Goal: Task Accomplishment & Management: Manage account settings

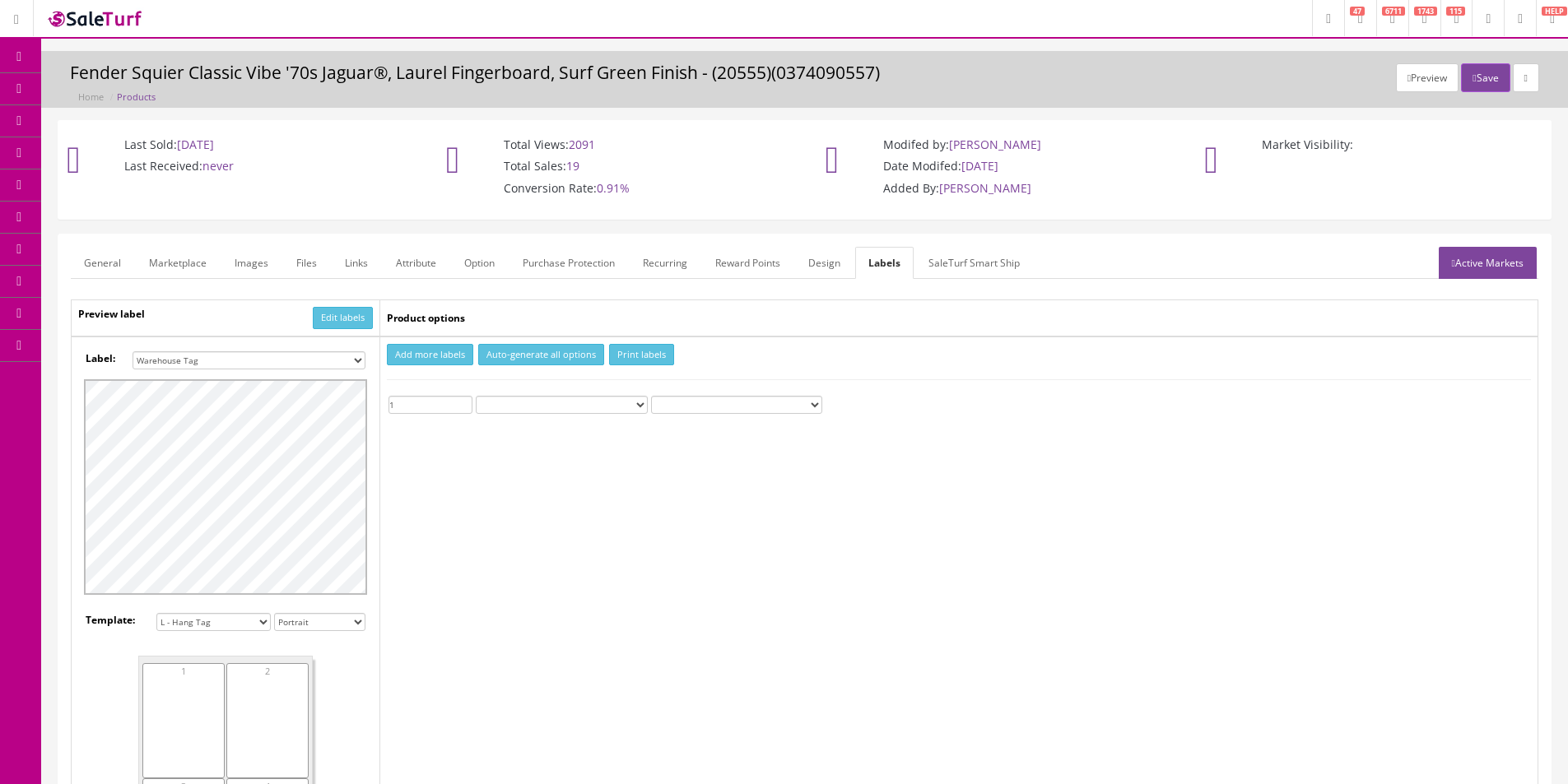
click at [97, 97] on link "Products" at bounding box center [127, 89] width 173 height 32
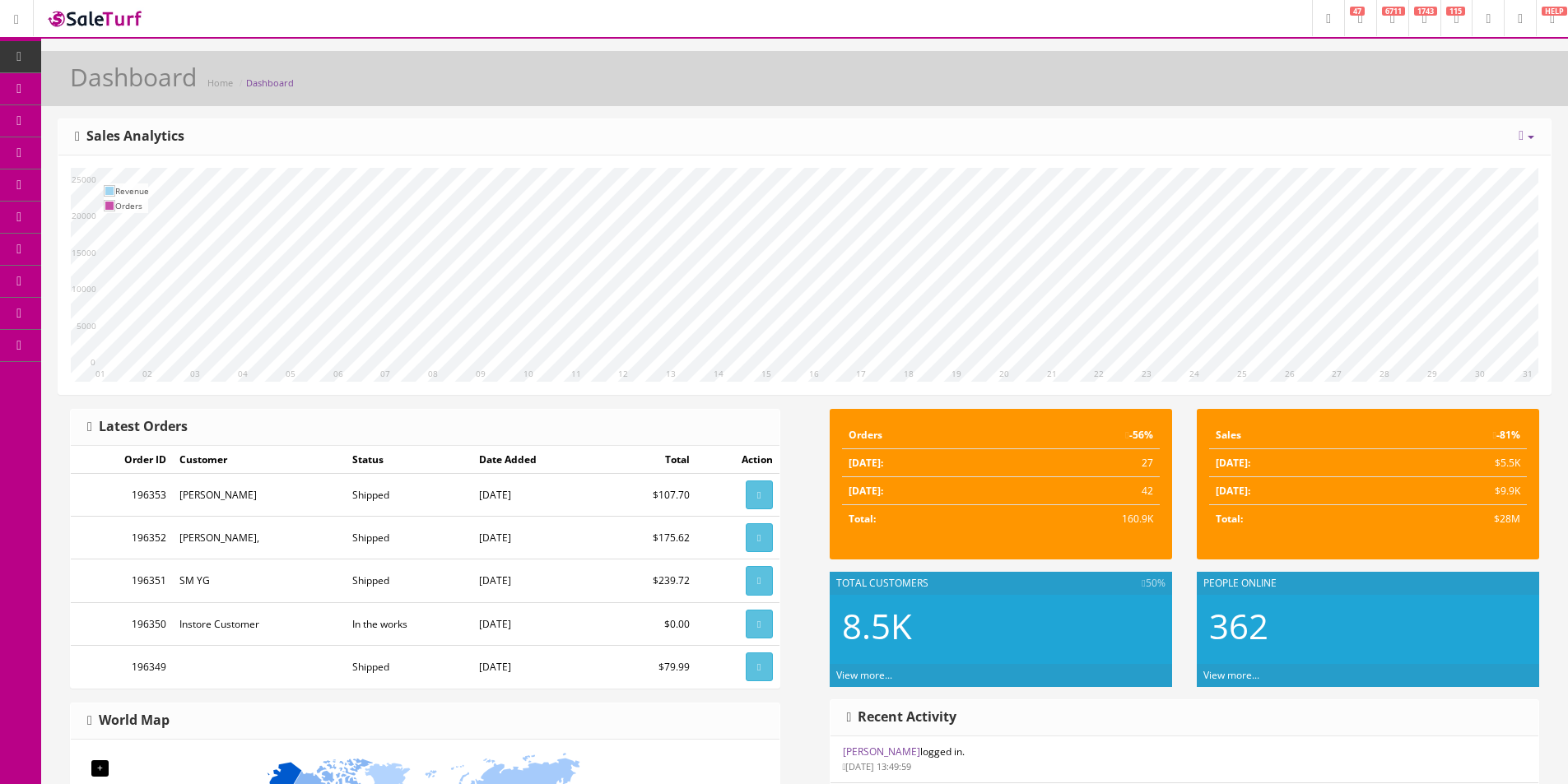
click at [26, 63] on link "Dashboard" at bounding box center [21, 57] width 41 height 32
click at [102, 92] on link "Products" at bounding box center [127, 89] width 173 height 32
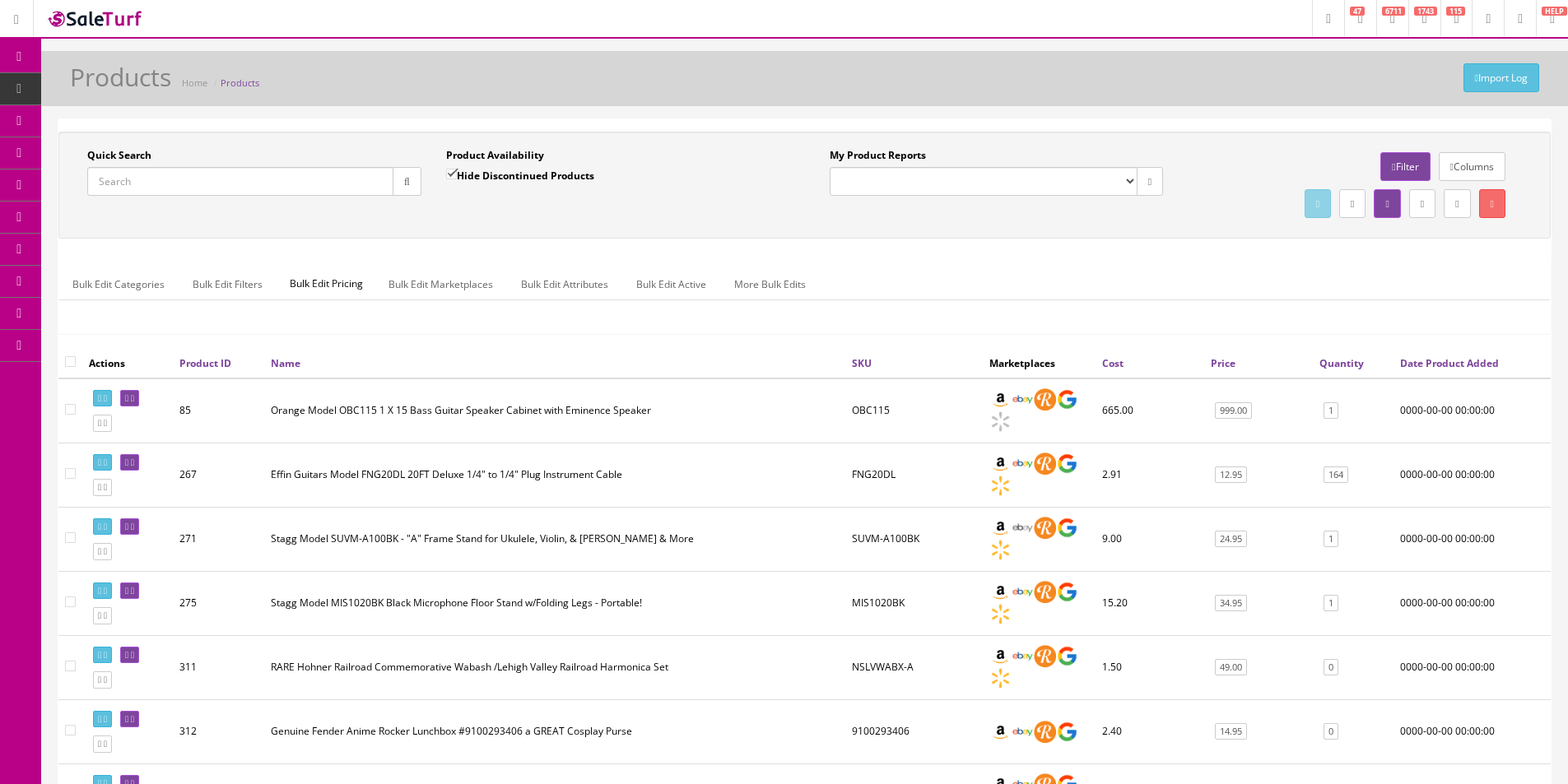
click at [269, 181] on input "Quick Search" at bounding box center [240, 181] width 306 height 28
paste input "PFCN18CEEUIR"
type input "PFCN18CEEUIR"
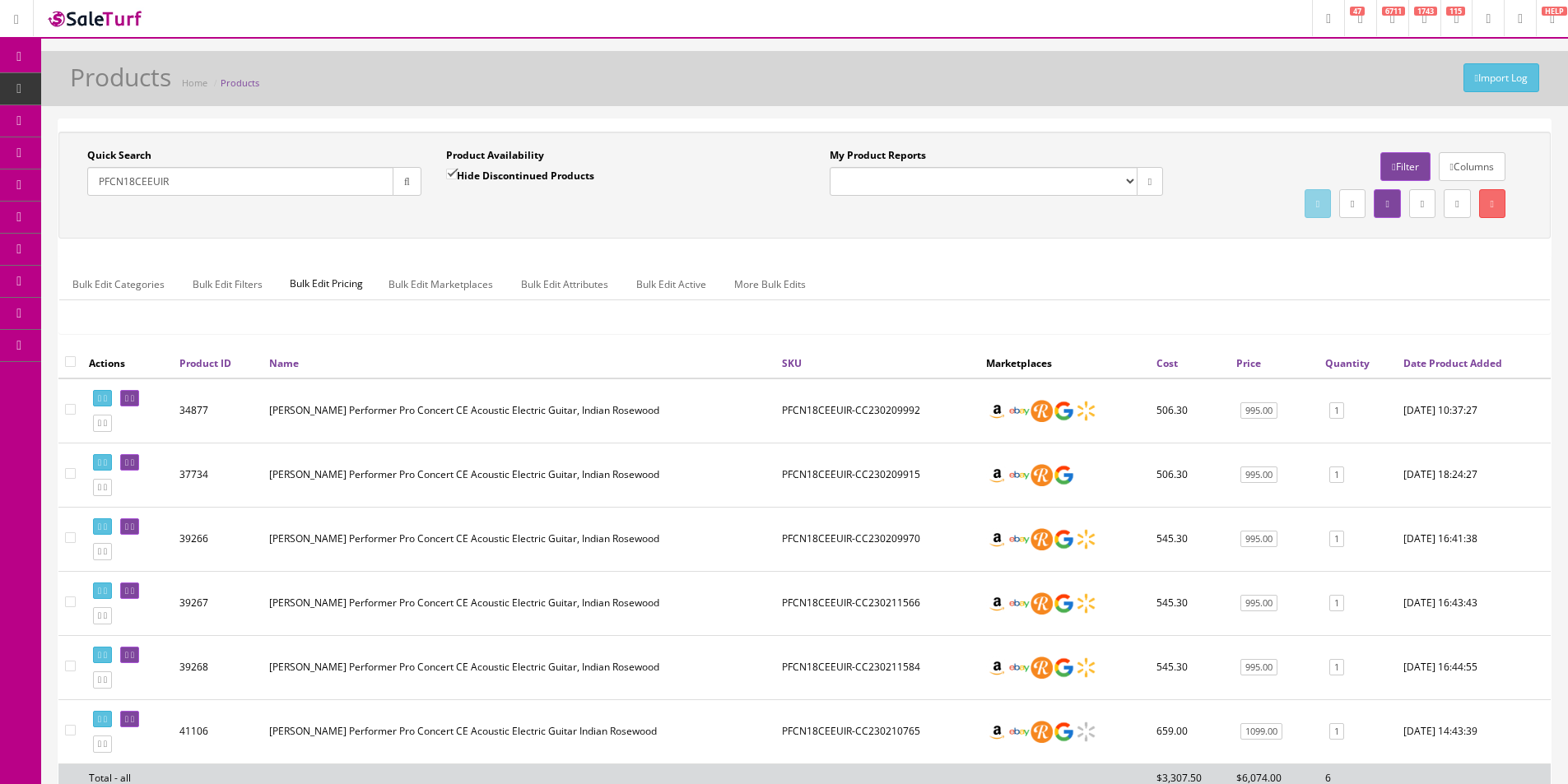
click at [425, 332] on div "Bulk Edit Categories Bulk Edit Filters Bulk Edit Pricing Bulk Edit Marketplaces…" at bounding box center [804, 294] width 1490 height 77
click at [950, 296] on ul "Bulk Edit Categories Bulk Edit Filters Bulk Edit Pricing Bulk Edit Marketplaces…" at bounding box center [804, 283] width 1490 height 32
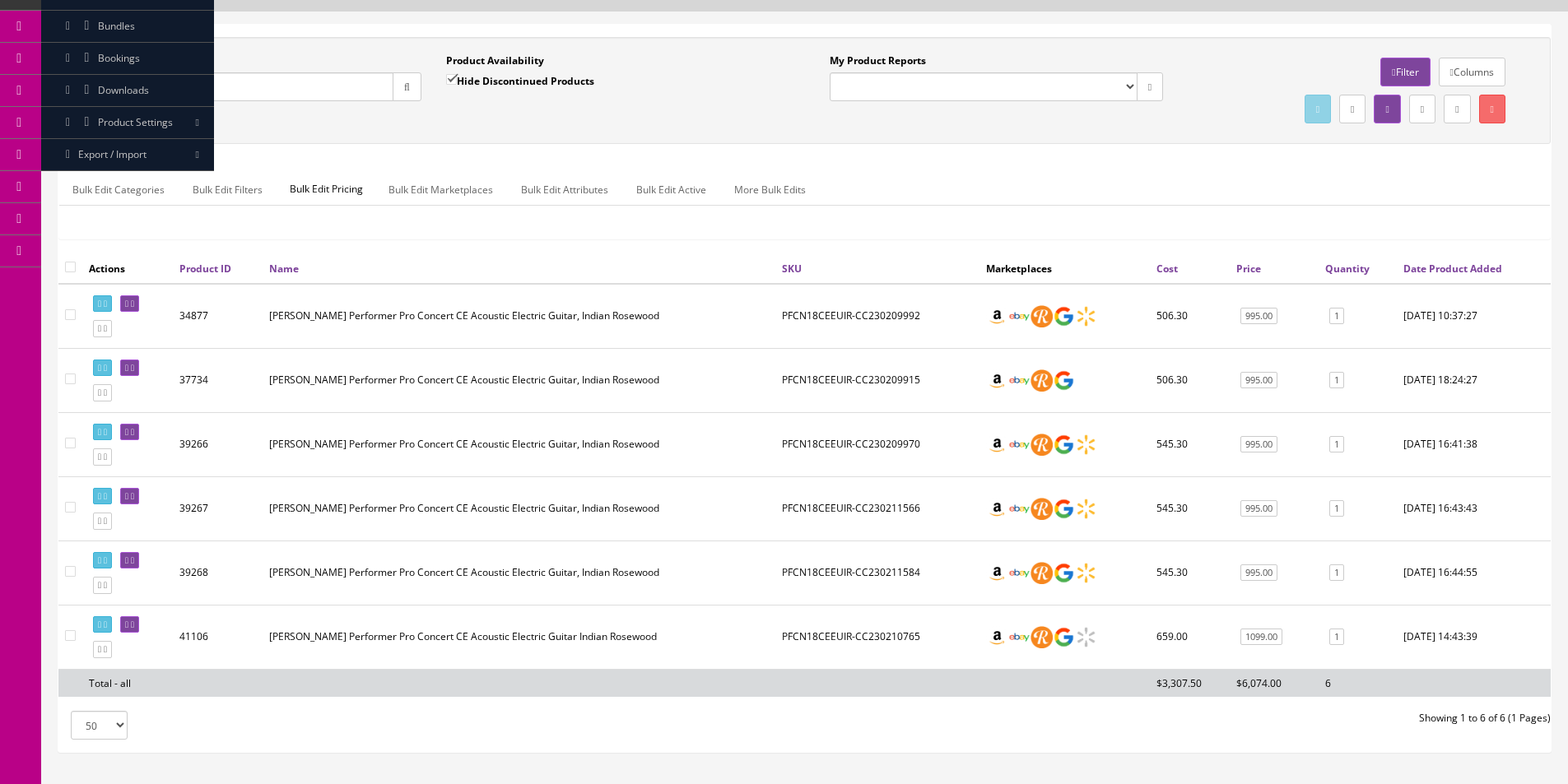
scroll to position [193, 0]
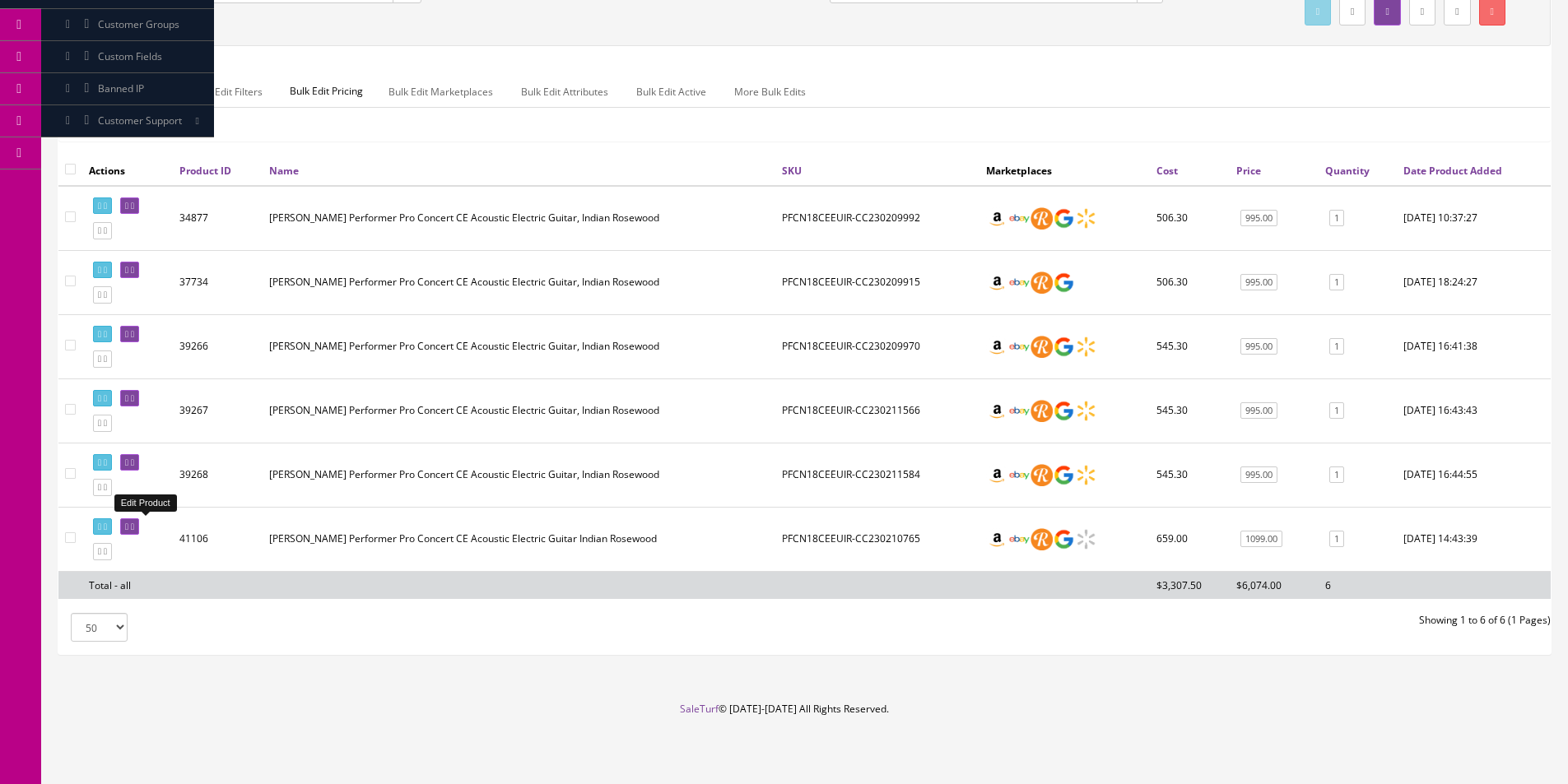
click at [134, 529] on icon at bounding box center [132, 526] width 3 height 9
click at [877, 749] on footer "SaleTurf © 2015-2025 All Rights Reserved." at bounding box center [784, 743] width 1568 height 82
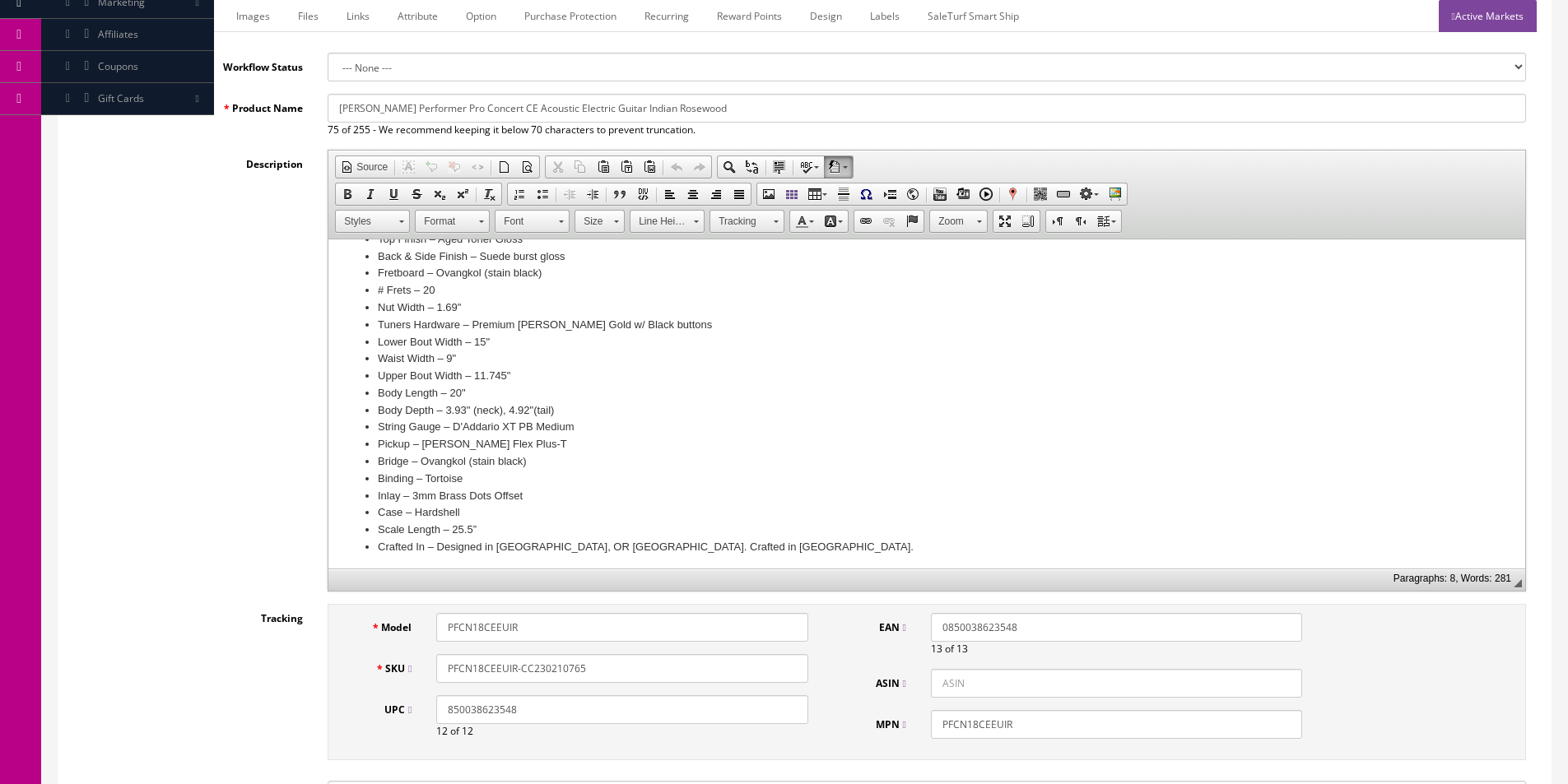
scroll to position [346, 0]
drag, startPoint x: 377, startPoint y: 337, endPoint x: 560, endPoint y: 409, distance: 196.7
click at [560, 409] on ul "Body Type – Concerto Neck Wood – African Mahogany Solid Wood Top – European Spr…" at bounding box center [925, 355] width 1163 height 393
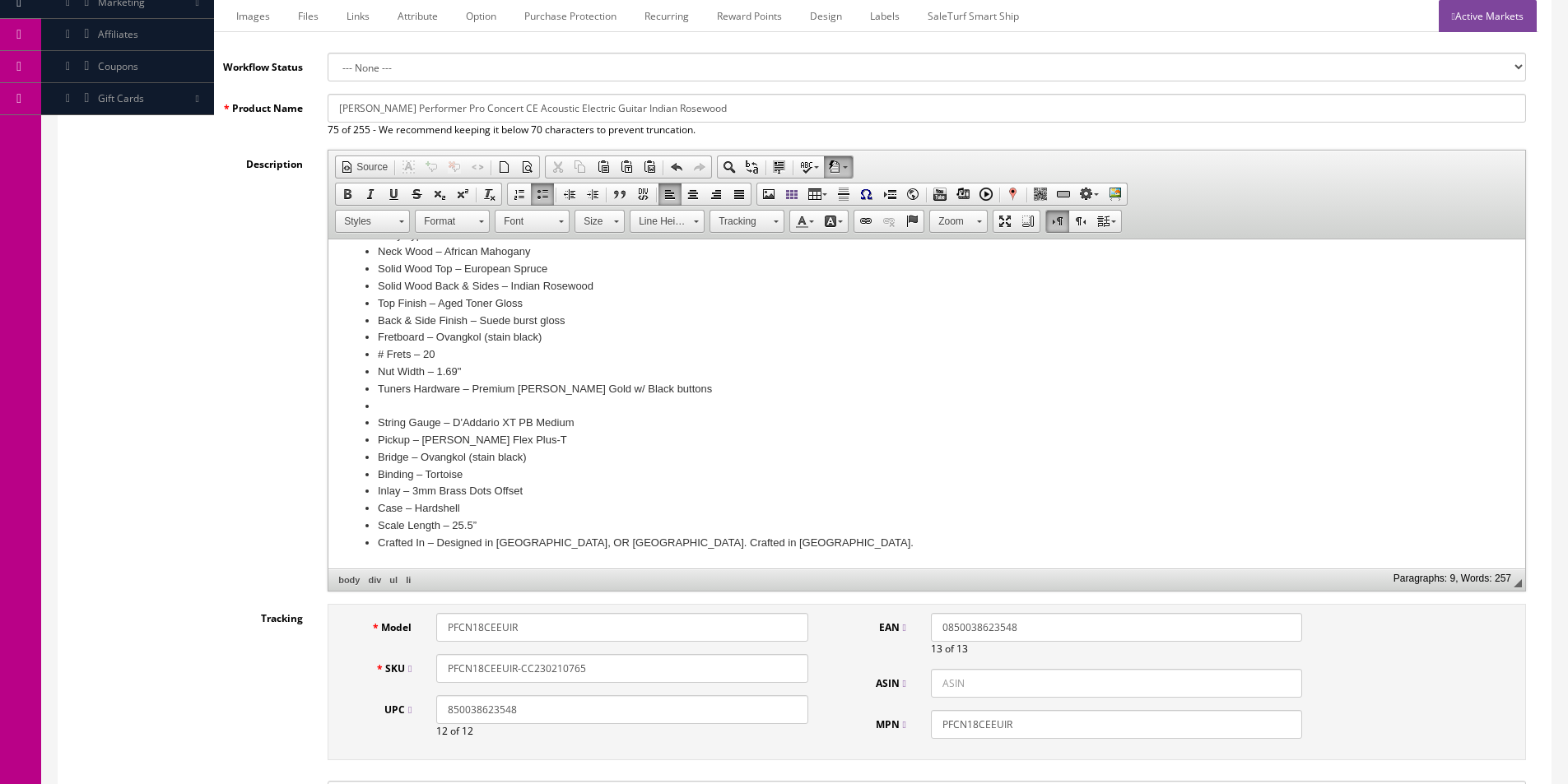
scroll to position [261, 0]
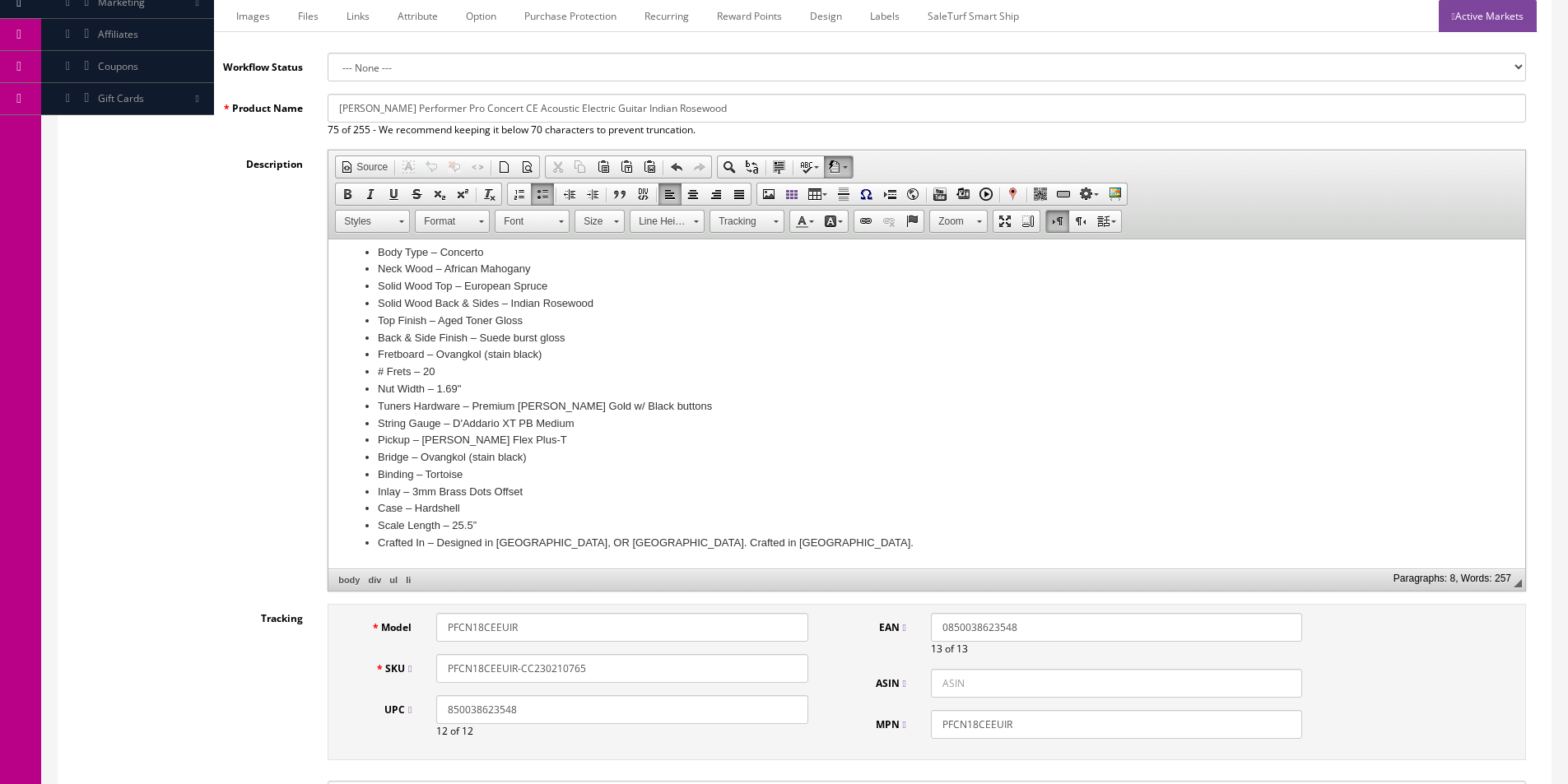
click at [413, 370] on li "# Frets – 20" at bounding box center [926, 372] width 1098 height 18
click at [469, 272] on li "Body Type – Concerto" at bounding box center [926, 271] width 1098 height 18
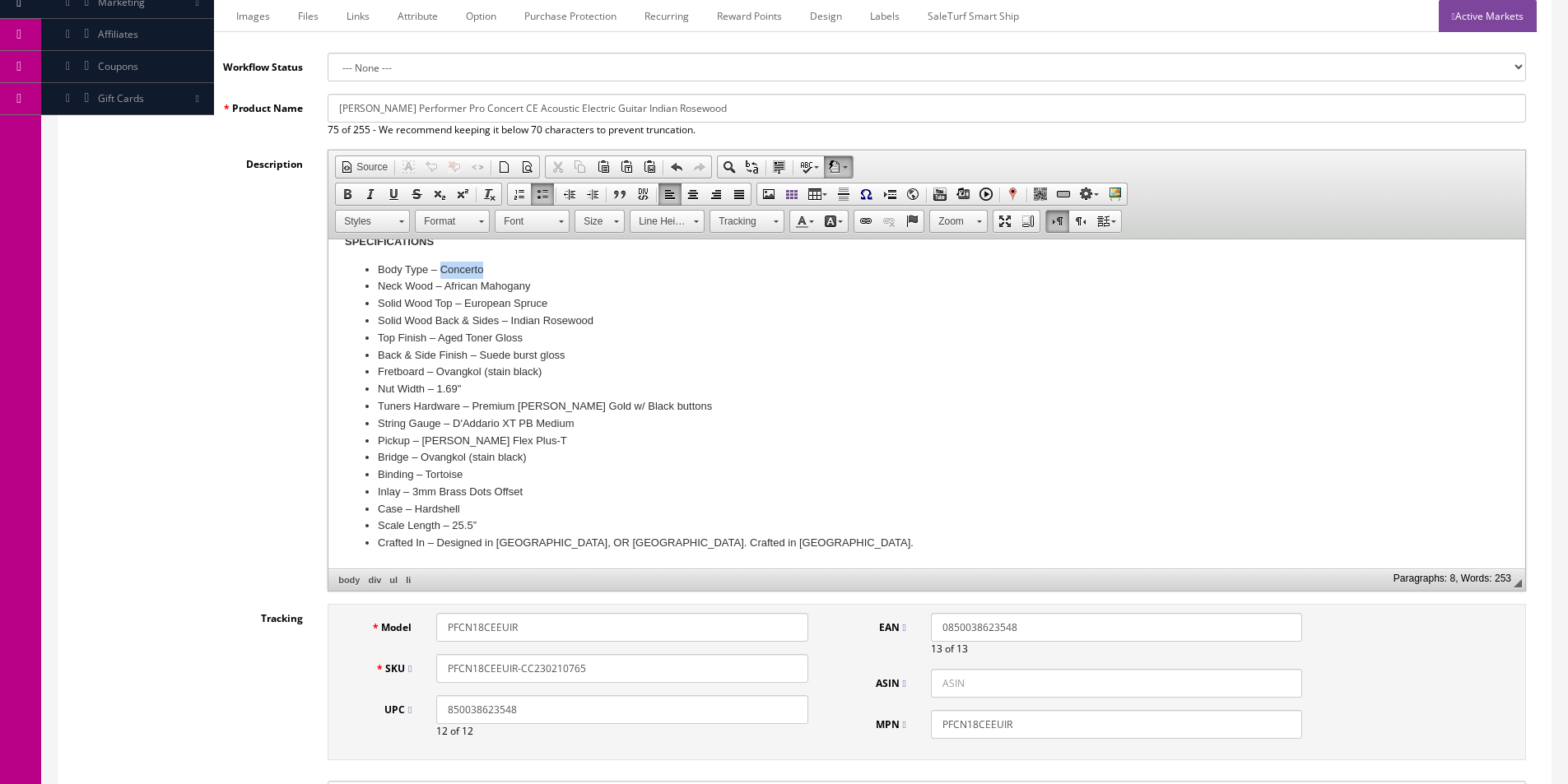
click at [469, 272] on li "Body Type – Concerto" at bounding box center [926, 271] width 1098 height 18
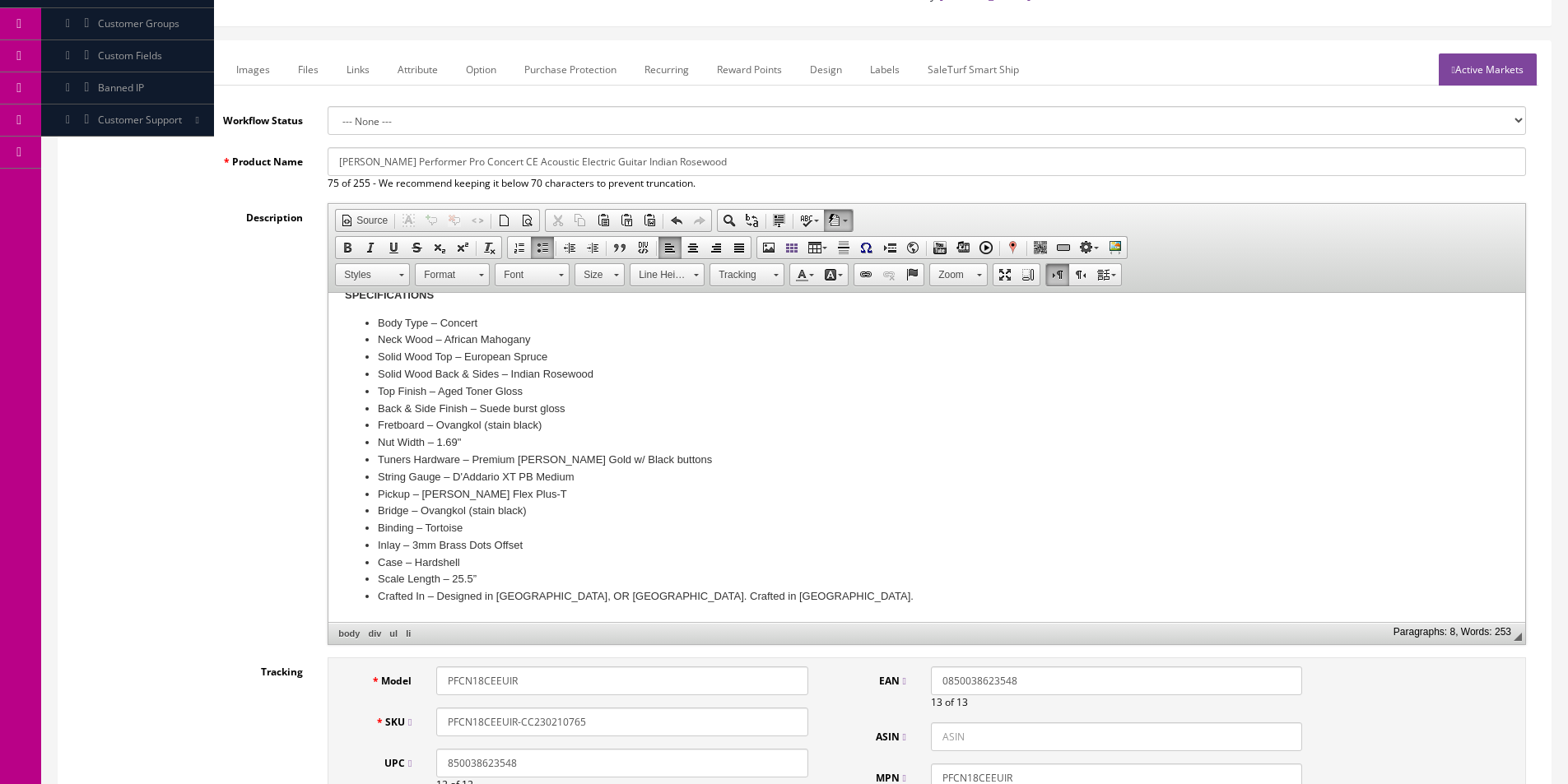
scroll to position [164, 0]
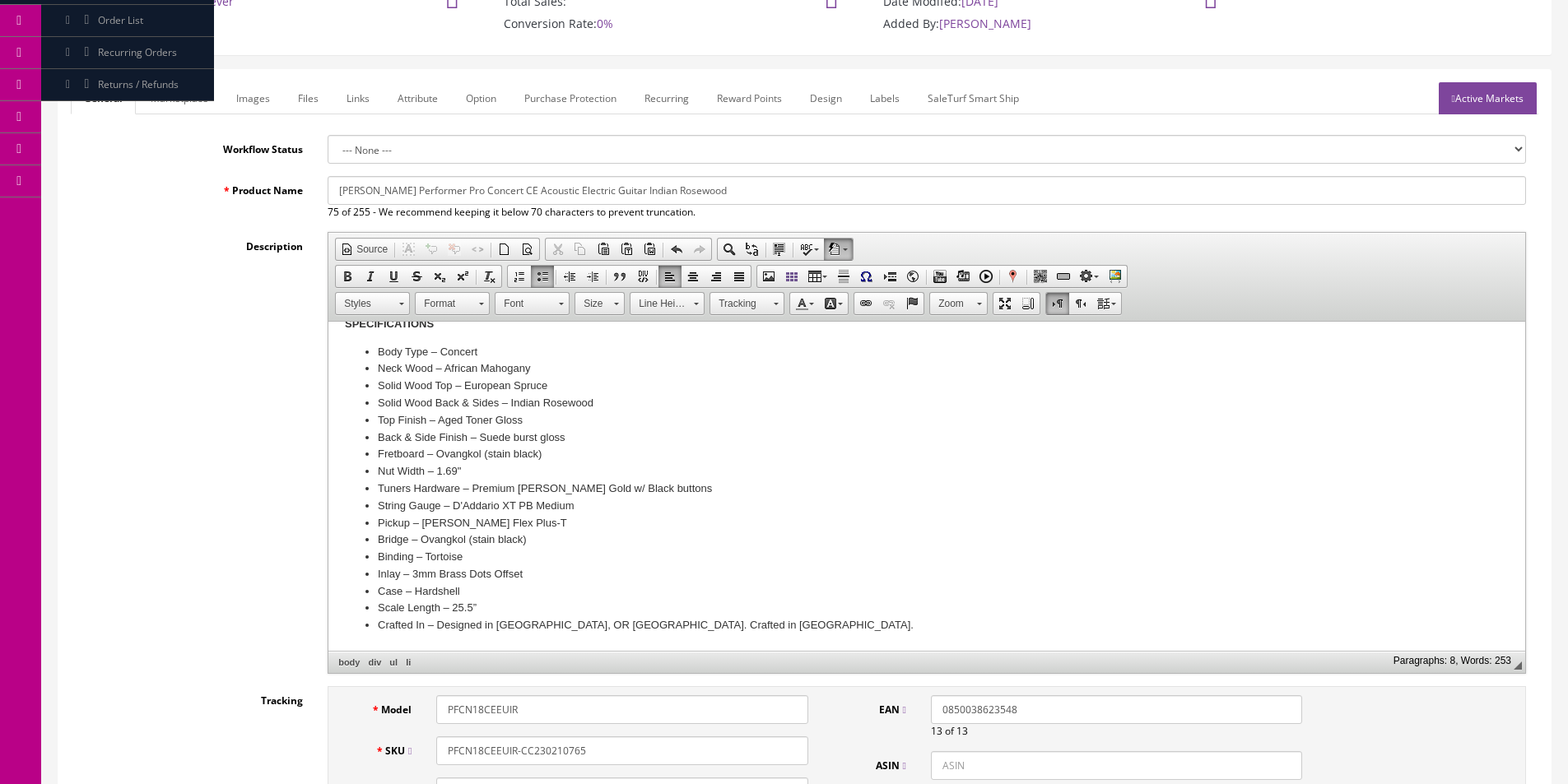
click at [198, 356] on div "Description Rich Text Editor, input-description1 Editor toolbars Document Sourc…" at bounding box center [804, 453] width 1467 height 442
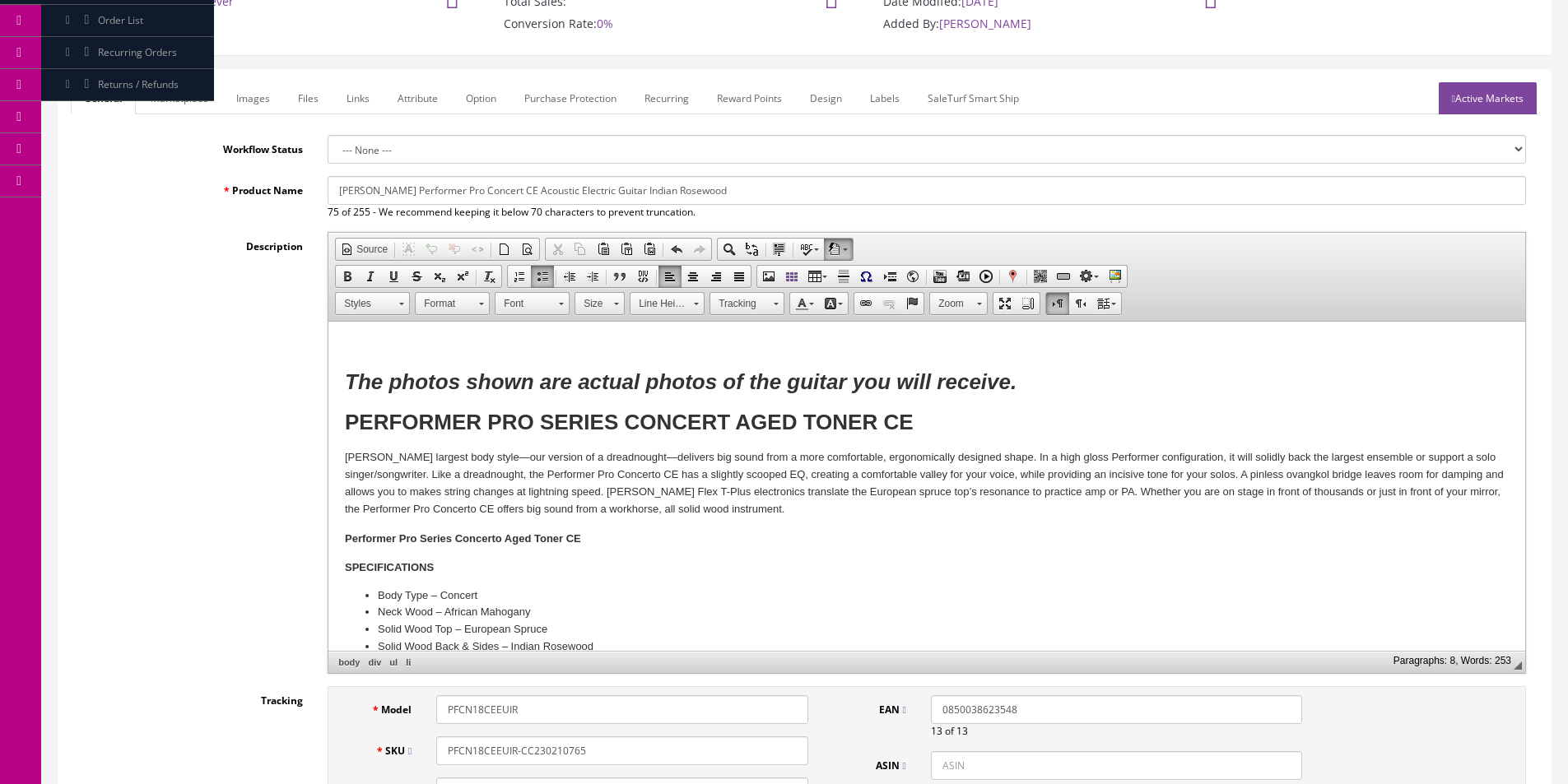
click at [655, 474] on p "Breedlove’s largest body style—our version of a dreadnought—delivers big sound …" at bounding box center [925, 483] width 1163 height 68
click at [452, 508] on p "Breedlove’s largest body style—our version of a dreadnought—delivers big sound …" at bounding box center [925, 483] width 1163 height 68
click at [496, 536] on strong "Performer Pro Series Concerto Aged Toner CE" at bounding box center [462, 538] width 236 height 13
click at [805, 484] on p "Breedlove’s largest body style—our version of a dreadnought—delivers big sound …" at bounding box center [925, 483] width 1163 height 68
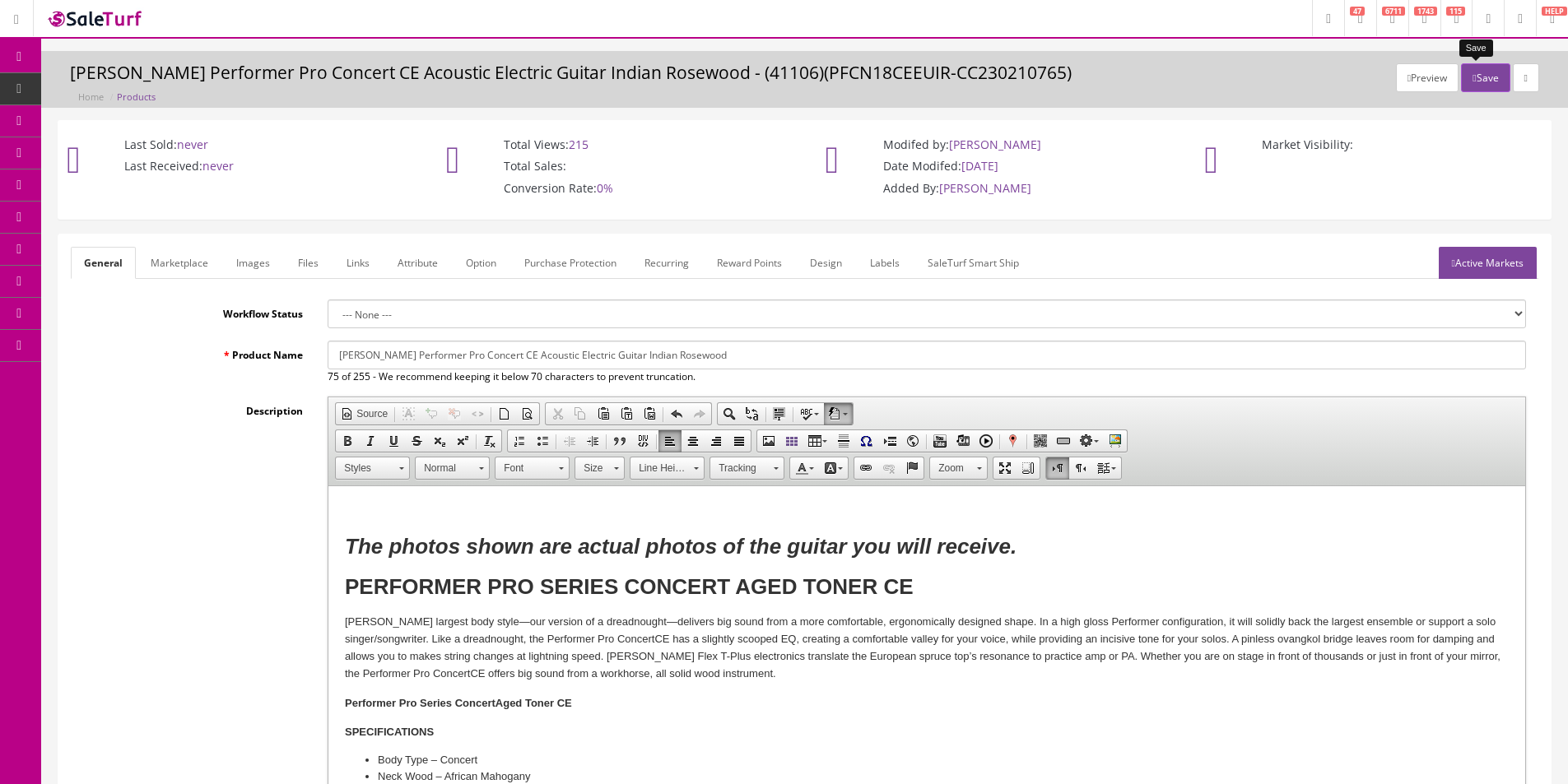
click at [1469, 75] on button "Save" at bounding box center [1485, 77] width 49 height 28
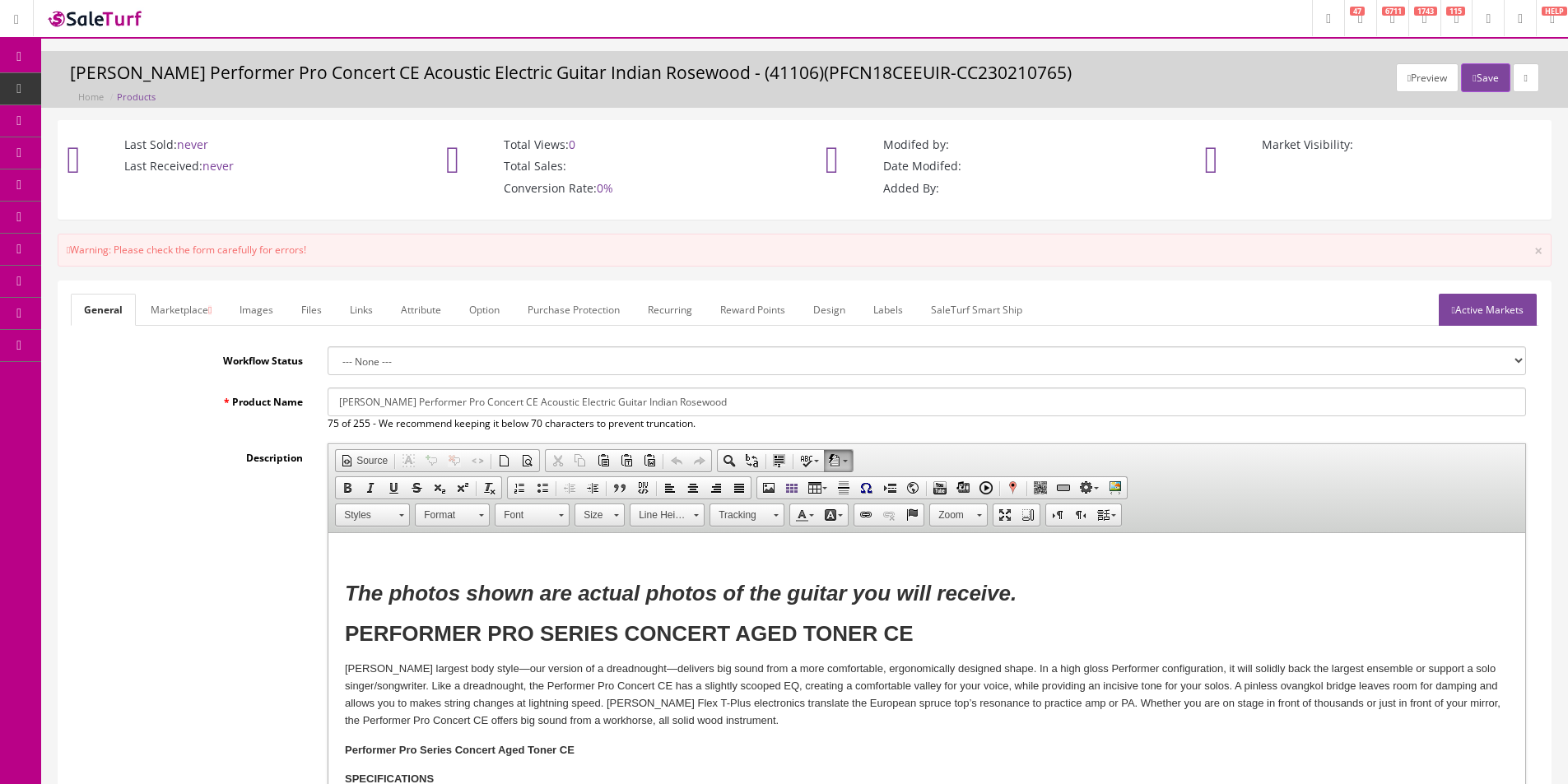
click at [1509, 312] on link "Active Markets" at bounding box center [1487, 309] width 98 height 32
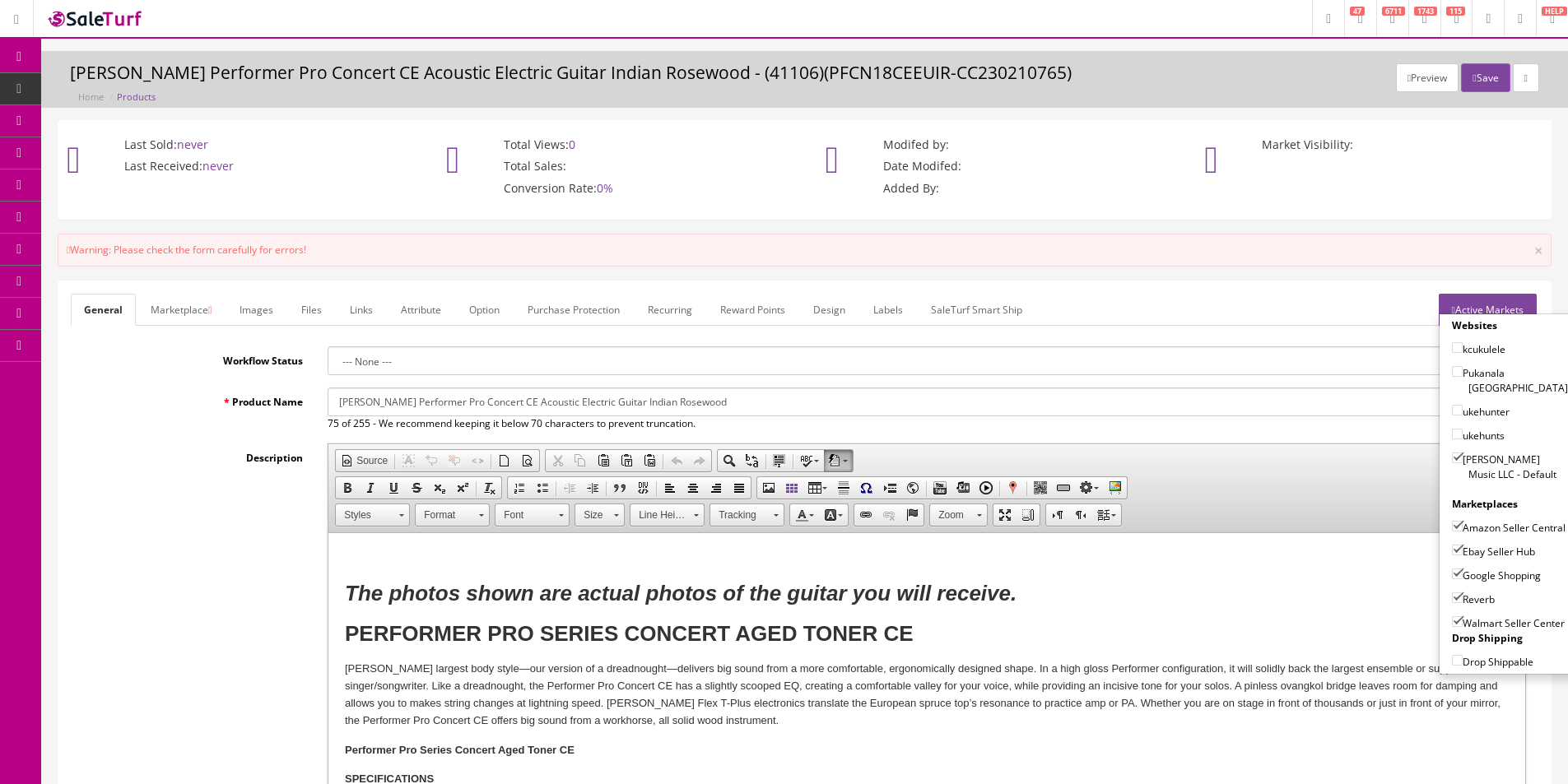
click at [1474, 628] on label "Walmart Seller Center" at bounding box center [1507, 622] width 112 height 17
click at [1462, 627] on input"] "Walmart Seller Center" at bounding box center [1456, 621] width 11 height 11
checkbox input"] "false"
click at [1478, 75] on button "Save" at bounding box center [1485, 77] width 49 height 28
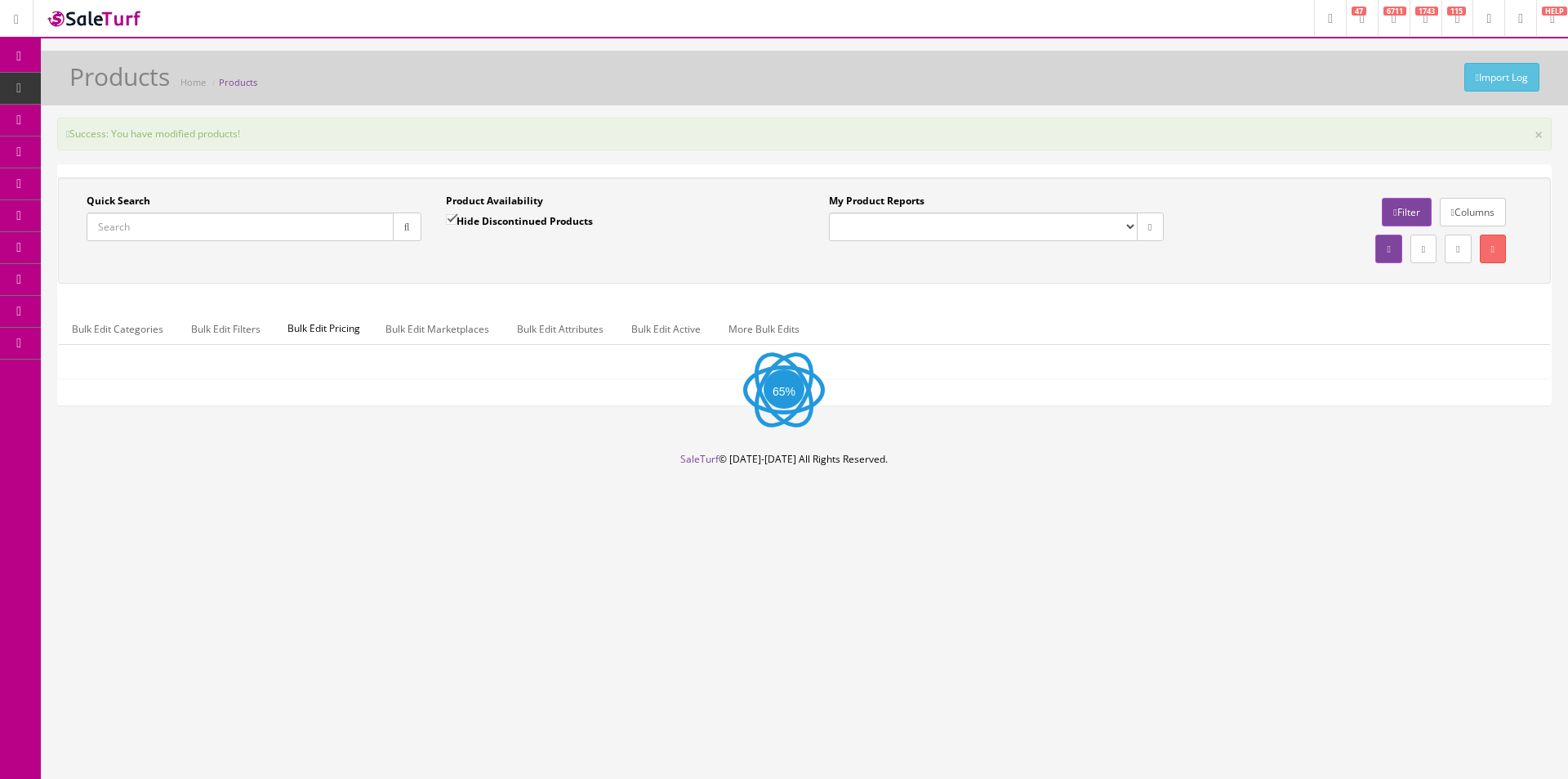
click at [106, 95] on link "Products" at bounding box center [126, 88] width 172 height 32
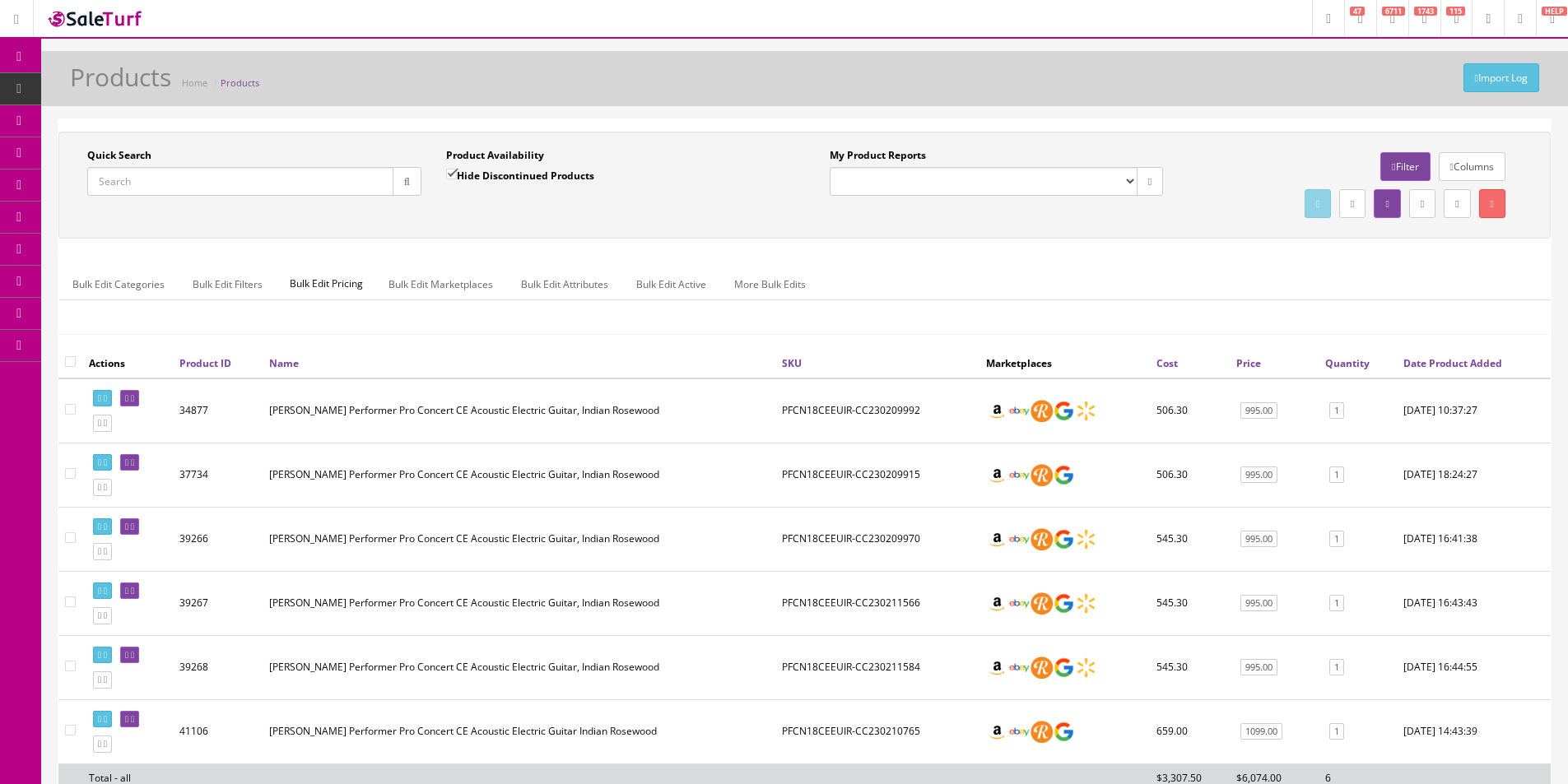
click at [321, 188] on input "Quick Search" at bounding box center [240, 181] width 306 height 28
paste input "SM23030121"
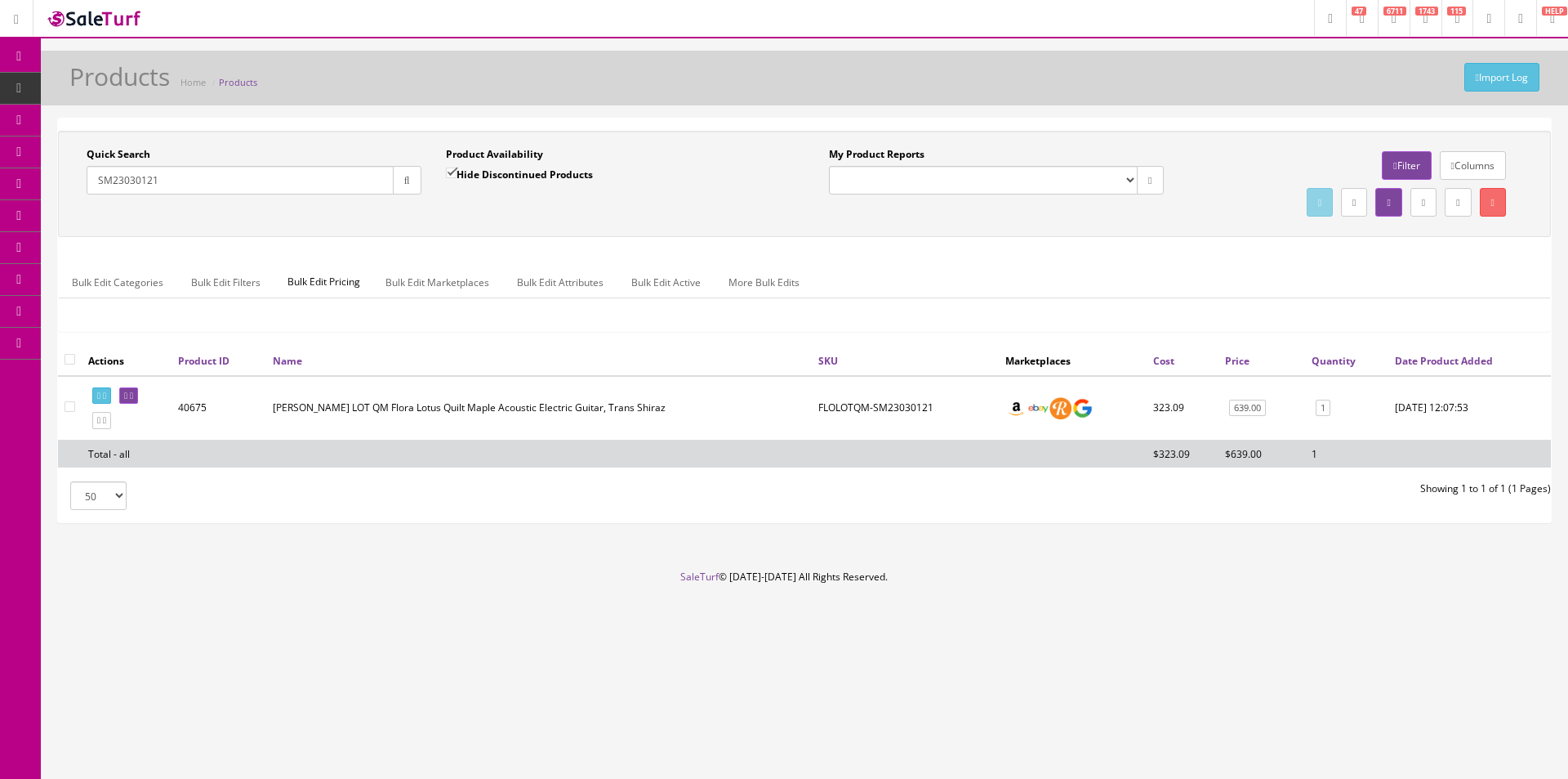
click at [1194, 55] on div "Import Log Products Home Products" at bounding box center [804, 78] width 1527 height 54
click at [339, 185] on input "SM23030121" at bounding box center [240, 180] width 307 height 28
click at [339, 184] on input "SM23030121" at bounding box center [240, 180] width 307 height 28
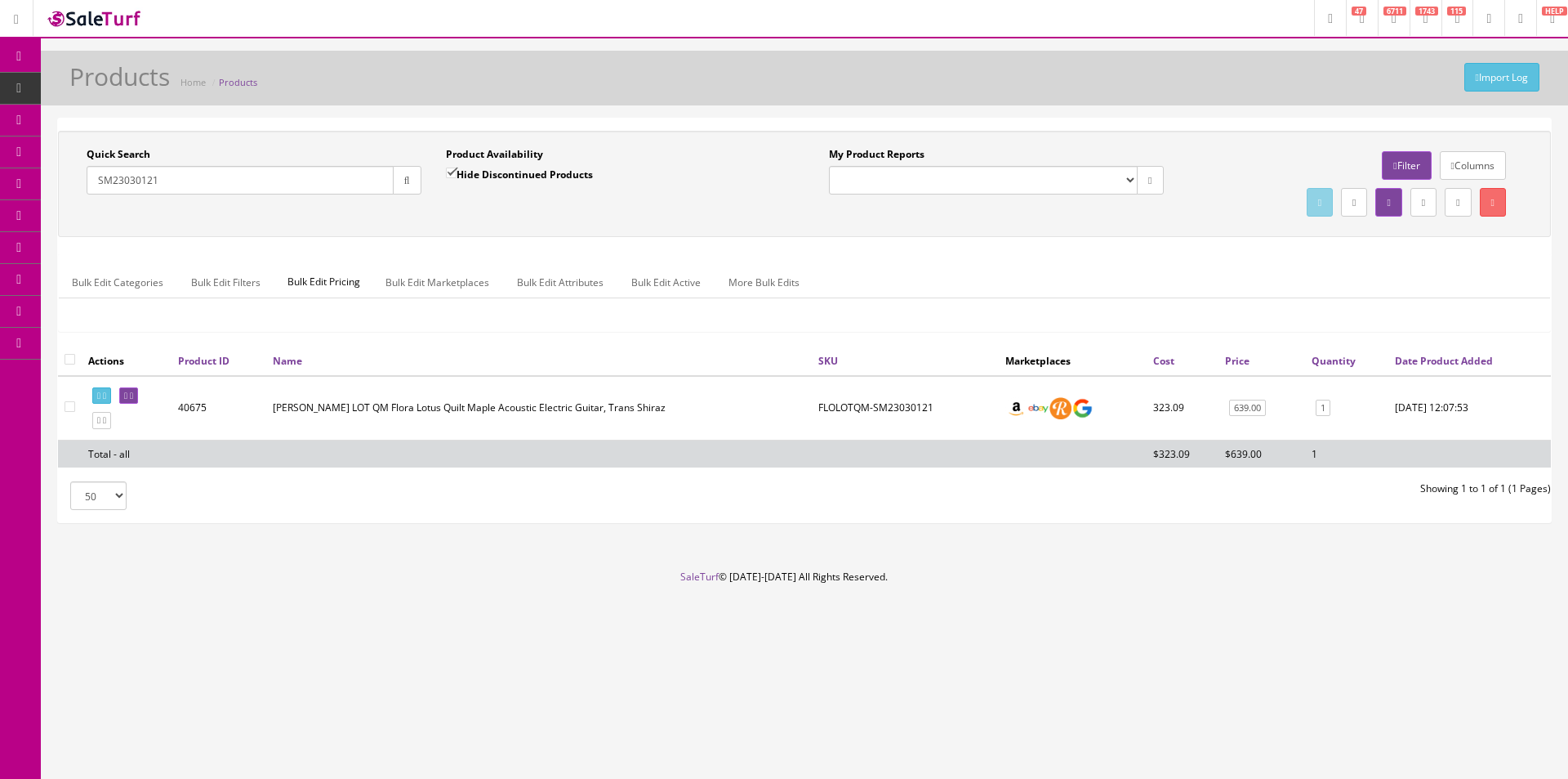
paste input "0303101509"
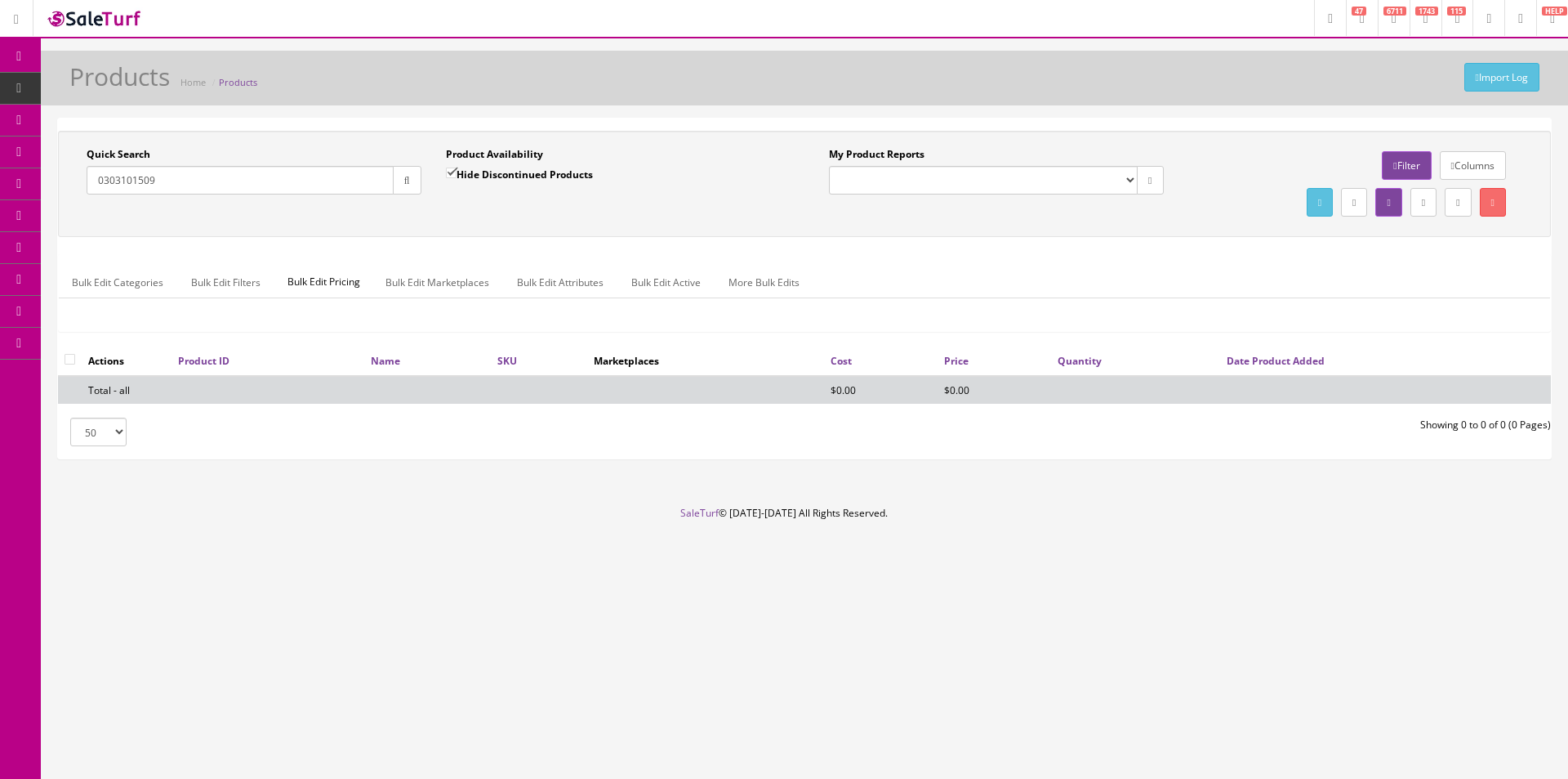
type input "0303101509"
click at [208, 188] on input "0303101509" at bounding box center [240, 180] width 307 height 28
click at [464, 174] on label "Hide Discontinued Products" at bounding box center [518, 174] width 147 height 17
click at [456, 174] on input "Hide Discontinued Products" at bounding box center [450, 172] width 11 height 11
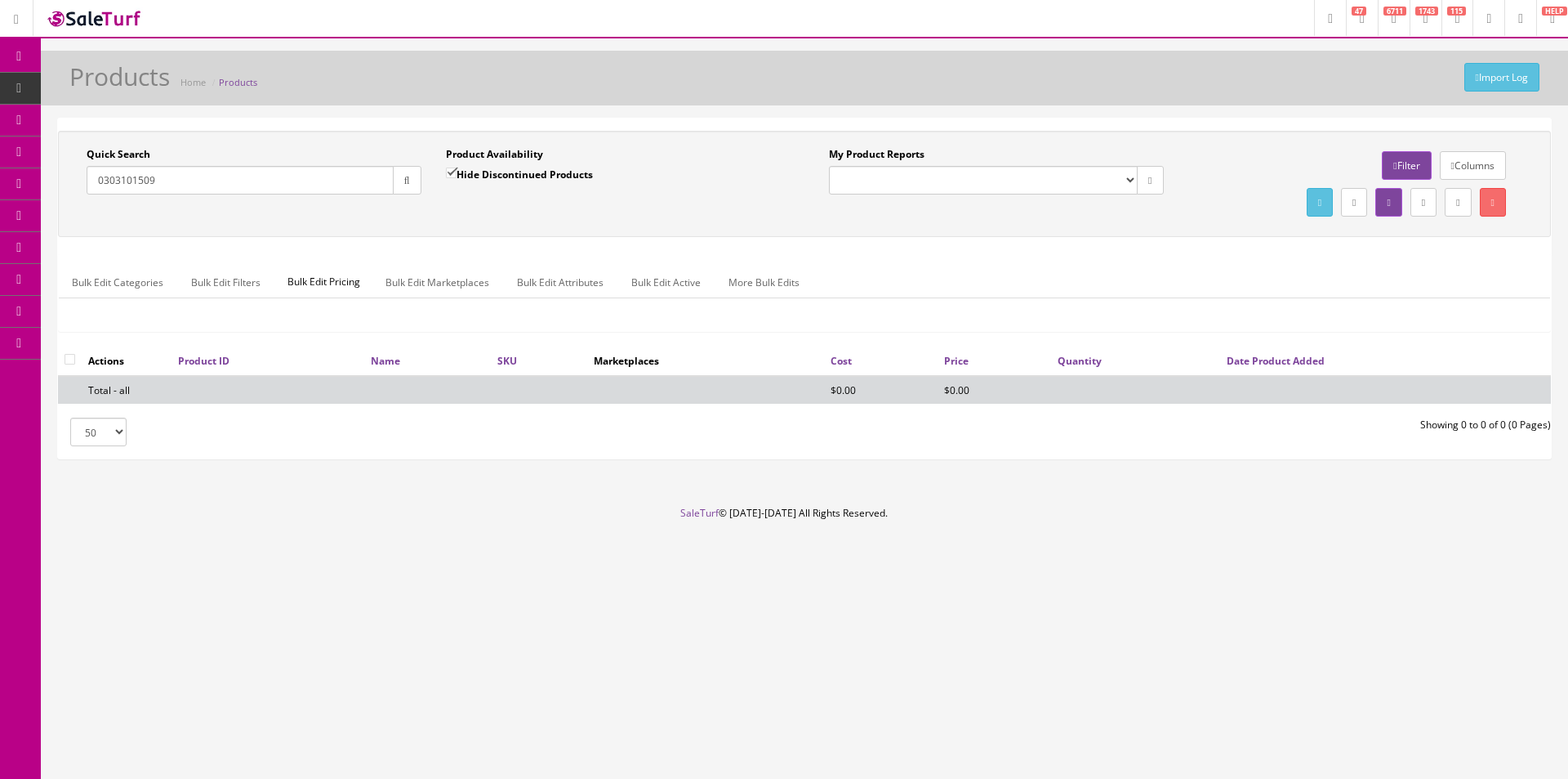
checkbox input "false"
drag, startPoint x: 411, startPoint y: 178, endPoint x: 438, endPoint y: 187, distance: 28.5
click at [412, 178] on button "button" at bounding box center [407, 180] width 28 height 28
click at [447, 190] on div "Hide Discontinued Products" at bounding box center [518, 180] width 147 height 28
click at [932, 246] on div "Quick Search 0303101509 Date From Product Availability Hide Discontinued Produc…" at bounding box center [805, 238] width 1493 height 215
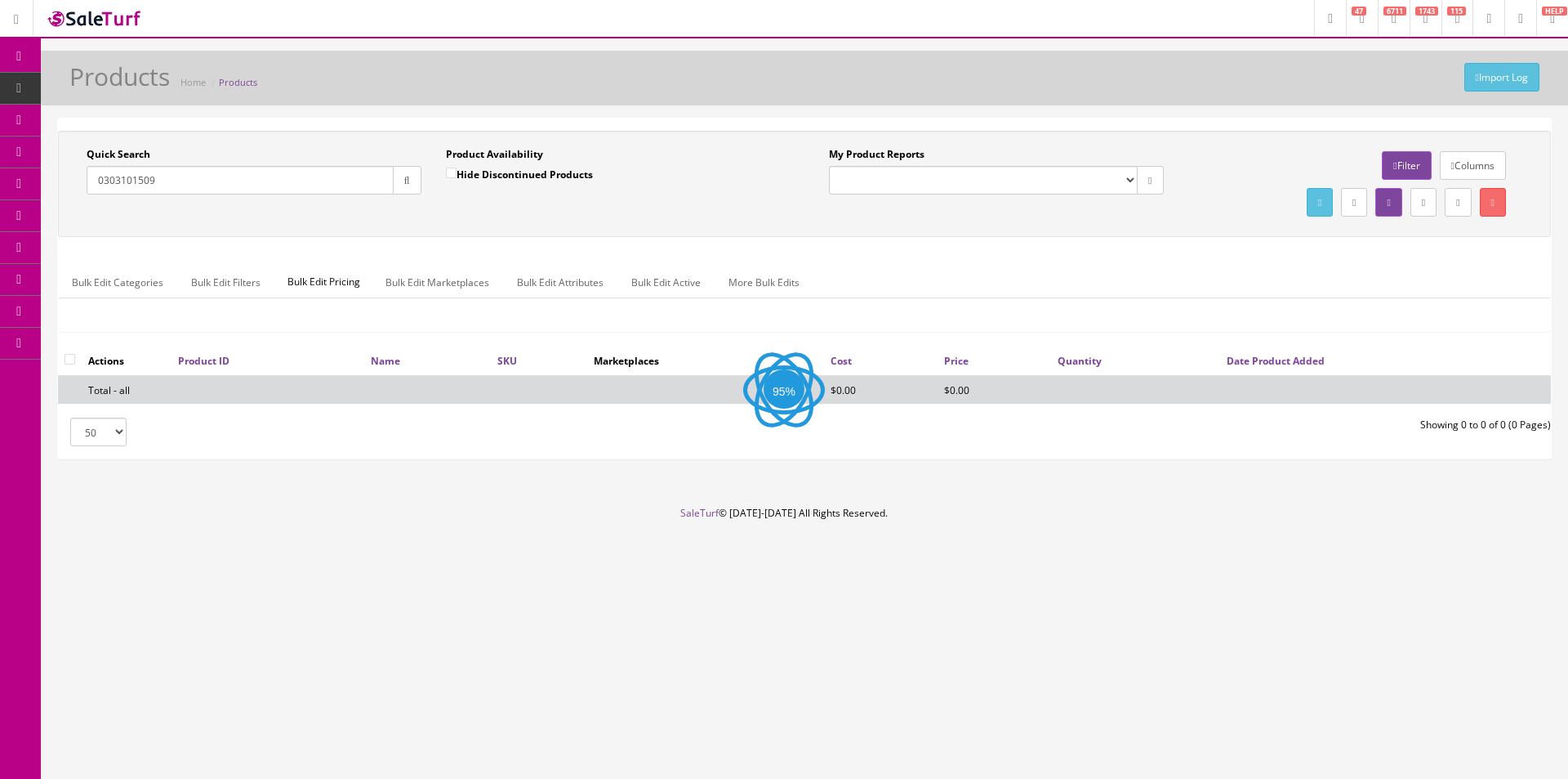
click at [932, 246] on div "Quick Search 0303101509 Date From Product Availability Hide Discontinued Produc…" at bounding box center [805, 238] width 1493 height 215
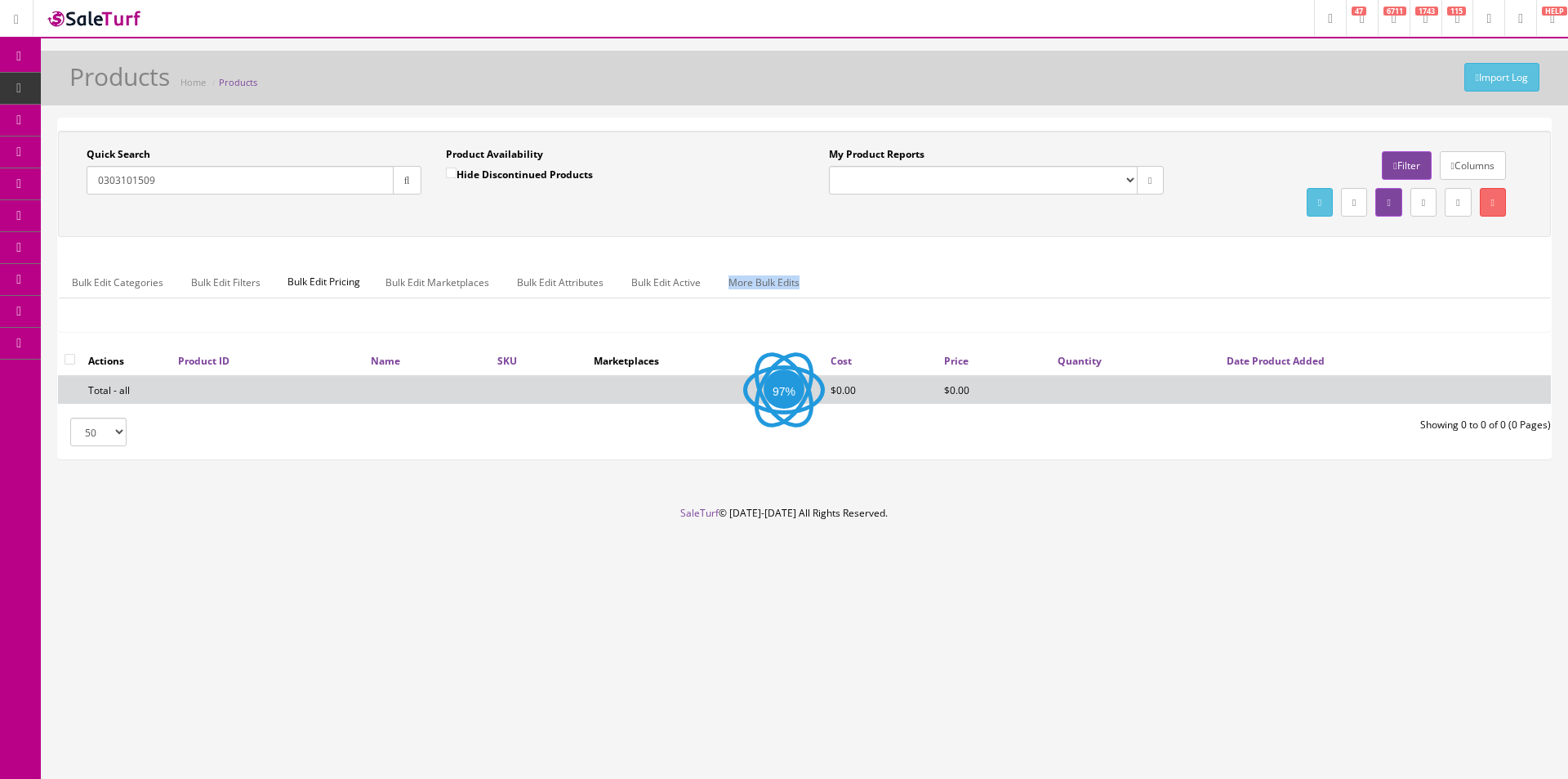
click at [932, 245] on div "Quick Search 0303101509 Date From Product Availability Hide Discontinued Produc…" at bounding box center [805, 238] width 1493 height 215
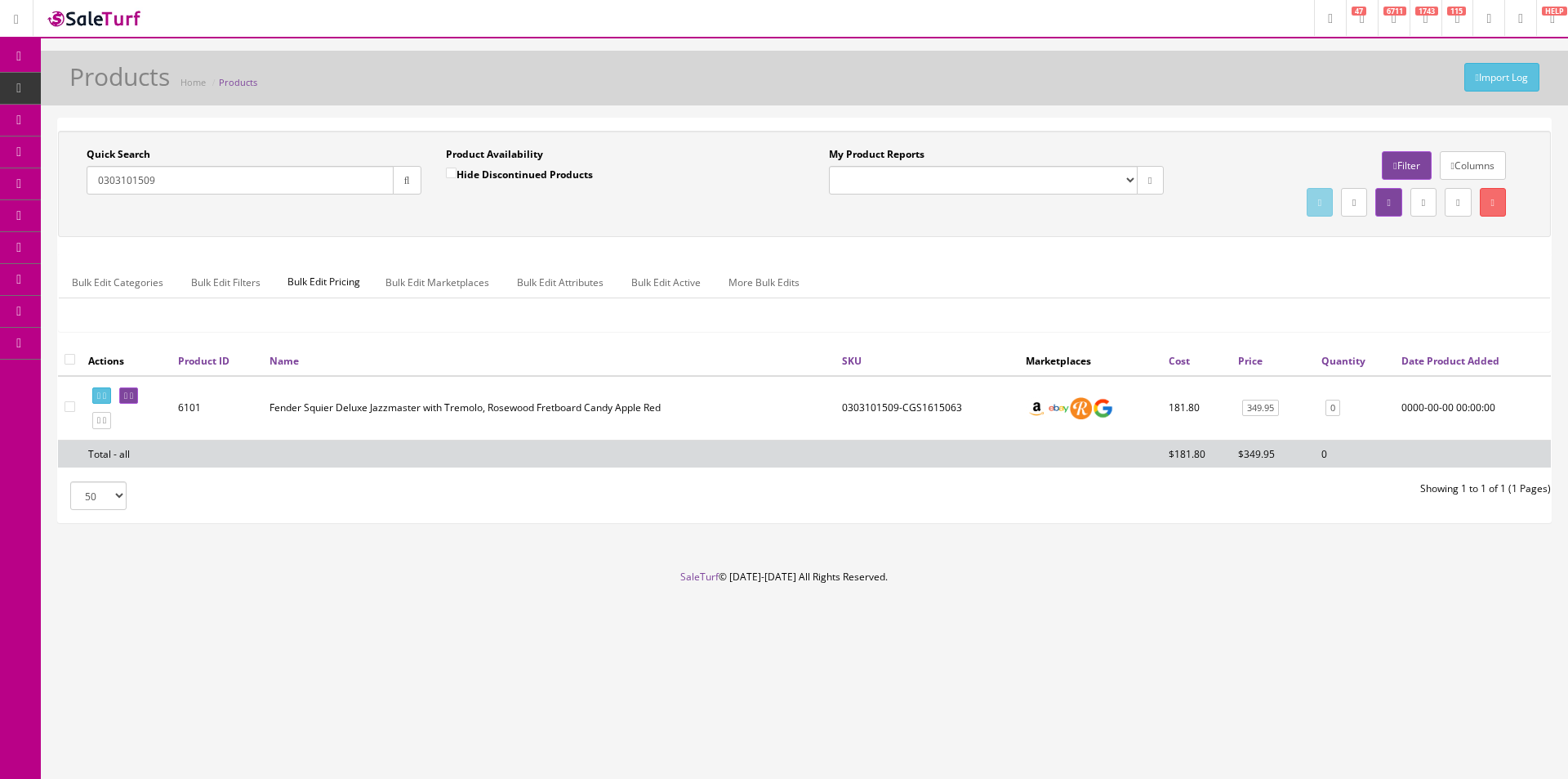
click at [915, 271] on ul "Bulk Edit Categories Bulk Edit Filters Bulk Edit Pricing Bulk Edit Marketplaces…" at bounding box center [805, 282] width 1491 height 32
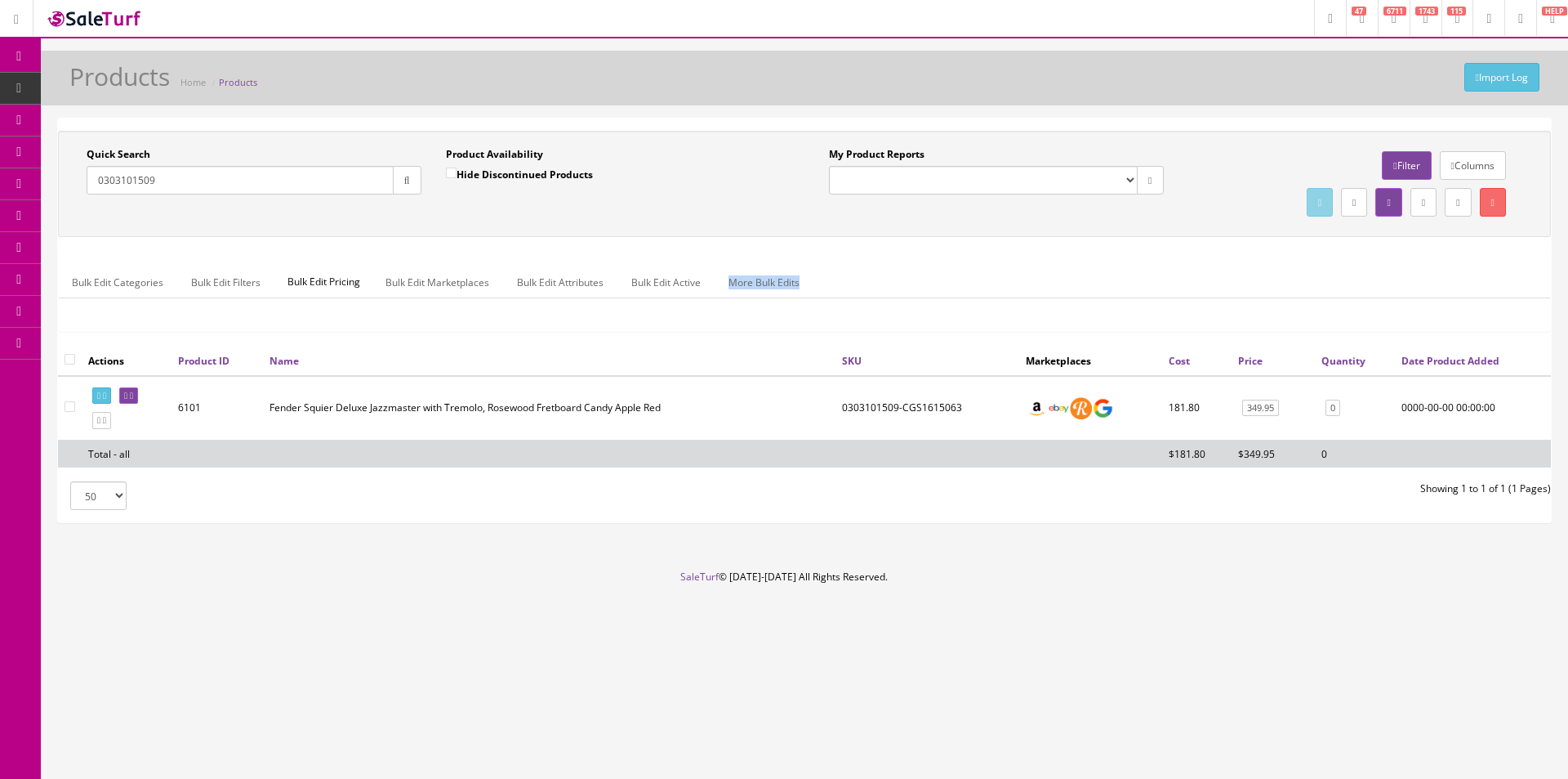
click at [916, 268] on ul "Bulk Edit Categories Bulk Edit Filters Bulk Edit Pricing Bulk Edit Marketplaces…" at bounding box center [805, 282] width 1491 height 32
click at [917, 267] on ul "Bulk Edit Categories Bulk Edit Filters Bulk Edit Pricing Bulk Edit Marketplaces…" at bounding box center [805, 282] width 1491 height 32
click at [1288, 618] on footer "SaleTurf © 2015-2025 All Rights Reserved." at bounding box center [784, 610] width 1568 height 82
click at [1156, 629] on footer "SaleTurf © 2015-2025 All Rights Reserved." at bounding box center [784, 610] width 1568 height 82
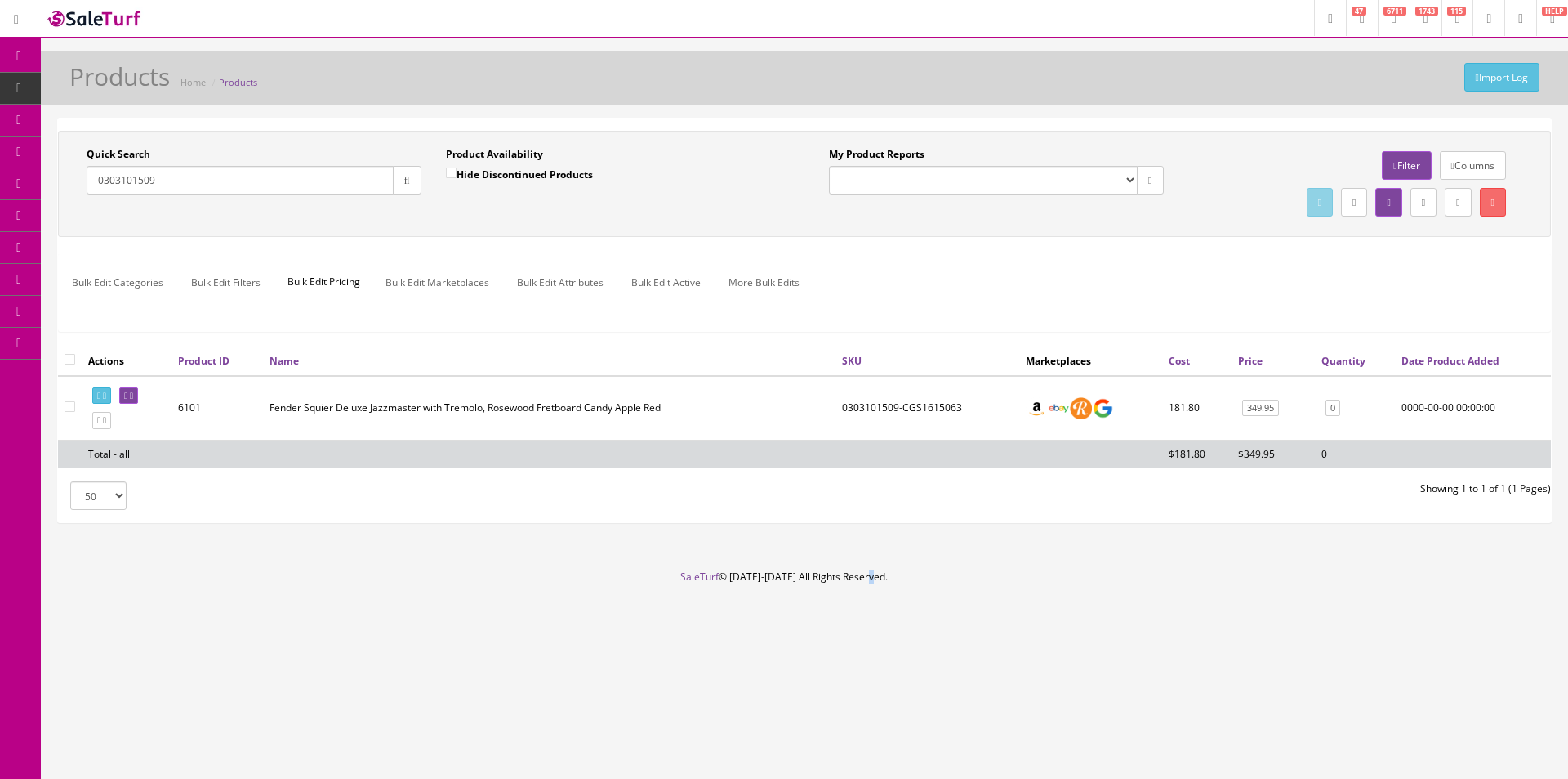
click at [1156, 629] on footer "SaleTurf © 2015-2025 All Rights Reserved." at bounding box center [784, 610] width 1568 height 82
click at [1156, 628] on footer "SaleTurf © 2015-2025 All Rights Reserved." at bounding box center [784, 610] width 1568 height 82
drag, startPoint x: 1156, startPoint y: 628, endPoint x: 1126, endPoint y: 17, distance: 611.7
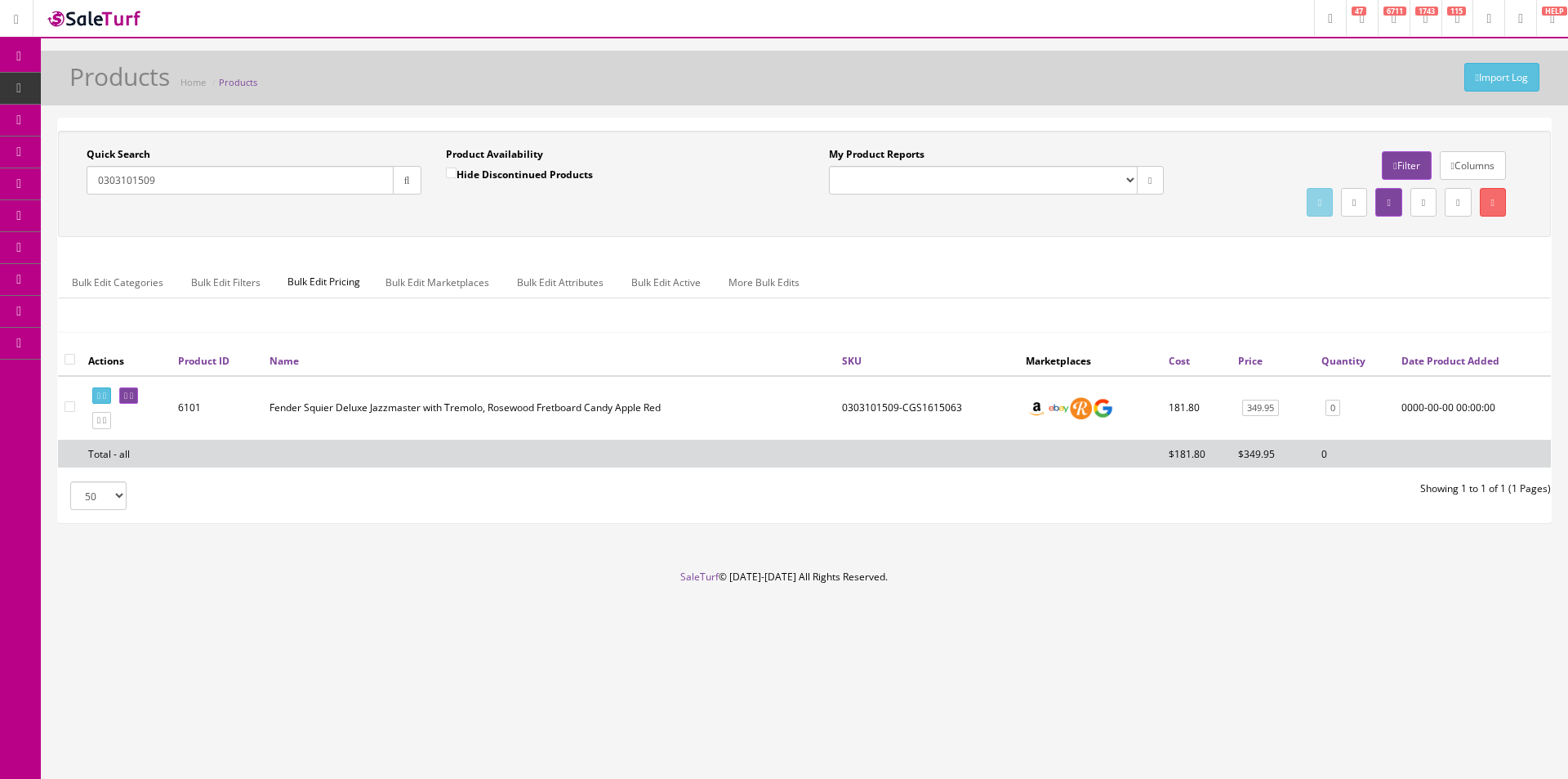
click at [1156, 628] on footer "SaleTurf © 2015-2025 All Rights Reserved." at bounding box center [784, 610] width 1568 height 82
click at [350, 183] on input "0303101509" at bounding box center [240, 180] width 307 height 28
paste input "UV7BK"
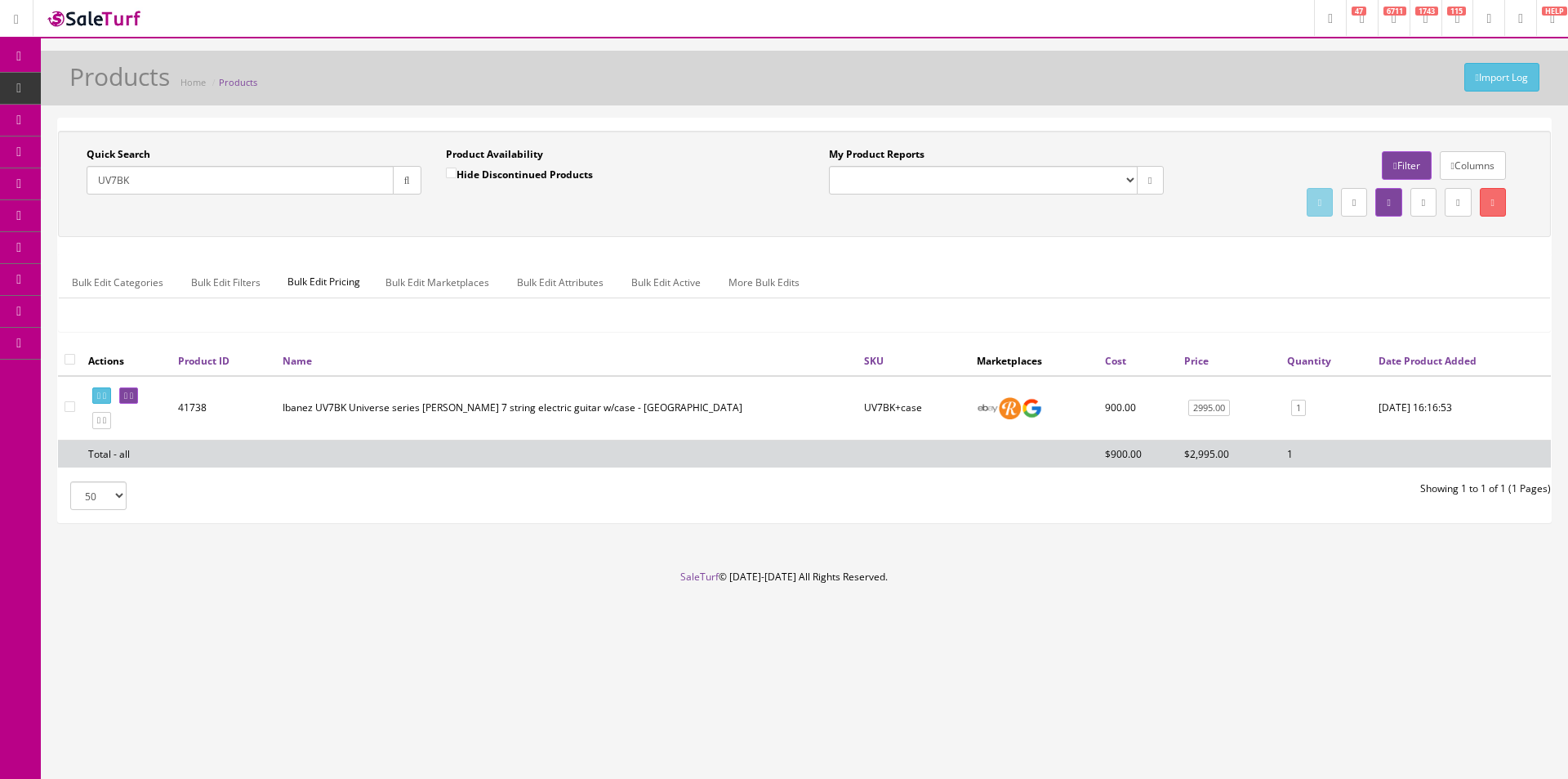
click at [1133, 276] on ul "Bulk Edit Categories Bulk Edit Filters Bulk Edit Pricing Bulk Edit Marketplaces…" at bounding box center [805, 282] width 1491 height 32
click at [1134, 274] on ul "Bulk Edit Categories Bulk Edit Filters Bulk Edit Pricing Bulk Edit Marketplaces…" at bounding box center [805, 282] width 1491 height 32
click at [1134, 275] on ul "Bulk Edit Categories Bulk Edit Filters Bulk Edit Pricing Bulk Edit Marketplaces…" at bounding box center [805, 282] width 1491 height 32
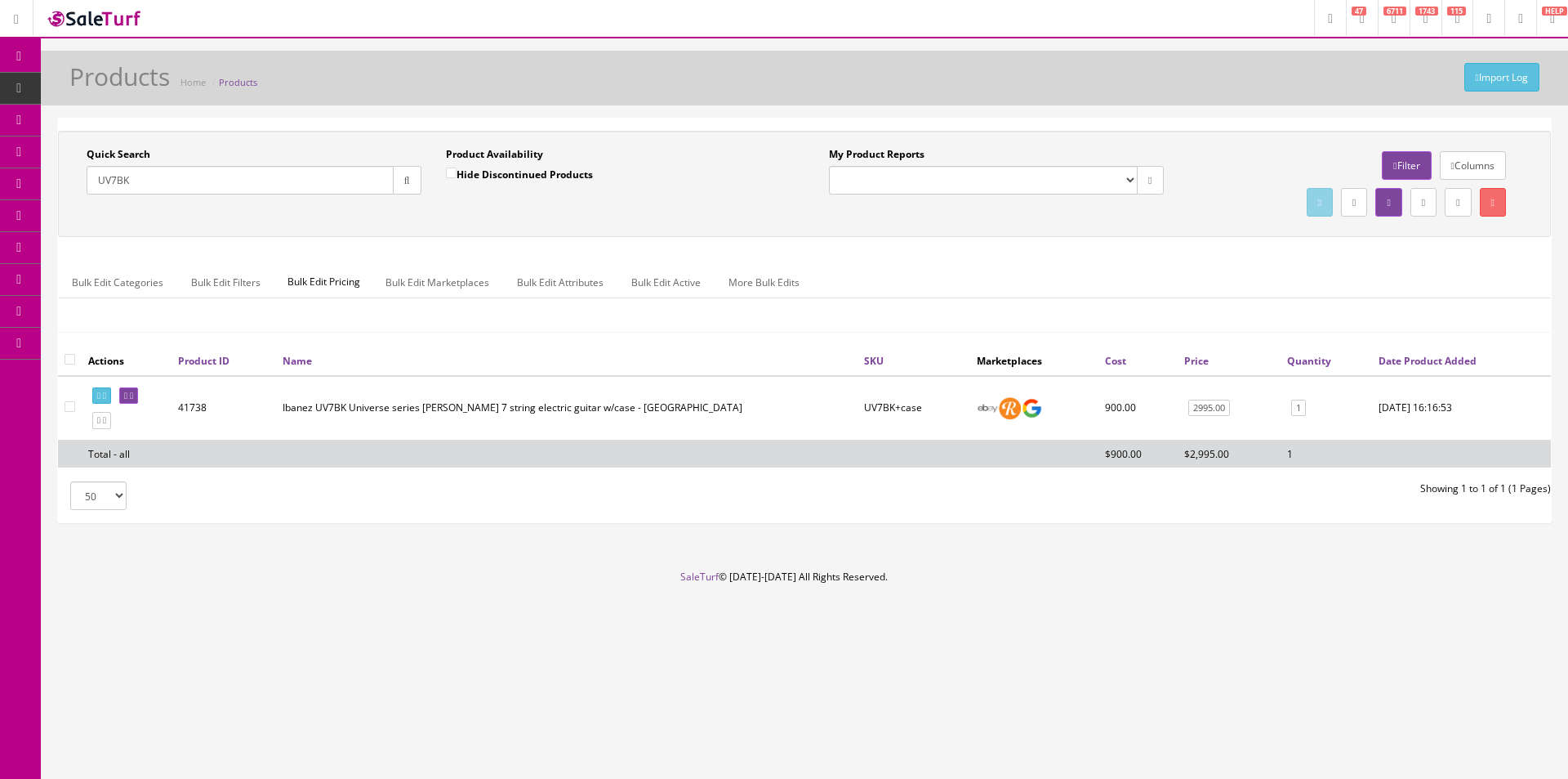
click at [1134, 274] on ul "Bulk Edit Categories Bulk Edit Filters Bulk Edit Pricing Bulk Edit Marketplaces…" at bounding box center [805, 282] width 1491 height 32
click at [262, 189] on input "UV7BK" at bounding box center [240, 180] width 307 height 28
paste input "ICJ2239893"
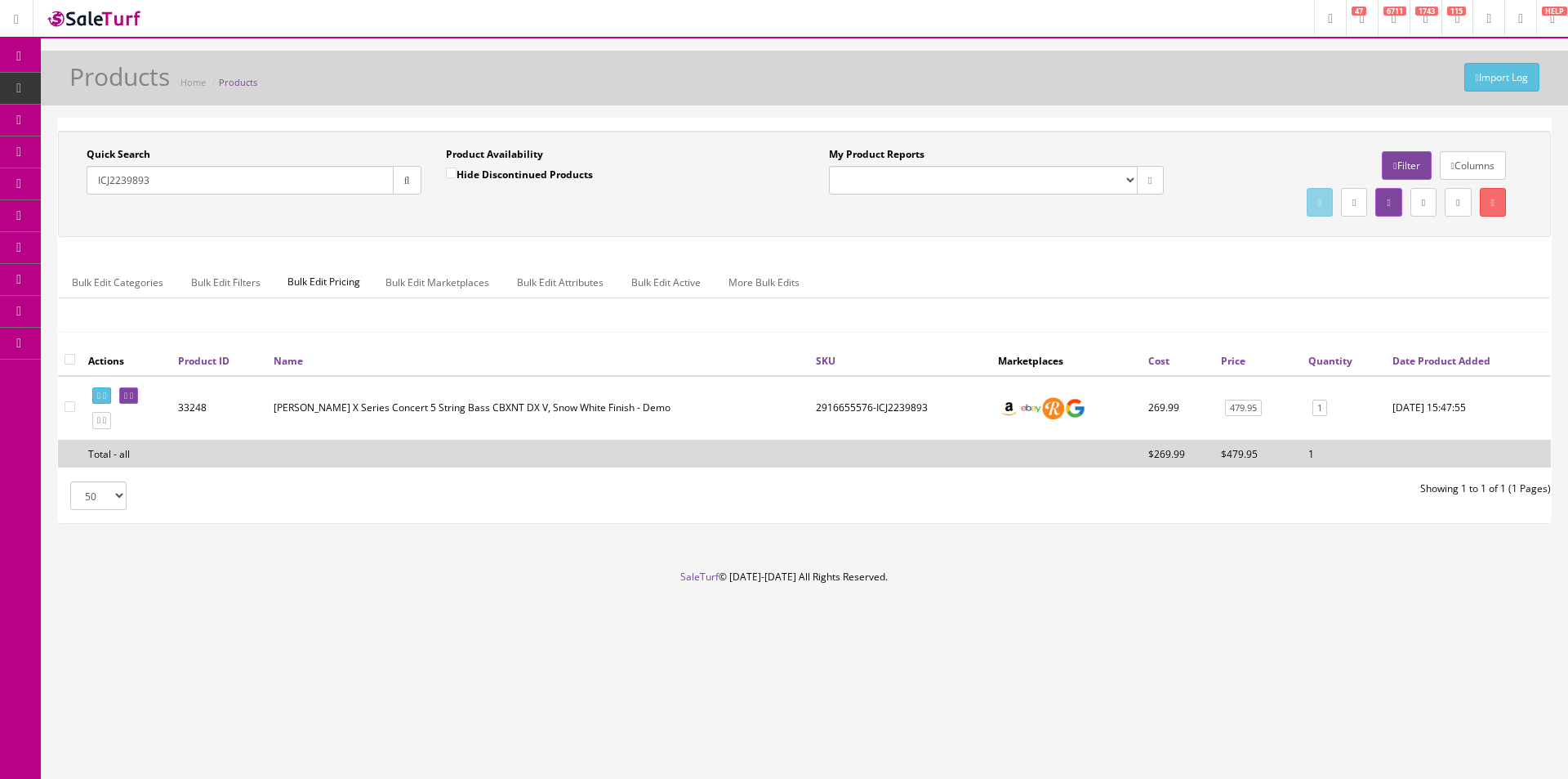
click at [921, 255] on div "Bulk Edit Categories Bulk Edit Filters Bulk Edit Pricing Bulk Edit Marketplaces…" at bounding box center [805, 292] width 1491 height 77
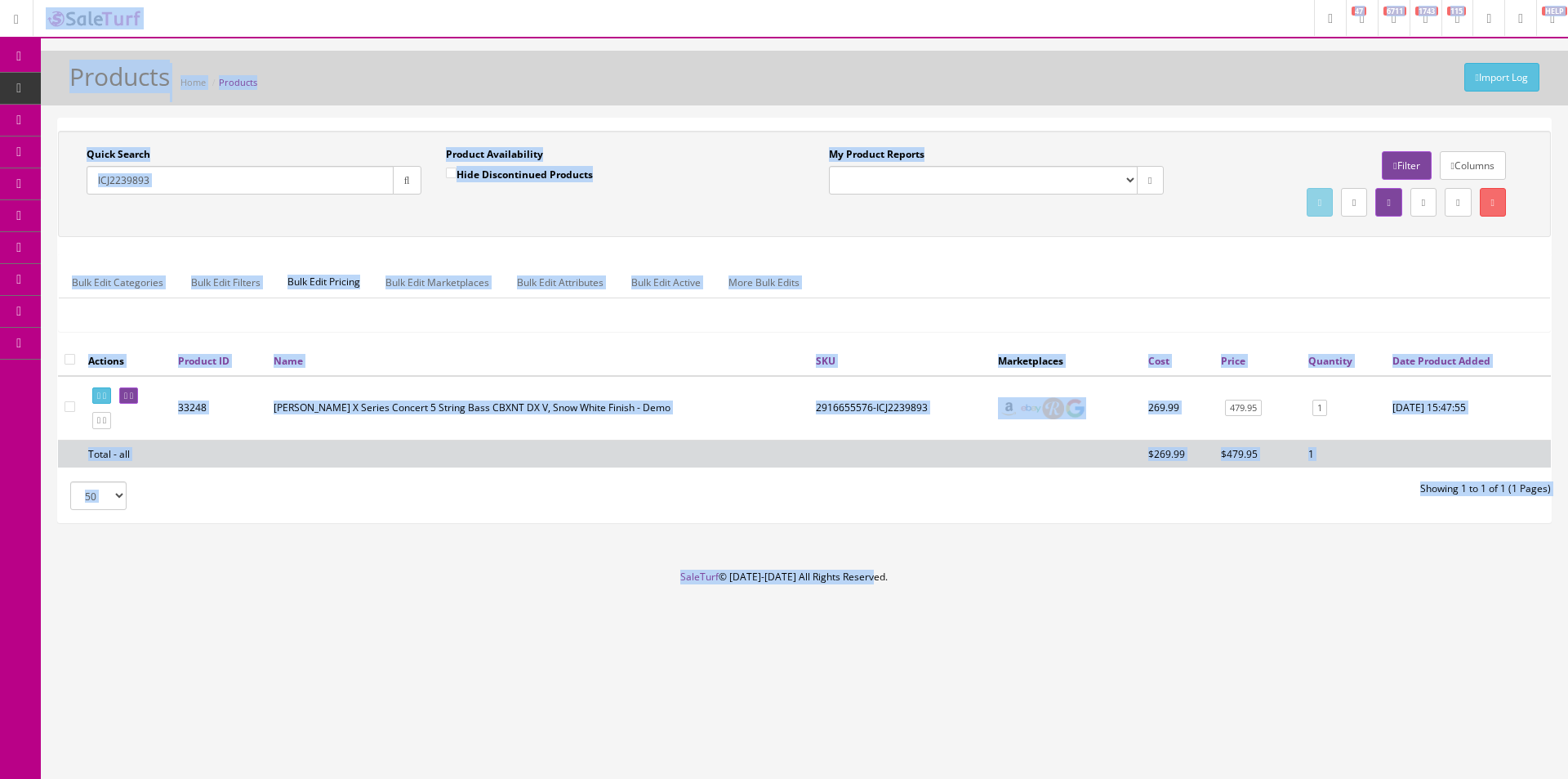
click at [939, 229] on div "Quick Search ICJ2239893 Date From Product Availability Hide Discontinued Produc…" at bounding box center [805, 184] width 1493 height 106
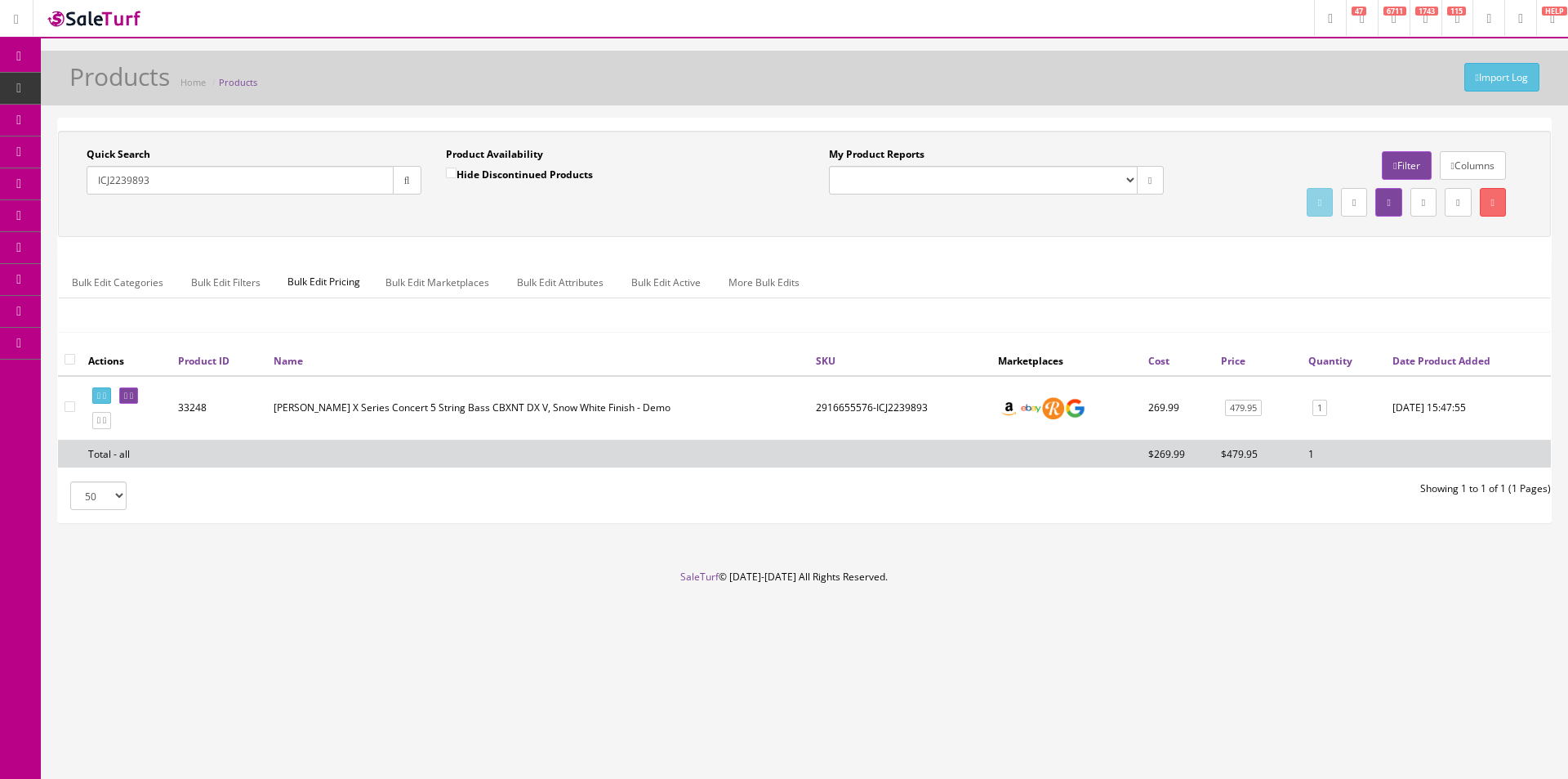
click at [939, 231] on div "Quick Search ICJ2239893 Date From Product Availability Hide Discontinued Produc…" at bounding box center [805, 184] width 1493 height 106
click at [317, 185] on input "ICJ2239893" at bounding box center [240, 180] width 307 height 28
click at [471, 231] on div "Quick Search ICJ2239893 Date From Product Availability Hide Discontinued Produc…" at bounding box center [805, 184] width 1493 height 106
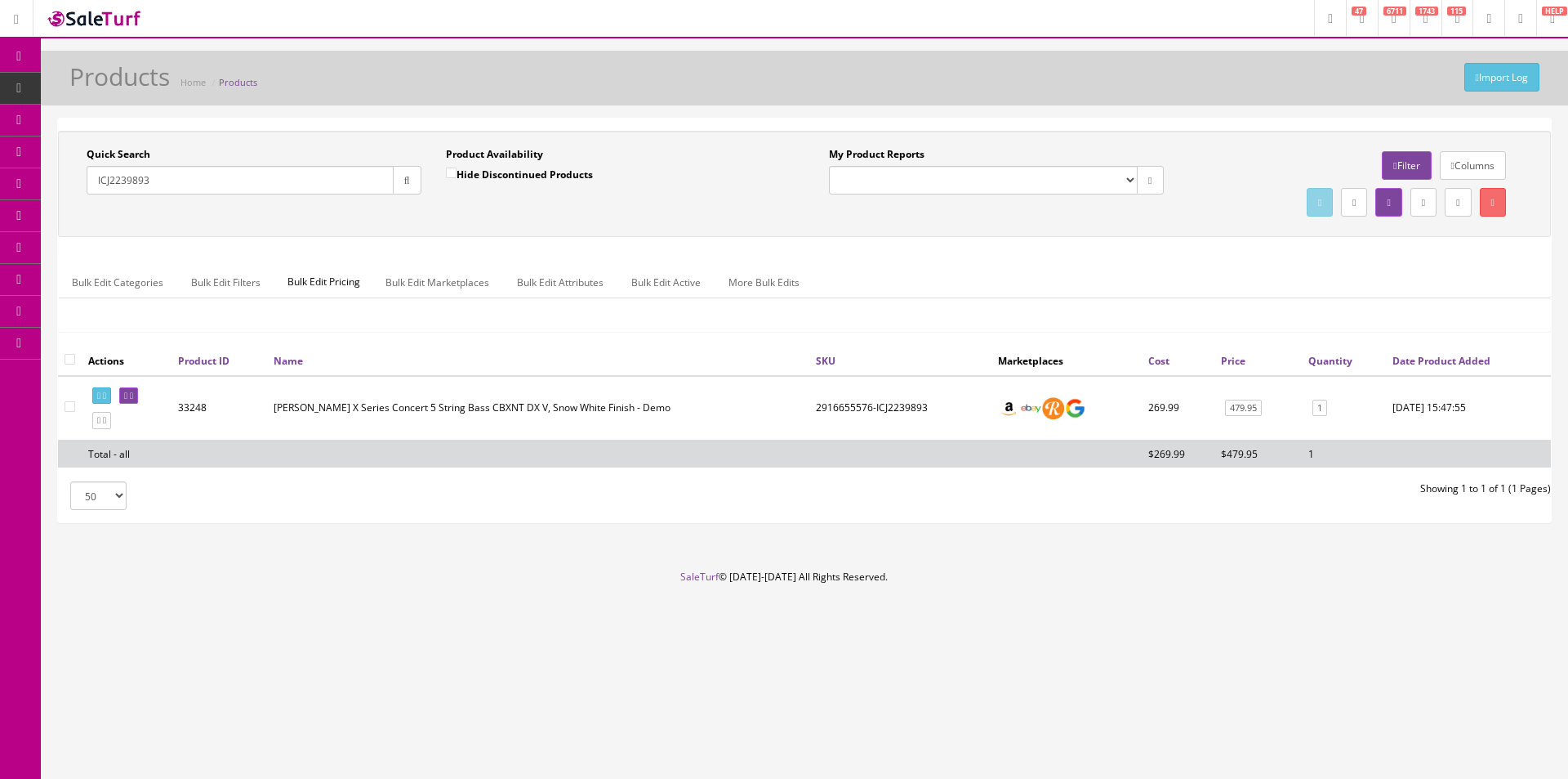
click at [326, 194] on div "ICJ2239893" at bounding box center [253, 180] width 335 height 28
click at [326, 187] on input "ICJ2239893" at bounding box center [240, 180] width 307 height 28
click at [326, 188] on input "ICJ2239893" at bounding box center [240, 180] width 307 height 28
paste input "0996408000"
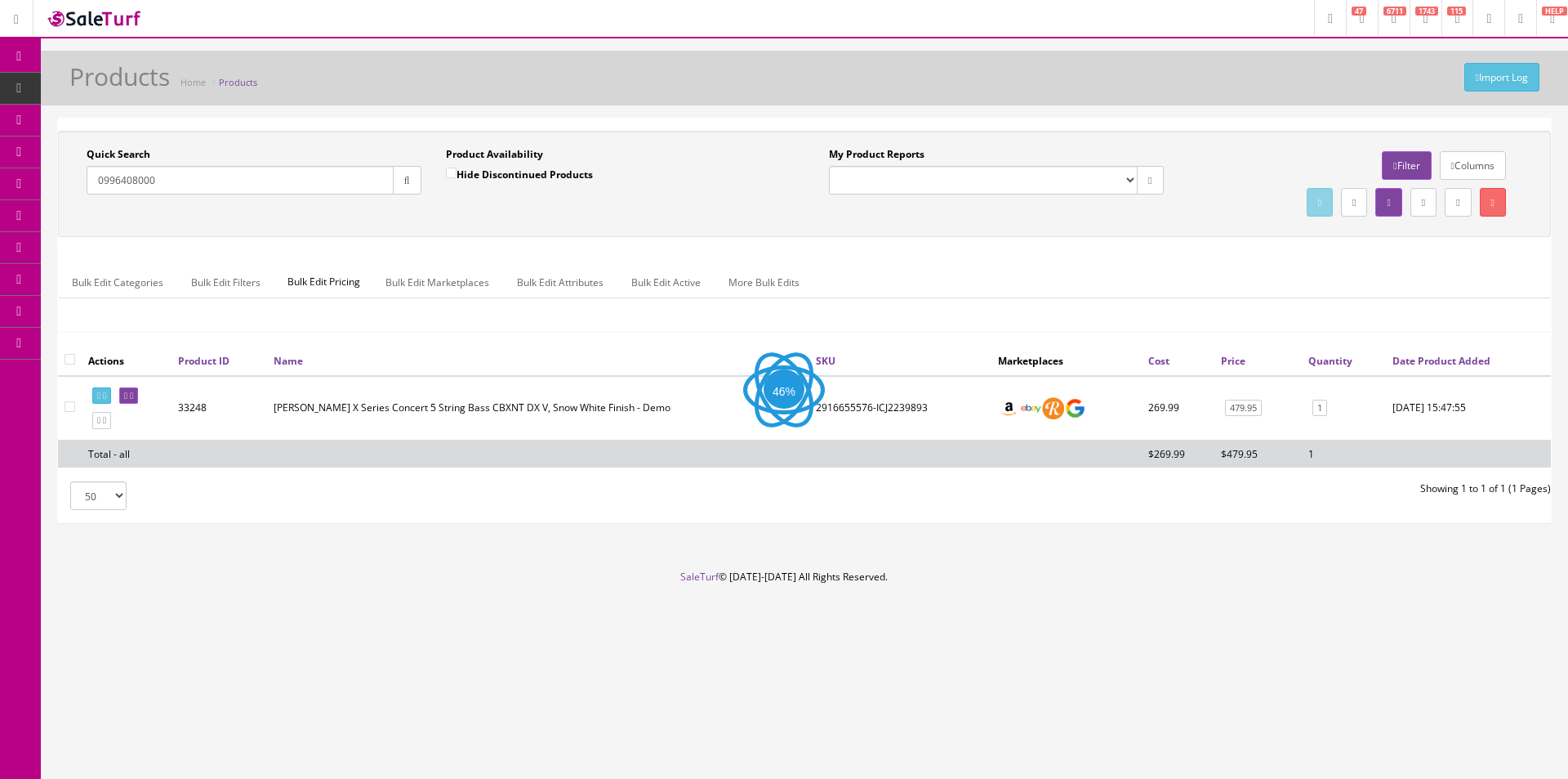
type input "0996408000"
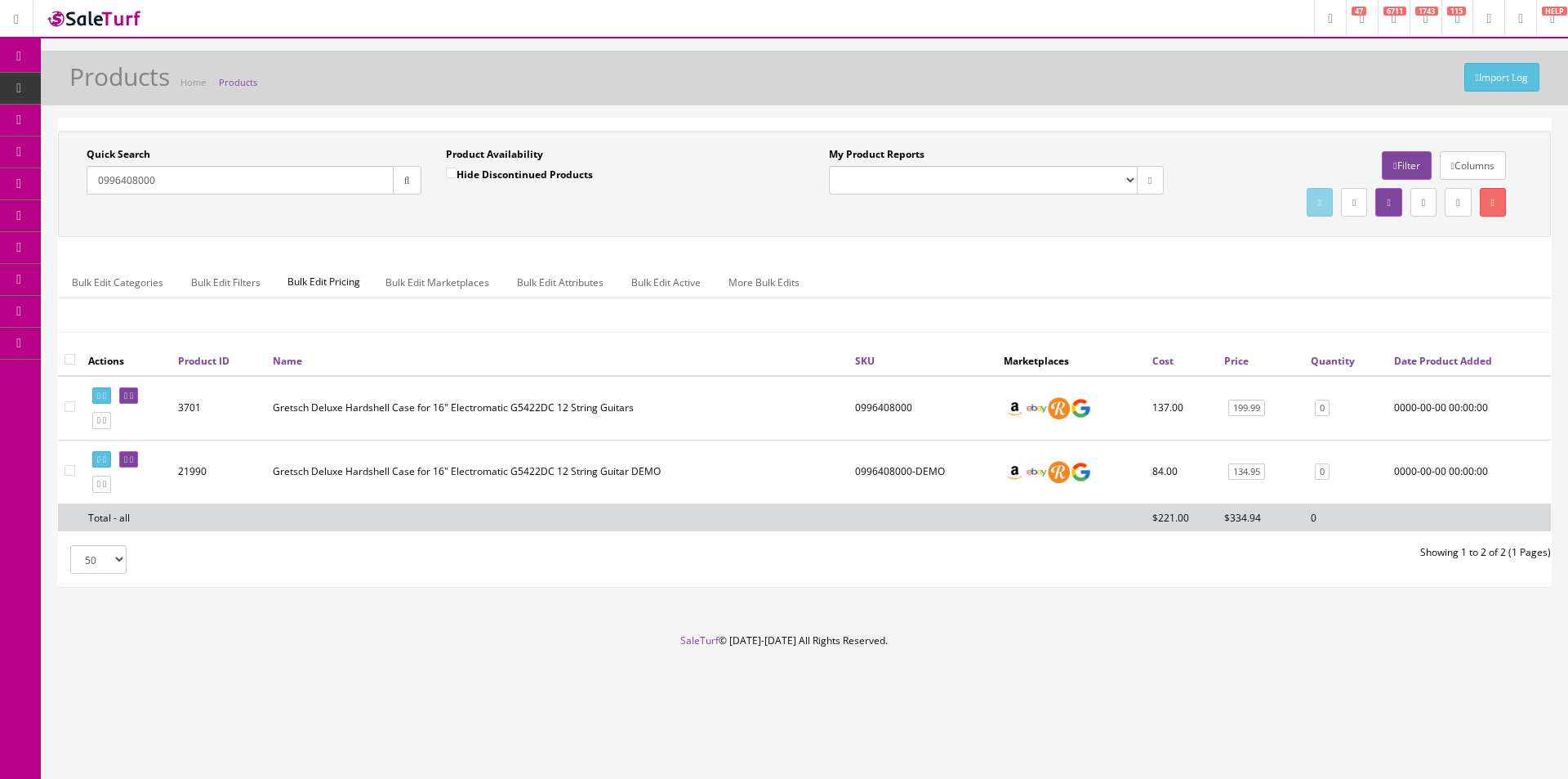
click at [316, 173] on input "0996408000" at bounding box center [240, 180] width 307 height 28
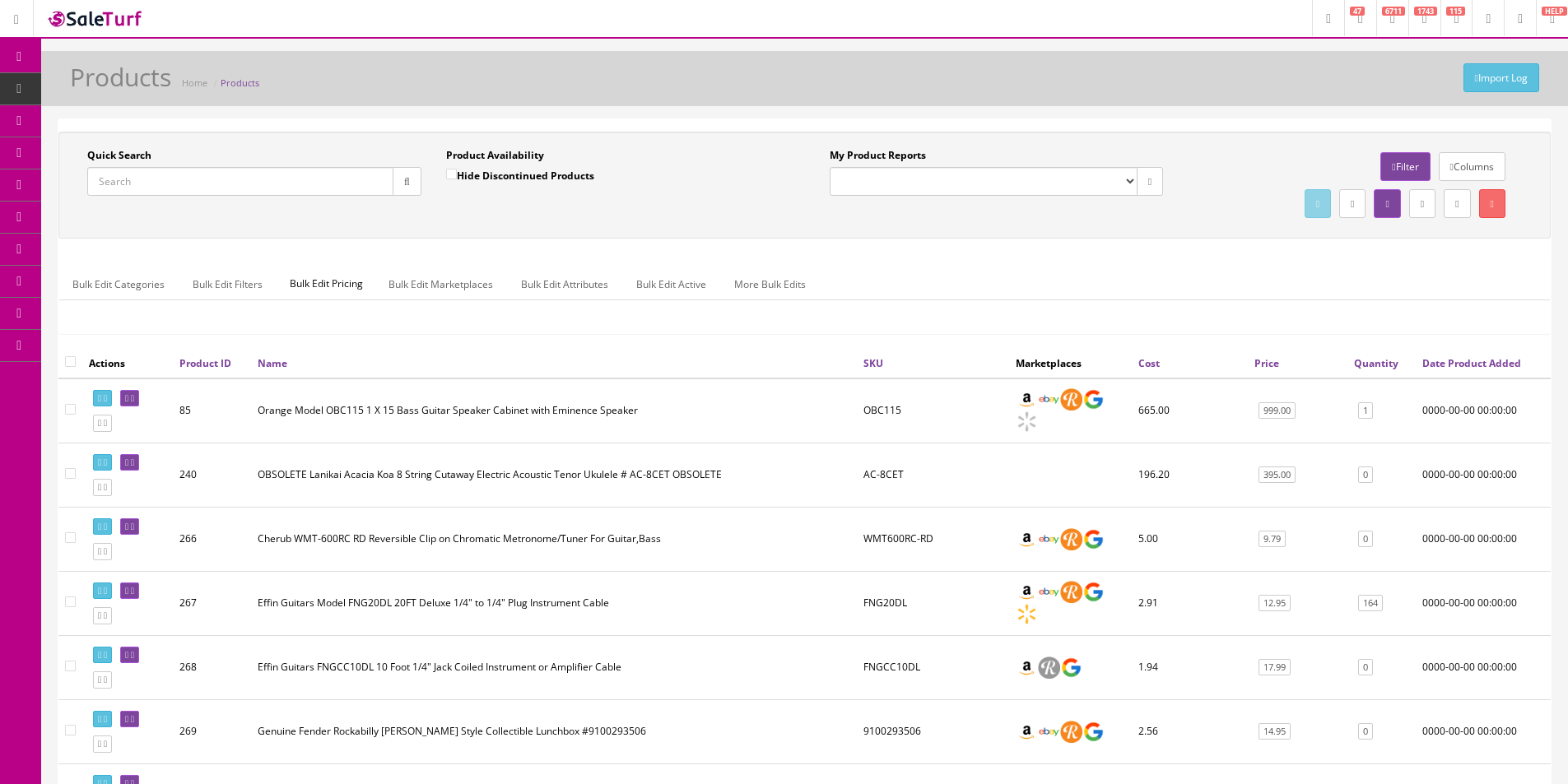
click at [14, 59] on icon at bounding box center [20, 56] width 18 height 13
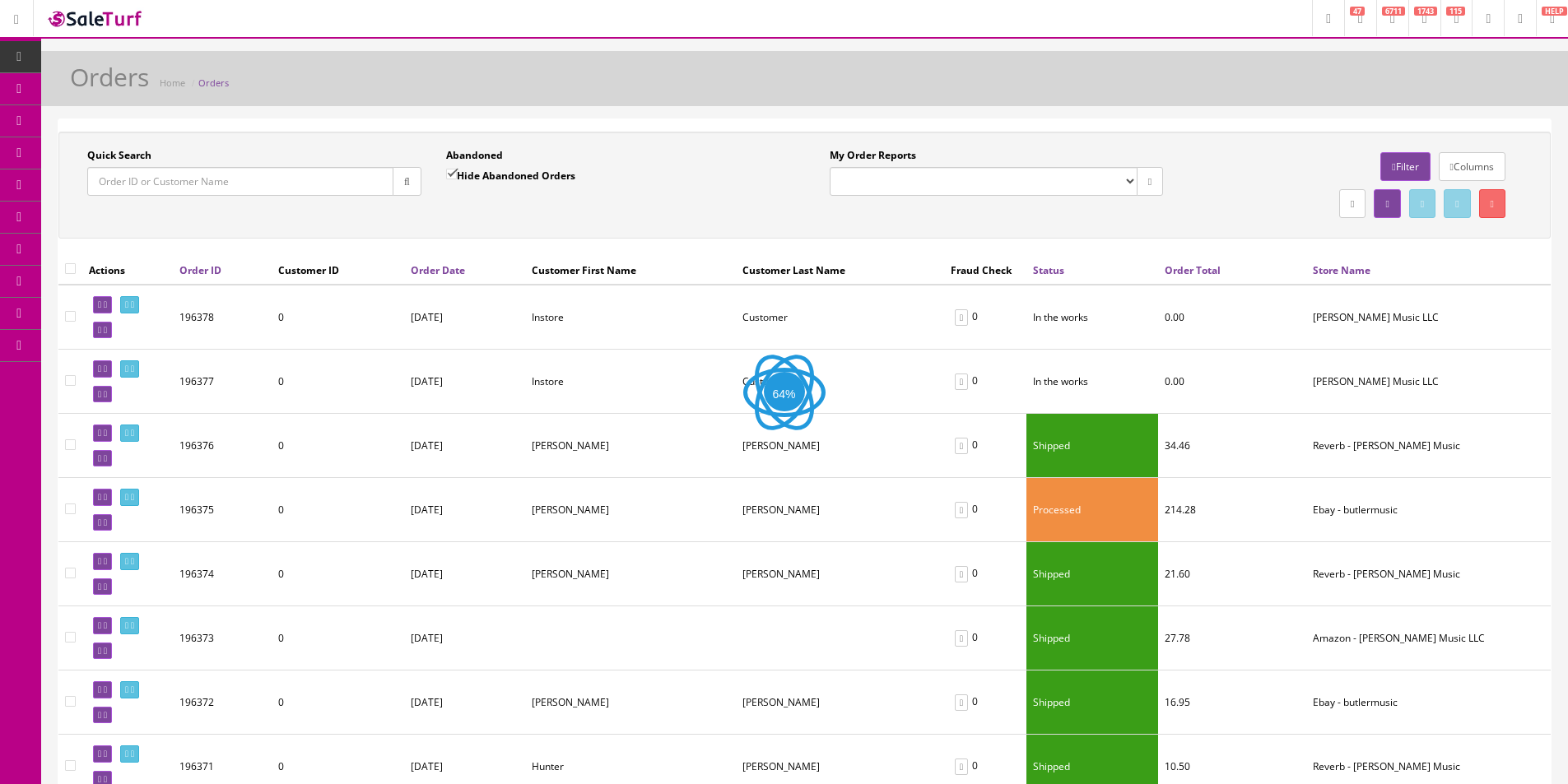
click at [333, 189] on input "Quick Search" at bounding box center [240, 181] width 306 height 28
paste input "196253"
type input "196253"
click at [404, 184] on icon "button" at bounding box center [407, 182] width 6 height 10
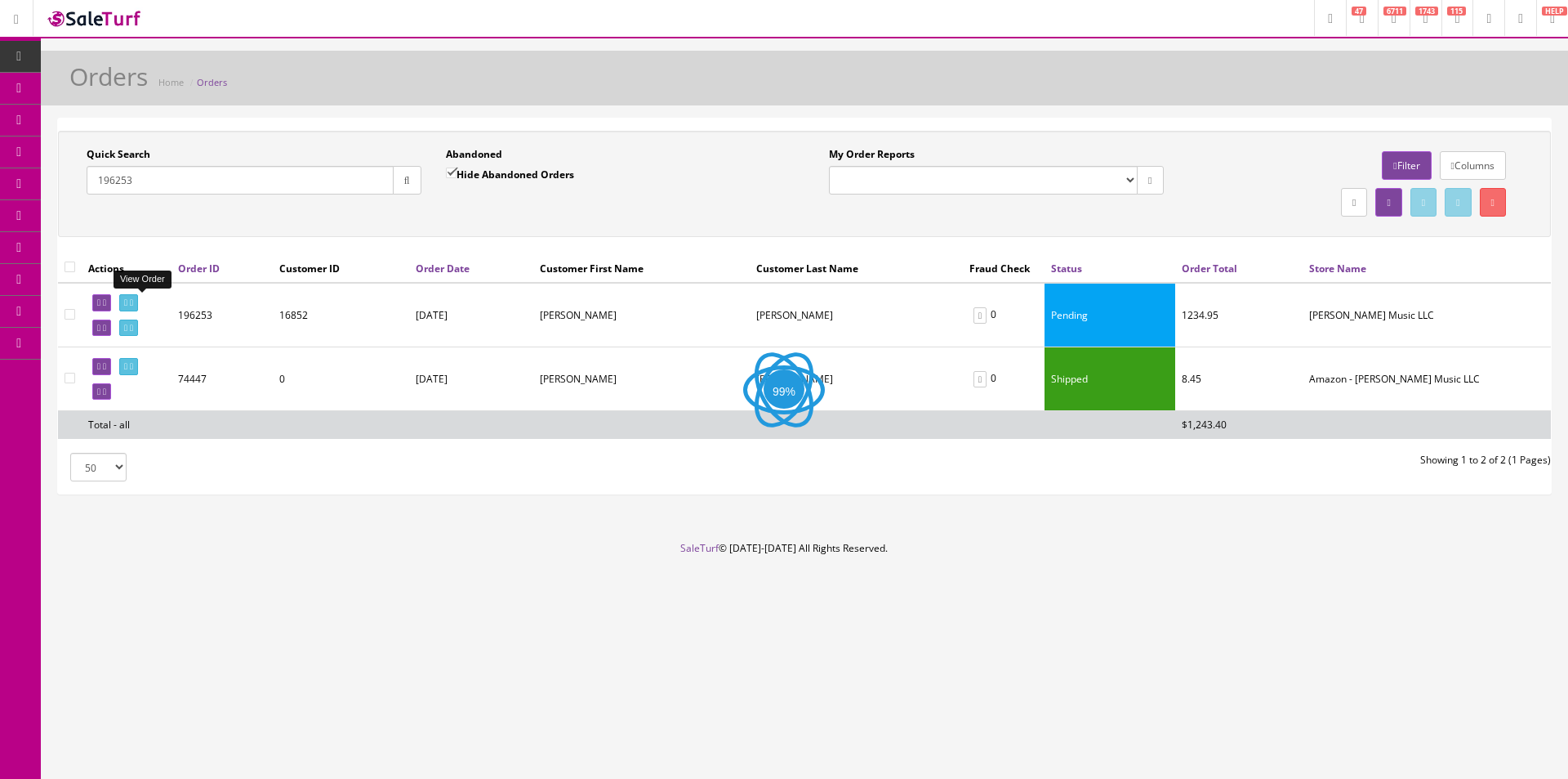
click at [138, 295] on link at bounding box center [128, 303] width 18 height 17
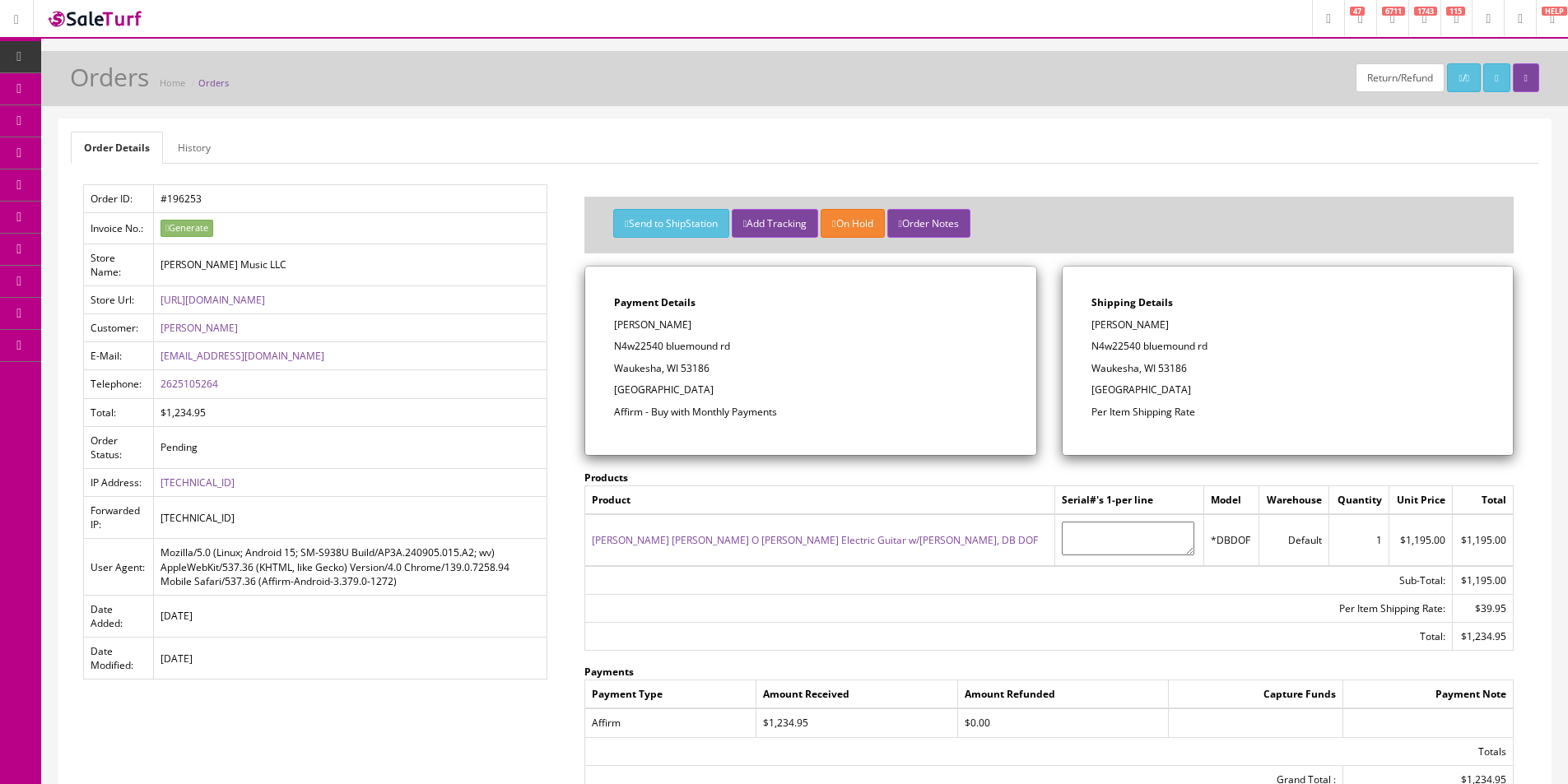
drag, startPoint x: 844, startPoint y: 542, endPoint x: 868, endPoint y: 284, distance: 259.1
click at [868, 284] on div "Payment Details [PERSON_NAME] N4w22540 [STREET_ADDRESS] Affirm - Buy with Month…" at bounding box center [810, 361] width 450 height 189
click at [899, 376] on div "Payment Details [PERSON_NAME] N4w22540 [STREET_ADDRESS] Affirm - Buy with Month…" at bounding box center [810, 361] width 450 height 189
drag, startPoint x: 899, startPoint y: 376, endPoint x: 831, endPoint y: 354, distance: 71.5
click at [831, 354] on p "N4w22540 bluemound rd" at bounding box center [810, 346] width 392 height 15
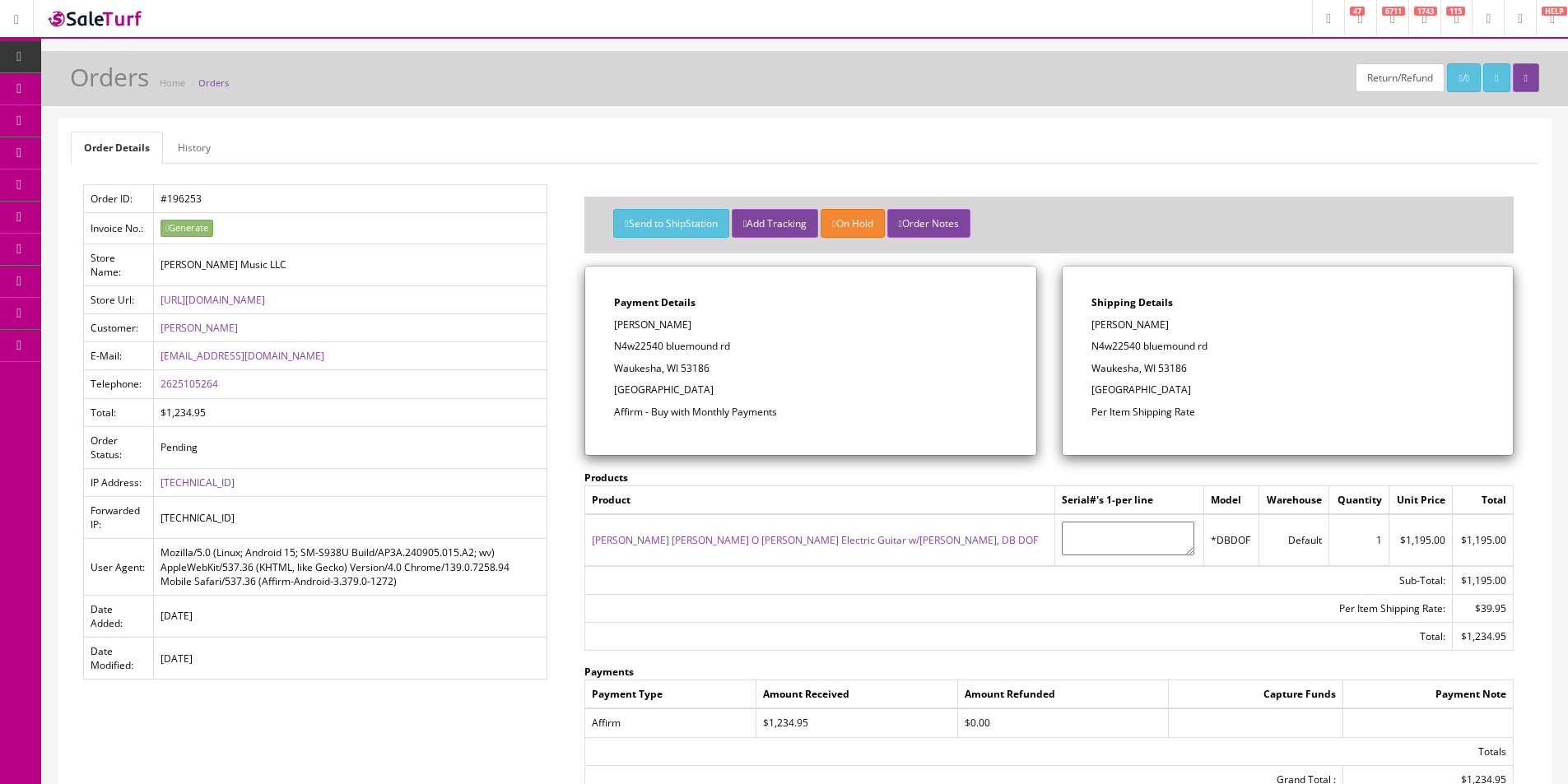
drag, startPoint x: 831, startPoint y: 353, endPoint x: 834, endPoint y: 370, distance: 17.3
click at [831, 354] on p "N4w22540 bluemound rd" at bounding box center [810, 346] width 392 height 15
click at [932, 420] on div "Payment Details [PERSON_NAME] N4w22540 [STREET_ADDRESS] Affirm - Buy with Month…" at bounding box center [810, 361] width 450 height 189
click at [202, 148] on link "History" at bounding box center [194, 148] width 60 height 32
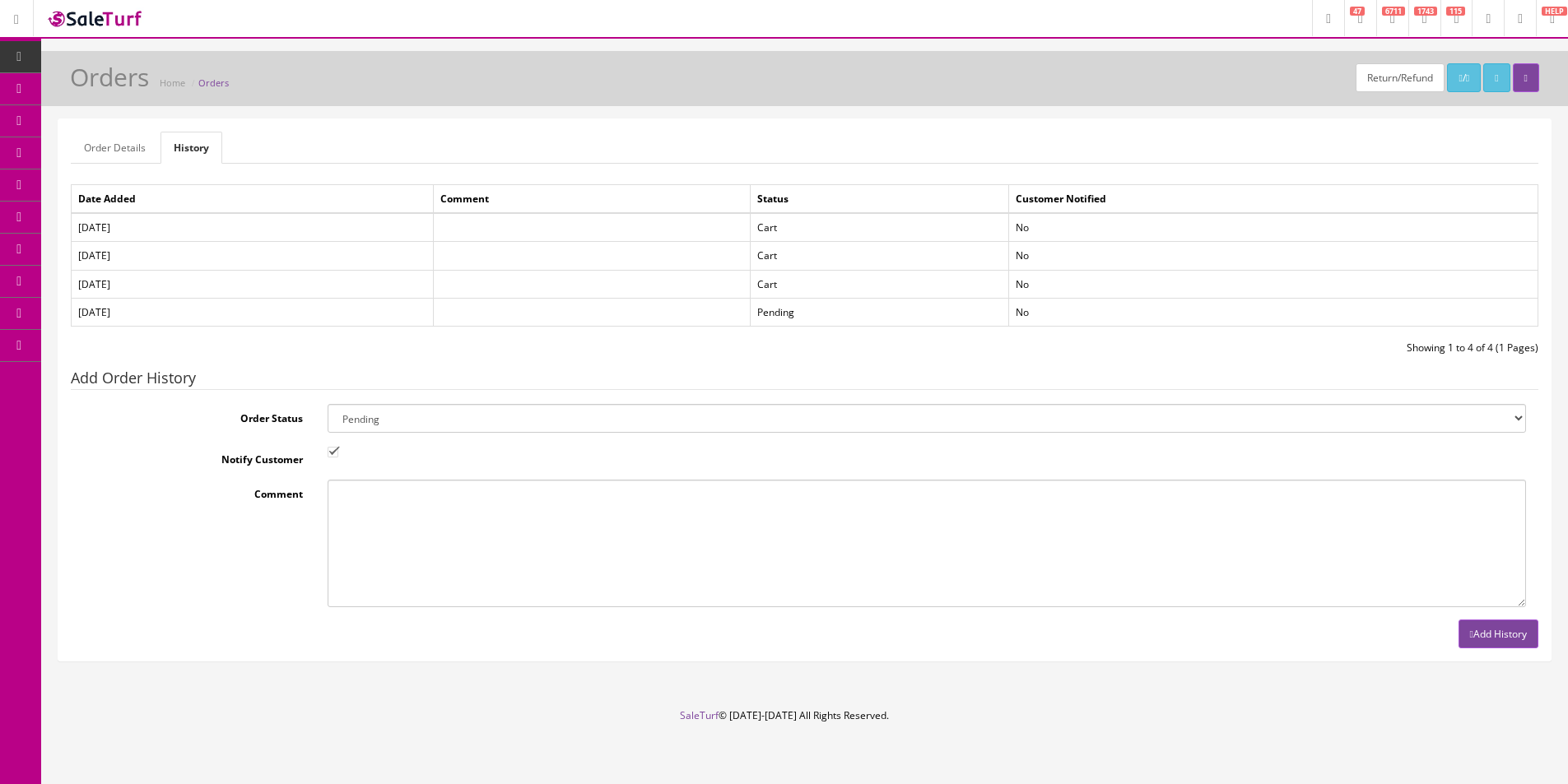
click at [374, 414] on select "Amazon Cart Awaiting Product Canceled Canceled Reversal Cart Chargeback Complet…" at bounding box center [926, 417] width 1198 height 28
select select "7"
click at [374, 412] on select "Amazon Cart Awaiting Product Canceled Canceled Reversal Cart Chargeback Complet…" at bounding box center [926, 417] width 1198 height 28
click at [334, 454] on input "Notify Customer" at bounding box center [333, 452] width 11 height 11
drag, startPoint x: 334, startPoint y: 457, endPoint x: 547, endPoint y: 495, distance: 216.4
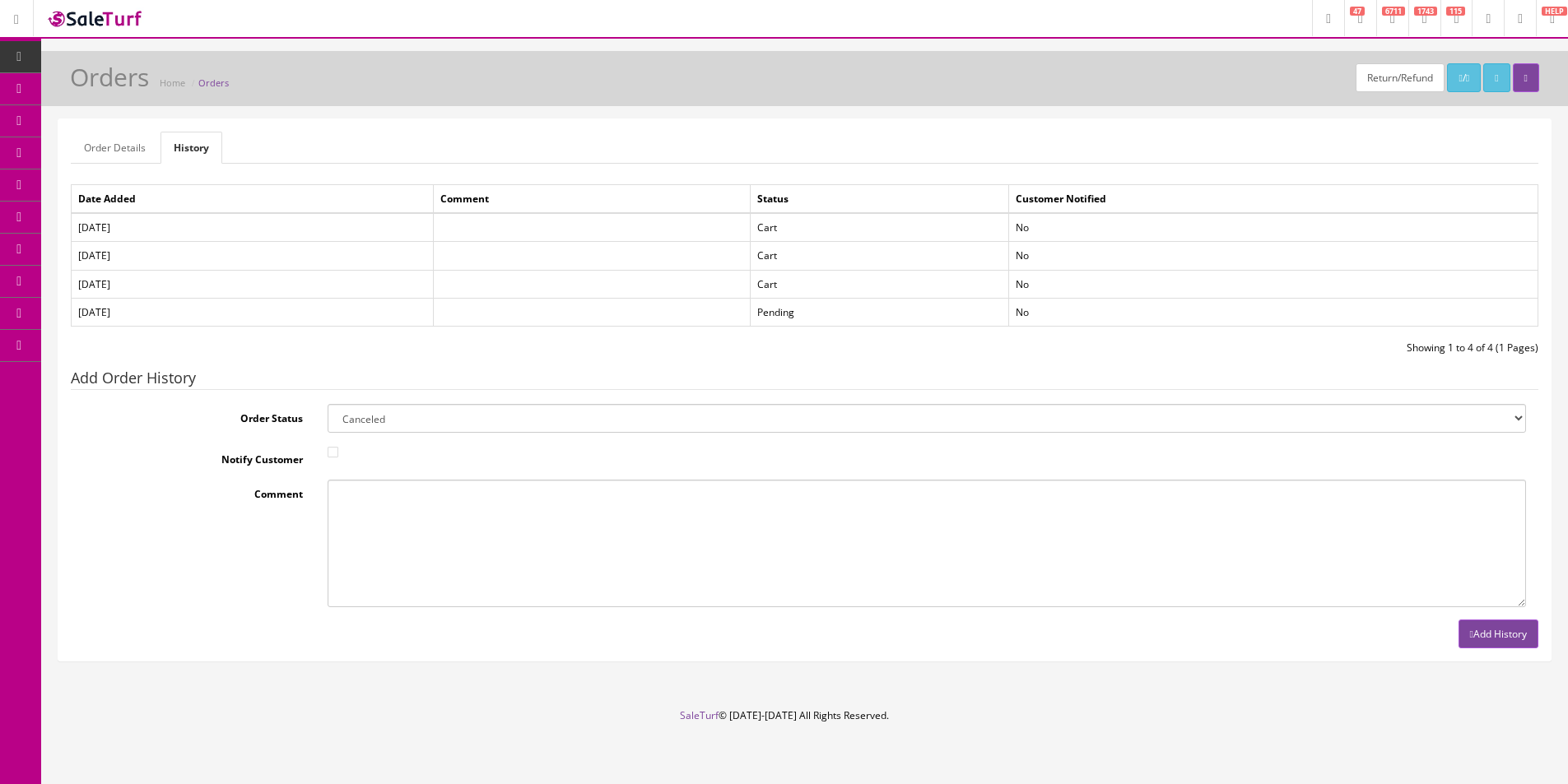
click at [334, 457] on input "Notify Customer" at bounding box center [333, 452] width 11 height 11
checkbox input "true"
click at [1486, 634] on button "Add History" at bounding box center [1499, 632] width 80 height 28
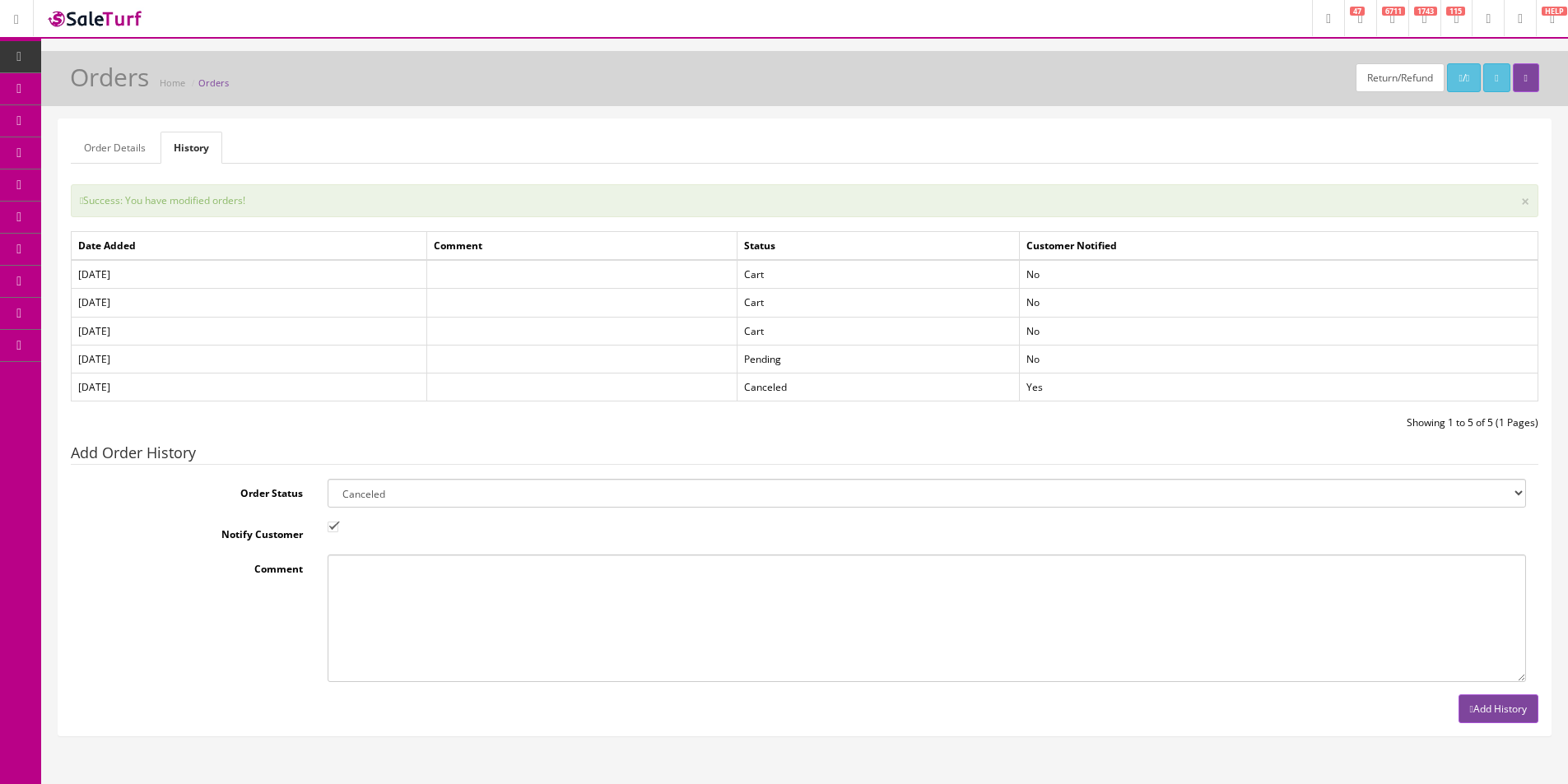
click at [646, 267] on td at bounding box center [581, 274] width 310 height 28
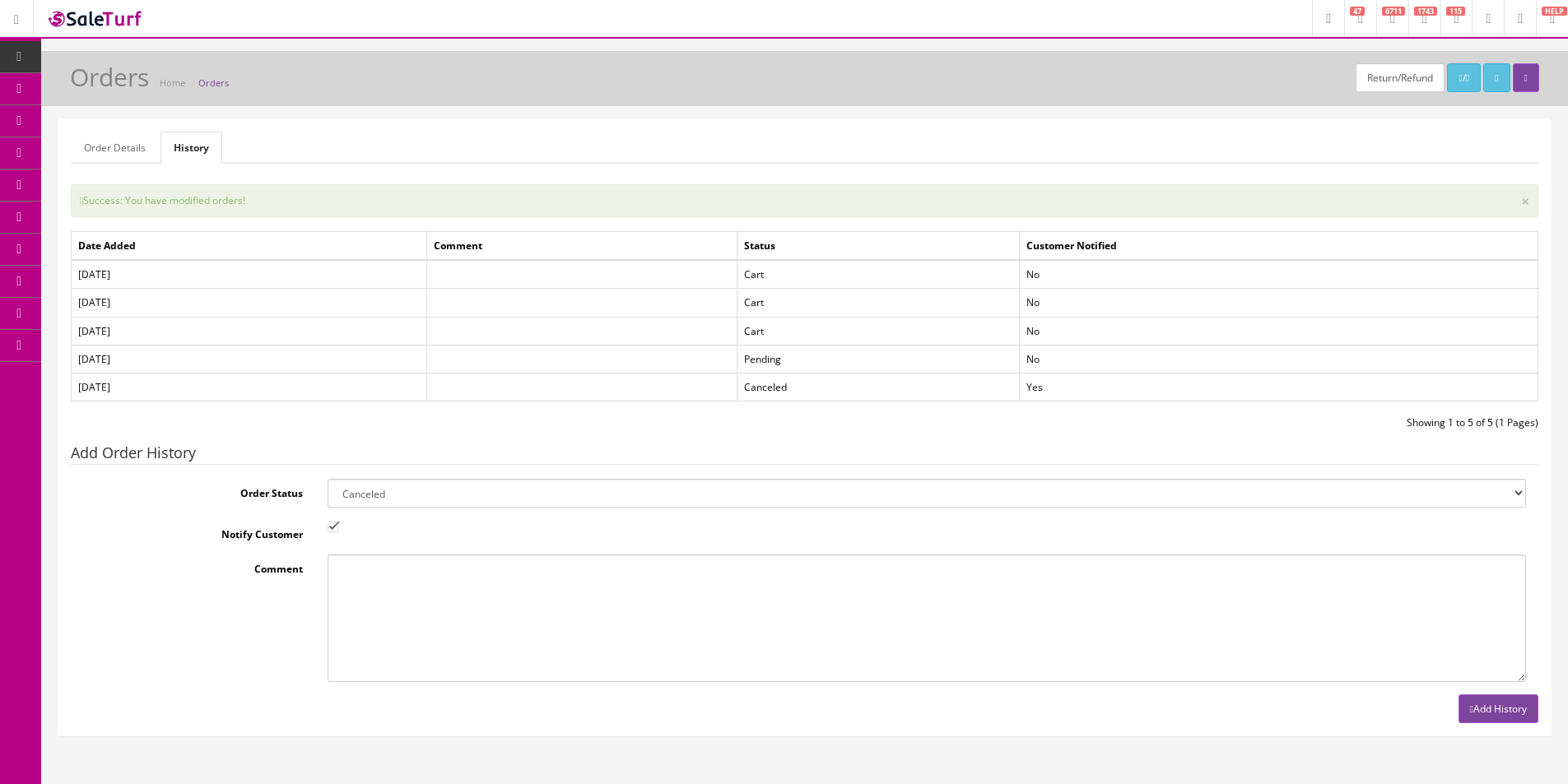
click at [646, 267] on td at bounding box center [581, 274] width 310 height 28
drag, startPoint x: 646, startPoint y: 267, endPoint x: 246, endPoint y: 251, distance: 400.3
click at [646, 271] on td at bounding box center [581, 274] width 310 height 28
click at [132, 156] on link "Order Details" at bounding box center [114, 148] width 88 height 32
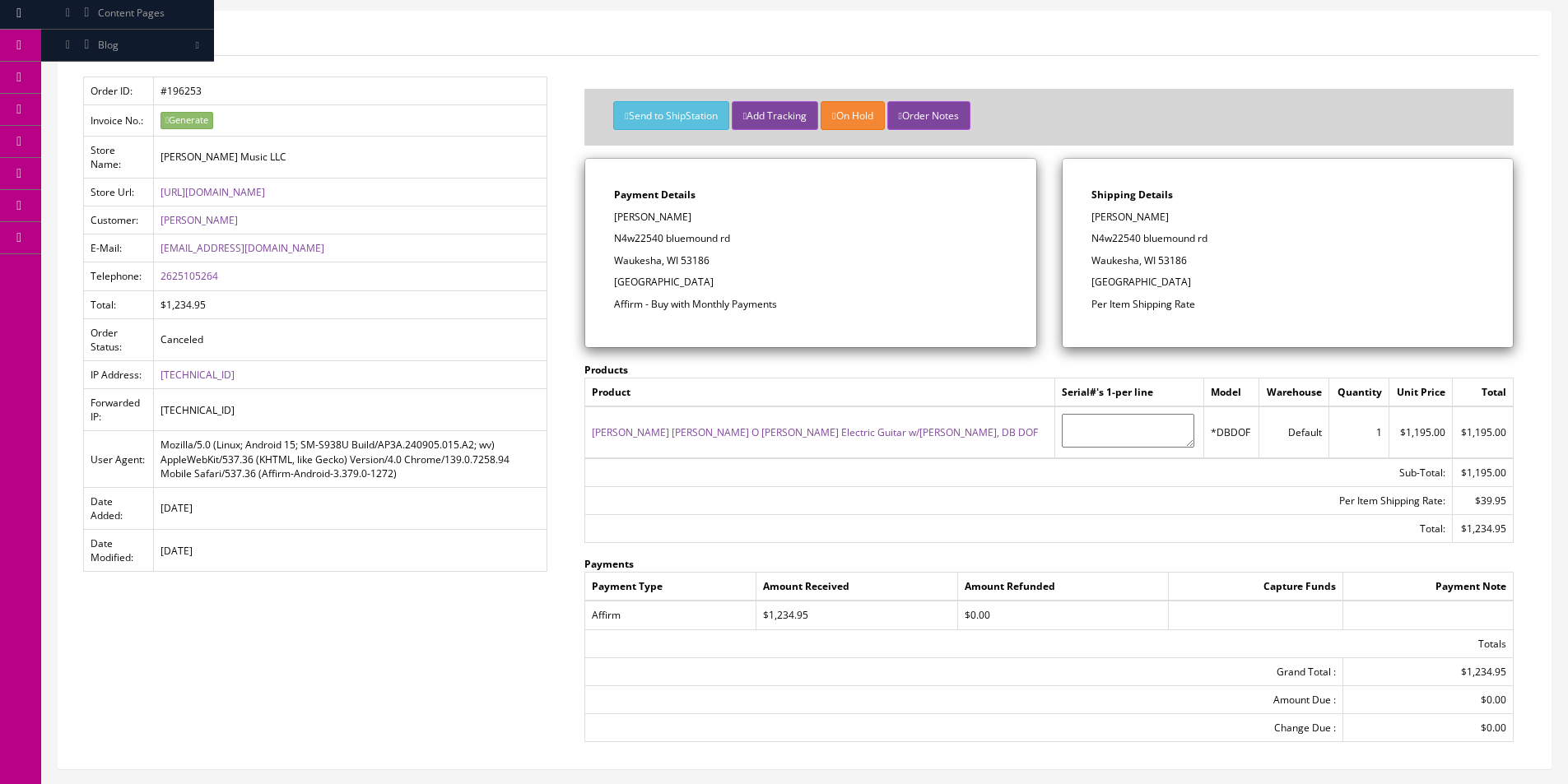
scroll to position [222, 0]
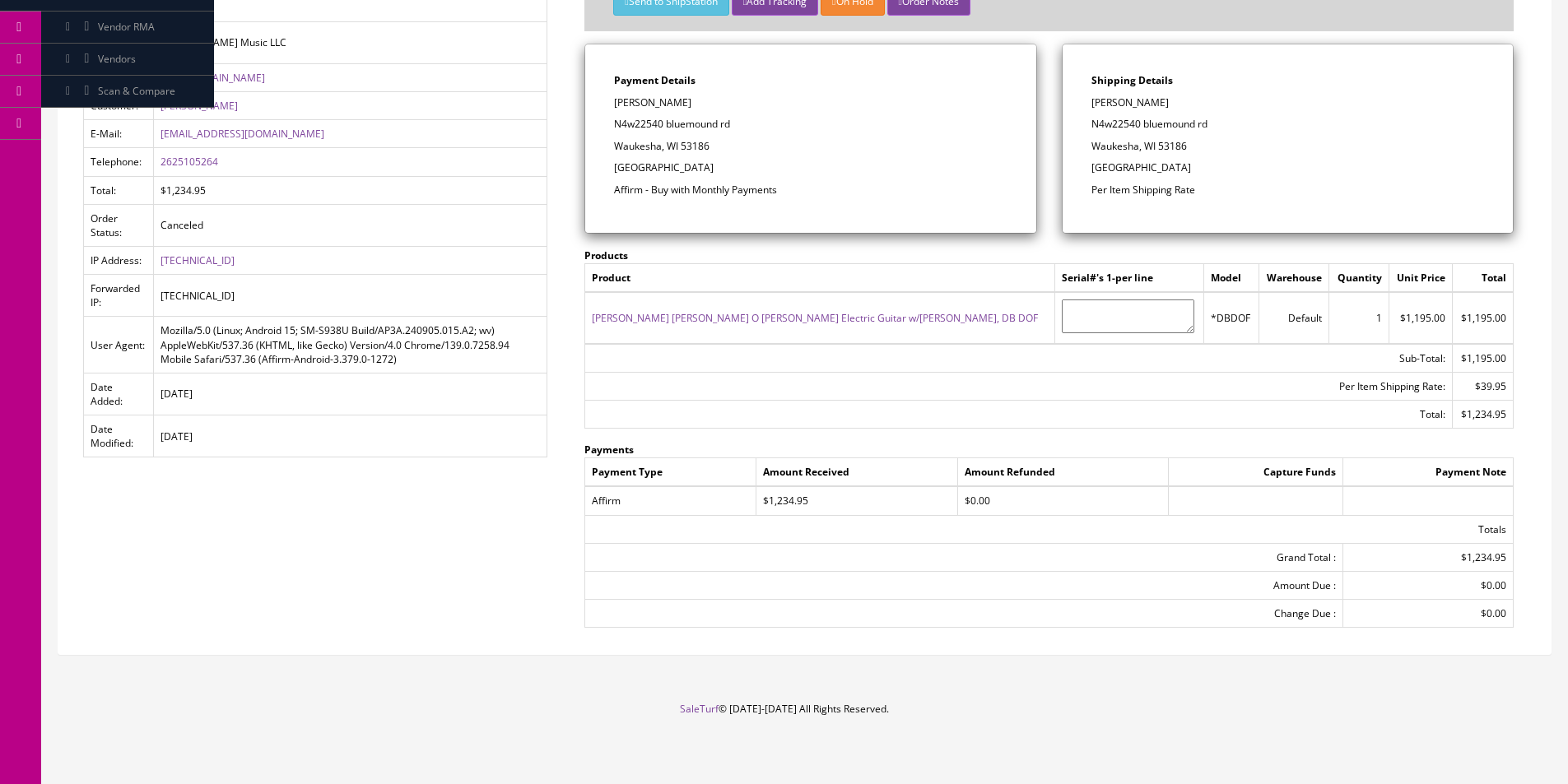
click at [977, 502] on td "$0.00" at bounding box center [1062, 500] width 210 height 28
click at [977, 500] on td "$0.00" at bounding box center [1062, 500] width 210 height 28
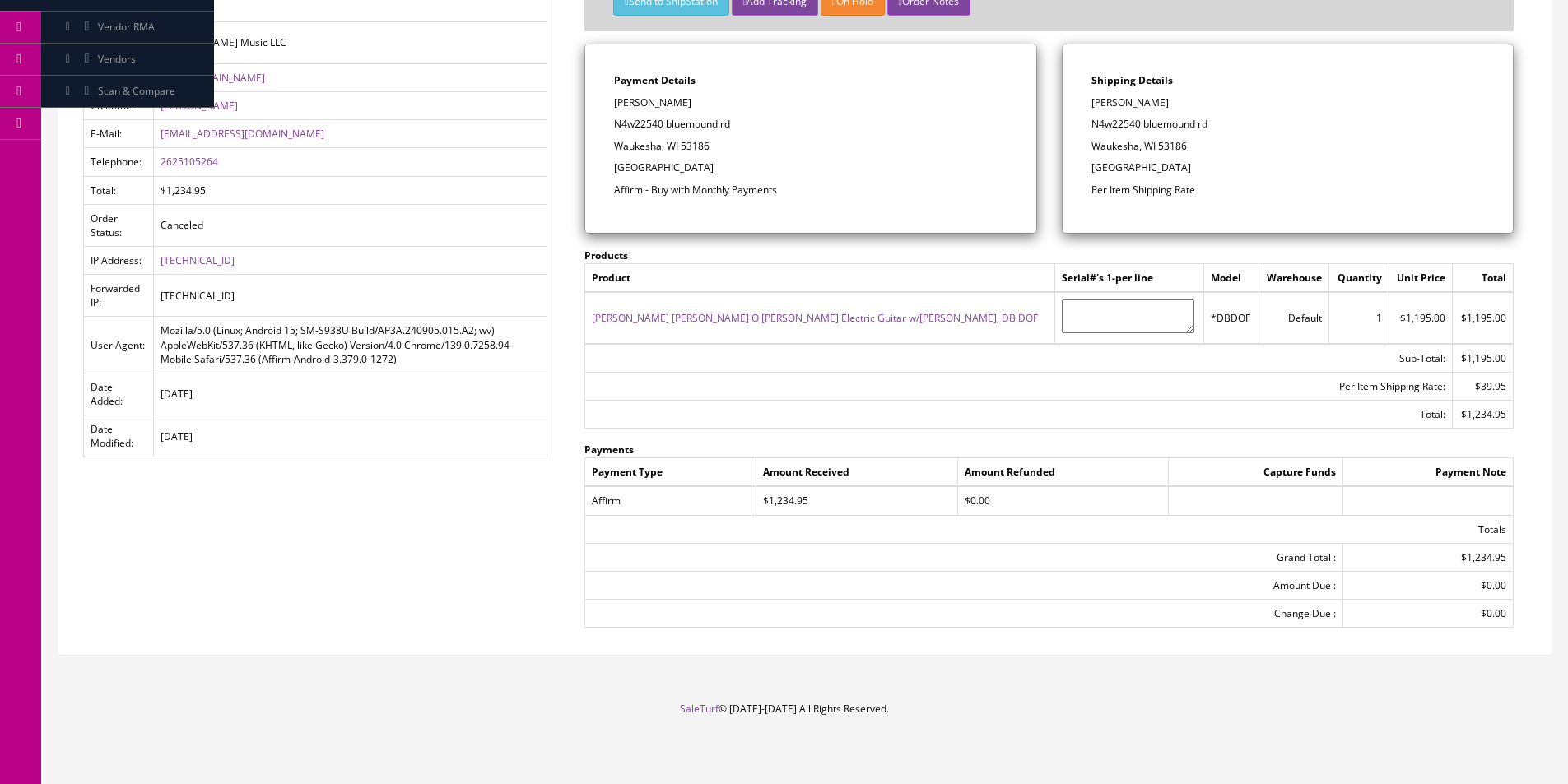
click at [977, 500] on td "$0.00" at bounding box center [1062, 500] width 210 height 28
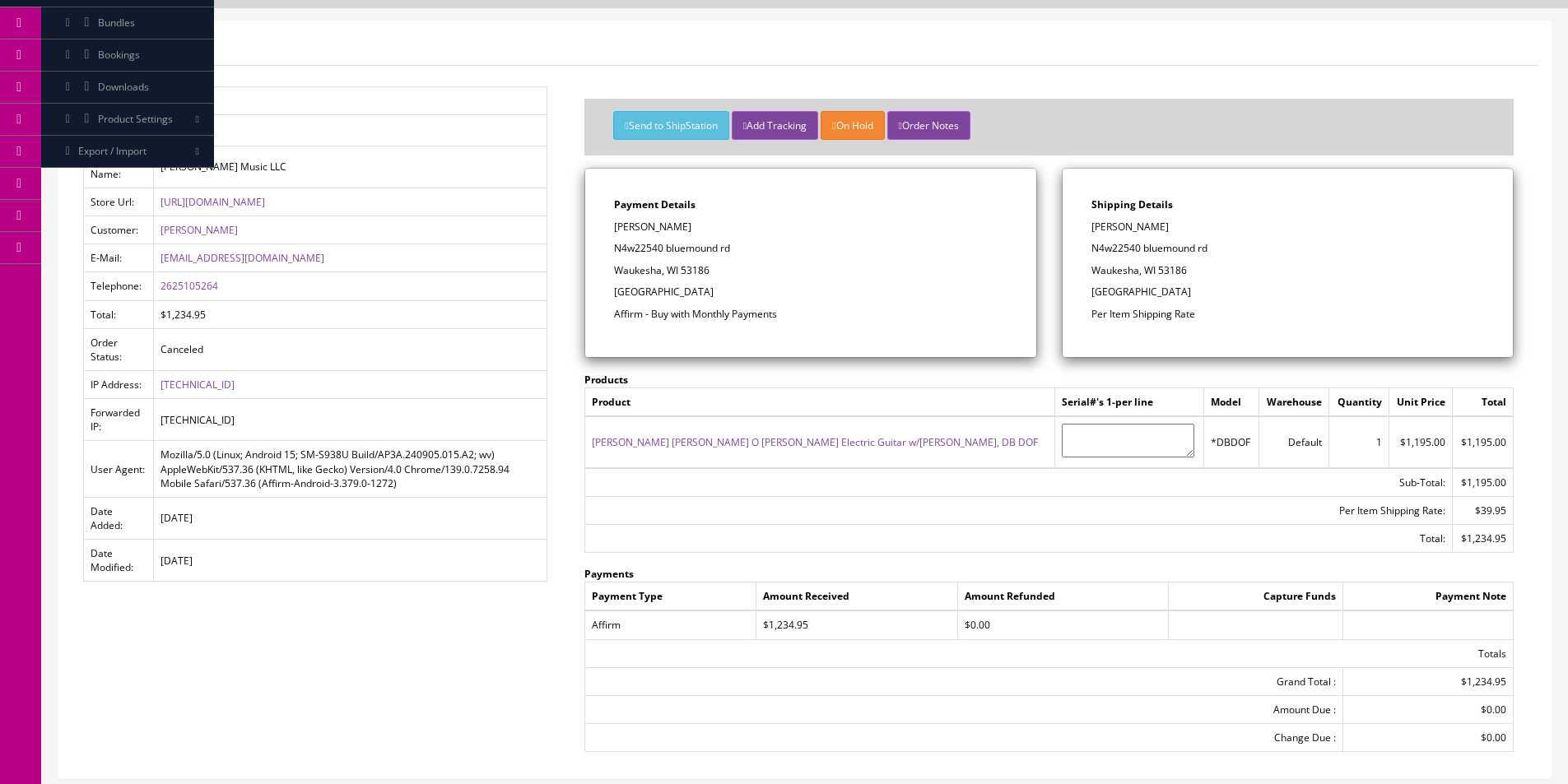
scroll to position [0, 0]
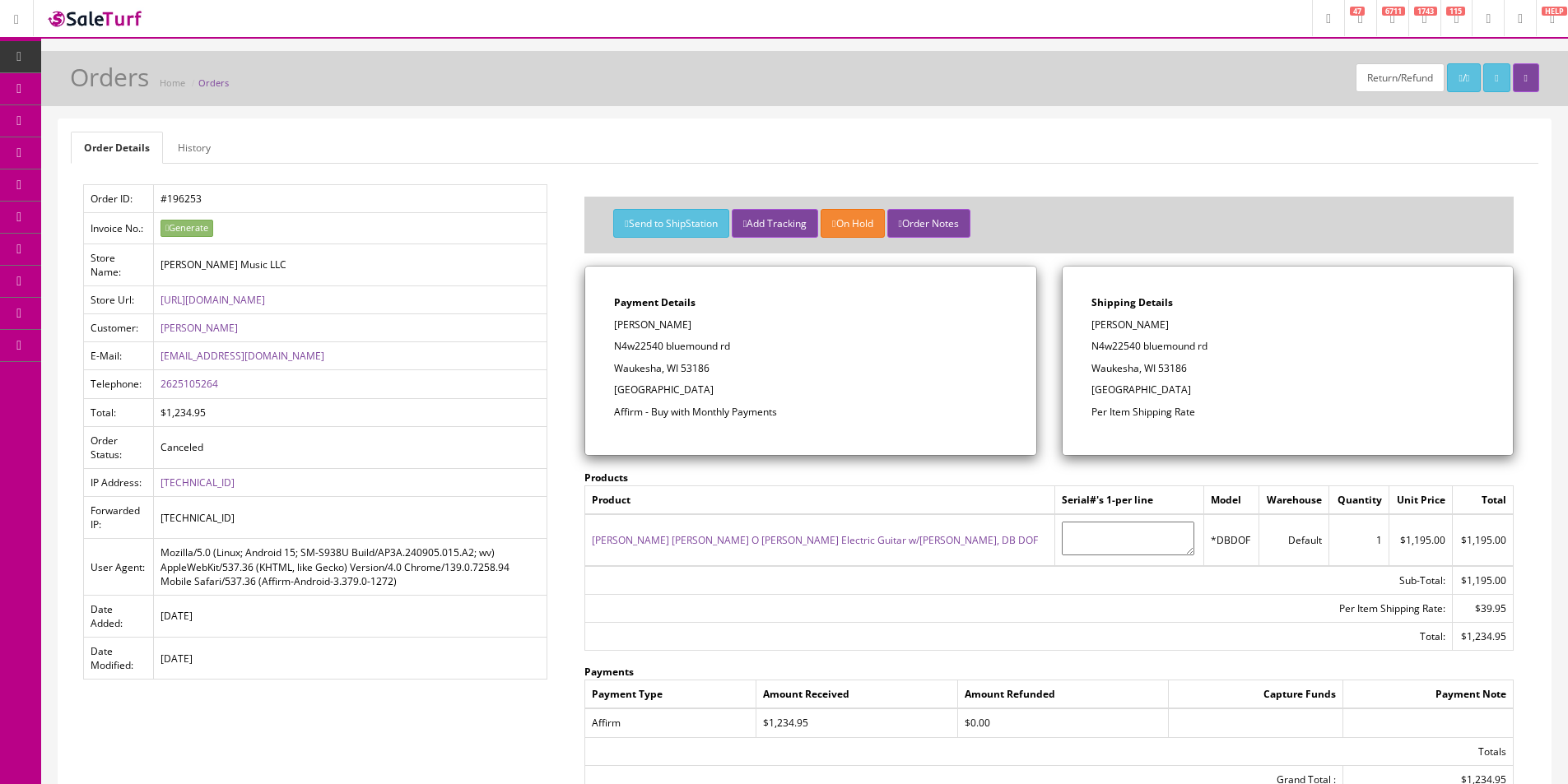
click at [818, 384] on p "[GEOGRAPHIC_DATA]" at bounding box center [810, 389] width 392 height 15
drag, startPoint x: 818, startPoint y: 384, endPoint x: 823, endPoint y: 402, distance: 18.7
click at [819, 385] on p "[GEOGRAPHIC_DATA]" at bounding box center [810, 389] width 392 height 15
click at [850, 536] on link "[PERSON_NAME] [PERSON_NAME] O [PERSON_NAME] Electric Guitar w/[PERSON_NAME], DB…" at bounding box center [815, 540] width 446 height 14
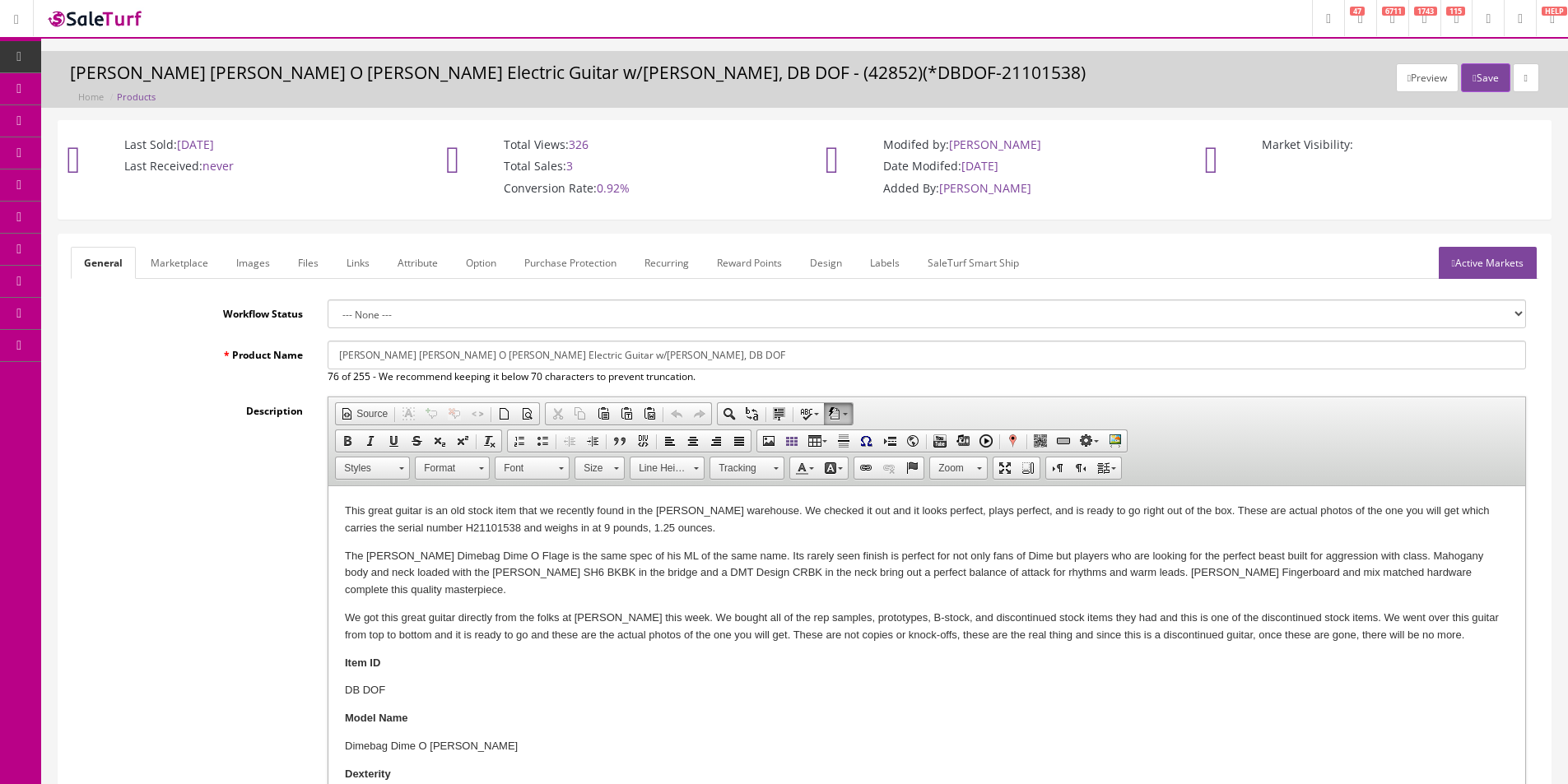
click at [238, 366] on div "Product Name Dean Dimebag Darrell Dime O Flage ML Electric Guitar w/Floyd Tremo…" at bounding box center [804, 362] width 1467 height 44
click at [186, 415] on label "Description" at bounding box center [193, 407] width 245 height 22
click at [0, 0] on textarea "Description" at bounding box center [0, 0] width 0 height 0
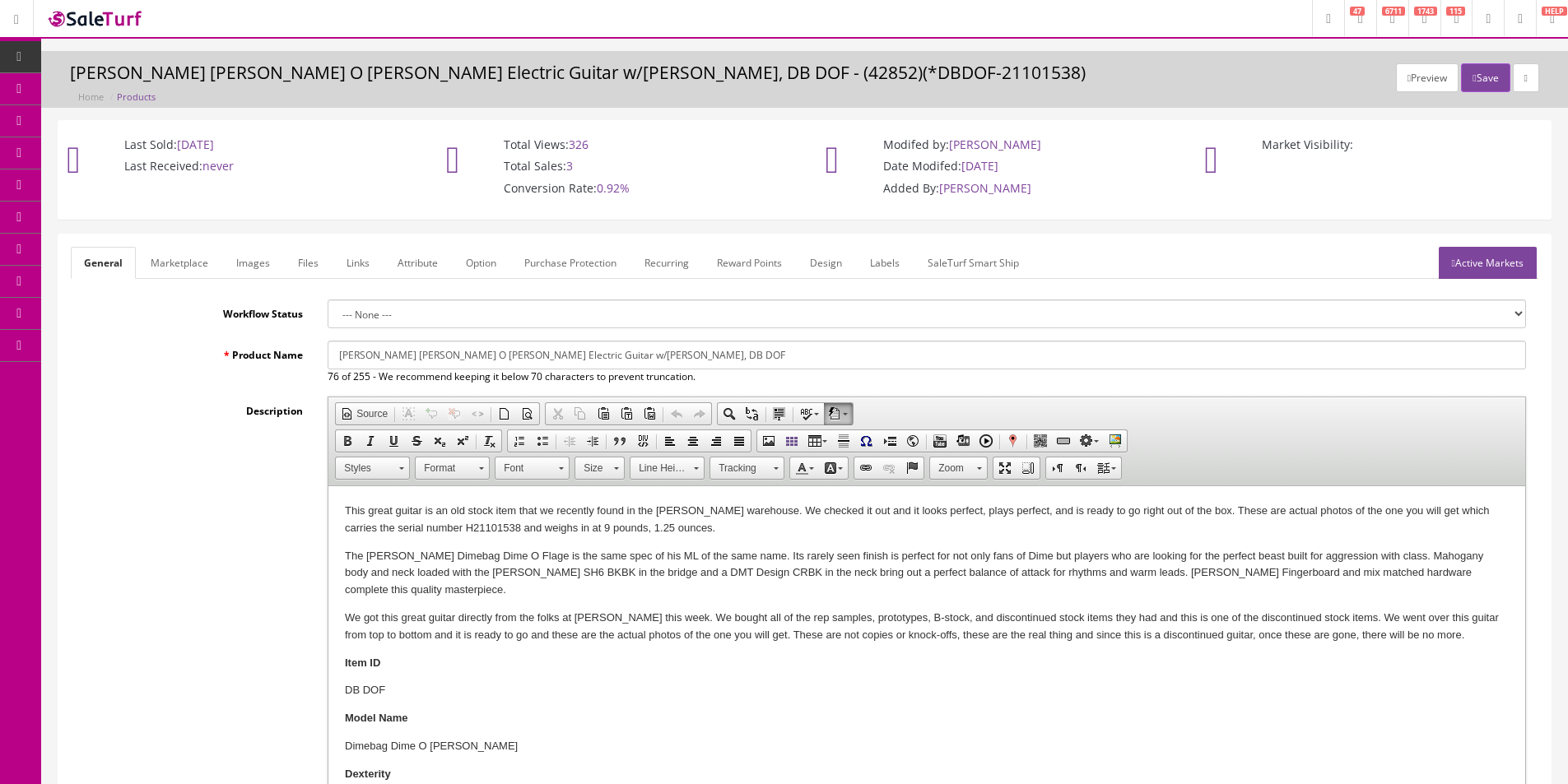
click at [186, 415] on label "Description" at bounding box center [193, 407] width 245 height 22
click at [0, 0] on textarea "Description" at bounding box center [0, 0] width 0 height 0
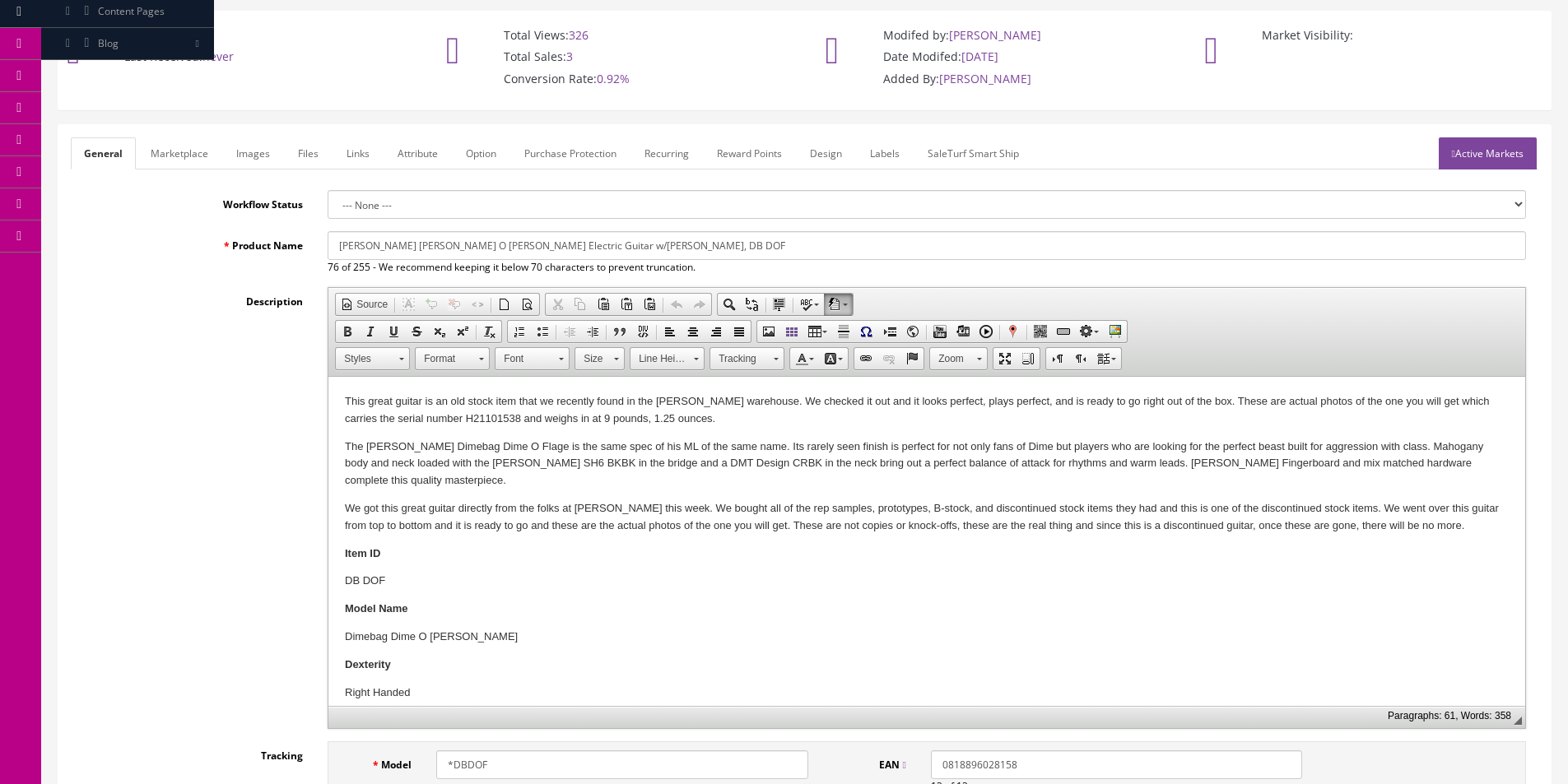
scroll to position [576, 0]
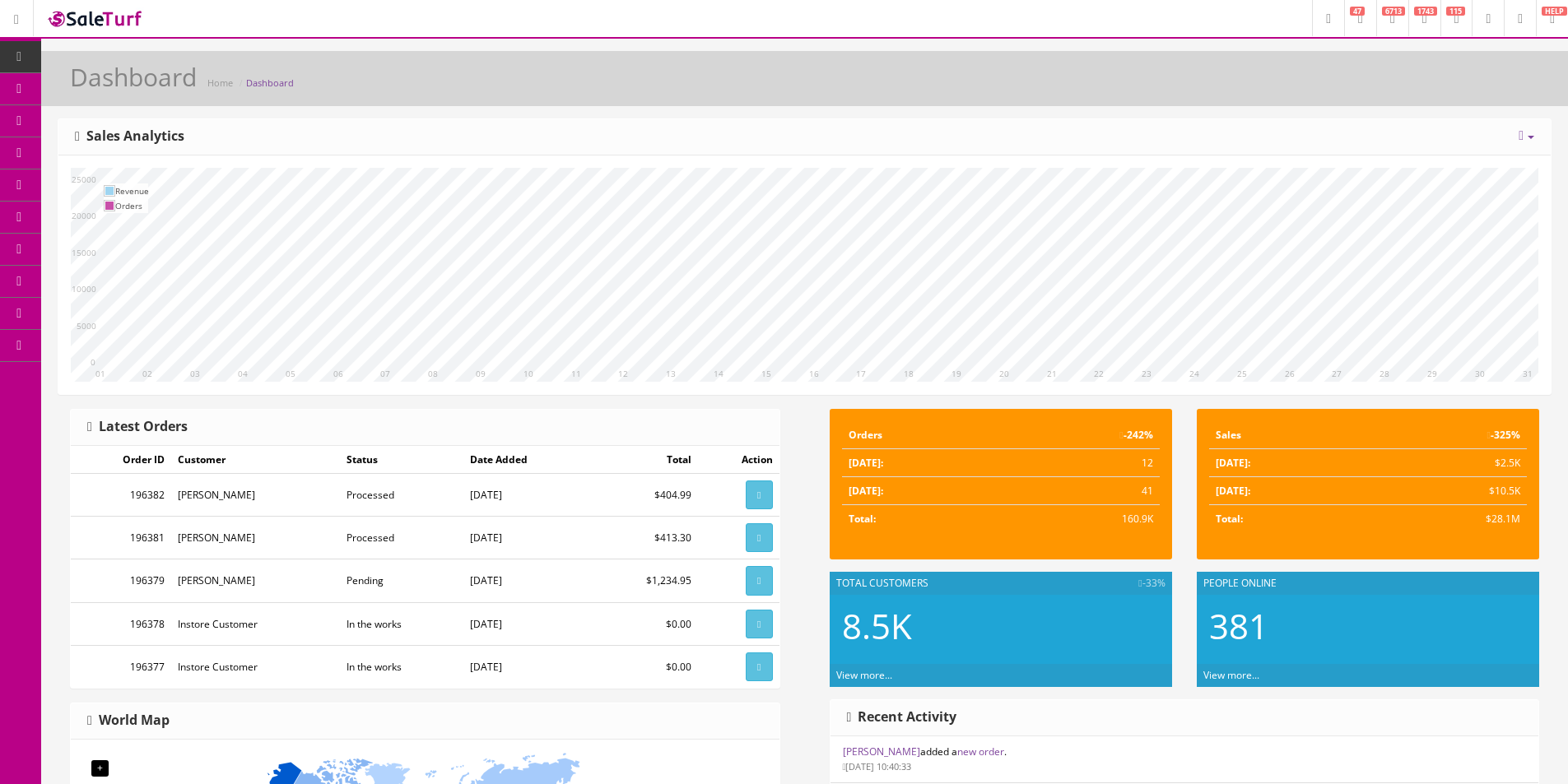
click at [62, 79] on link "Products" at bounding box center [127, 89] width 173 height 32
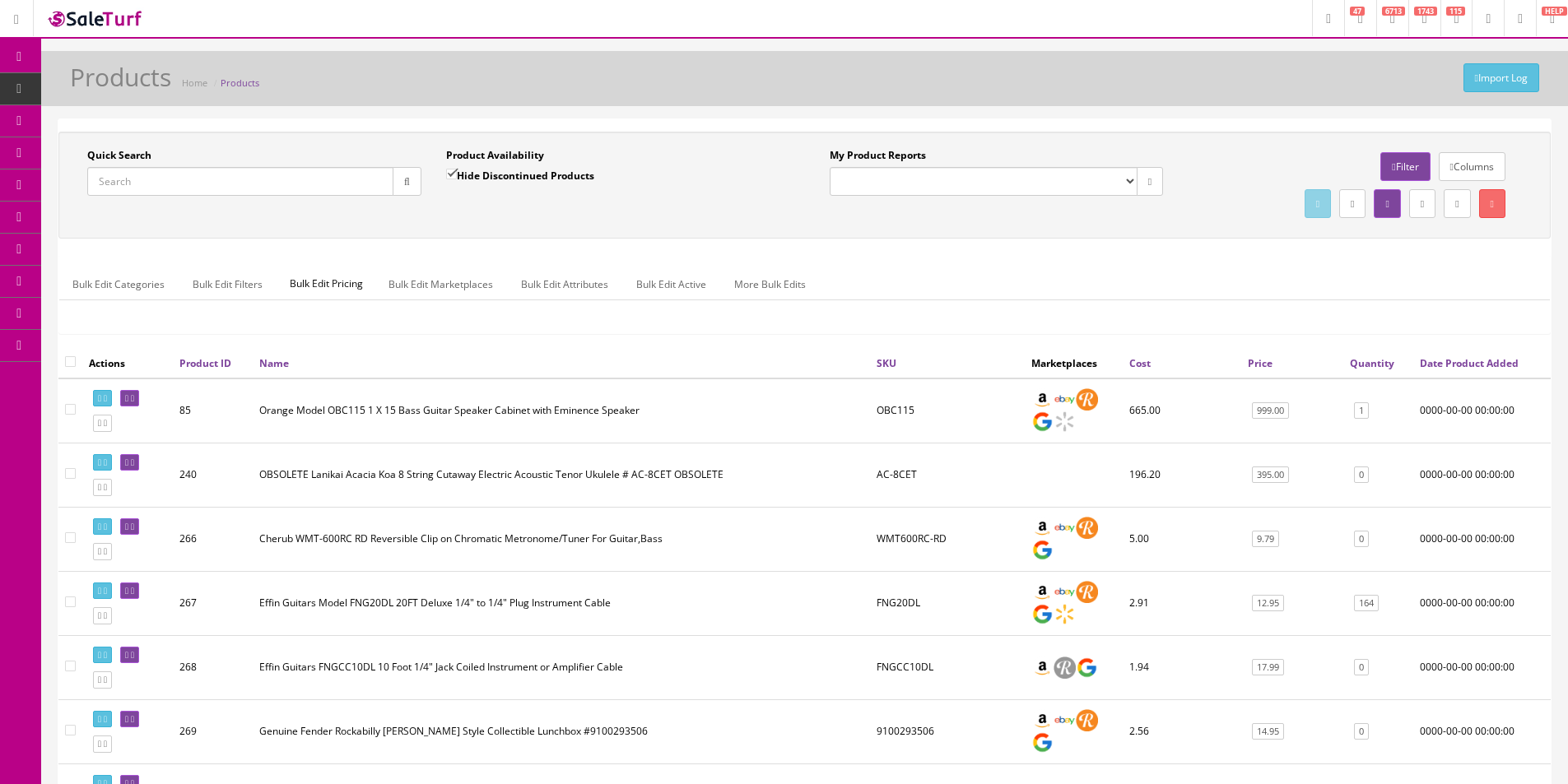
click at [321, 189] on input "Quick Search" at bounding box center [240, 181] width 306 height 28
paste input "23091813"
type input "23091813"
click at [463, 175] on label "Hide Discontinued Products" at bounding box center [519, 175] width 148 height 17
click at [457, 175] on input "Hide Discontinued Products" at bounding box center [451, 173] width 11 height 11
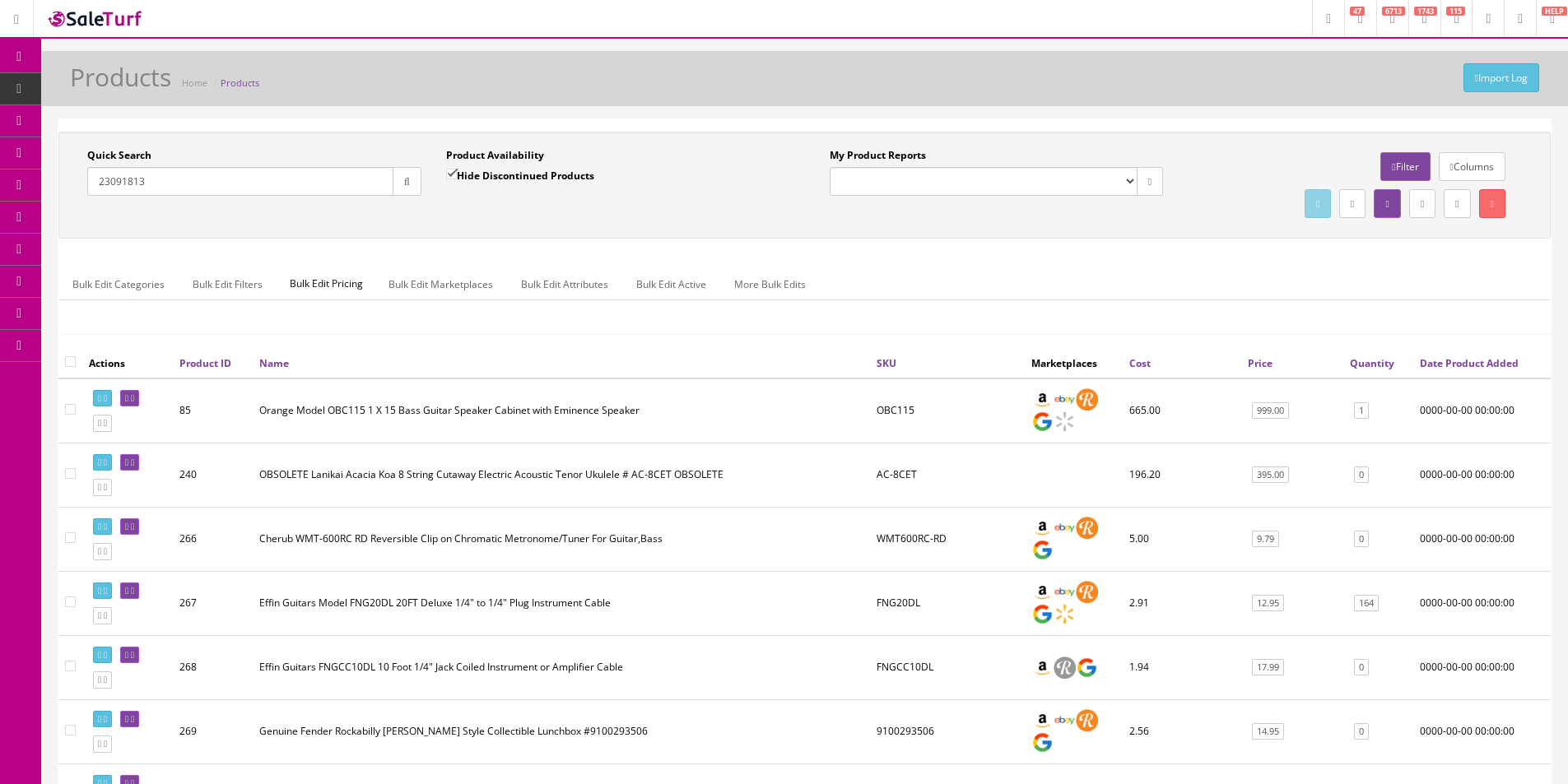
checkbox input "false"
click at [415, 179] on button "button" at bounding box center [406, 181] width 28 height 28
drag, startPoint x: 443, startPoint y: 204, endPoint x: 655, endPoint y: 235, distance: 214.3
click at [443, 204] on div "Product Availability Hide Discontinued Products Date To" at bounding box center [612, 177] width 359 height 60
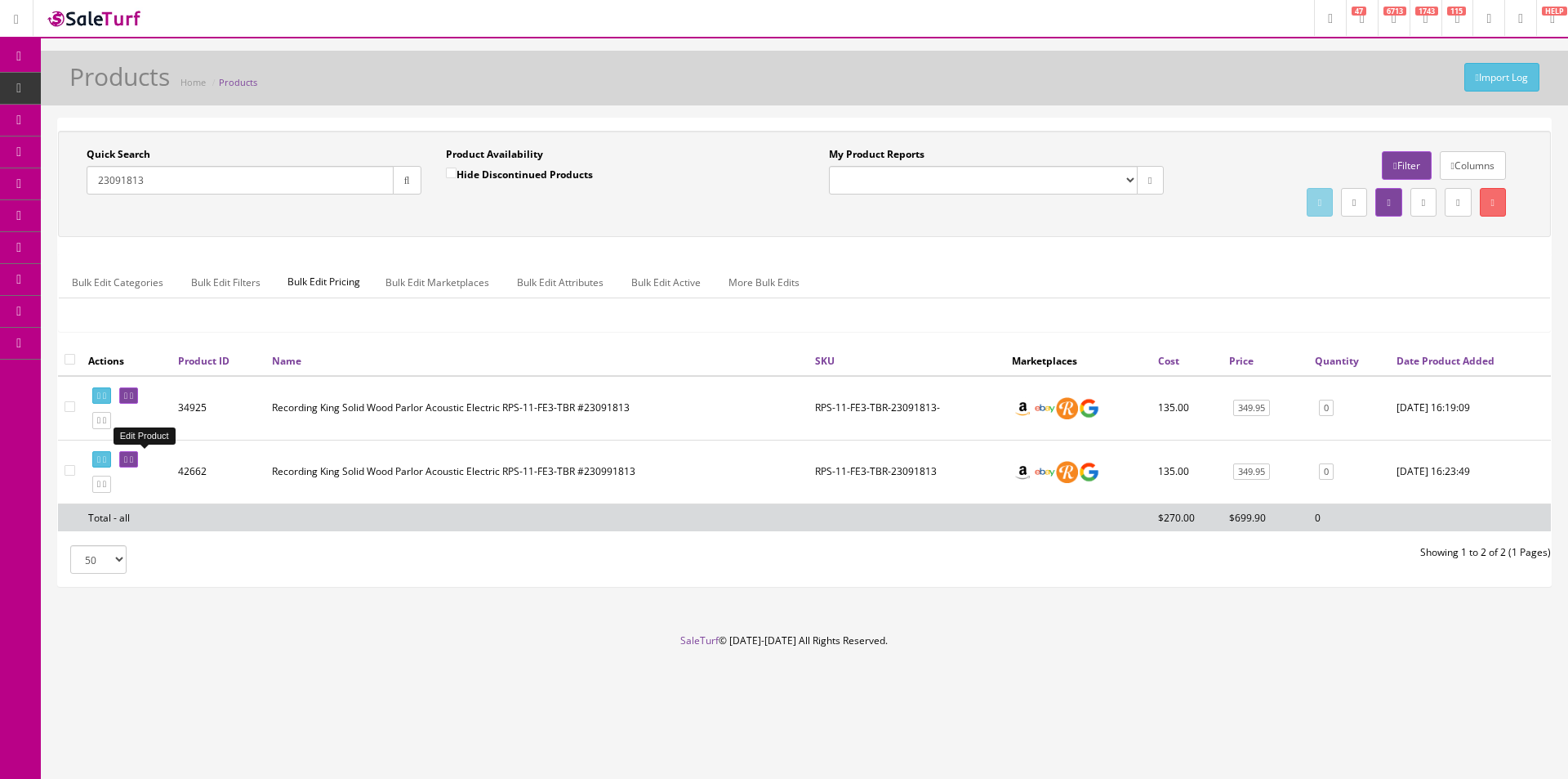
click at [463, 483] on td "Recording King Solid Wood Parlor Acoustic Electric RPS-11-FE3-TBR #230991813" at bounding box center [536, 472] width 543 height 64
click at [133, 394] on icon at bounding box center [131, 395] width 3 height 9
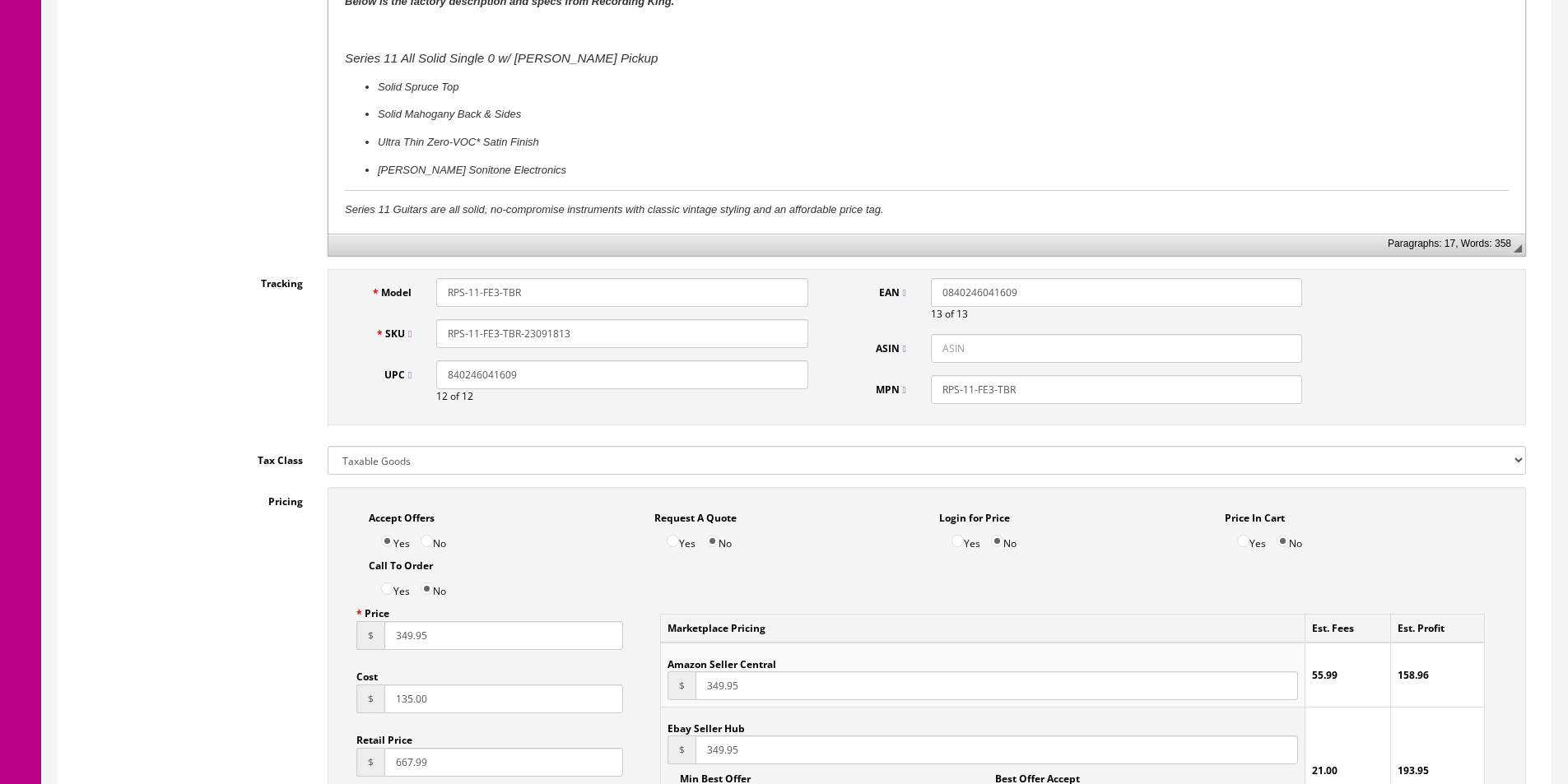
scroll to position [576, 0]
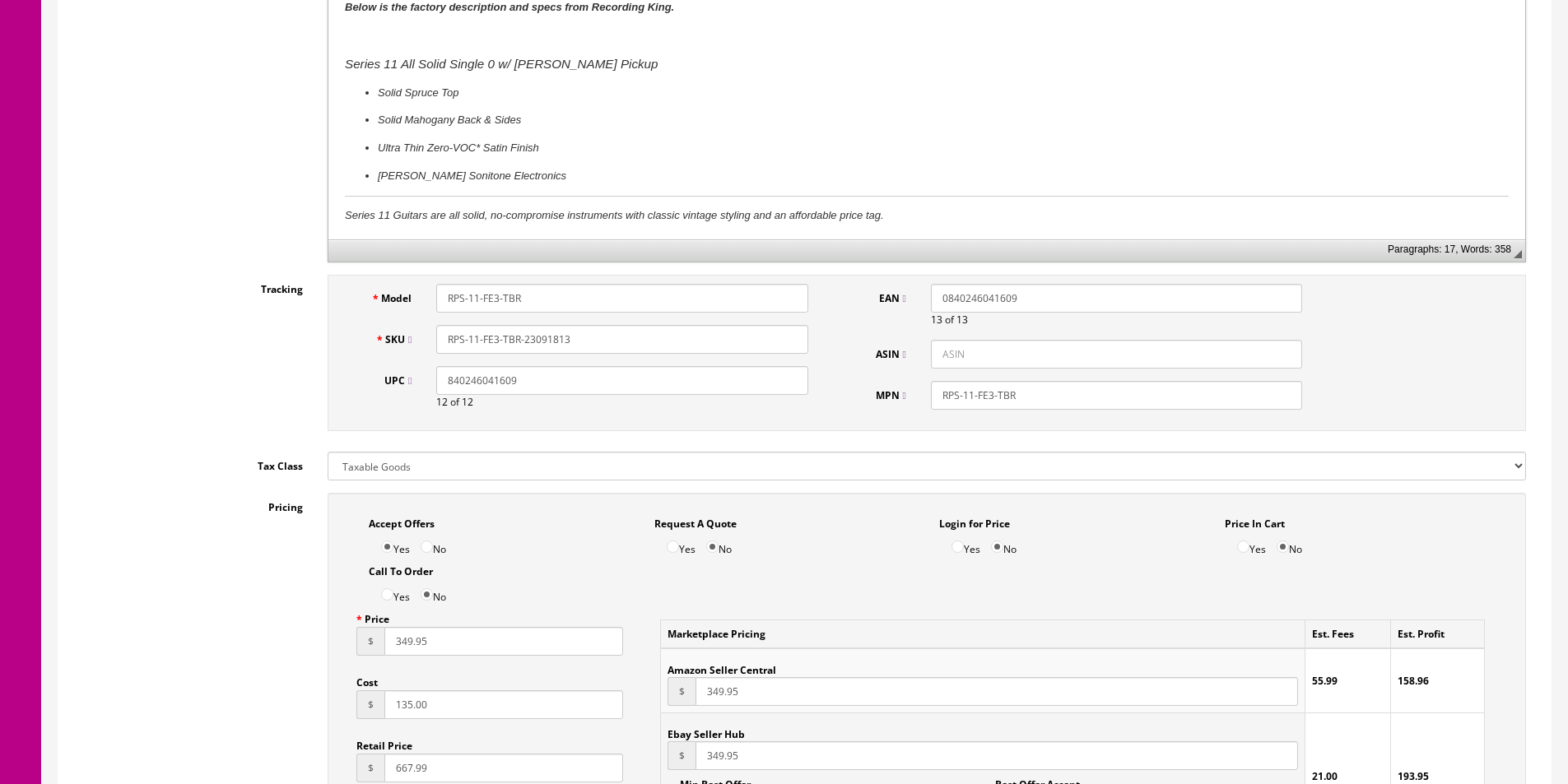
click at [588, 336] on input "RPS-11-FE3-TBR-23091813" at bounding box center [621, 338] width 371 height 28
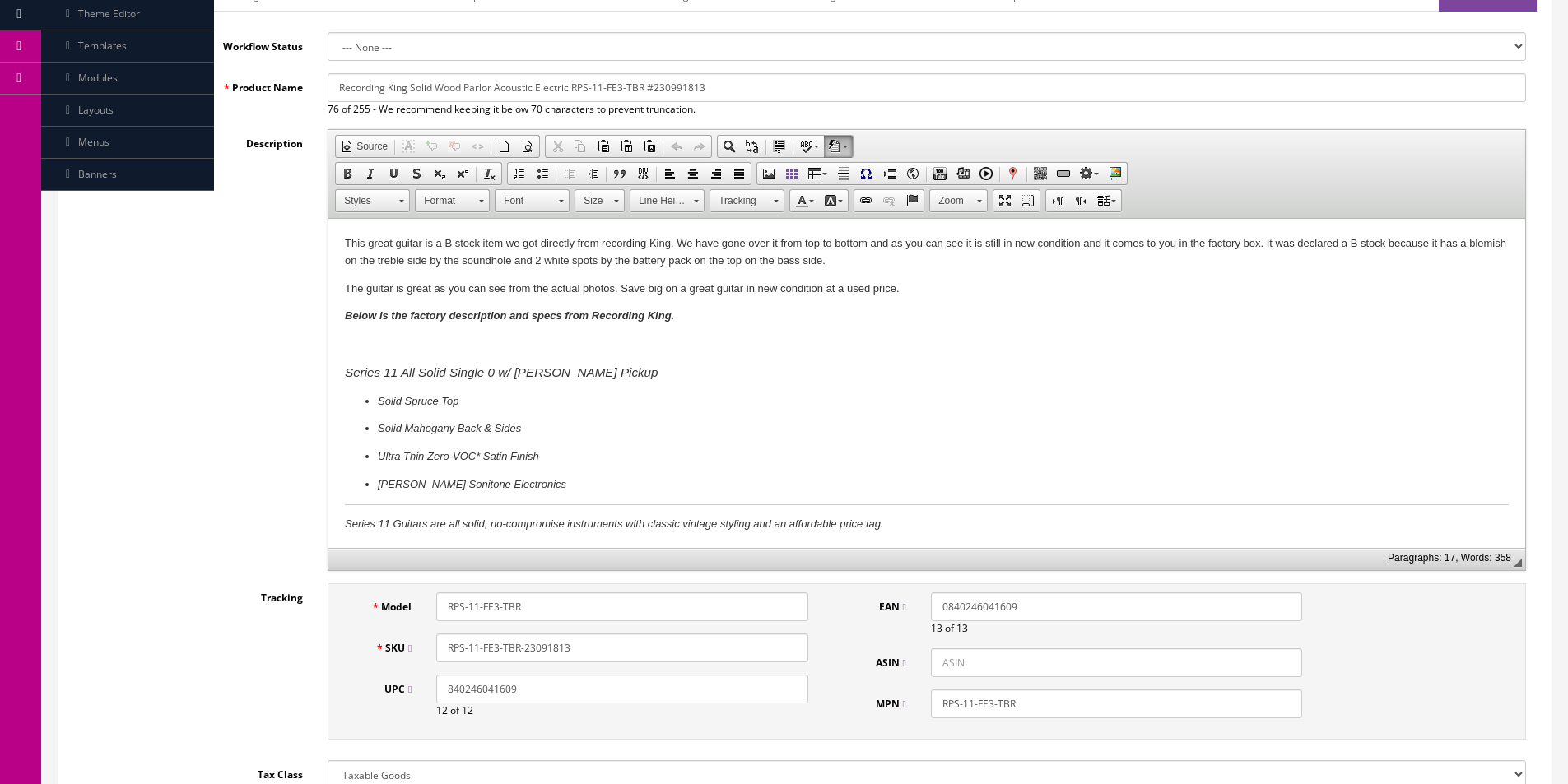
scroll to position [0, 0]
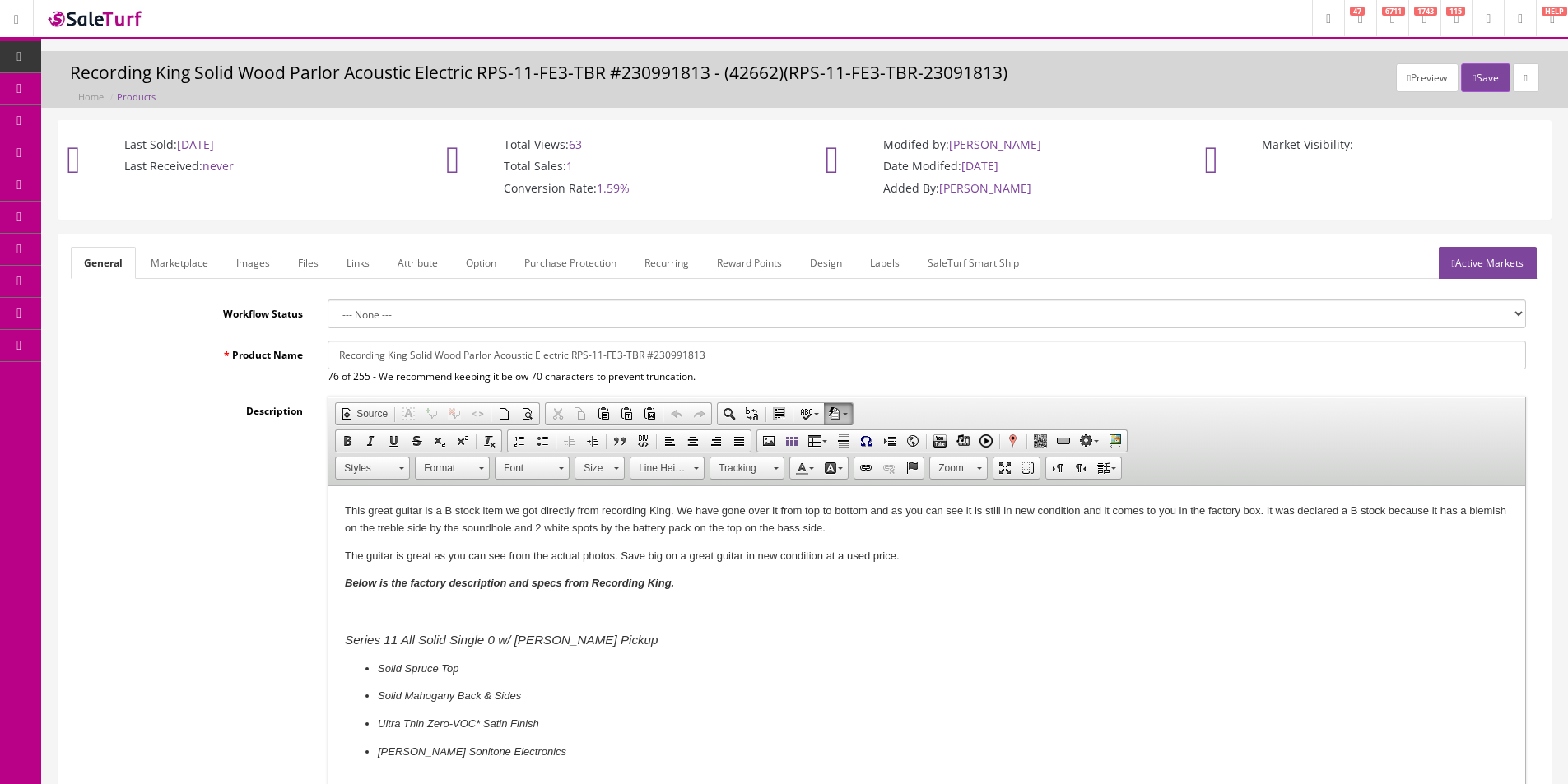
click at [258, 271] on link "Images" at bounding box center [252, 262] width 60 height 32
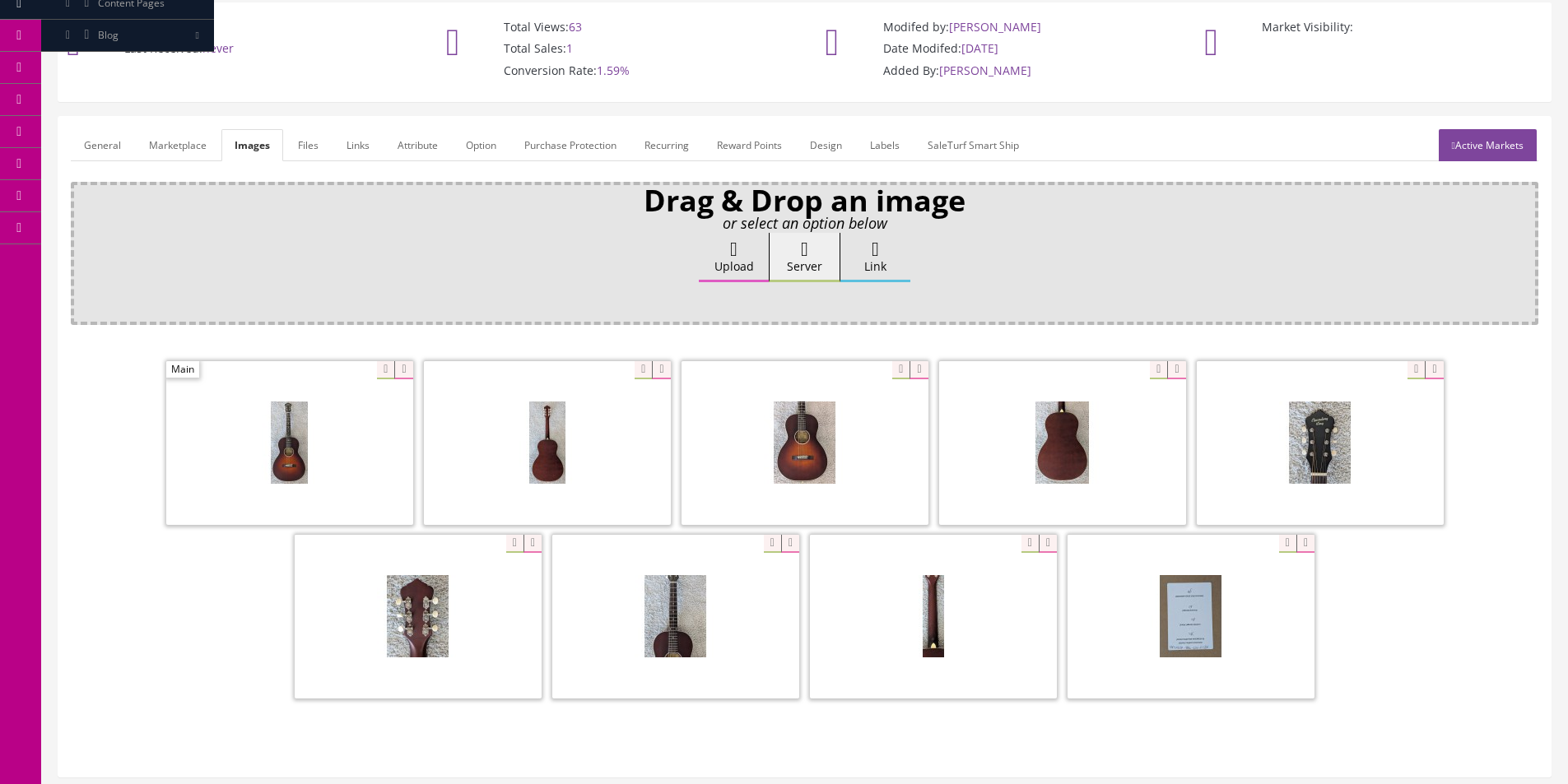
scroll to position [240, 0]
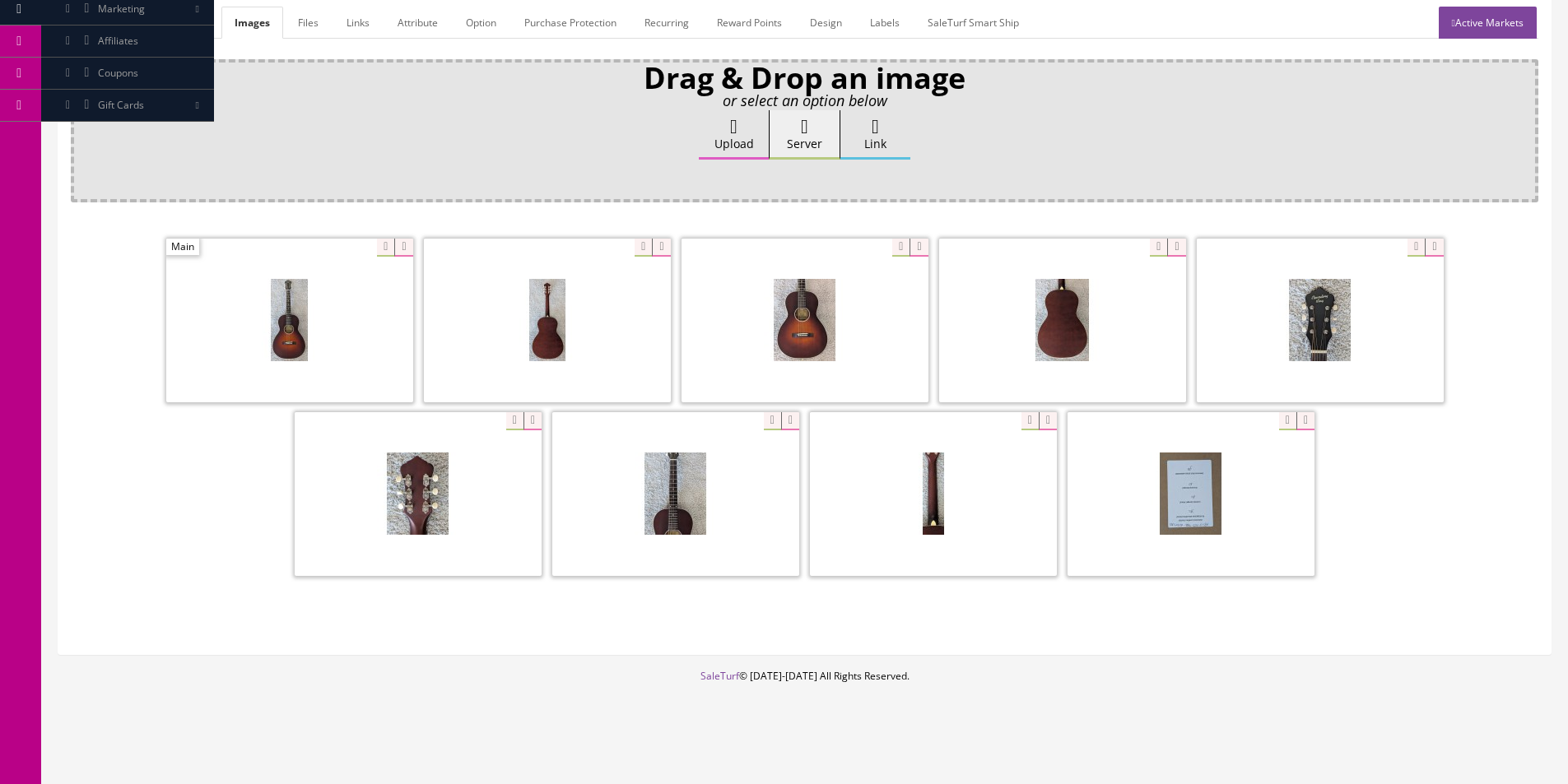
click at [1278, 416] on span at bounding box center [1296, 420] width 35 height 19
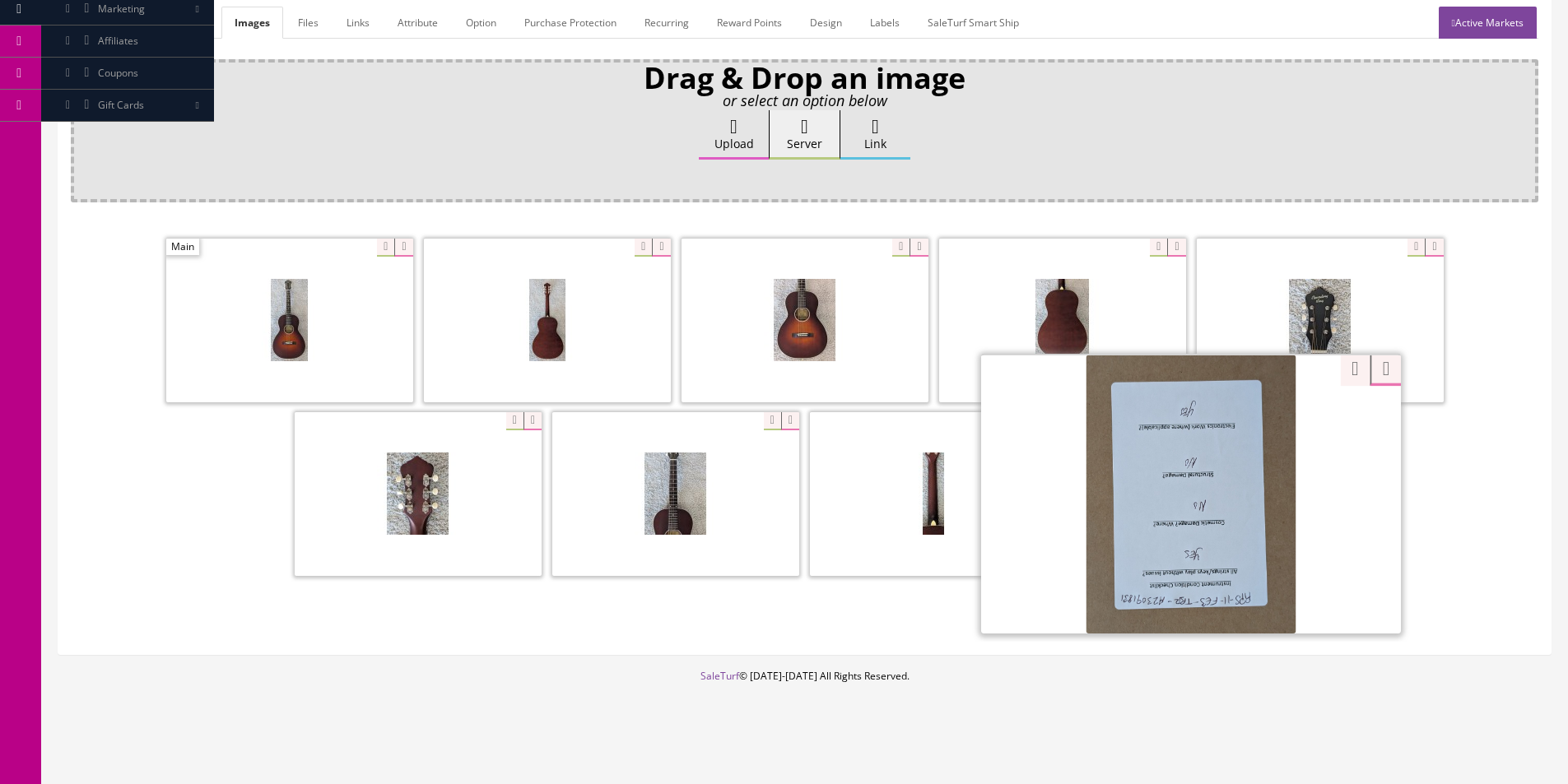
scroll to position [0, 0]
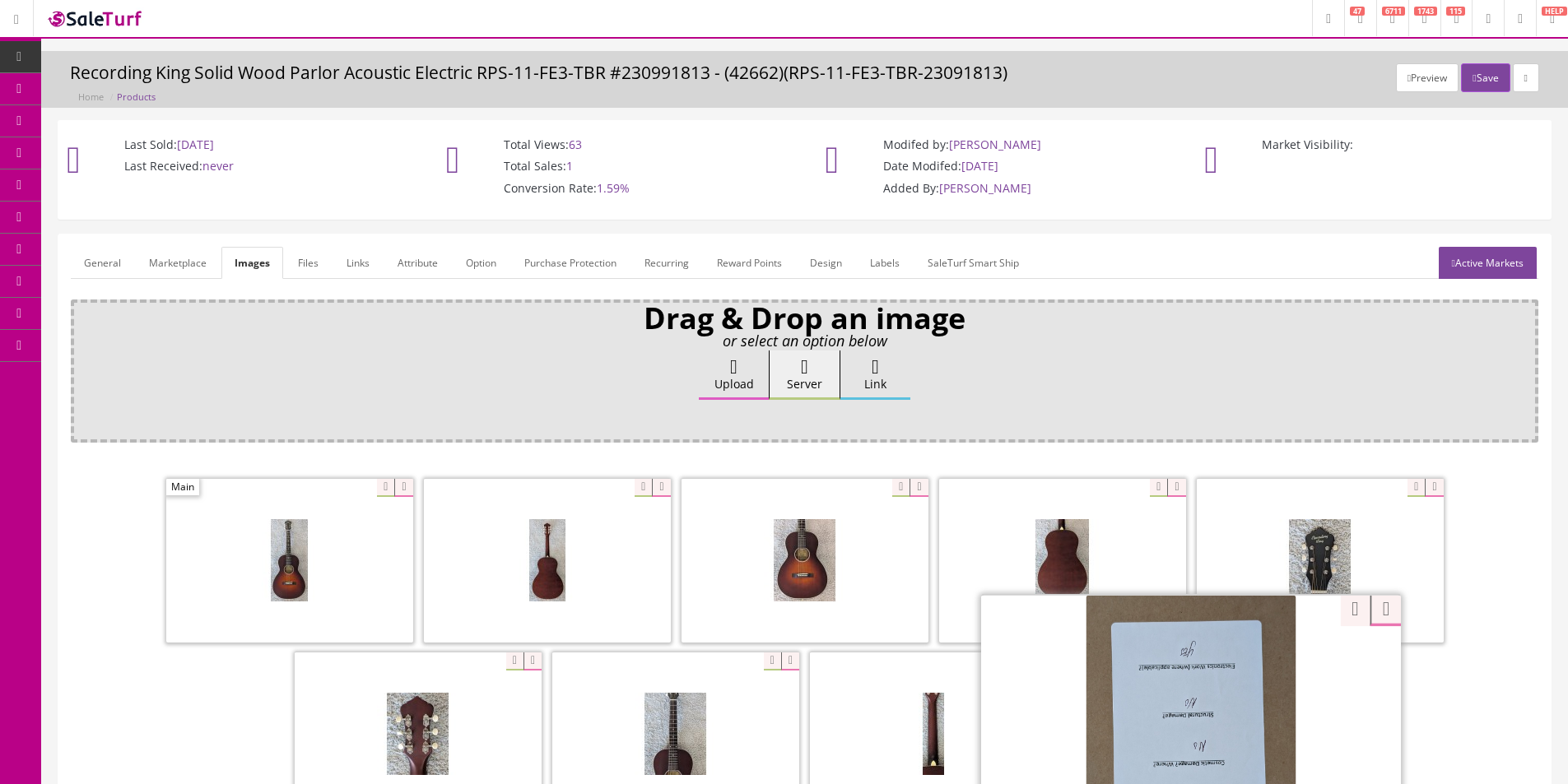
click at [85, 179] on link "Order List" at bounding box center [127, 185] width 173 height 32
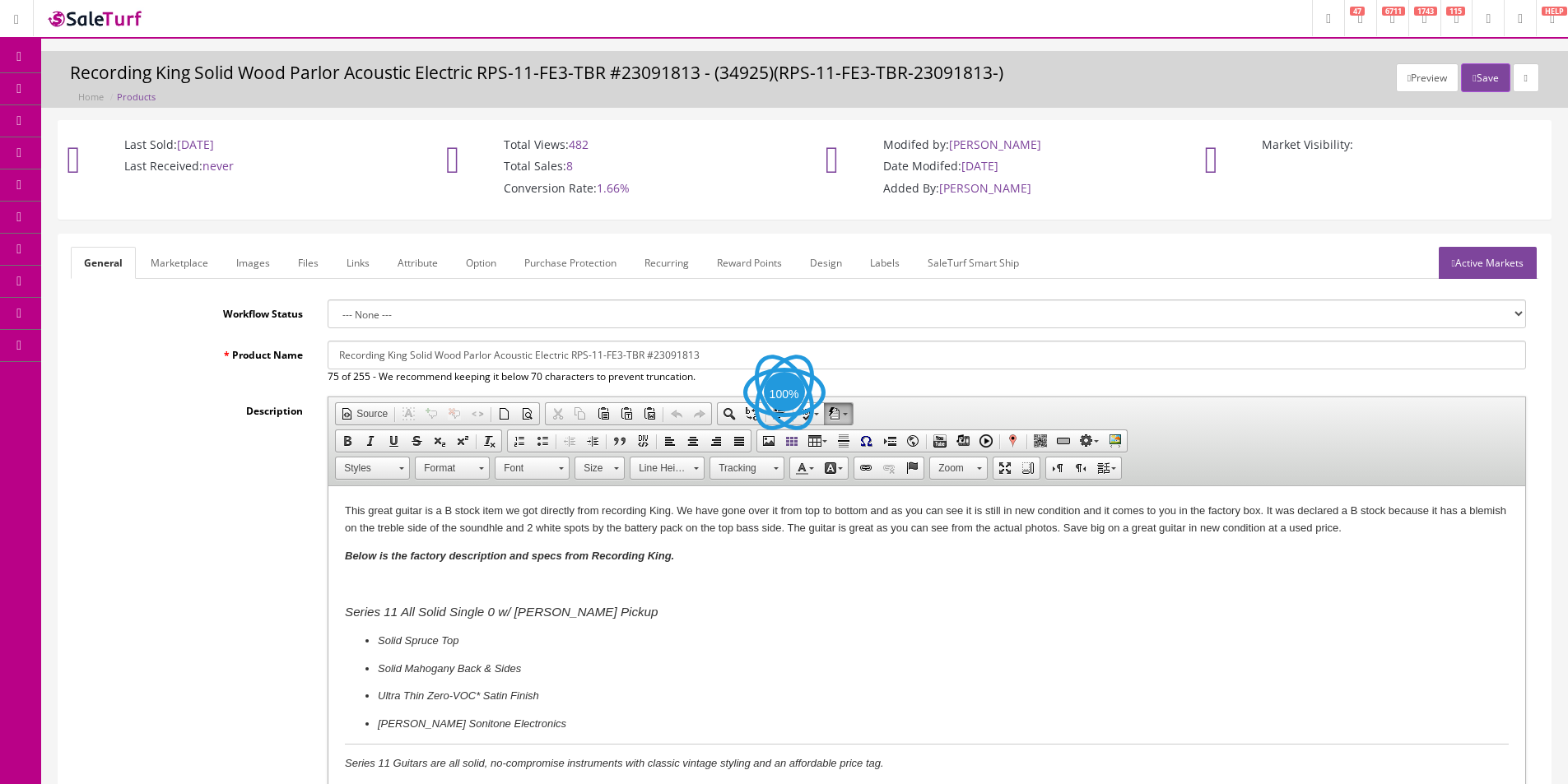
click at [249, 259] on link "Images" at bounding box center [252, 262] width 60 height 32
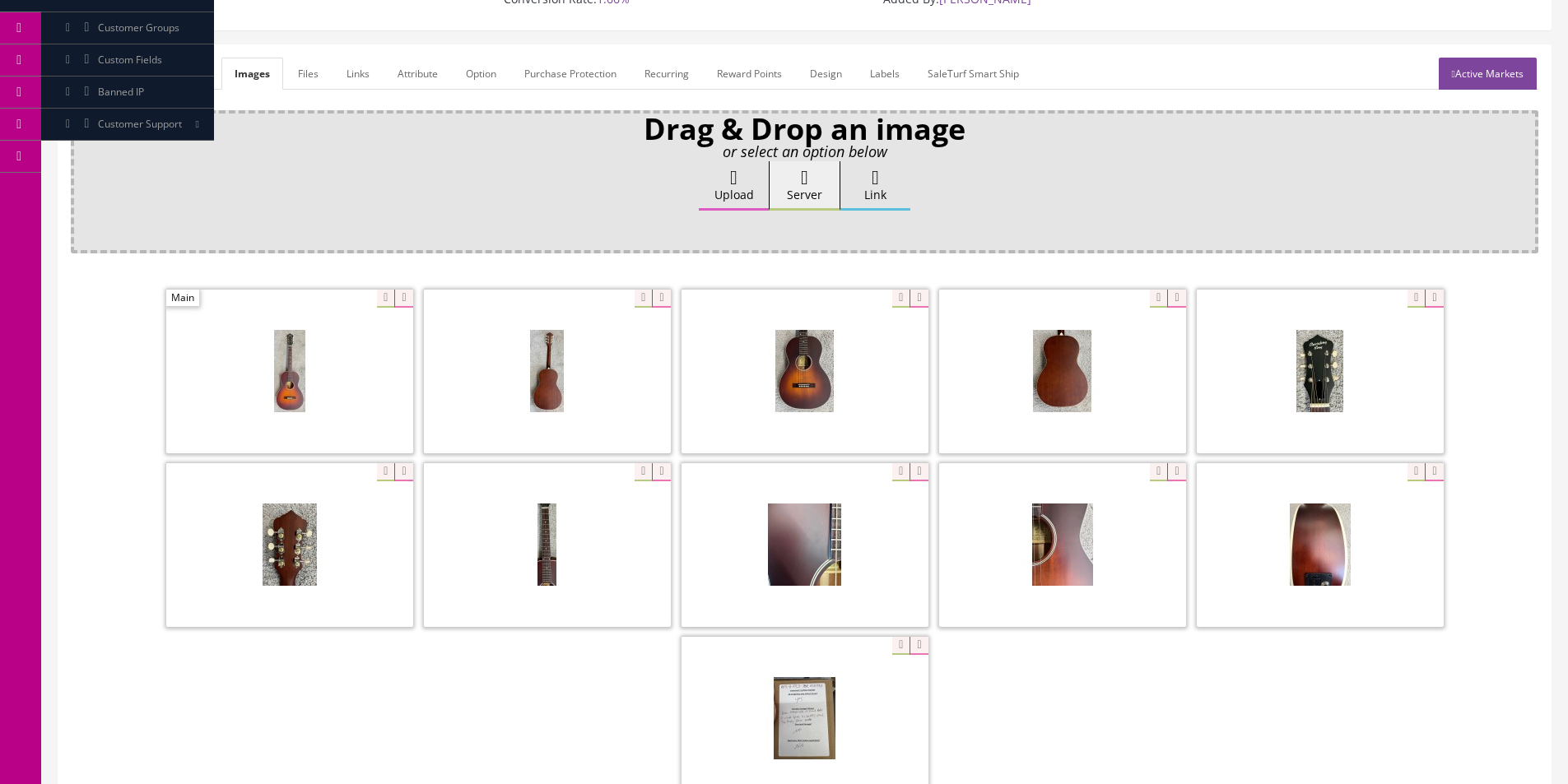
scroll to position [328, 0]
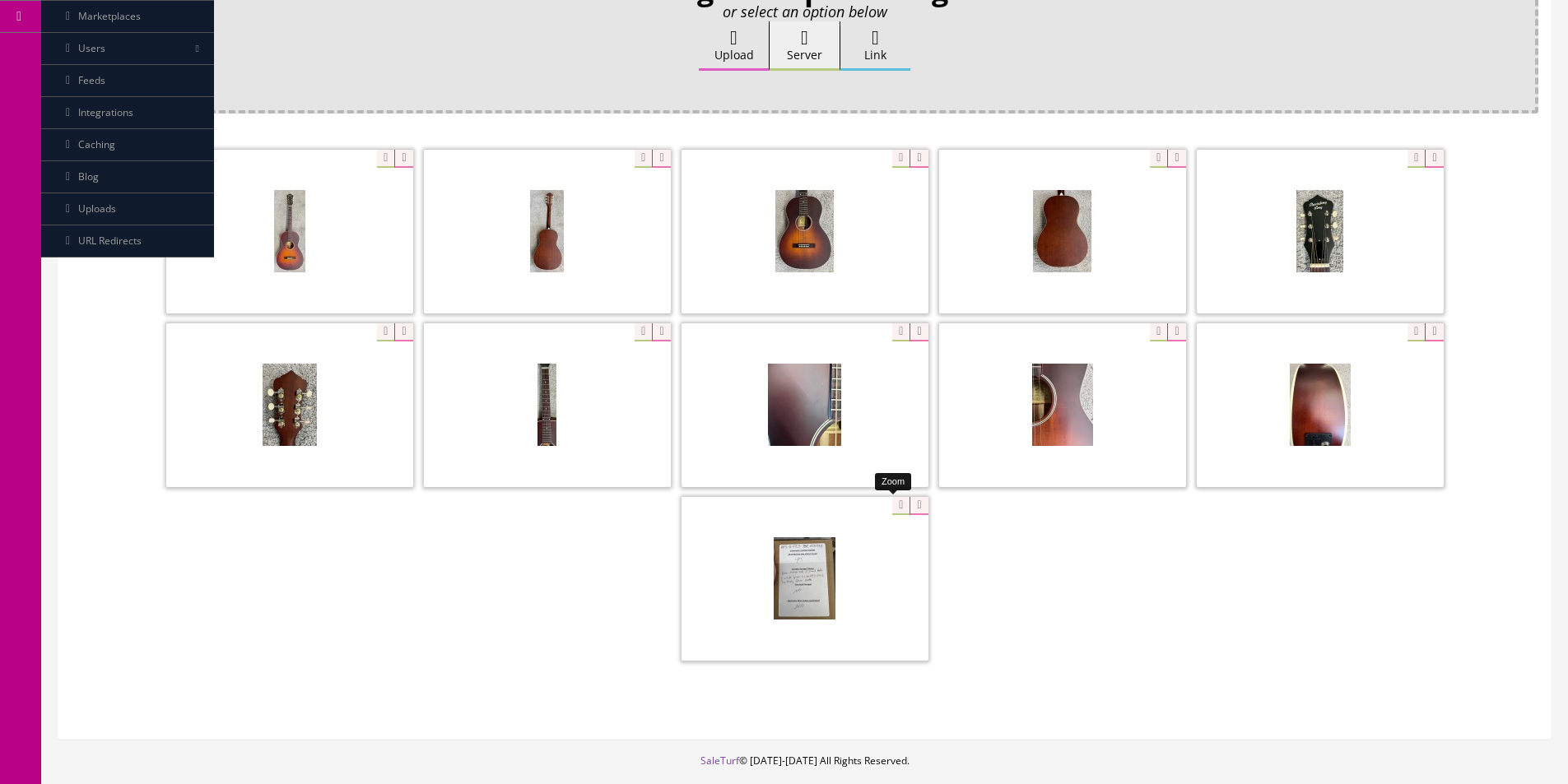
click at [889, 508] on div at bounding box center [805, 578] width 246 height 164
click at [1202, 599] on div at bounding box center [804, 407] width 1467 height 520
click at [1252, 610] on div at bounding box center [804, 407] width 1467 height 520
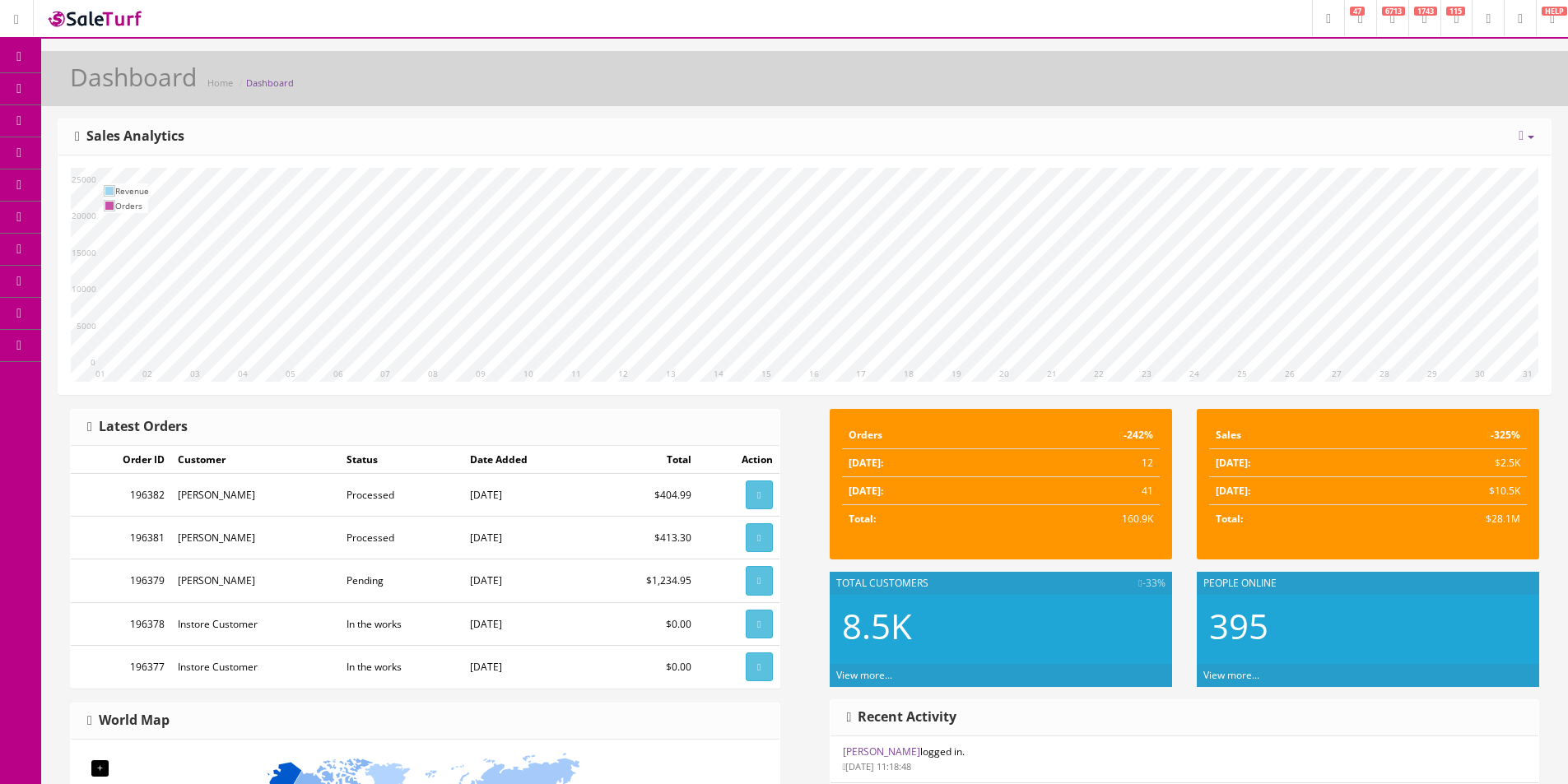
click at [104, 179] on link "Order List" at bounding box center [127, 185] width 173 height 32
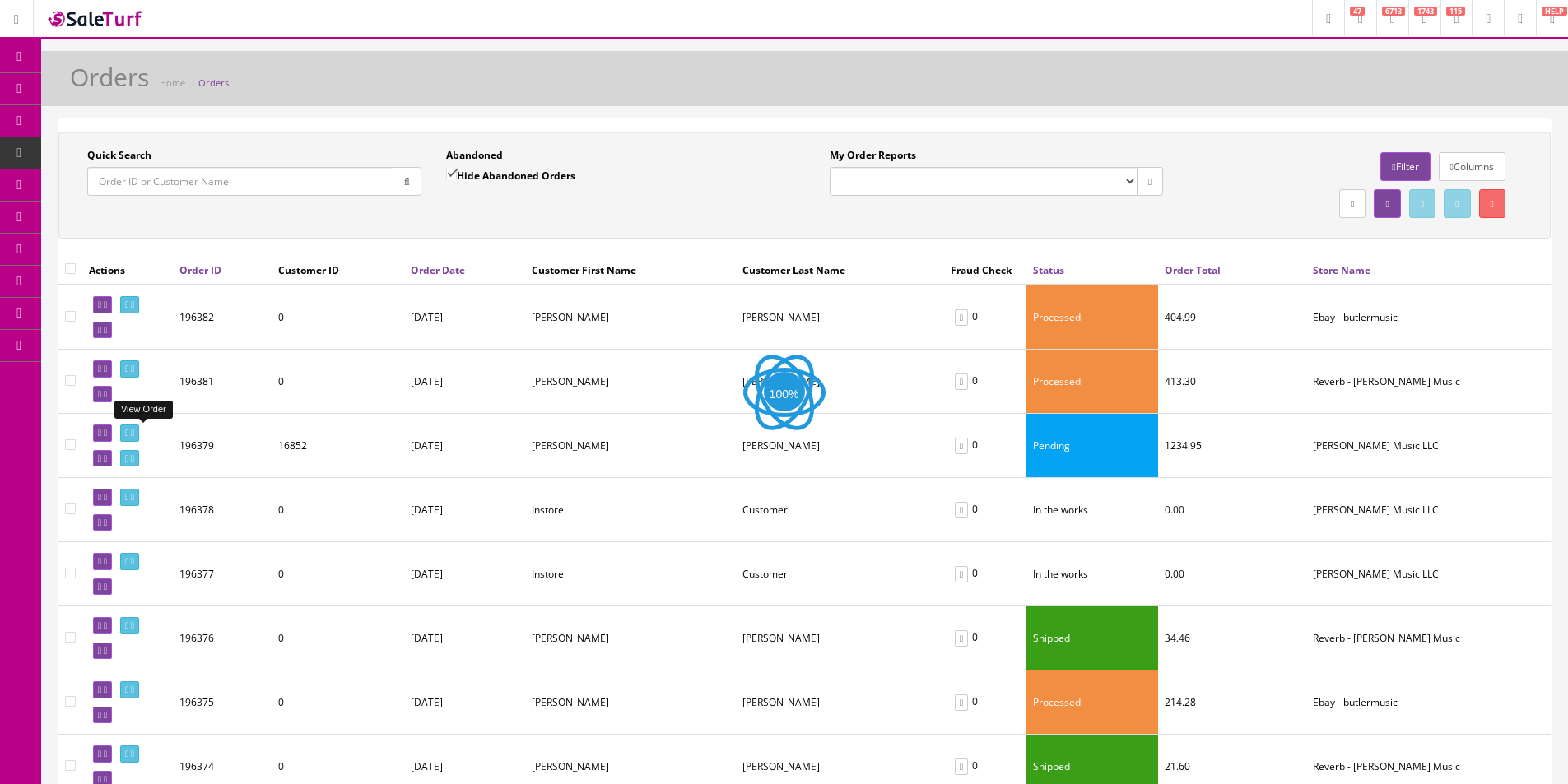
click at [139, 433] on link at bounding box center [129, 433] width 19 height 18
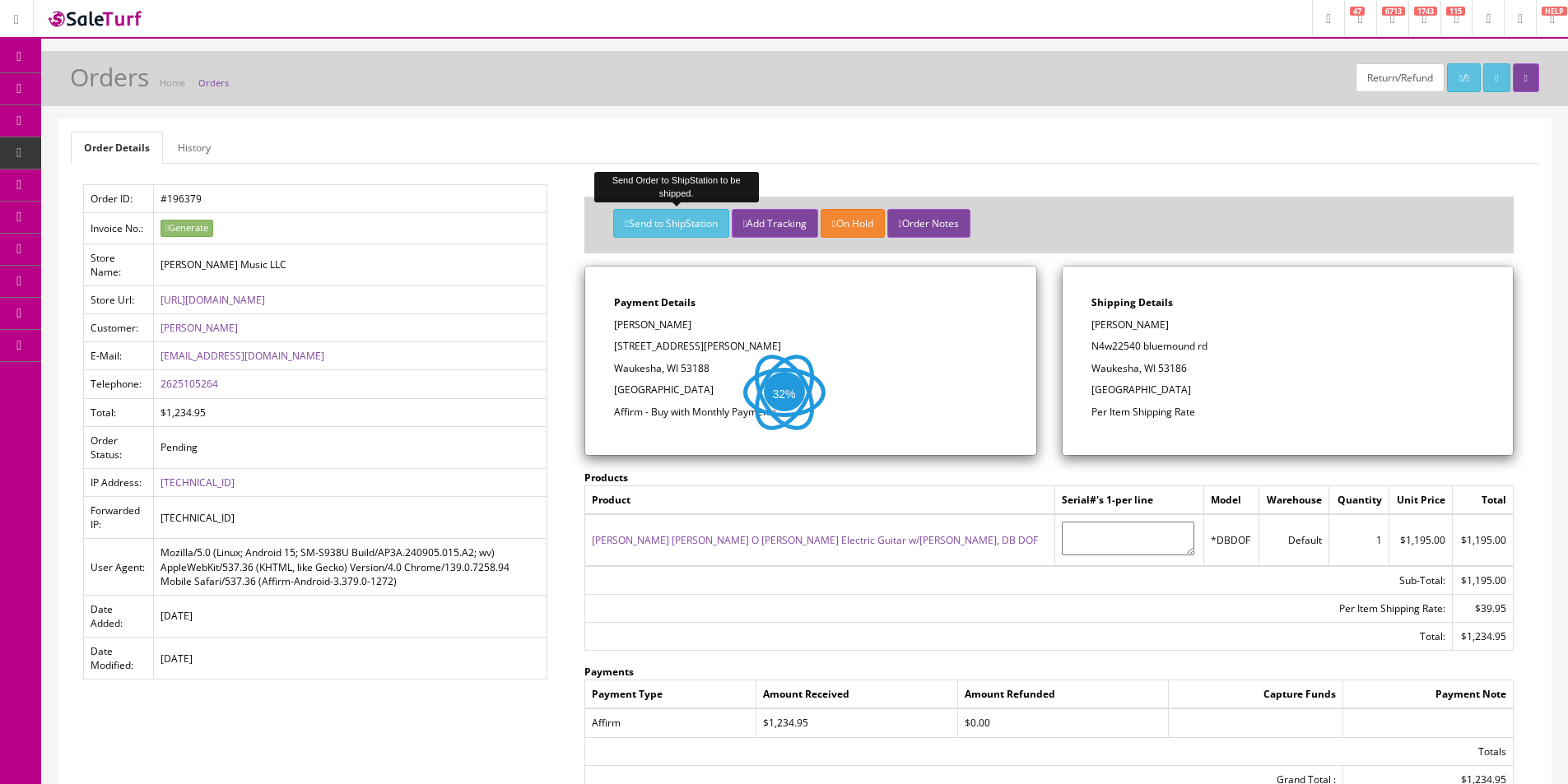
click at [633, 213] on button "Send to ShipStation" at bounding box center [671, 223] width 115 height 28
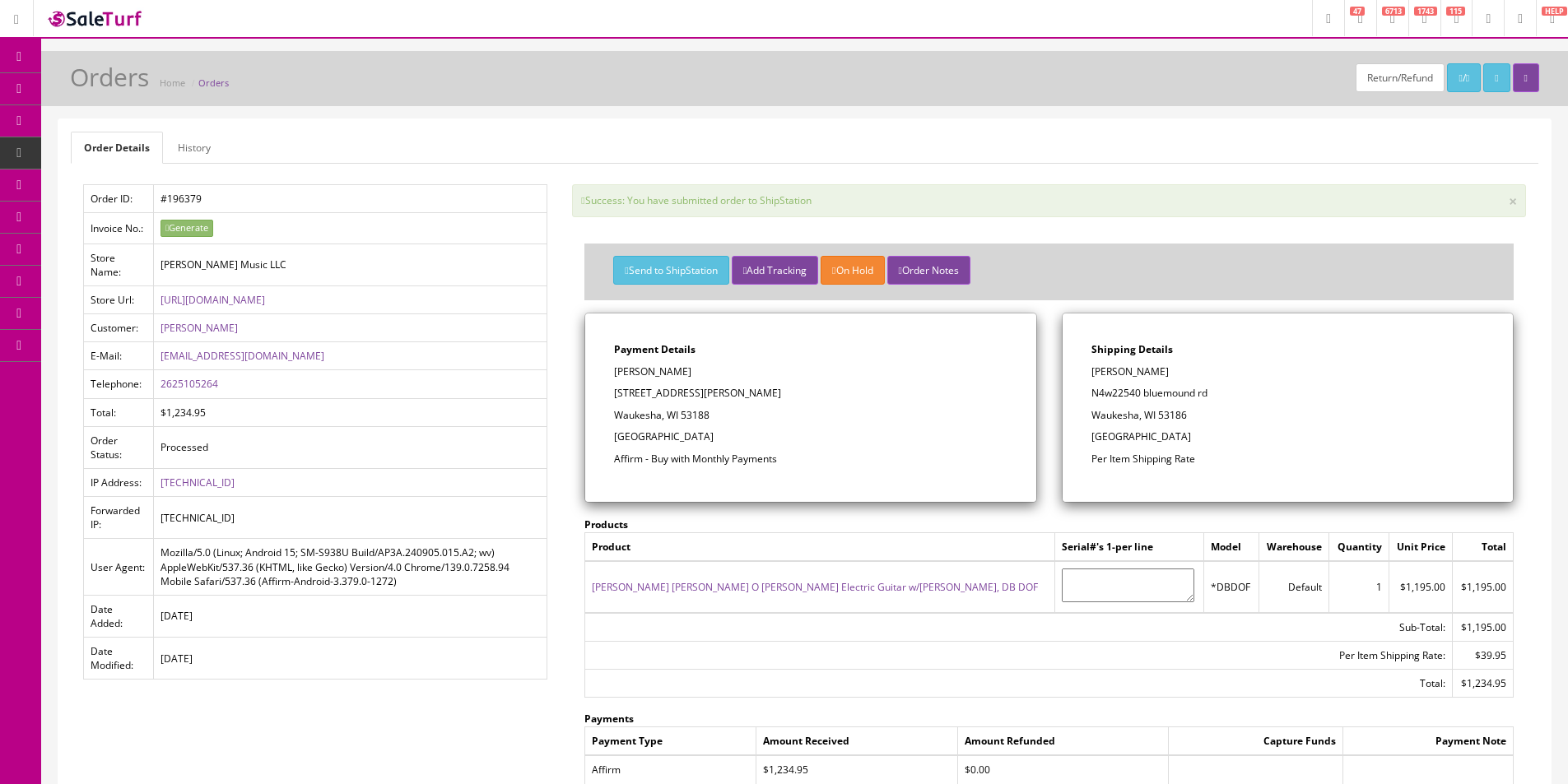
click at [763, 158] on ul "Order Details History" at bounding box center [804, 148] width 1467 height 32
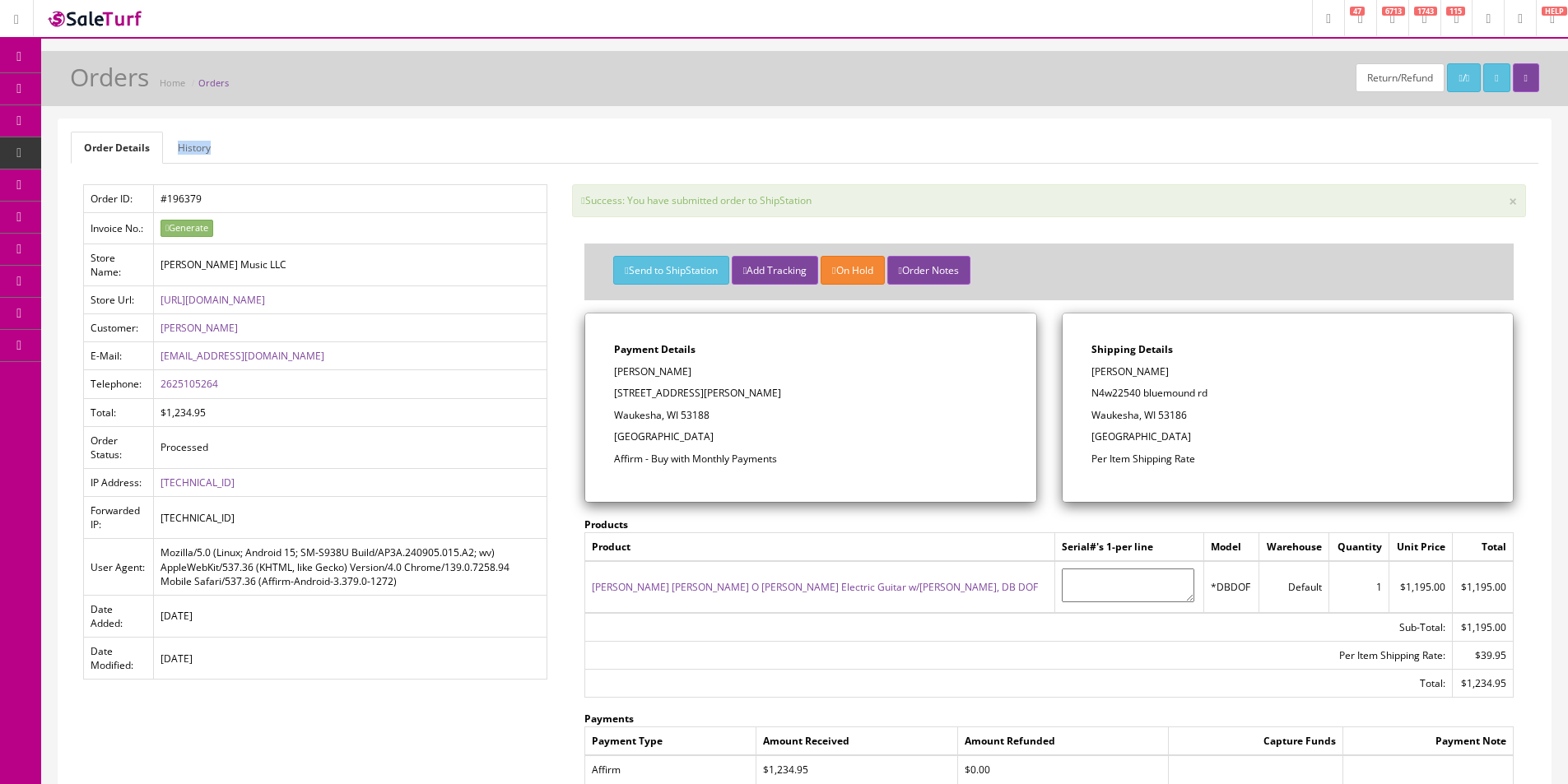
click at [763, 158] on ul "Order Details History" at bounding box center [804, 148] width 1467 height 32
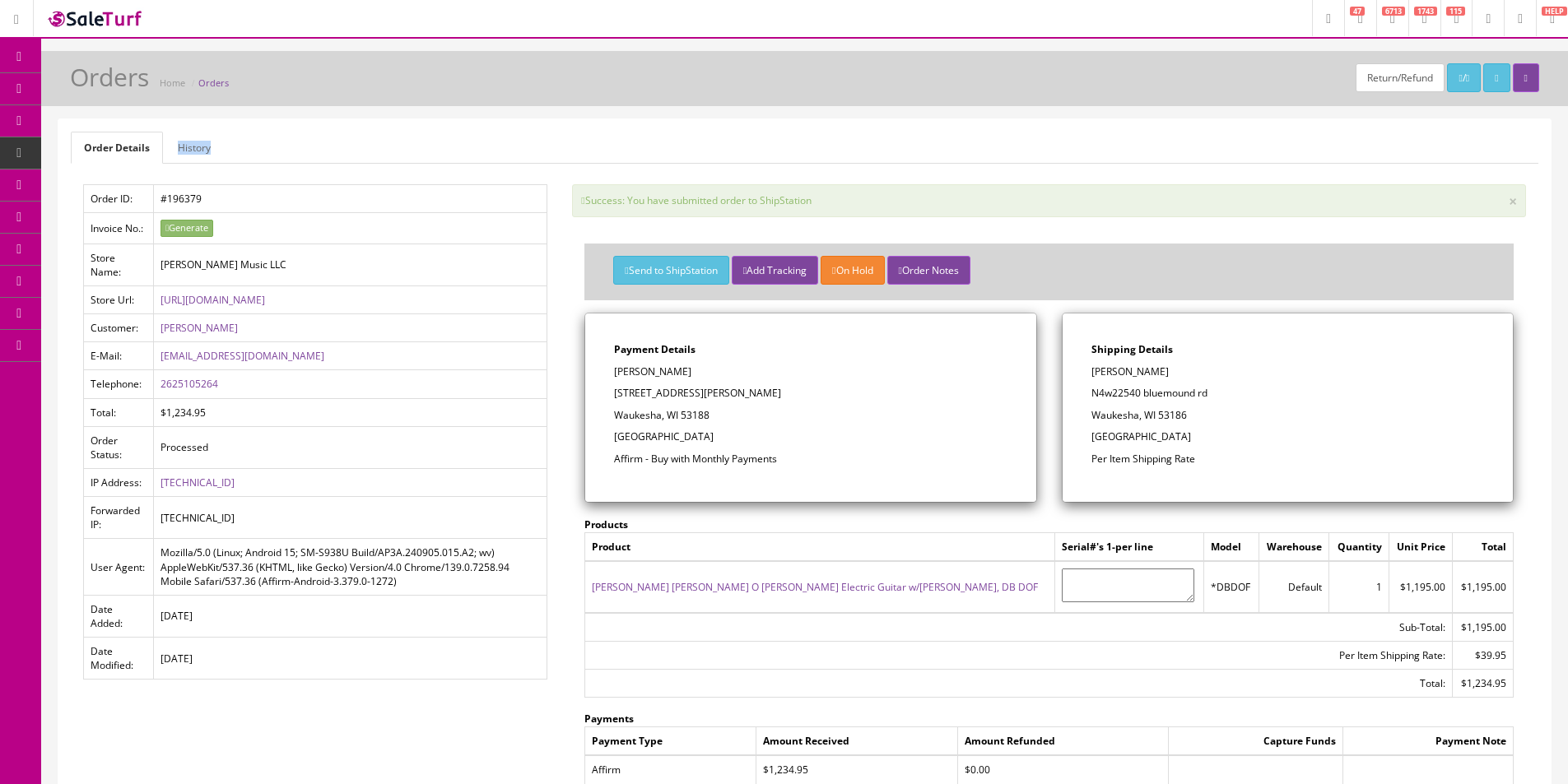
click at [763, 158] on ul "Order Details History" at bounding box center [804, 148] width 1467 height 32
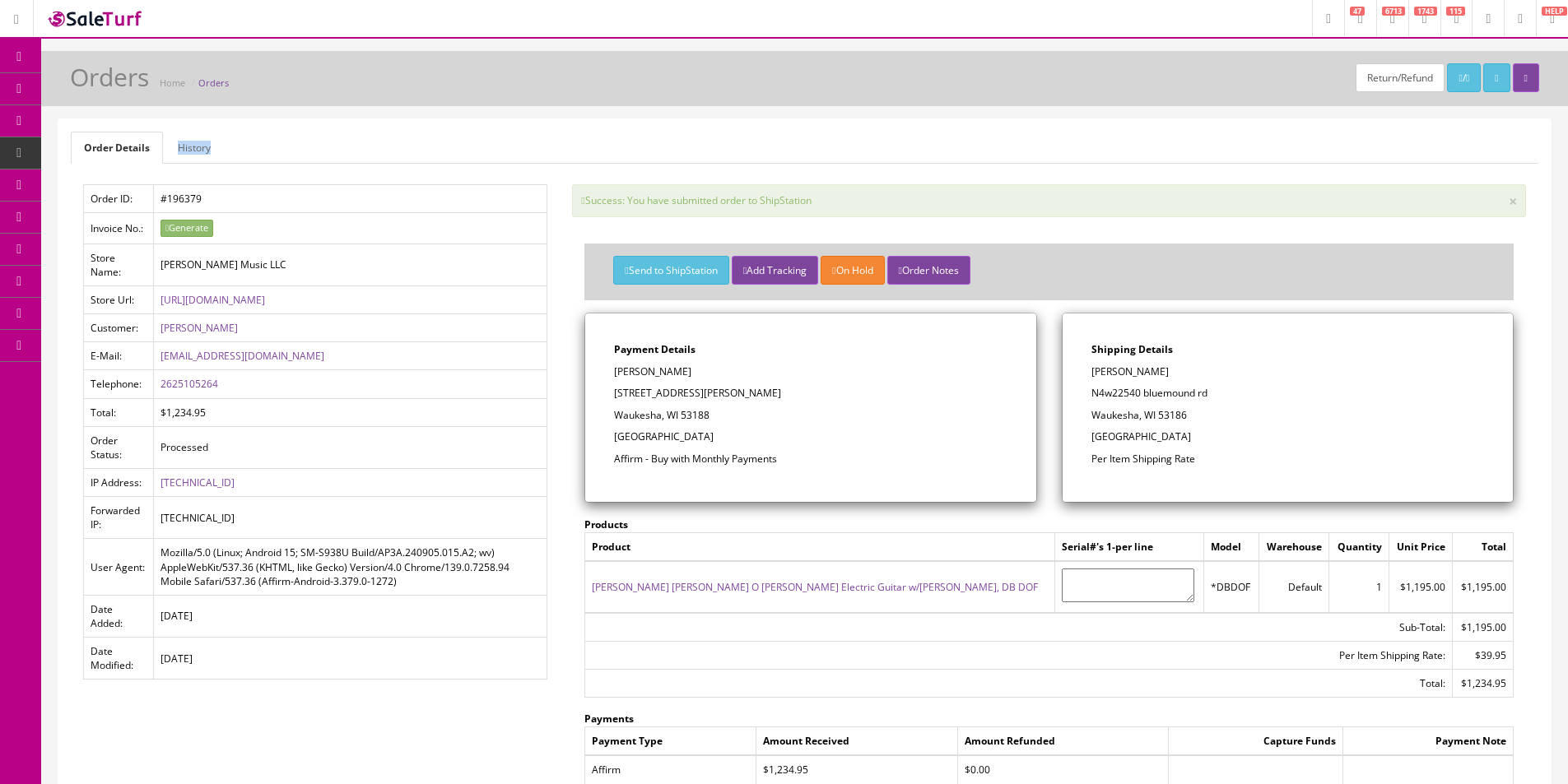
click at [763, 158] on ul "Order Details History" at bounding box center [804, 148] width 1467 height 32
click at [1191, 267] on div "Send to ShipStation Add Tracking On Hold Order Notes" at bounding box center [1049, 277] width 904 height 41
click at [1191, 266] on div "Send to ShipStation Add Tracking On Hold Order Notes" at bounding box center [1049, 277] width 904 height 41
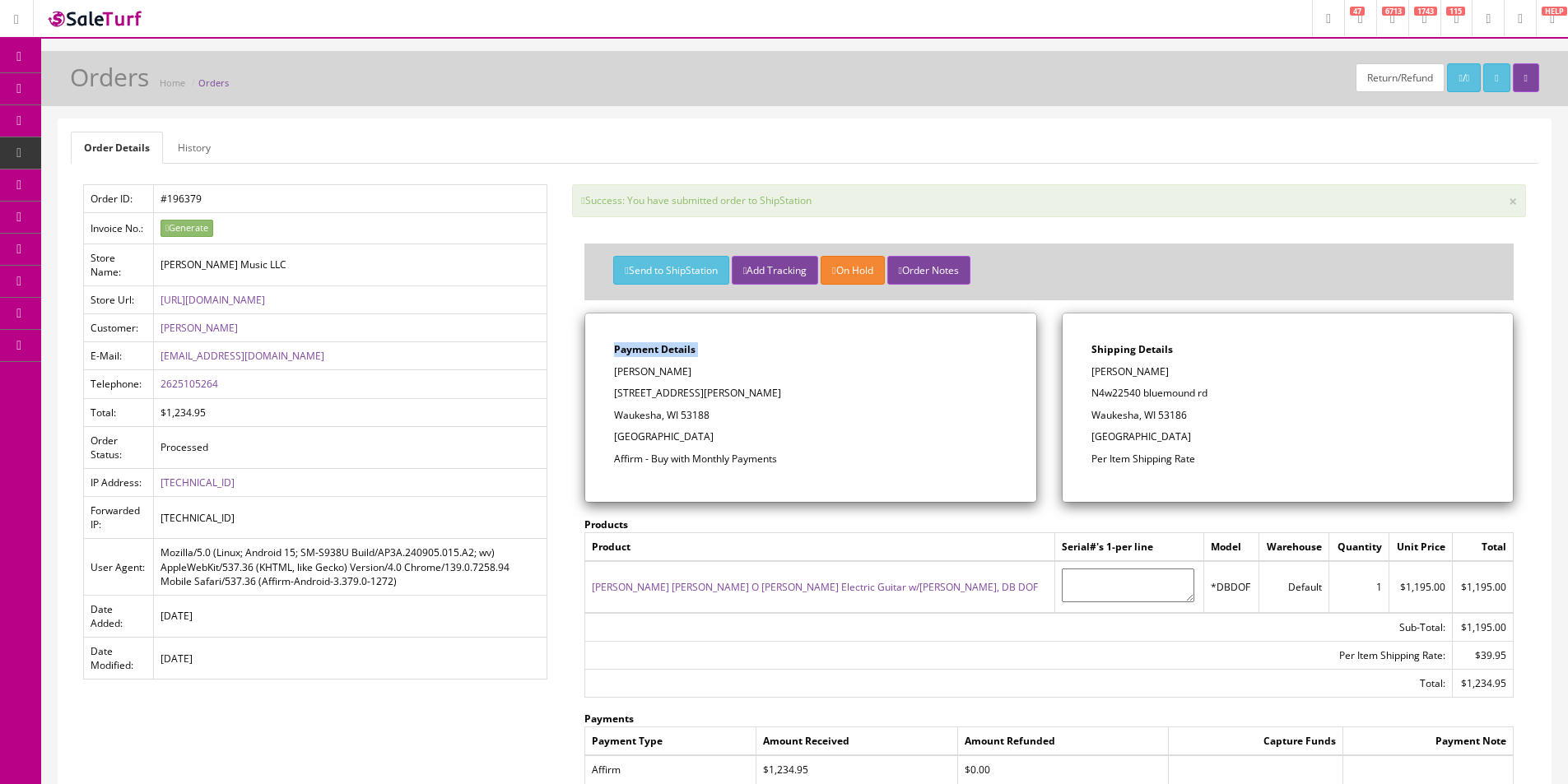
click at [1191, 266] on div "Send to ShipStation Add Tracking On Hold Order Notes" at bounding box center [1049, 277] width 904 height 41
click at [1191, 265] on div "Send to ShipStation Add Tracking On Hold Order Notes" at bounding box center [1049, 277] width 904 height 41
click at [96, 84] on icon at bounding box center [87, 87] width 18 height 13
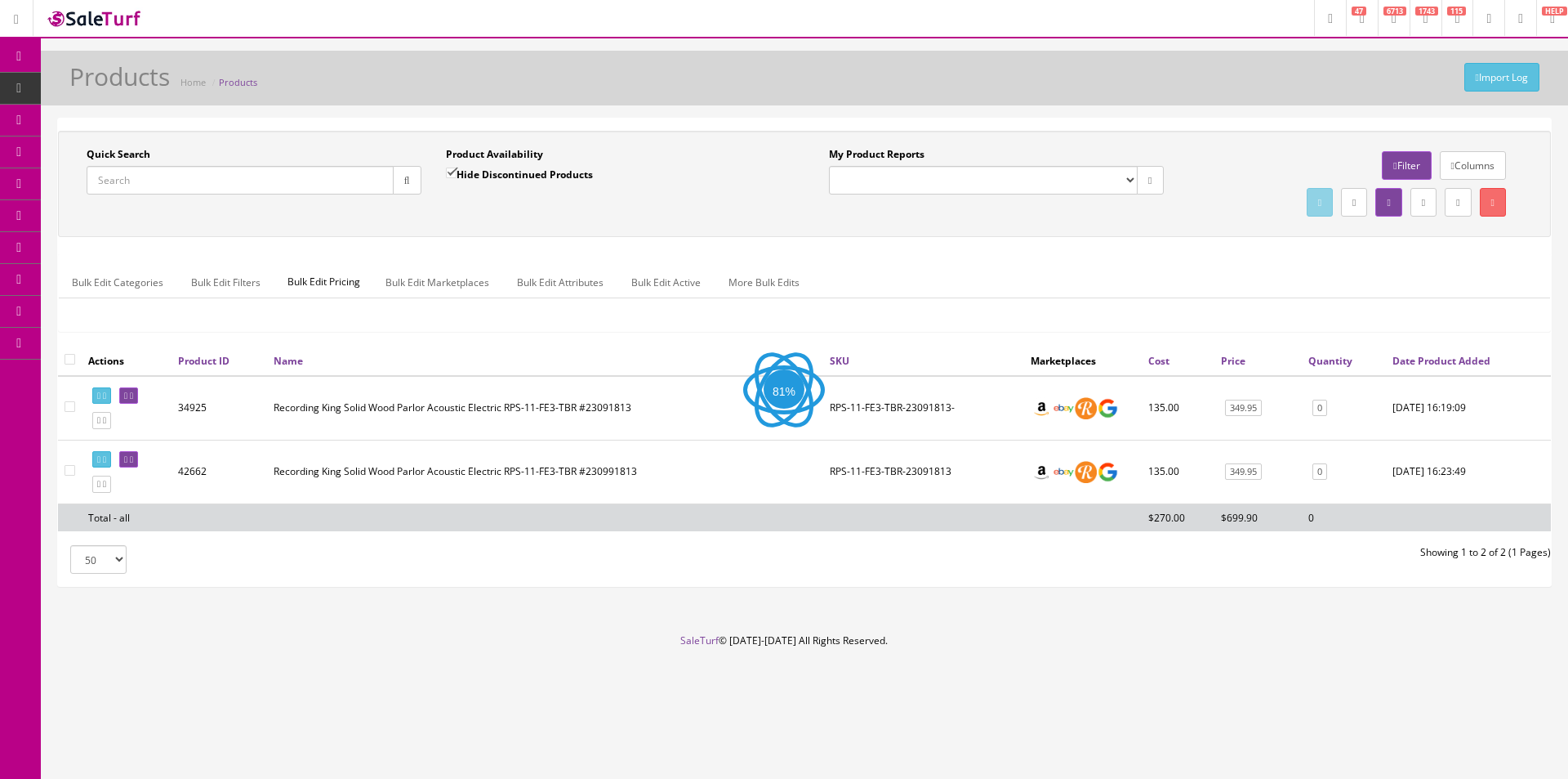
click at [240, 168] on input "Quick Search" at bounding box center [240, 180] width 307 height 28
paste input "2275100000"
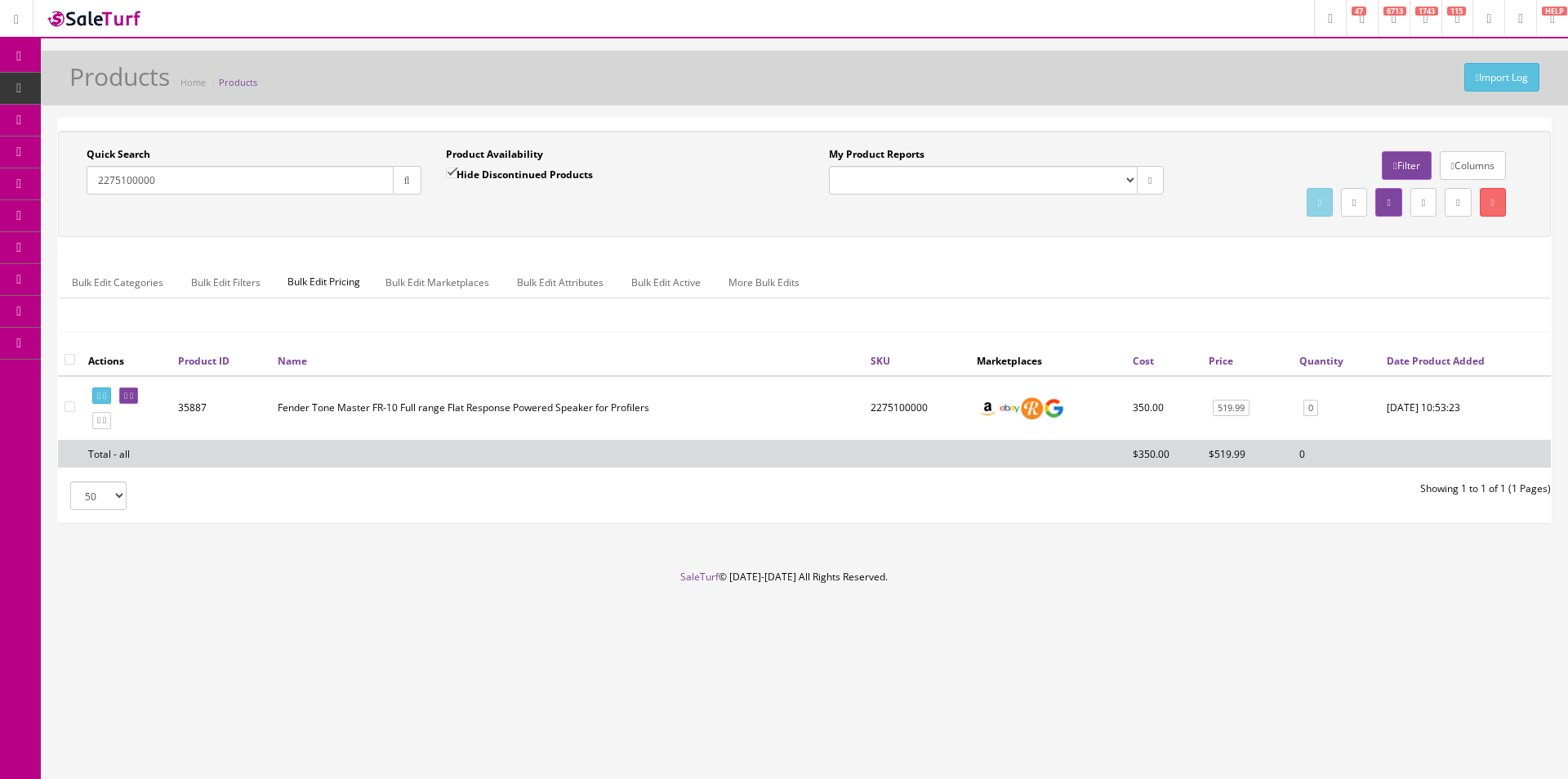
click at [924, 283] on ul "Bulk Edit Categories Bulk Edit Filters Bulk Edit Pricing Bulk Edit Marketplaces…" at bounding box center [805, 282] width 1491 height 32
click at [924, 282] on ul "Bulk Edit Categories Bulk Edit Filters Bulk Edit Pricing Bulk Edit Marketplaces…" at bounding box center [805, 282] width 1491 height 32
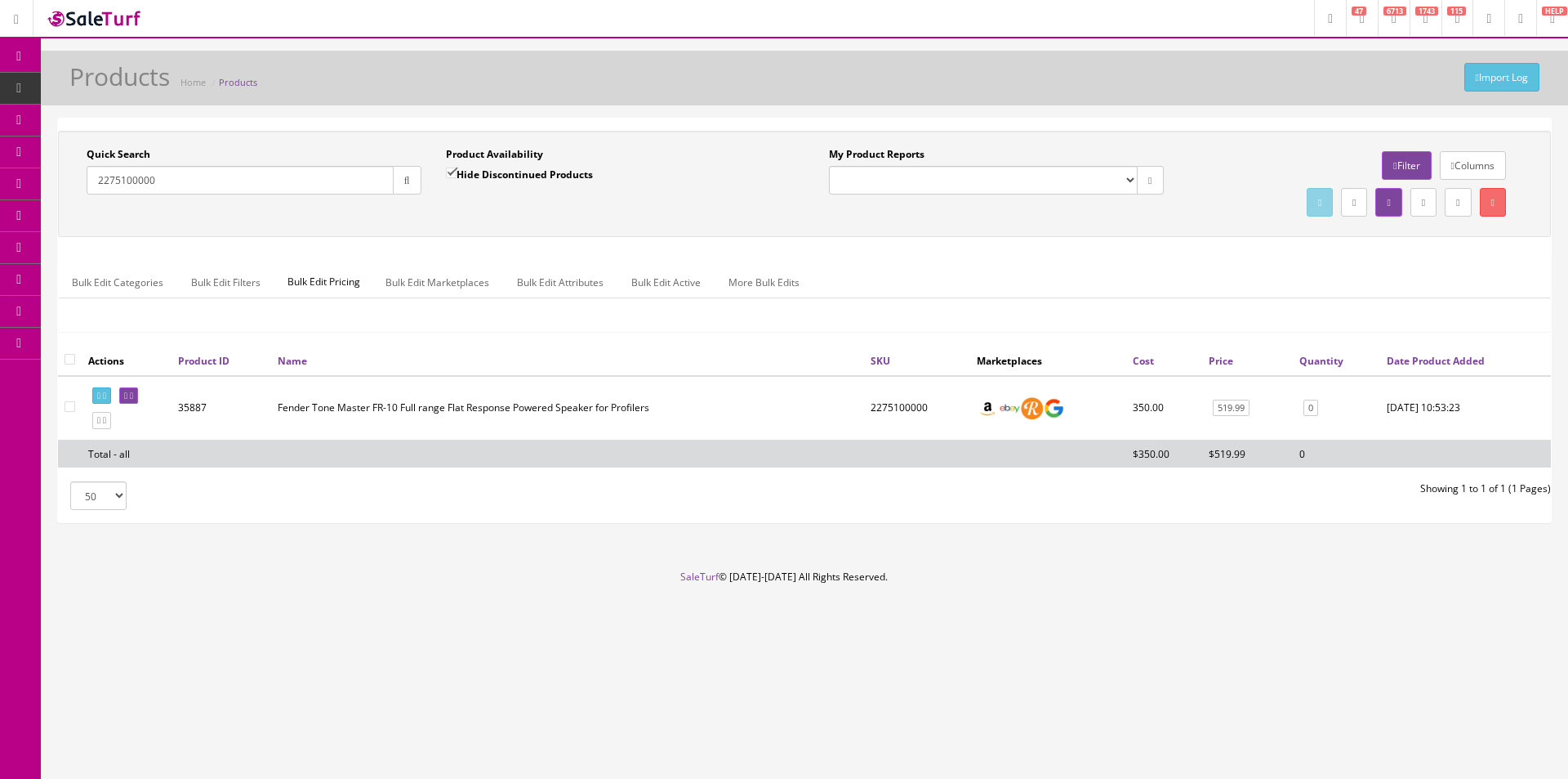
click at [924, 282] on ul "Bulk Edit Categories Bulk Edit Filters Bulk Edit Pricing Bulk Edit Marketplaces…" at bounding box center [805, 282] width 1491 height 32
click at [270, 183] on input "2275100000" at bounding box center [240, 180] width 307 height 28
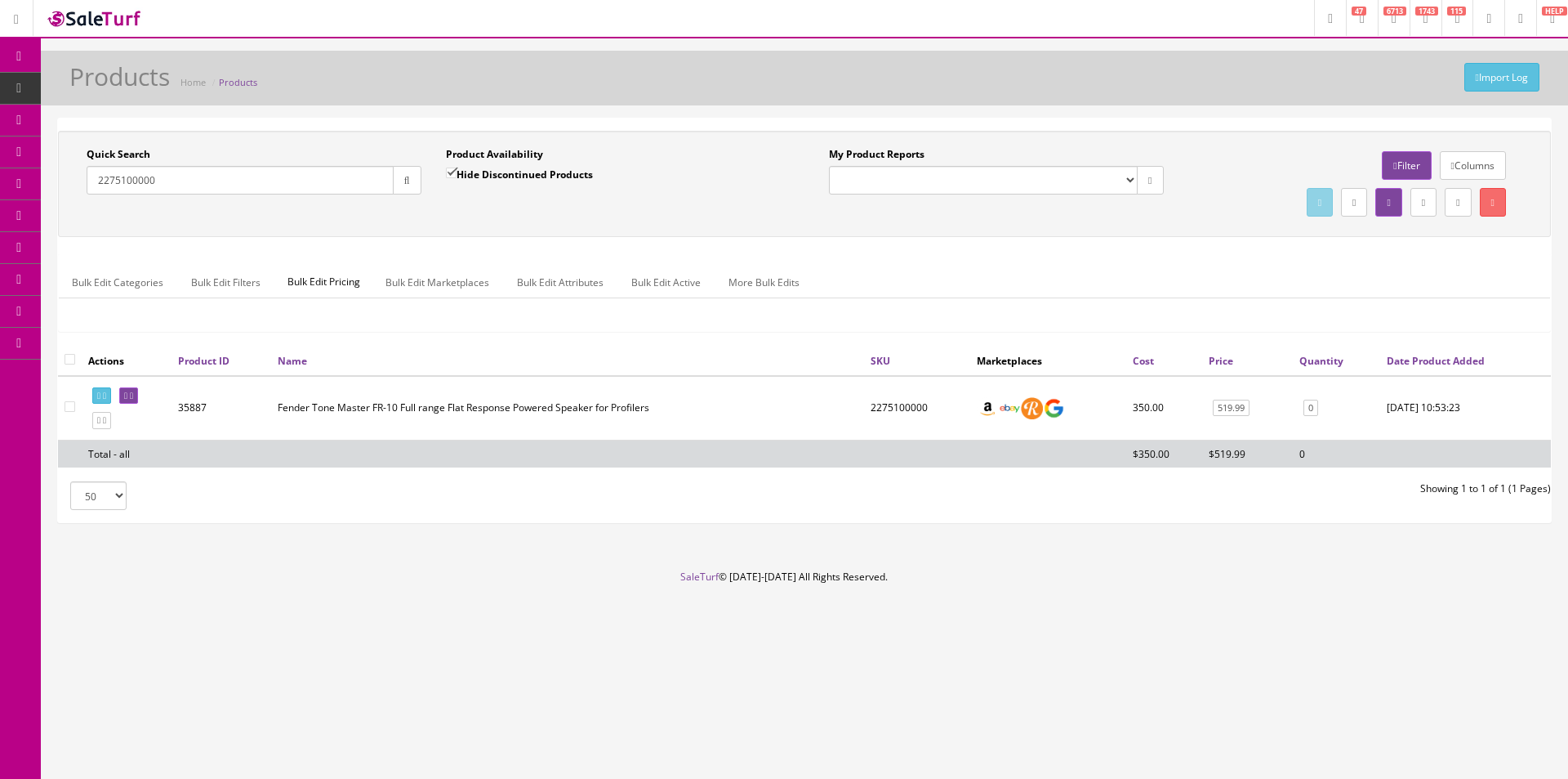
click at [502, 209] on div "Quick Search 2275100000 Date From Product Availability Hide Discontinued Produc…" at bounding box center [804, 184] width 1485 height 74
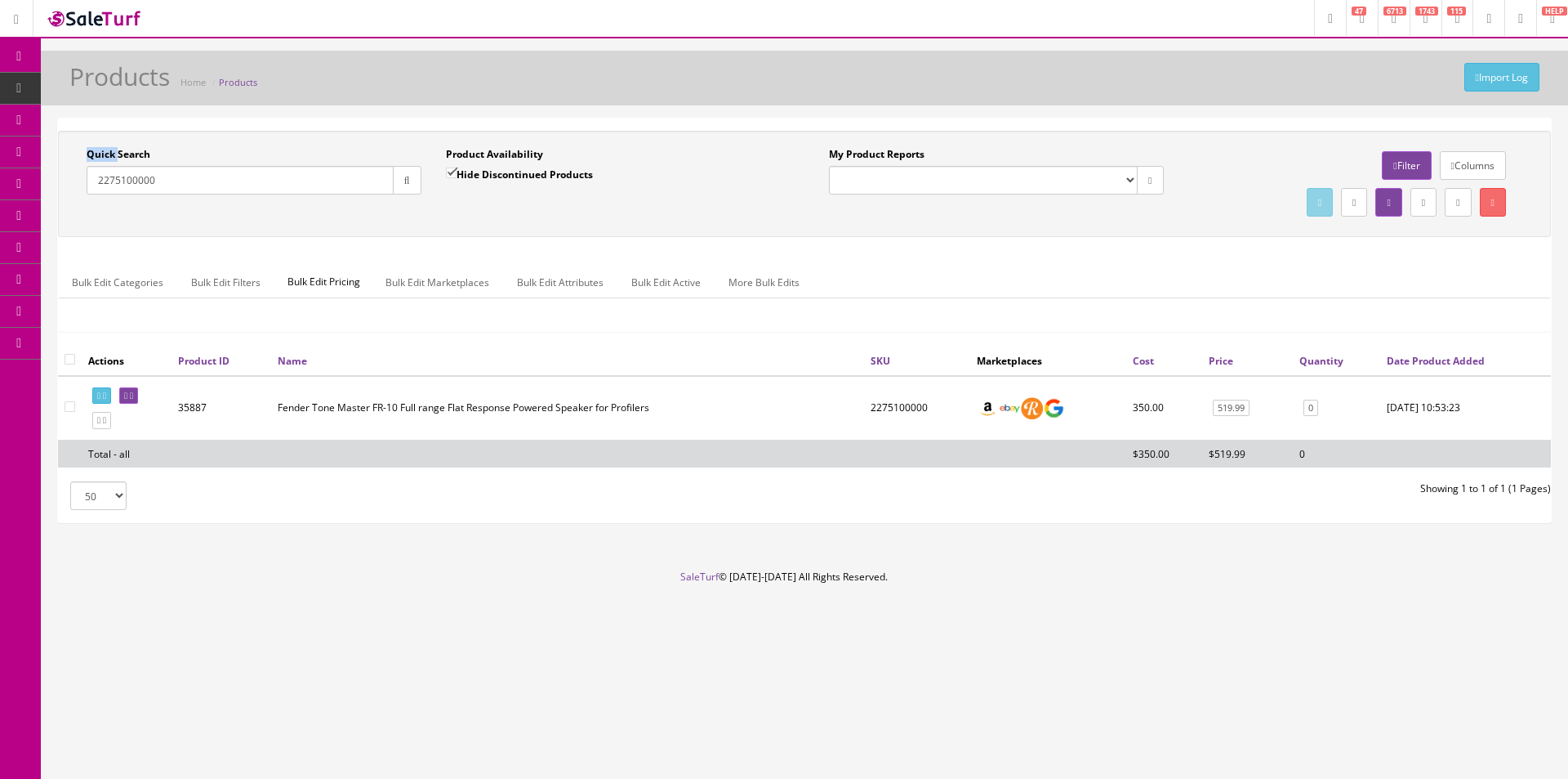
click at [502, 209] on div "Quick Search 2275100000 Date From Product Availability Hide Discontinued Produc…" at bounding box center [804, 184] width 1485 height 74
drag, startPoint x: 502, startPoint y: 209, endPoint x: 588, endPoint y: 99, distance: 139.6
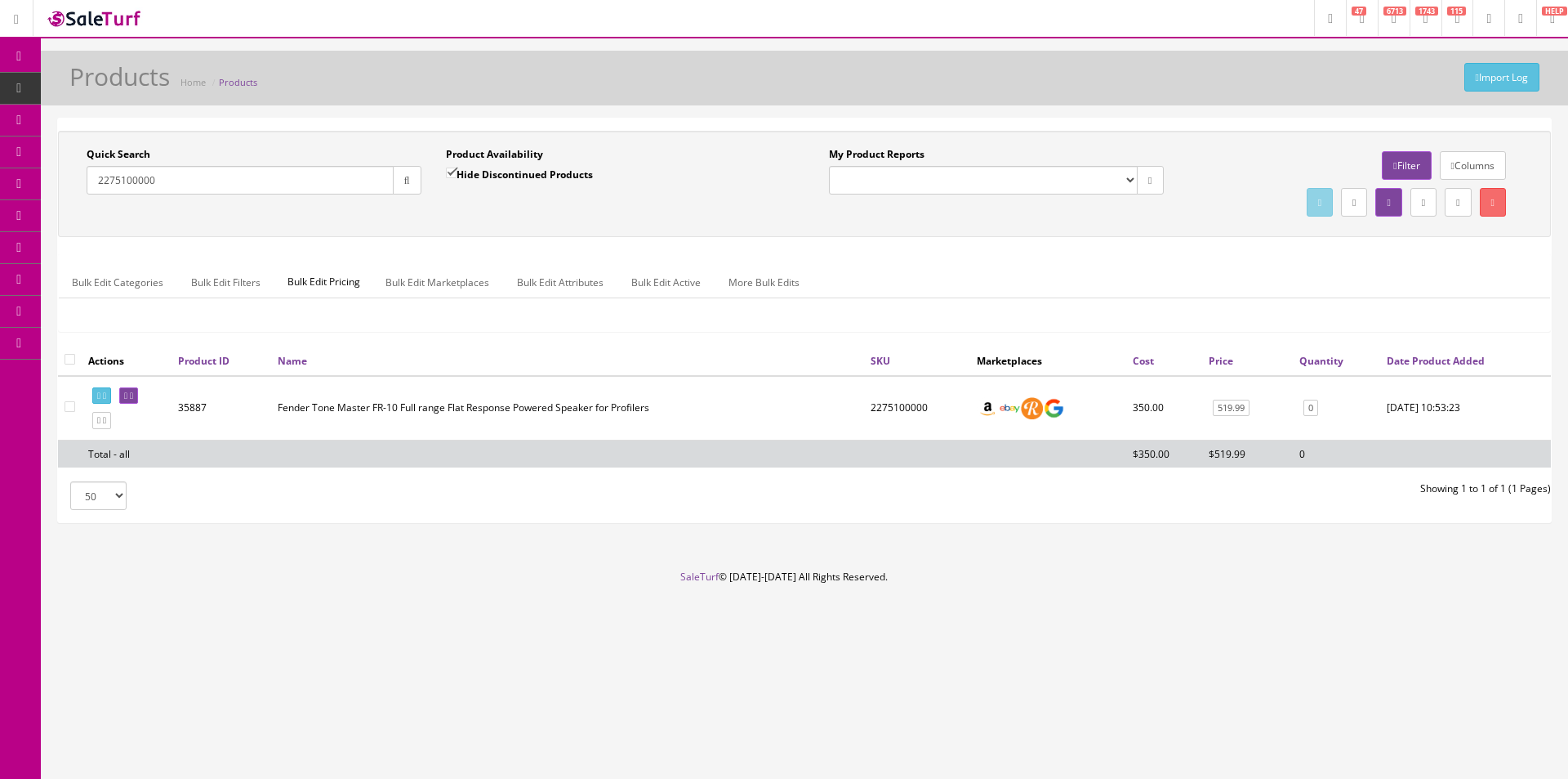
click at [502, 209] on div "Quick Search 2275100000 Date From Product Availability Hide Discontinued Produc…" at bounding box center [804, 184] width 1485 height 74
click at [246, 174] on input "2275100000" at bounding box center [240, 180] width 307 height 28
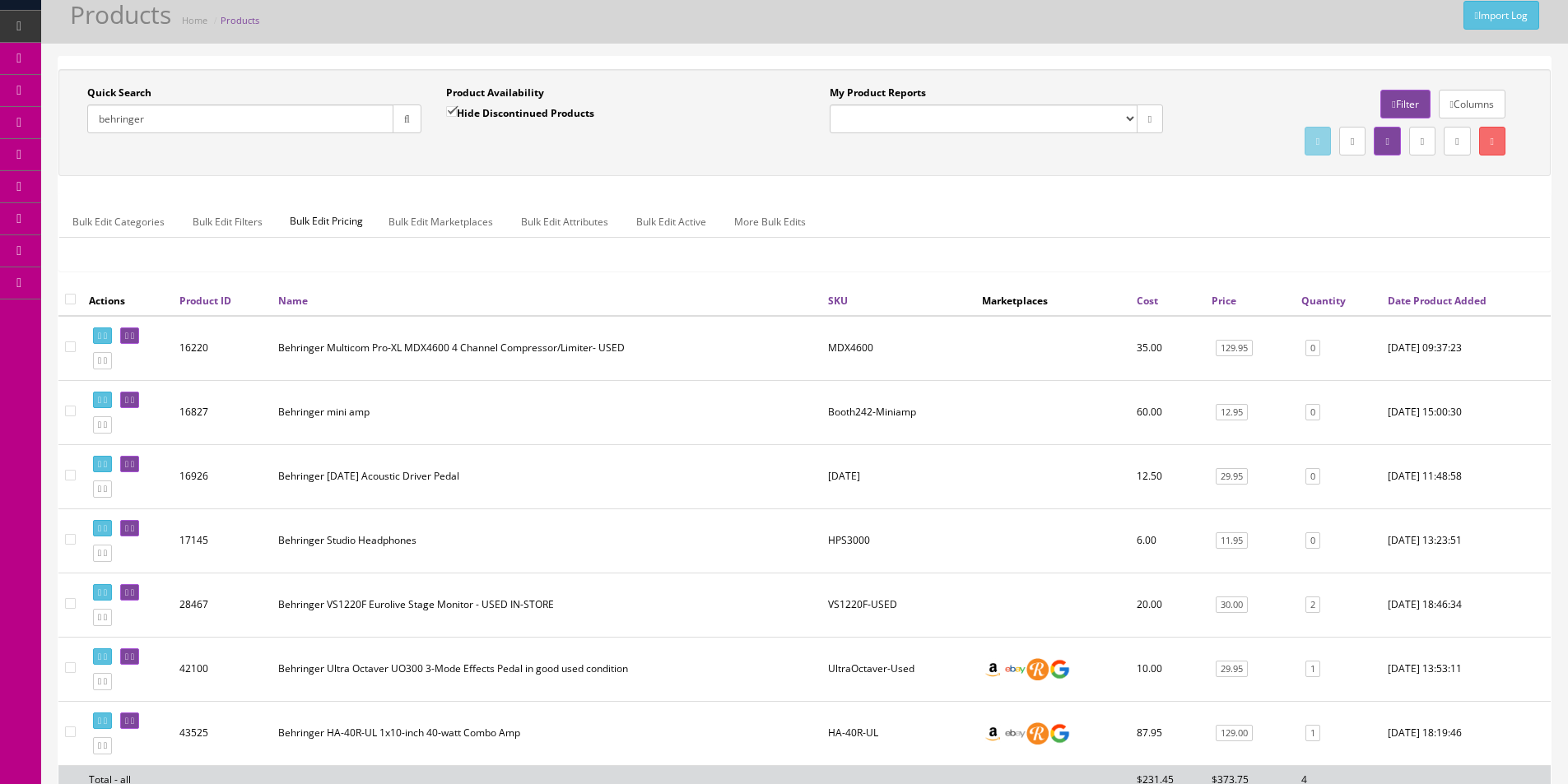
scroll to position [256, 0]
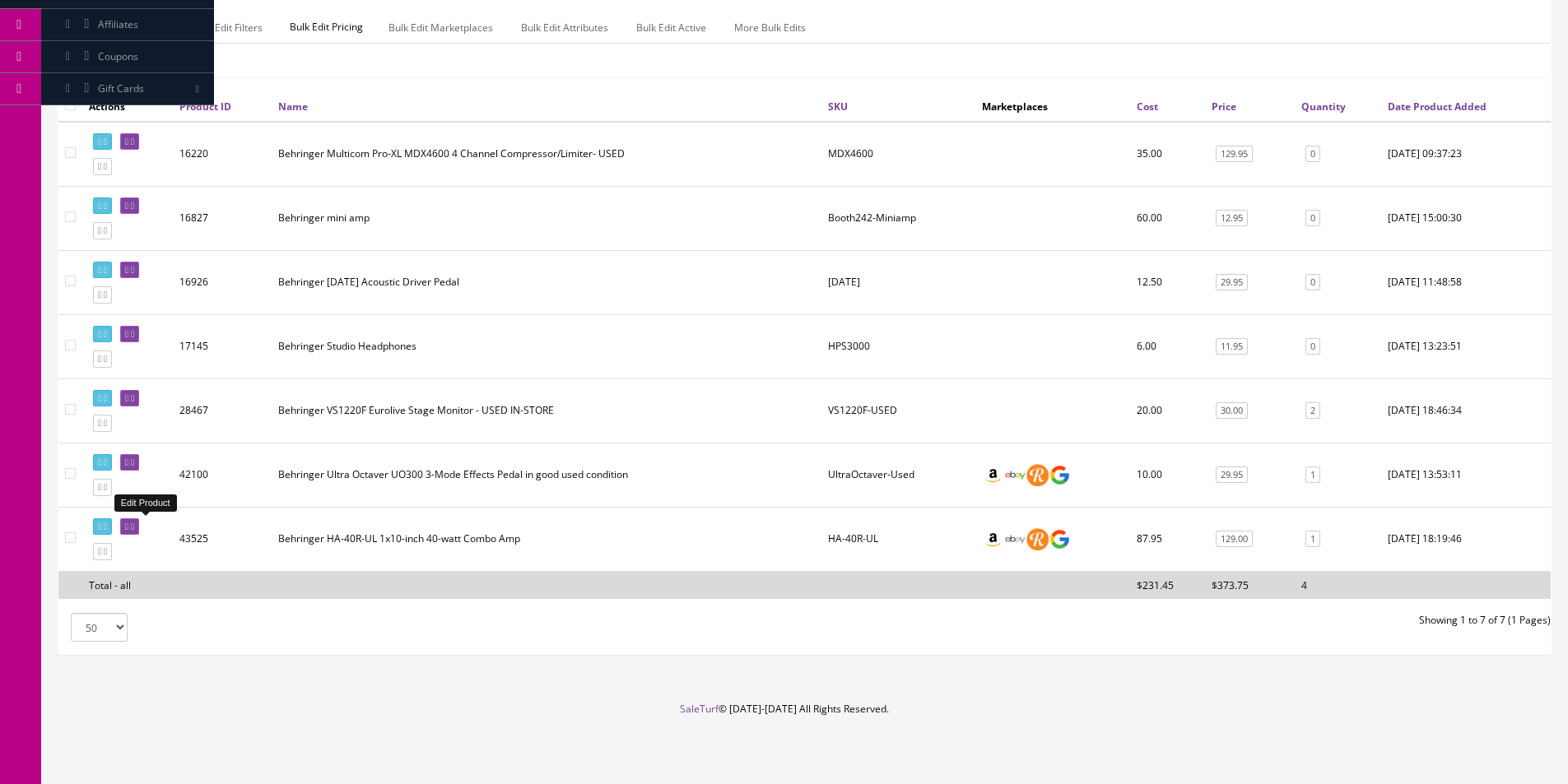
type input "behringer"
click at [423, 545] on td "Behringer HA-40R-UL 1x10-inch 40-watt Combo Amp" at bounding box center [547, 539] width 550 height 65
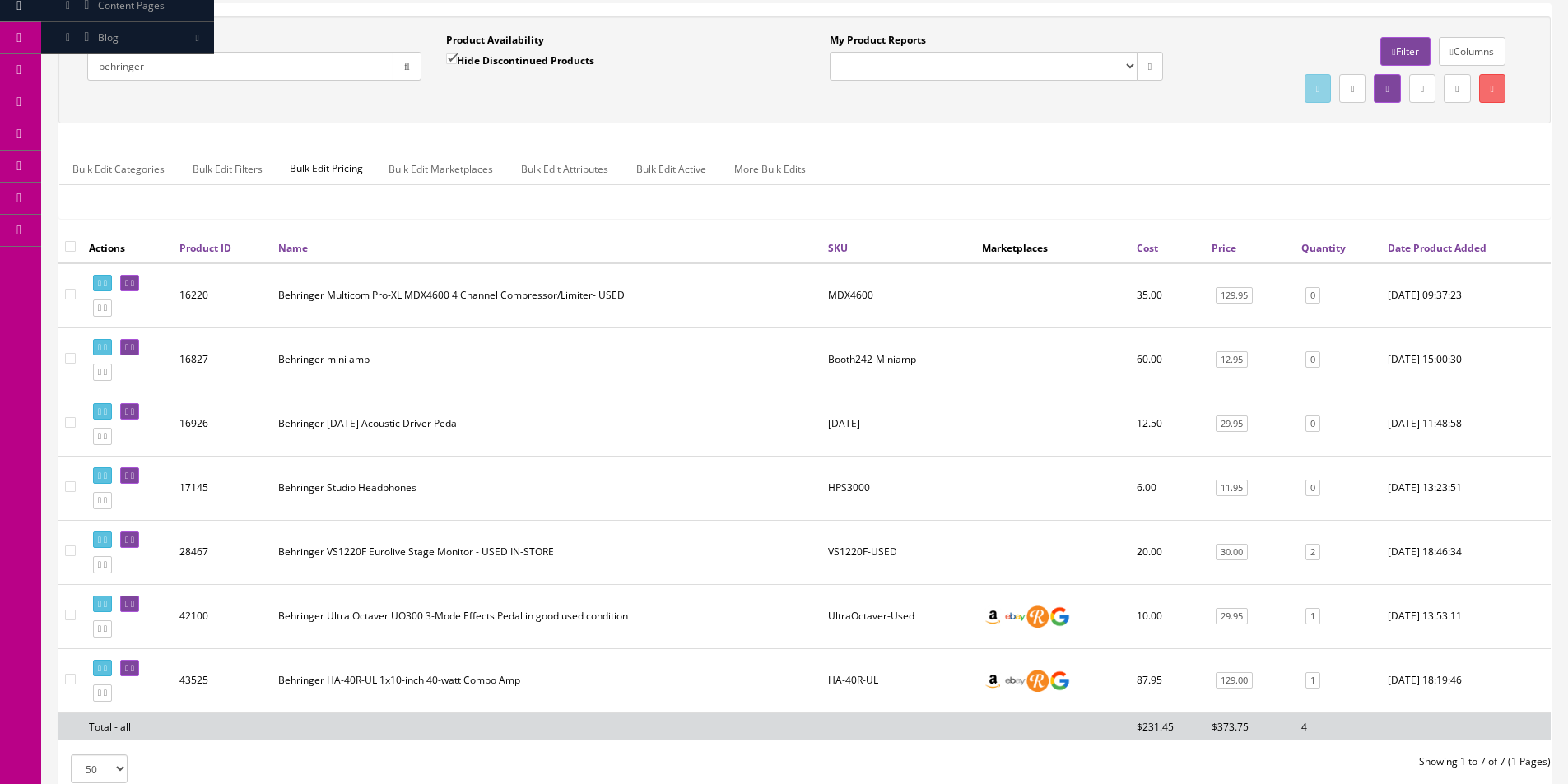
scroll to position [0, 0]
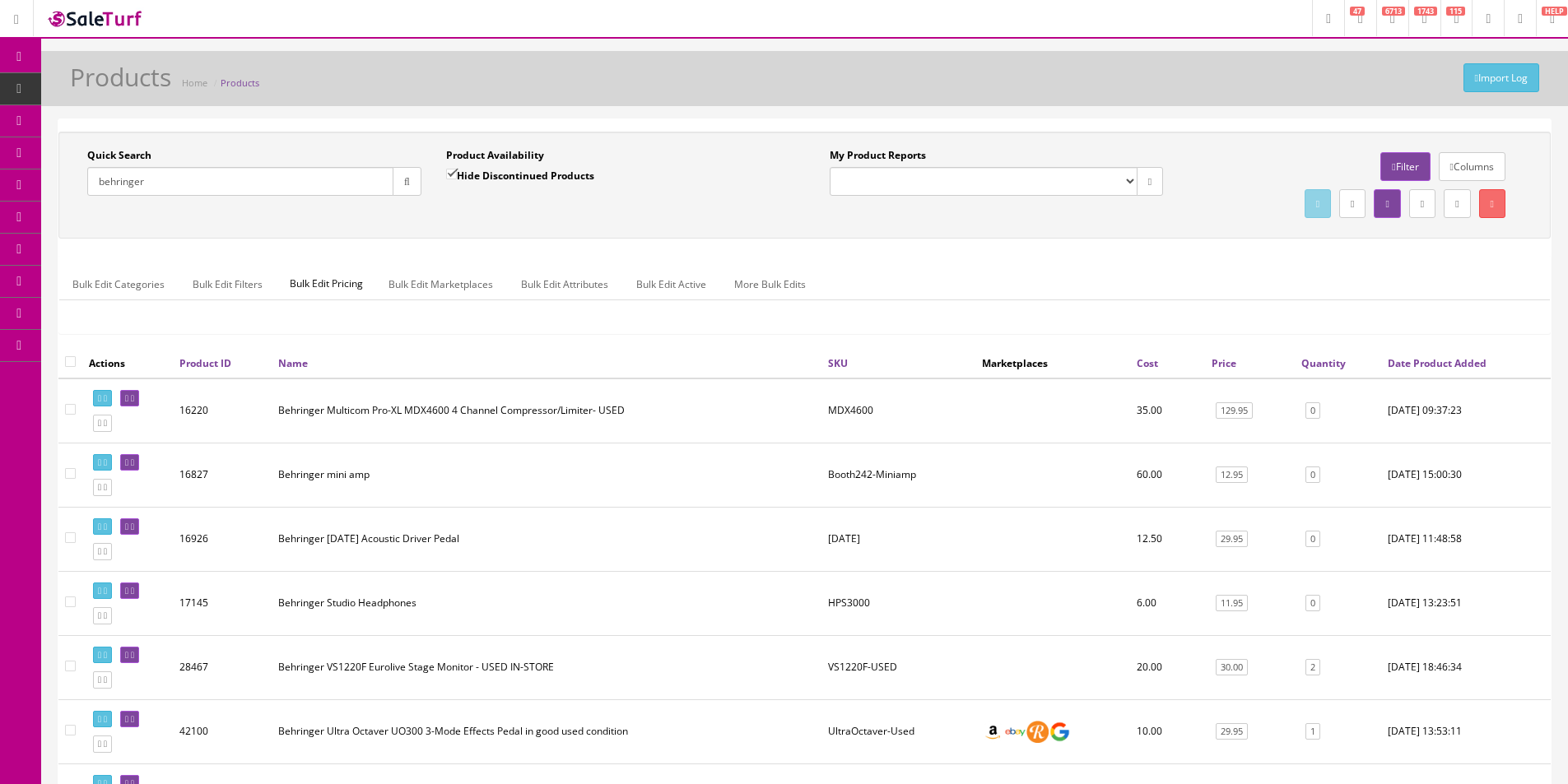
click at [134, 159] on span "POS Console" at bounding box center [127, 152] width 59 height 14
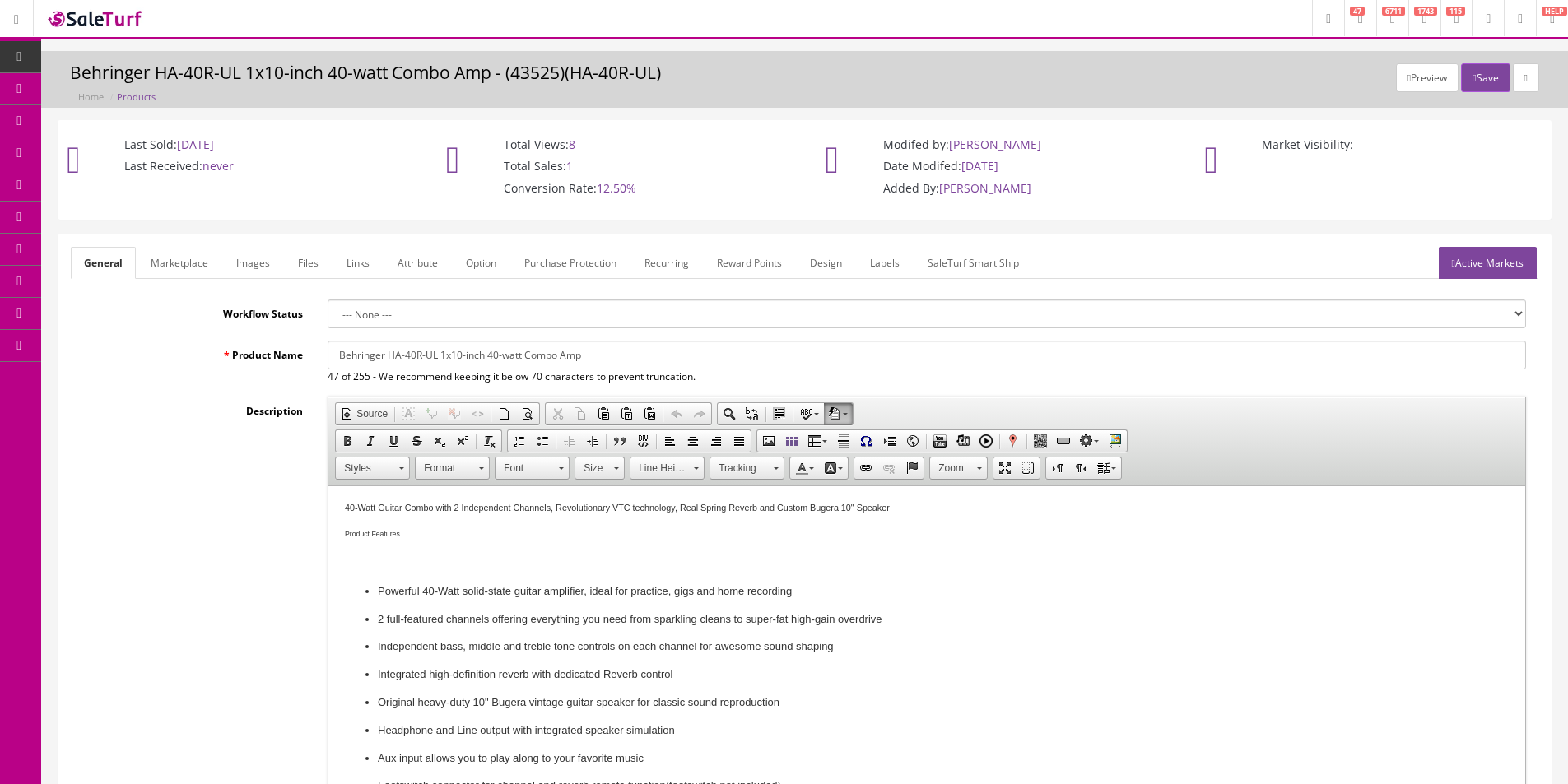
click at [206, 268] on link "Marketplace" at bounding box center [179, 262] width 84 height 32
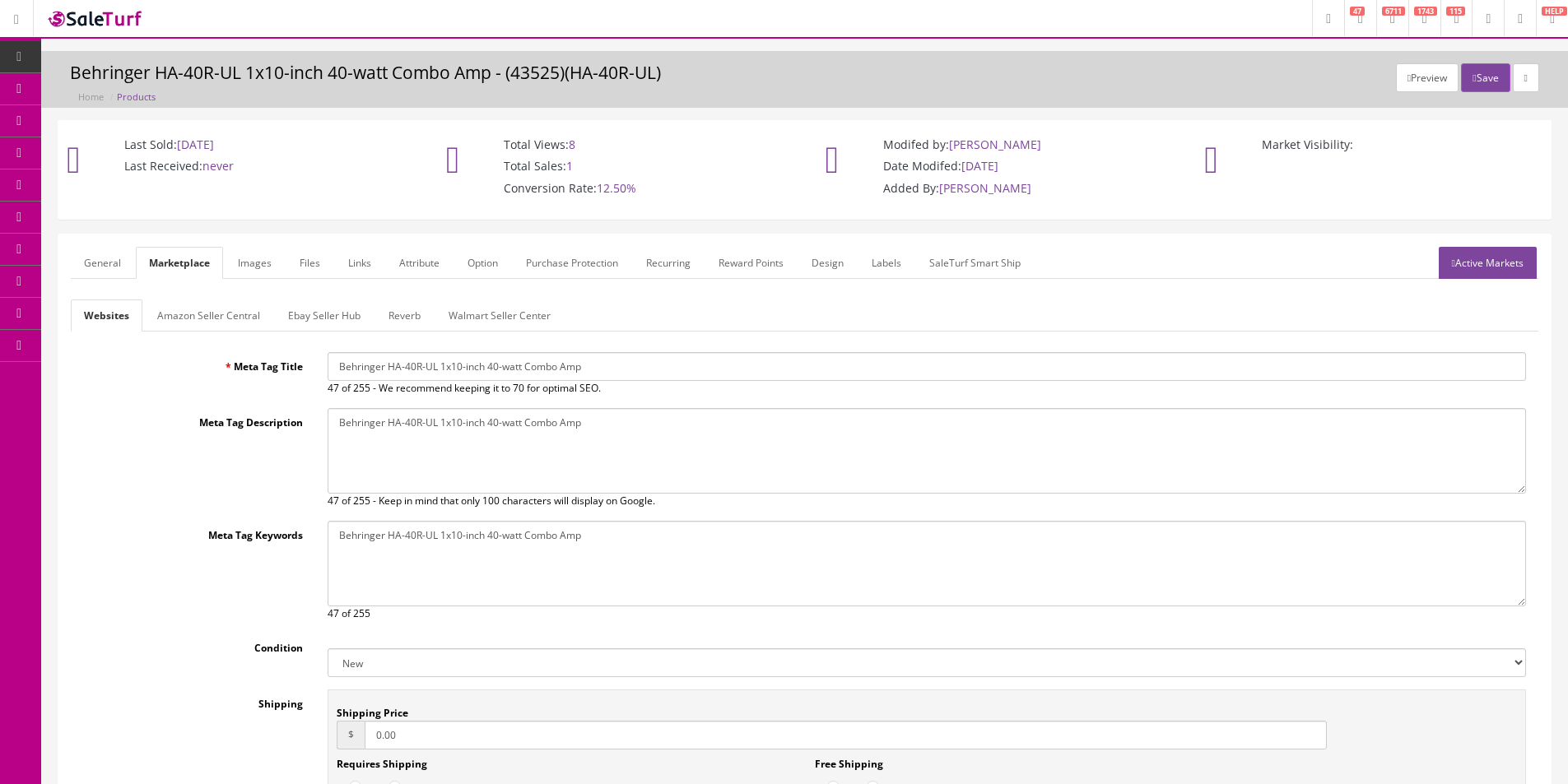
click at [132, 259] on link "General" at bounding box center [102, 262] width 64 height 32
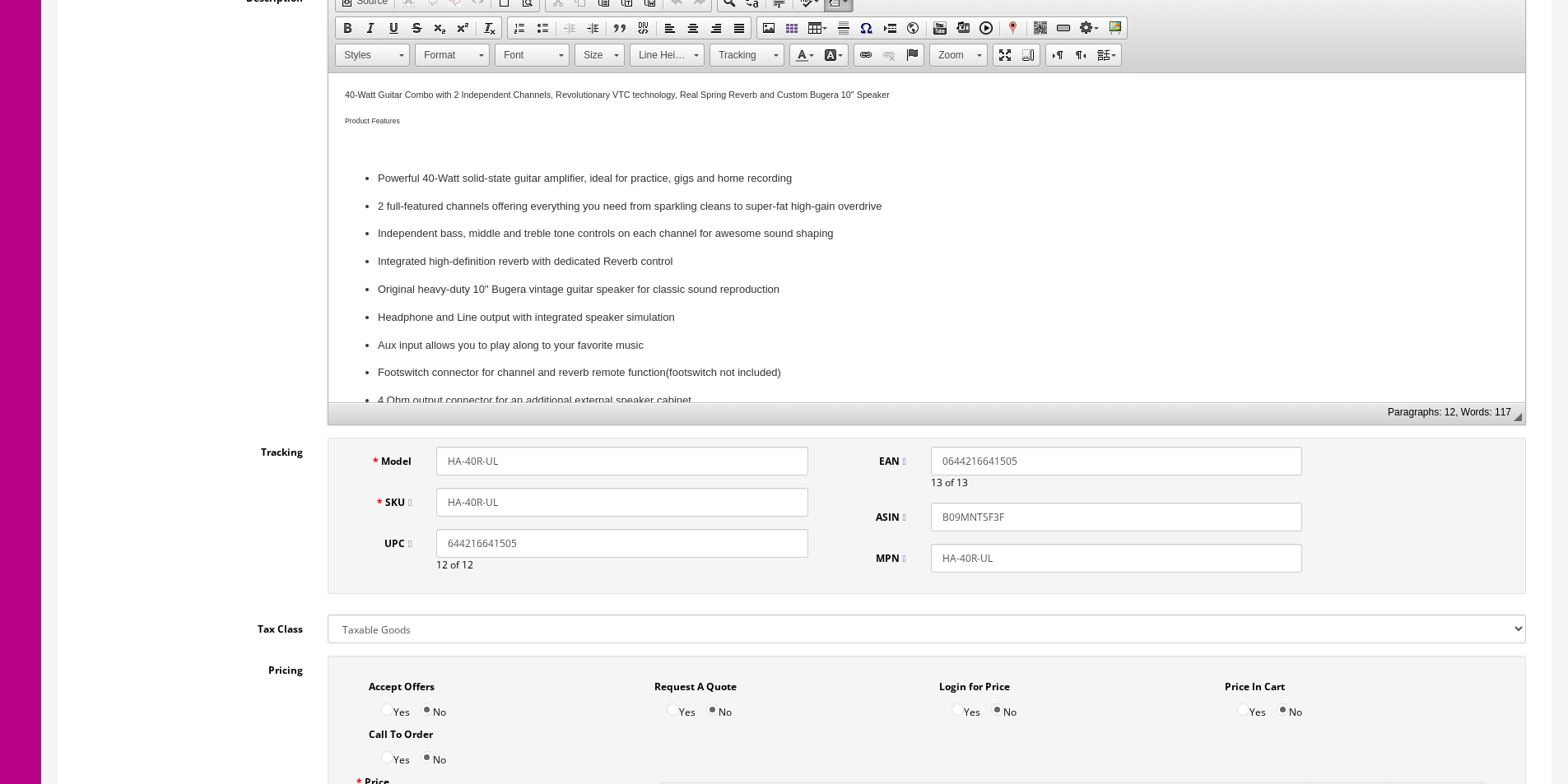
scroll to position [82, 0]
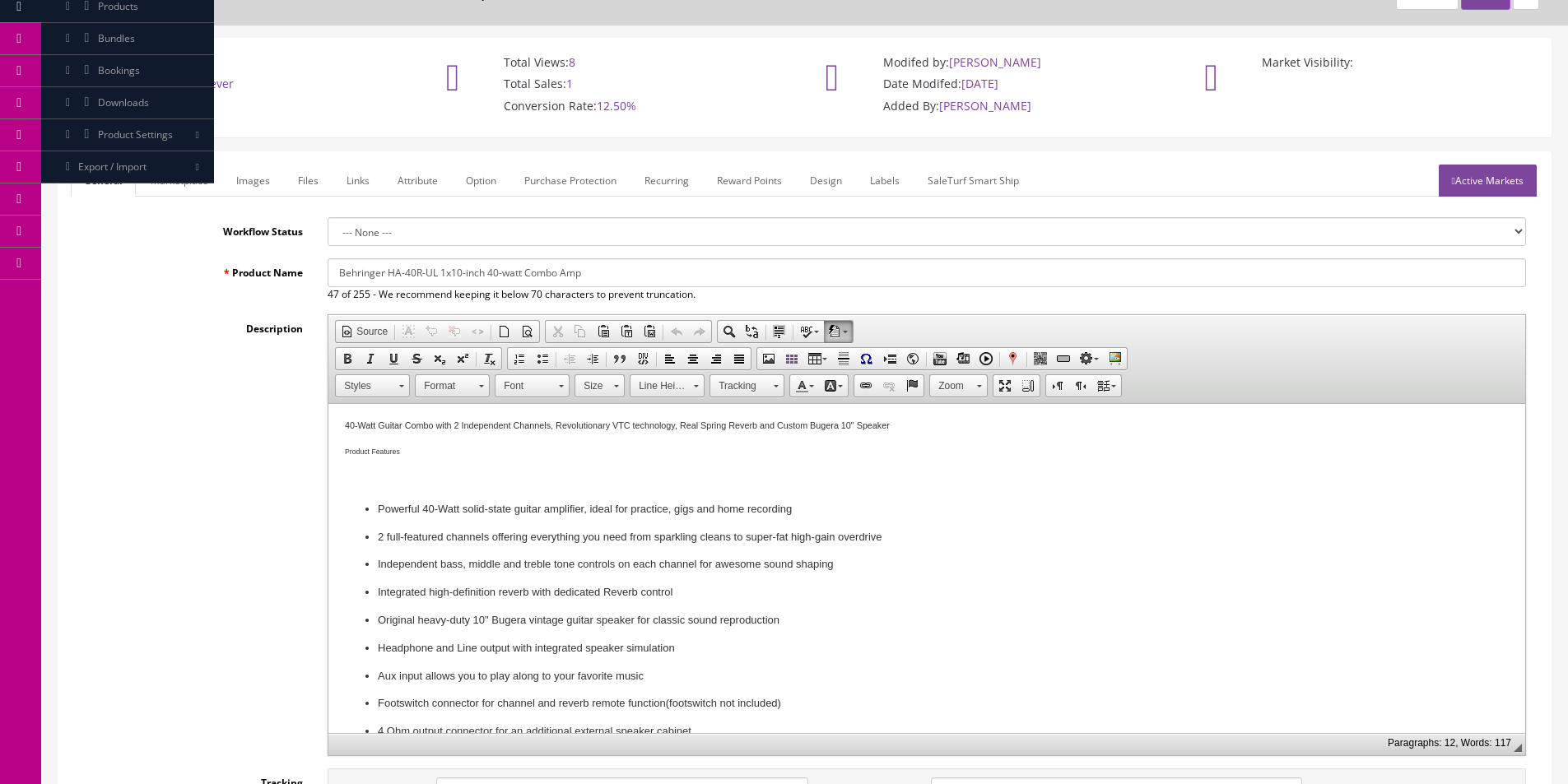
click at [187, 179] on link "Marketplace" at bounding box center [179, 180] width 84 height 32
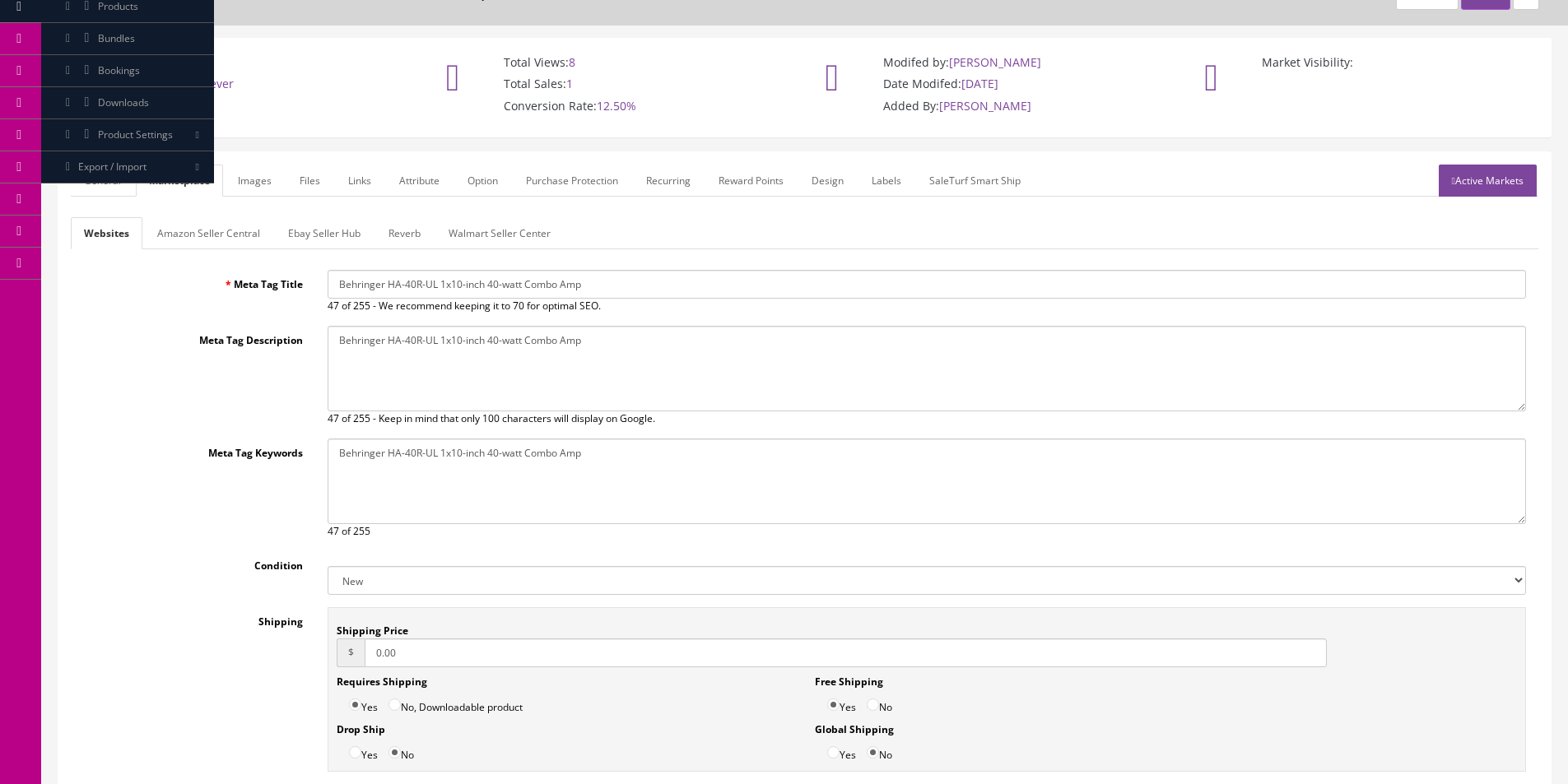
click at [256, 241] on link "Amazon Seller Central" at bounding box center [208, 233] width 129 height 32
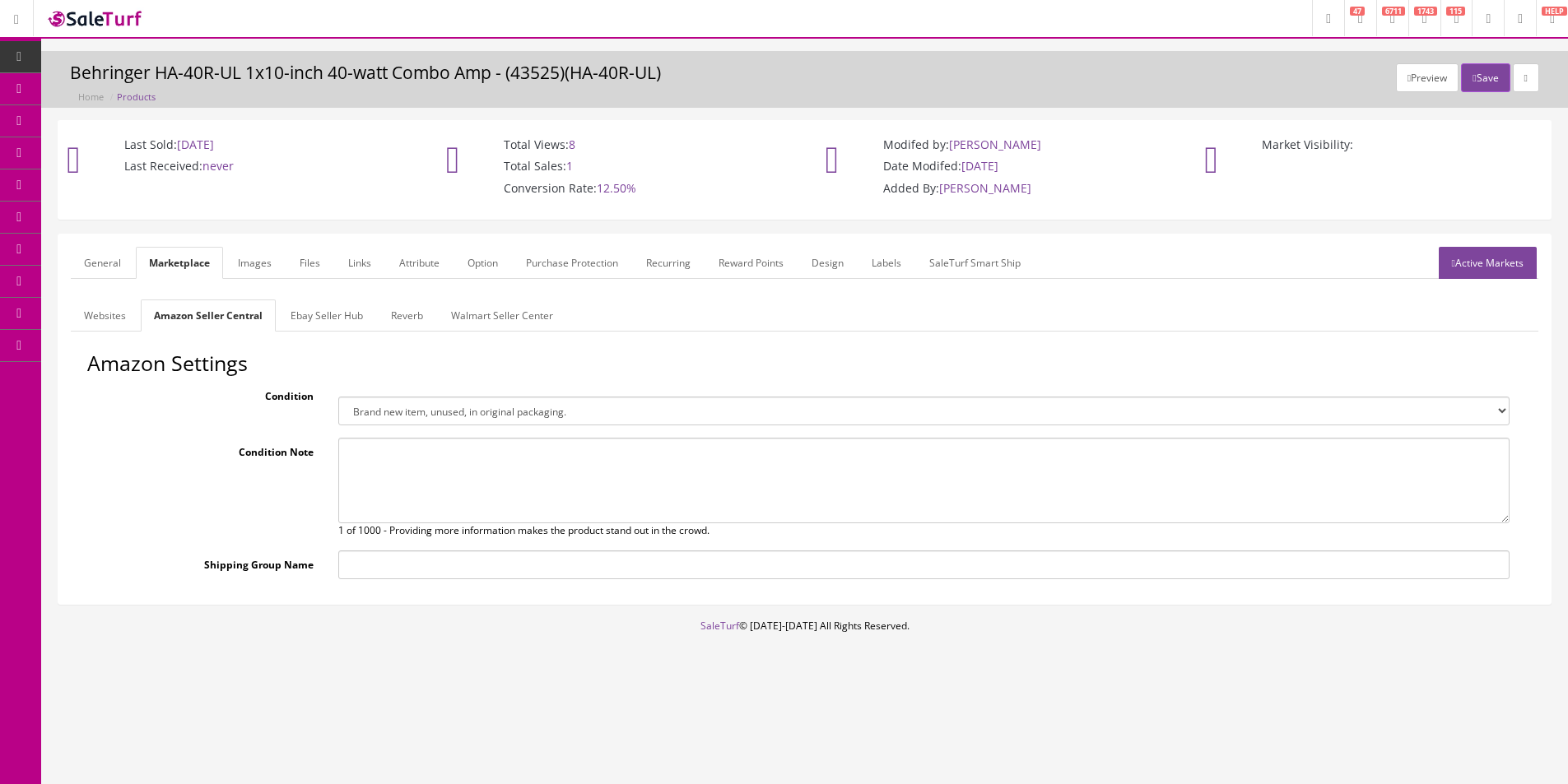
scroll to position [0, 0]
click at [355, 313] on link "Ebay Seller Hub" at bounding box center [326, 315] width 99 height 32
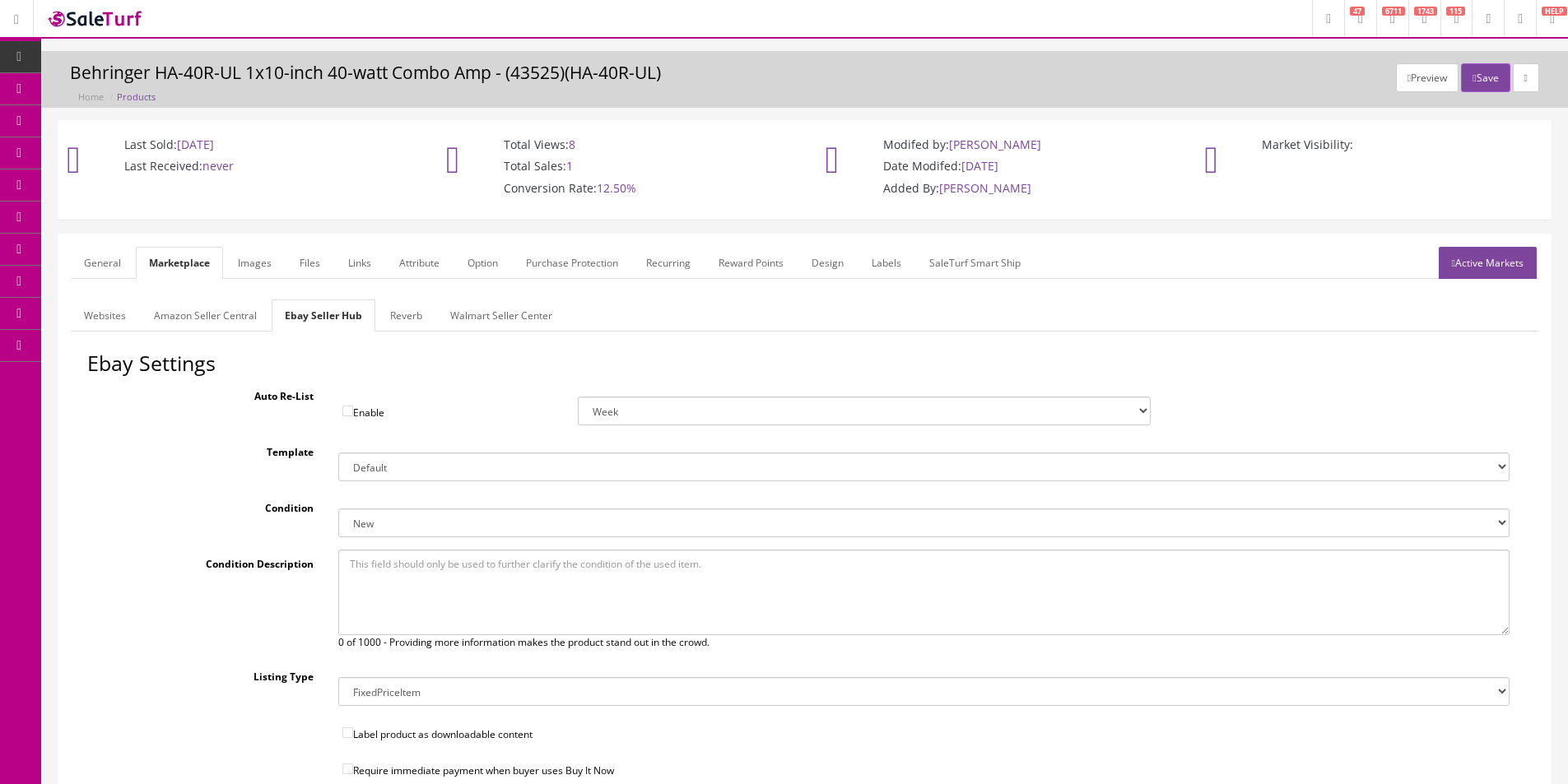
click at [411, 324] on link "Reverb" at bounding box center [406, 315] width 59 height 32
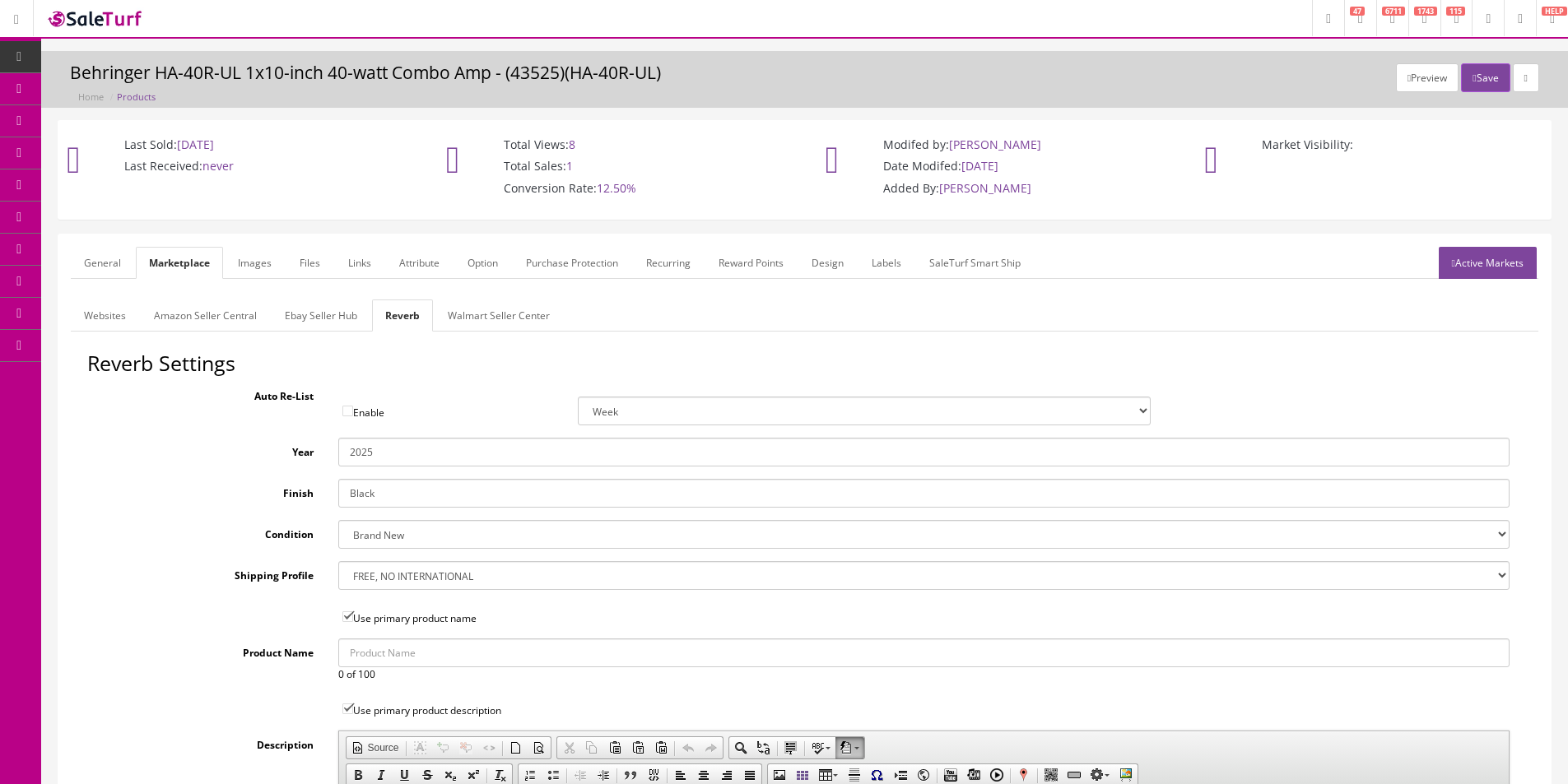
click at [245, 259] on link "Images" at bounding box center [254, 262] width 60 height 32
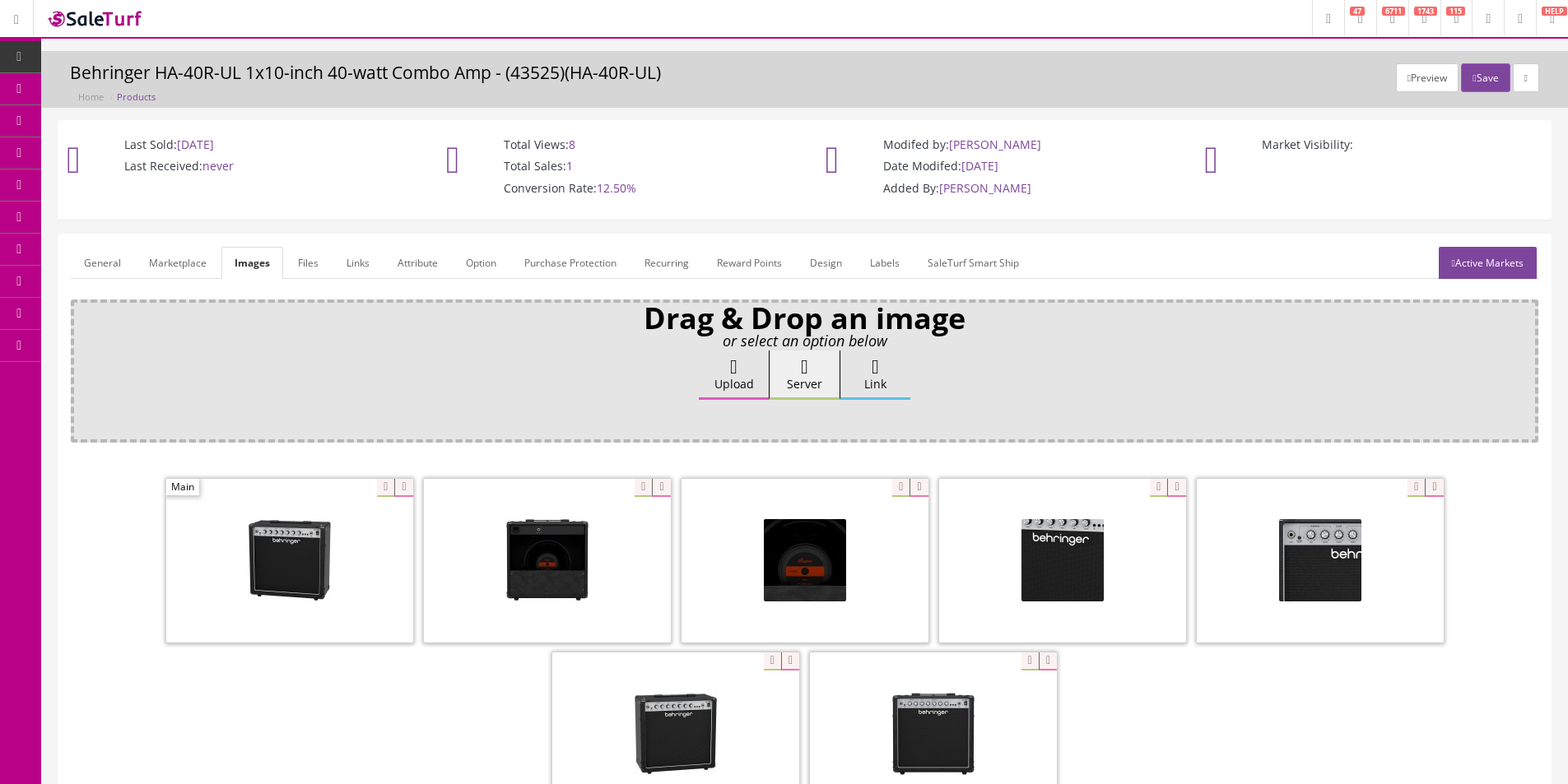
click at [355, 379] on div "Upload Server Link Ok" at bounding box center [804, 390] width 1444 height 80
click at [92, 265] on link "General" at bounding box center [102, 262] width 64 height 32
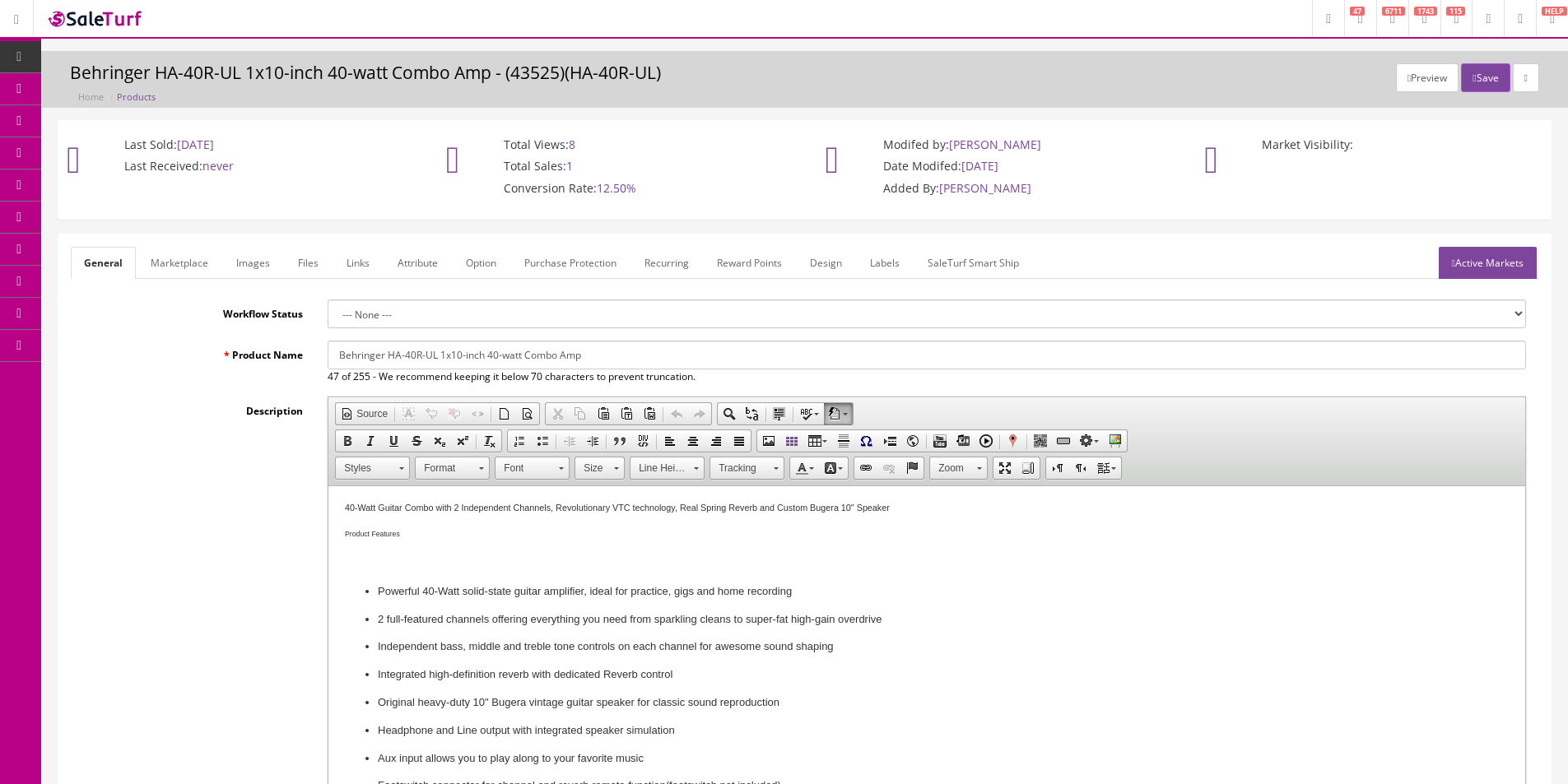
click at [119, 403] on label "Description" at bounding box center [193, 407] width 245 height 22
click at [0, 0] on textarea "Description" at bounding box center [0, 0] width 0 height 0
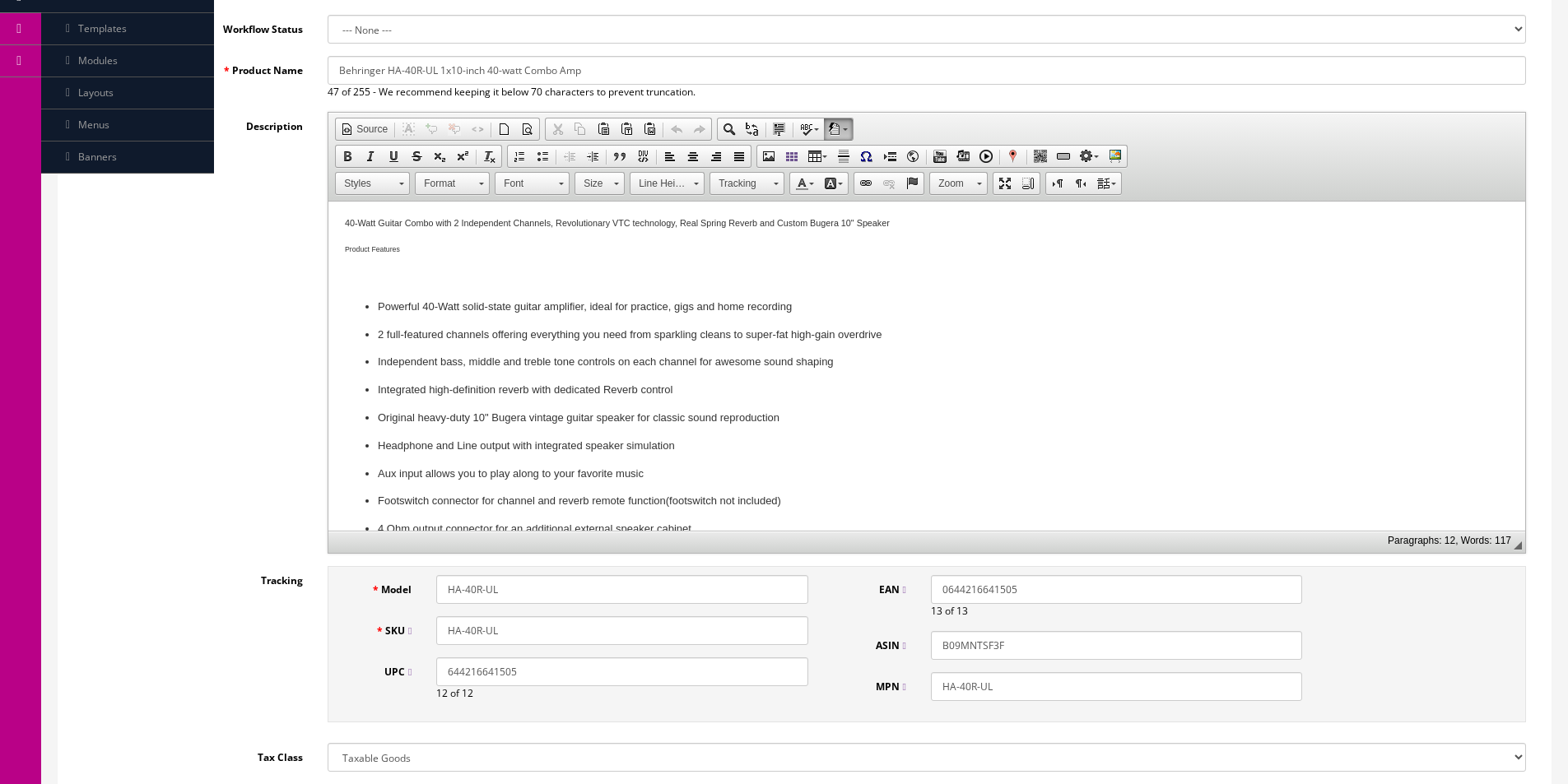
scroll to position [246, 0]
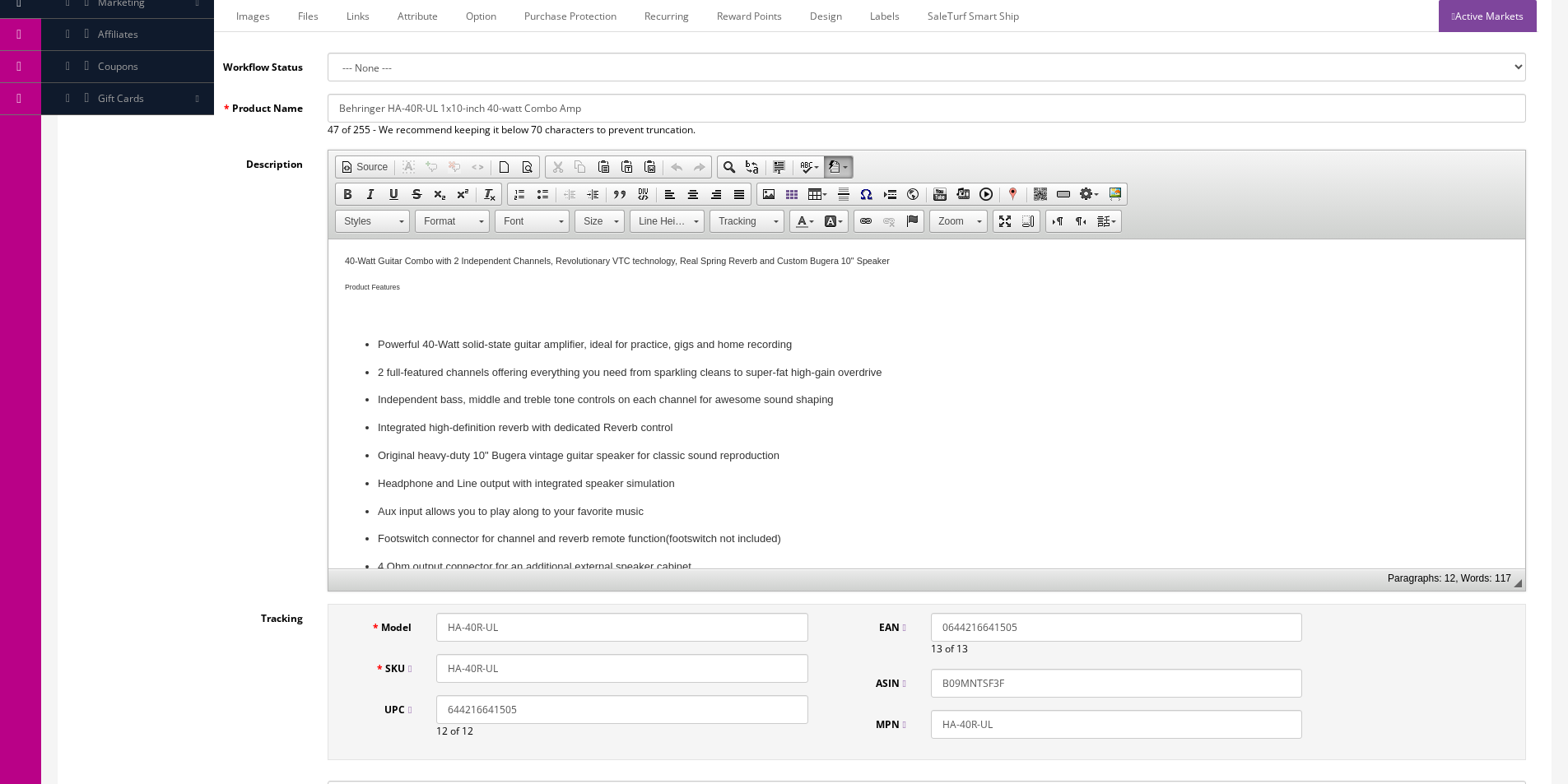
click at [184, 30] on link "Marketplace" at bounding box center [179, 16] width 84 height 32
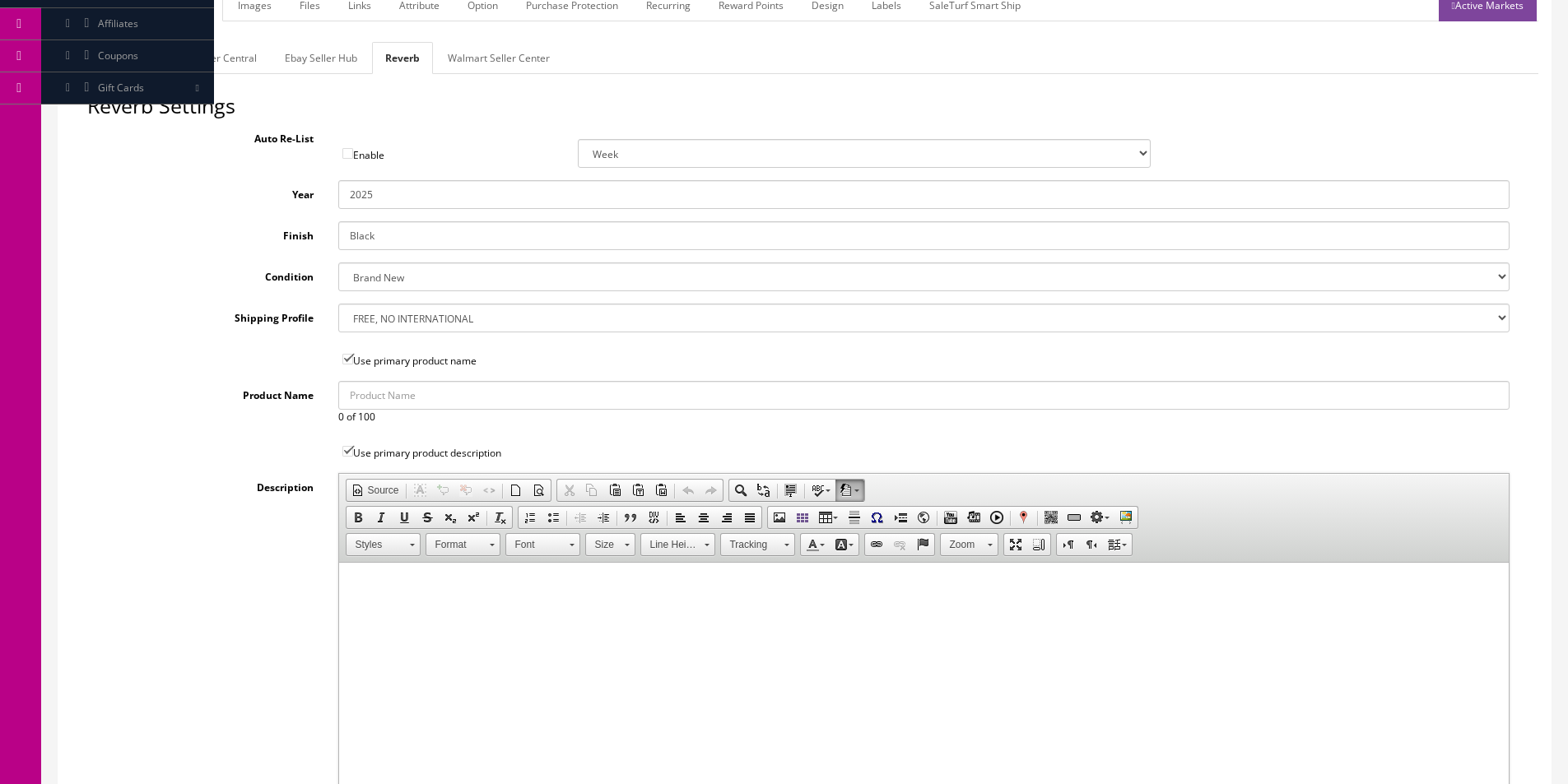
scroll to position [0, 0]
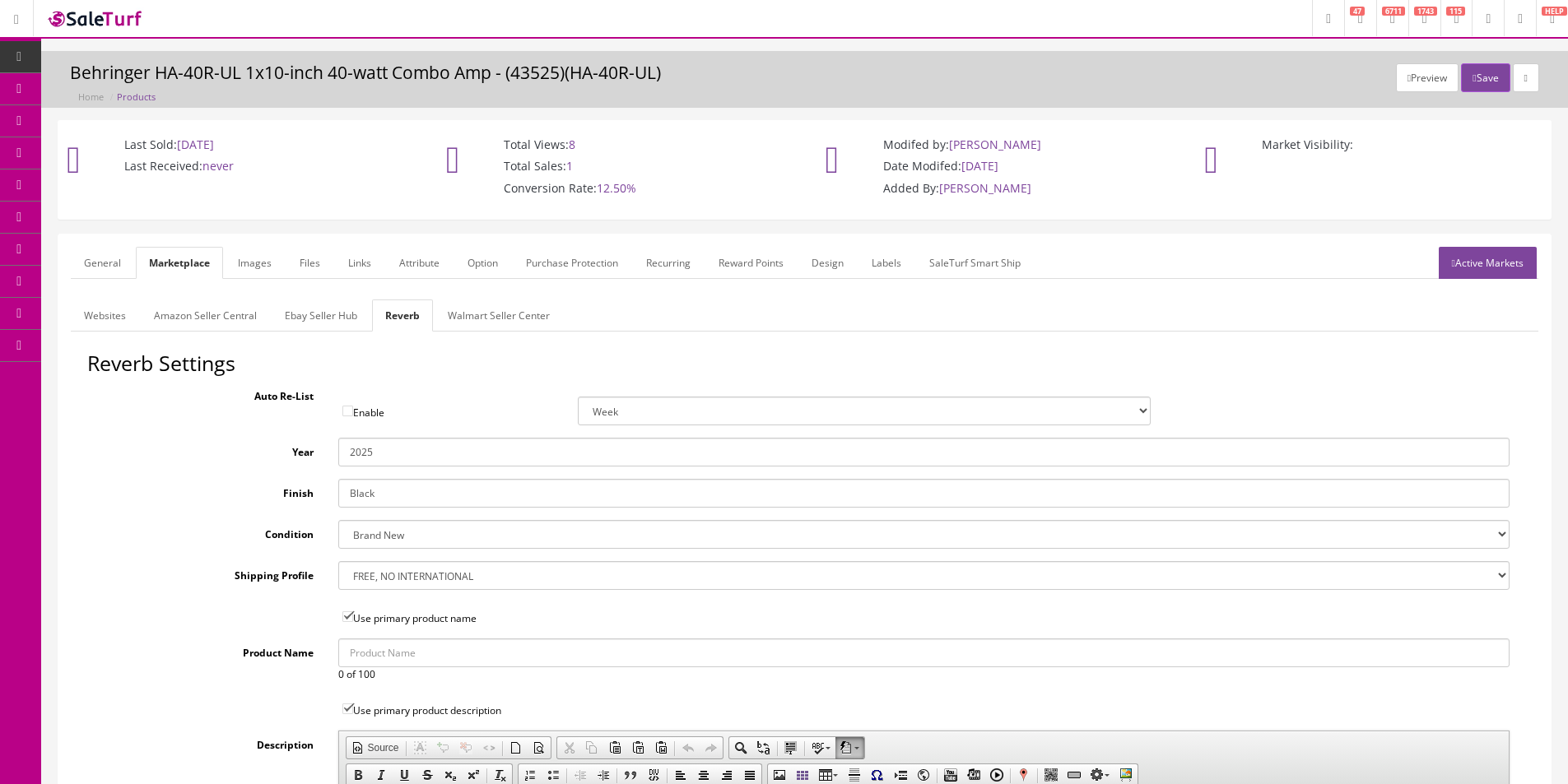
click at [91, 328] on link "Websites" at bounding box center [105, 315] width 68 height 32
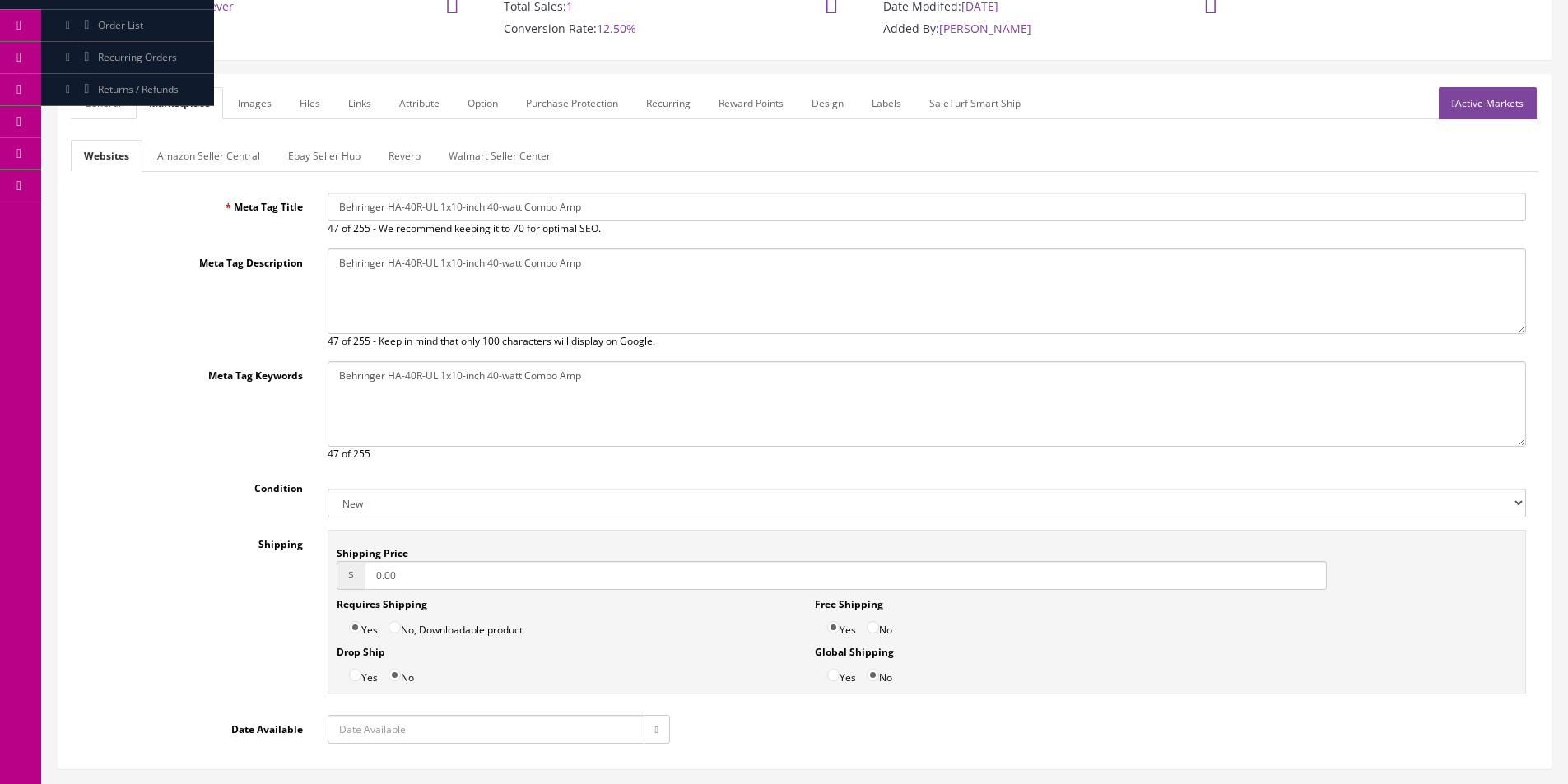
scroll to position [274, 0]
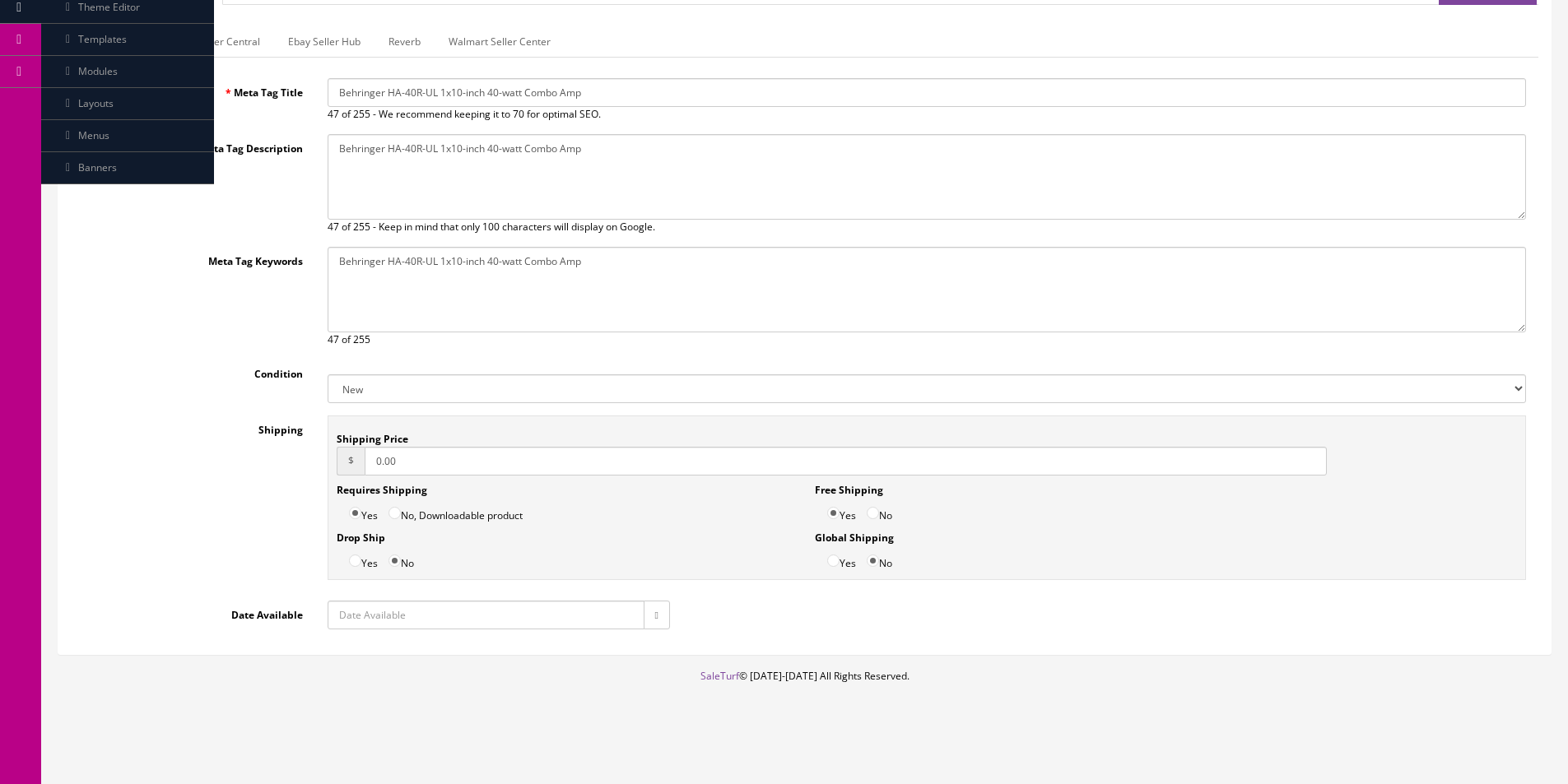
click at [427, 458] on input "0.00" at bounding box center [845, 460] width 962 height 28
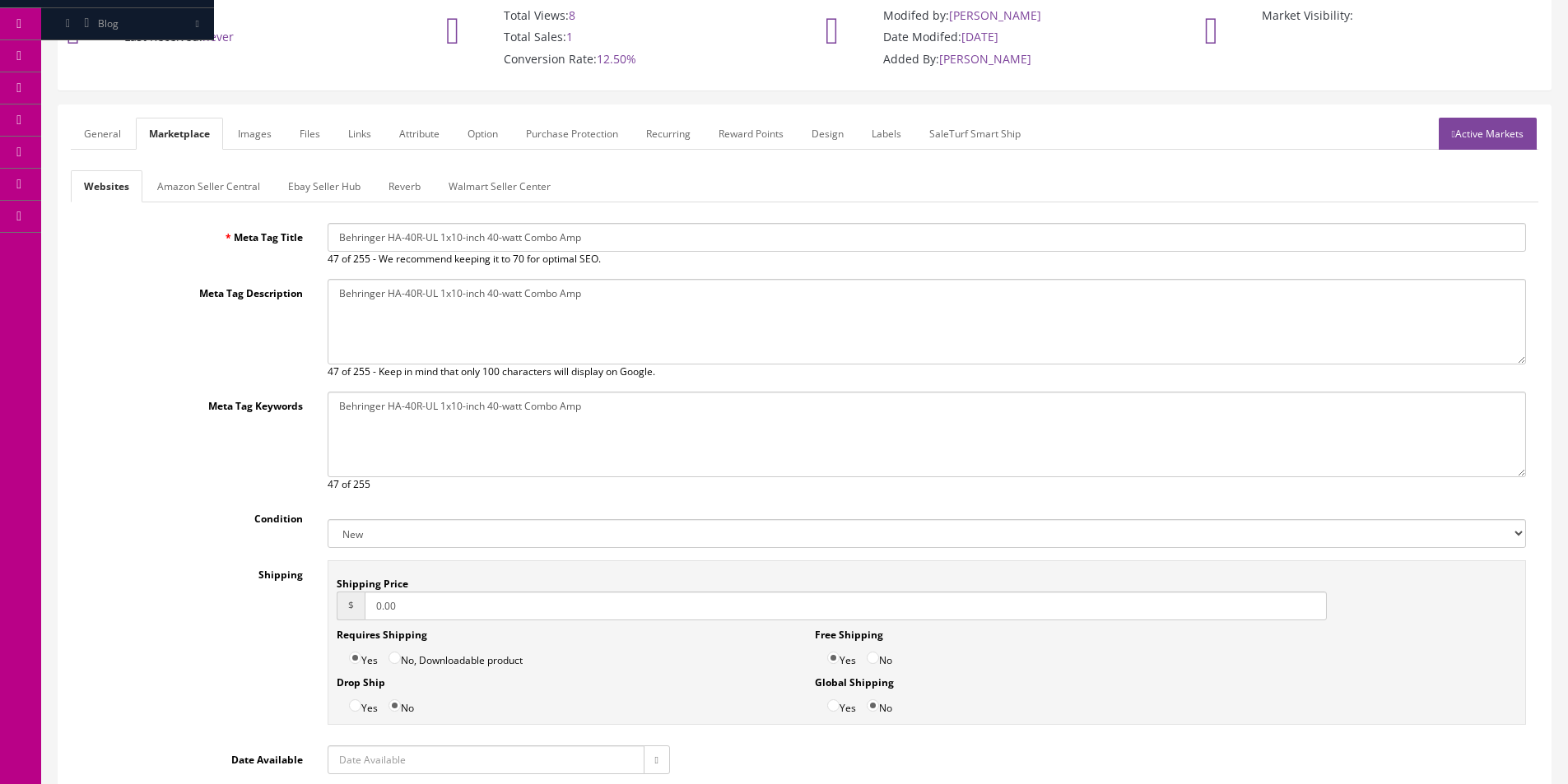
scroll to position [27, 0]
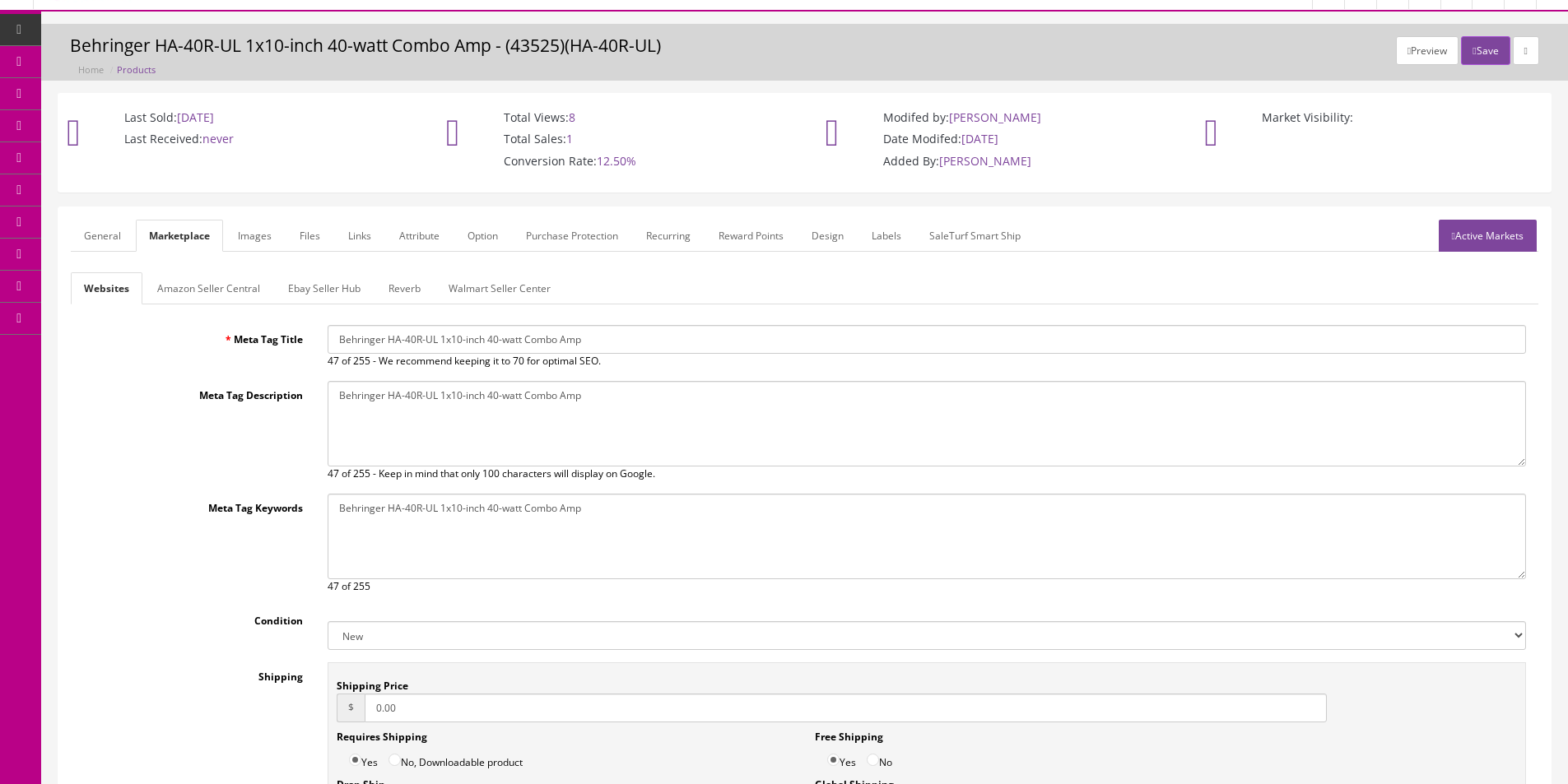
click at [101, 236] on link "General" at bounding box center [102, 236] width 64 height 32
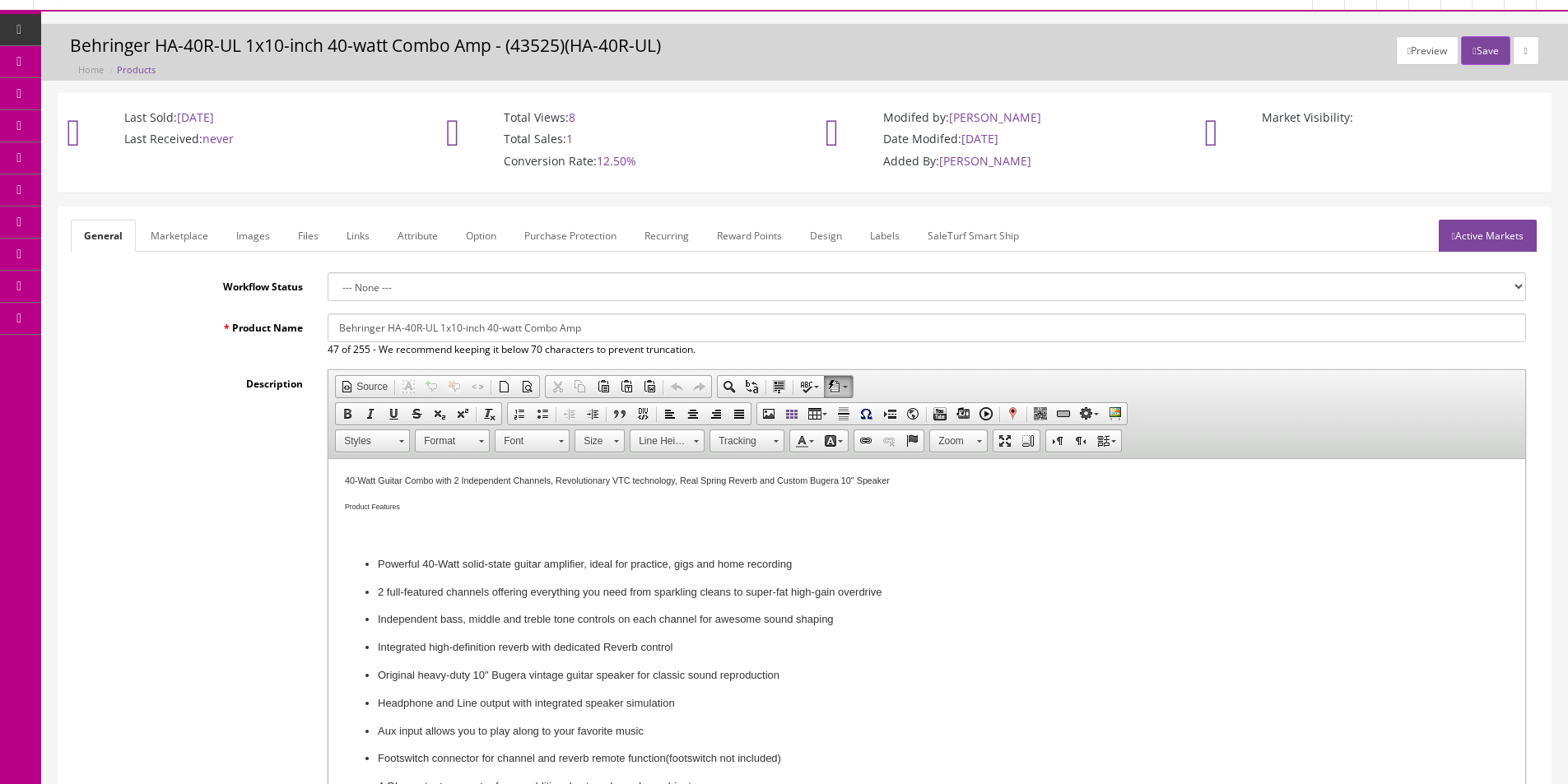
click at [250, 233] on link "Images" at bounding box center [252, 236] width 60 height 32
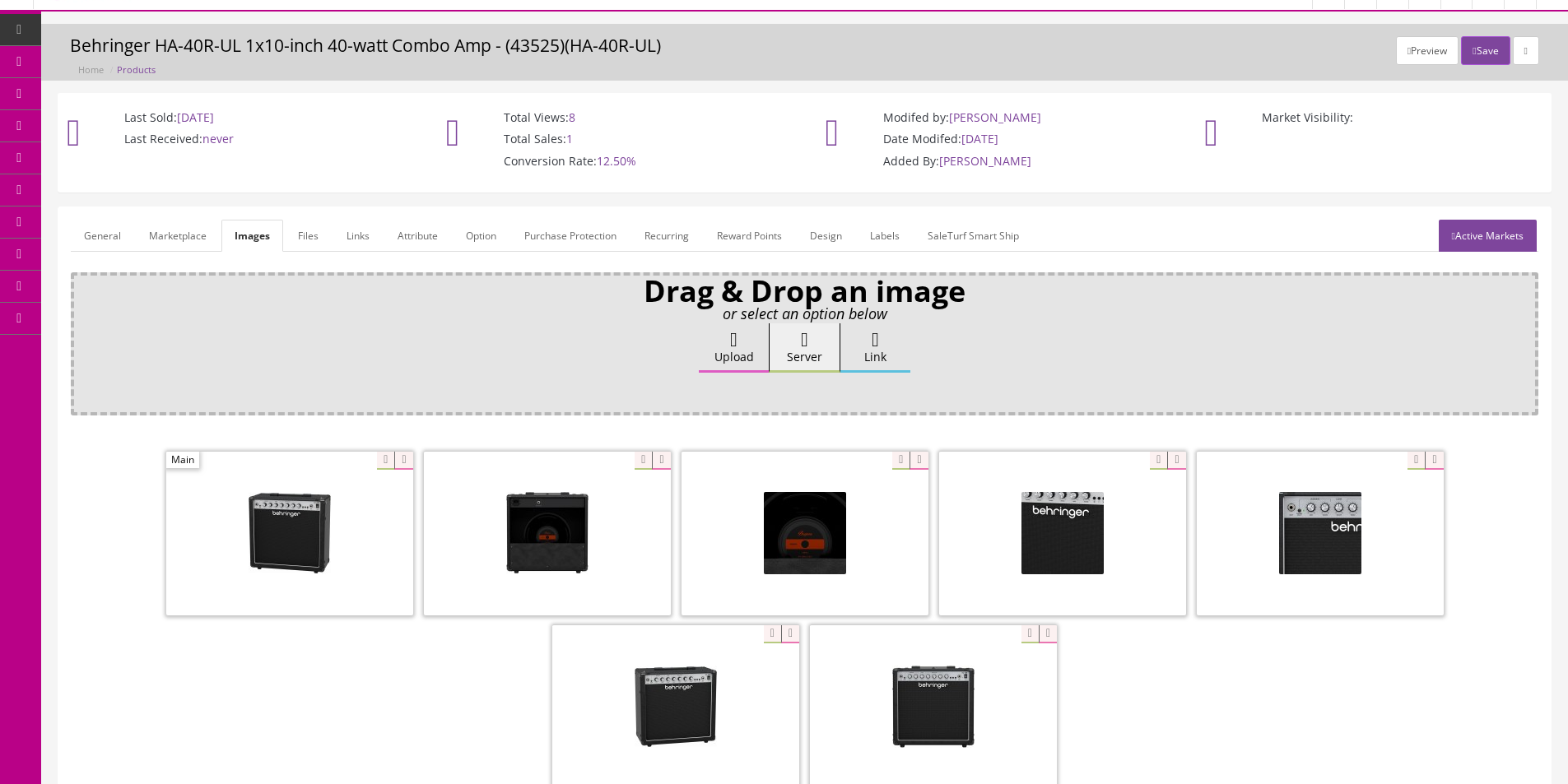
click at [1045, 397] on div "Ok" at bounding box center [804, 391] width 1444 height 24
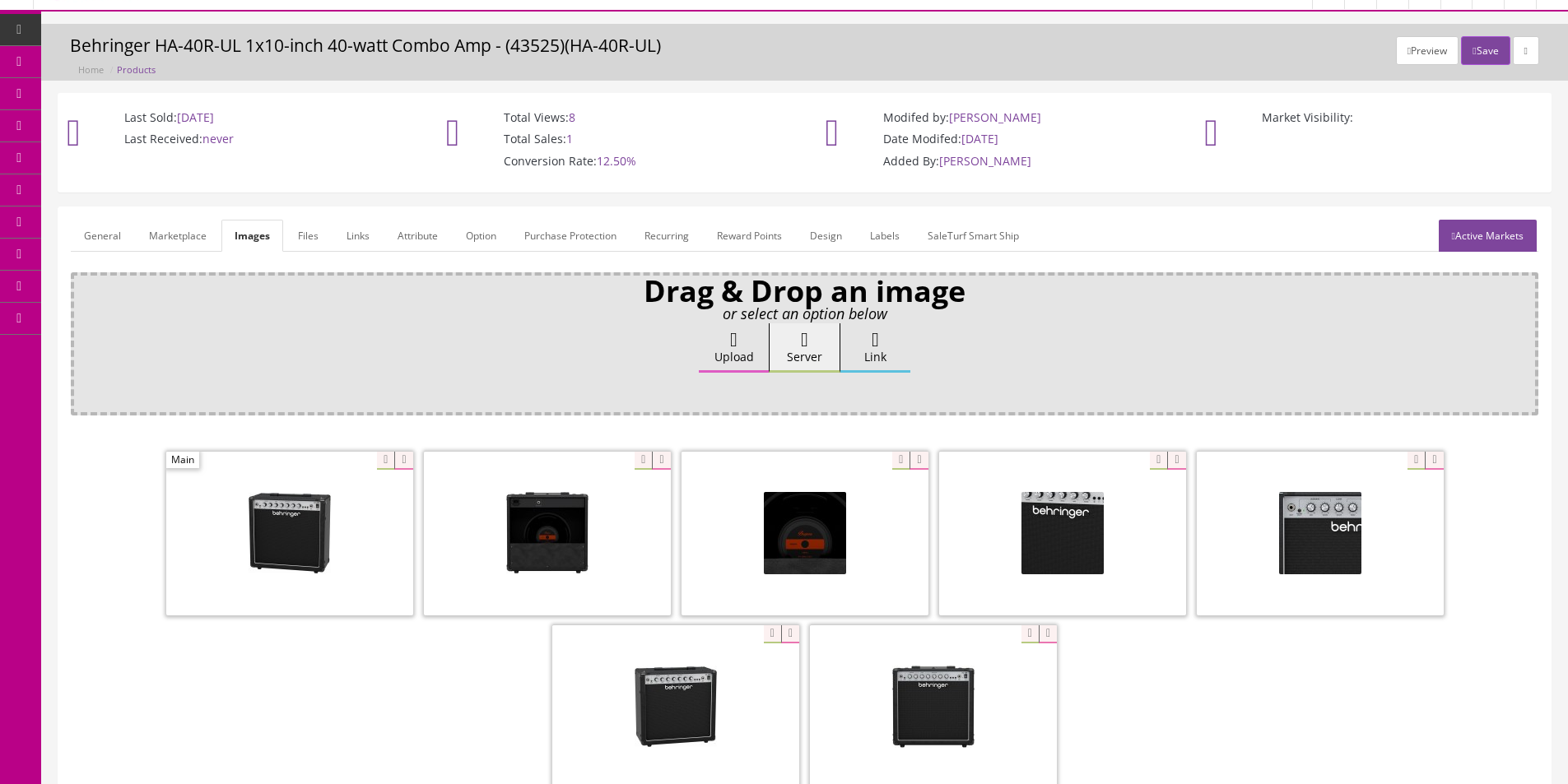
click at [1045, 397] on div "Ok" at bounding box center [804, 391] width 1444 height 24
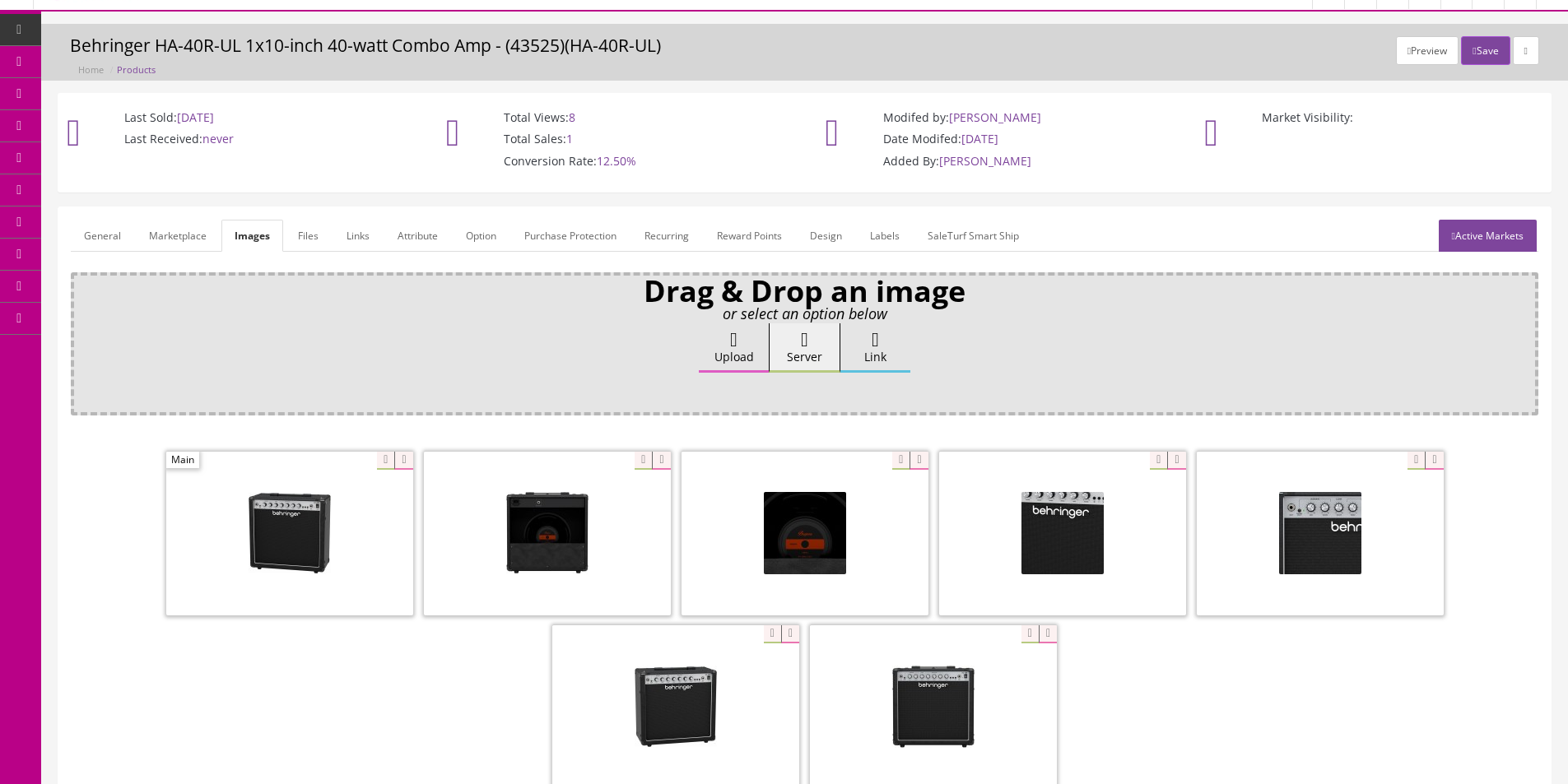
click at [1045, 397] on div "Ok" at bounding box center [804, 391] width 1444 height 24
click at [1045, 396] on div "Ok" at bounding box center [804, 391] width 1444 height 24
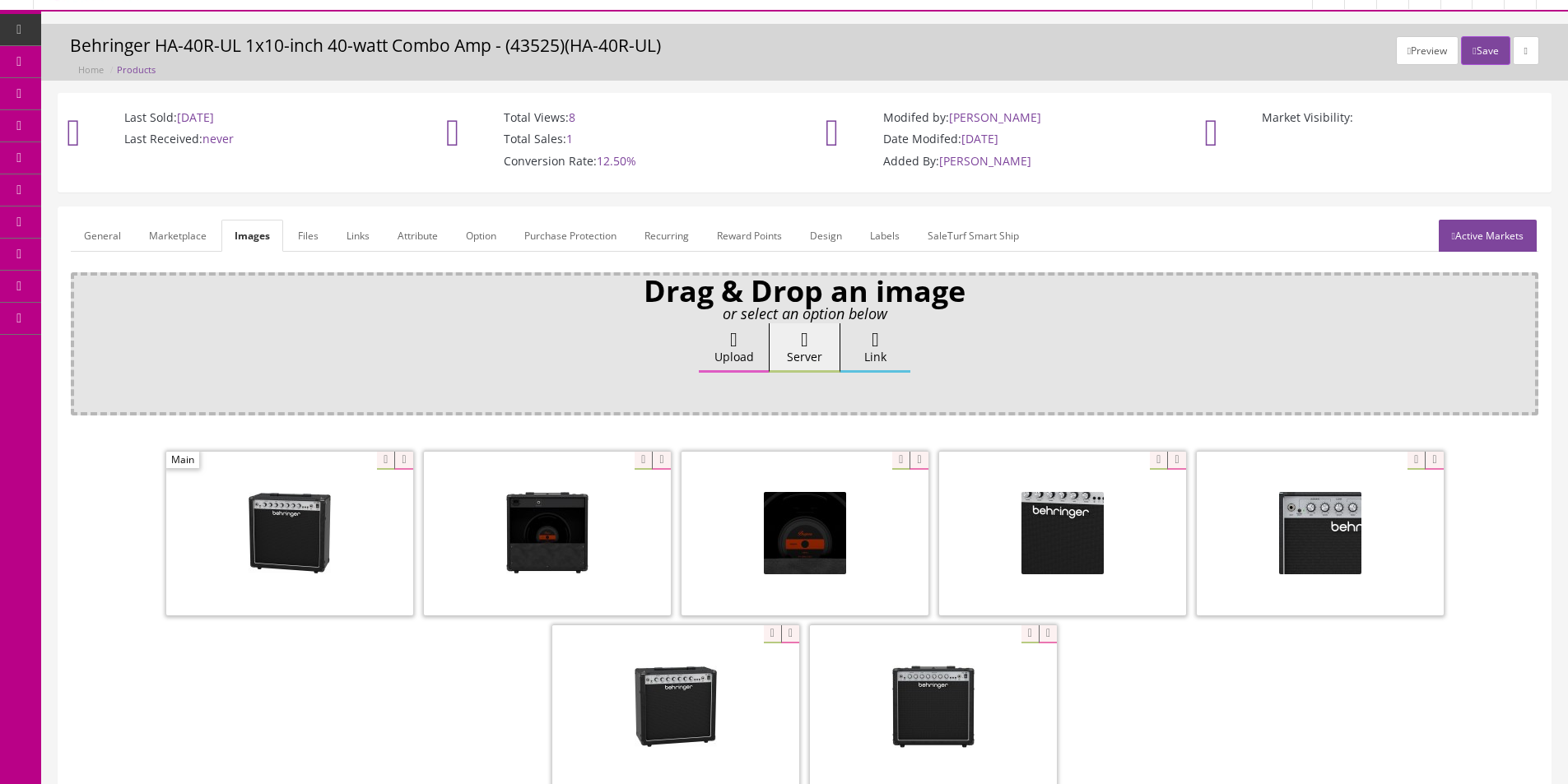
click at [1503, 233] on link "Active Markets" at bounding box center [1487, 236] width 98 height 32
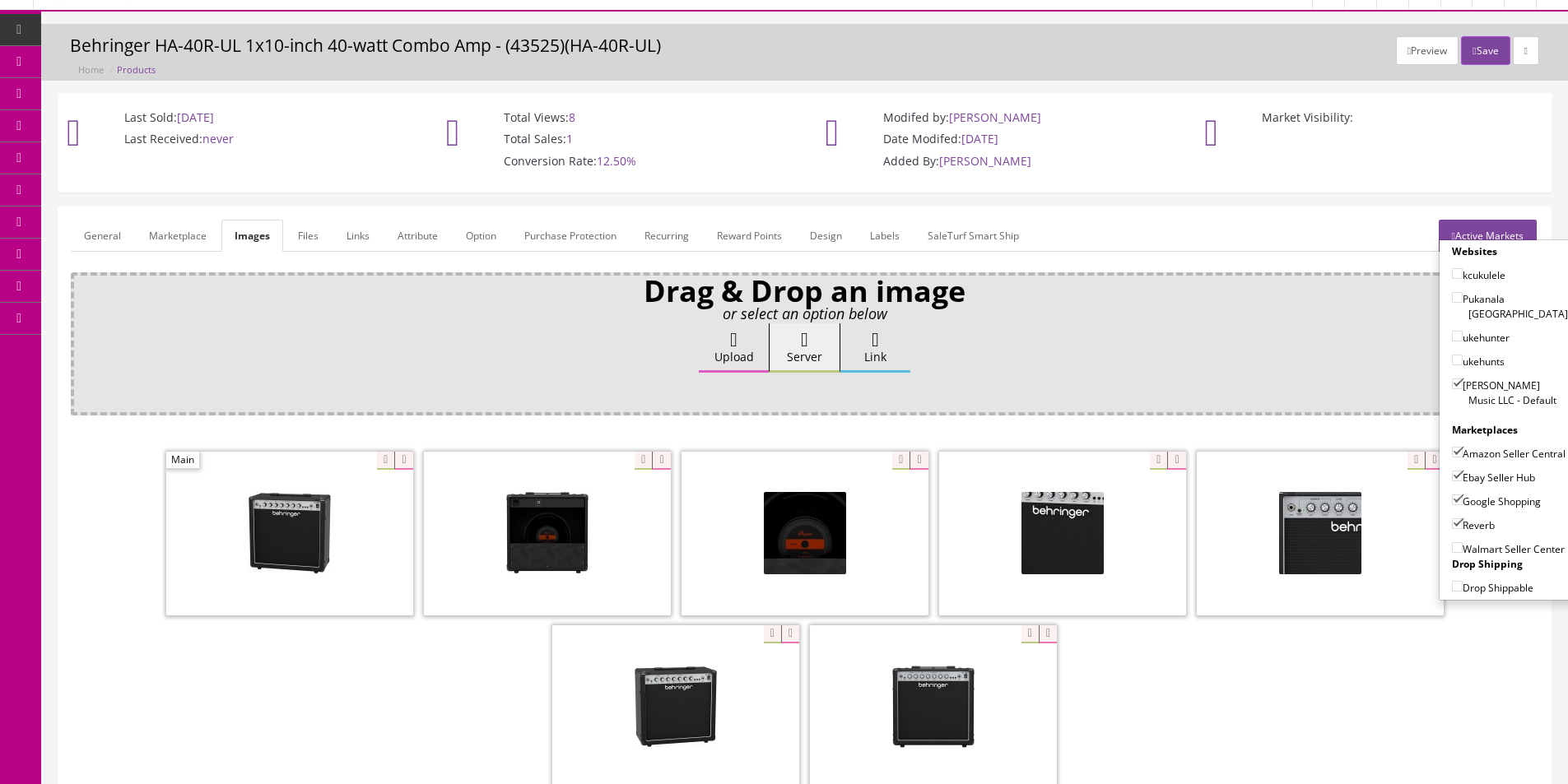
click at [1508, 231] on link "Active Markets" at bounding box center [1487, 236] width 98 height 32
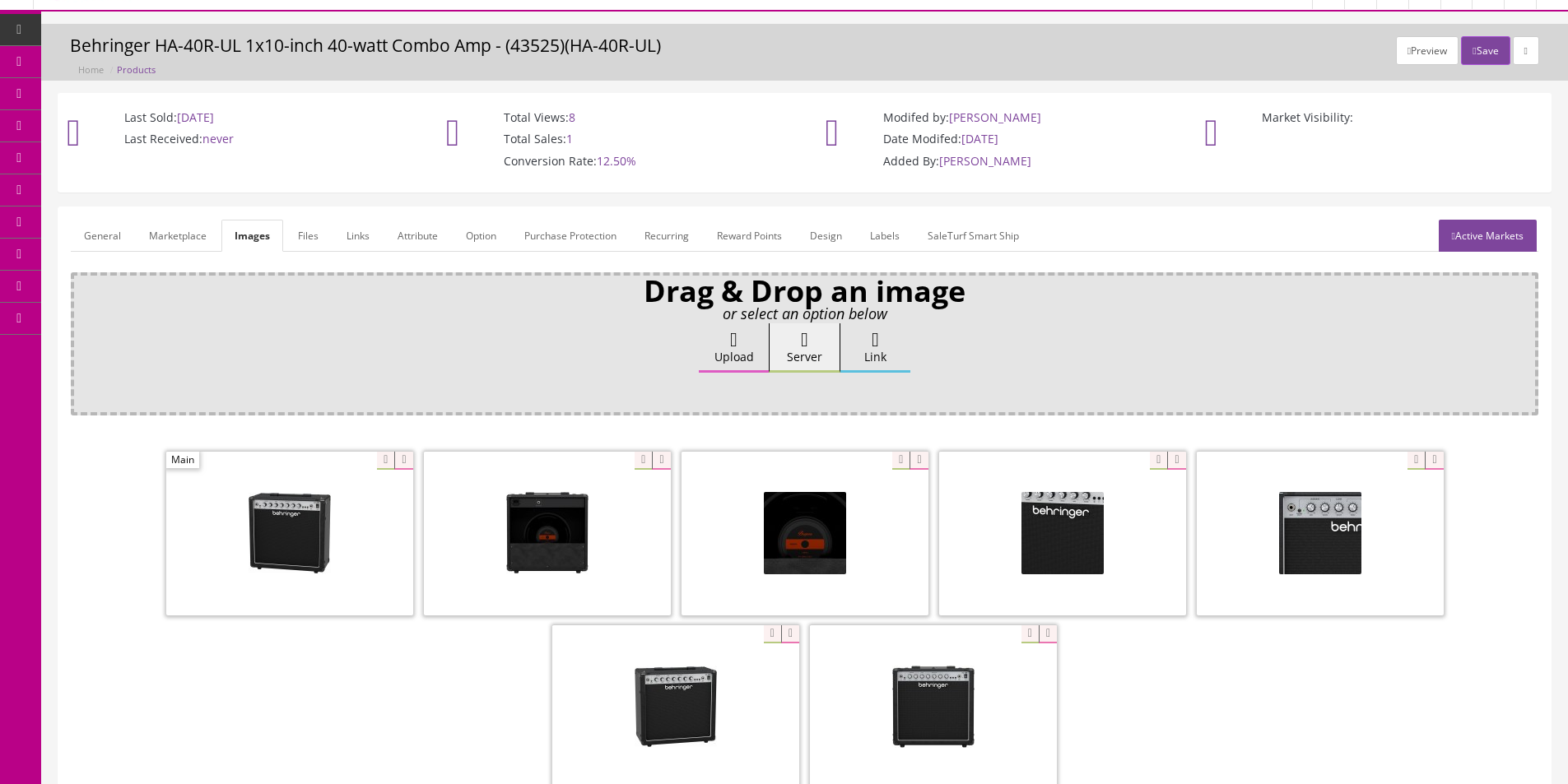
click at [1227, 316] on div "Drag & Drop an image or select an option below Upload Server Link Ok WM Left To…" at bounding box center [804, 343] width 1467 height 143
click at [179, 240] on link "Marketplace" at bounding box center [178, 236] width 84 height 32
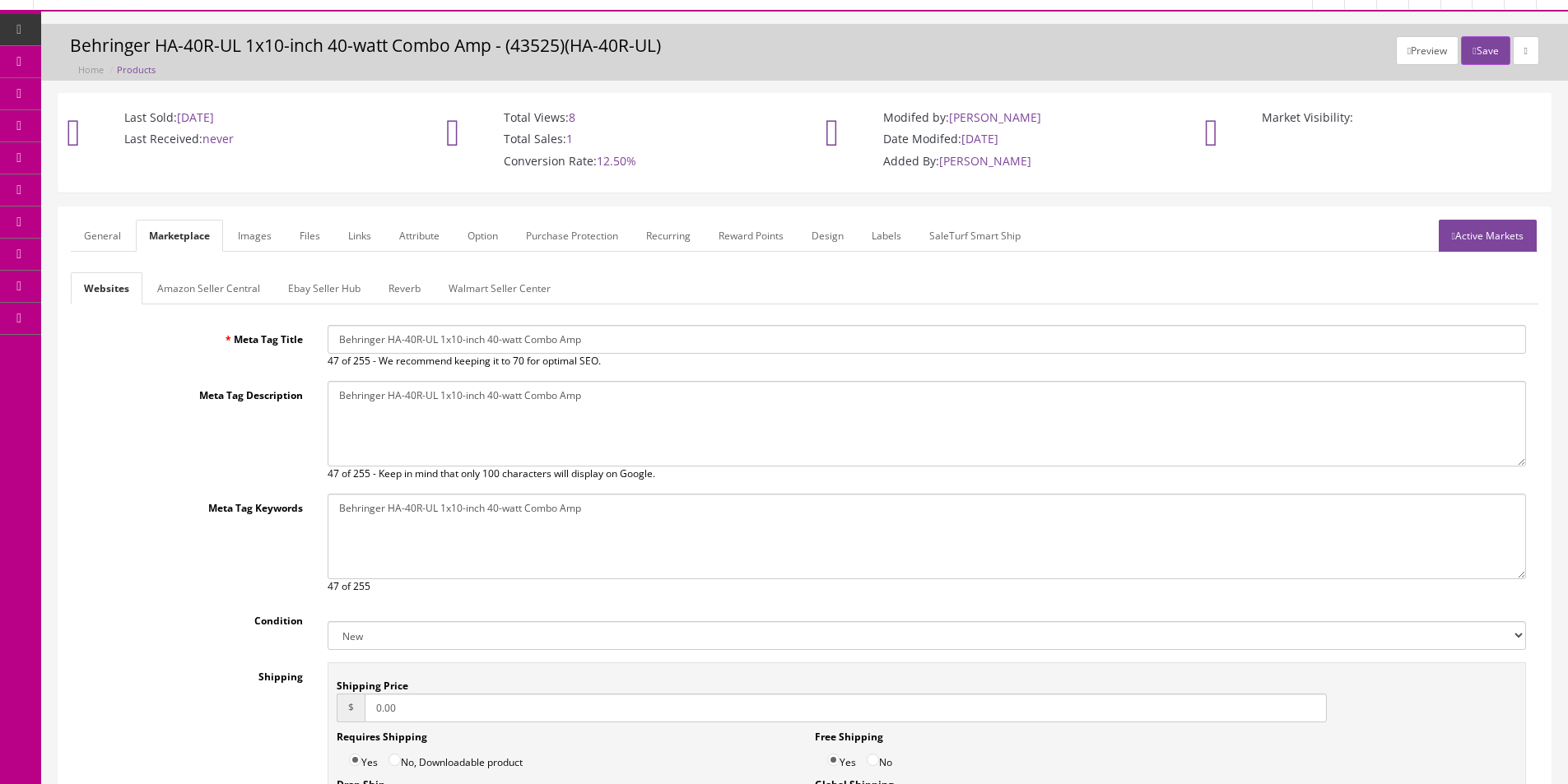
click at [119, 235] on link "General" at bounding box center [102, 236] width 64 height 32
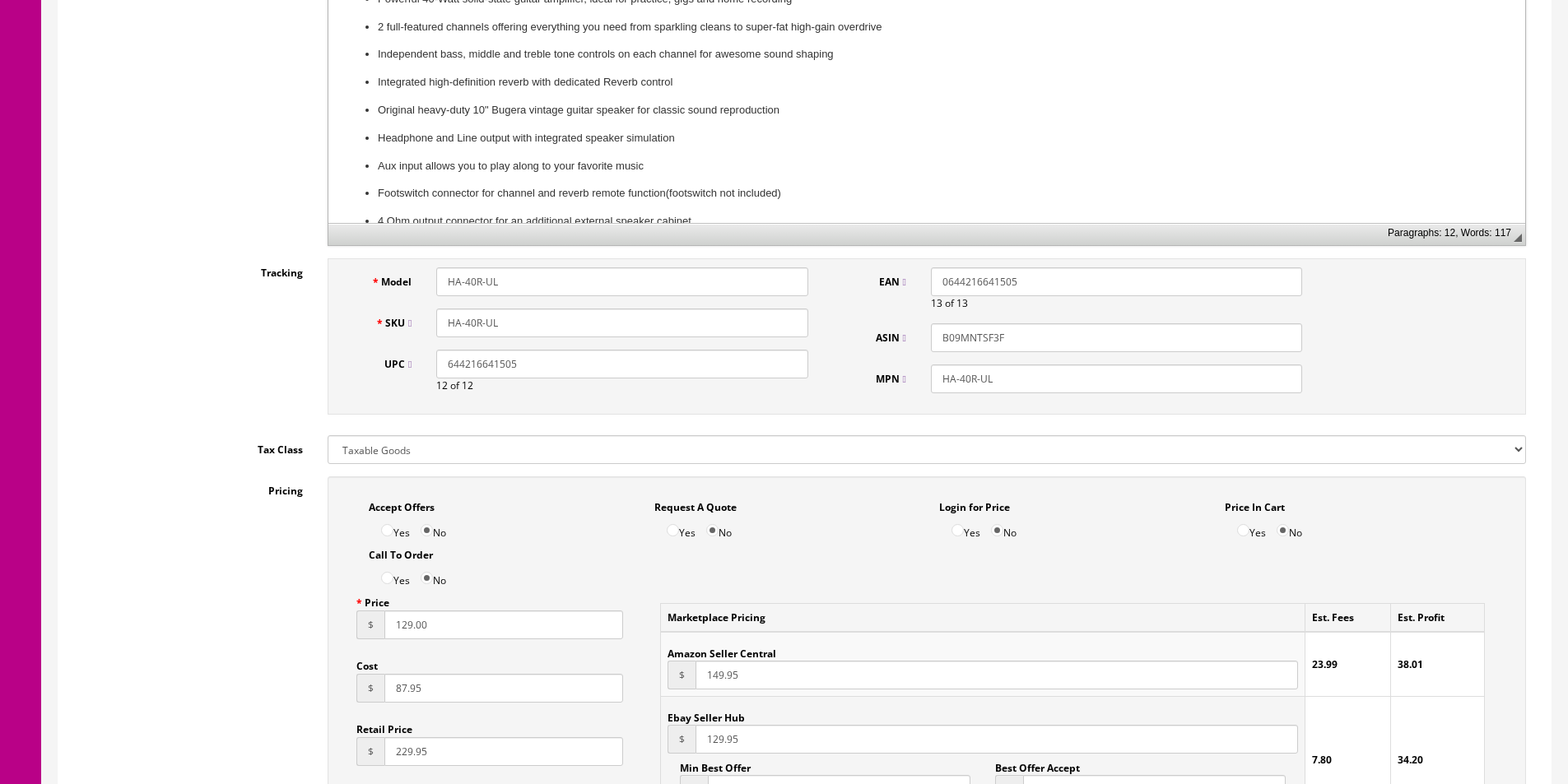
scroll to position [685, 0]
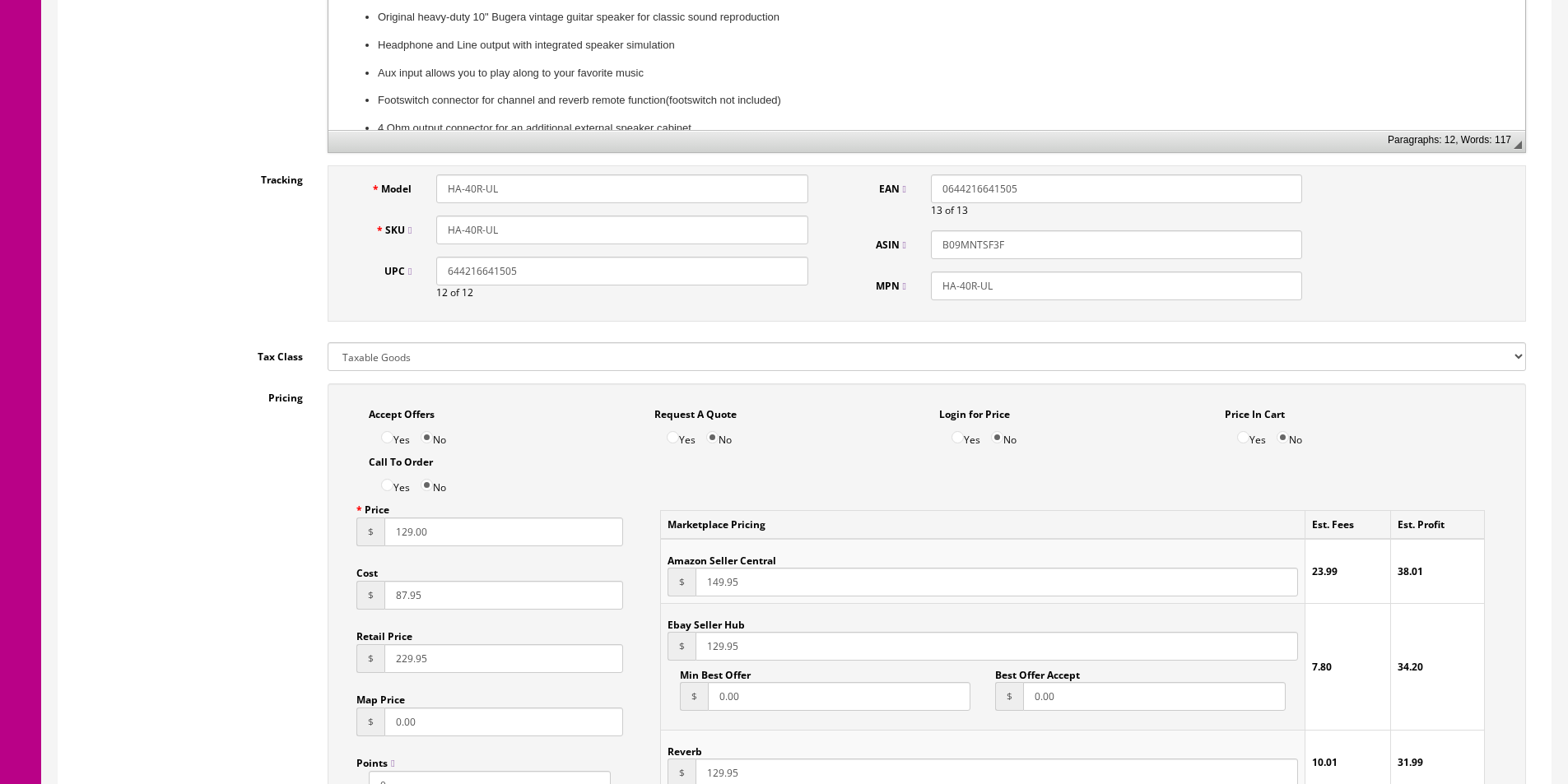
click at [474, 224] on input "HA-40R-UL" at bounding box center [621, 229] width 371 height 28
click at [474, 223] on input "HA-40R-UL" at bounding box center [621, 229] width 371 height 28
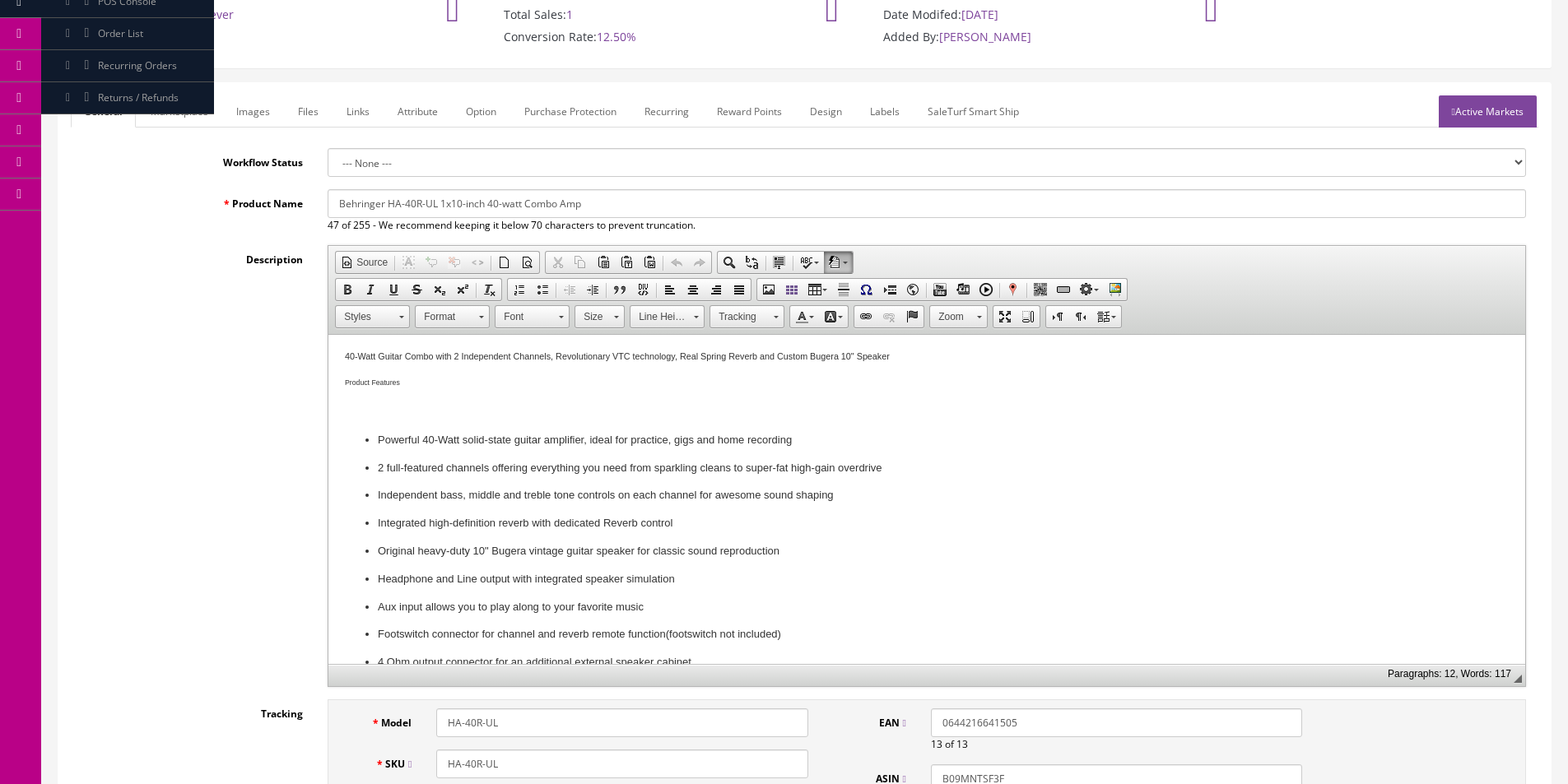
scroll to position [0, 0]
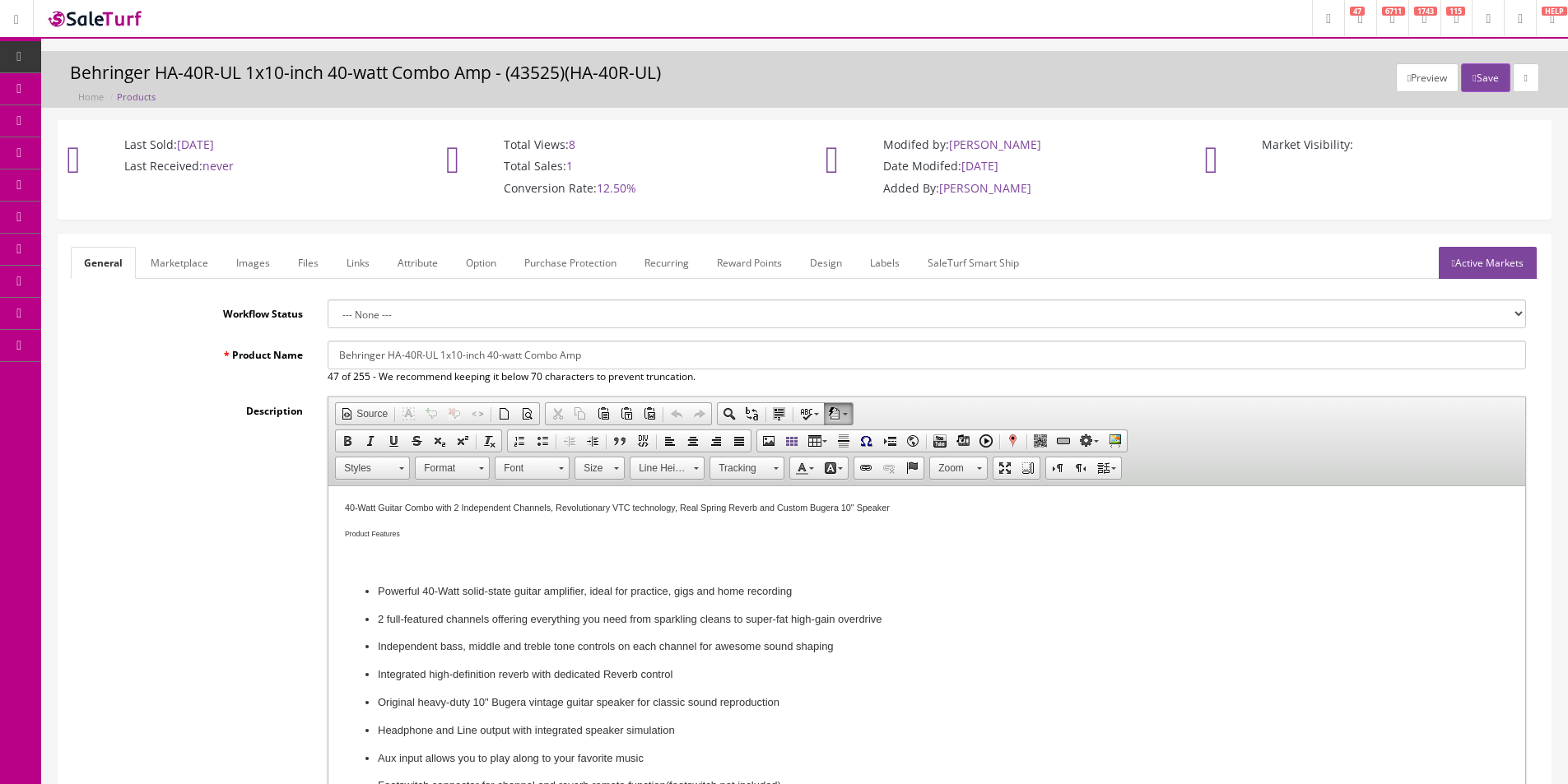
click at [24, 49] on link "Dashboard" at bounding box center [21, 57] width 41 height 32
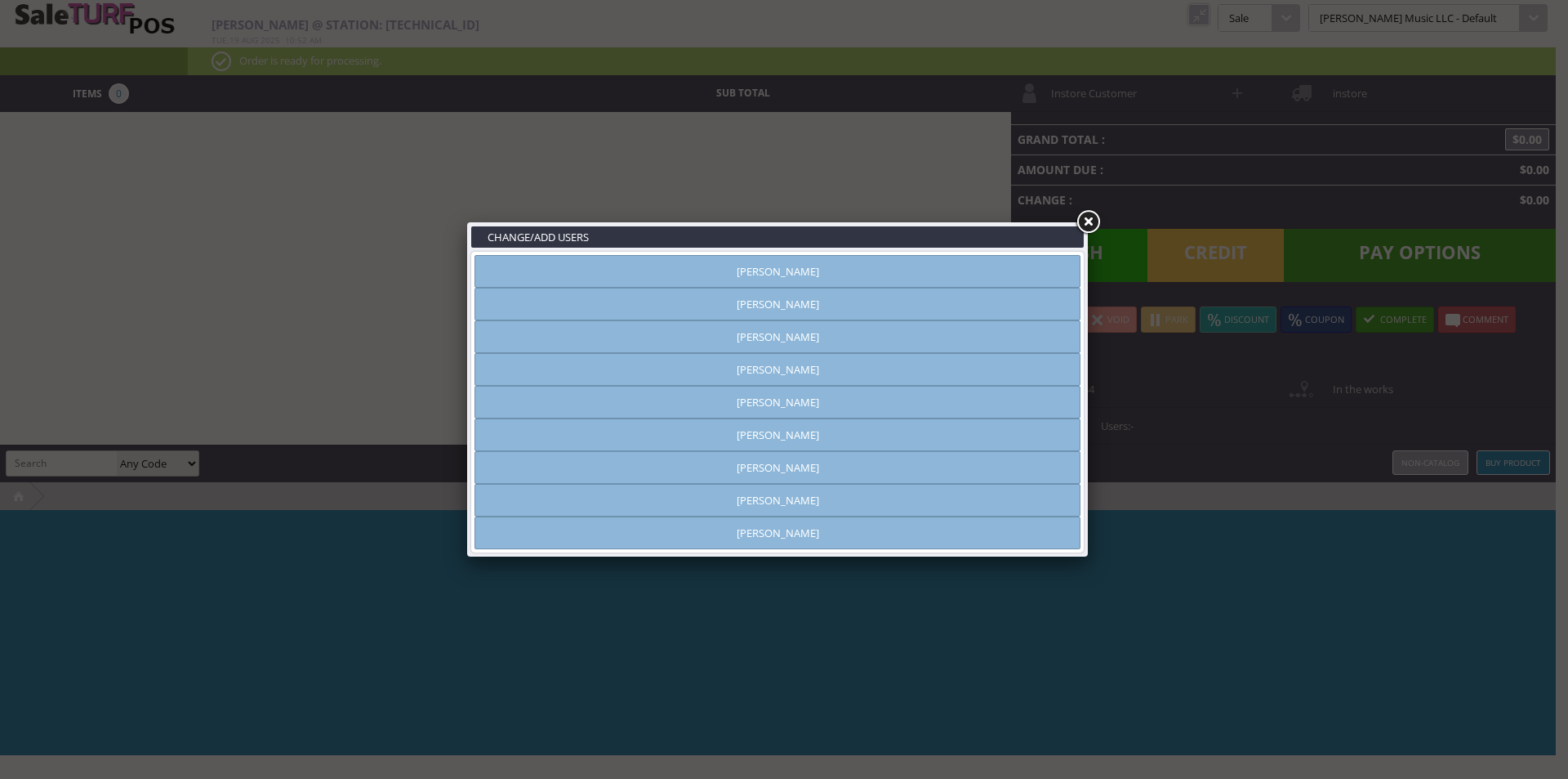
type input "[PERSON_NAME]"
click at [821, 334] on link "[PERSON_NAME]" at bounding box center [778, 337] width 606 height 33
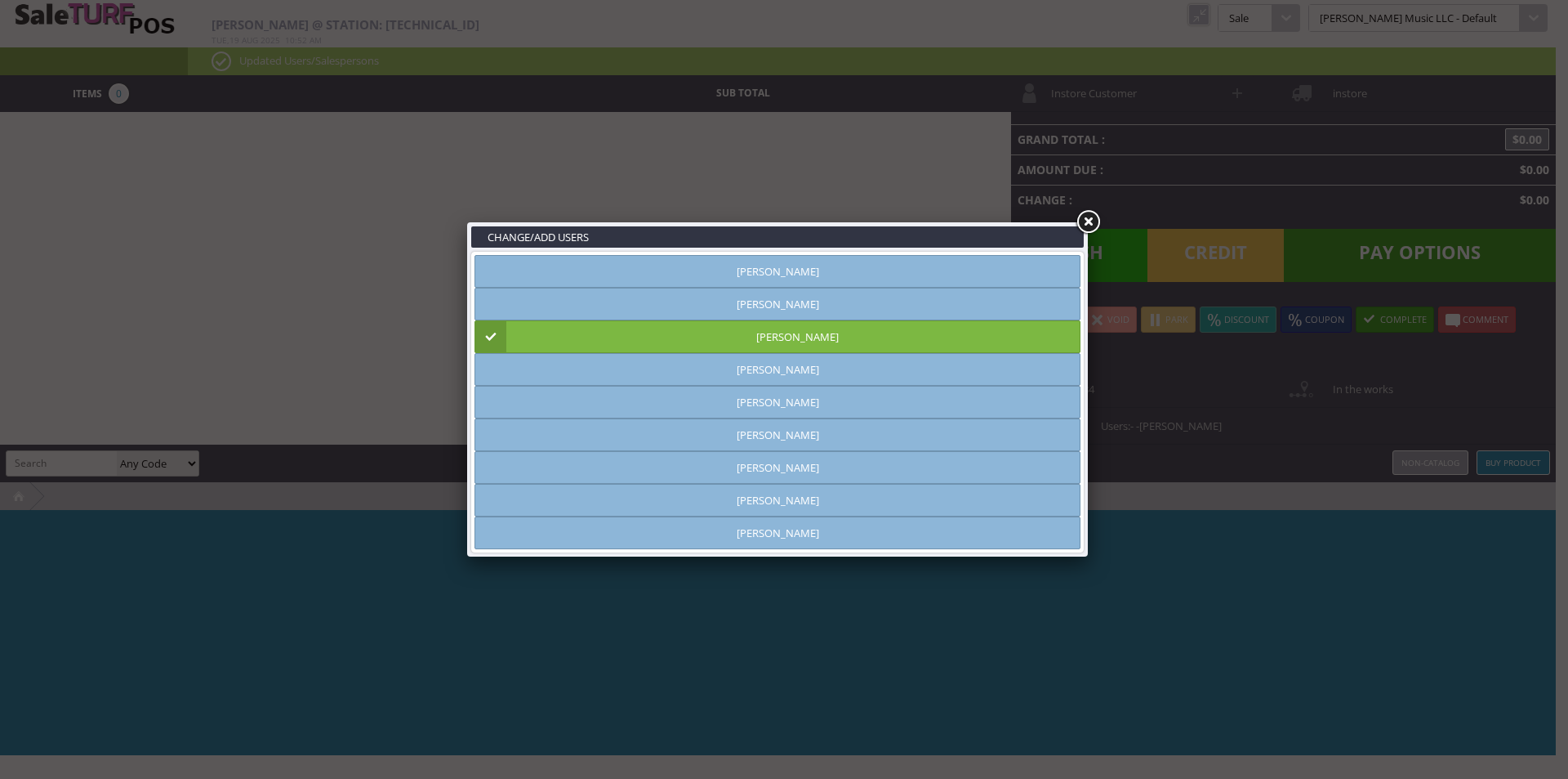
click at [1093, 219] on link at bounding box center [1087, 222] width 29 height 29
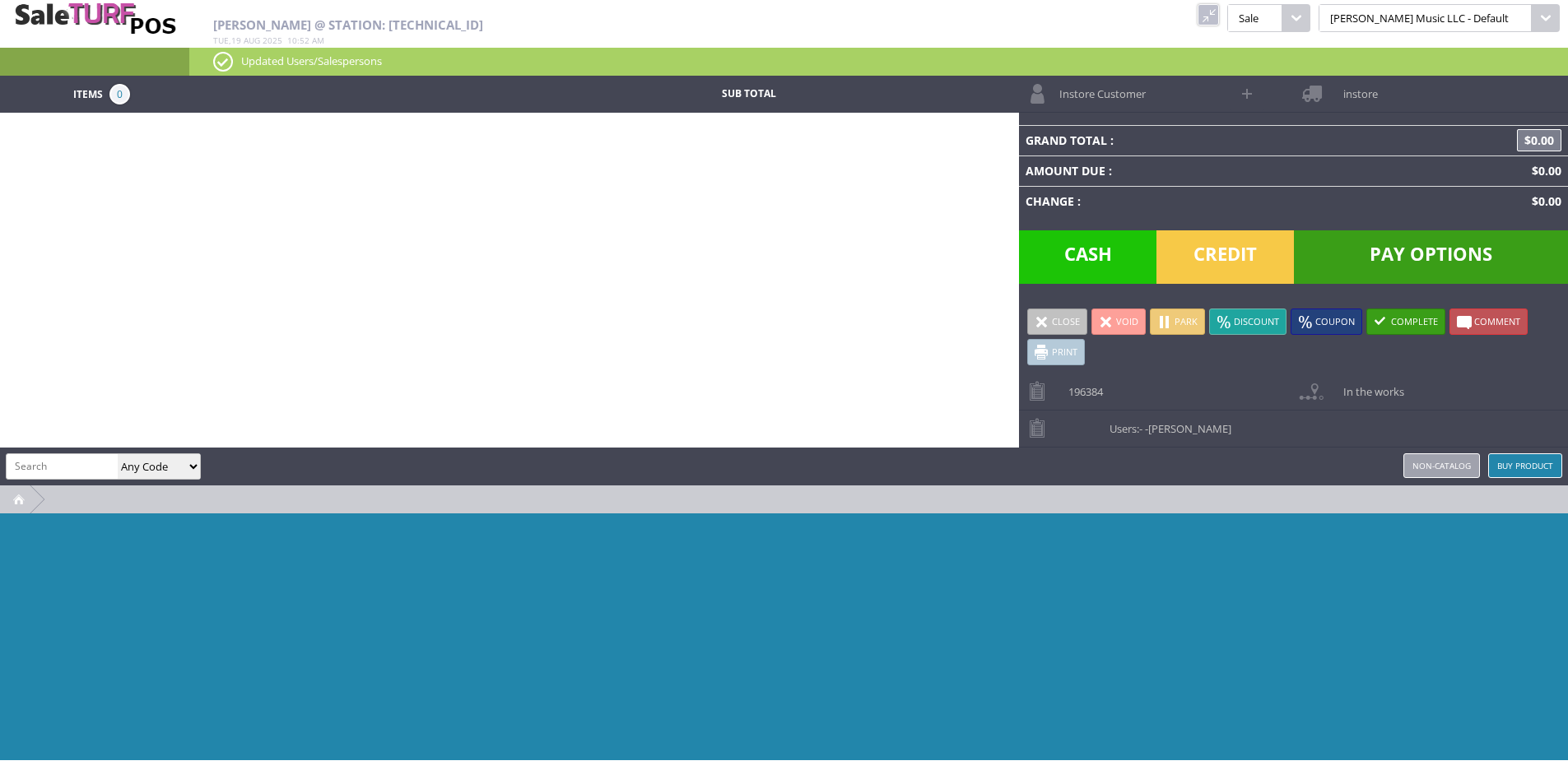
paste input "HA-40R-UL"
type input "HA-40R-UL"
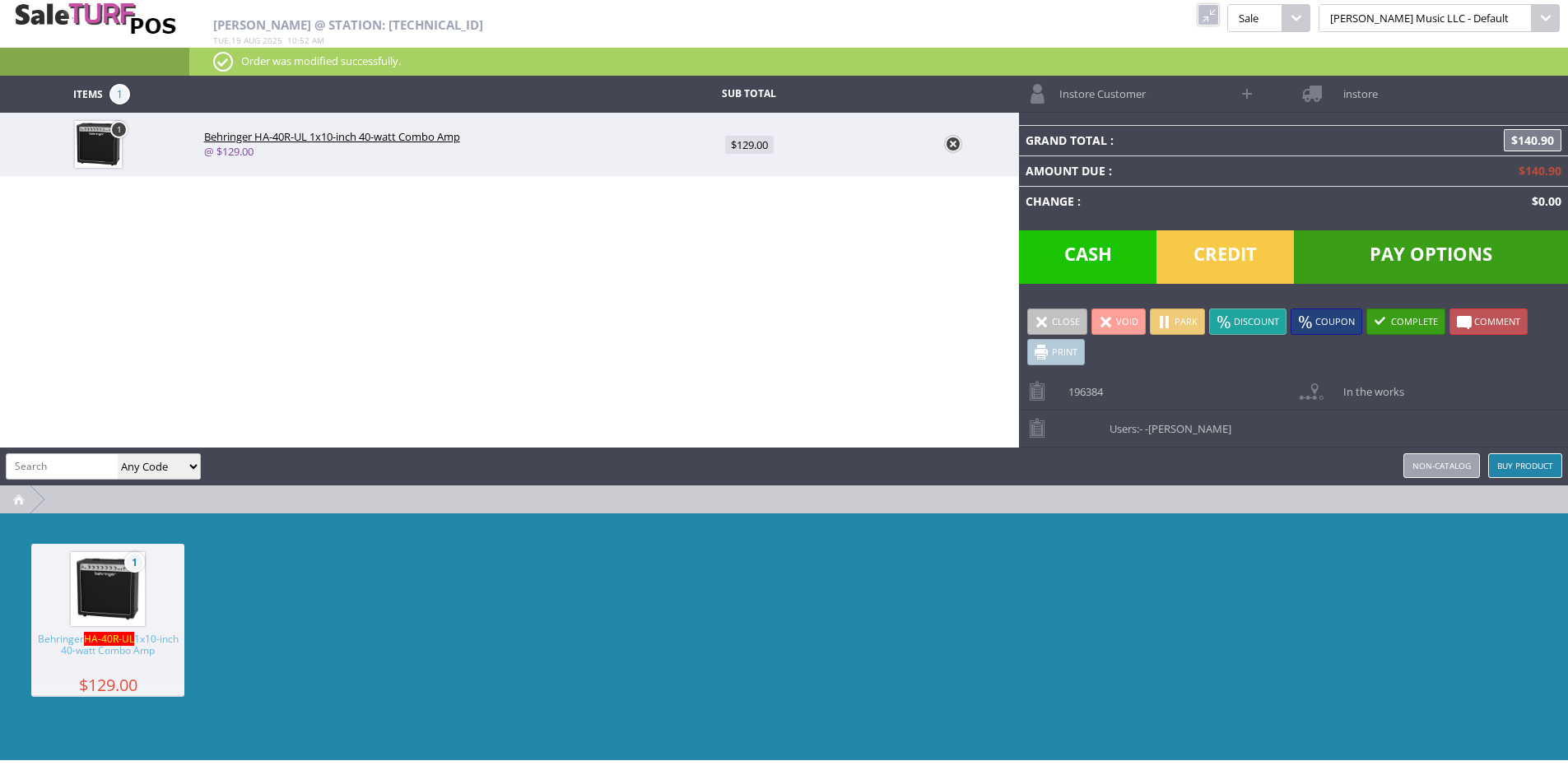
click at [1149, 89] on link "Instore Customer" at bounding box center [1124, 93] width 211 height 36
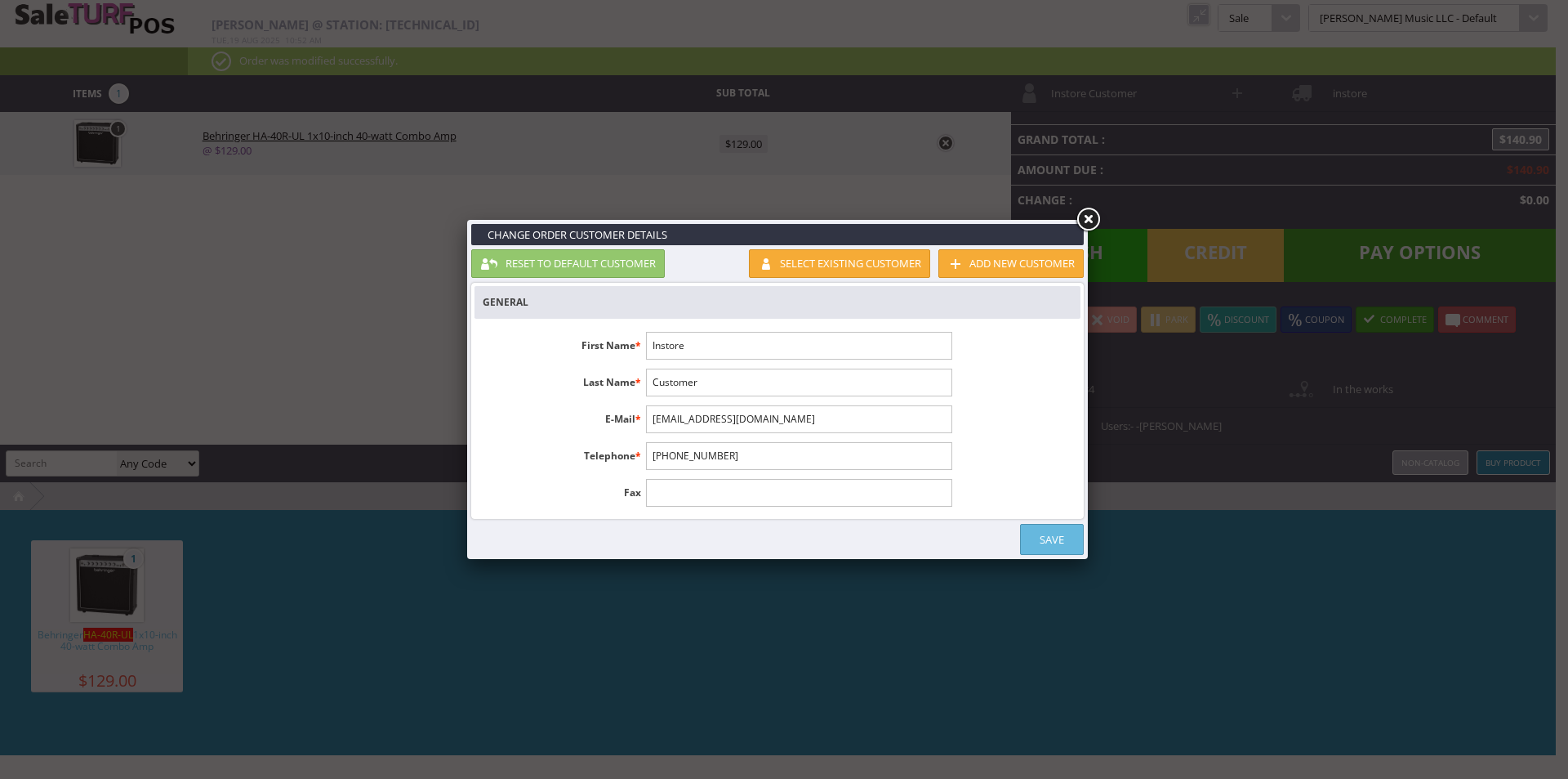
click at [715, 356] on input "Instore" at bounding box center [798, 346] width 306 height 28
type input "[PERSON_NAME]"
type input "R"
type input "Ahr"
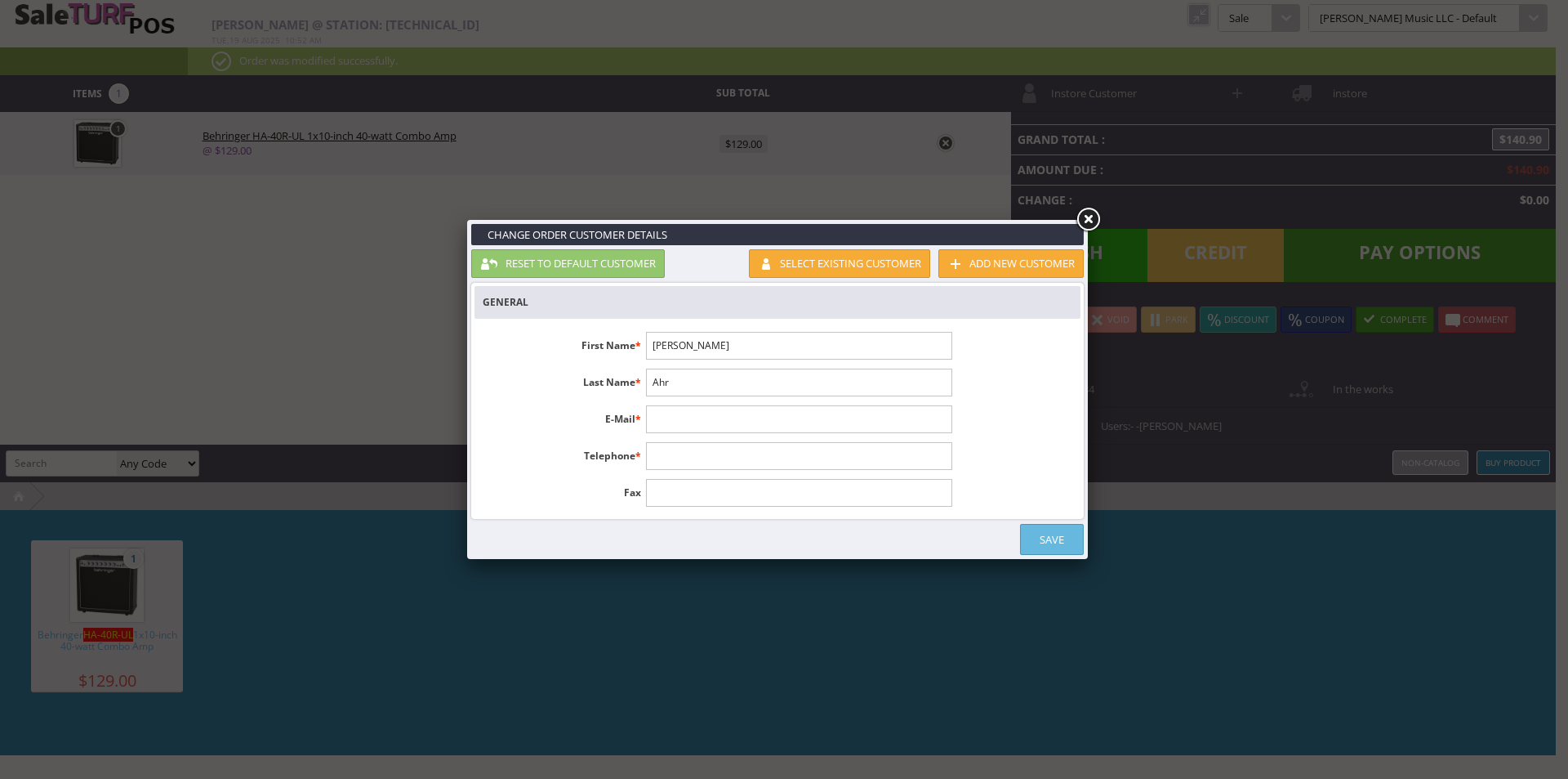
click at [713, 422] on input "text" at bounding box center [798, 419] width 306 height 28
type input "[EMAIL_ADDRESS][DOMAIN_NAME]"
type input "[PHONE_NUMBER]"
click at [1079, 529] on link "Save" at bounding box center [1052, 539] width 64 height 31
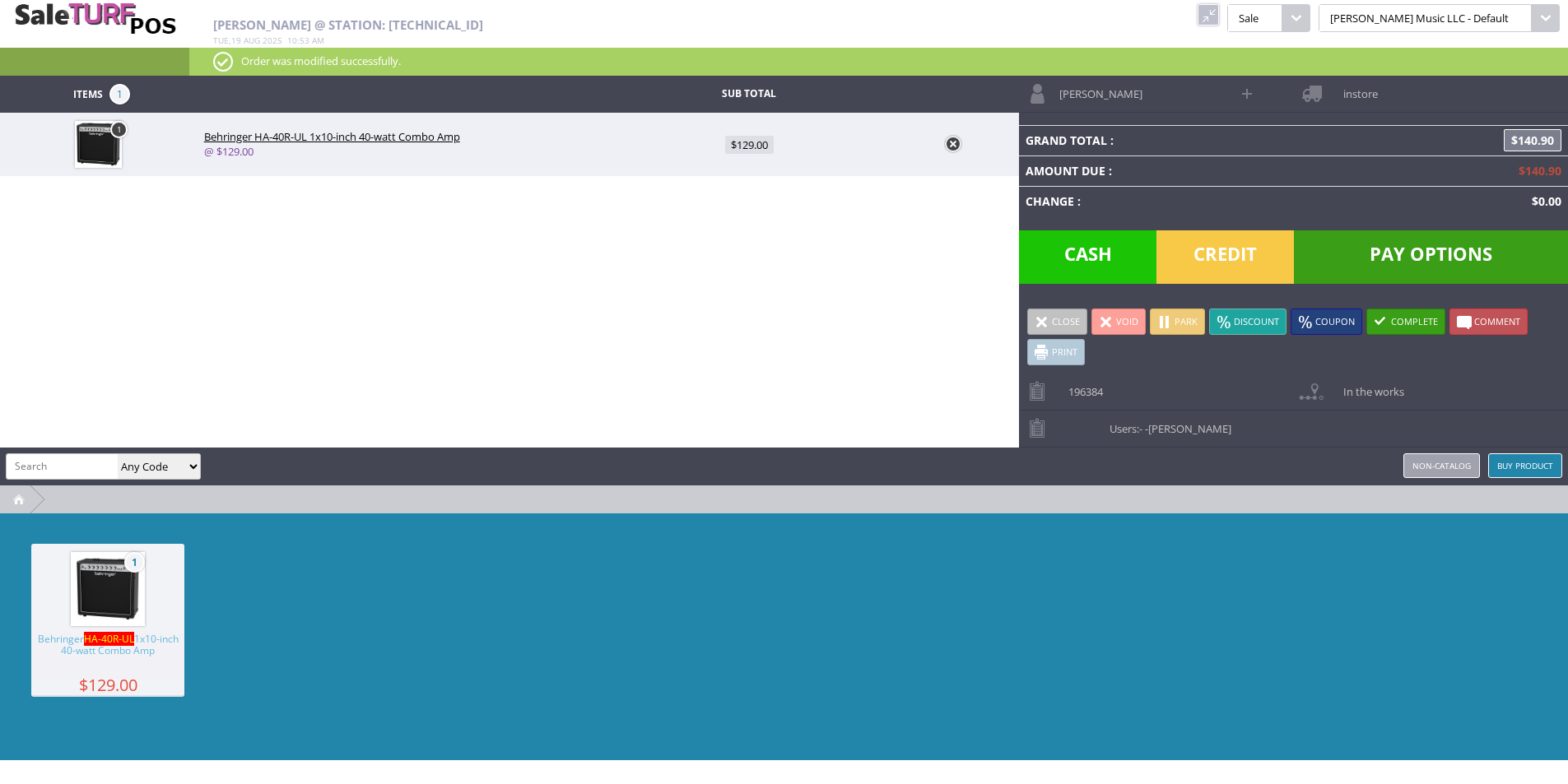
click at [1337, 105] on link "instore" at bounding box center [1430, 93] width 274 height 36
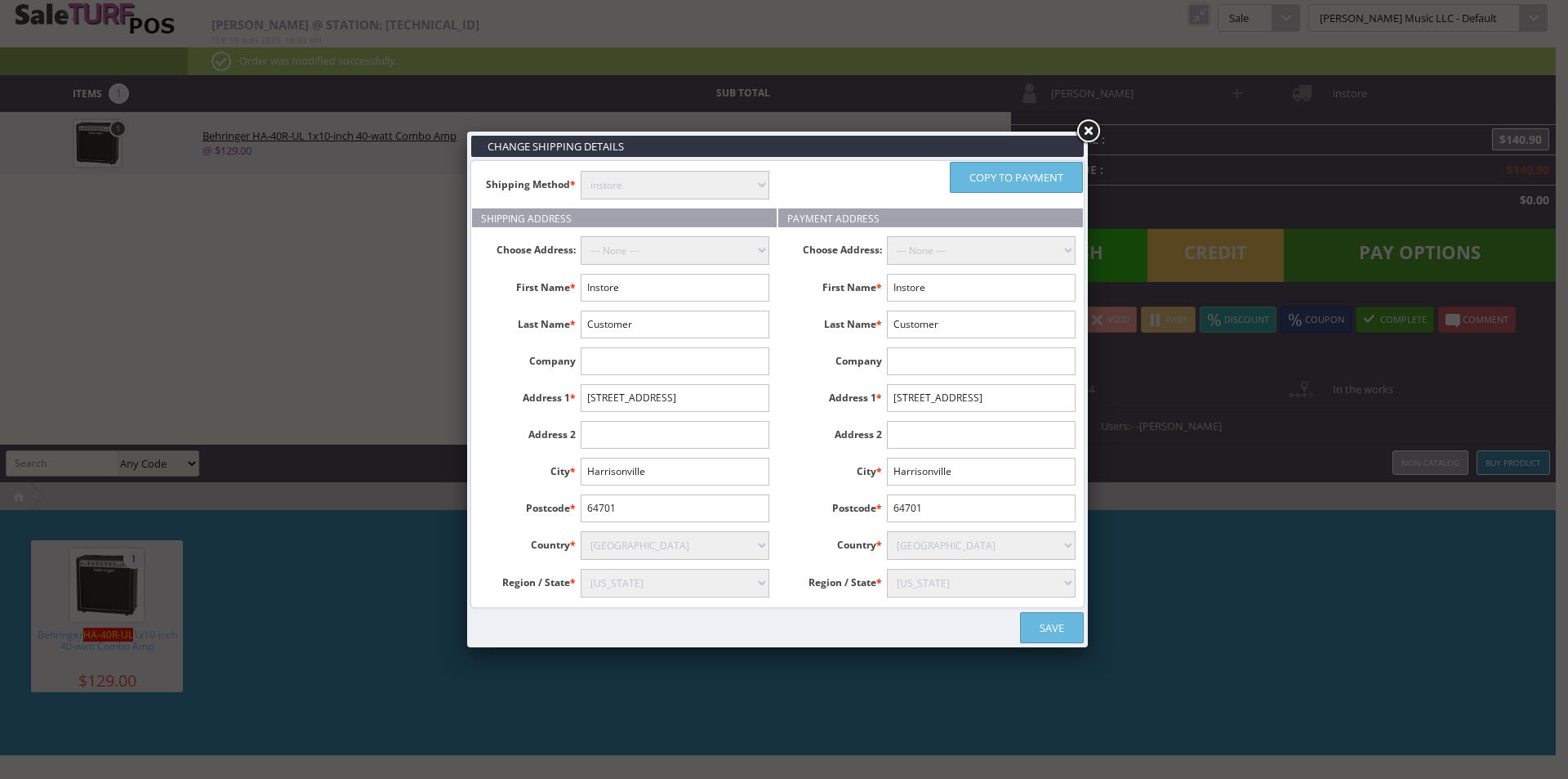
click at [698, 294] on input "Instore" at bounding box center [675, 288] width 188 height 28
type input "John"
type input "Ahr"
click at [994, 186] on link "Copy to payment" at bounding box center [1016, 178] width 133 height 31
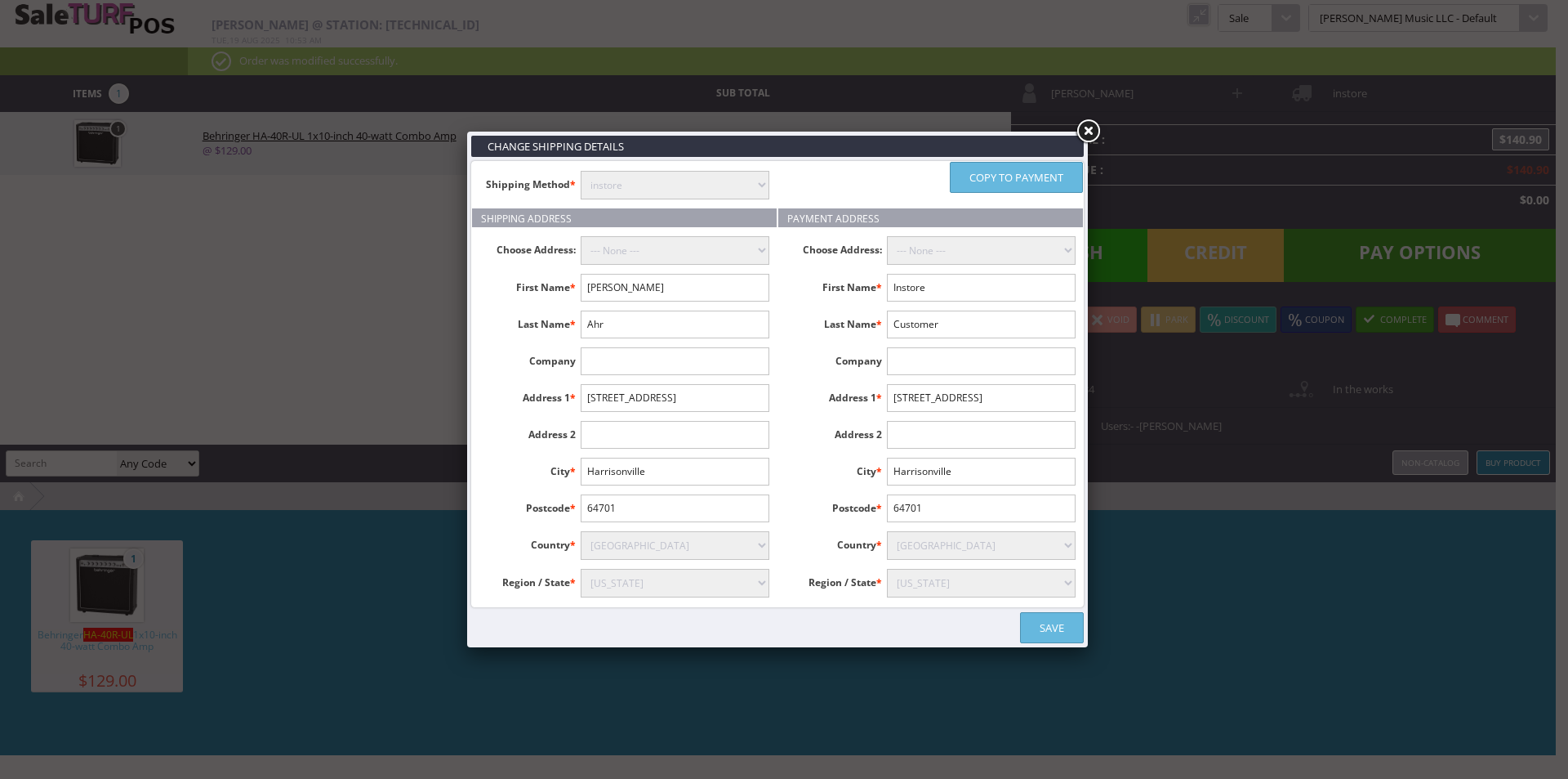
type input "John"
type input "Ahr"
click at [674, 404] on input "2205 N State Route 291" at bounding box center [675, 397] width 188 height 28
click at [676, 402] on input "2205 N State Route 291" at bounding box center [675, 397] width 188 height 28
select select "3669"
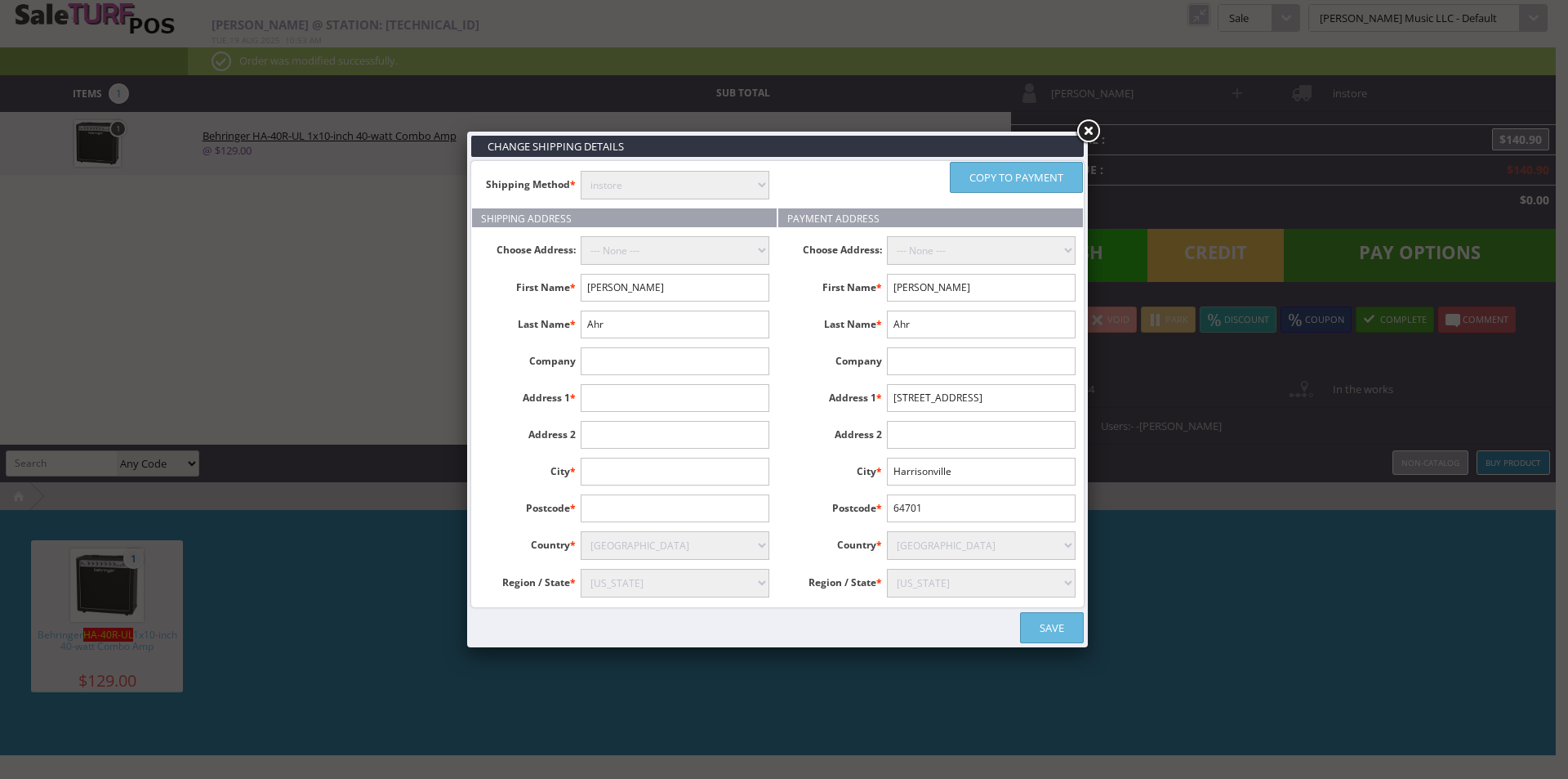
drag, startPoint x: 1011, startPoint y: 182, endPoint x: 785, endPoint y: 205, distance: 227.2
click at [1010, 182] on link "Copy to payment" at bounding box center [1016, 178] width 133 height 31
select select "3669"
click at [744, 208] on ul "Shipping Method * instore Free Shipping (2-7days) ($0) Per Item Shipping ($1) t…" at bounding box center [624, 186] width 305 height 47
drag, startPoint x: 744, startPoint y: 186, endPoint x: 735, endPoint y: 198, distance: 15.0
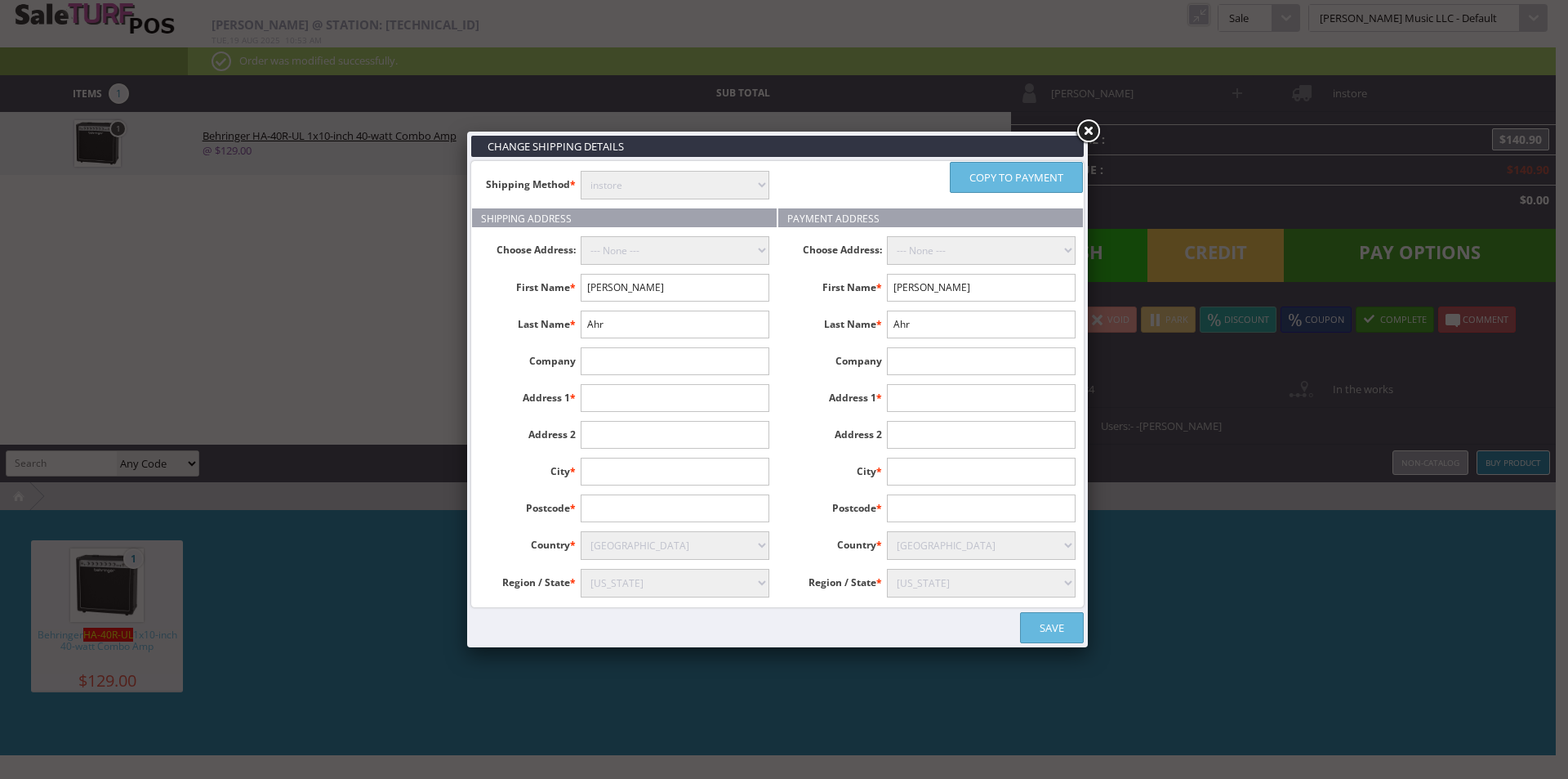
click at [744, 186] on select "instore Free Shipping (2-7days) ($0) Per Item Shipping ($1) text_description ($…" at bounding box center [675, 185] width 188 height 28
select select "free.free"
click at [581, 171] on select "instore Free Shipping (2-7days) ($0) Per Item Shipping ($1) text_description ($…" at bounding box center [675, 185] width 188 height 28
click at [1064, 625] on link "Save" at bounding box center [1052, 627] width 64 height 31
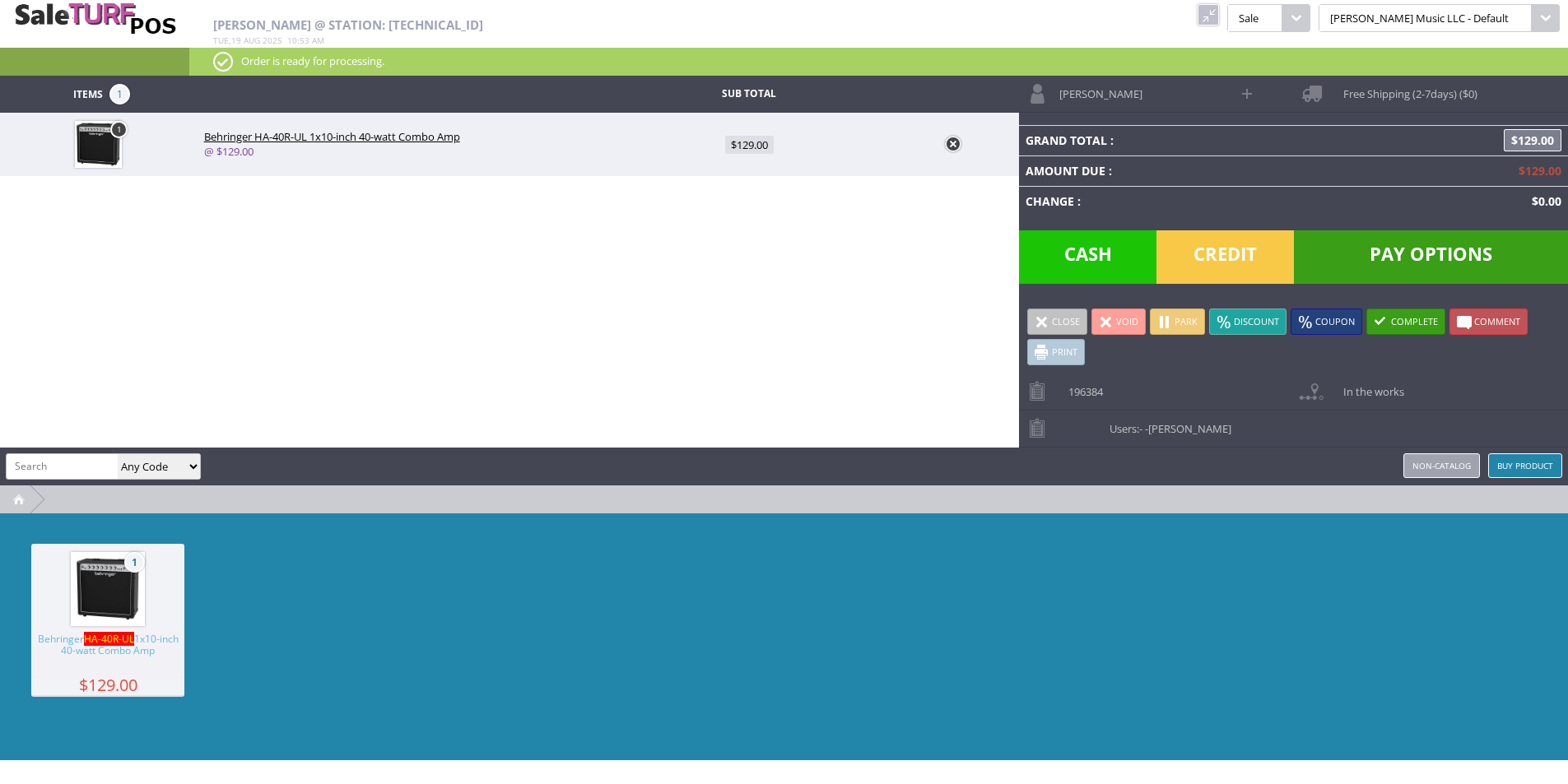
click at [1232, 661] on div "1 Behringer HA-40R-UL 1x10-inch 40-watt Combo Amp $129.00" at bounding box center [784, 636] width 1568 height 246
click at [1382, 266] on span "Pay Options" at bounding box center [1430, 257] width 274 height 54
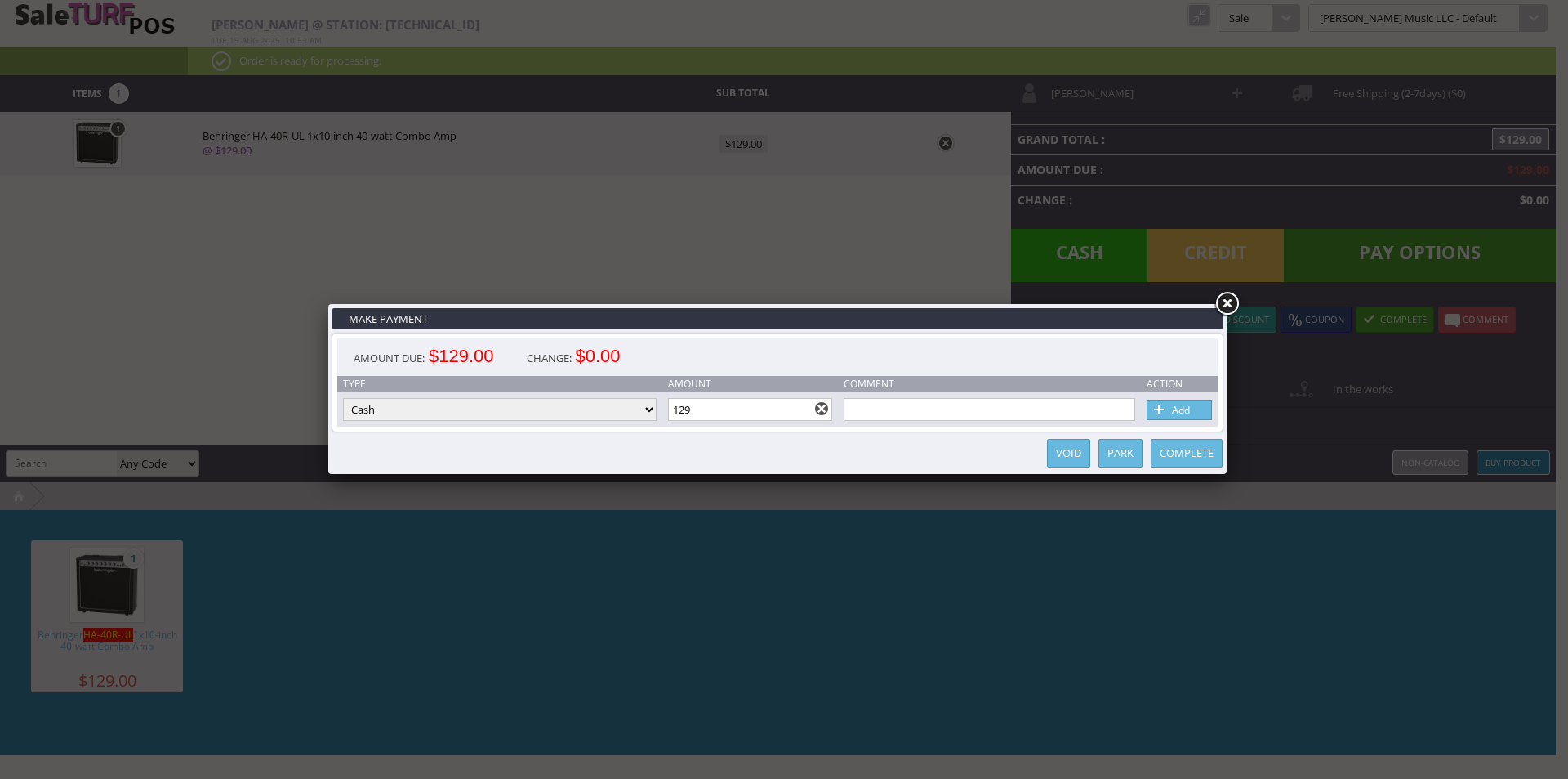
click at [538, 387] on td "Type" at bounding box center [499, 384] width 325 height 17
drag, startPoint x: 545, startPoint y: 406, endPoint x: 538, endPoint y: 420, distance: 15.7
click at [547, 406] on select "Cash Credit Card Cheque or Money Order" at bounding box center [499, 410] width 314 height 23
select select "credit_card"
click at [343, 398] on select "Cash Credit Card Cheque or Money Order" at bounding box center [499, 410] width 314 height 23
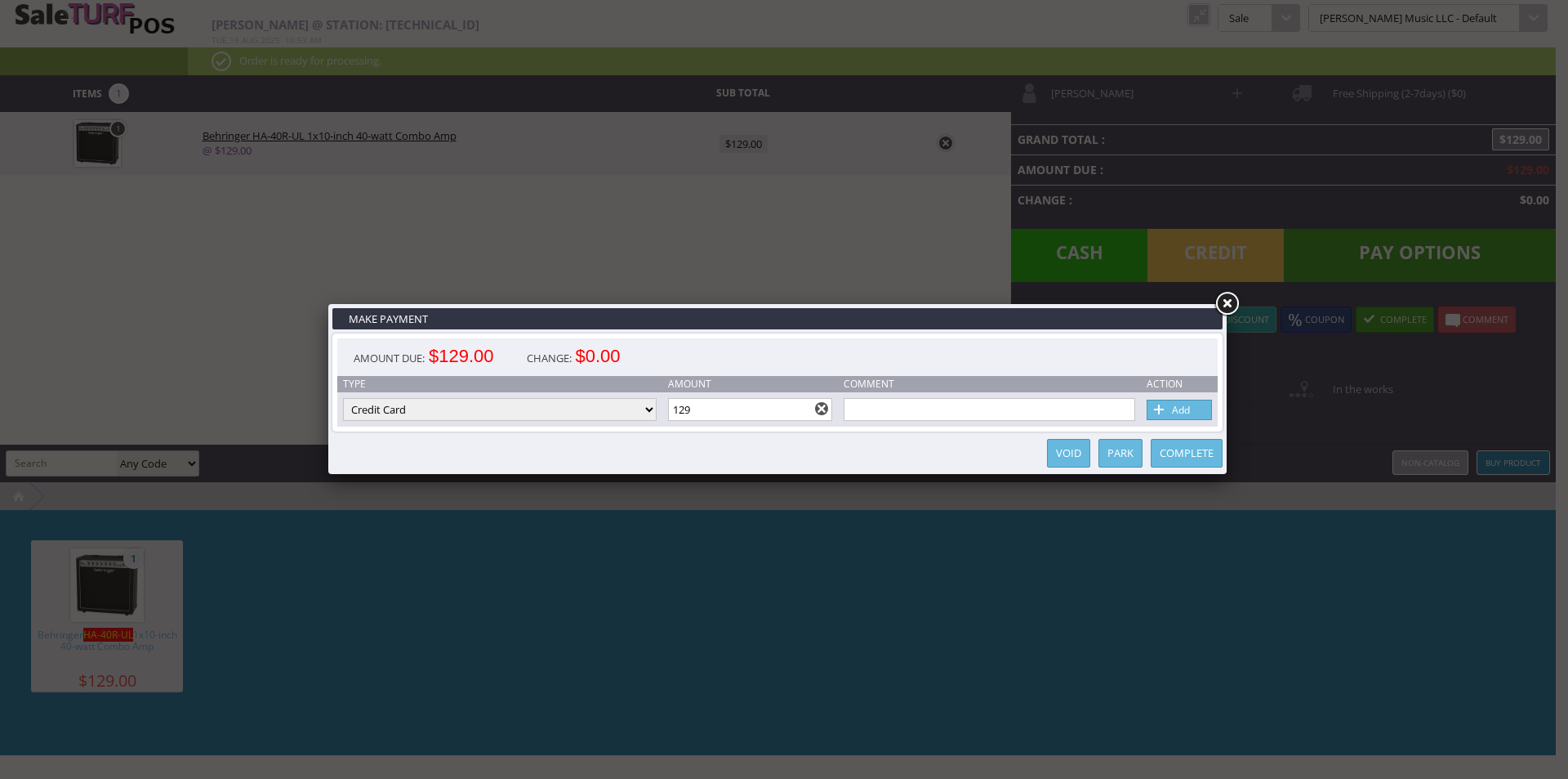
drag, startPoint x: 673, startPoint y: 403, endPoint x: 664, endPoint y: 403, distance: 9.0
click at [665, 403] on td "Amount 129" at bounding box center [751, 409] width 177 height 34
click at [828, 404] on link at bounding box center [821, 408] width 13 height 13
type input "0"
click at [785, 409] on input "0" at bounding box center [751, 410] width 165 height 23
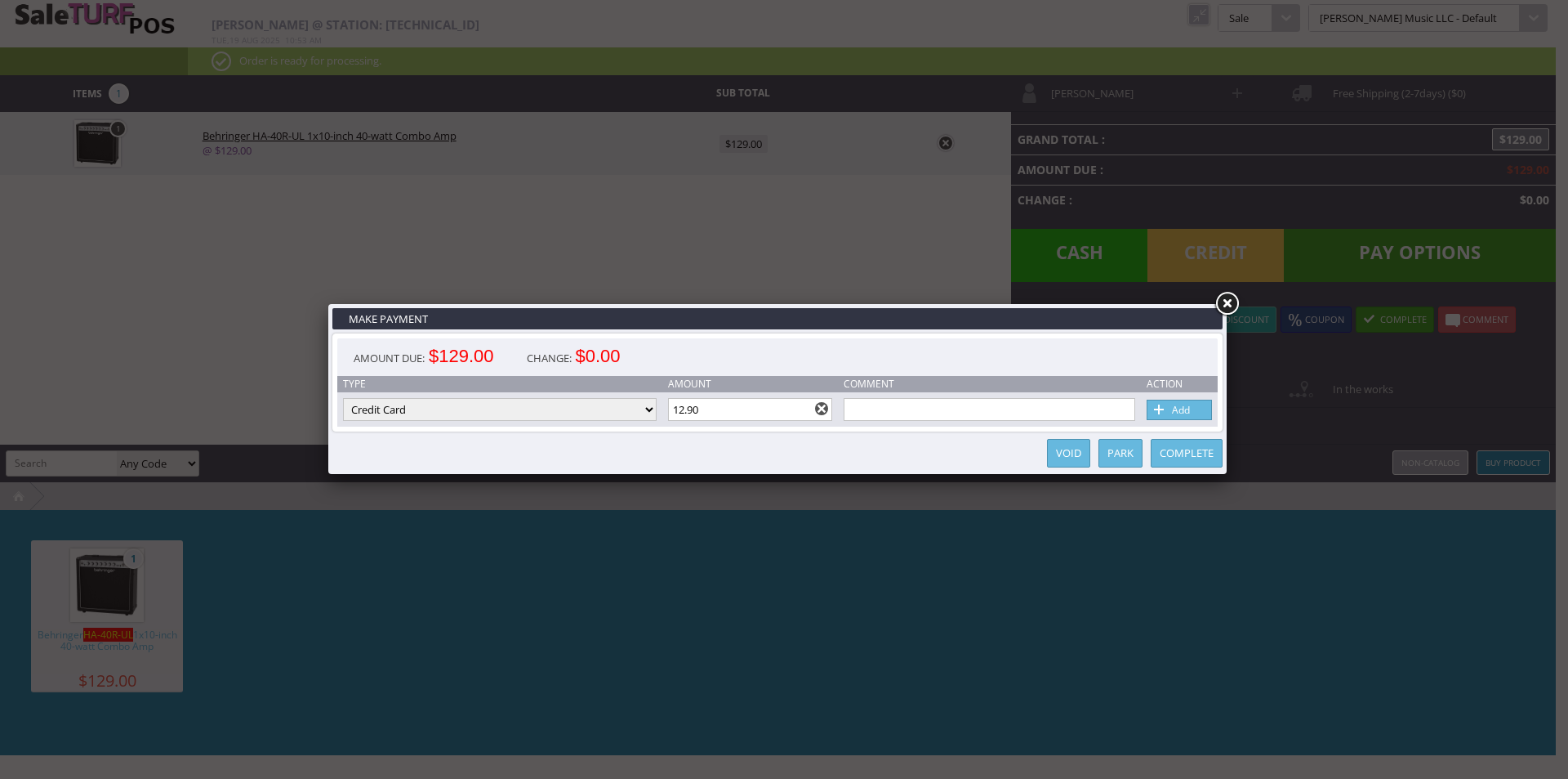
type input "12.90"
click at [1181, 420] on link "Add" at bounding box center [1179, 409] width 65 height 20
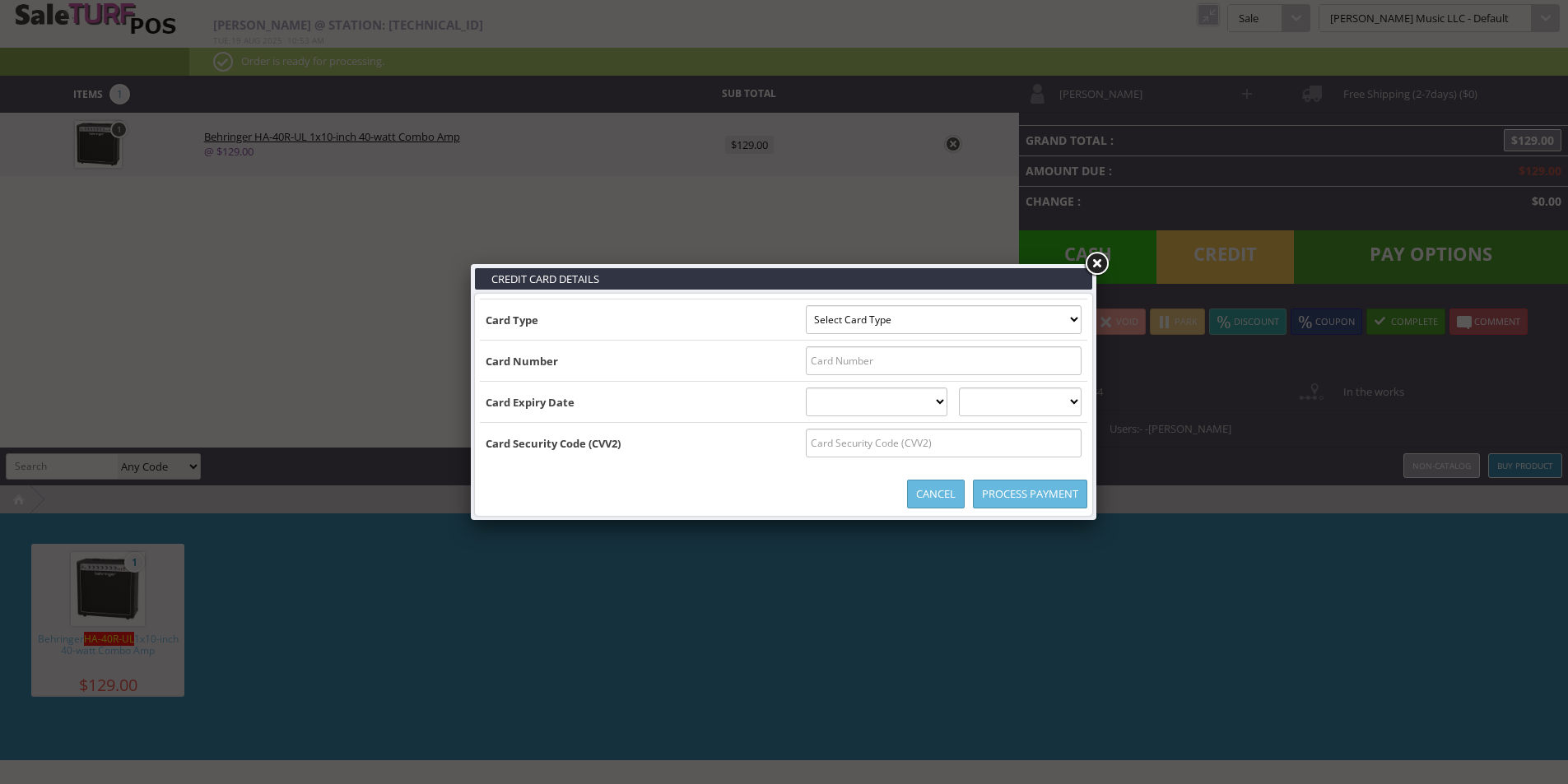
click at [942, 324] on select "Select Card Type Visa MasterCard Discover Card American Express Maestro Solo" at bounding box center [944, 319] width 276 height 28
click at [847, 350] on input "text" at bounding box center [944, 360] width 276 height 28
type input "5406568001567440"
drag, startPoint x: 694, startPoint y: 432, endPoint x: 718, endPoint y: 429, distance: 24.2
click at [696, 432] on td "Card Security Code (CVV2)" at bounding box center [639, 443] width 320 height 41
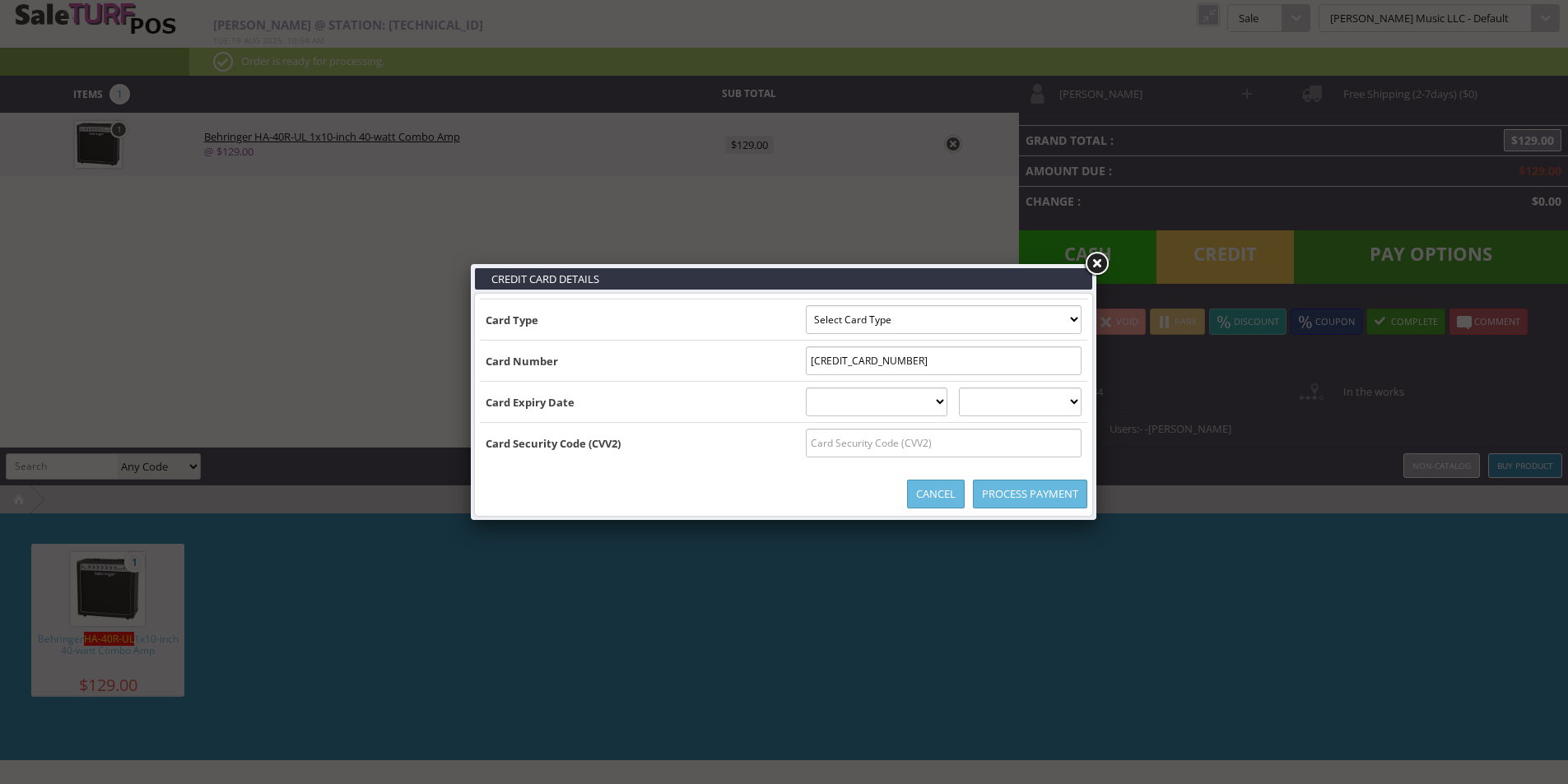
click at [806, 390] on select "01 January 02 February 03 March 04 April 05 May 06 June 07 July 08 August 09 Se…" at bounding box center [877, 401] width 143 height 28
select select "03"
click at [806, 387] on select "01 January 02 February 03 March 04 April 05 May 06 June 07 July 08 August 09 Se…" at bounding box center [877, 401] width 143 height 28
click at [995, 401] on select "2025 2026 2027 2028 2029 2030 2031 2032 2033 2034 2035" at bounding box center [1019, 401] width 122 height 28
select select "2027"
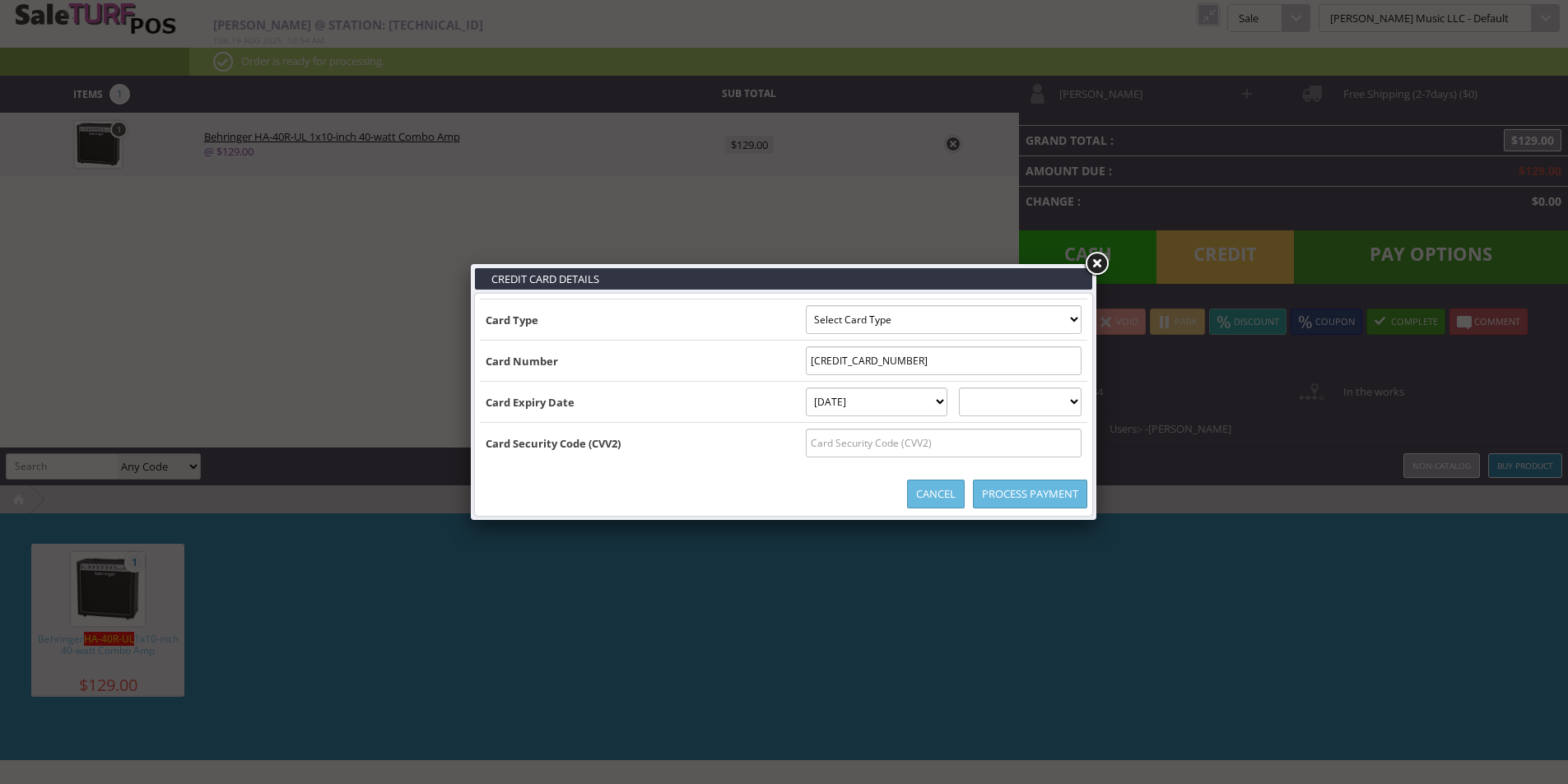
click at [974, 387] on select "2025 2026 2027 2028 2029 2030 2031 2032 2033 2034 2035" at bounding box center [1019, 401] width 122 height 28
click at [918, 443] on input "text" at bounding box center [944, 442] width 276 height 28
type input "287"
click at [723, 460] on td "Card Security Code (CVV2)" at bounding box center [639, 443] width 320 height 41
click at [871, 326] on select "Select Card Type Visa MasterCard Discover Card American Express Maestro Solo" at bounding box center [944, 319] width 276 height 28
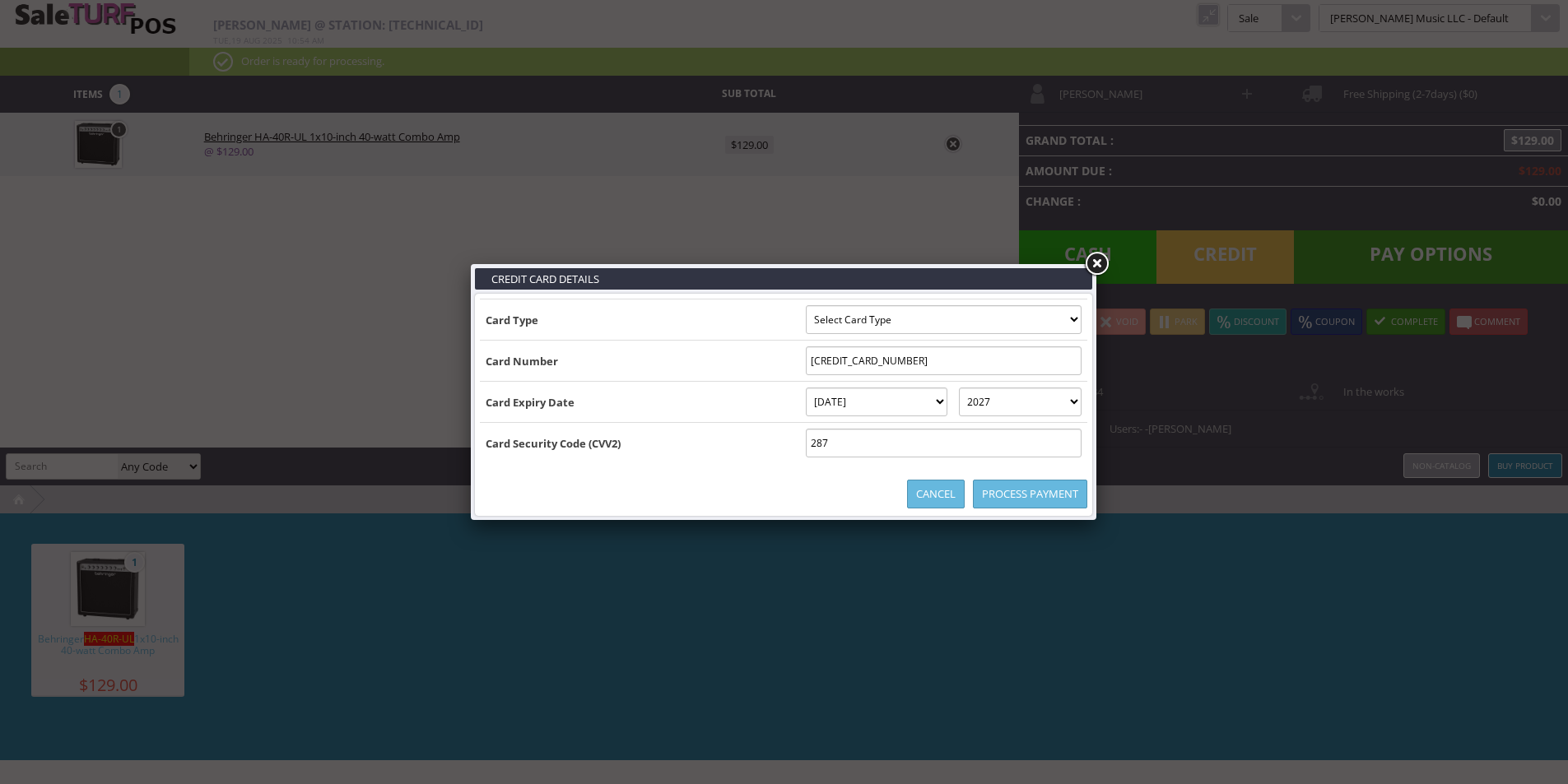
click at [806, 319] on select "Select Card Type Visa MasterCard Discover Card American Express Maestro Solo" at bounding box center [944, 319] width 276 height 28
click at [806, 324] on select "Select Card Type Visa MasterCard Discover Card American Express Maestro Solo" at bounding box center [944, 319] width 276 height 28
select select "MASTERCARD"
click at [806, 305] on select "Select Card Type Visa MasterCard Discover Card American Express Maestro Solo" at bounding box center [944, 319] width 276 height 28
click at [702, 365] on td "Card Number" at bounding box center [639, 361] width 320 height 41
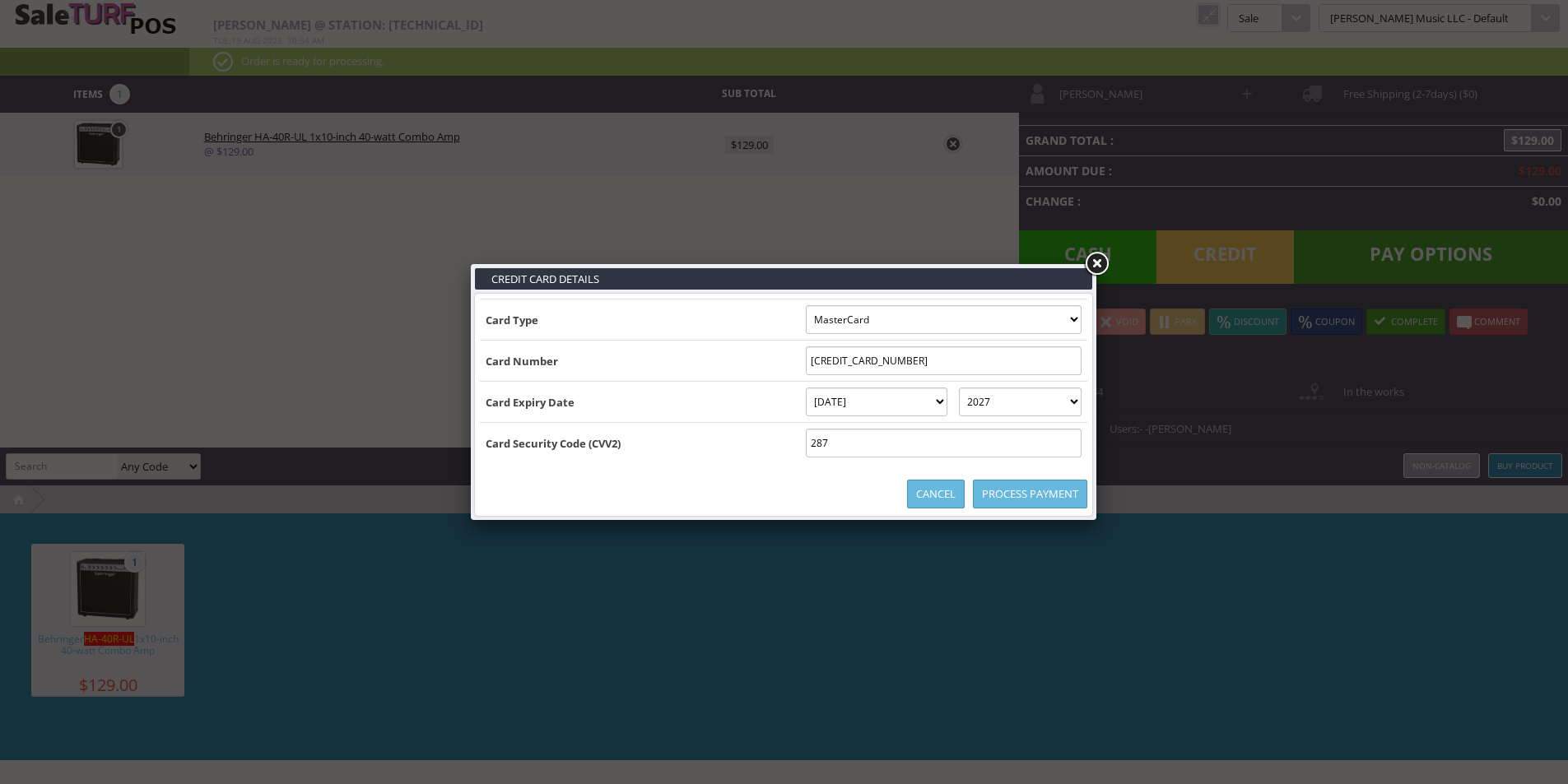
click at [1025, 491] on link "Process Payment" at bounding box center [1029, 493] width 114 height 28
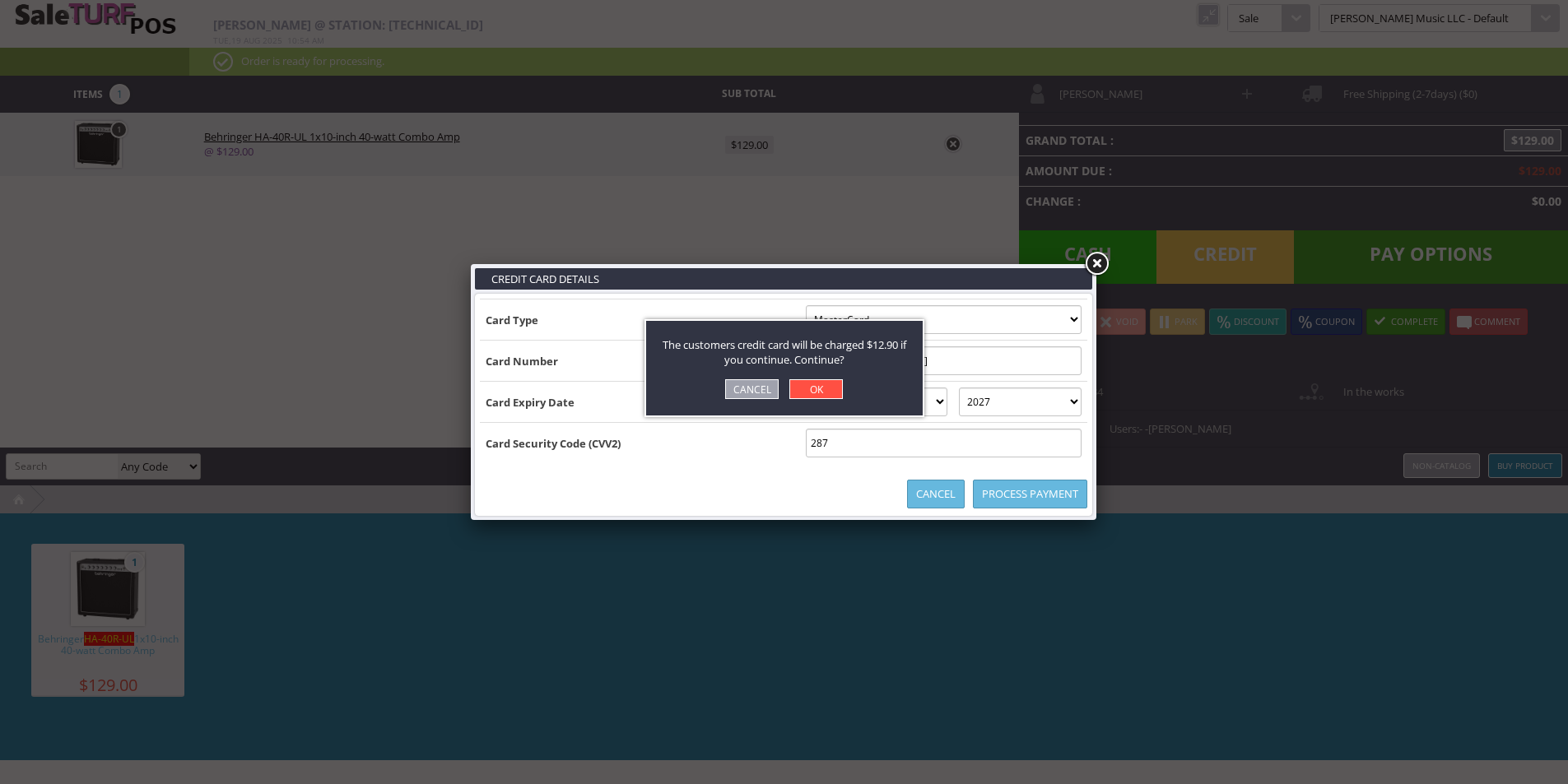
click at [821, 387] on link "OK" at bounding box center [816, 389] width 54 height 20
select select "cash"
type input "129"
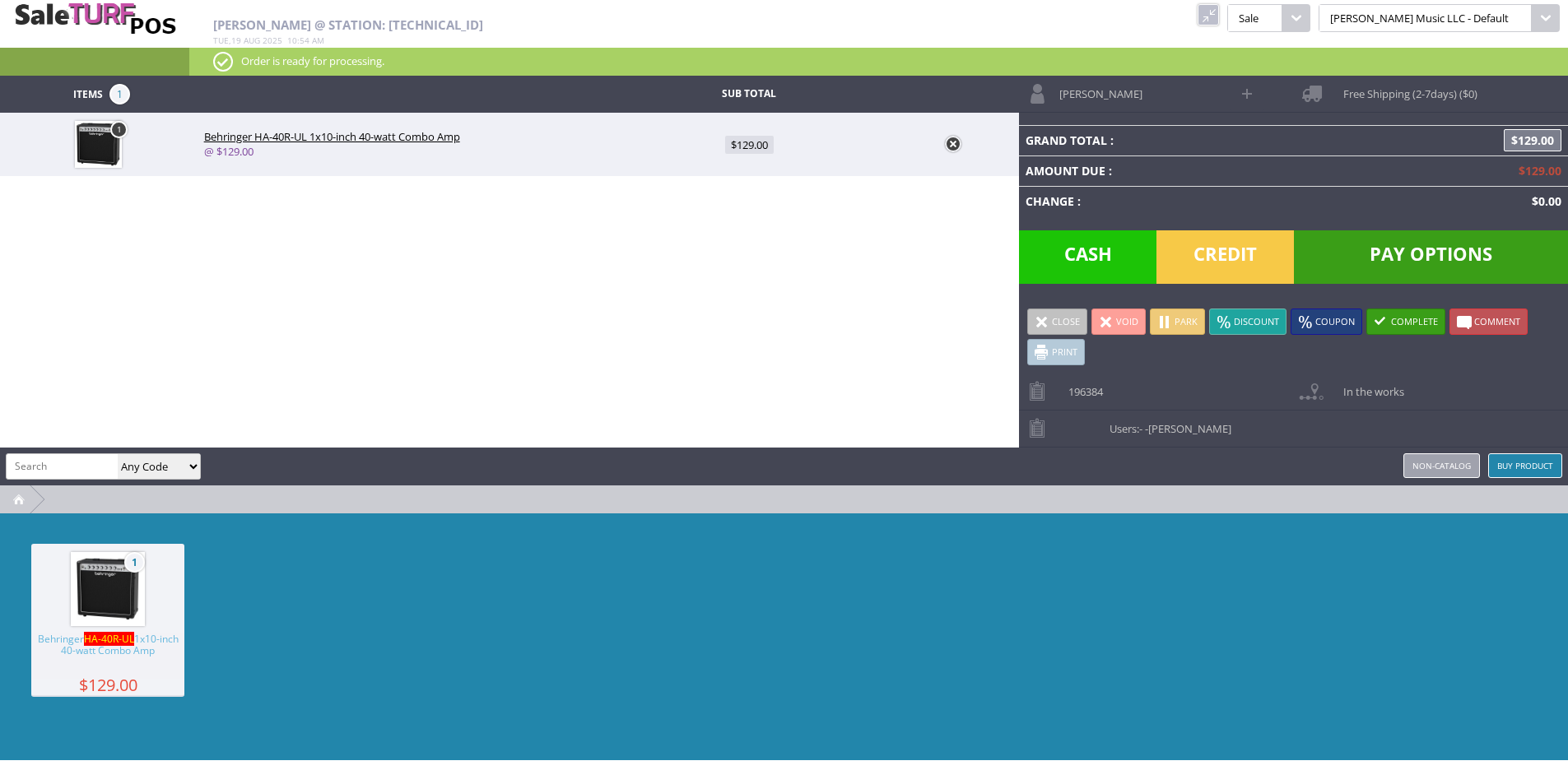
type input "116.1"
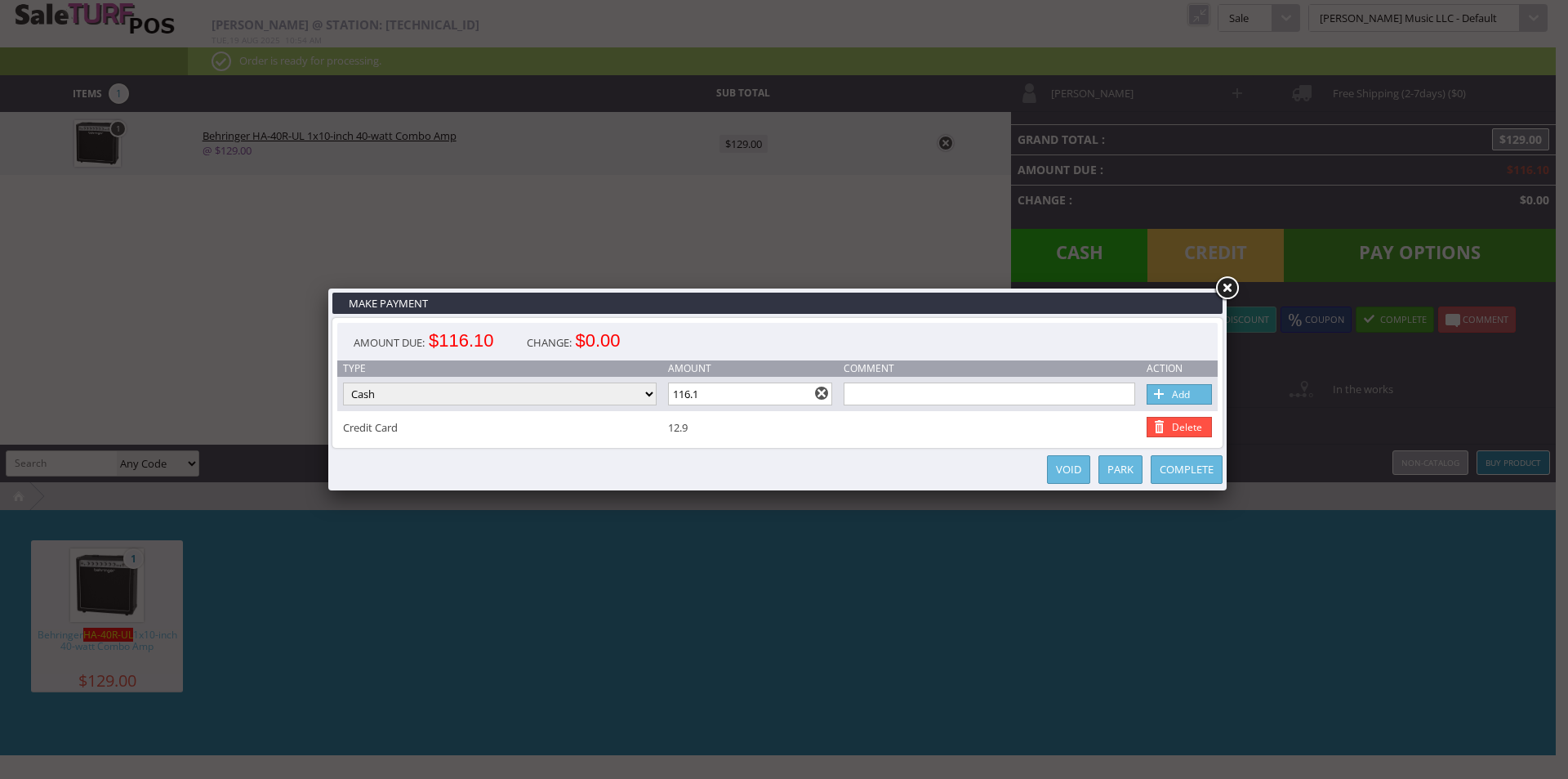
click at [1230, 286] on link at bounding box center [1226, 288] width 29 height 29
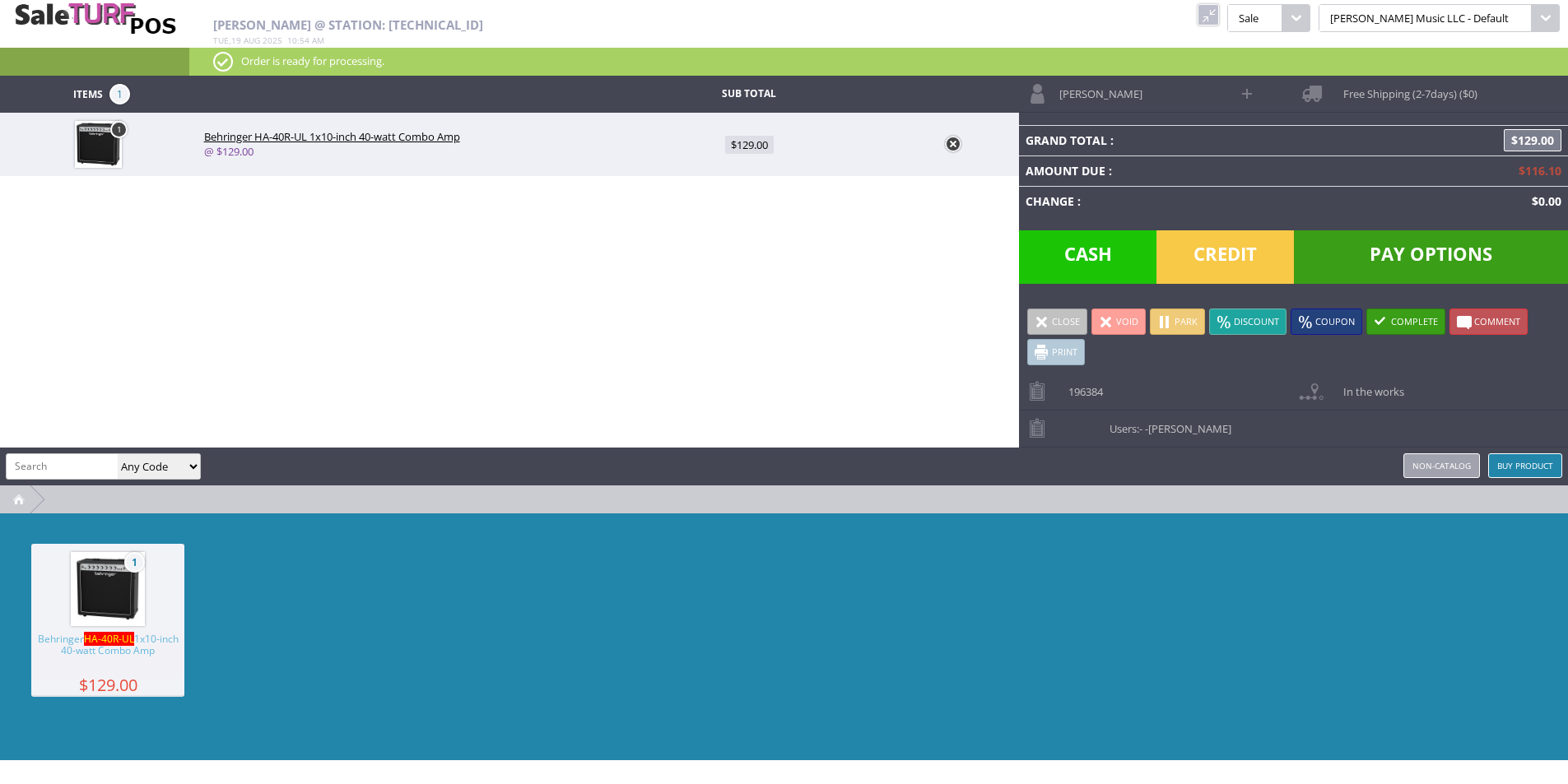
click at [847, 275] on div "Items 1 Sub Total 1 Behringer HA-40R-UL 1x10-inch 40-watt Combo Amp @ $129.00 $…" at bounding box center [784, 417] width 1568 height 684
click at [1219, 17] on link at bounding box center [1208, 15] width 22 height 22
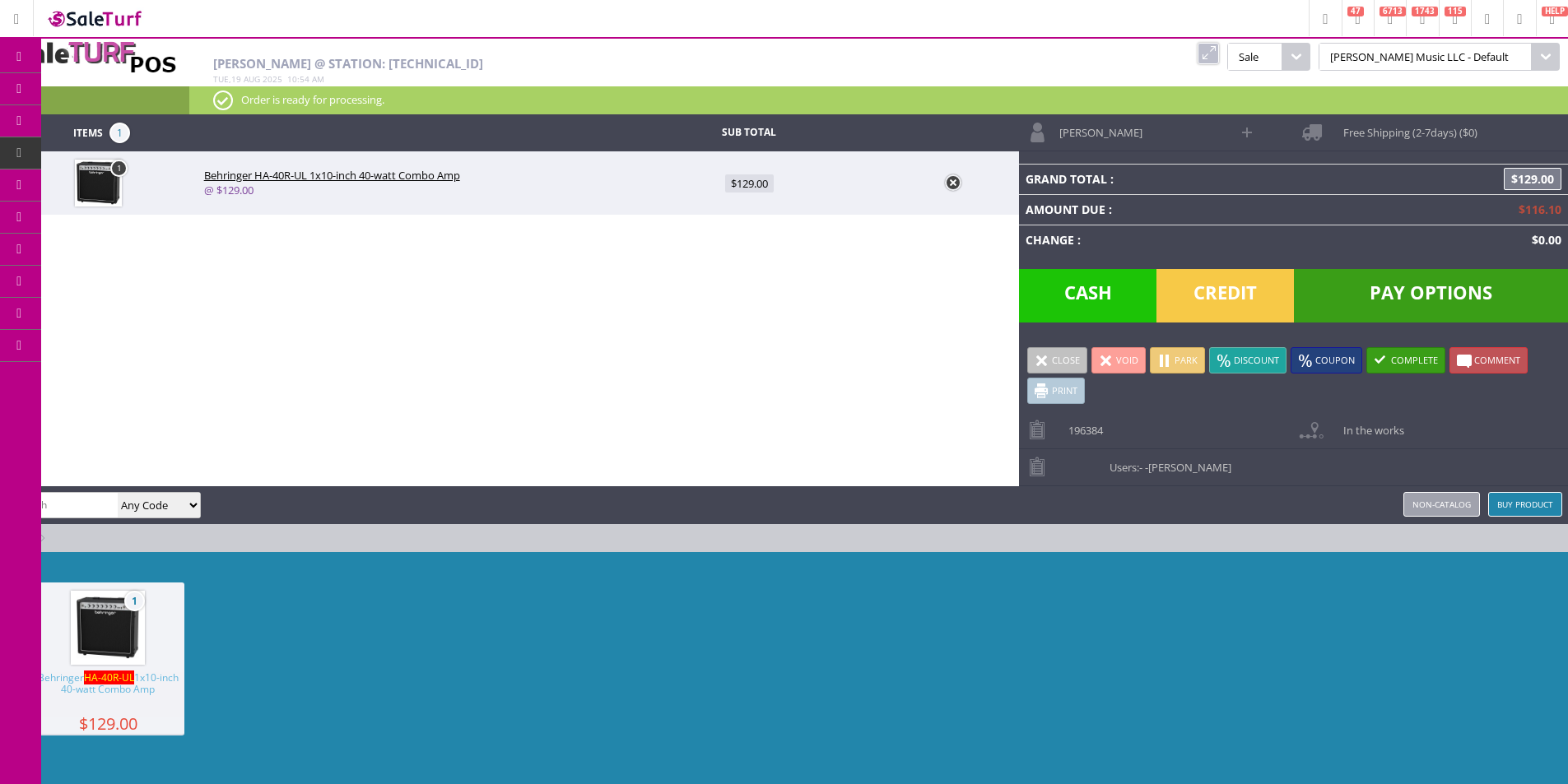
click at [158, 189] on link "Order List" at bounding box center [127, 187] width 173 height 33
click at [612, 292] on div "Items 1 Sub Total 1 Behringer HA-40R-UL 1x10-inch 40-watt Combo Amp @ $129.00 $…" at bounding box center [784, 457] width 1568 height 684
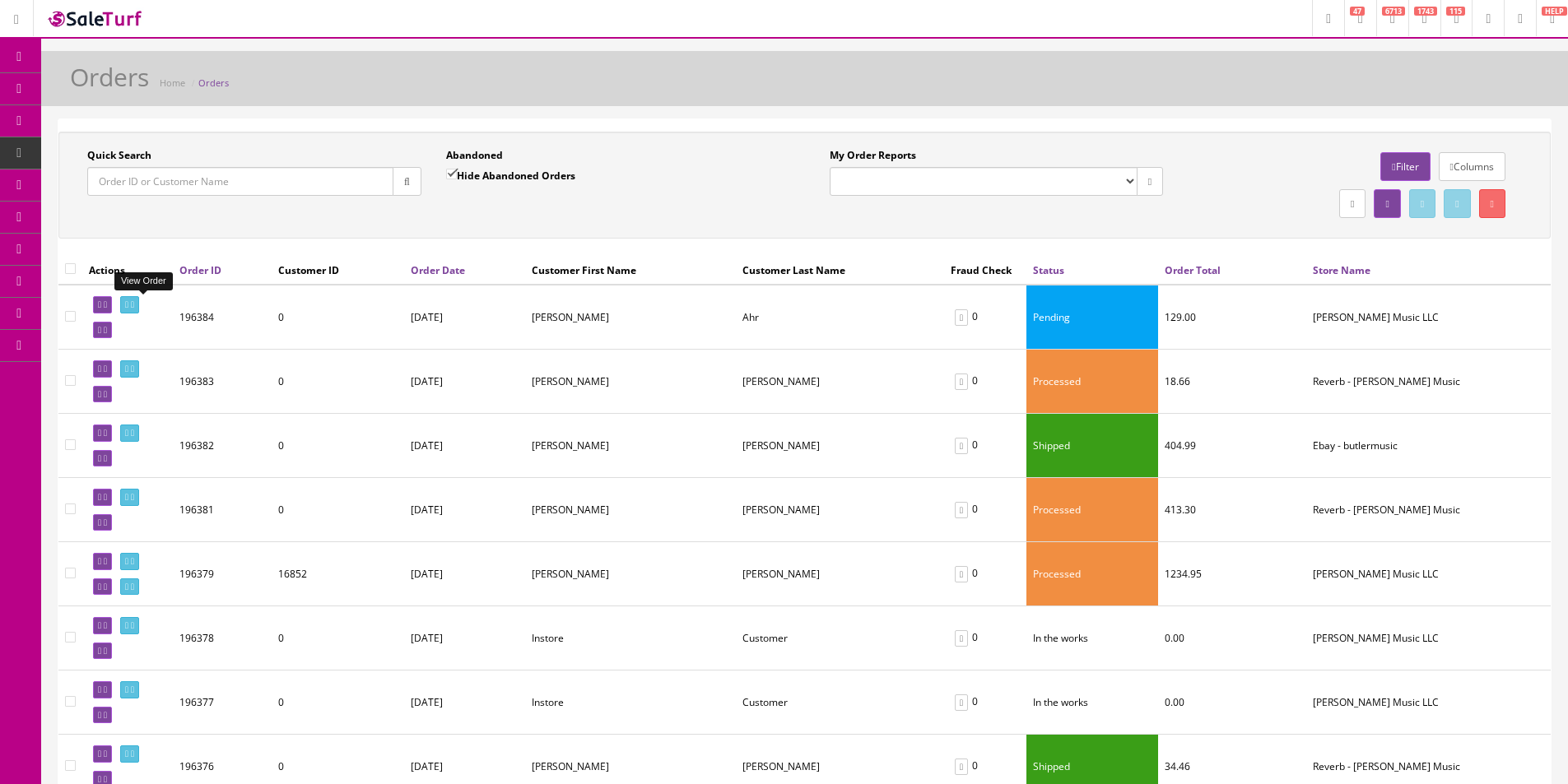
click at [134, 302] on icon at bounding box center [132, 304] width 3 height 9
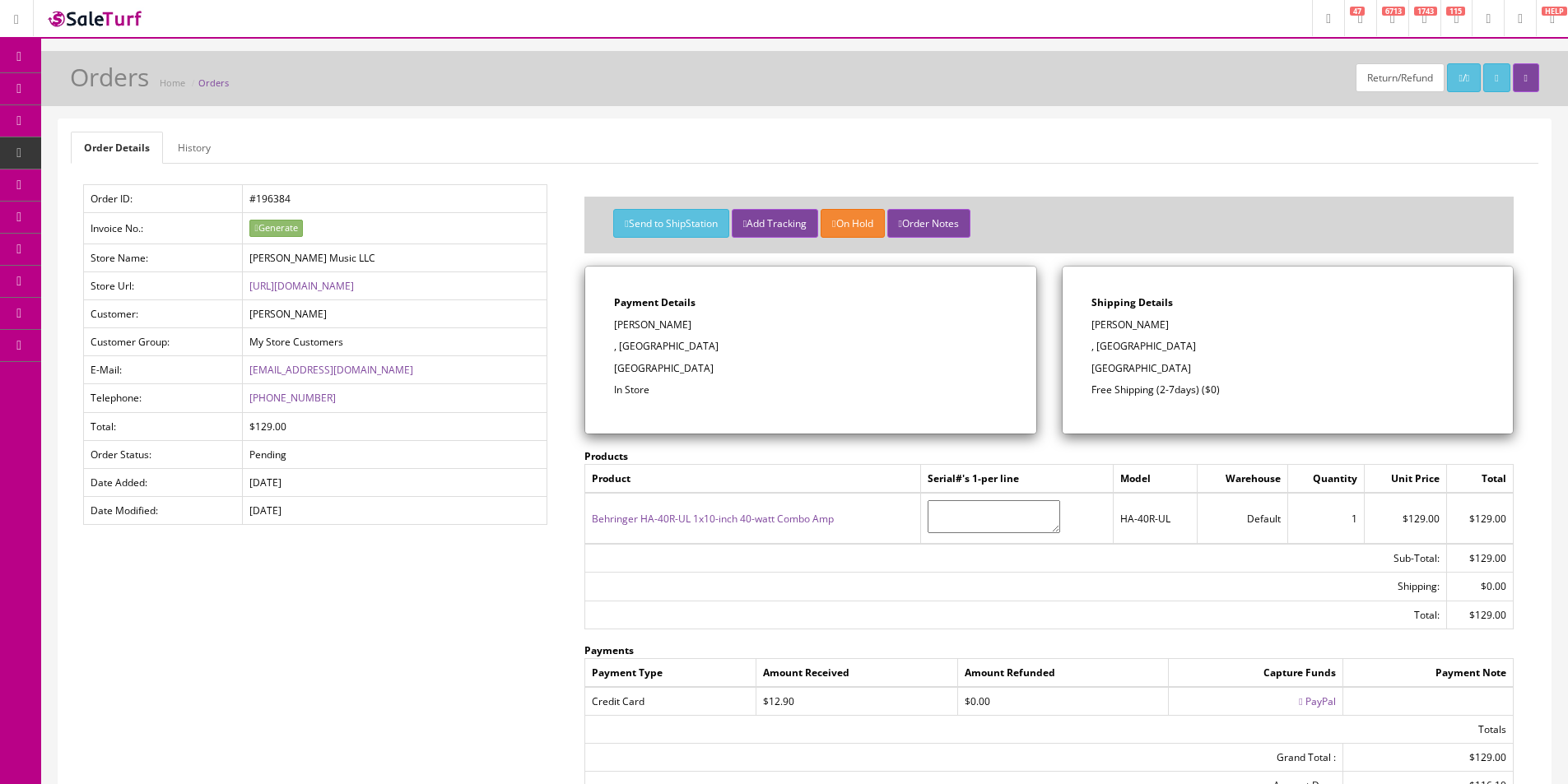
click at [192, 152] on link "History" at bounding box center [194, 148] width 60 height 32
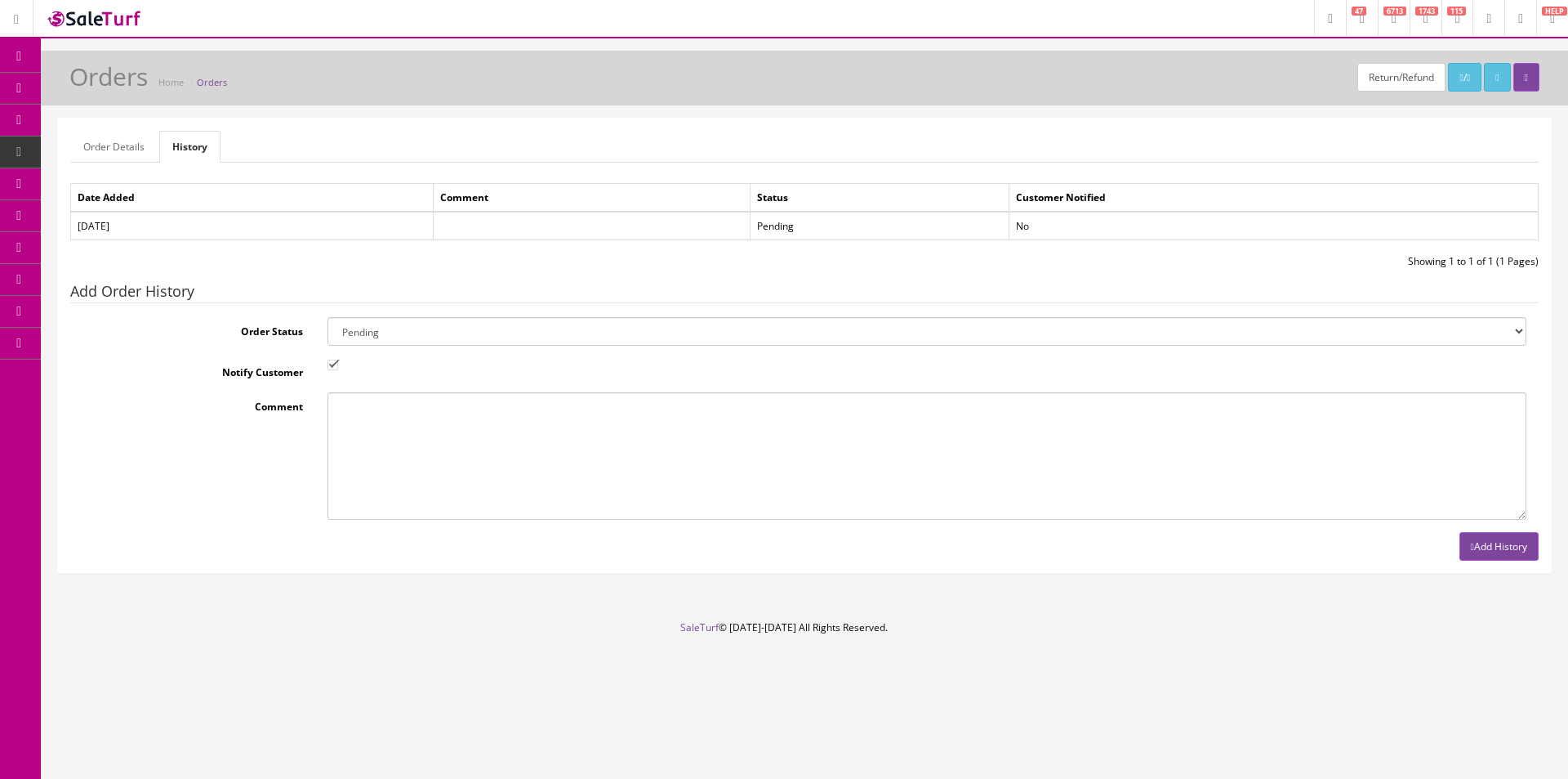
click at [370, 326] on select "Amazon Cart Awaiting Product Canceled Canceled Reversal Cart Chargeback Complet…" at bounding box center [926, 330] width 1199 height 28
select select "34"
click at [327, 317] on select "Amazon Cart Awaiting Product Canceled Canceled Reversal Cart Chargeback Complet…" at bounding box center [926, 330] width 1199 height 28
click at [327, 359] on input "Notify Customer" at bounding box center [332, 364] width 11 height 11
click at [332, 363] on input "Notify Customer" at bounding box center [332, 364] width 11 height 11
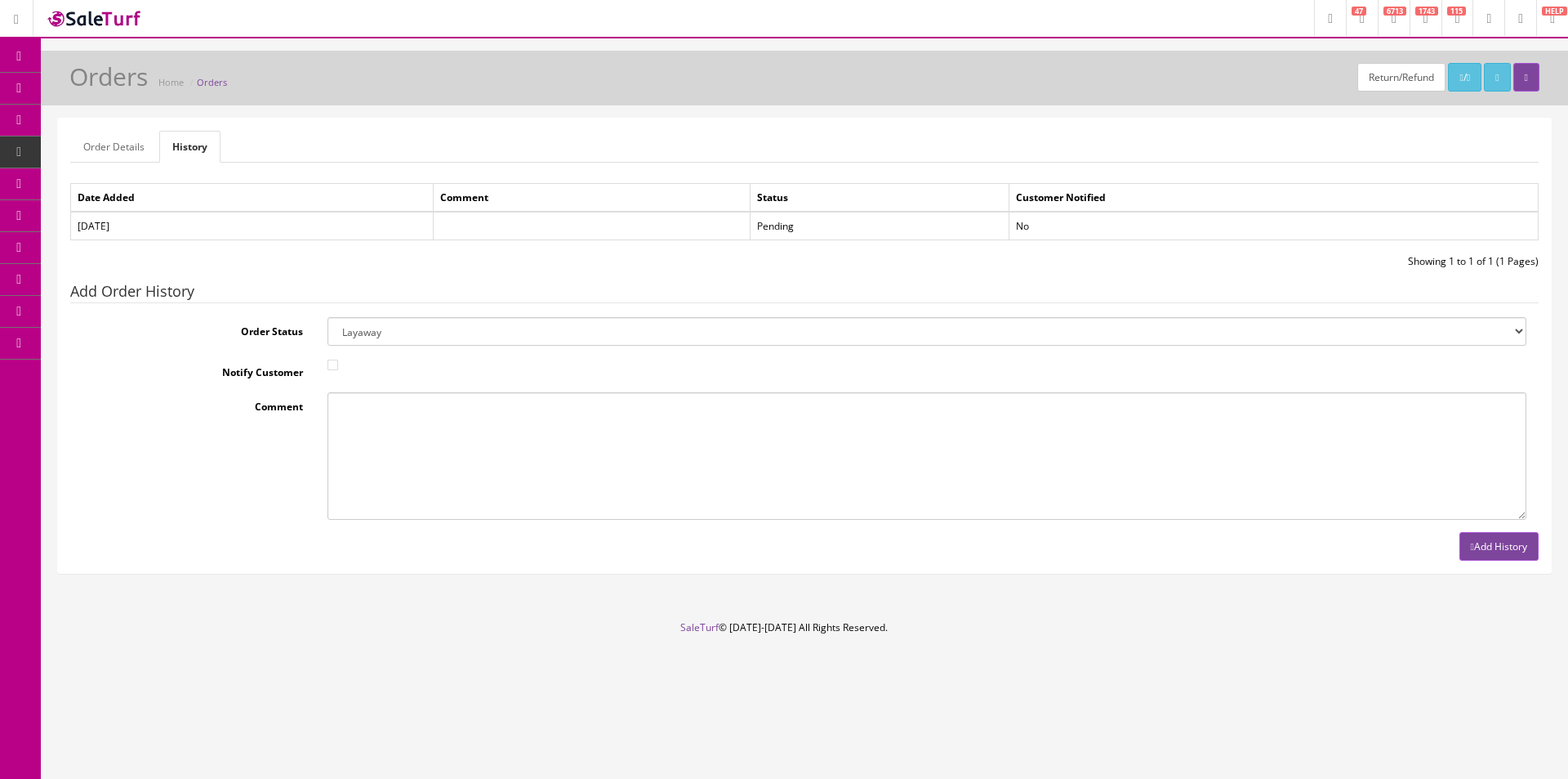
checkbox input "true"
click at [1474, 538] on button "Add History" at bounding box center [1499, 546] width 80 height 28
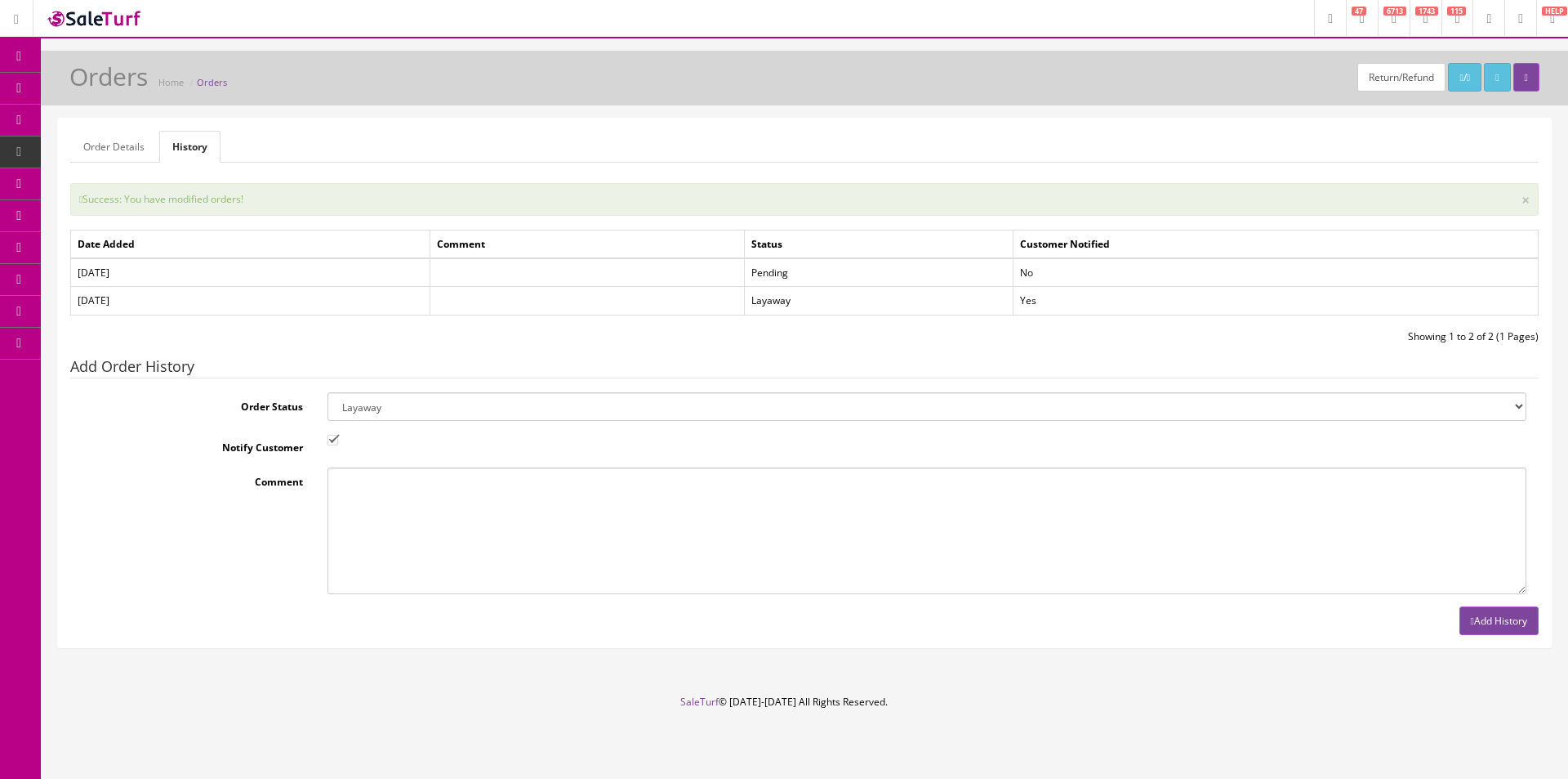
click at [1270, 208] on div "Success: You have modified orders! ×" at bounding box center [804, 199] width 1469 height 33
click at [1037, 173] on div "Order Details History Order ID: #196384 Invoice No.: Generate Store Name: Butle…" at bounding box center [805, 383] width 1493 height 528
click at [1038, 172] on div "Order Details History Order ID: #196384 Invoice No.: Generate Store Name: Butle…" at bounding box center [805, 383] width 1493 height 528
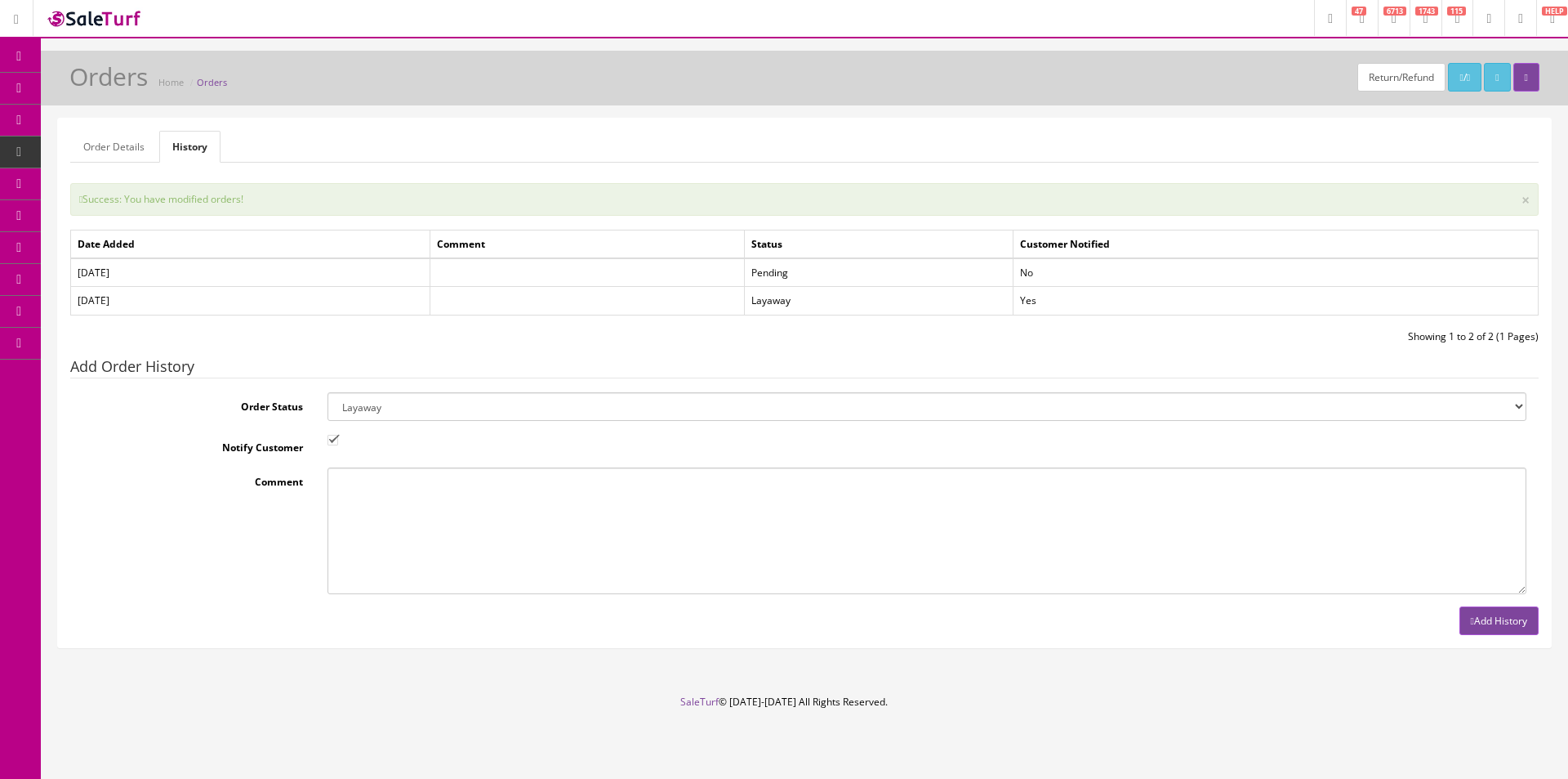
click at [121, 184] on span "Order List" at bounding box center [128, 184] width 45 height 14
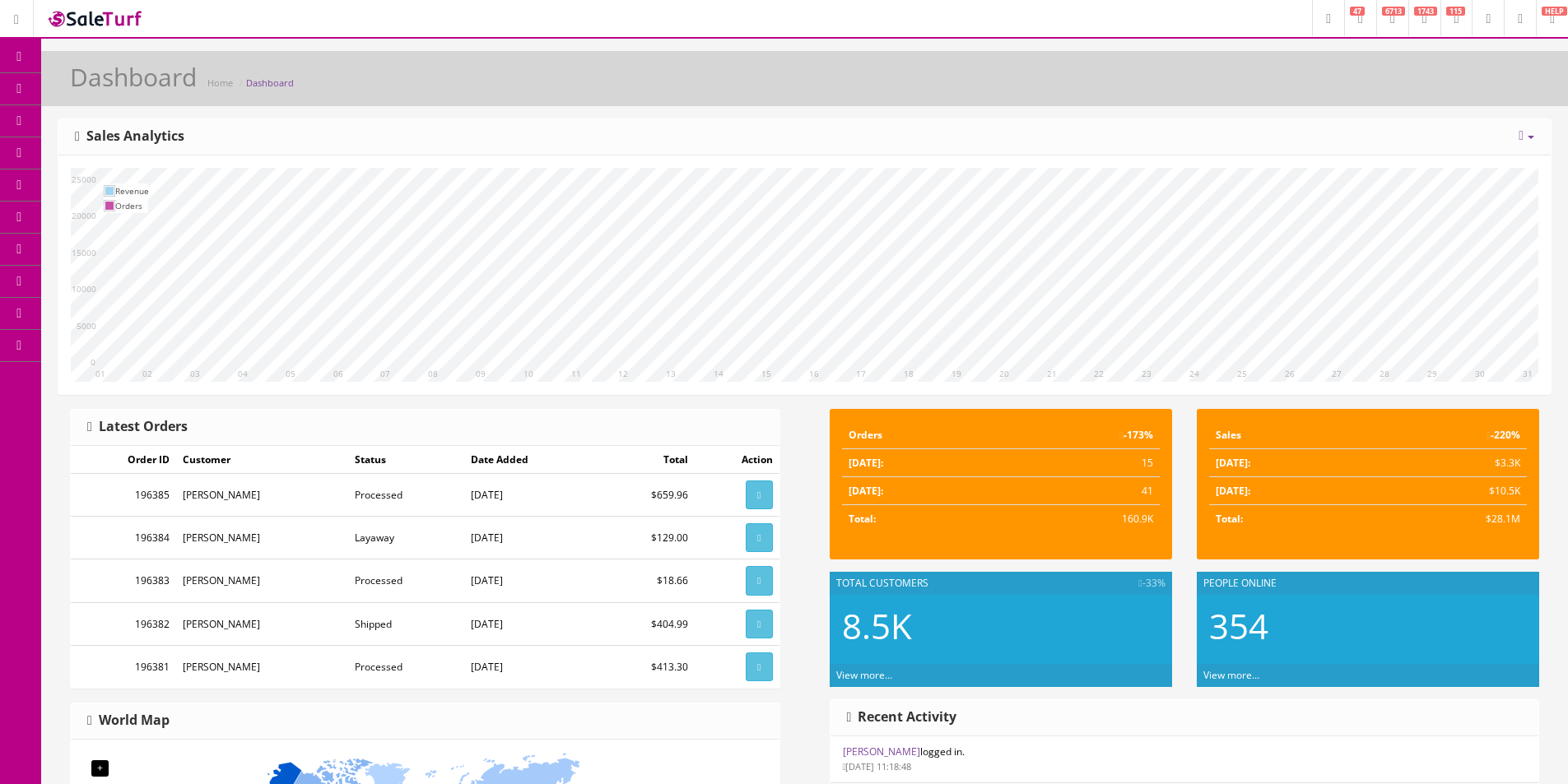
click at [23, 60] on icon at bounding box center [20, 56] width 18 height 13
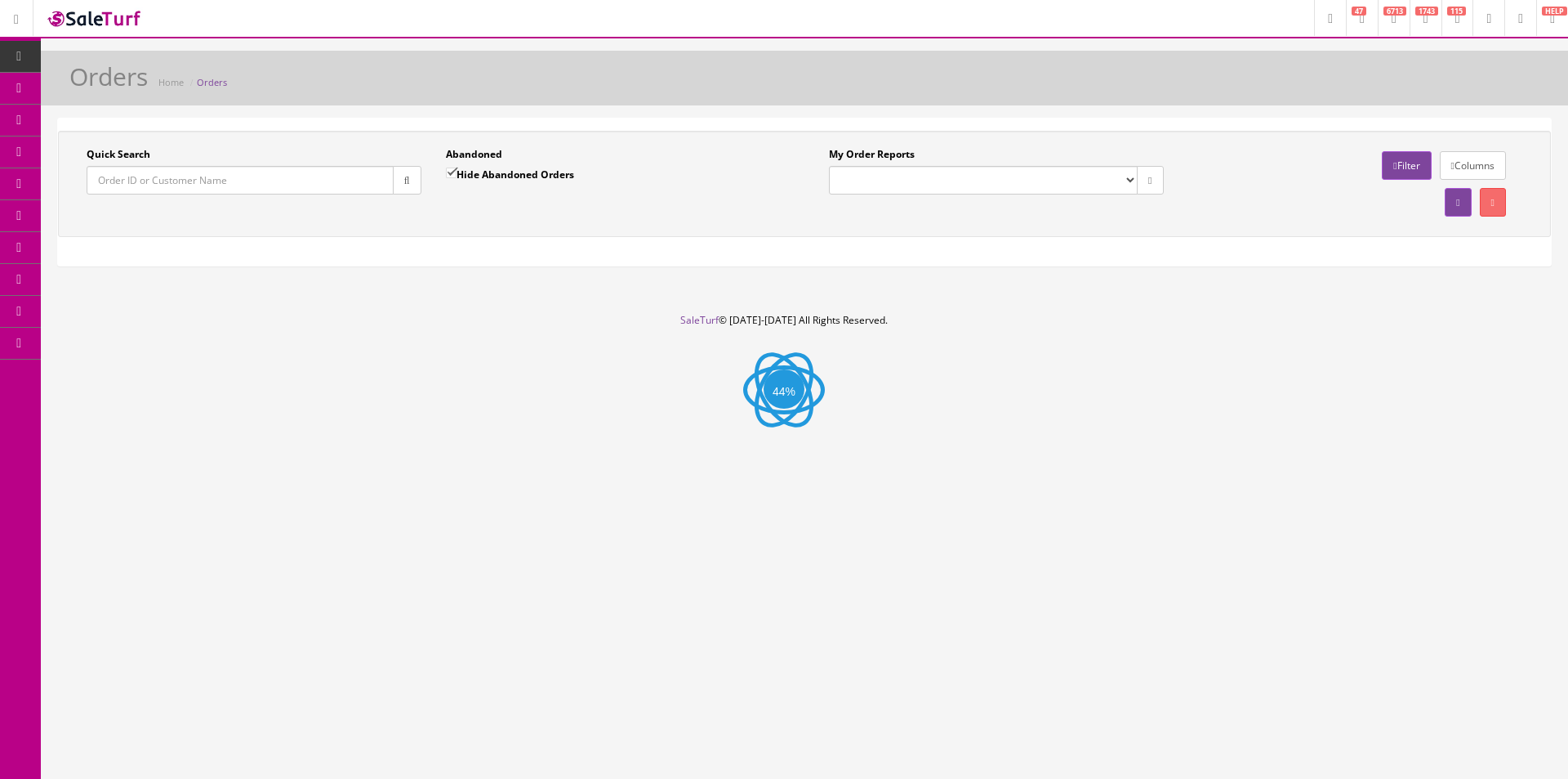
click at [484, 215] on div "Quick Search Date From Abandoned Hide Abandoned Orders Date To My Order Reports…" at bounding box center [804, 184] width 1485 height 74
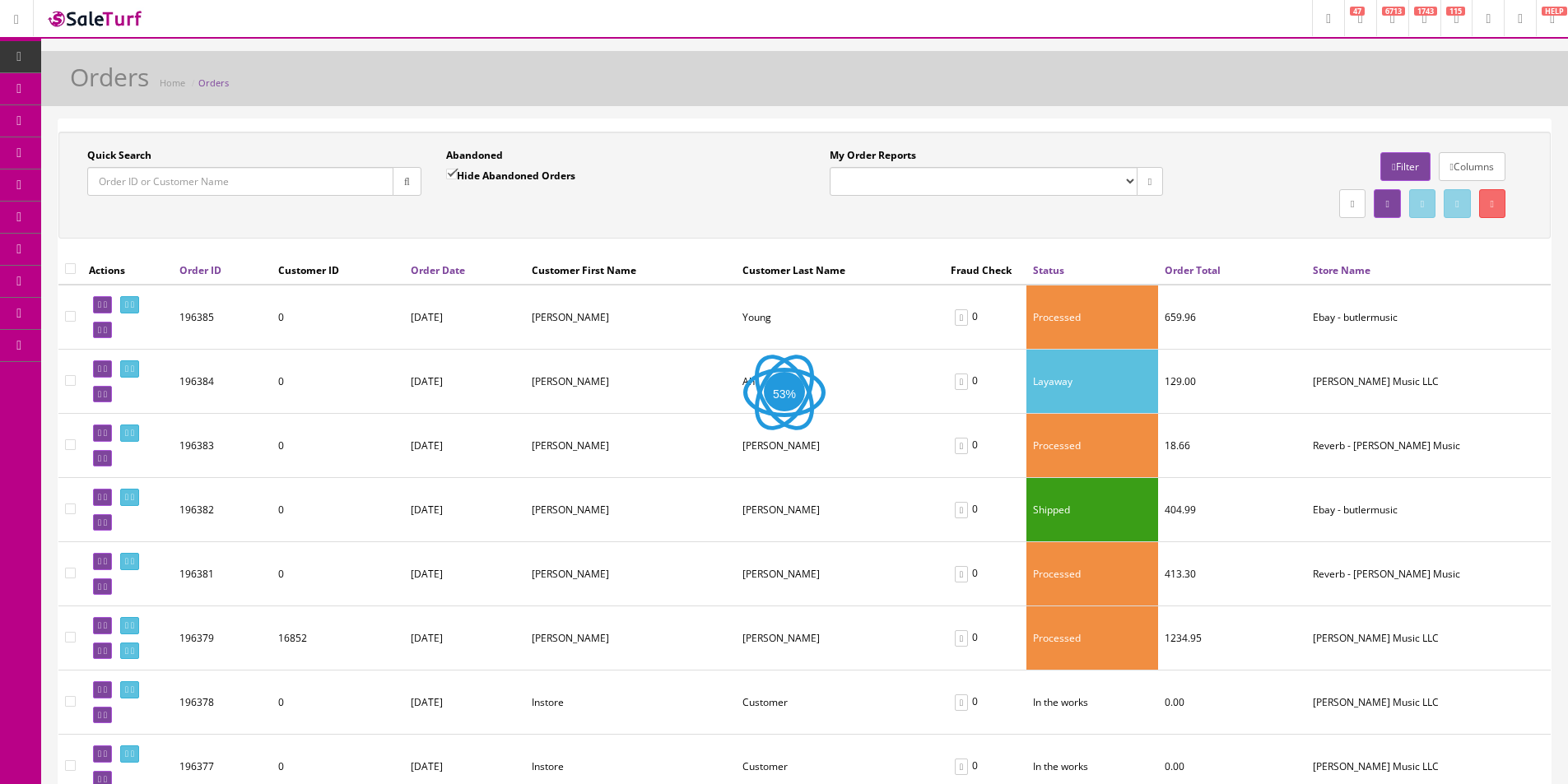
drag, startPoint x: 487, startPoint y: 216, endPoint x: 556, endPoint y: 215, distance: 69.0
click at [488, 215] on div "Quick Search Date From Abandoned Hide Abandoned Orders Date To My Order Reports…" at bounding box center [804, 185] width 1484 height 74
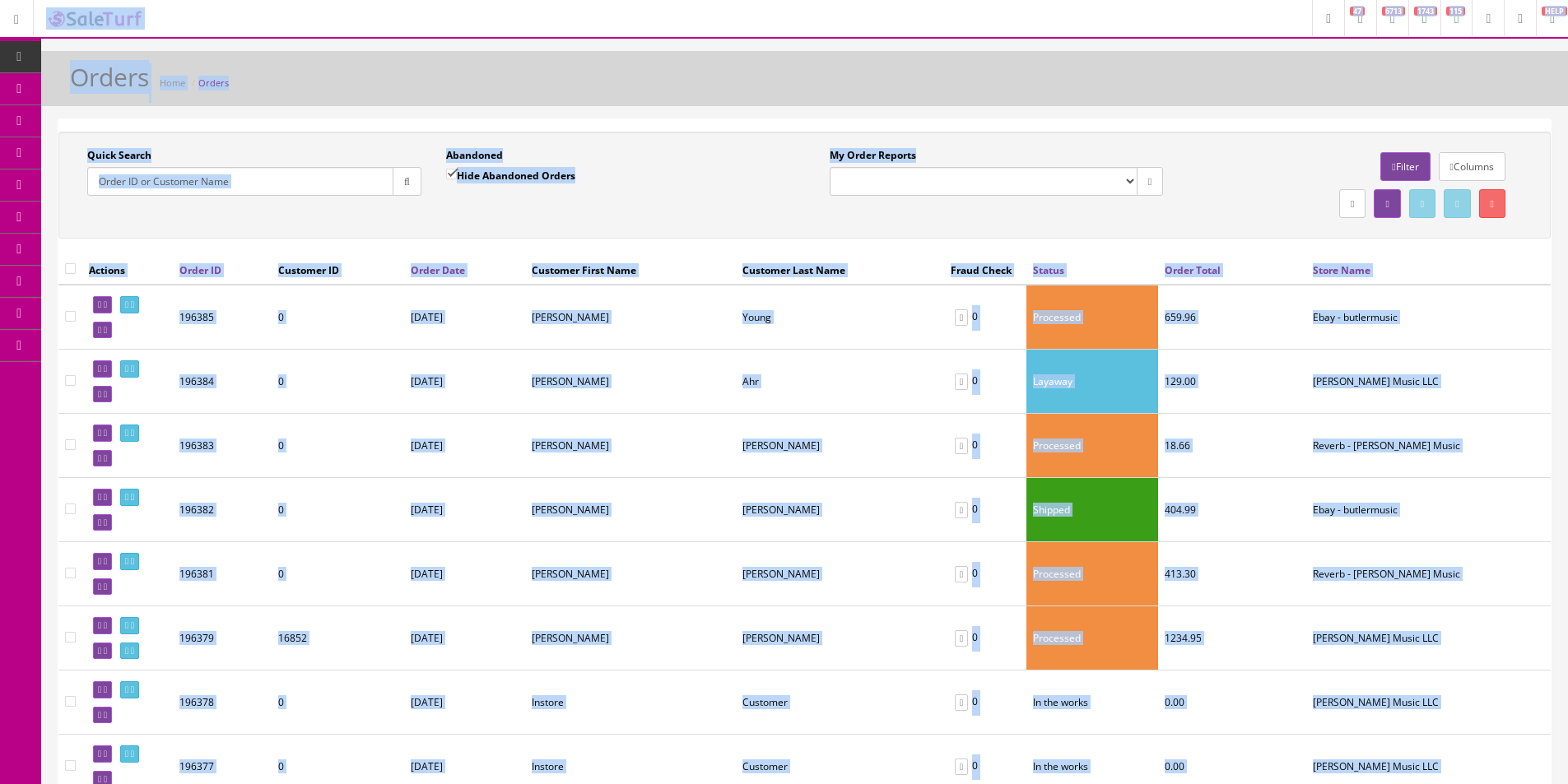
click at [655, 219] on div "Quick Search Date From Abandoned Hide Abandoned Orders Date To My Order Reports…" at bounding box center [804, 185] width 1484 height 74
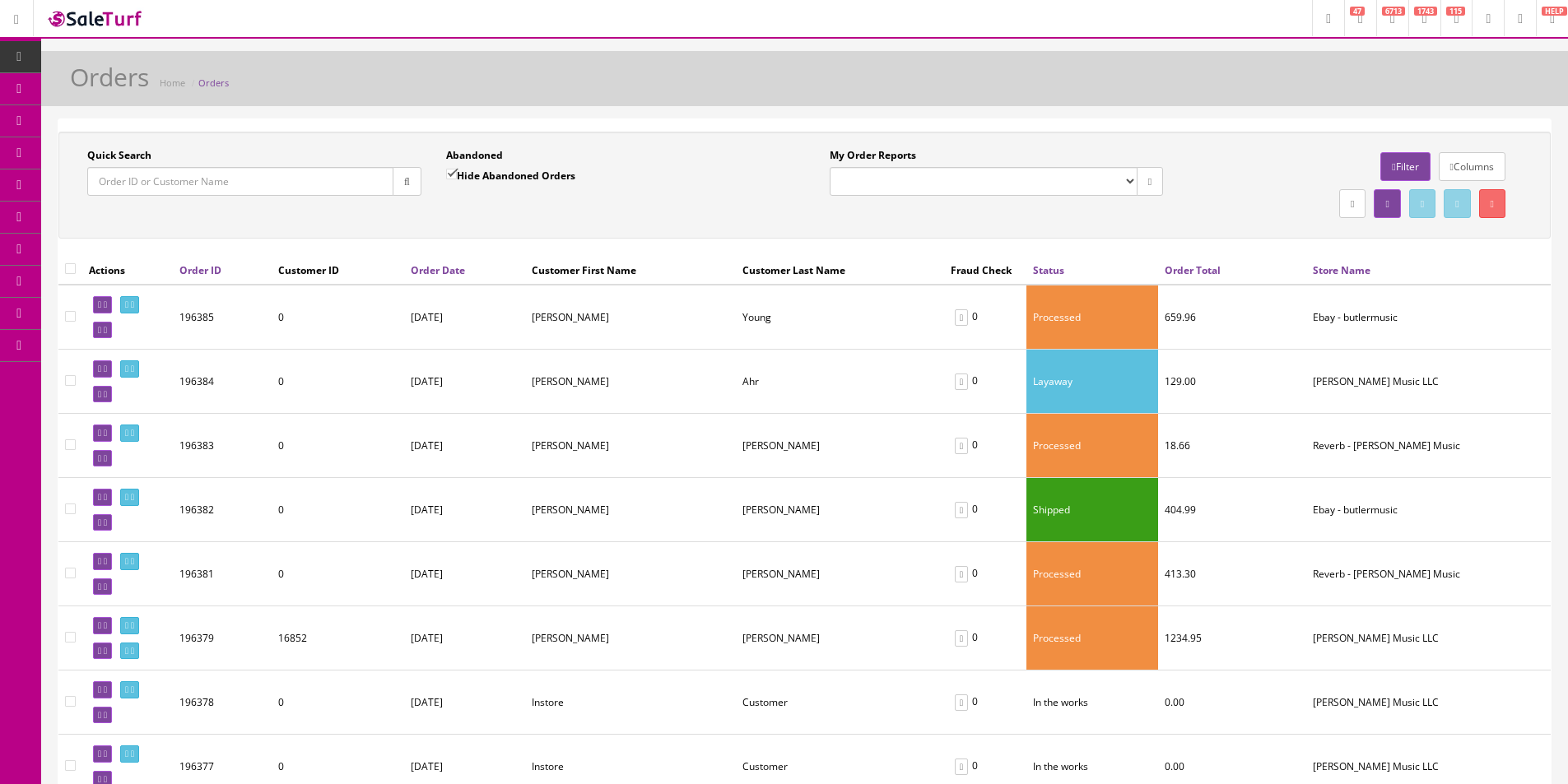
click at [655, 219] on div "Quick Search Date From Abandoned Hide Abandoned Orders Date To My Order Reports…" at bounding box center [804, 185] width 1484 height 74
click at [128, 367] on icon at bounding box center [126, 369] width 3 height 9
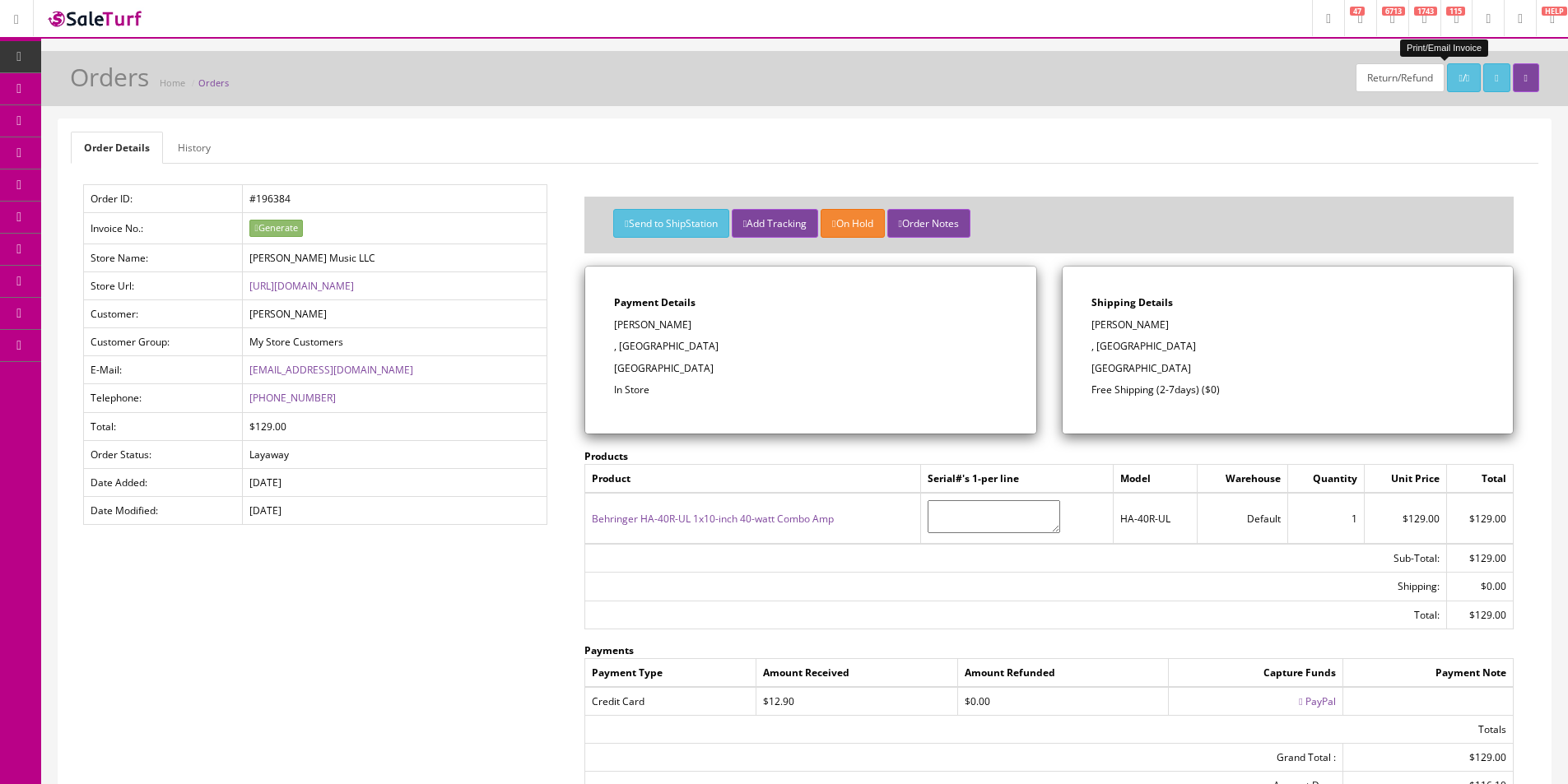
click at [1447, 87] on link "/" at bounding box center [1463, 77] width 33 height 28
click at [1273, 209] on div "Send to ShipStation Add Tracking On Hold Order Notes" at bounding box center [1049, 230] width 904 height 41
click at [1195, 123] on div "Order Details History Order ID: #196384 Invoice No.: Generate Store Name: [PERS…" at bounding box center [804, 487] width 1492 height 735
click at [1195, 122] on div "Order Details History Order ID: #196384 Invoice No.: Generate Store Name: [PERS…" at bounding box center [804, 487] width 1492 height 735
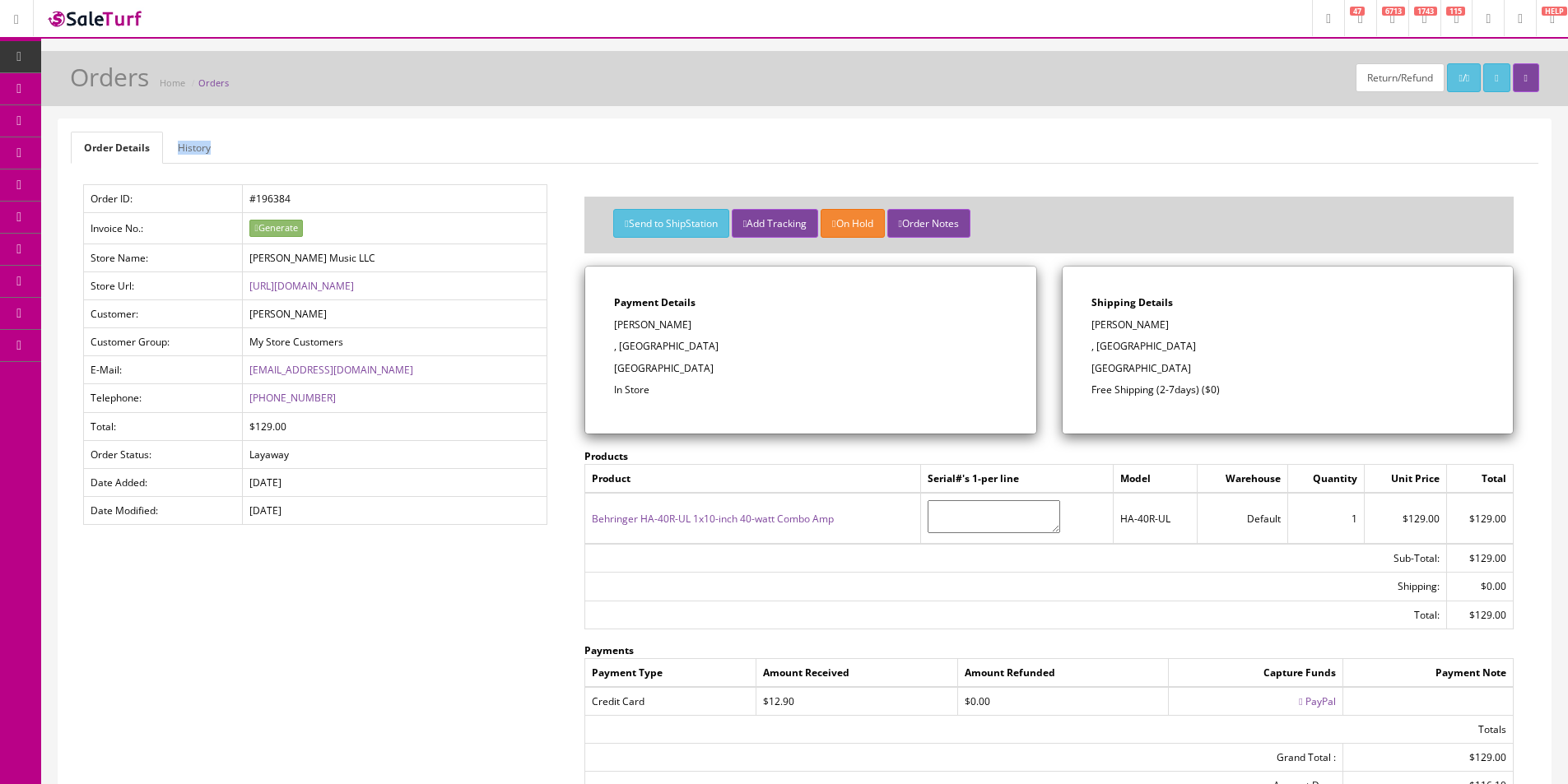
click at [1195, 124] on div "Order Details History Order ID: #196384 Invoice No.: Generate Store Name: [PERS…" at bounding box center [804, 487] width 1492 height 735
click at [1095, 127] on div "Order Details History Order ID: #196384 Invoice No.: Generate Store Name: [PERS…" at bounding box center [804, 487] width 1492 height 735
click at [88, 83] on icon at bounding box center [87, 87] width 18 height 13
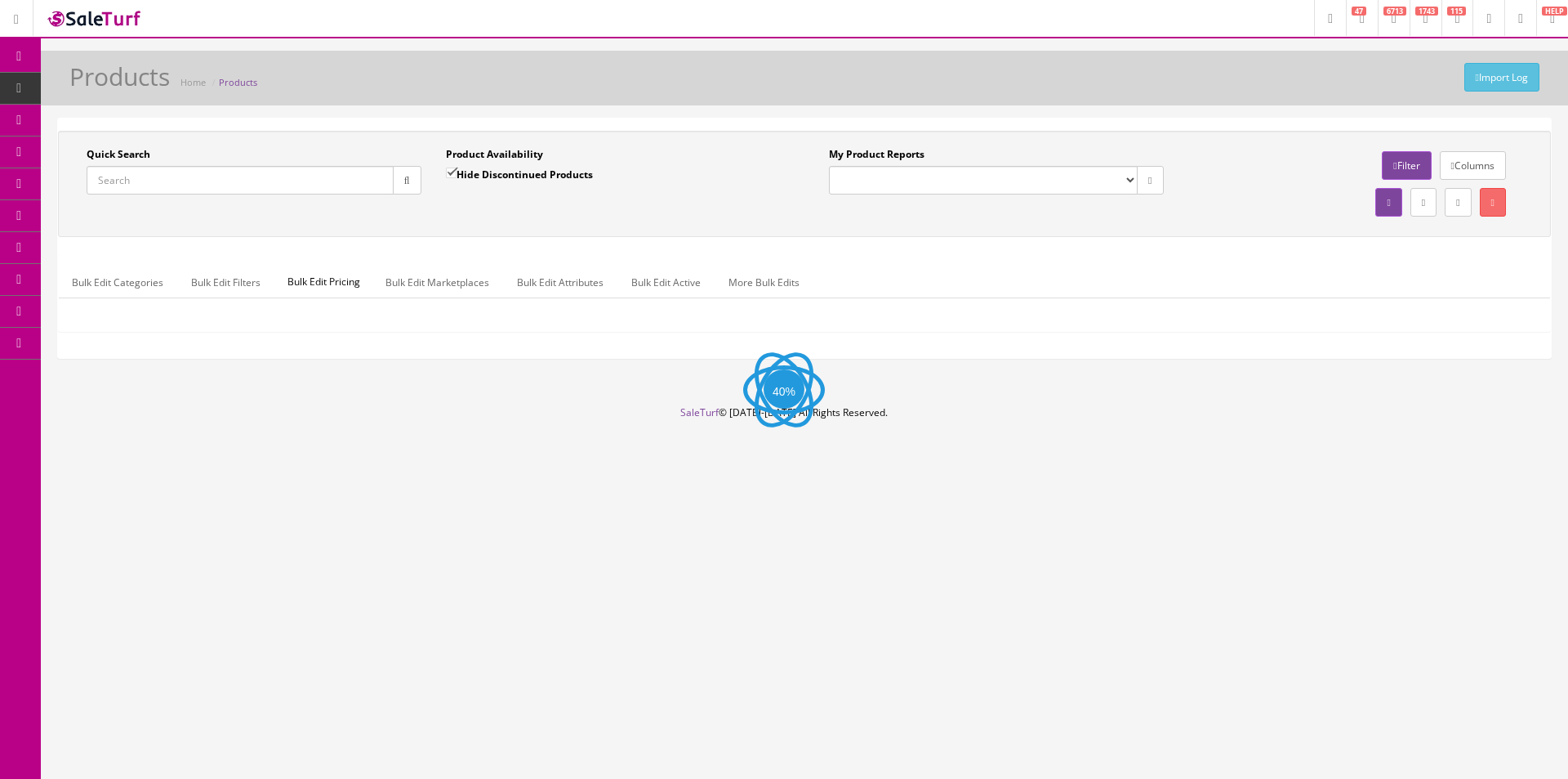
click at [316, 172] on input "Quick Search" at bounding box center [240, 180] width 307 height 28
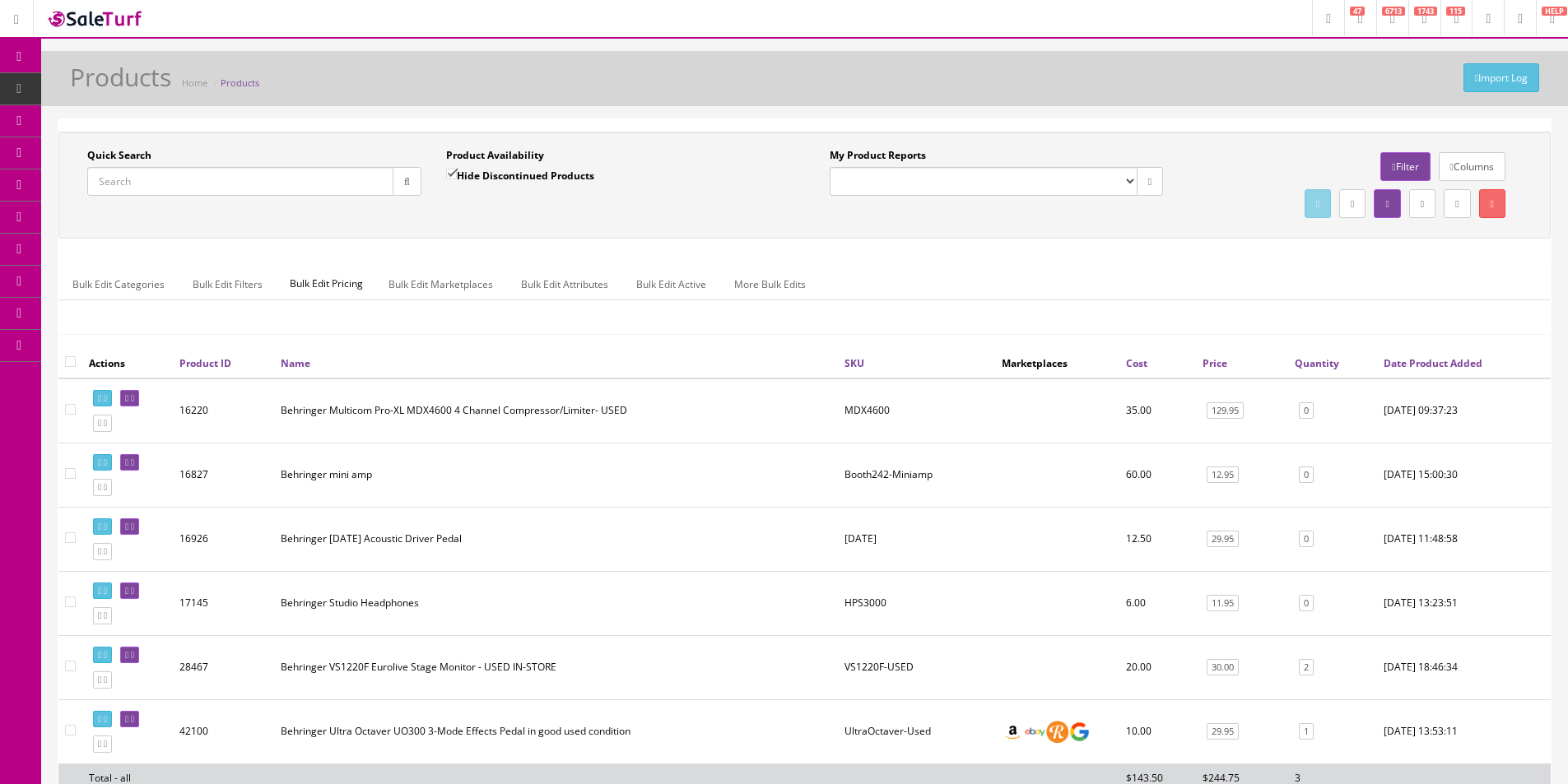
click at [228, 180] on input "Quick Search" at bounding box center [240, 181] width 306 height 28
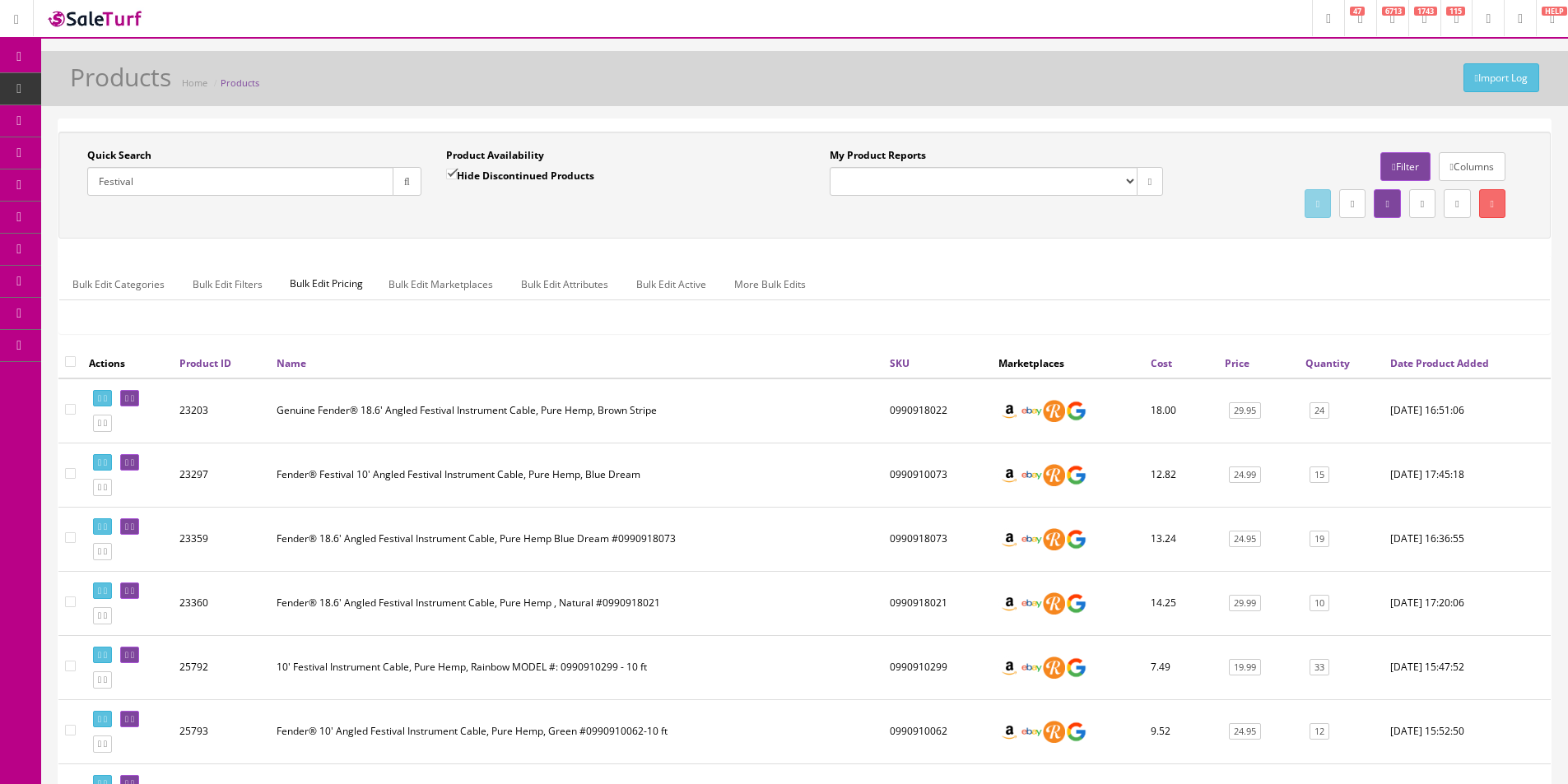
type input "Festival"
click at [646, 236] on div "Quick Search Festival Date From Product Availability Hide Discontinued Products…" at bounding box center [804, 185] width 1492 height 107
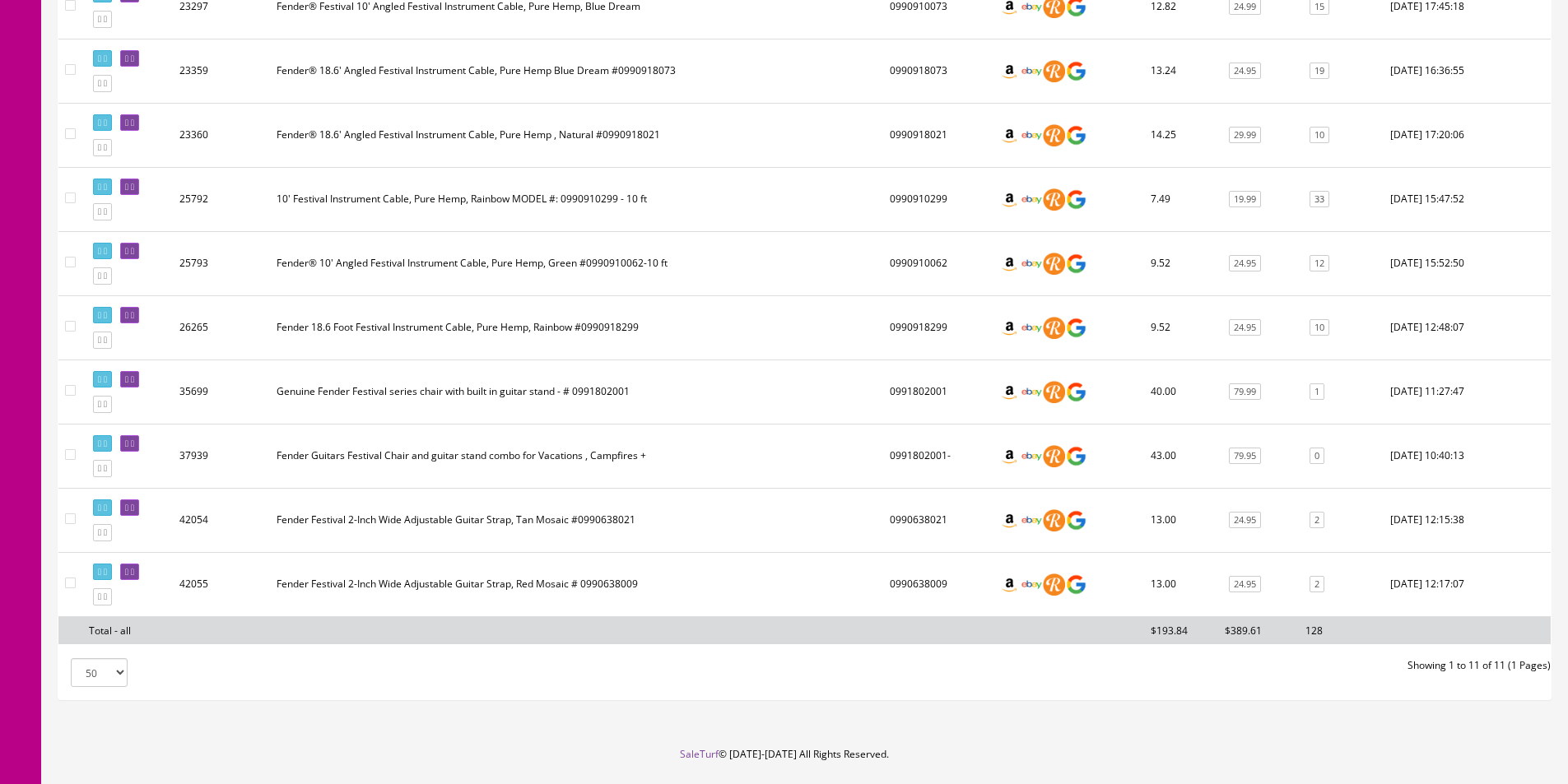
click at [594, 387] on td "Genuine Fender Festival series chair with built in guitar stand - # 0991802001" at bounding box center [576, 392] width 613 height 65
click at [628, 388] on td "Genuine Fender Festival series chair with built in guitar stand - # 0991802001" at bounding box center [576, 392] width 613 height 65
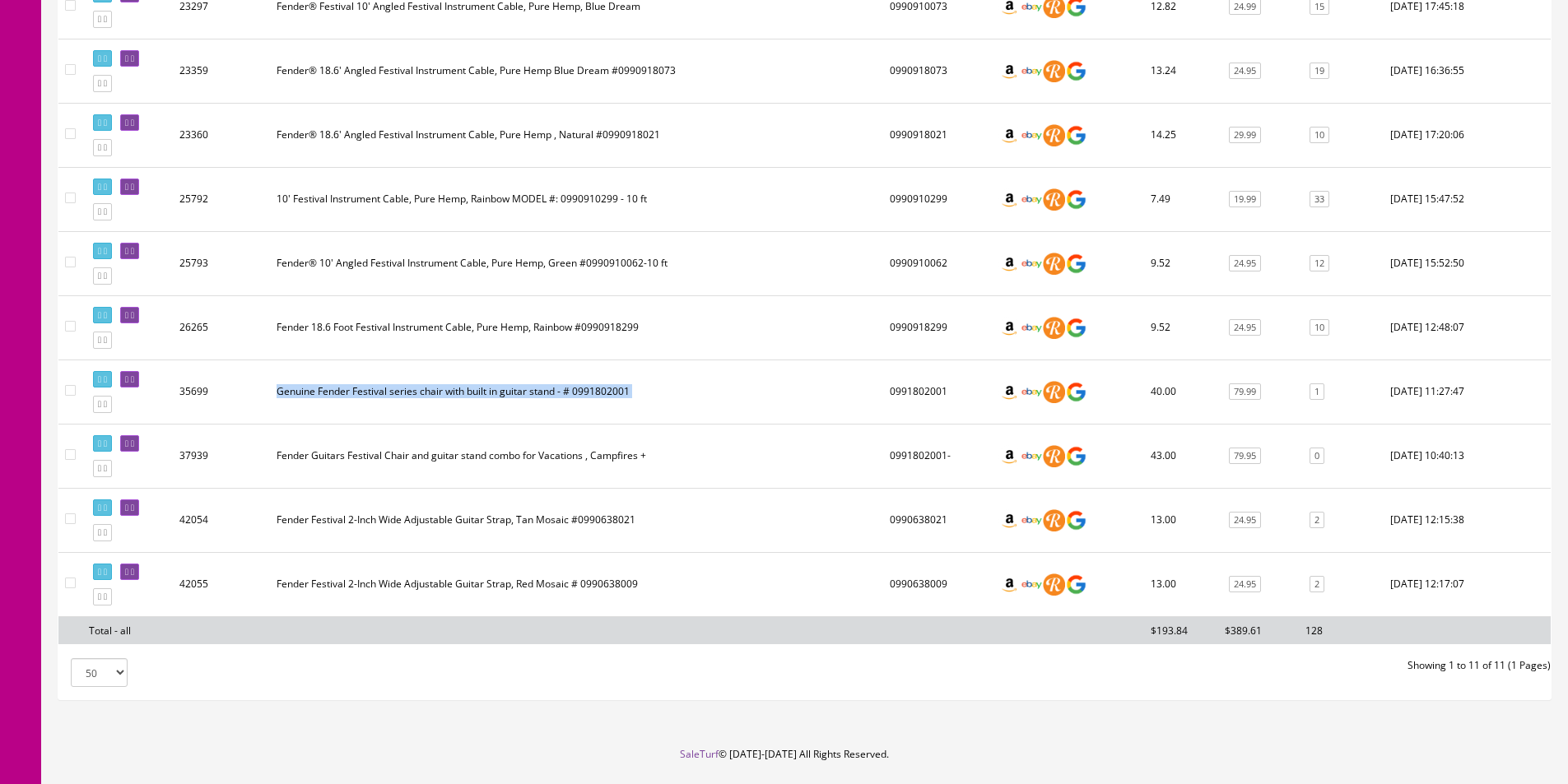
click at [628, 388] on td "Genuine Fender Festival series chair with built in guitar stand - # 0991802001" at bounding box center [576, 392] width 613 height 65
click at [606, 402] on td "Genuine Fender Festival series chair with built in guitar stand - # 0991802001" at bounding box center [576, 392] width 613 height 65
click at [610, 390] on td "Genuine Fender Festival series chair with built in guitar stand - # 0991802001" at bounding box center [576, 392] width 613 height 65
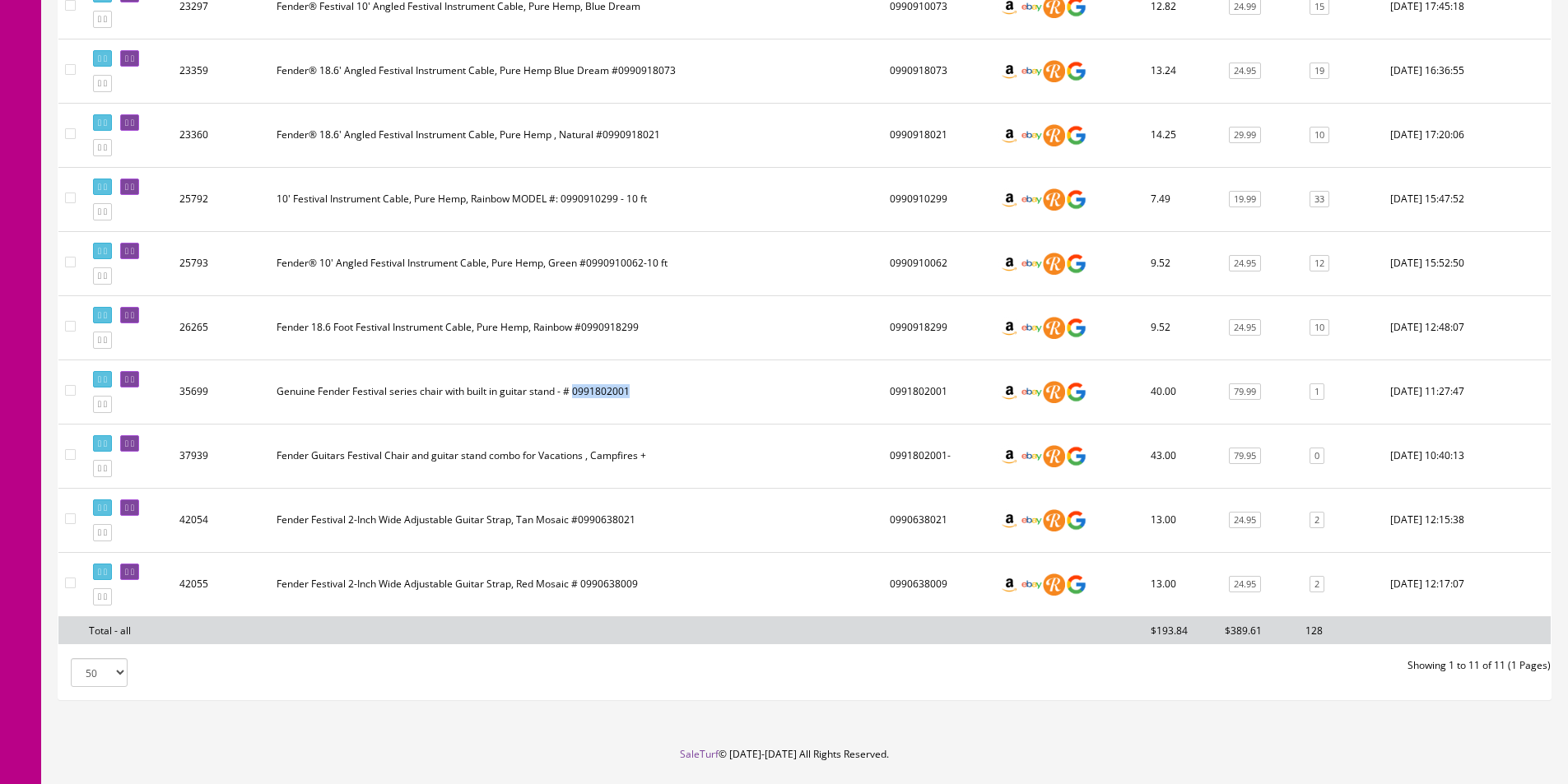
click at [610, 390] on td "Genuine Fender Festival series chair with built in guitar stand - # 0991802001" at bounding box center [576, 392] width 613 height 65
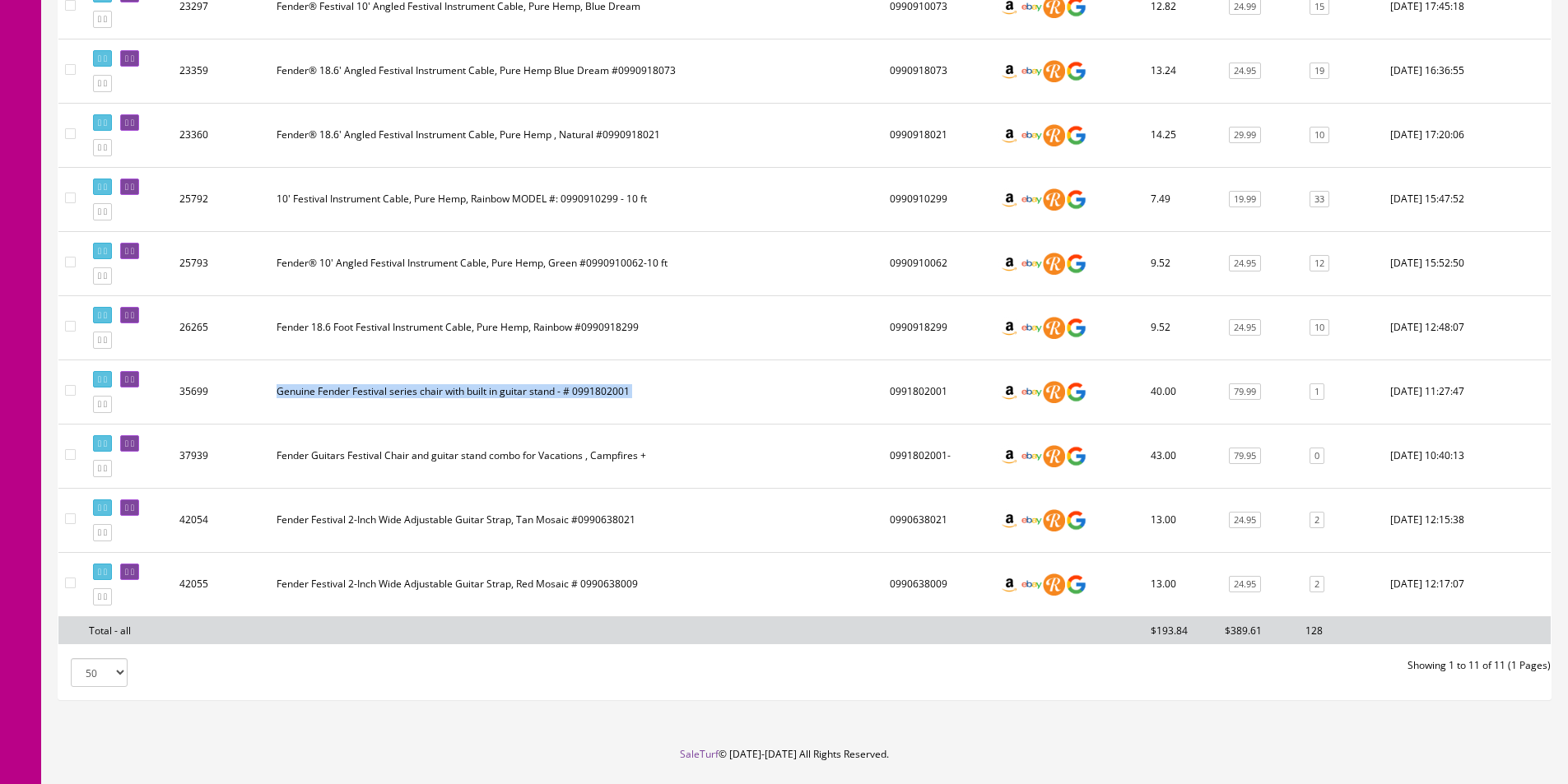
click at [610, 390] on td "Genuine Fender Festival series chair with built in guitar stand - # 0991802001" at bounding box center [576, 392] width 613 height 65
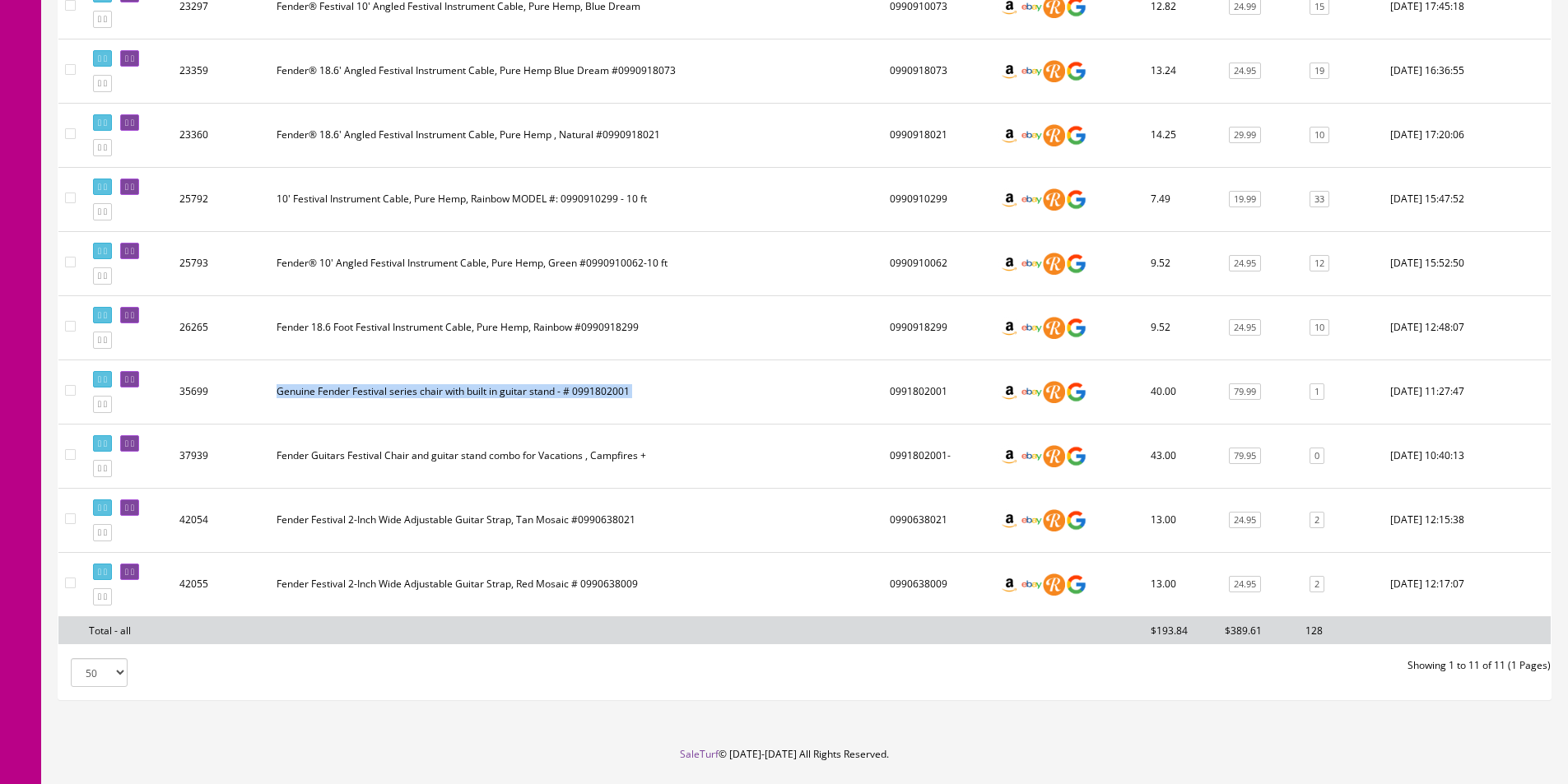
click at [610, 390] on td "Genuine Fender Festival series chair with built in guitar stand - # 0991802001" at bounding box center [576, 392] width 613 height 65
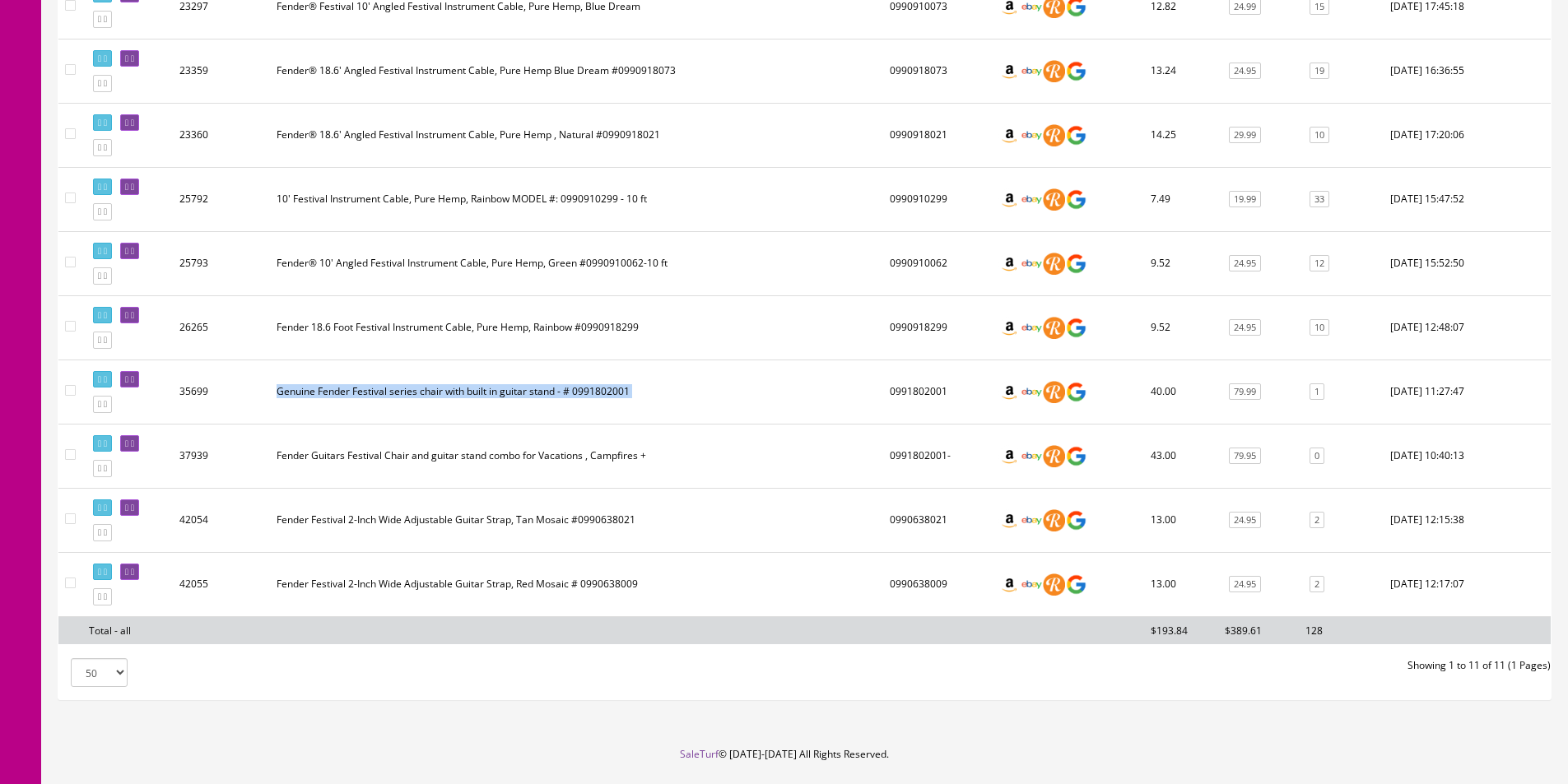
click at [610, 390] on td "Genuine Fender Festival series chair with built in guitar stand - # 0991802001" at bounding box center [576, 392] width 613 height 65
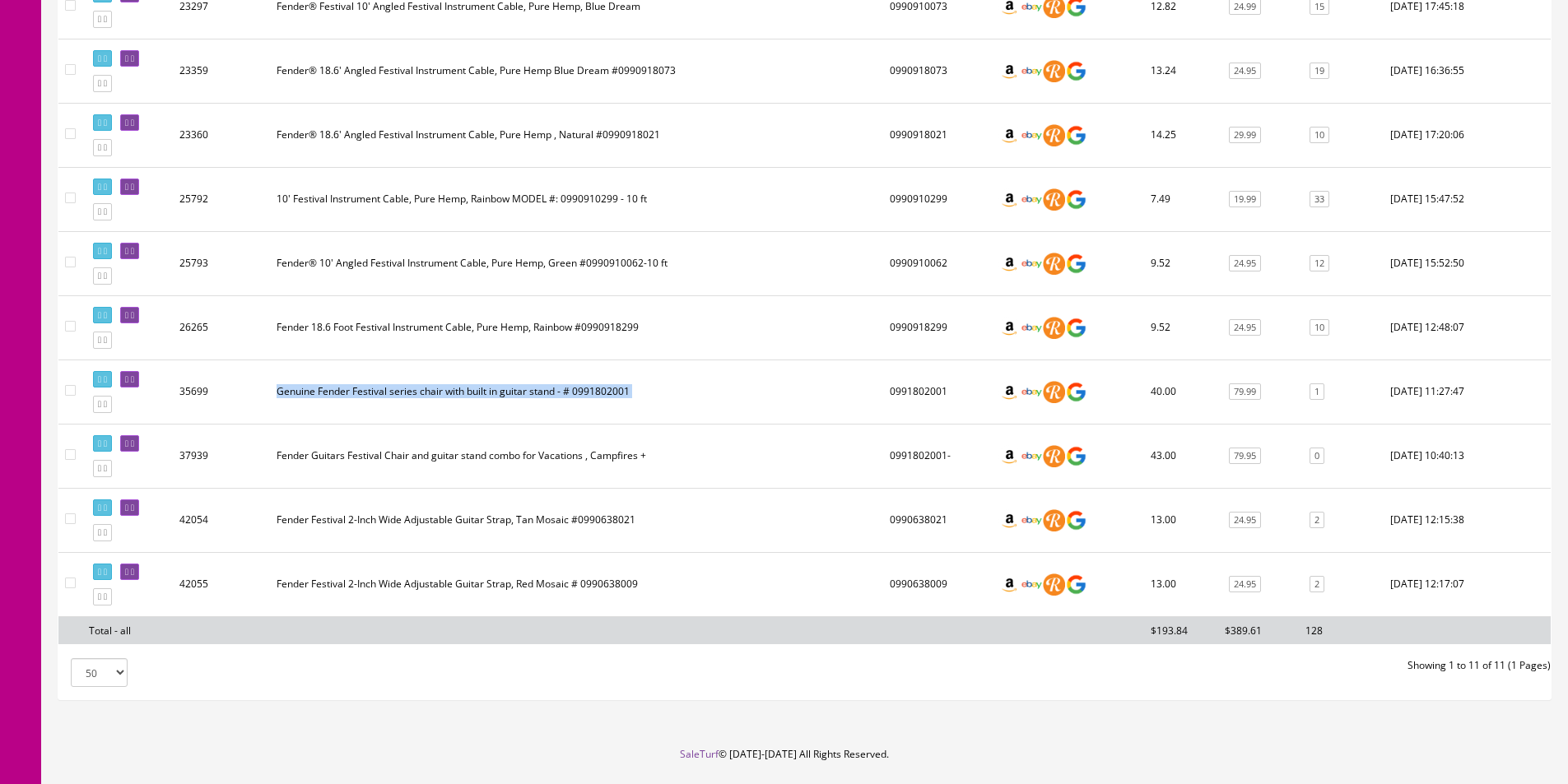
click at [610, 389] on td "Genuine Fender Festival series chair with built in guitar stand - # 0991802001" at bounding box center [576, 392] width 613 height 65
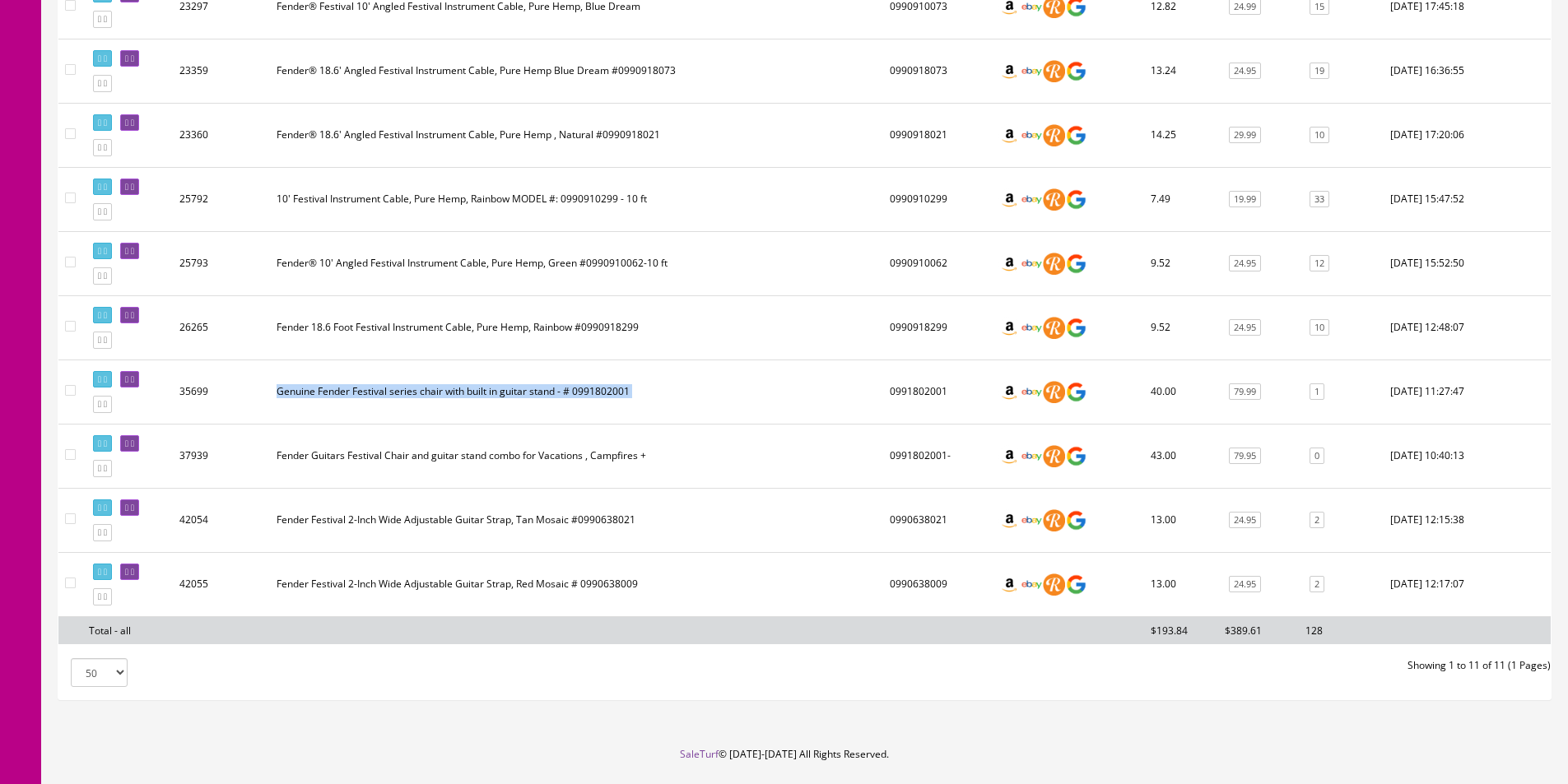
click at [610, 389] on td "Genuine Fender Festival series chair with built in guitar stand - # 0991802001" at bounding box center [576, 392] width 613 height 65
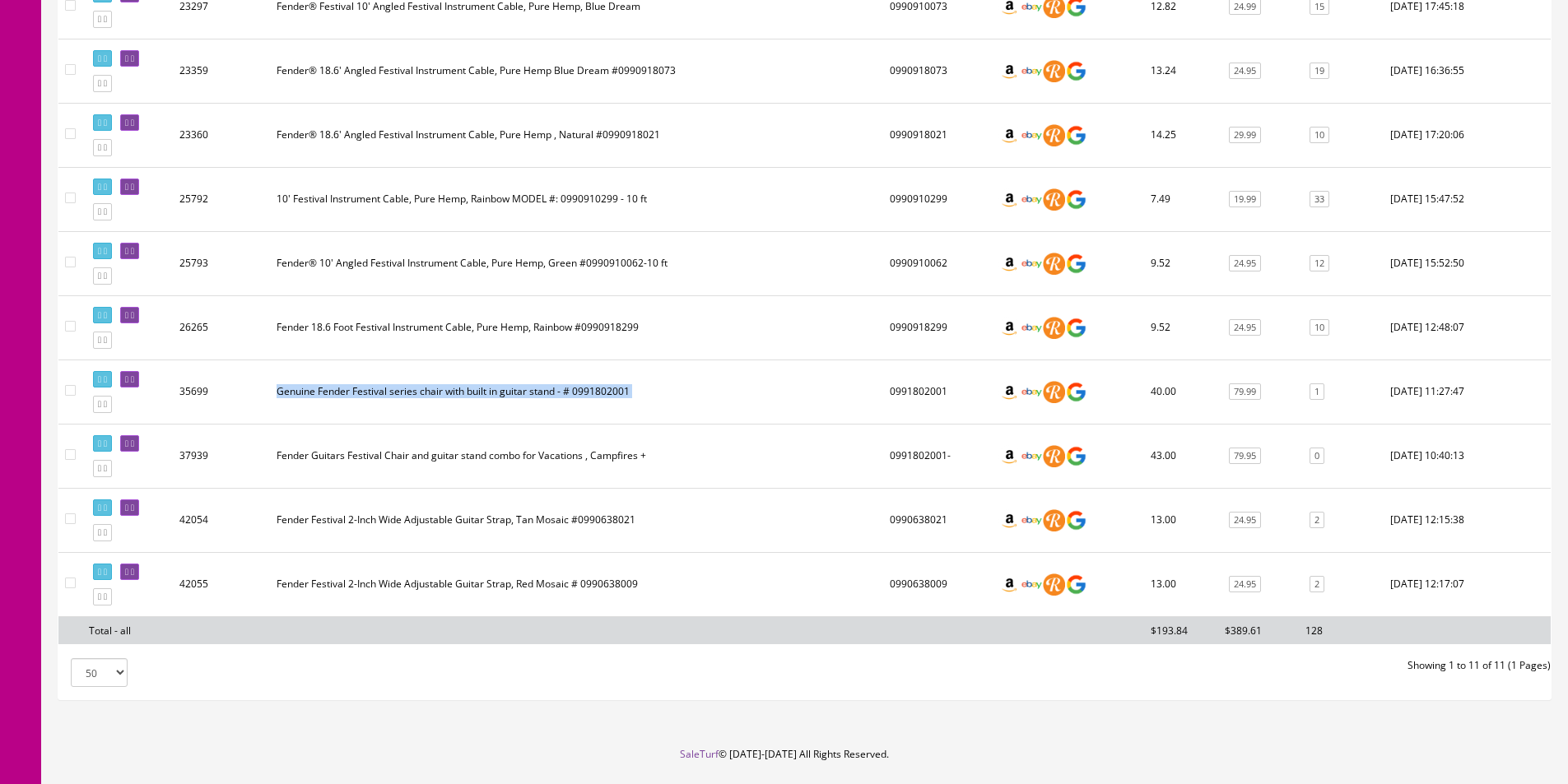
click at [610, 389] on td "Genuine Fender Festival series chair with built in guitar stand - # 0991802001" at bounding box center [576, 392] width 613 height 65
click at [611, 389] on td "Genuine Fender Festival series chair with built in guitar stand - # 0991802001" at bounding box center [576, 392] width 613 height 65
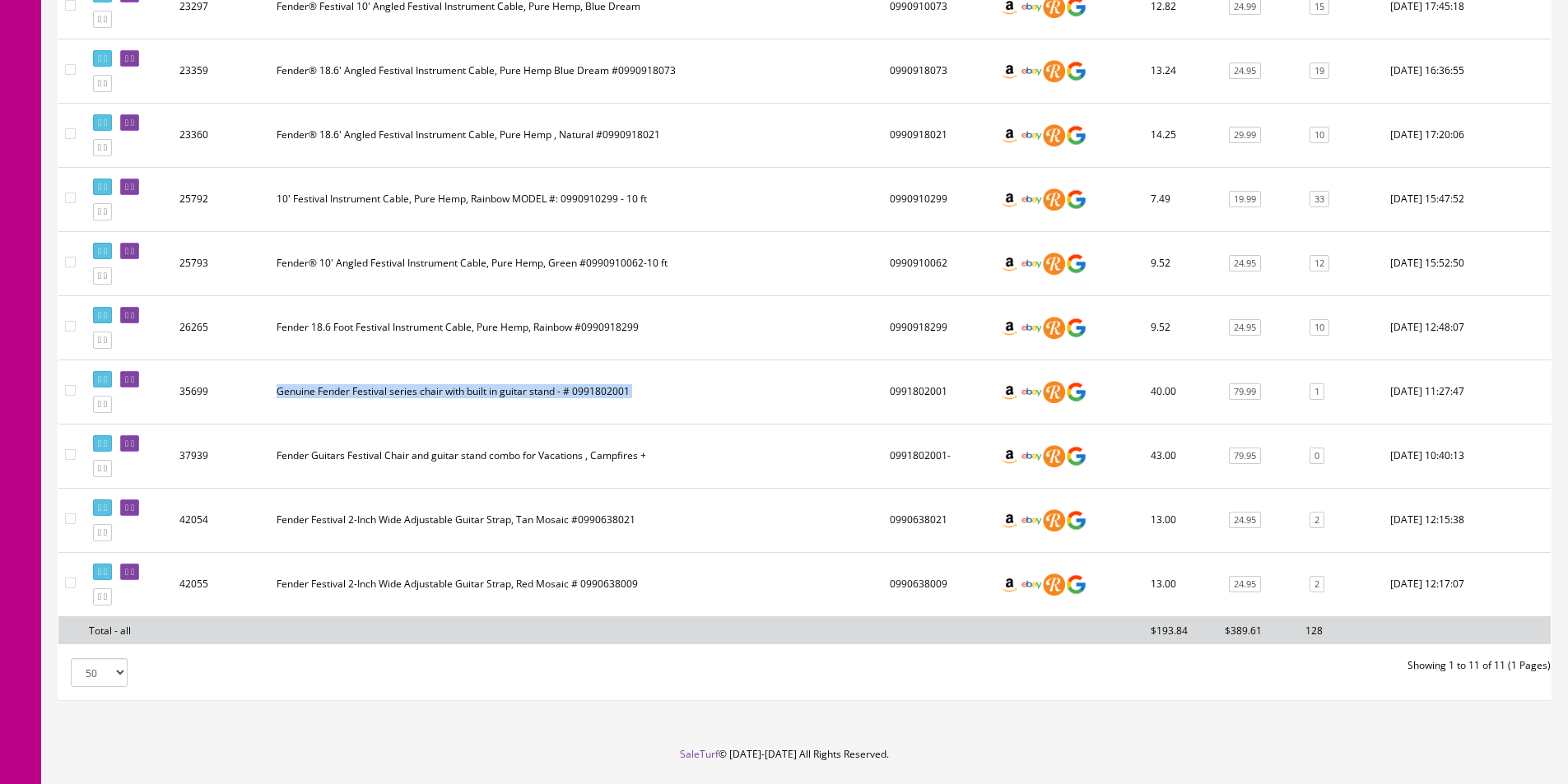
click at [611, 389] on td "Genuine Fender Festival series chair with built in guitar stand - # 0991802001" at bounding box center [576, 392] width 613 height 65
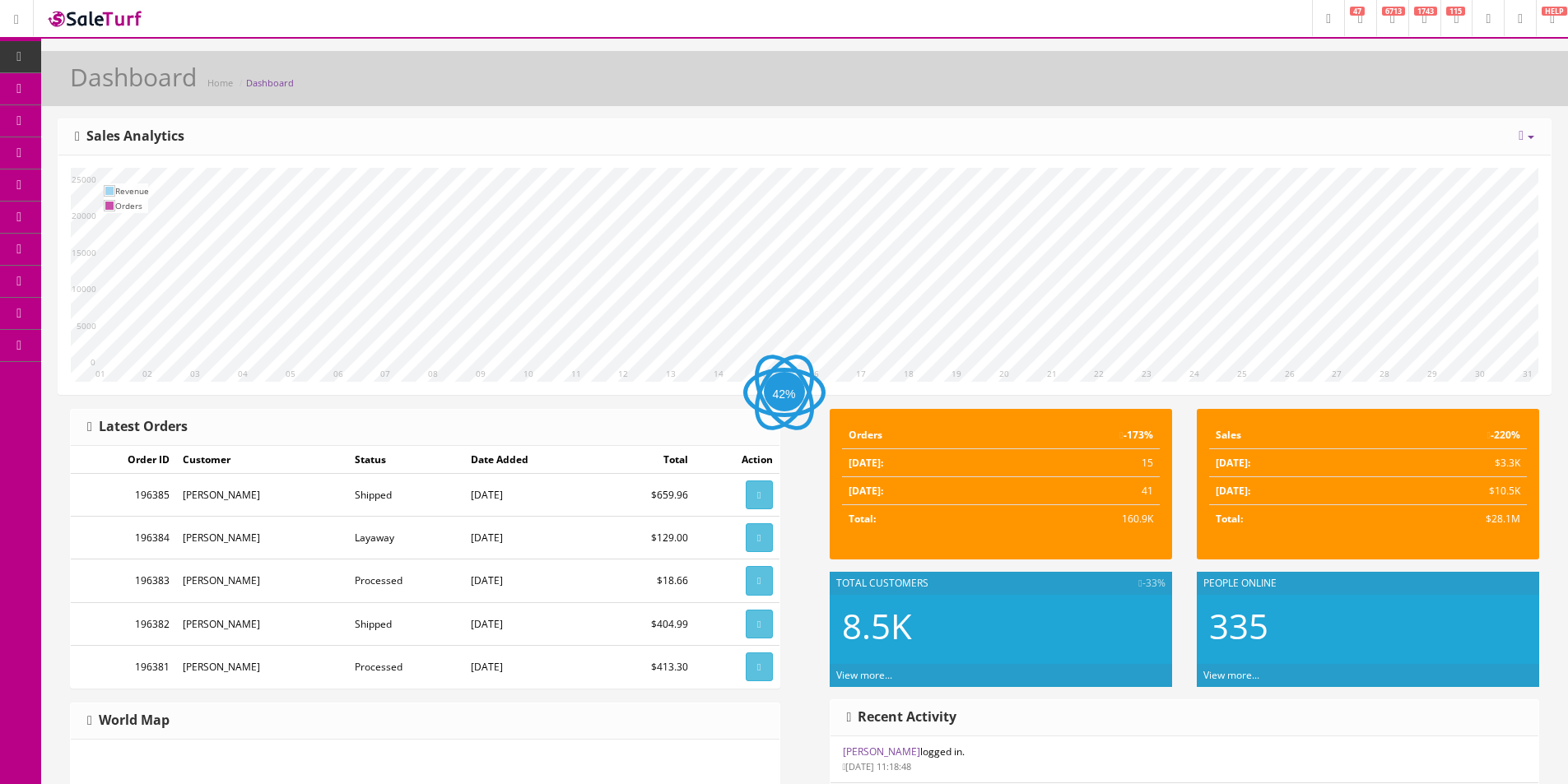
drag, startPoint x: 863, startPoint y: 189, endPoint x: 922, endPoint y: 135, distance: 80.0
click at [922, 135] on div "Today Week Month Year Year over Year Last Year over Prior Year Sales Analytics" at bounding box center [804, 137] width 1492 height 36
click at [715, 159] on div "10 11 12 13 14 15 16 17 18 19 20 21 22 23 24 25 26 27 28 29 30 31 01 02 03 04 0…" at bounding box center [804, 275] width 1492 height 239
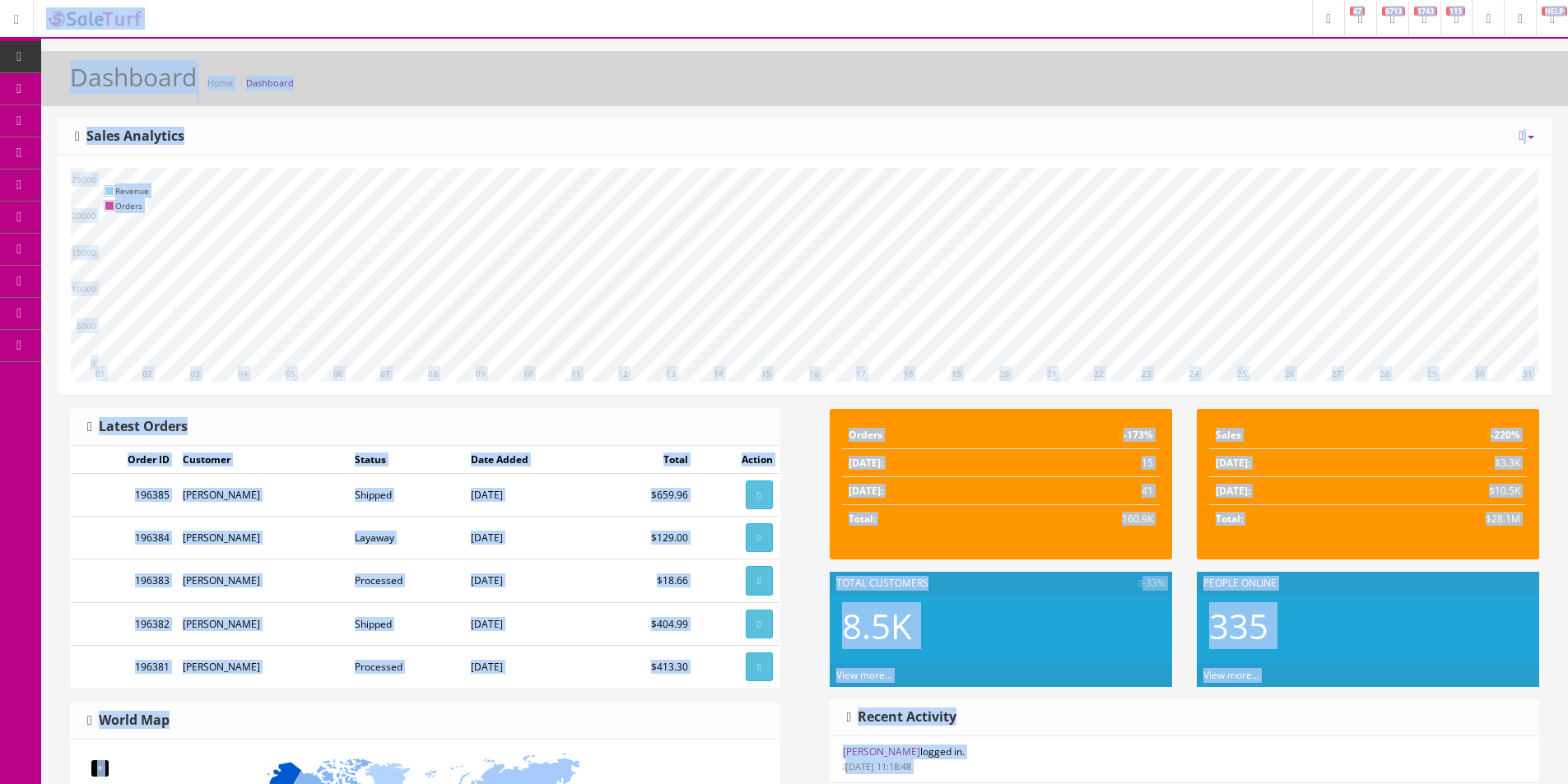
click at [779, 156] on div "10 11 12 13 14 15 16 17 18 19 20 21 22 23 24 25 26 27 28 29 30 31 01 02 03 04 0…" at bounding box center [804, 275] width 1492 height 239
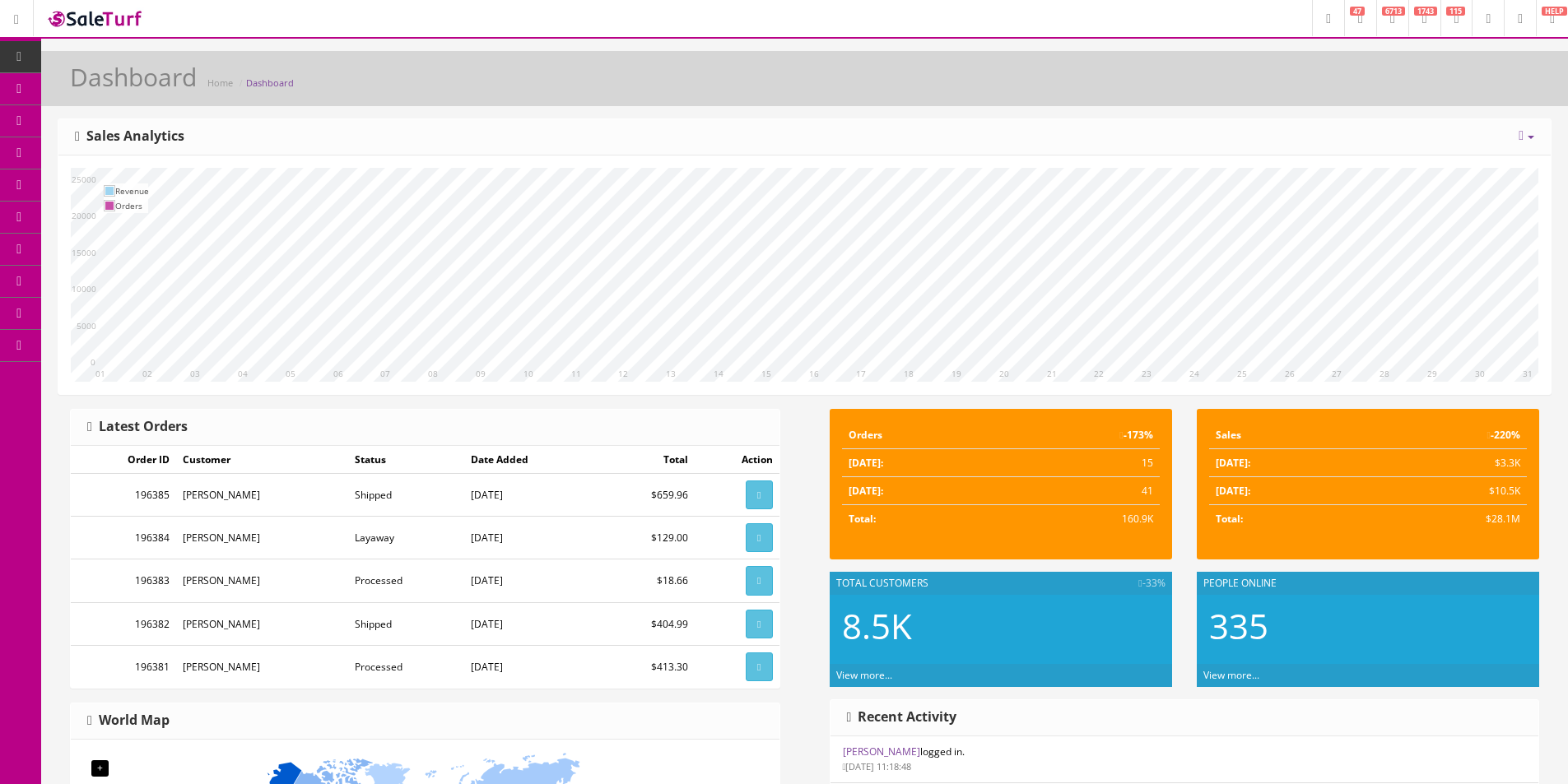
click at [780, 156] on div "10 11 12 13 14 15 16 17 18 19 20 21 22 23 24 25 26 27 28 29 30 31 01 02 03 04 0…" at bounding box center [804, 275] width 1492 height 239
click at [0, 49] on link "Dashboard" at bounding box center [21, 57] width 41 height 32
click at [127, 99] on link "Products" at bounding box center [127, 89] width 173 height 32
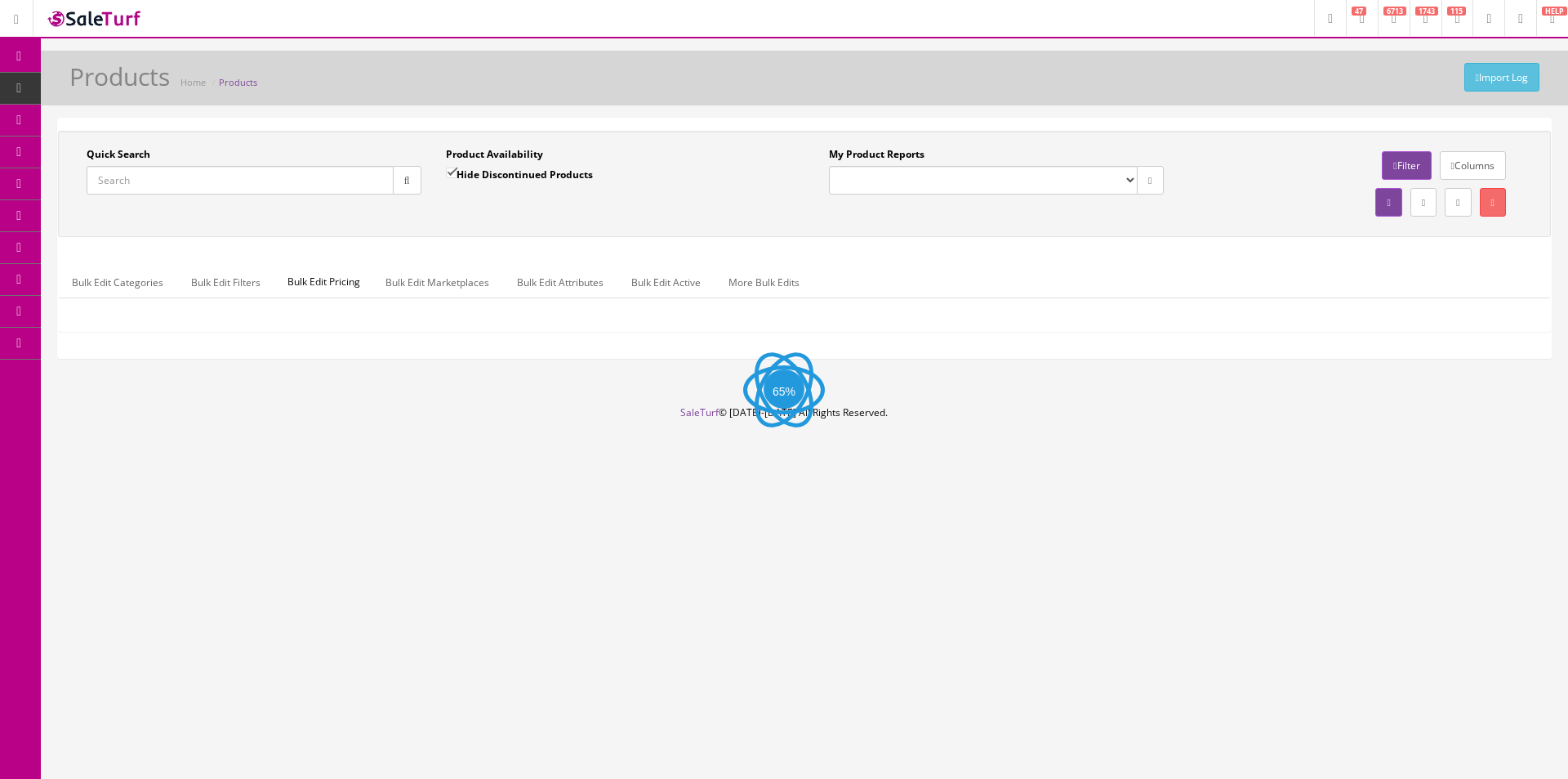
click at [317, 178] on input "Quick Search" at bounding box center [240, 180] width 307 height 28
paste input "2231500030"
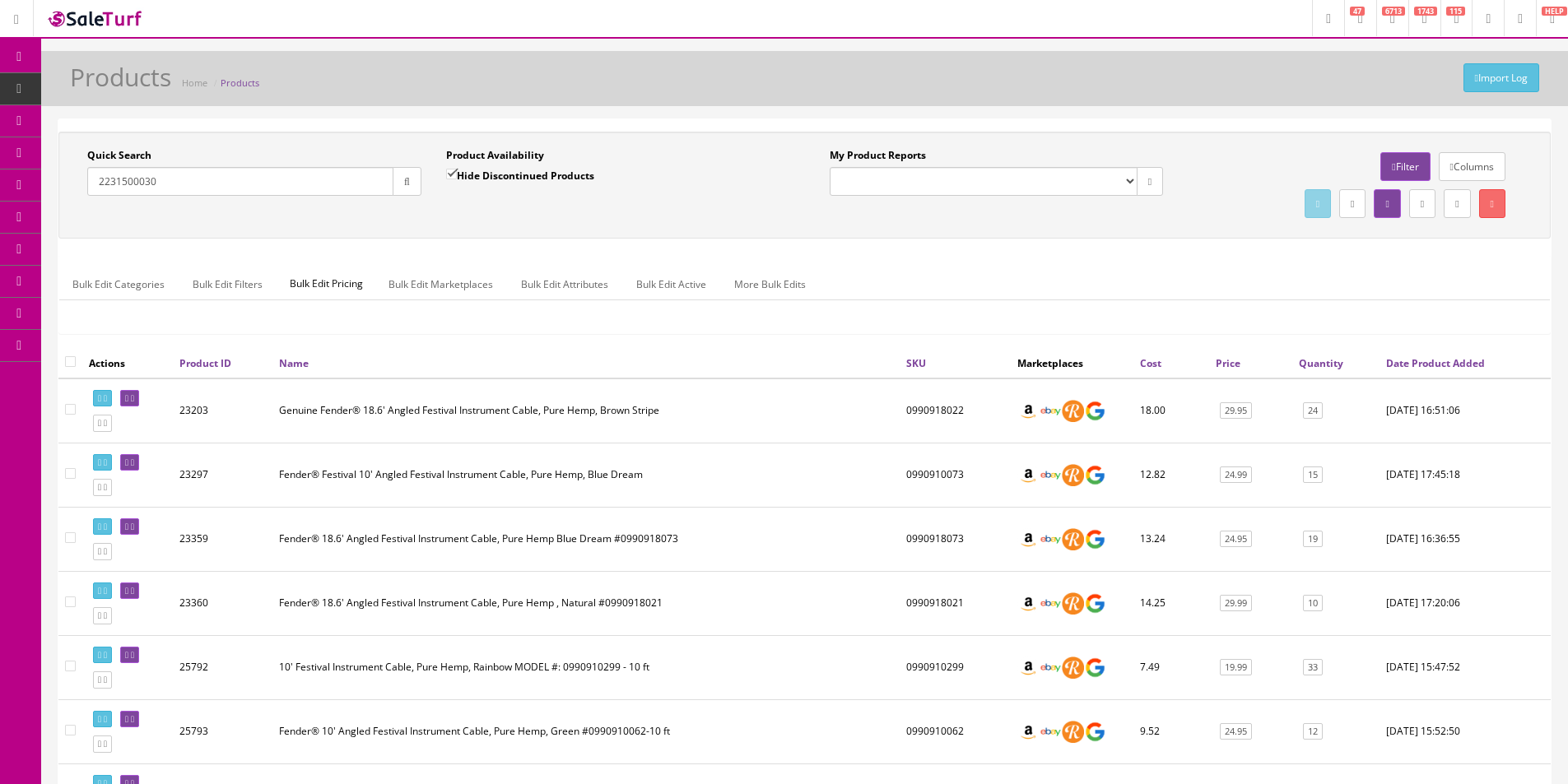
type input "2231500030"
click at [404, 186] on icon "button" at bounding box center [407, 182] width 6 height 10
click at [644, 217] on div "Quick Search 2231500030 Date From Product Availability Hide Discontinued Produc…" at bounding box center [804, 185] width 1484 height 74
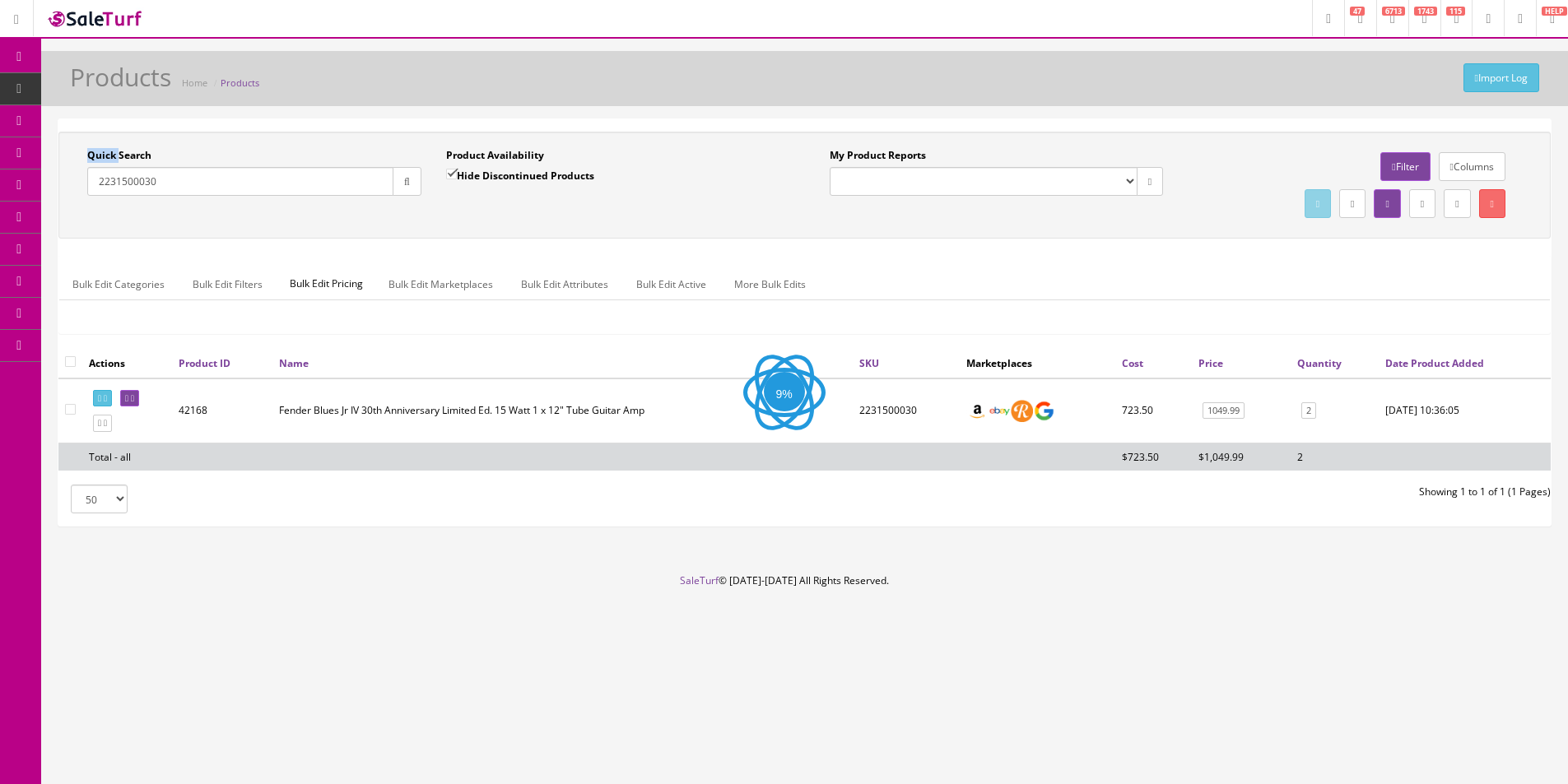
click at [644, 217] on div "Quick Search 2231500030 Date From Product Availability Hide Discontinued Produc…" at bounding box center [804, 185] width 1484 height 74
click at [644, 217] on div "Quick Search 2231500030 Date From Product Availability Hide Discontinued Produc…" at bounding box center [810, 185] width 1496 height 74
click at [644, 216] on div "Quick Search 2231500030 Date From Product Availability Hide Discontinued Produc…" at bounding box center [810, 185] width 1496 height 74
click at [644, 215] on div "Quick Search 2231500030 Date From Product Availability Hide Discontinued Produc…" at bounding box center [810, 185] width 1496 height 74
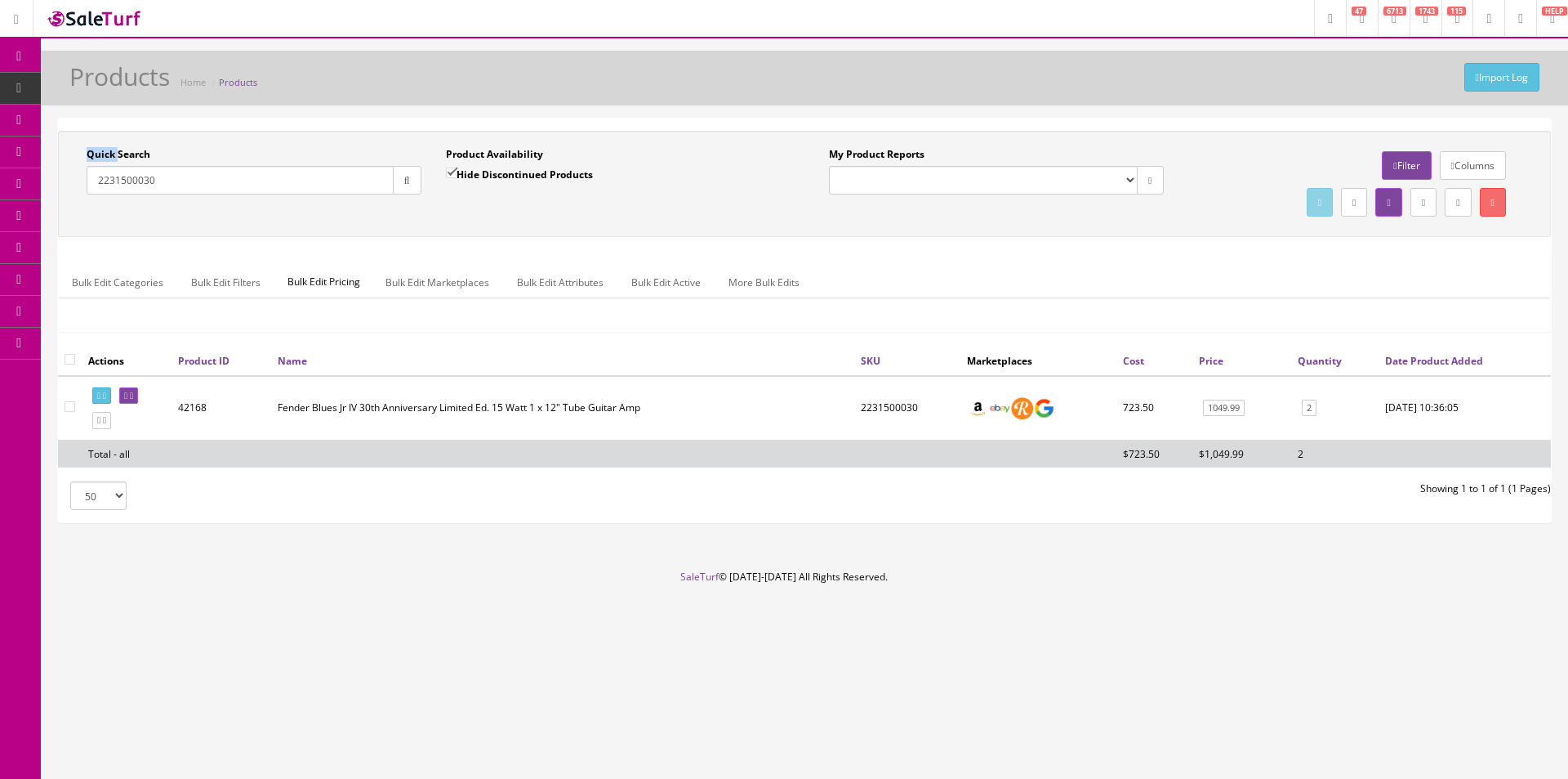
click at [639, 214] on div "Quick Search 2231500030 Date From Product Availability Hide Discontinued Produc…" at bounding box center [804, 184] width 1485 height 74
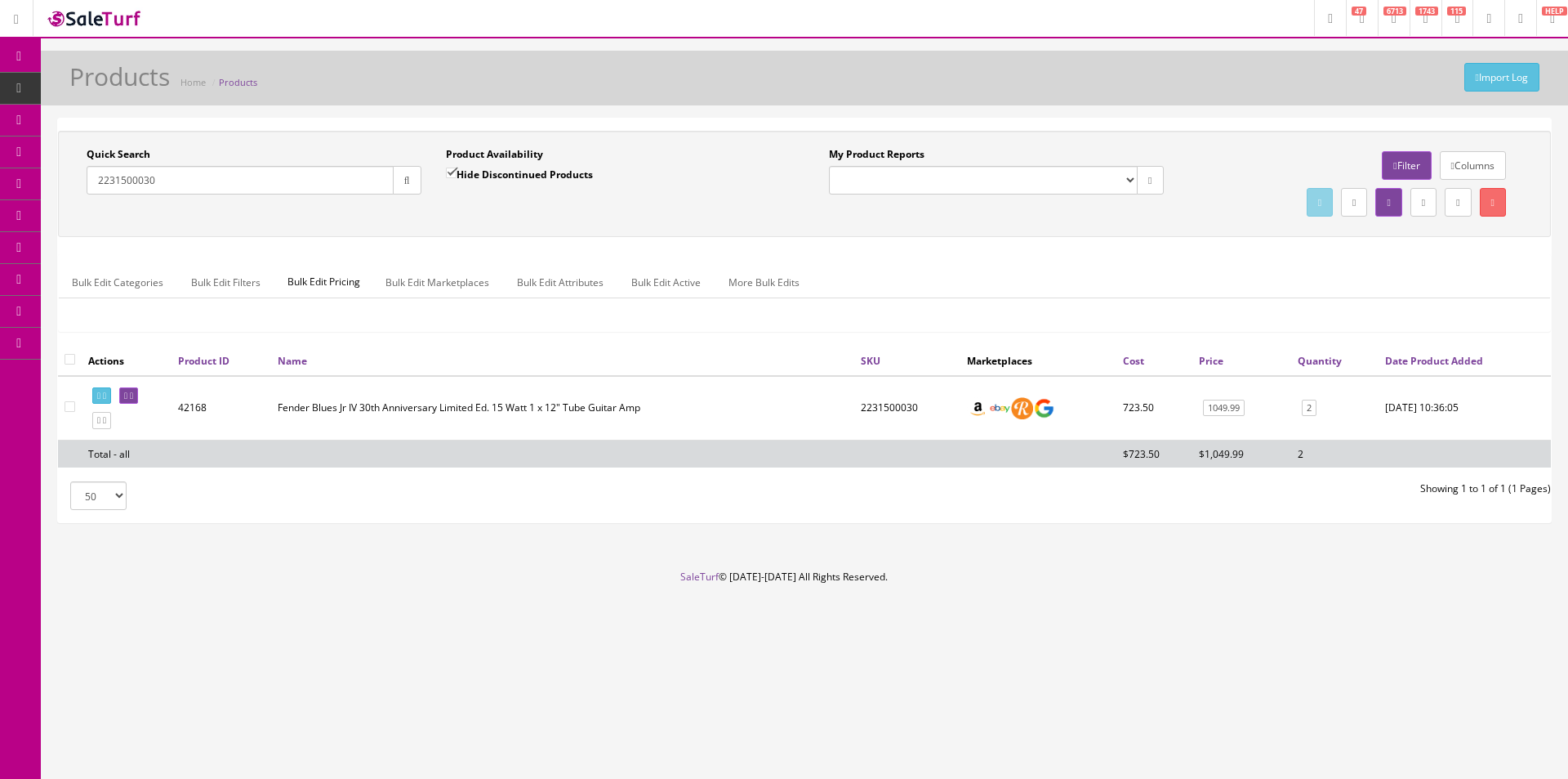
click at [639, 214] on div "Quick Search 2231500030 Date From Product Availability Hide Discontinued Produc…" at bounding box center [804, 184] width 1485 height 74
click at [913, 767] on div "Research Trends Trending on Ebay Google Trends Amazon Insights (Login Before Cl…" at bounding box center [784, 390] width 1568 height 779
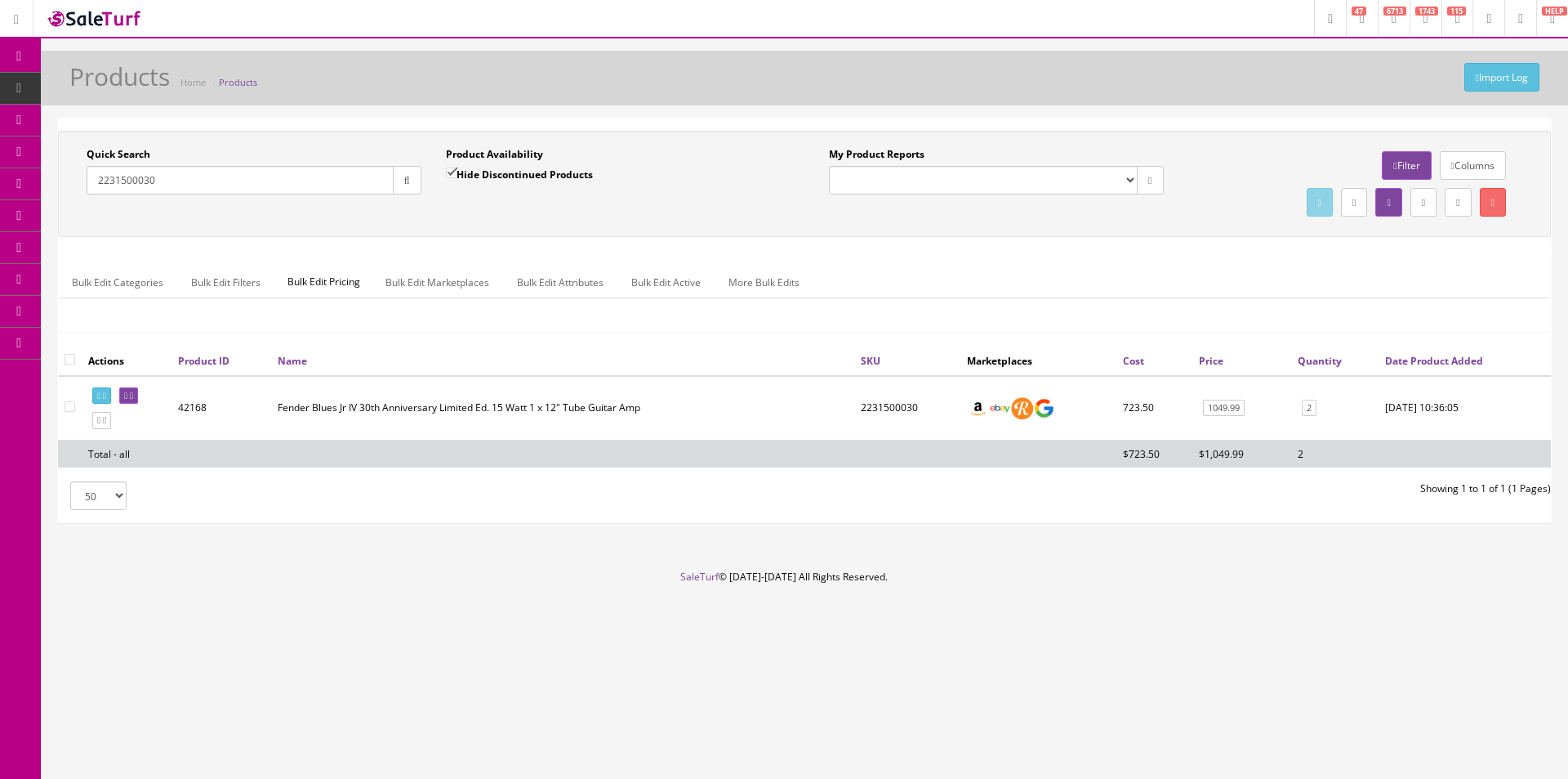
click at [364, 178] on input "2231500030" at bounding box center [240, 180] width 307 height 28
click at [364, 177] on input "2231500030" at bounding box center [240, 180] width 307 height 28
click at [365, 177] on input "2231500030" at bounding box center [240, 180] width 307 height 28
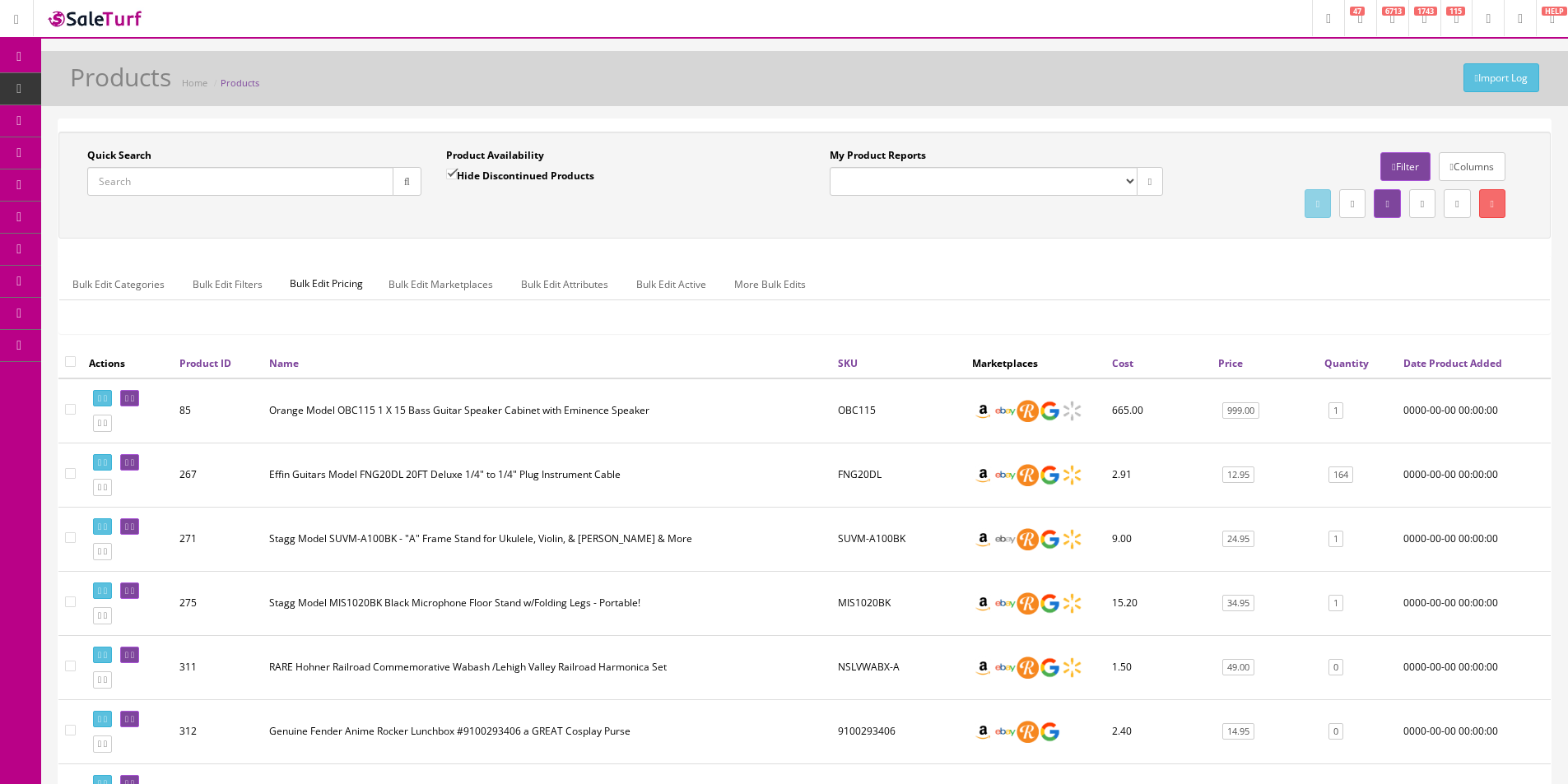
click at [608, 251] on div "Quick Search Date From Product Availability Hide Discontinued Products Date To …" at bounding box center [804, 240] width 1492 height 216
click at [530, 237] on div "Quick Search Date From Product Availability Hide Discontinued Products Date To …" at bounding box center [804, 185] width 1492 height 107
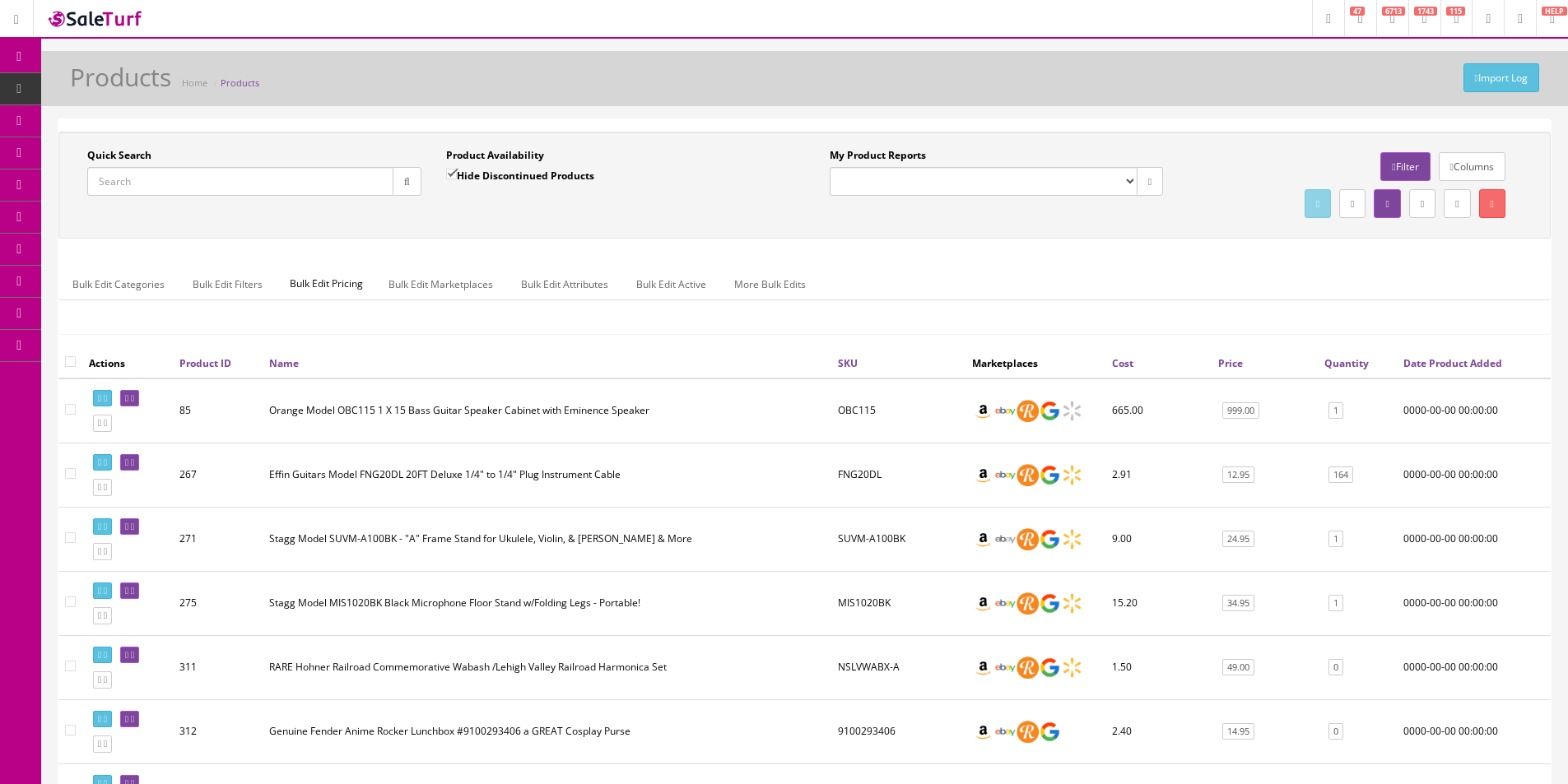
click at [530, 237] on div "Quick Search Date From Product Availability Hide Discontinued Products Date To …" at bounding box center [804, 185] width 1492 height 107
drag, startPoint x: 530, startPoint y: 237, endPoint x: 535, endPoint y: 220, distance: 17.7
click at [533, 236] on div "Quick Search Date From Product Availability Hide Discontinued Products Date To …" at bounding box center [804, 185] width 1492 height 107
click at [113, 191] on span "Order List" at bounding box center [120, 185] width 45 height 14
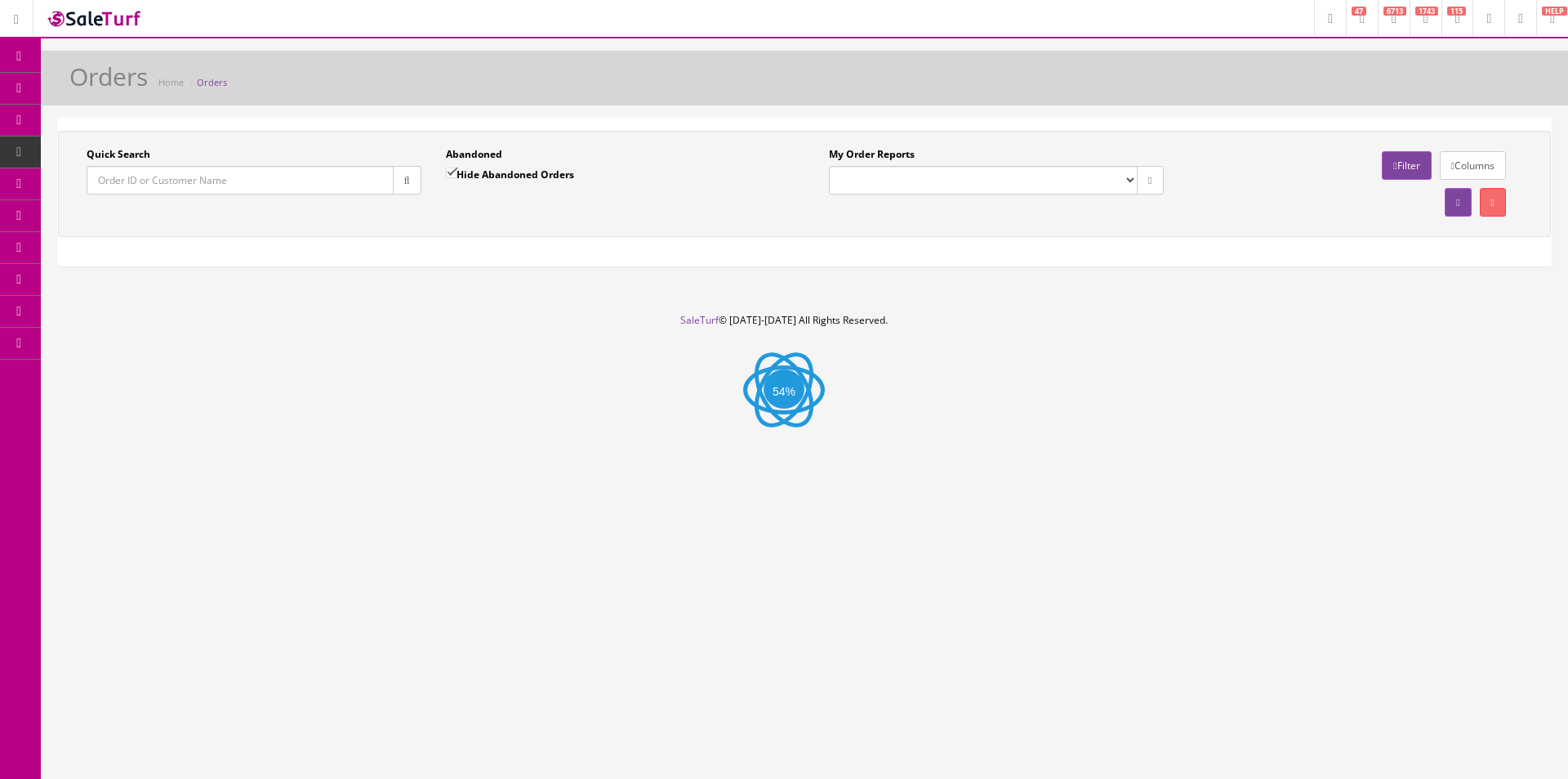
click at [315, 179] on input "Quick Search" at bounding box center [240, 180] width 307 height 28
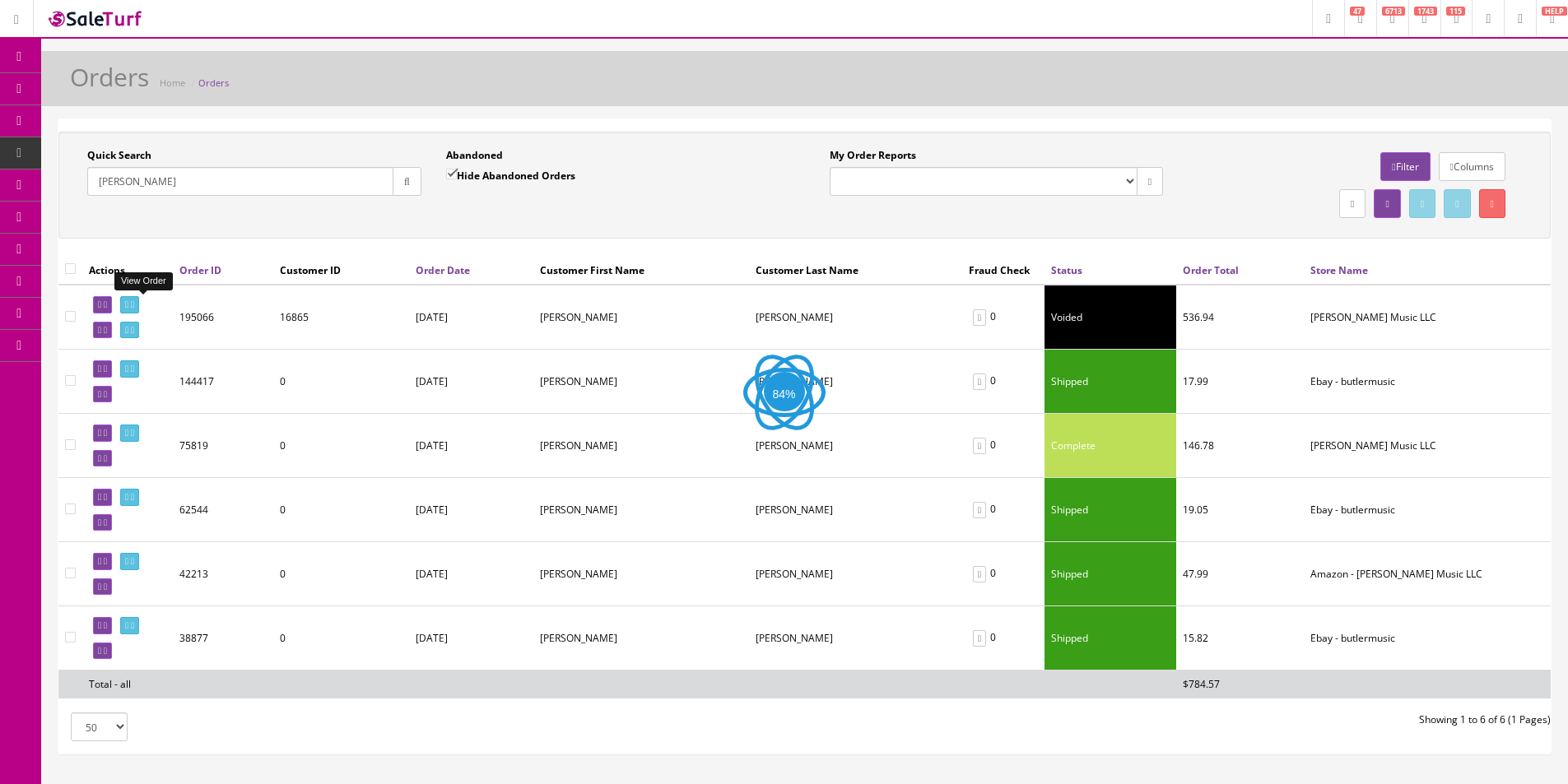
type input "[PERSON_NAME]"
click at [134, 304] on icon at bounding box center [132, 304] width 3 height 9
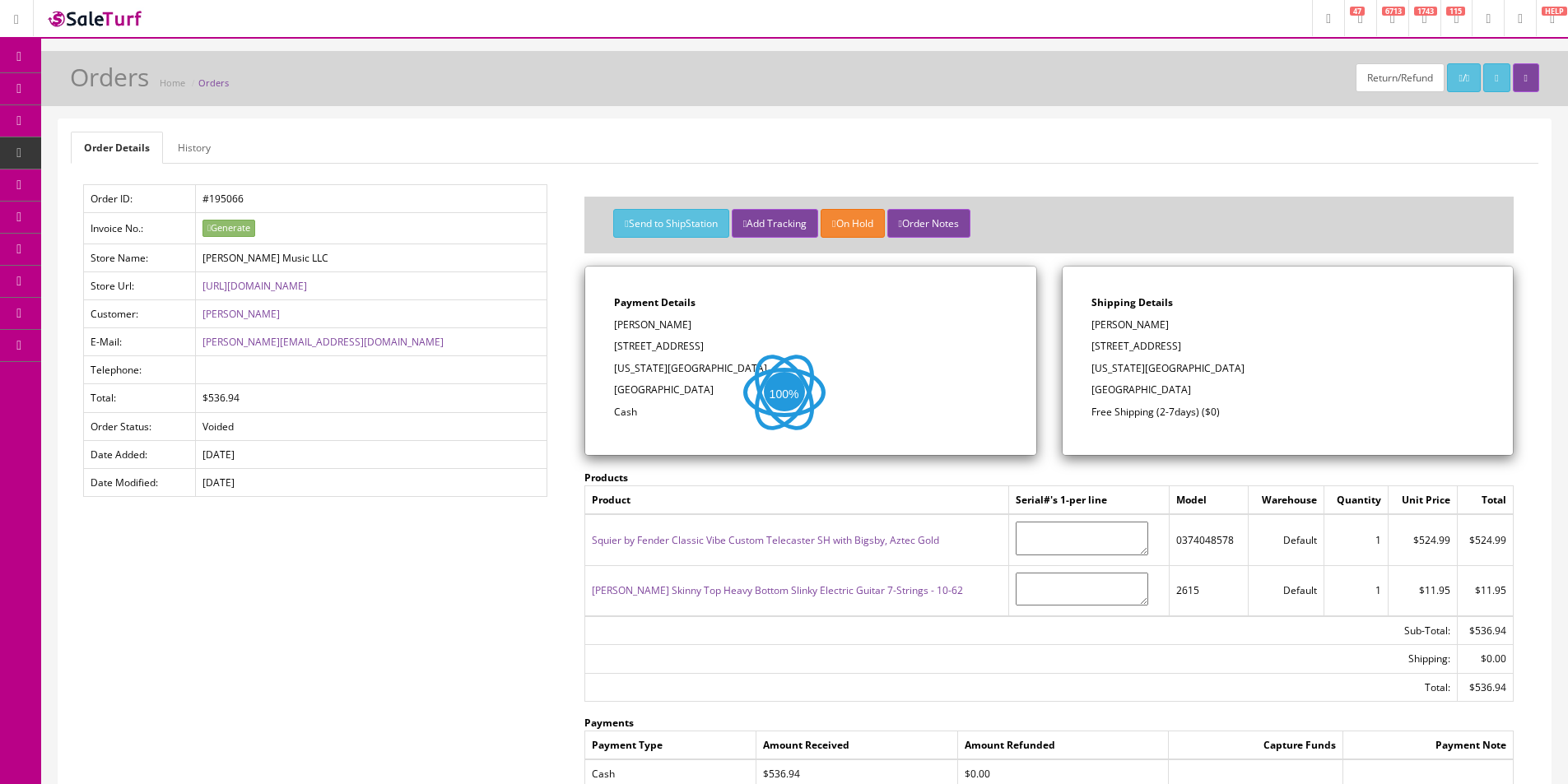
click at [1189, 543] on td "0374048578" at bounding box center [1208, 540] width 79 height 51
copy td "0374048578"
drag, startPoint x: 93, startPoint y: 177, endPoint x: 180, endPoint y: 179, distance: 87.0
click at [93, 177] on link "Order List" at bounding box center [127, 185] width 173 height 32
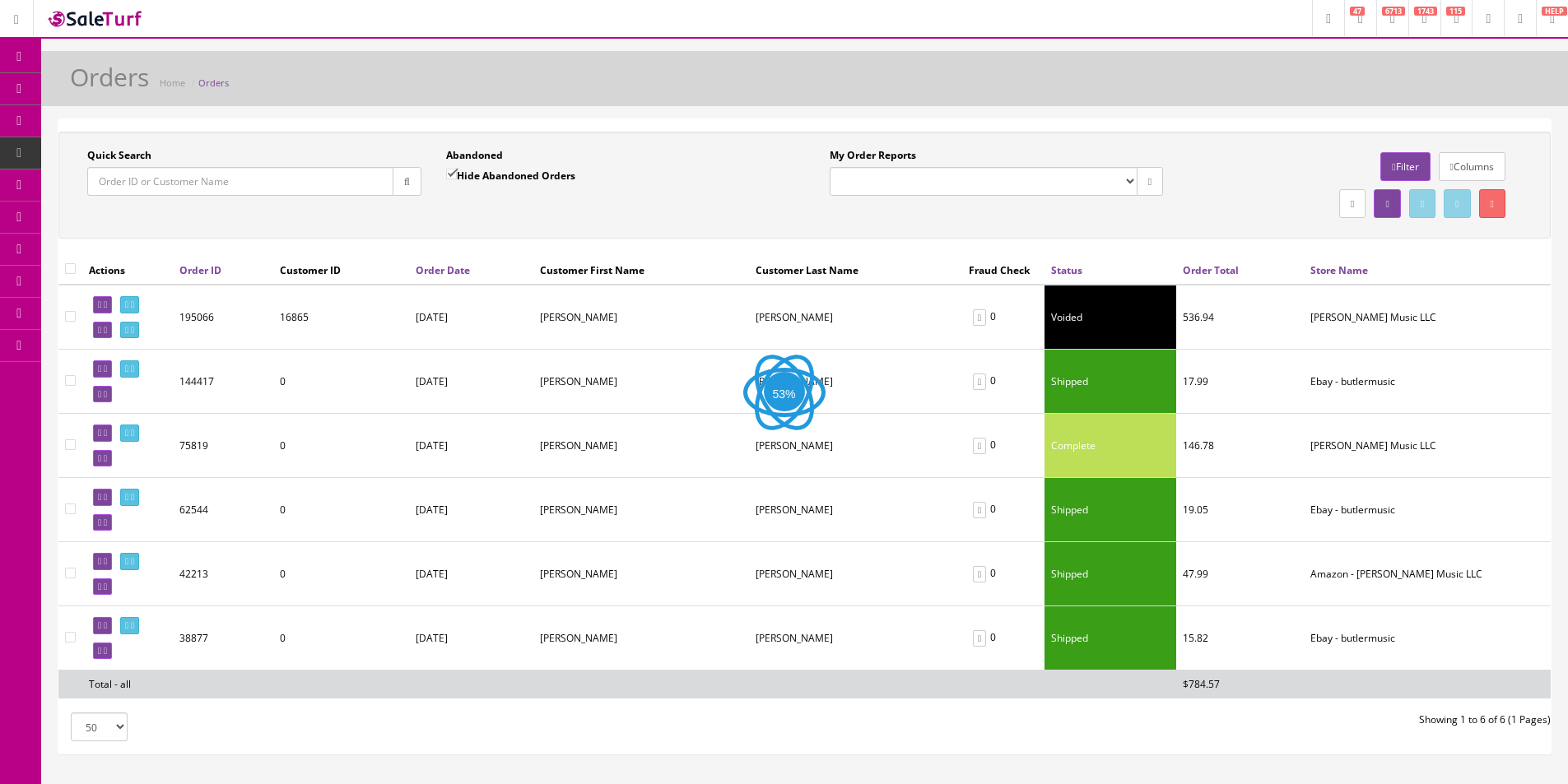
click at [320, 180] on input "Quick Search" at bounding box center [240, 181] width 306 height 28
click at [258, 438] on td "75819" at bounding box center [223, 446] width 101 height 65
click at [827, 388] on td "[PERSON_NAME]" at bounding box center [856, 382] width 213 height 65
click at [507, 176] on label "Hide Abandoned Orders" at bounding box center [511, 175] width 129 height 17
click at [457, 176] on input "Hide Abandoned Orders" at bounding box center [451, 173] width 11 height 11
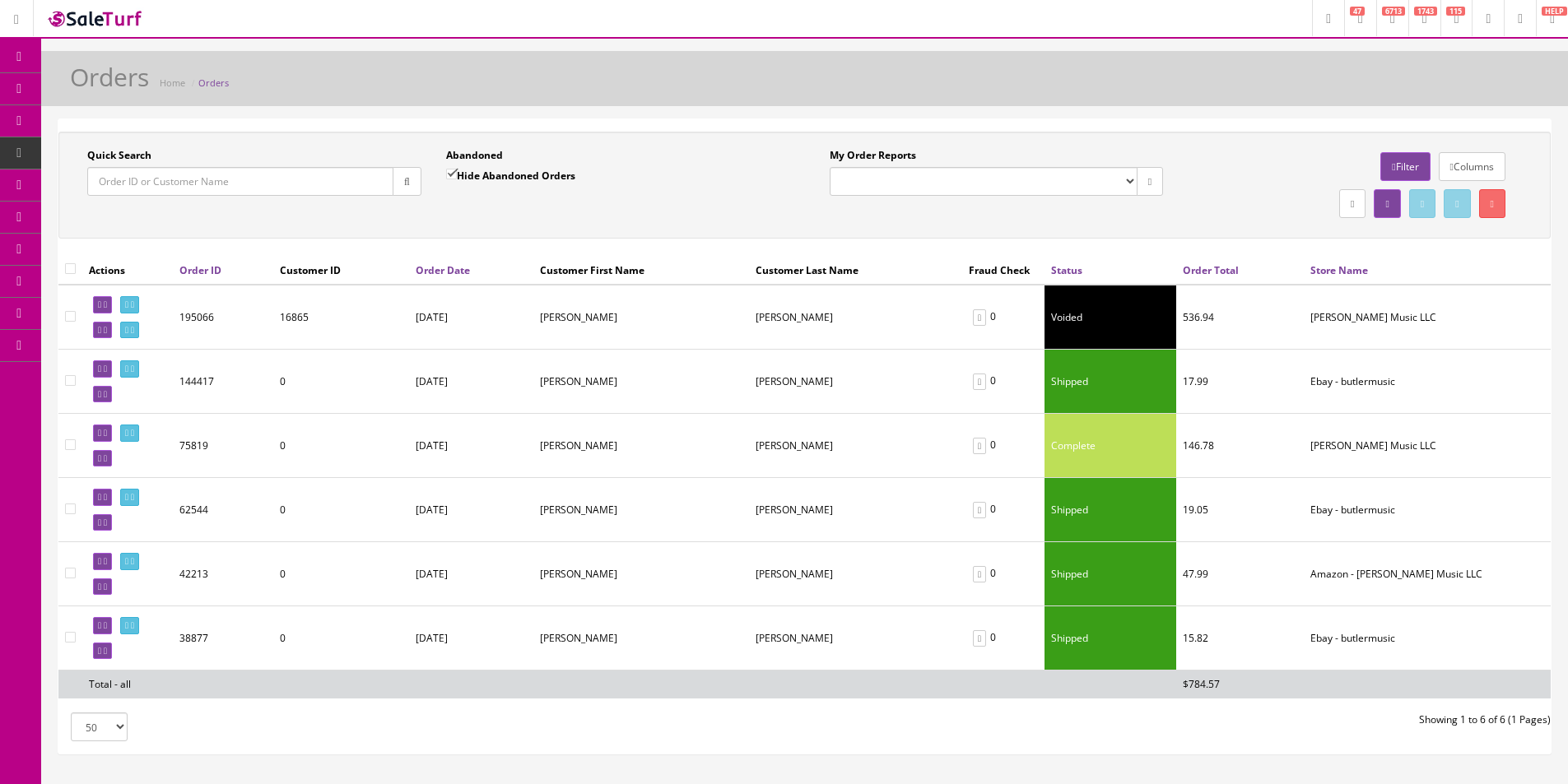
checkbox input "false"
click at [527, 206] on div "Abandoned Hide Abandoned Orders Date To" at bounding box center [612, 177] width 359 height 60
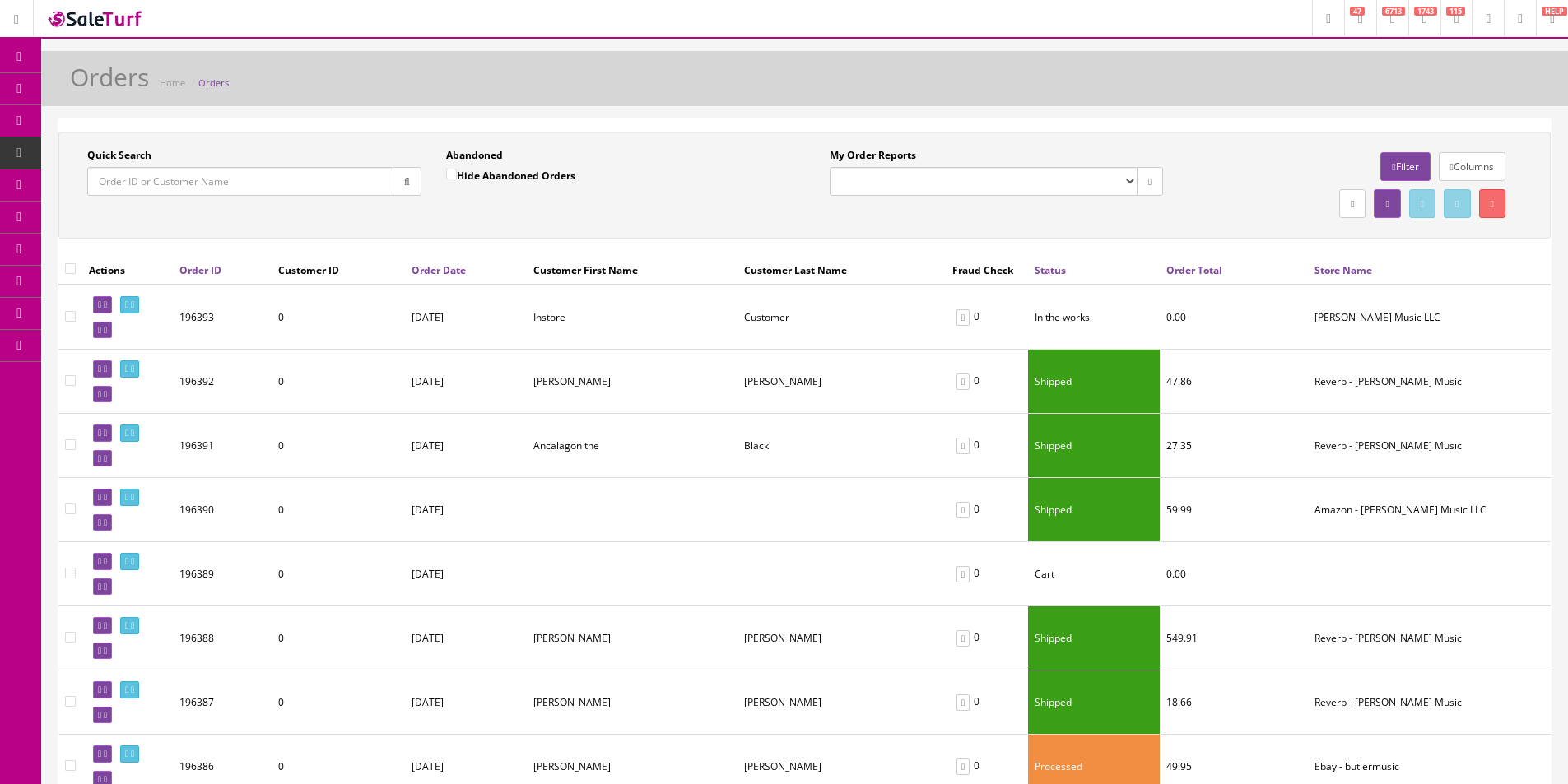
click at [289, 188] on input "Quick Search" at bounding box center [240, 181] width 306 height 28
type input "[PERSON_NAME]"
click at [583, 216] on div "Quick Search [PERSON_NAME] Date From Abandoned Hide Abandoned Orders Date To My…" at bounding box center [810, 185] width 1496 height 74
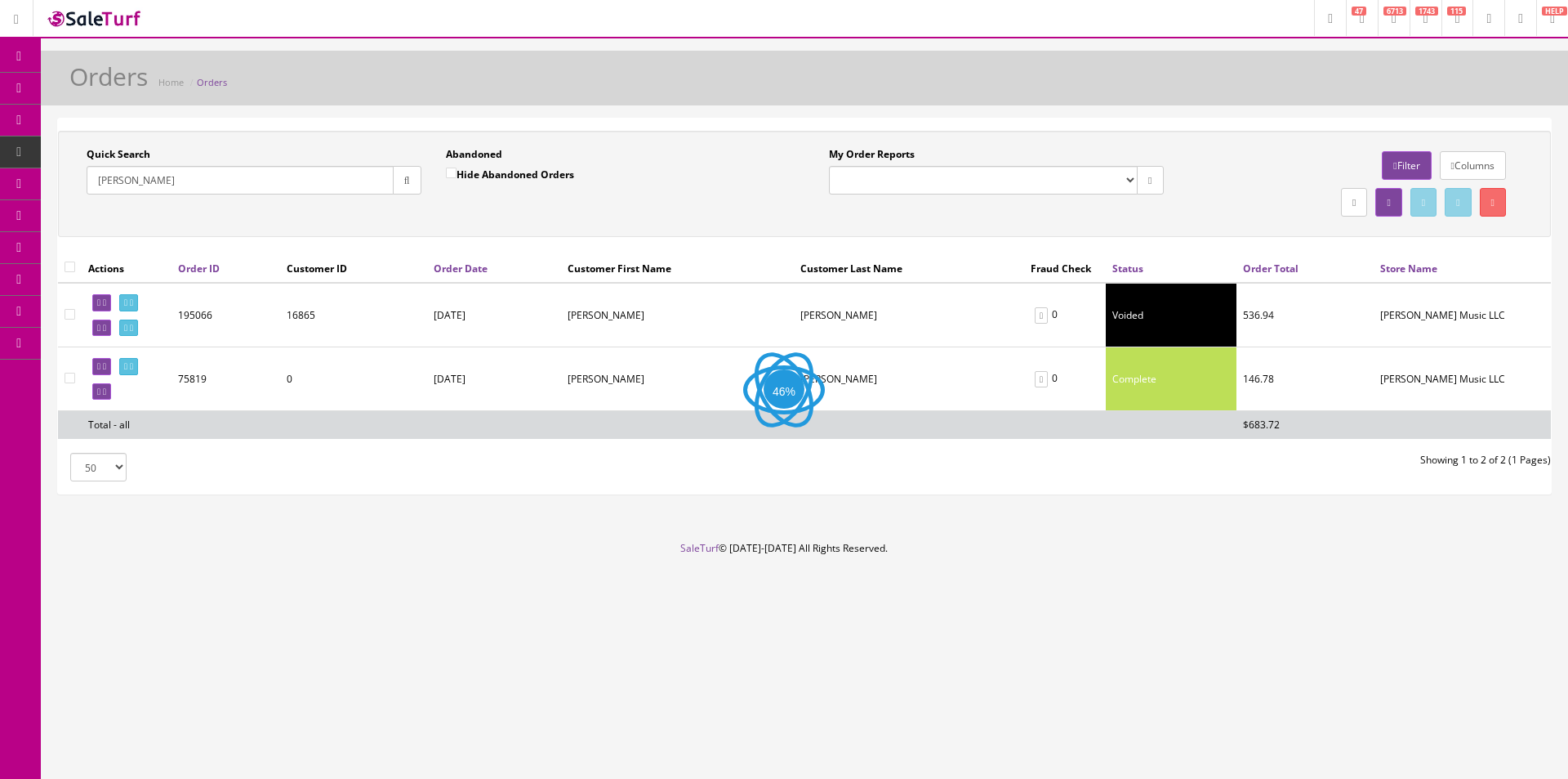
click at [579, 215] on div "Quick Search [PERSON_NAME] Date From Abandoned Hide Abandoned Orders Date To My…" at bounding box center [804, 184] width 1485 height 74
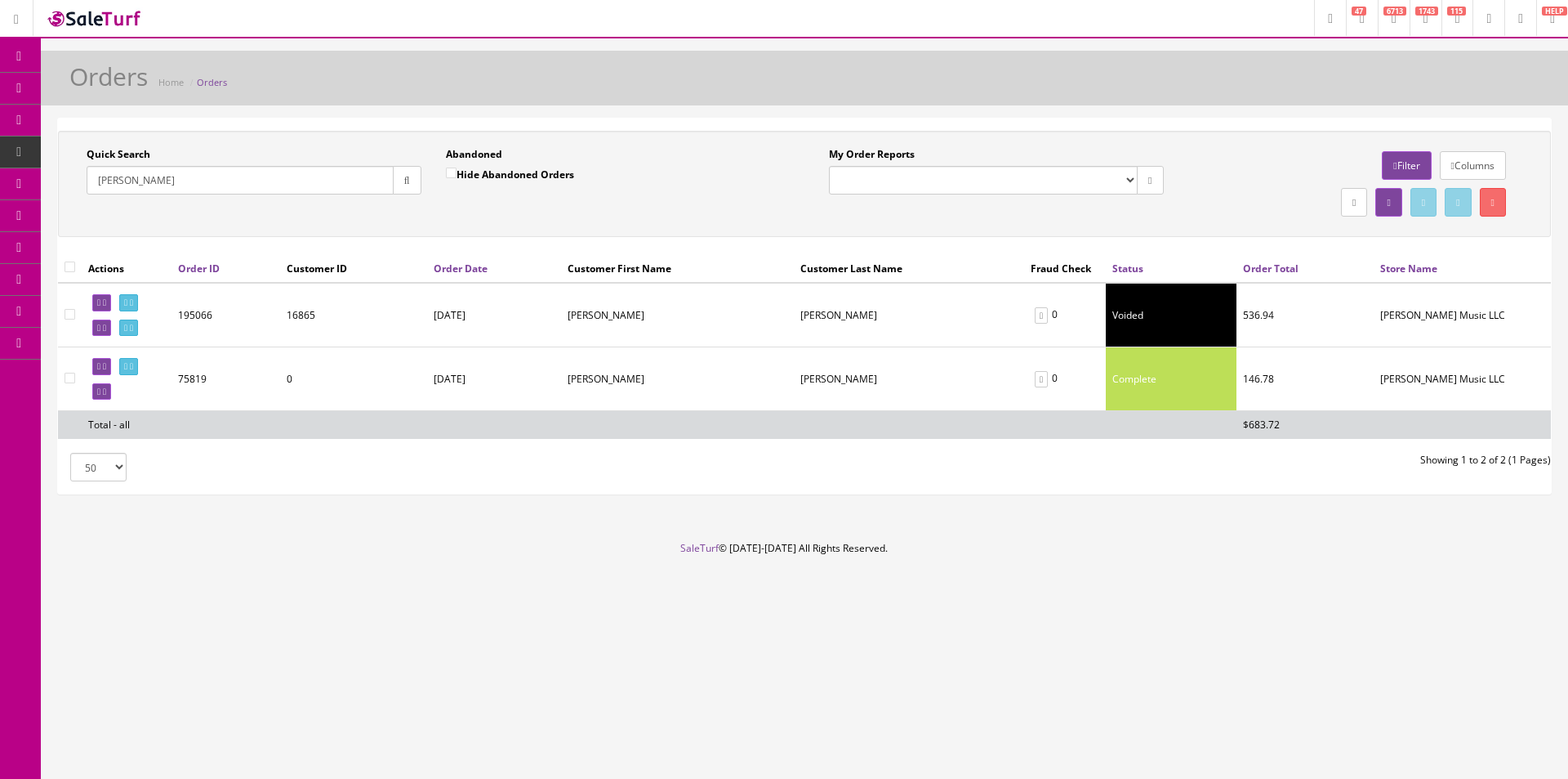
click at [579, 215] on div "Quick Search [PERSON_NAME] Date From Abandoned Hide Abandoned Orders Date To My…" at bounding box center [804, 184] width 1485 height 74
click at [127, 364] on icon at bounding box center [125, 366] width 3 height 9
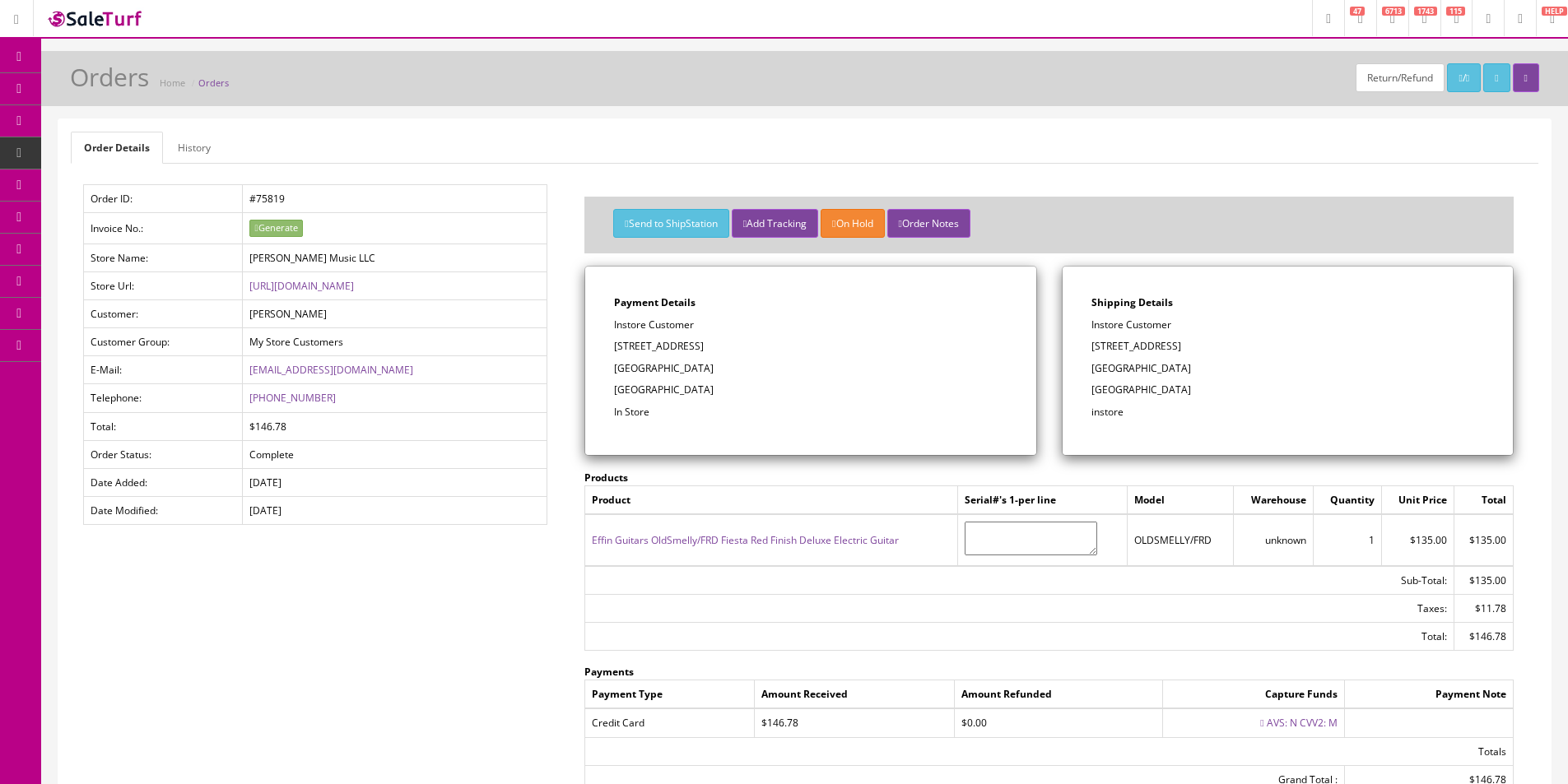
click at [99, 179] on icon at bounding box center [95, 184] width 18 height 13
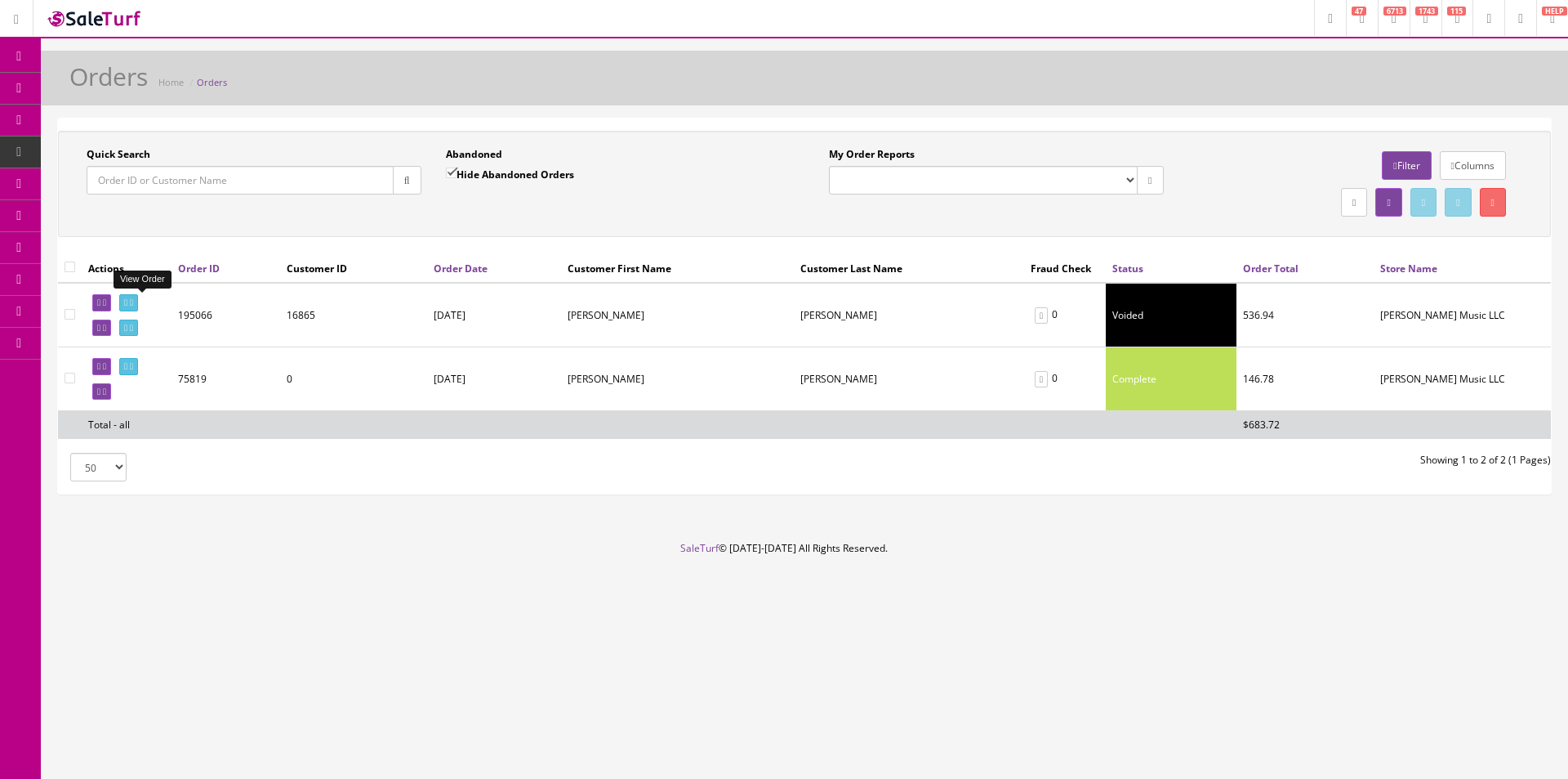
click at [127, 300] on icon at bounding box center [125, 302] width 3 height 9
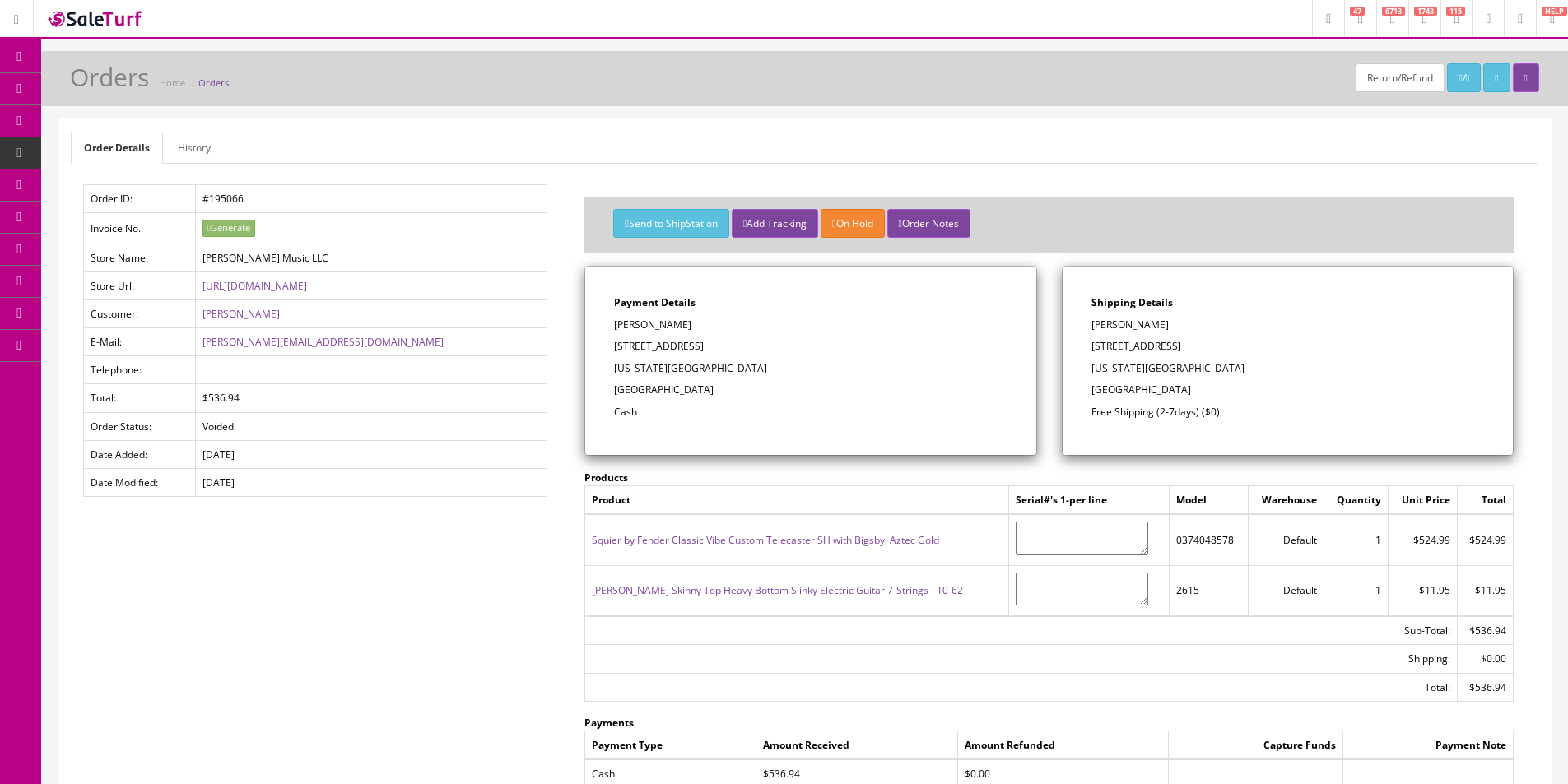
click at [1231, 358] on div "Shipping Details [PERSON_NAME] [STREET_ADDRESS][US_STATE] Free Shipping (2-7day…" at bounding box center [1287, 361] width 450 height 189
click at [1447, 86] on link "/" at bounding box center [1463, 77] width 33 height 28
click at [96, 95] on link "Products" at bounding box center [127, 89] width 173 height 32
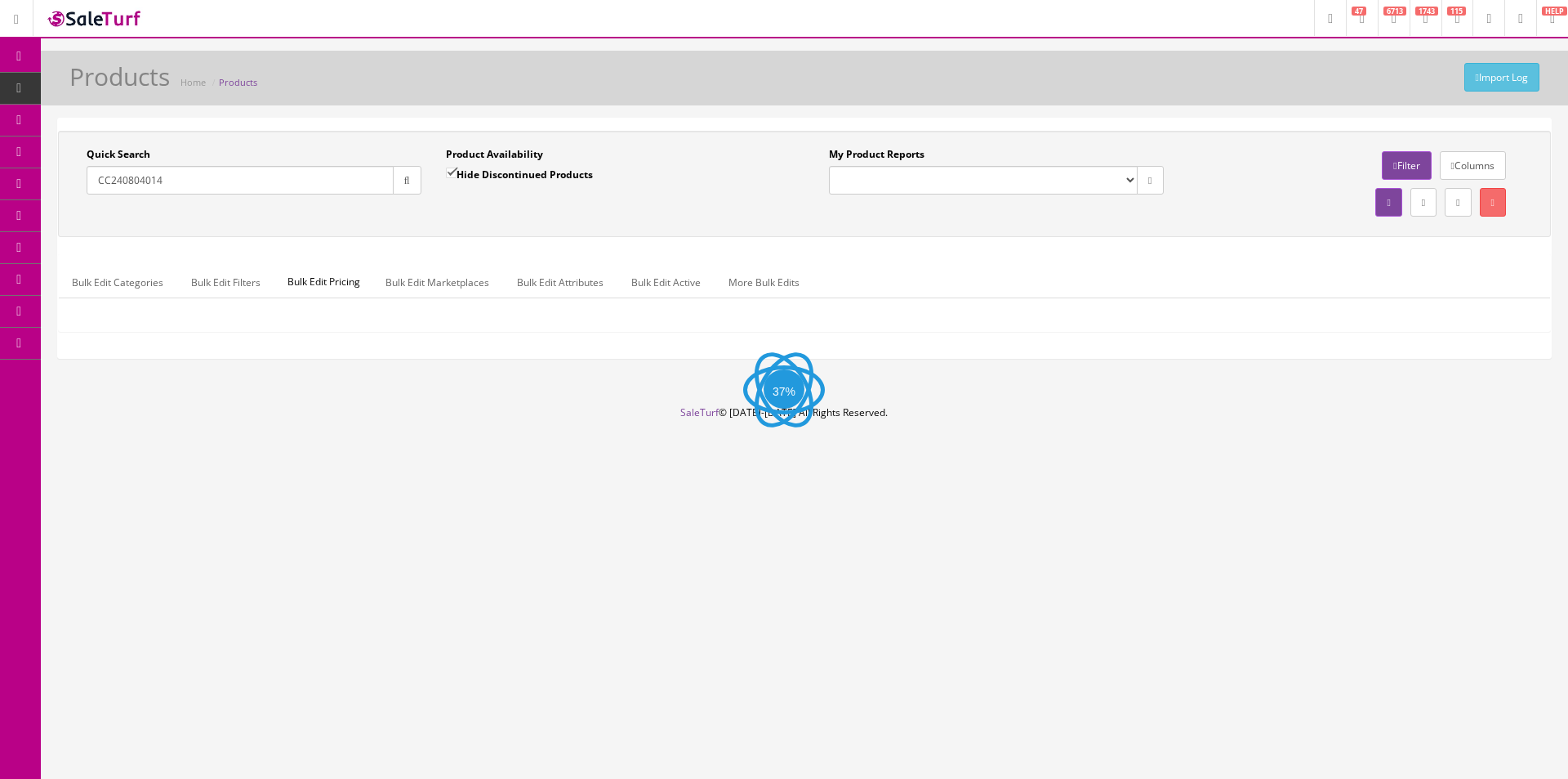
type input "CC240804014"
click at [404, 185] on icon "button" at bounding box center [407, 181] width 6 height 10
click at [408, 219] on div "Quick Search CC240804014 Date From Product Availability Hide Discontinued Produ…" at bounding box center [804, 184] width 1485 height 74
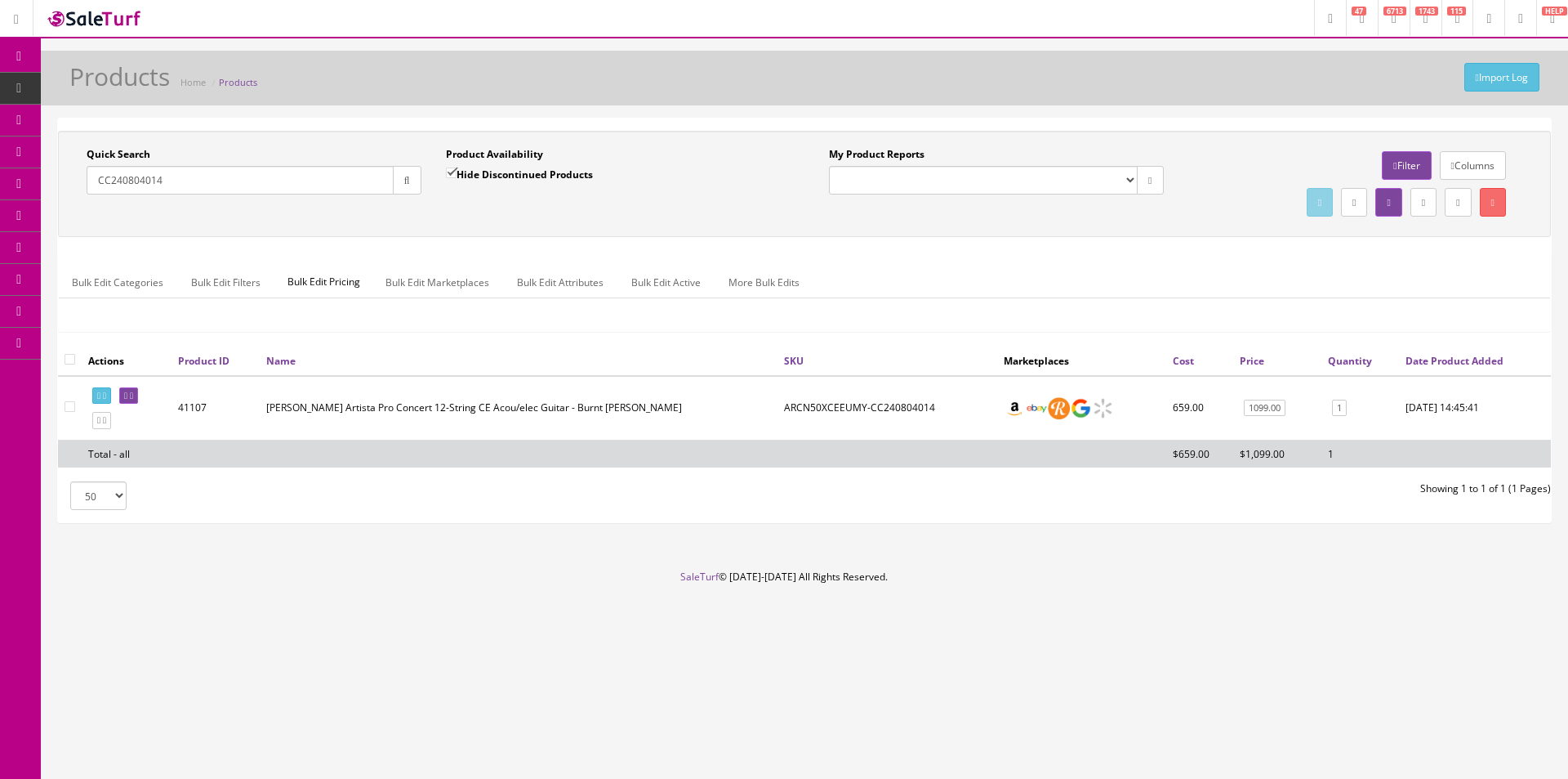
click at [138, 400] on link at bounding box center [128, 396] width 18 height 17
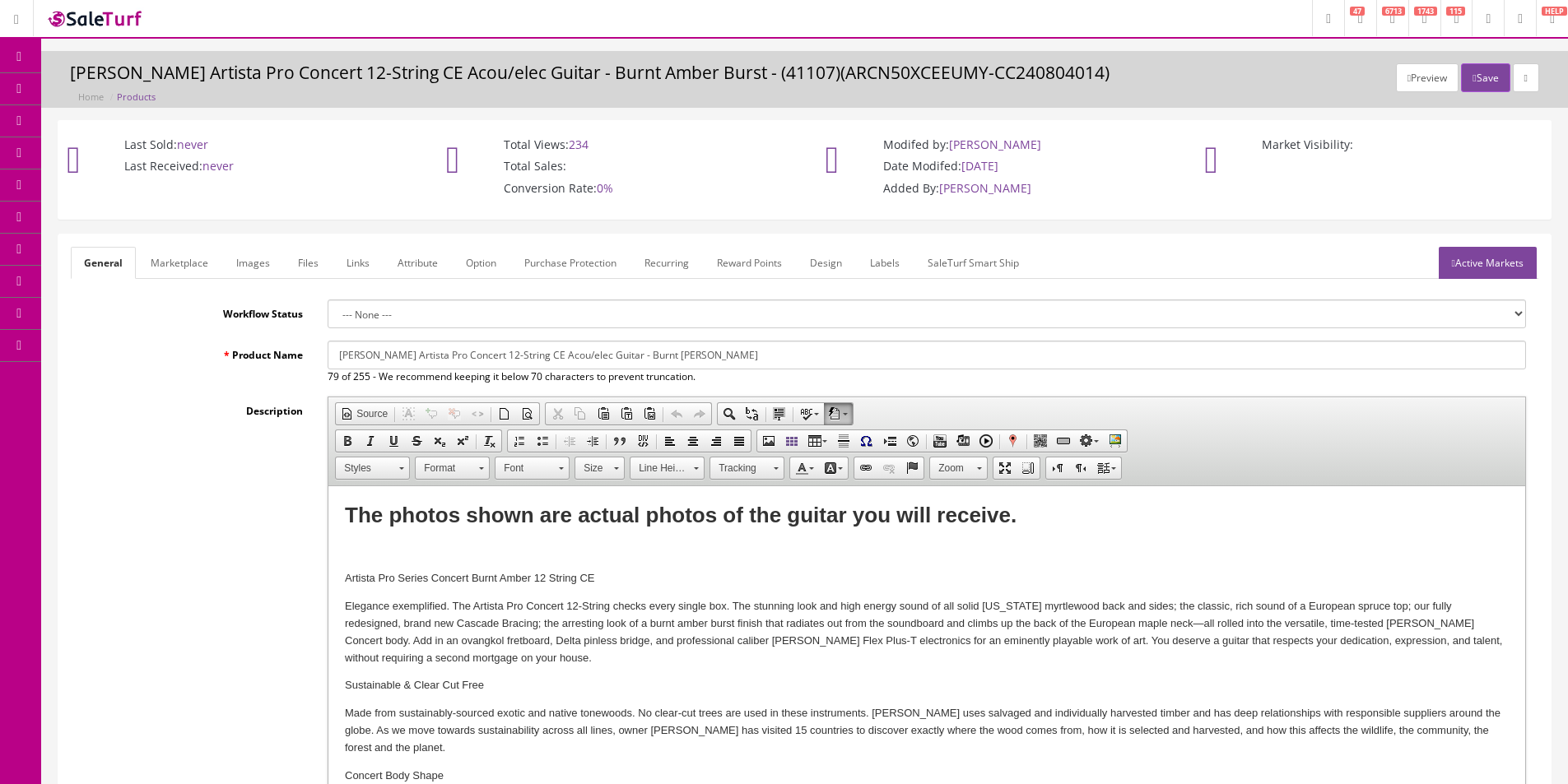
click at [183, 271] on link "Marketplace" at bounding box center [179, 262] width 84 height 32
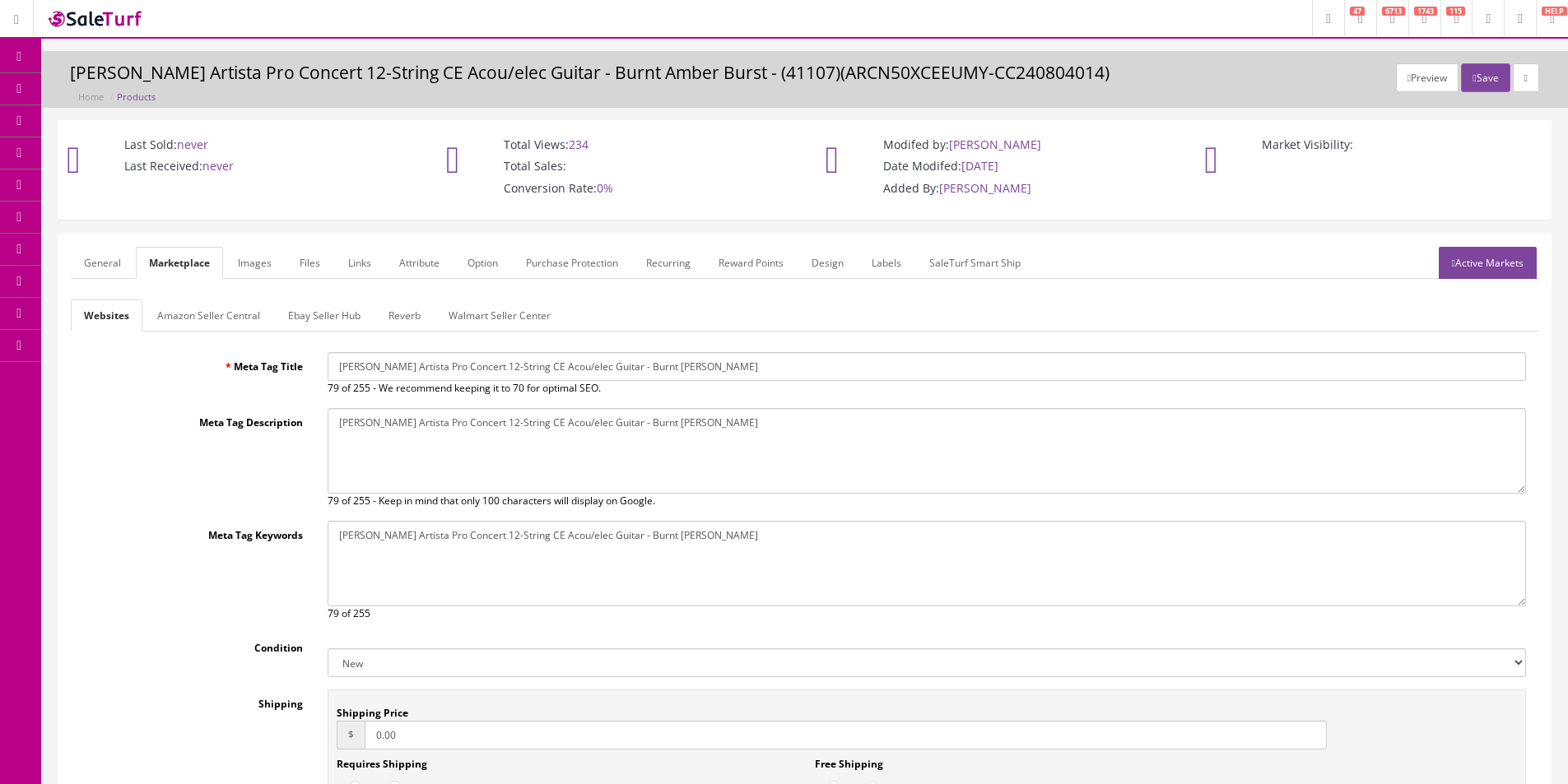
click at [121, 272] on link "General" at bounding box center [102, 262] width 64 height 32
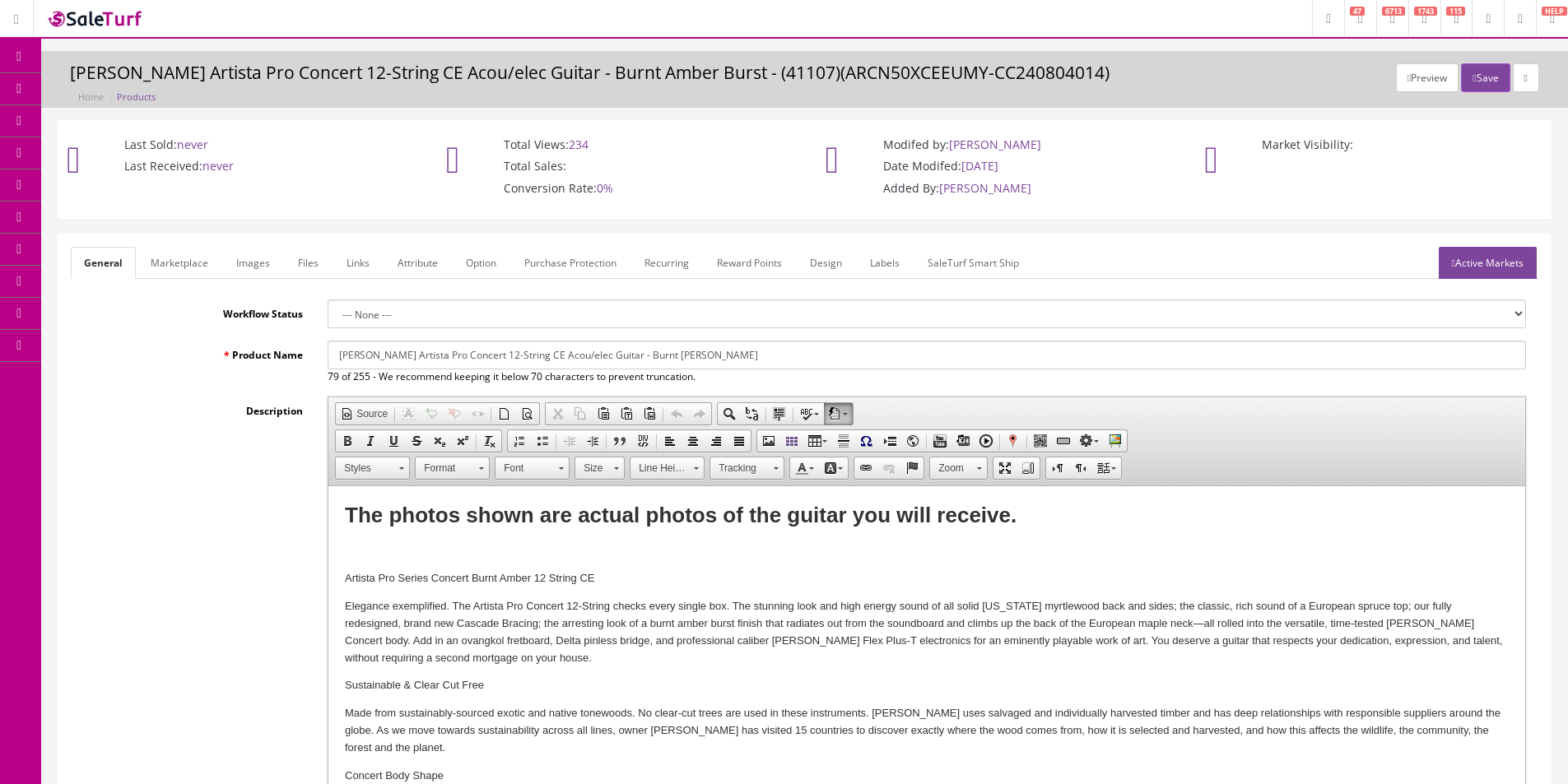
click at [130, 94] on span "Products" at bounding box center [117, 88] width 40 height 14
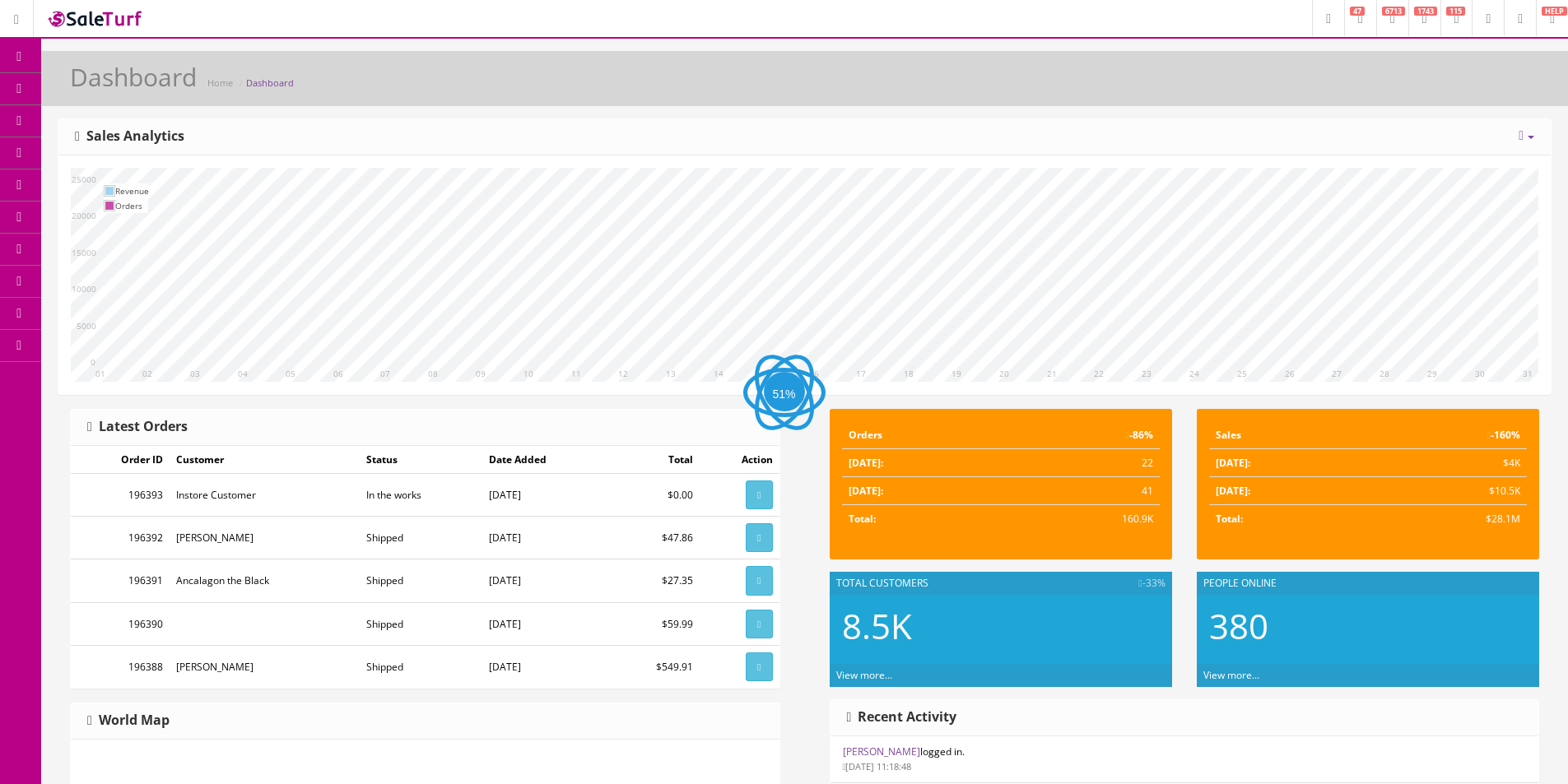
click at [80, 87] on link "Products" at bounding box center [127, 89] width 173 height 32
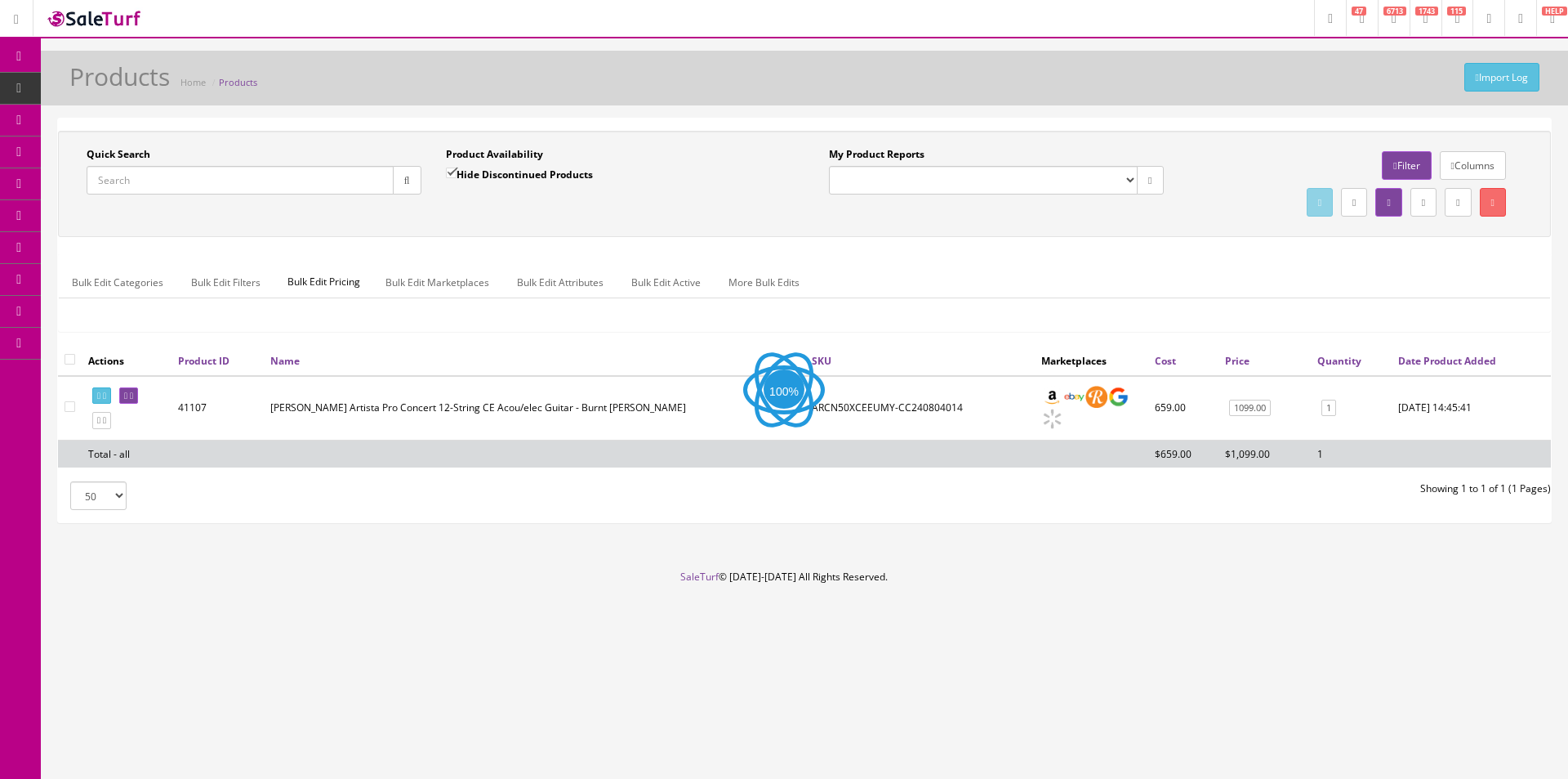
click at [286, 193] on input "Quick Search" at bounding box center [240, 180] width 307 height 28
click at [288, 186] on input "Quick Search" at bounding box center [240, 180] width 307 height 28
type input "C"
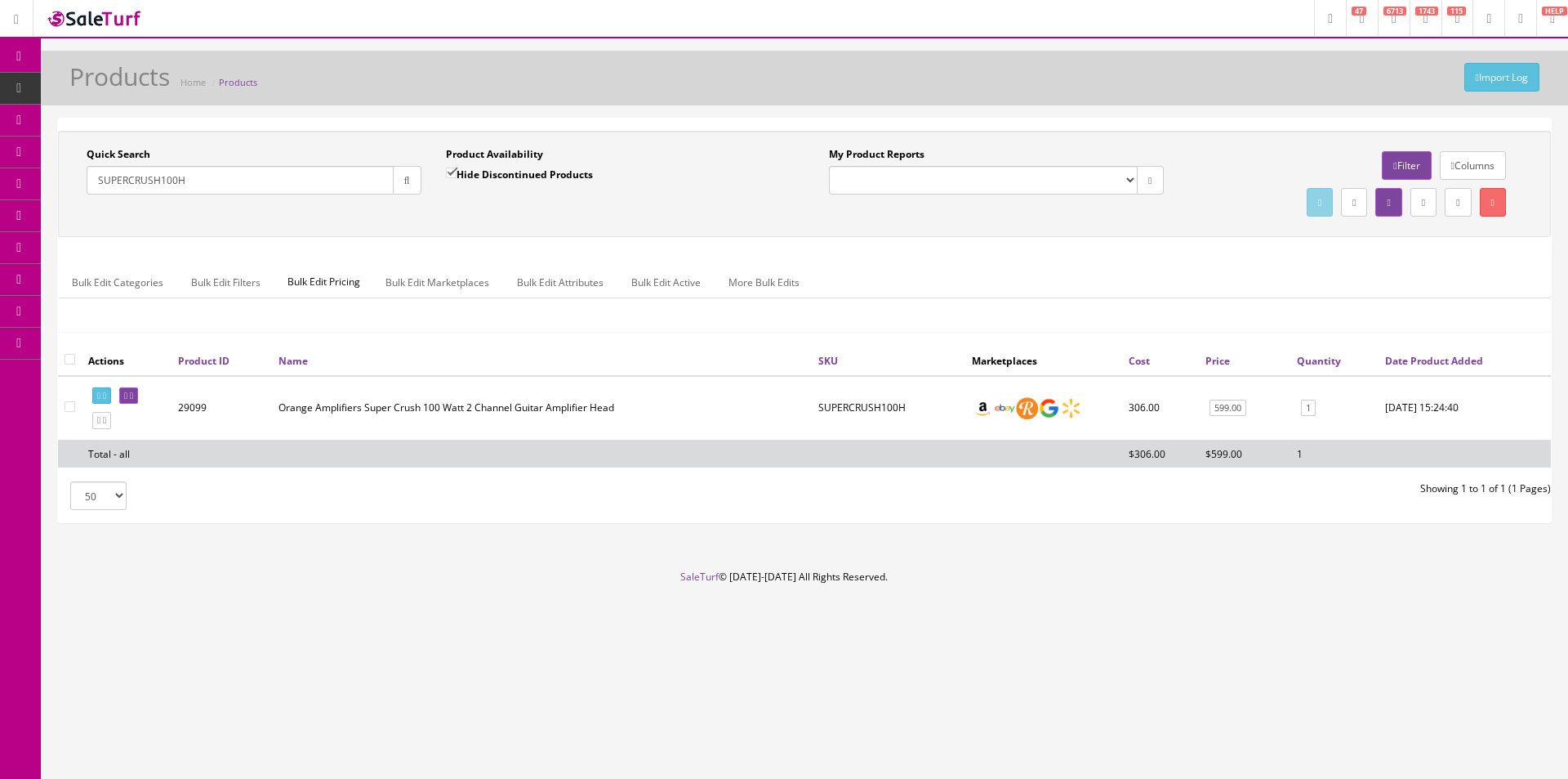
type input "SUPERCRUSH100H"
click at [479, 179] on label "Hide Discontinued Products" at bounding box center [518, 174] width 147 height 17
click at [456, 178] on input "Hide Discontinued Products" at bounding box center [450, 172] width 11 height 11
checkbox input "false"
click at [471, 209] on div "Quick Search SUPERCRUSH100H Date From Product Availability Hide Discontinued Pr…" at bounding box center [804, 184] width 1485 height 74
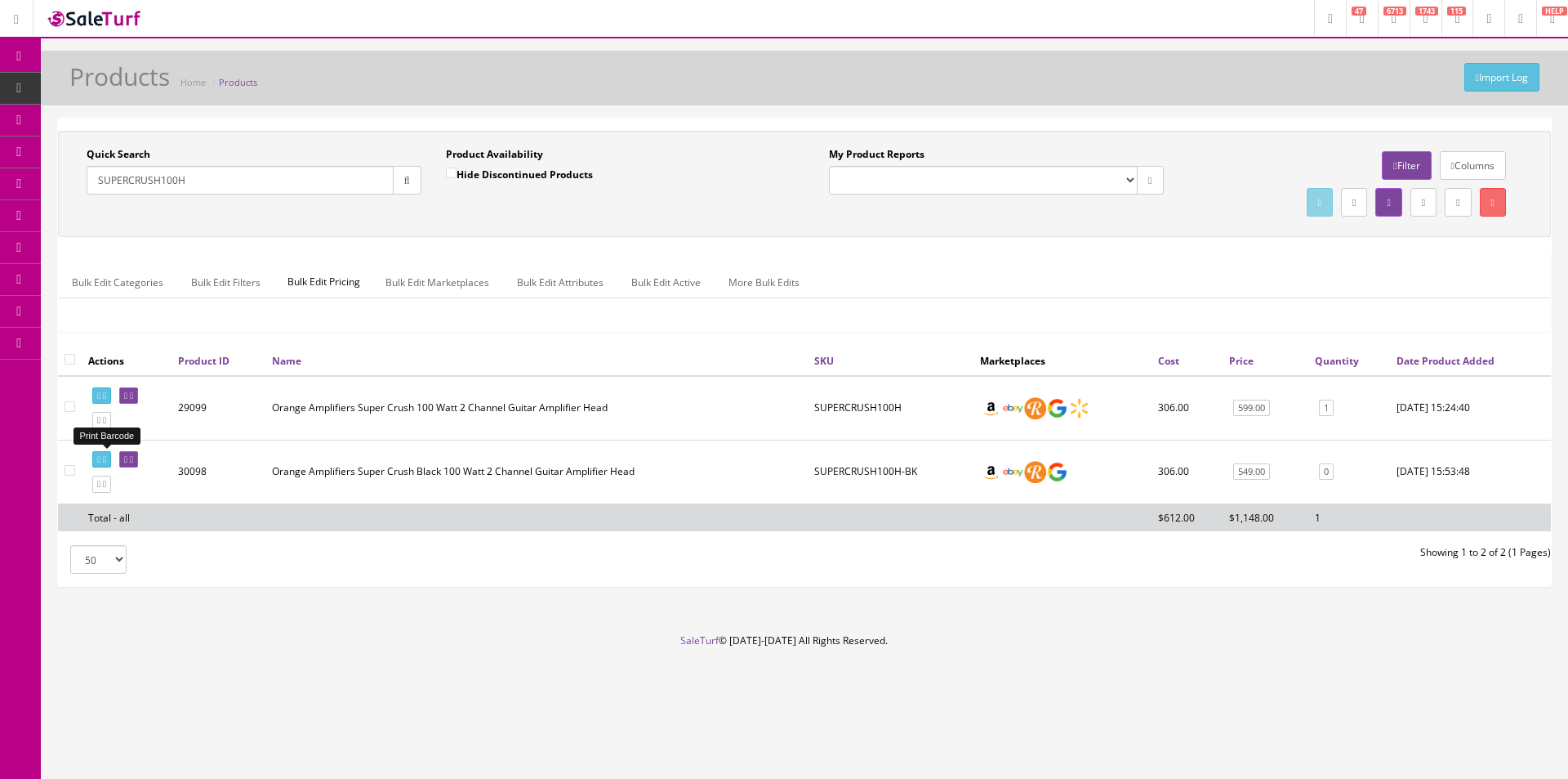
click at [99, 457] on icon at bounding box center [98, 459] width 3 height 9
click at [211, 177] on input "SUPERCRUSH100H" at bounding box center [240, 180] width 307 height 28
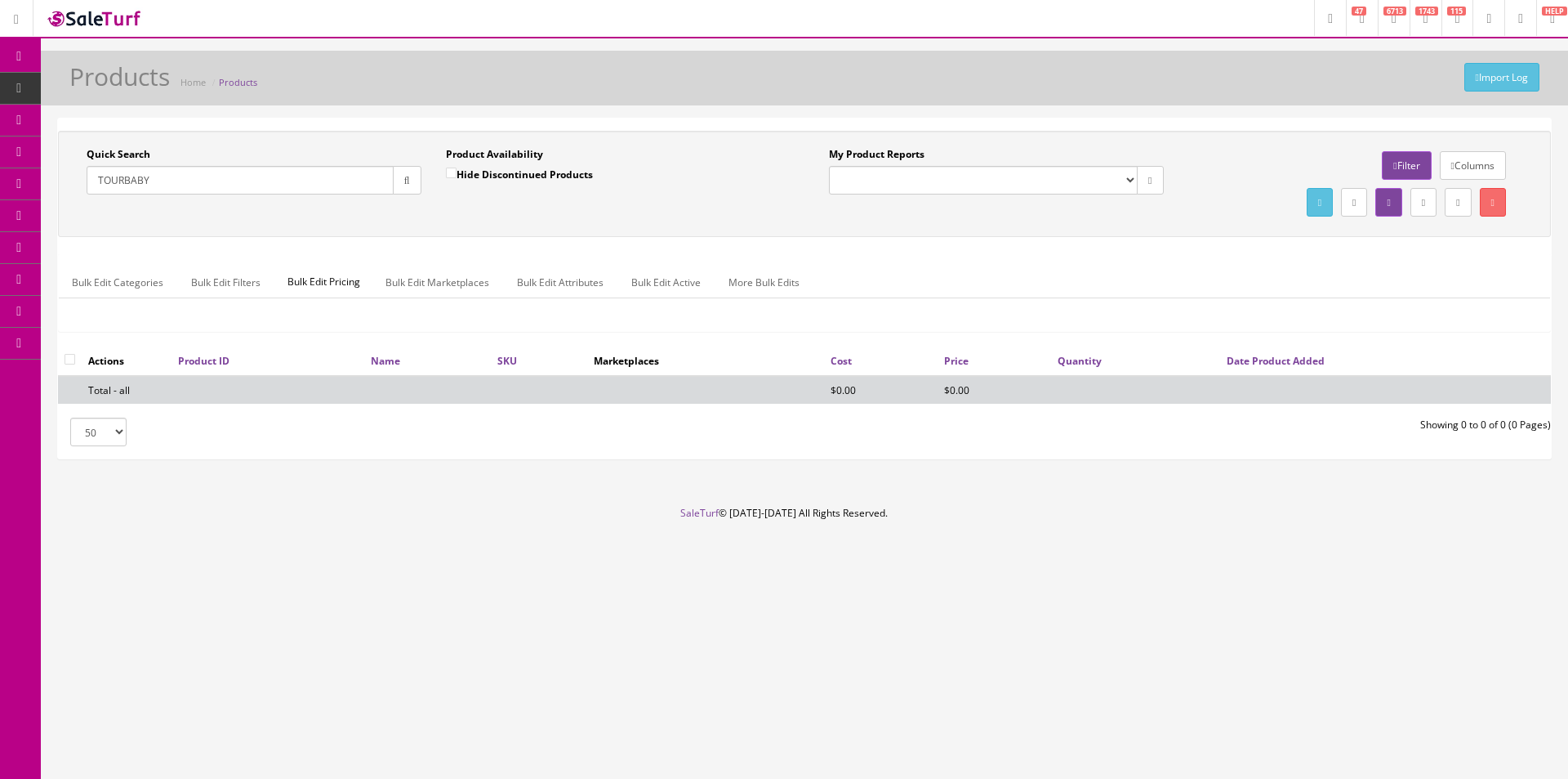
click at [122, 185] on input "TOURBABY" at bounding box center [240, 180] width 307 height 28
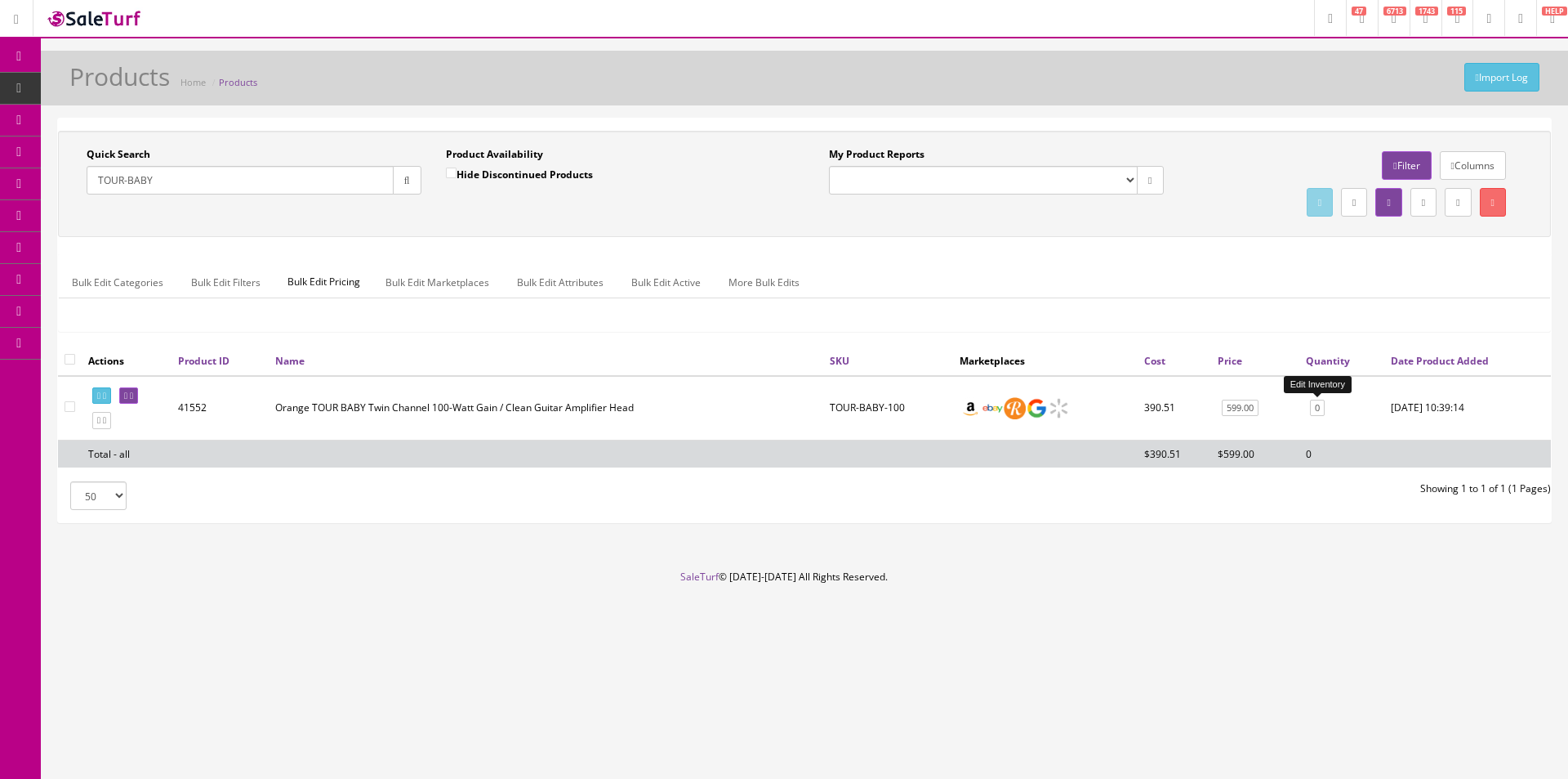
type input "TOUR-BABY"
click at [1319, 409] on link "0" at bounding box center [1317, 408] width 15 height 17
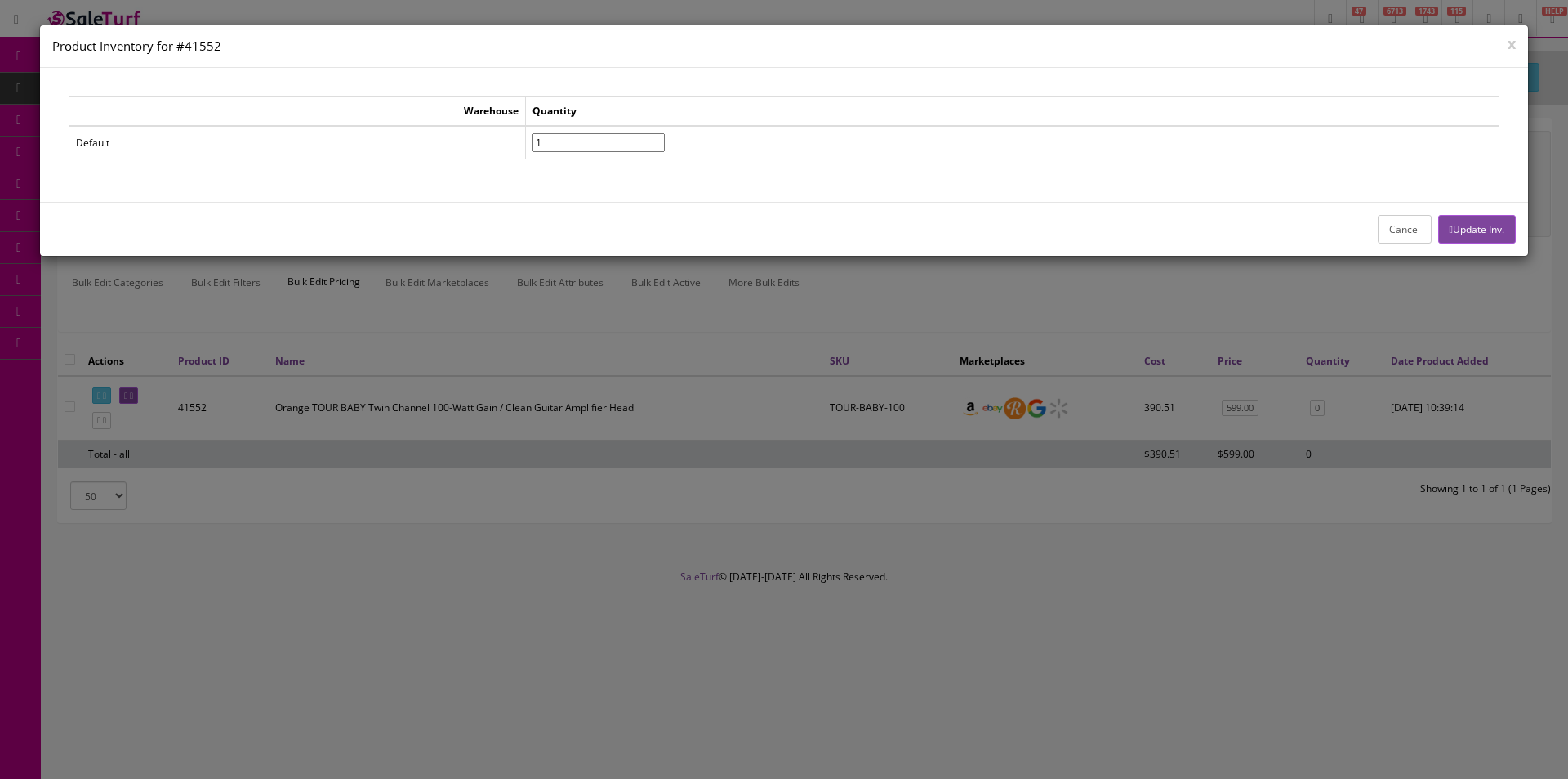
type input"] "1"
click at [665, 137] on input"] "1" at bounding box center [598, 142] width 132 height 18
click at [1484, 219] on button "Update Inv." at bounding box center [1477, 228] width 78 height 28
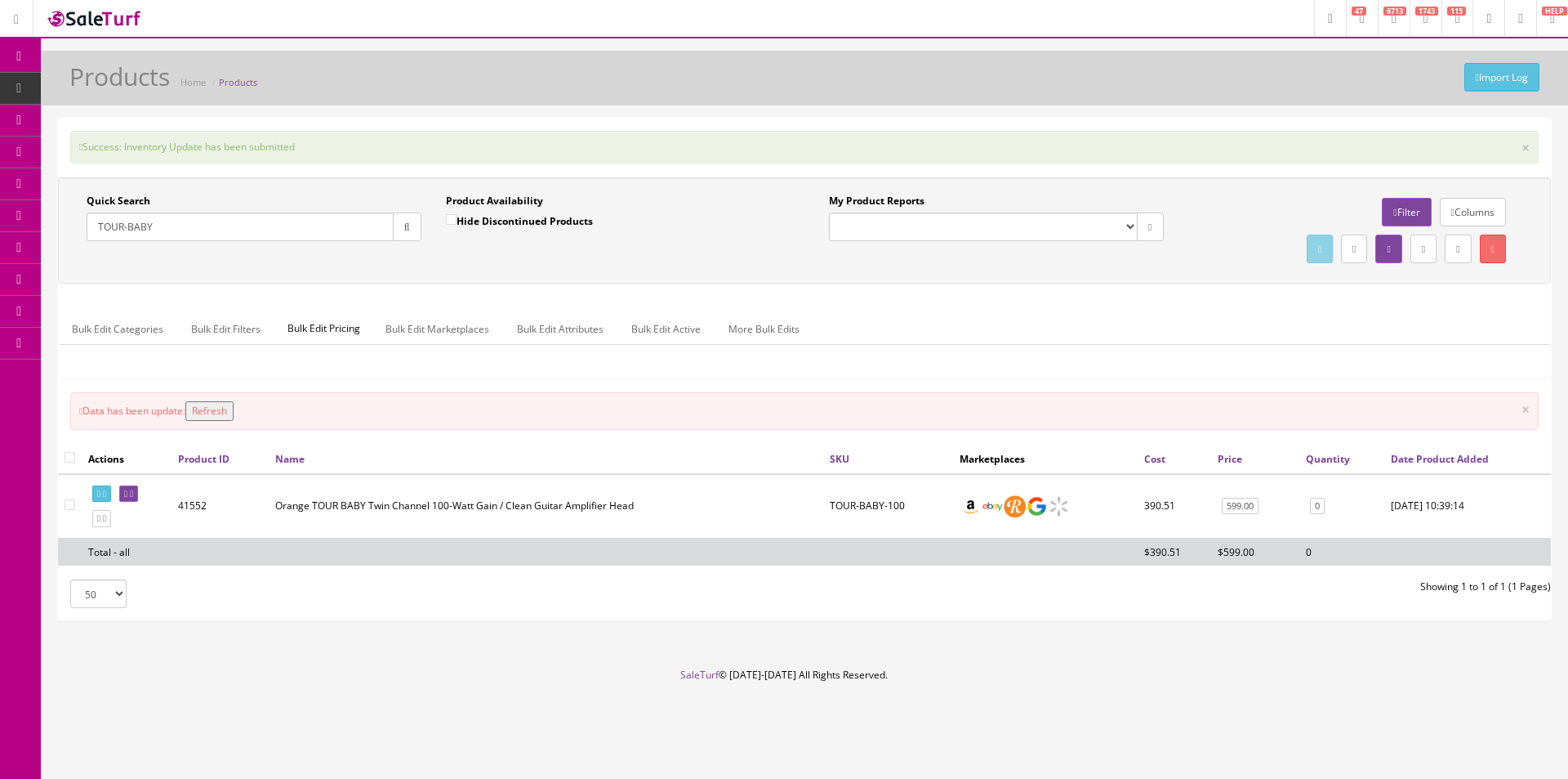
drag, startPoint x: 123, startPoint y: 229, endPoint x: 86, endPoint y: 223, distance: 37.5
click at [88, 229] on input "TOUR-BABY" at bounding box center [240, 226] width 307 height 28
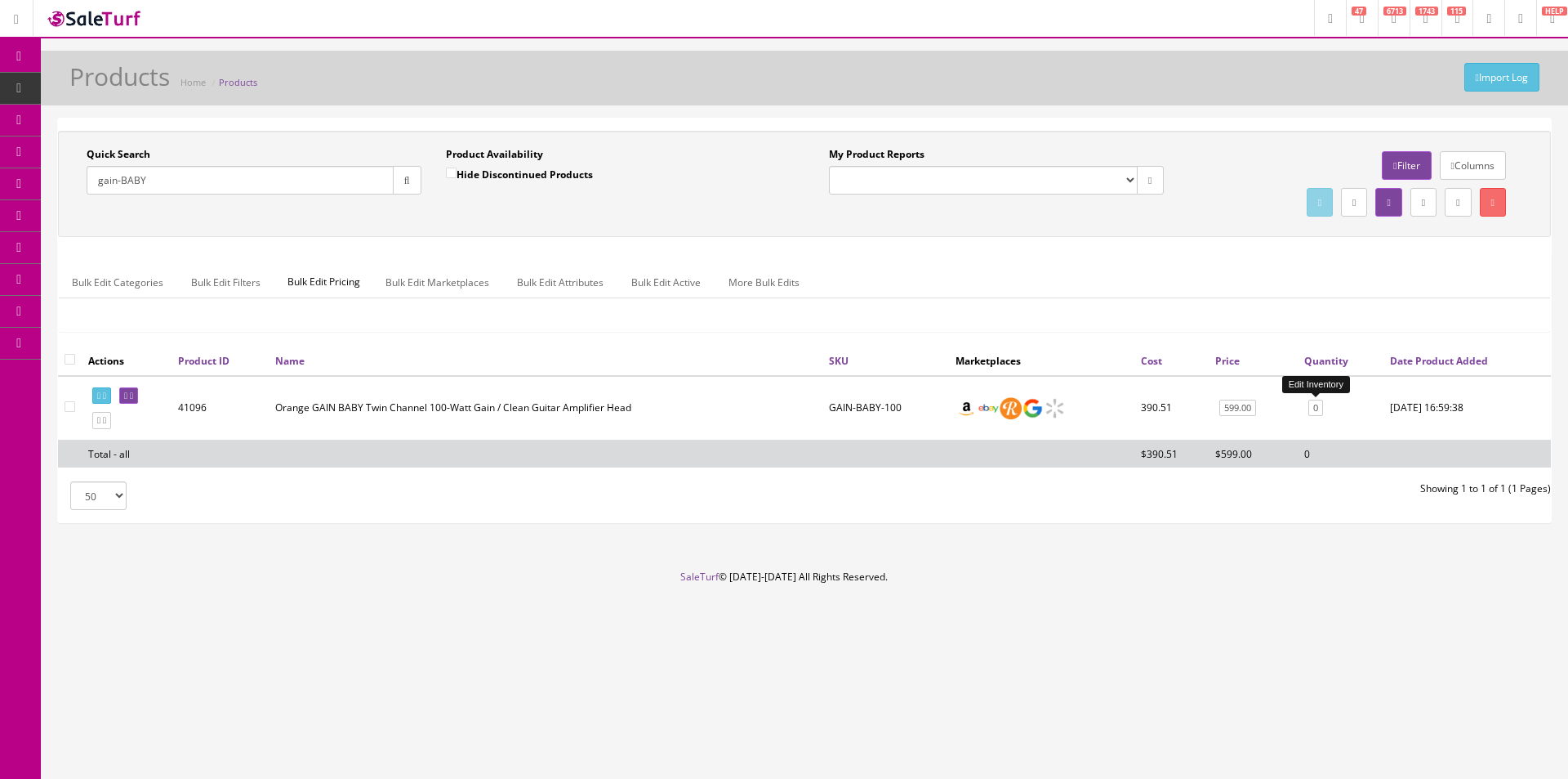
type input "gain-BABY"
click at [1318, 415] on link "0" at bounding box center [1316, 408] width 15 height 17
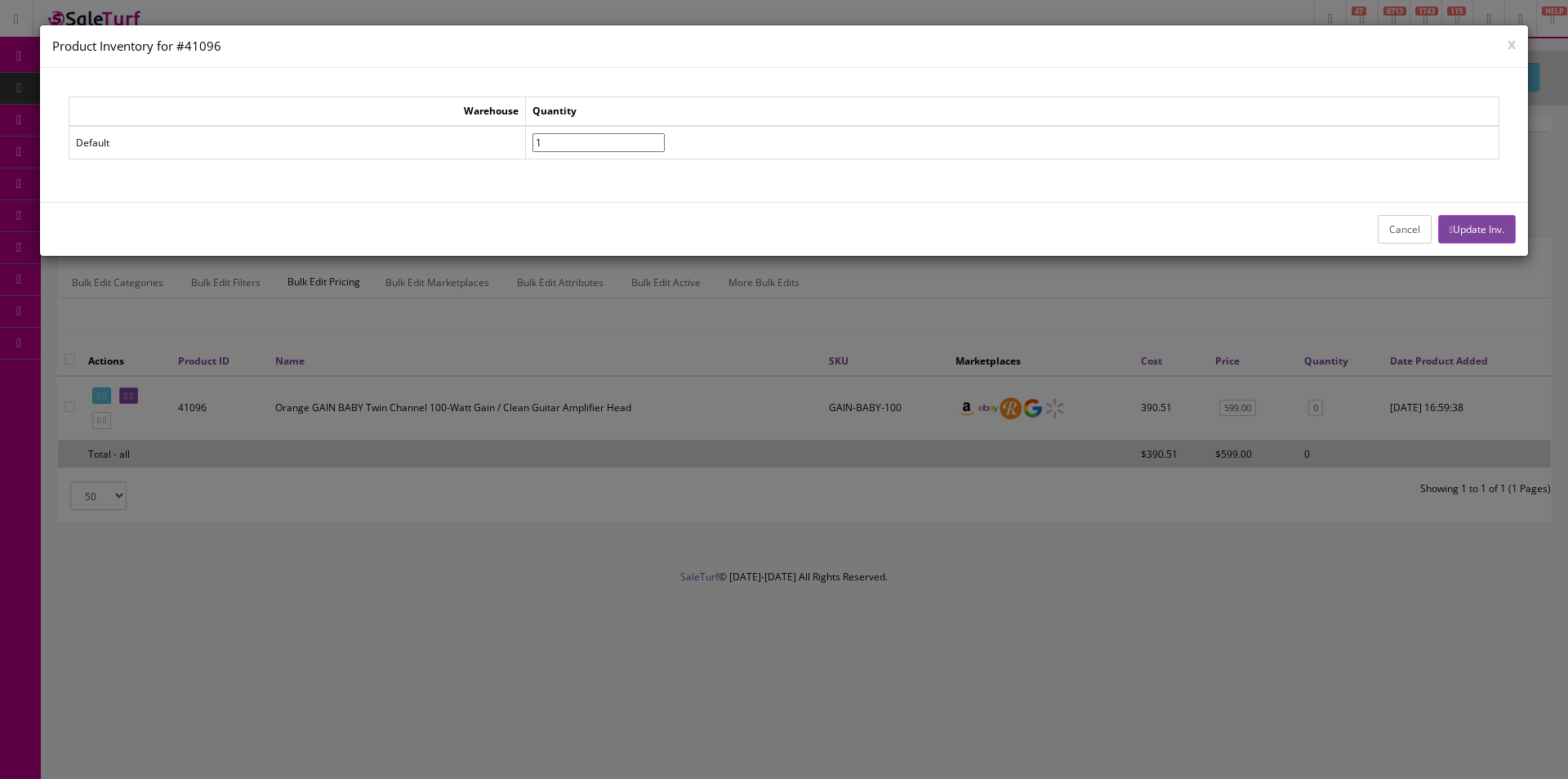
type input"] "1"
click at [665, 136] on input"] "1" at bounding box center [598, 142] width 132 height 18
click at [1472, 233] on button "Update Inv." at bounding box center [1477, 228] width 78 height 28
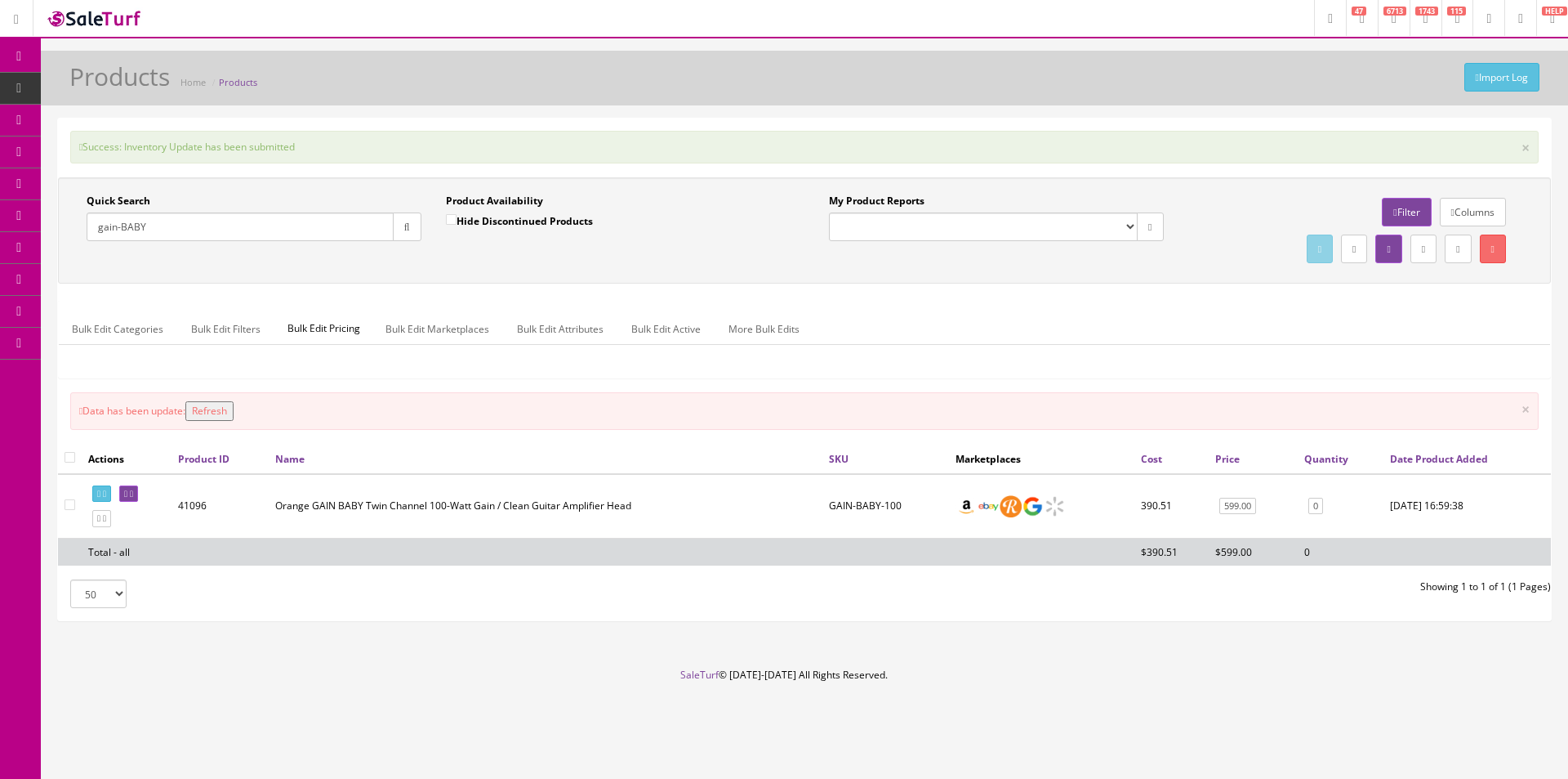
click at [251, 223] on input "gain-BABY" at bounding box center [240, 226] width 307 height 28
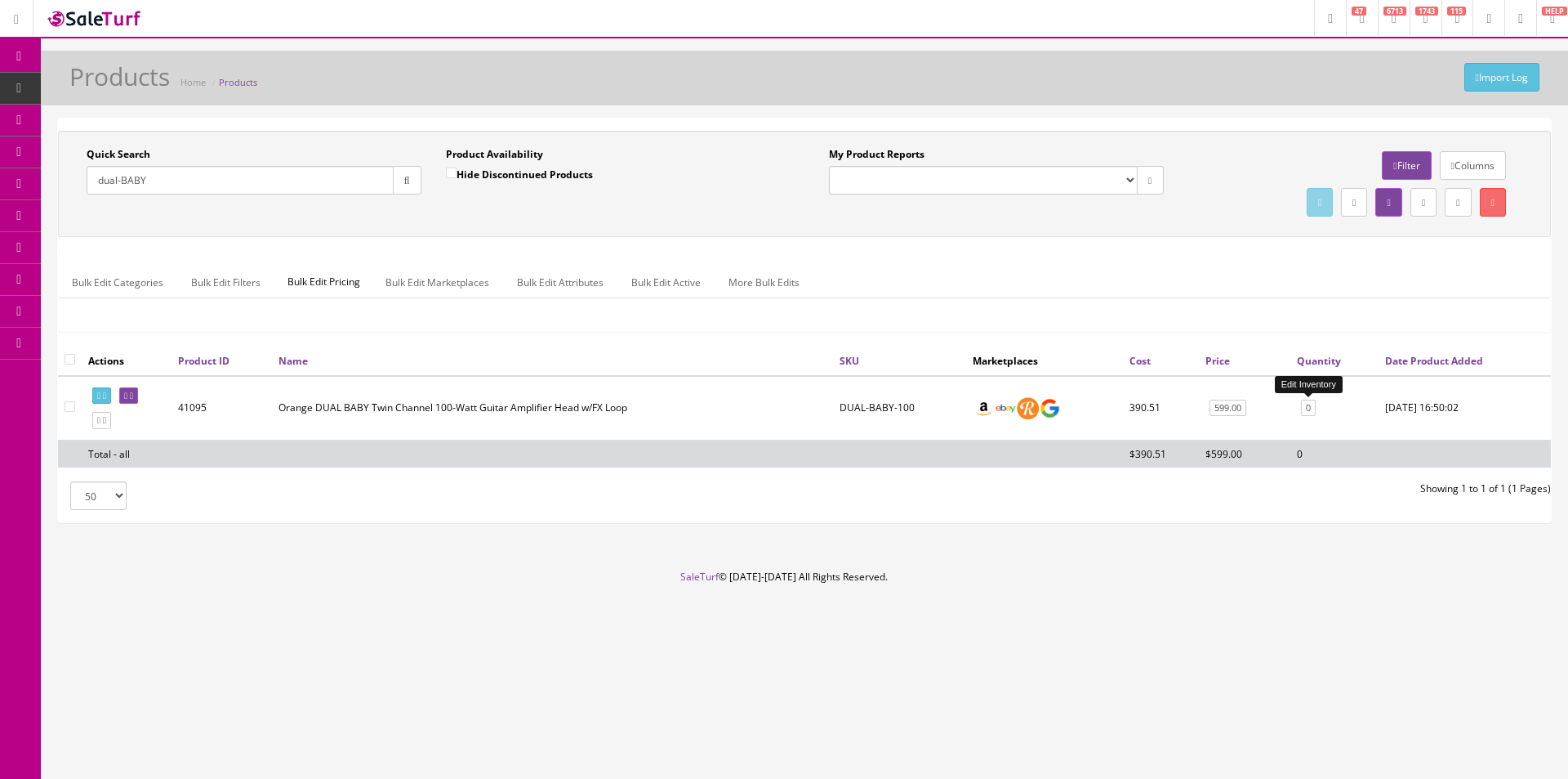
type input "dual-BABY"
click at [1310, 404] on link "0" at bounding box center [1308, 408] width 15 height 17
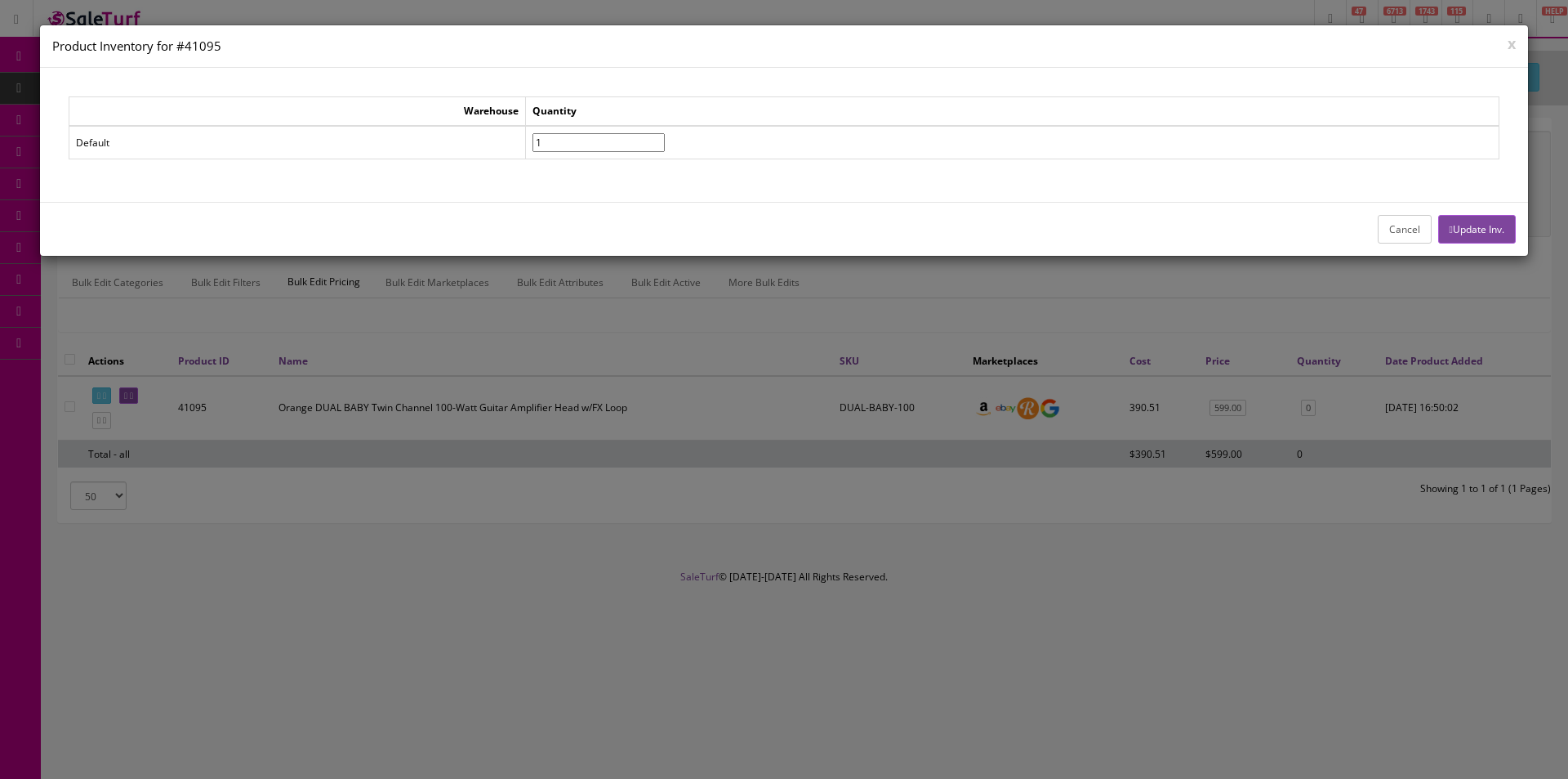
type input"] "1"
click at [665, 139] on input"] "1" at bounding box center [598, 142] width 132 height 18
click at [1490, 222] on button "Update Inv." at bounding box center [1477, 228] width 78 height 28
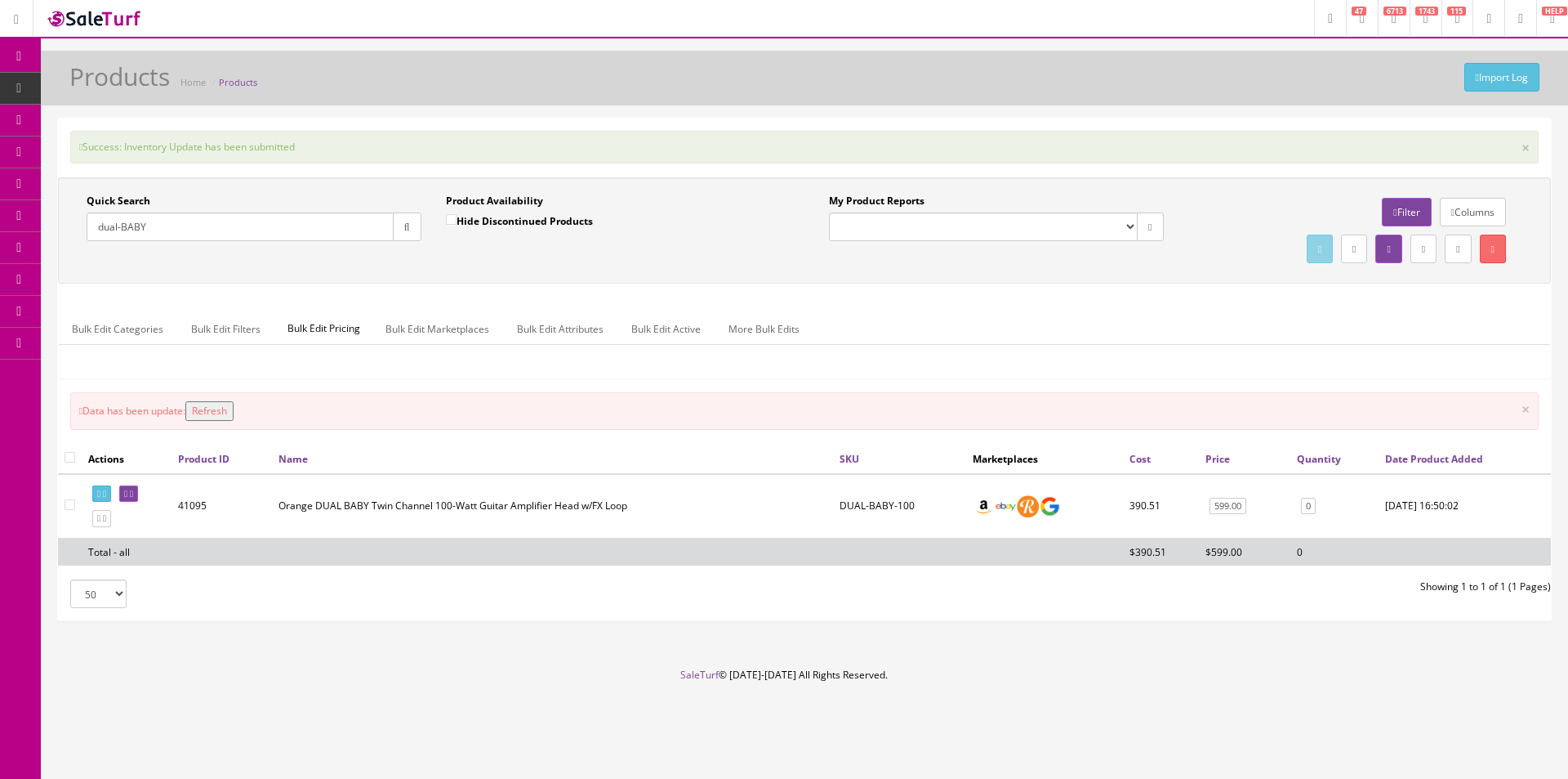
click at [206, 222] on input "dual-BABY" at bounding box center [240, 226] width 307 height 28
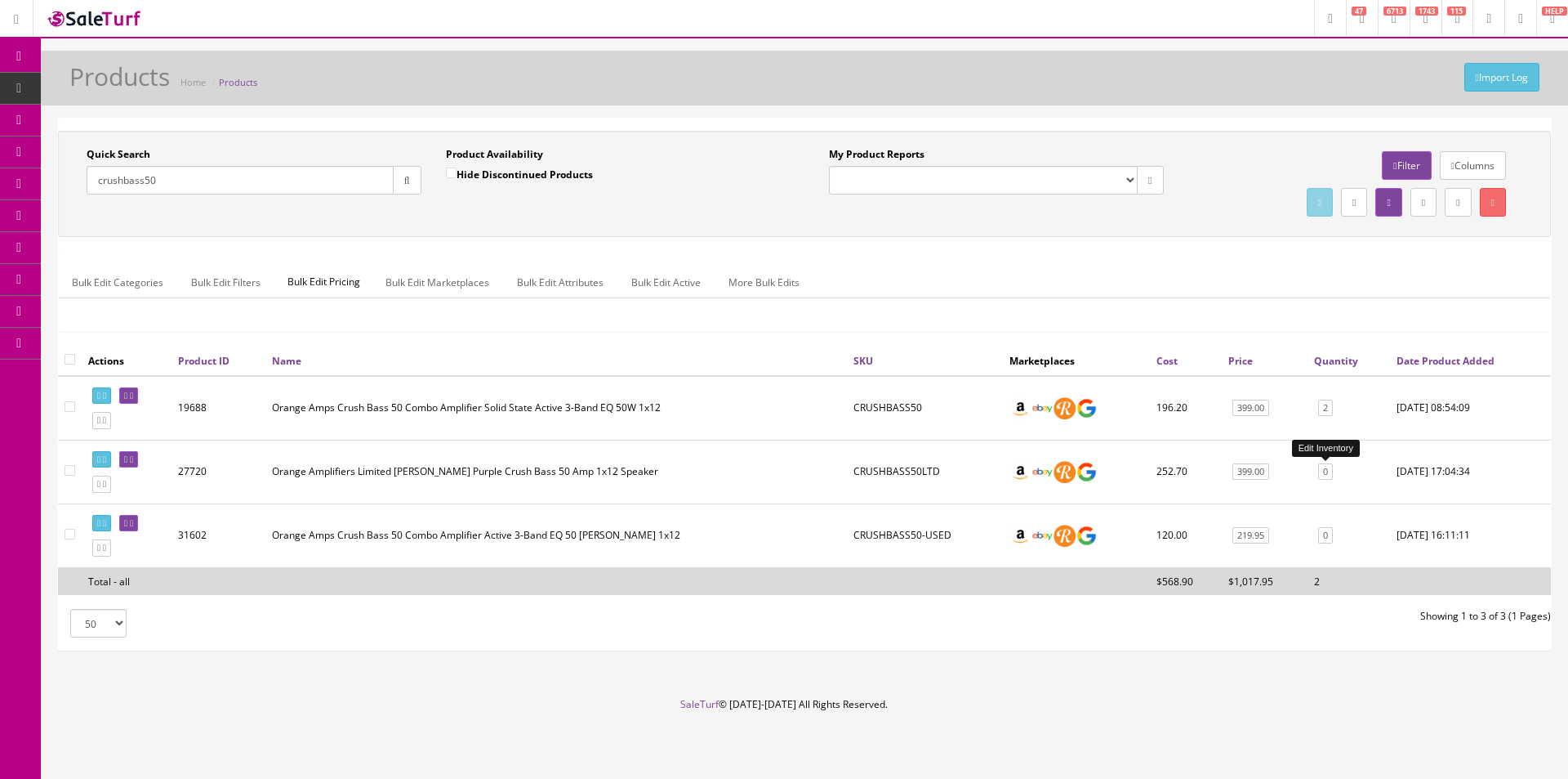
type input "crushbass50"
click at [1325, 475] on link "0" at bounding box center [1325, 472] width 15 height 17
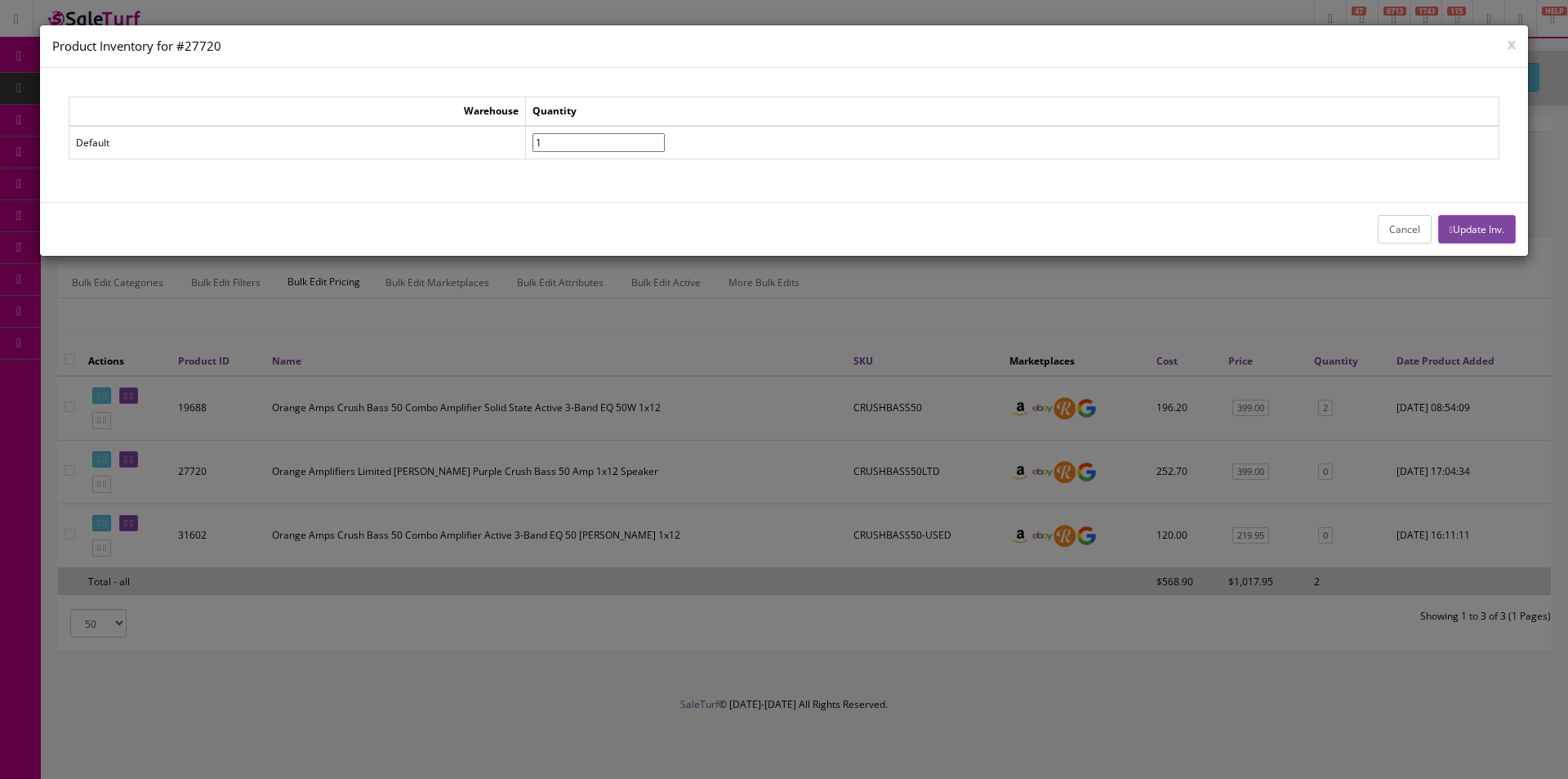
click at [665, 136] on input"] "1" at bounding box center [598, 142] width 132 height 18
type input"] "2"
click at [665, 136] on input"] "2" at bounding box center [598, 142] width 132 height 18
click at [1490, 226] on button "Update Inv." at bounding box center [1477, 228] width 78 height 28
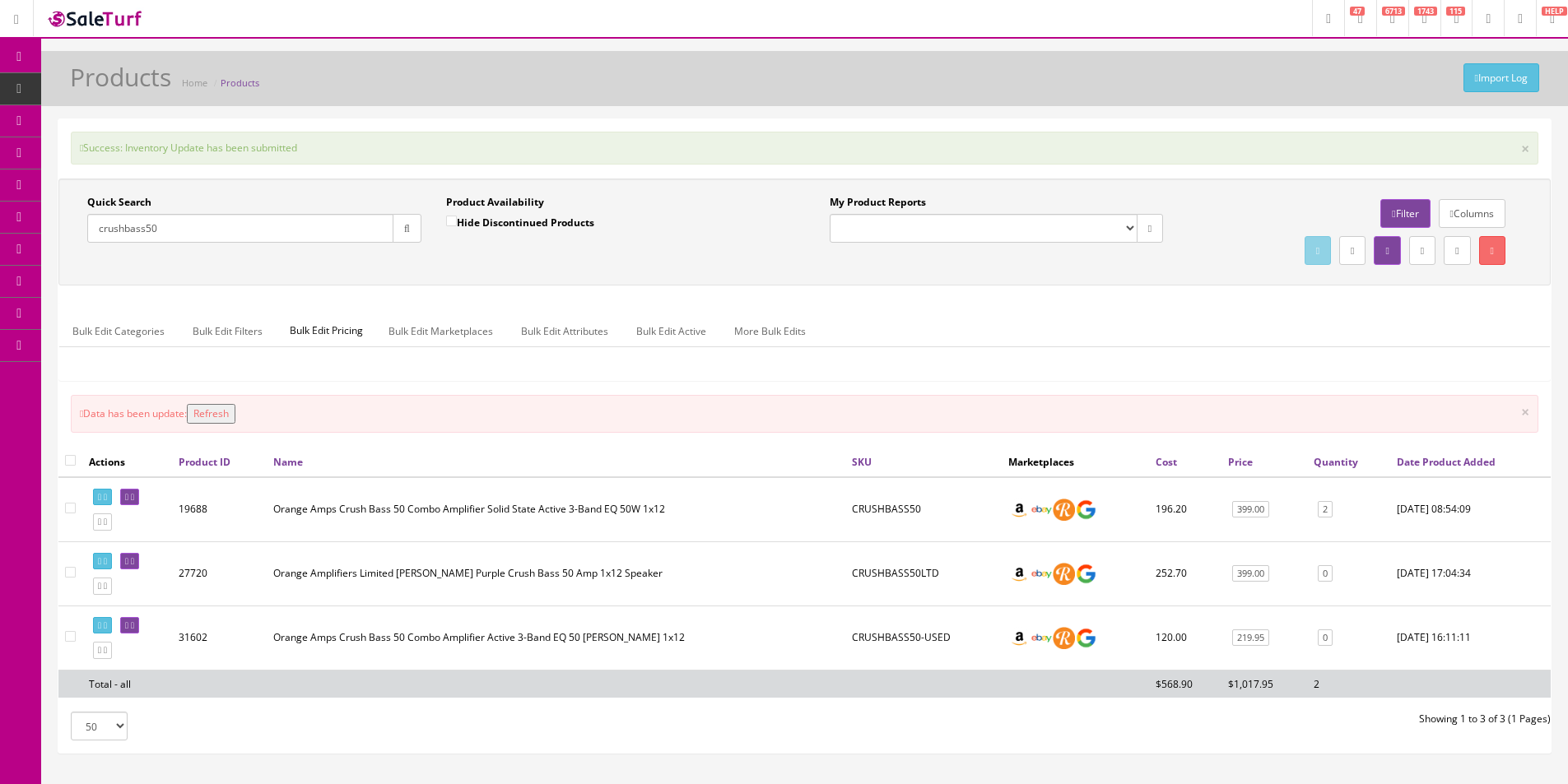
click at [272, 236] on input "crushbass50" at bounding box center [240, 228] width 306 height 28
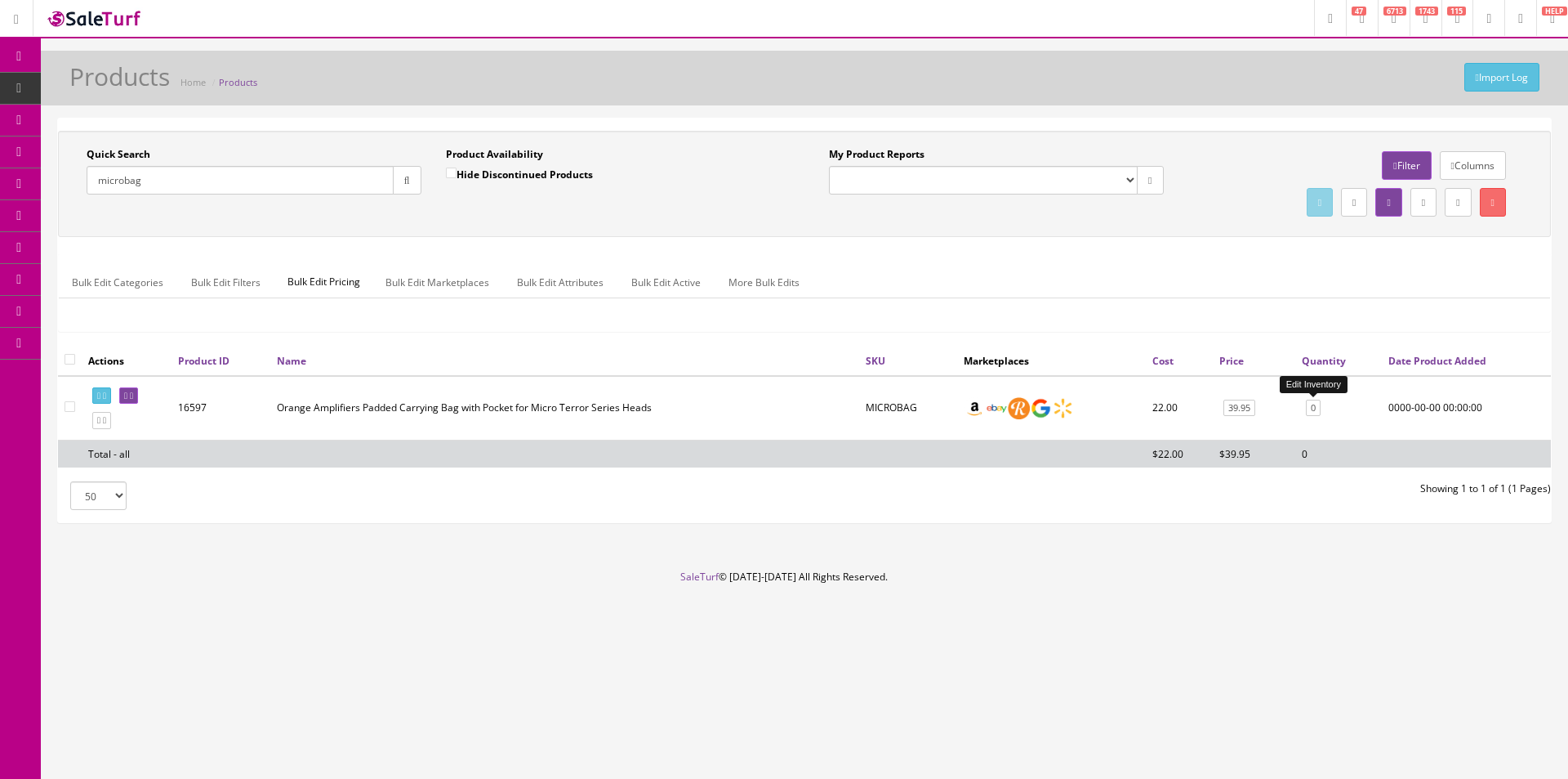
type input "microbag"
click at [1316, 408] on link "0" at bounding box center [1313, 408] width 15 height 17
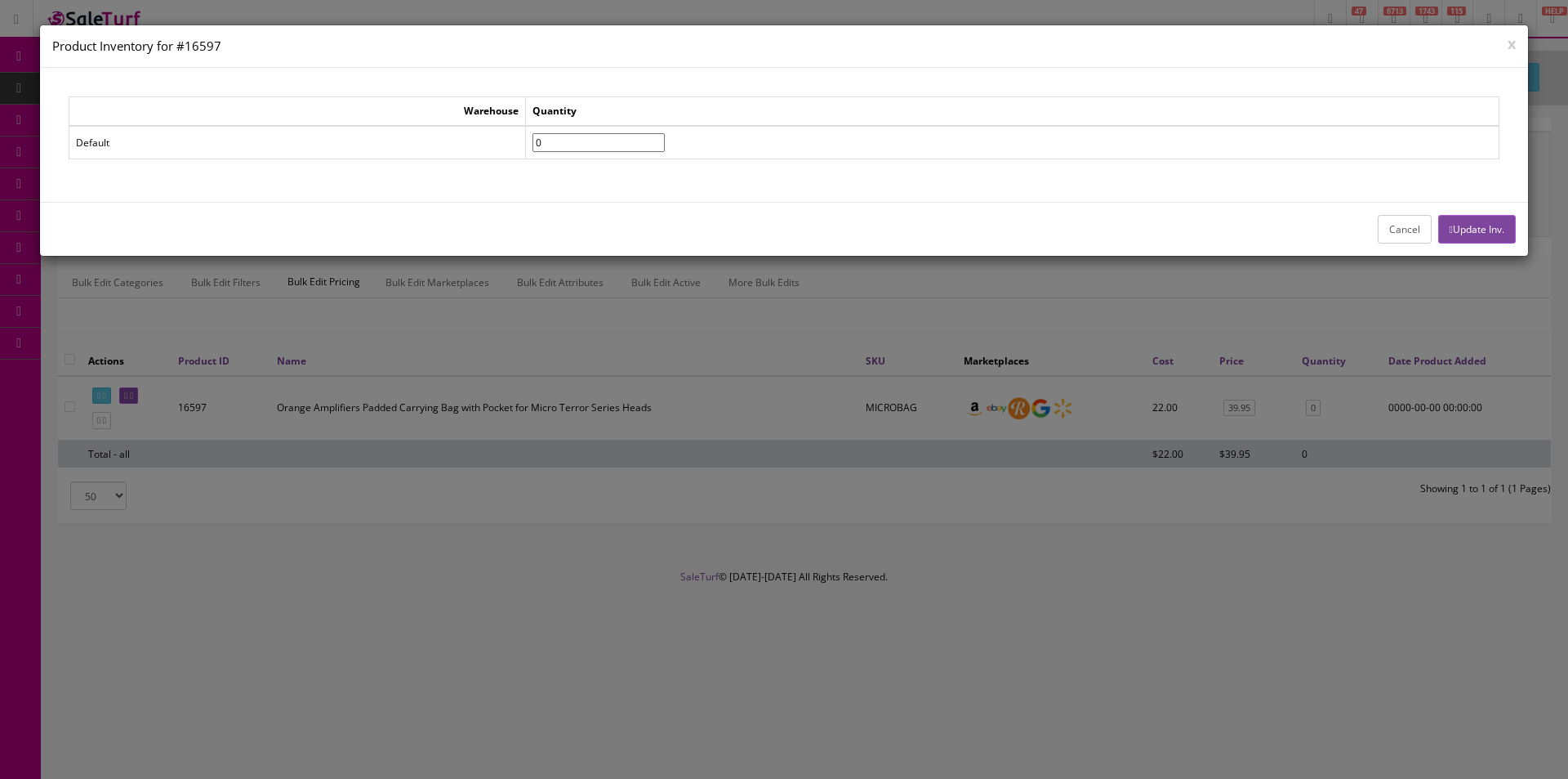
click at [592, 153] on td "0" at bounding box center [1013, 143] width 974 height 33
drag, startPoint x: 591, startPoint y: 146, endPoint x: 527, endPoint y: 130, distance: 66.0
click at [540, 136] on tr "Default 0" at bounding box center [784, 143] width 1430 height 33
type input"] "8"
click at [1473, 238] on button "Update Inv." at bounding box center [1477, 228] width 78 height 28
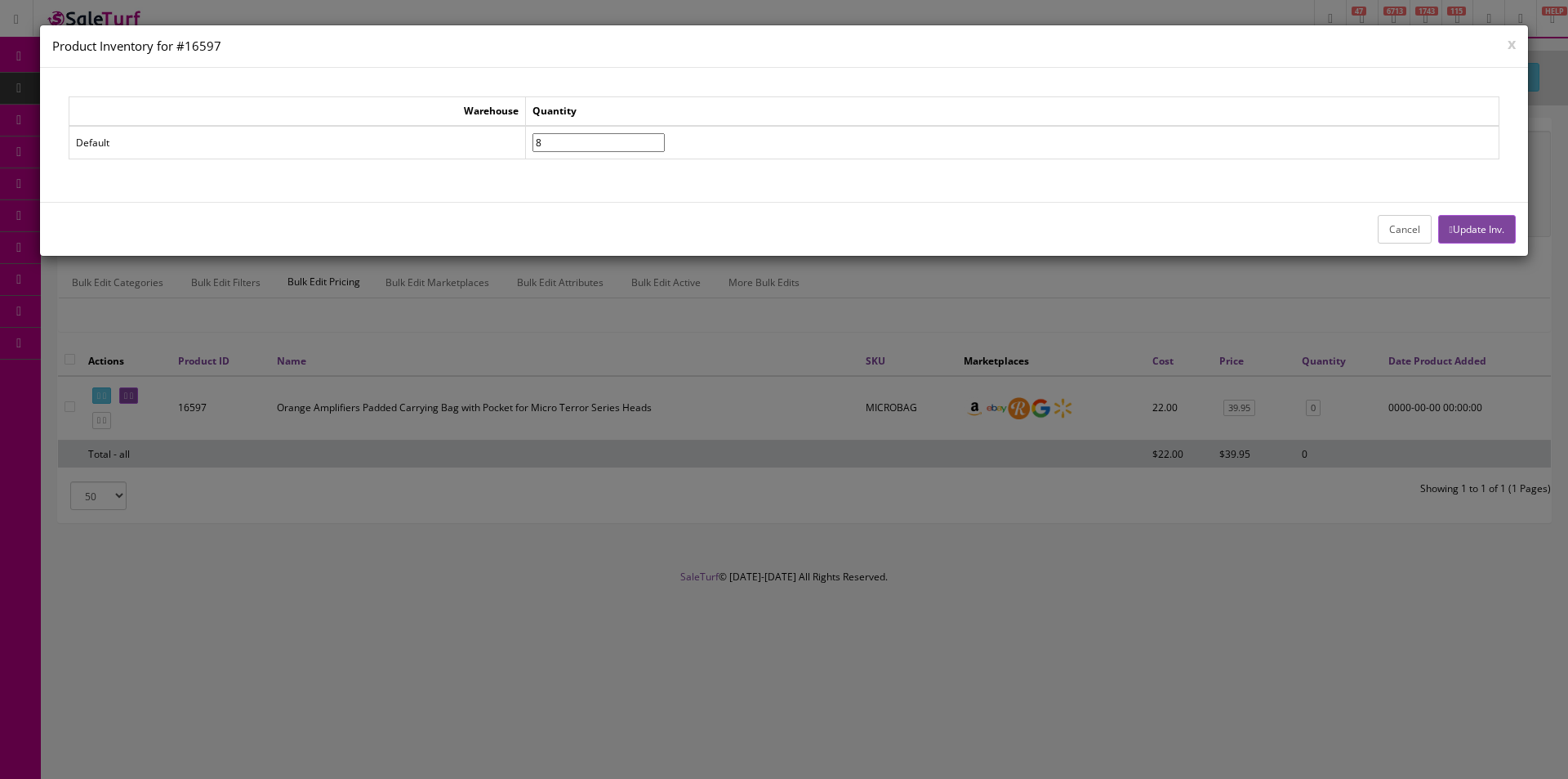
click at [1473, 238] on button "Update Inv." at bounding box center [1477, 228] width 78 height 28
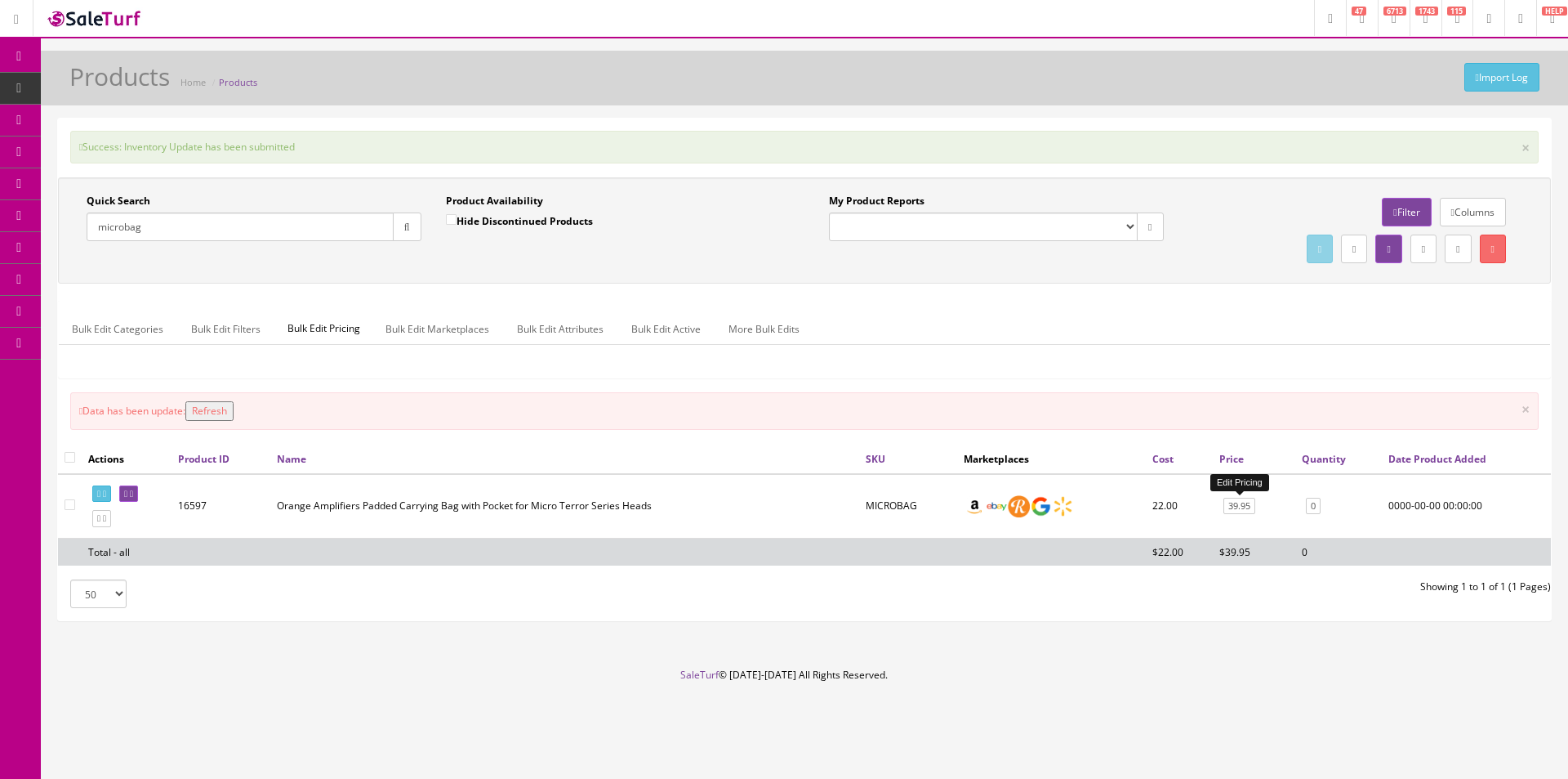
click at [1246, 510] on link "39.95" at bounding box center [1239, 506] width 32 height 17
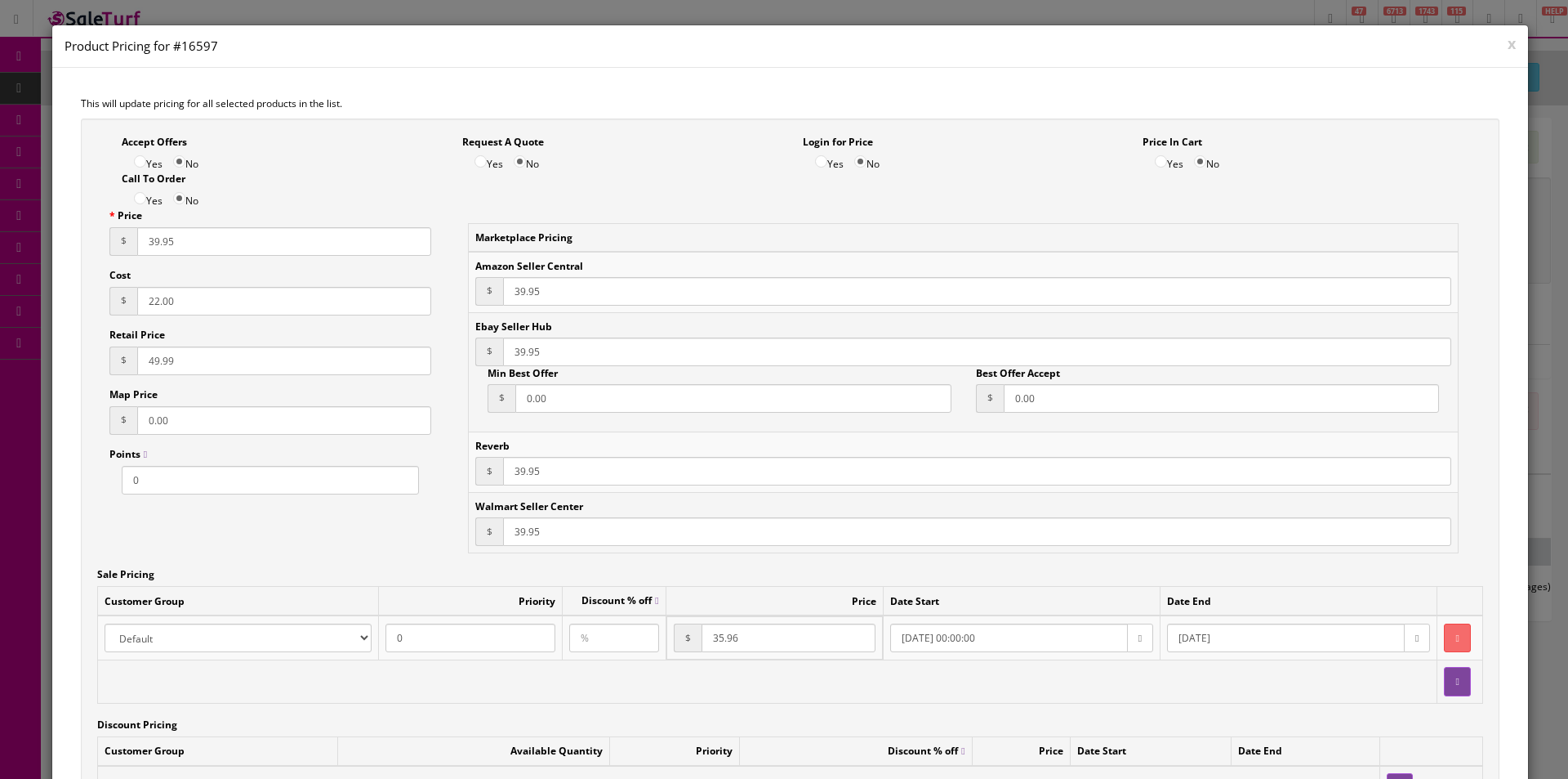
click at [226, 247] on input "39.95" at bounding box center [284, 241] width 294 height 28
type input "44.95"
click at [516, 289] on input "39.95" at bounding box center [977, 290] width 949 height 28
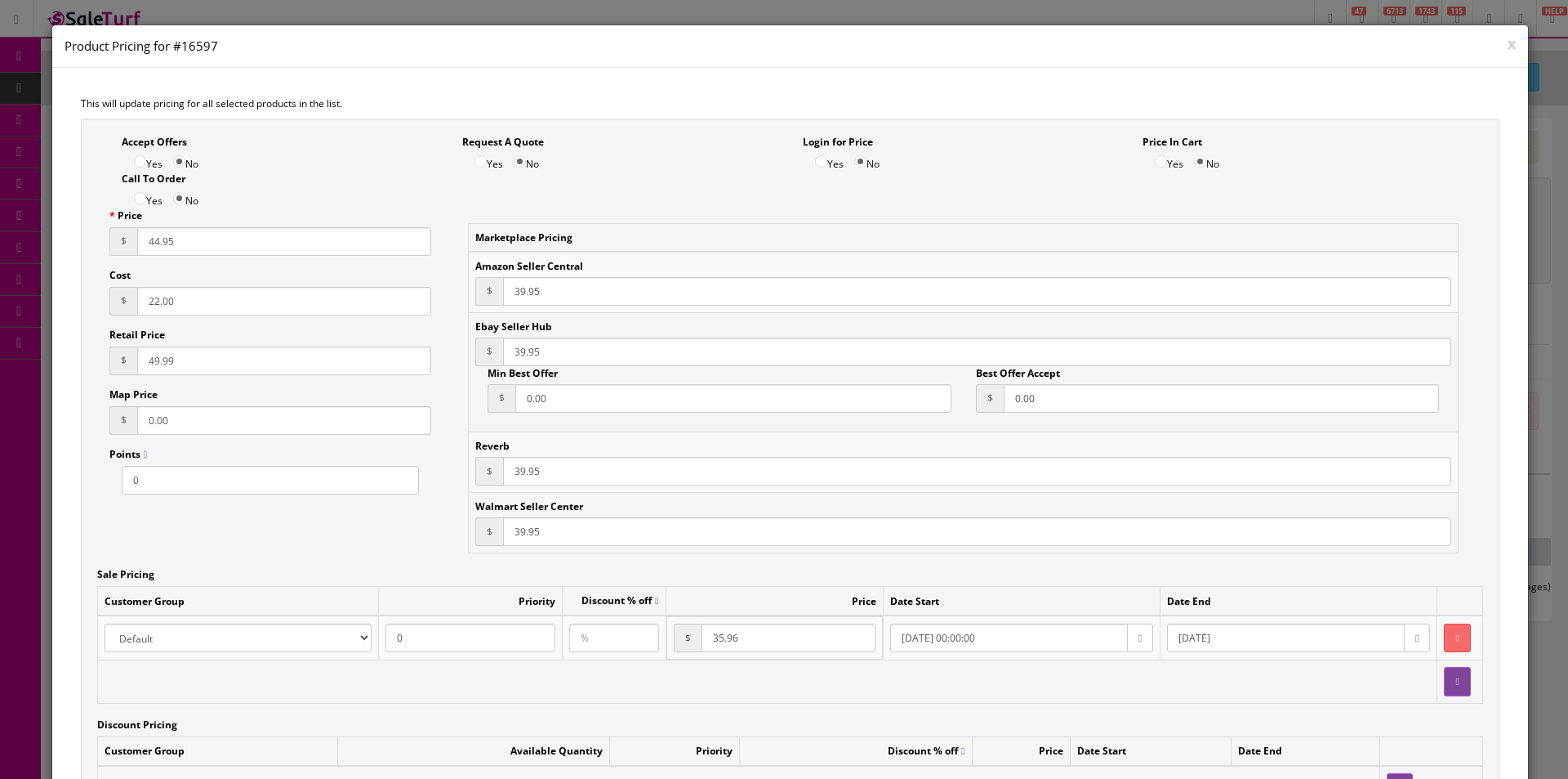
click at [516, 289] on input "39.95" at bounding box center [977, 290] width 949 height 28
paste input "44"
type input "44.95"
paste input "44"
type input "44.95"
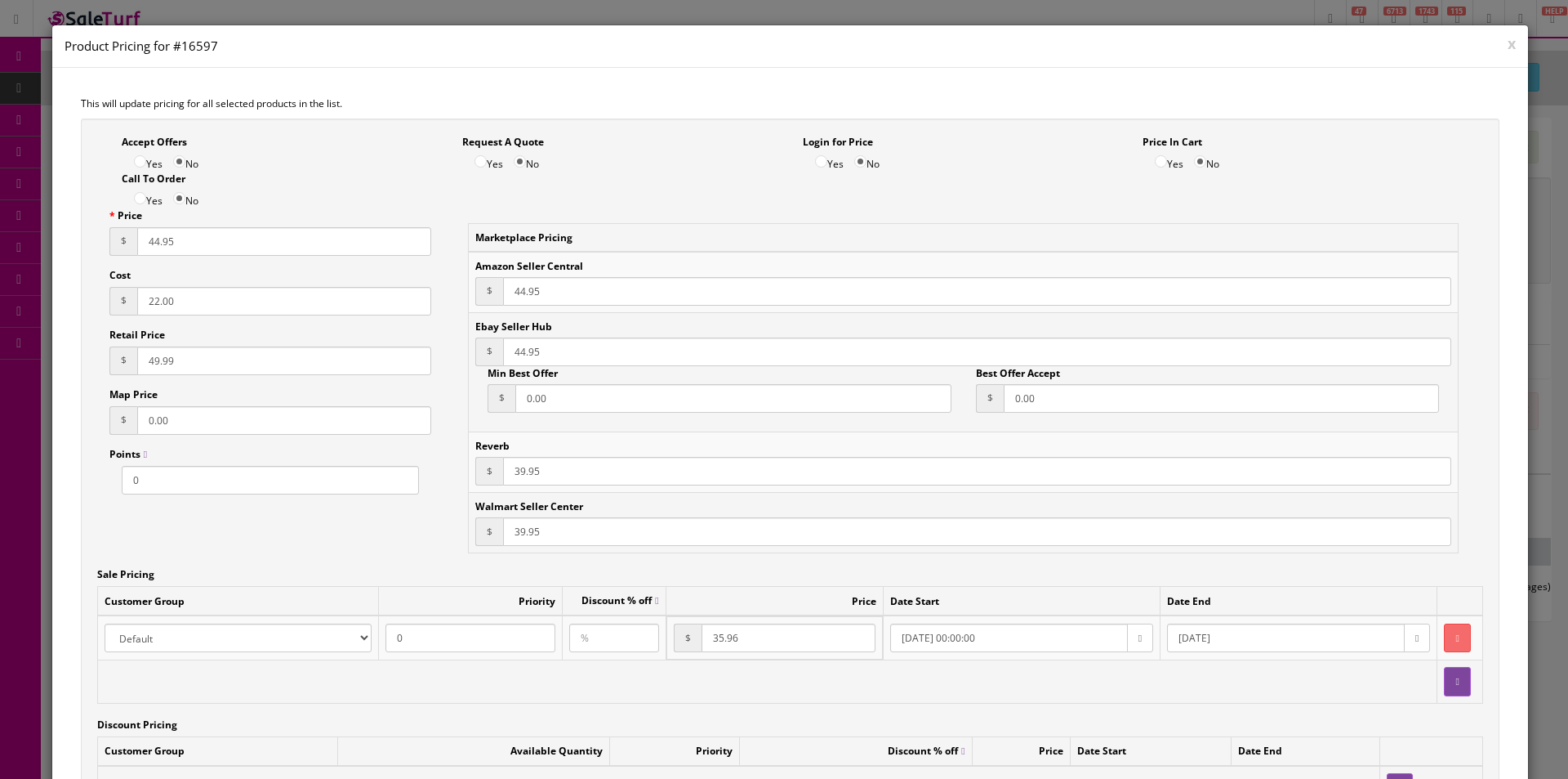
paste input "44"
type input "44.95"
paste input "44"
type input "44.95"
click at [238, 306] on input "22.00" at bounding box center [284, 300] width 294 height 28
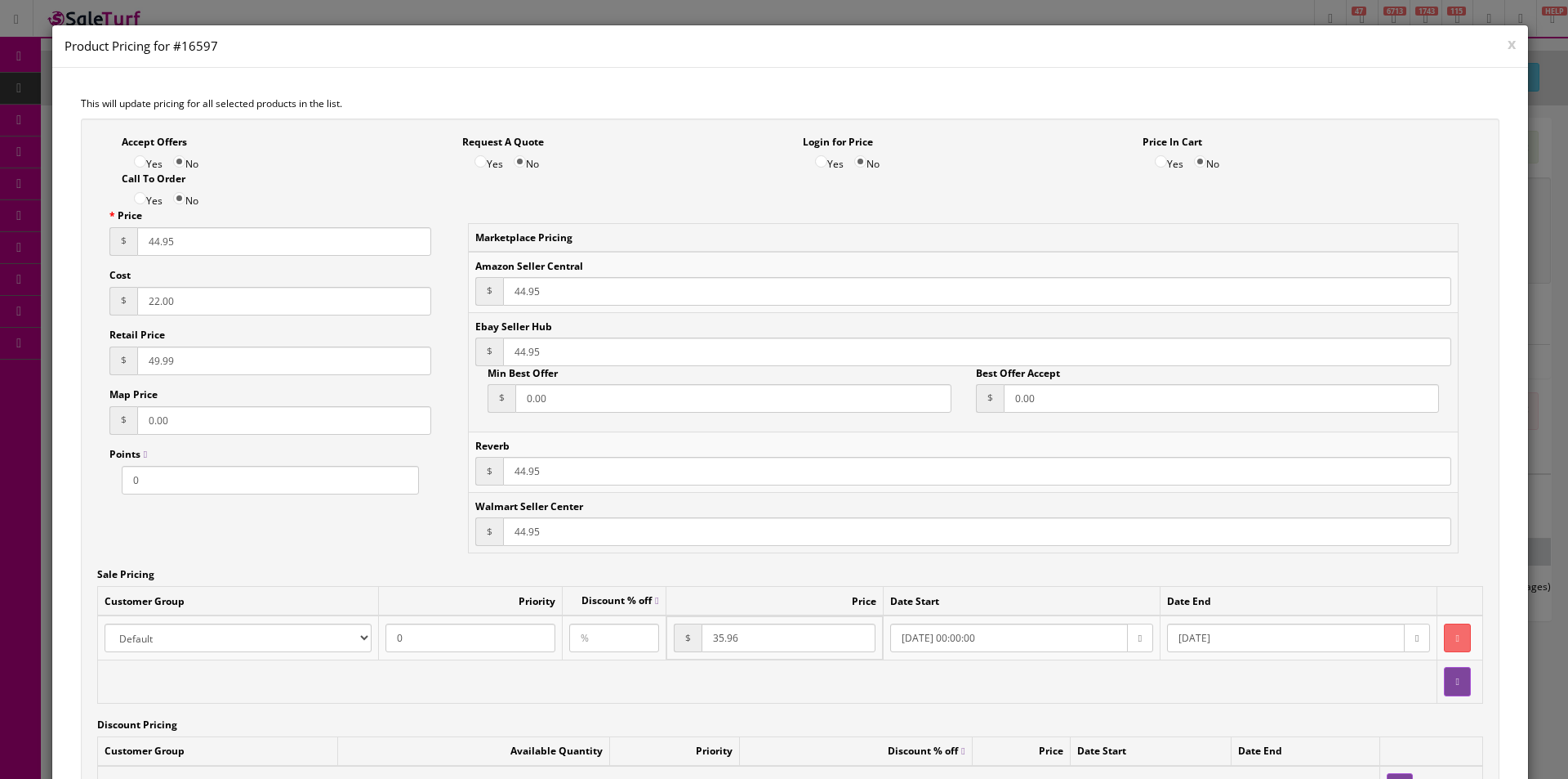
click at [238, 306] on input "22.00" at bounding box center [284, 300] width 294 height 28
type input "27"
click at [290, 356] on input "49.99" at bounding box center [284, 360] width 294 height 28
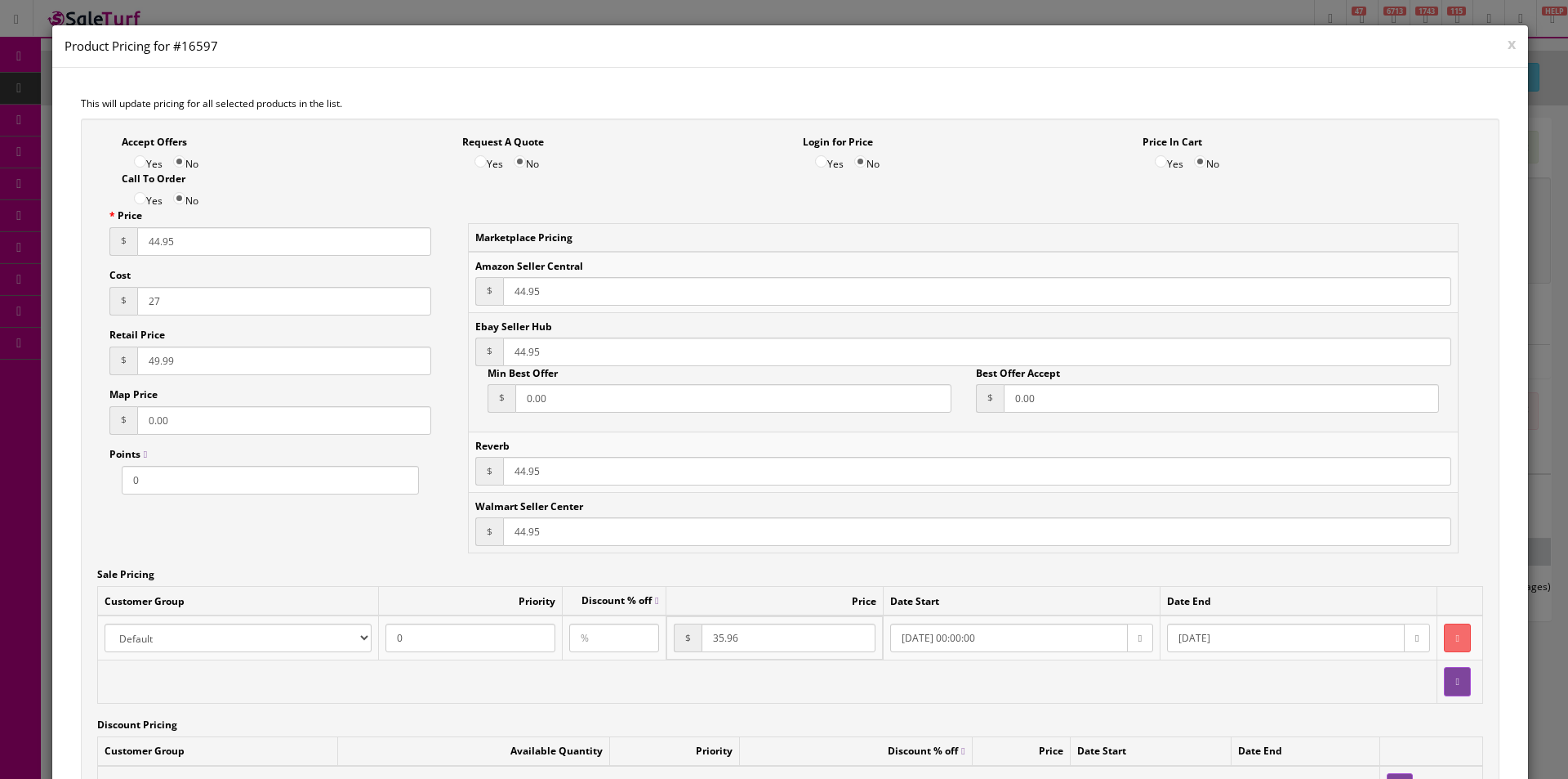
click at [290, 356] on input "49.99" at bounding box center [284, 360] width 294 height 28
type input "69.99"
click at [1444, 639] on button "button" at bounding box center [1456, 637] width 26 height 28
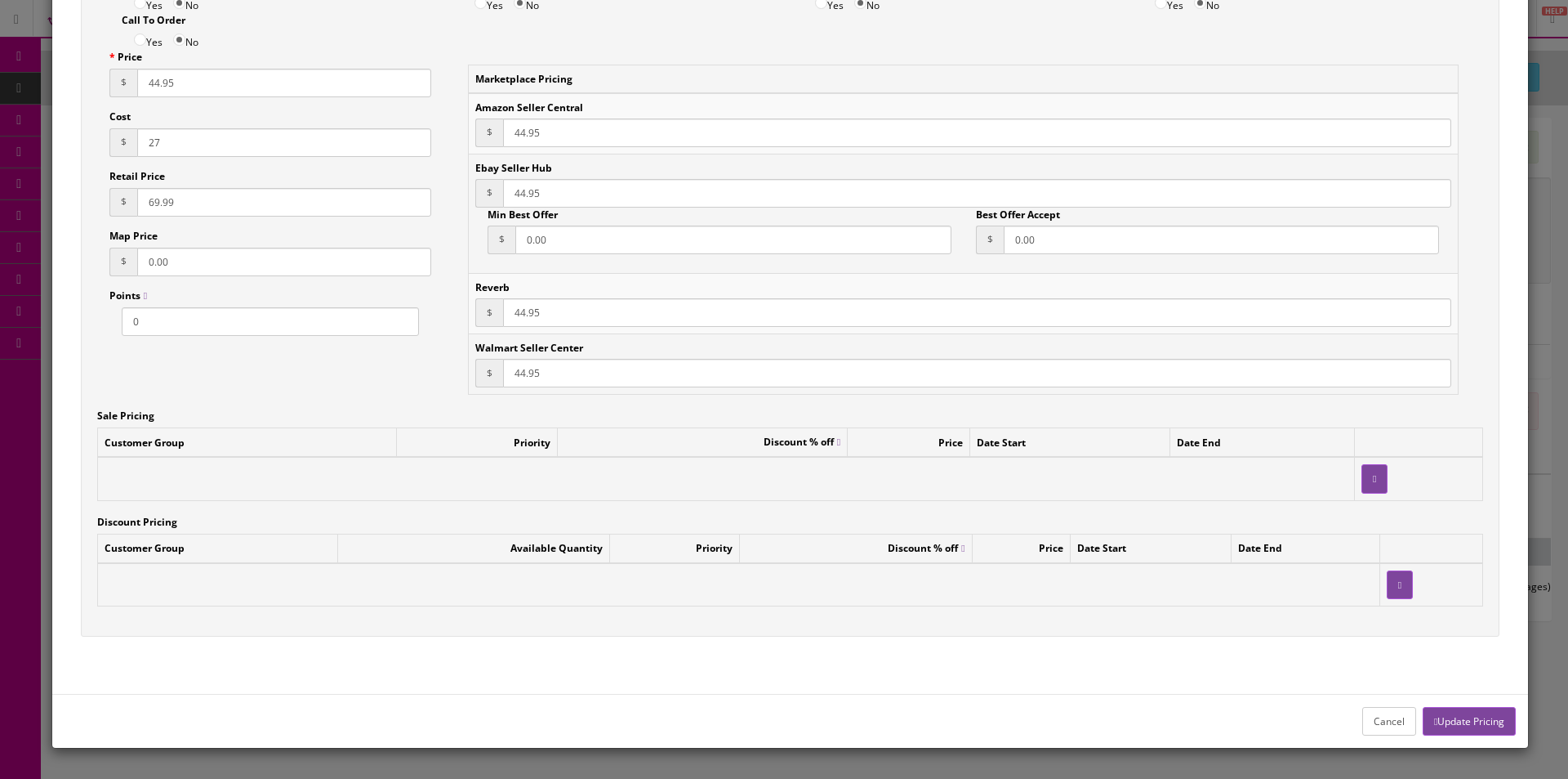
scroll to position [163, 0]
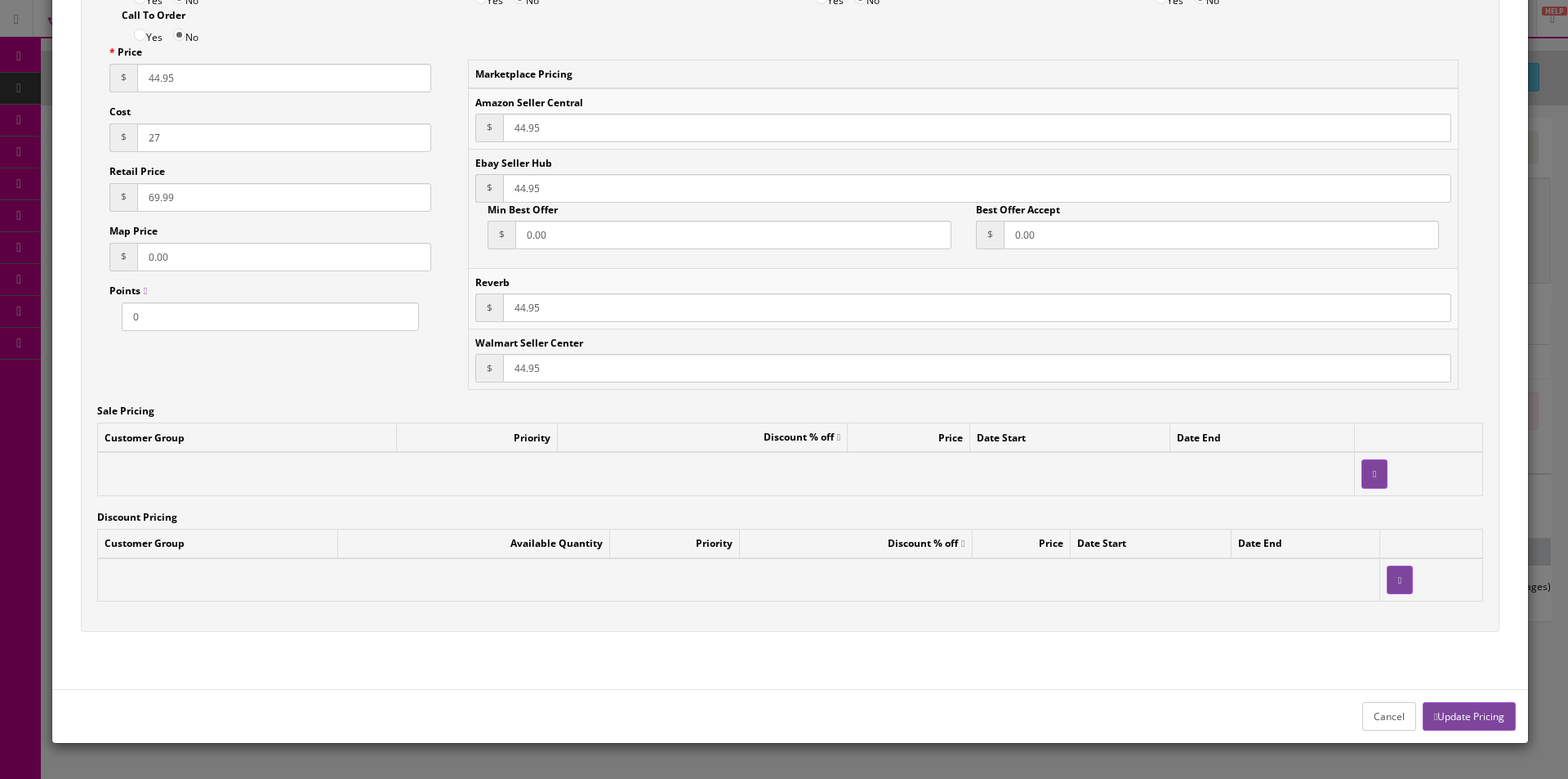
click at [1438, 720] on button "Update Pricing" at bounding box center [1469, 716] width 93 height 28
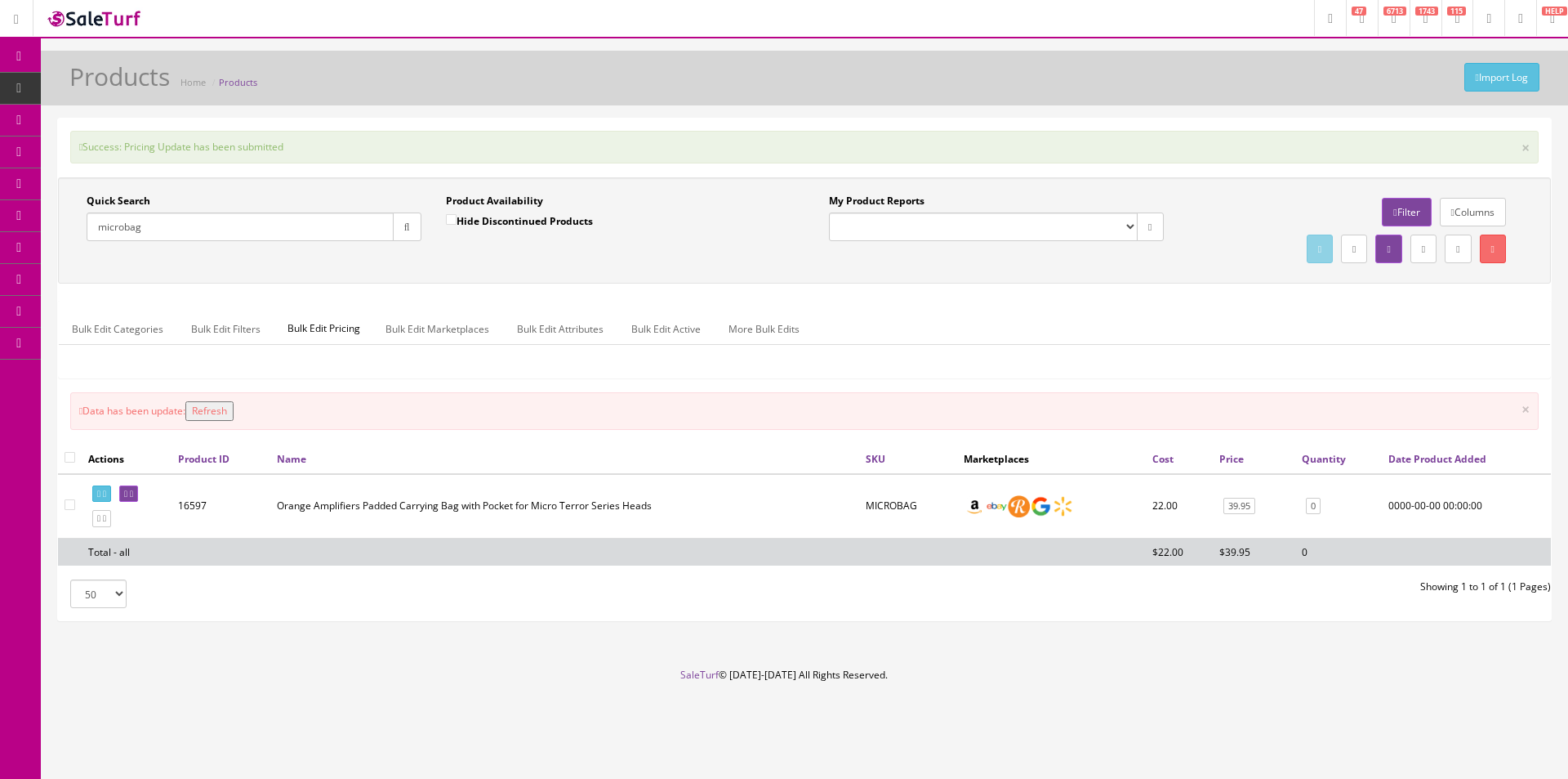
click at [306, 235] on input "microbag" at bounding box center [240, 226] width 307 height 28
click at [210, 234] on input "Quick Search" at bounding box center [240, 226] width 307 height 28
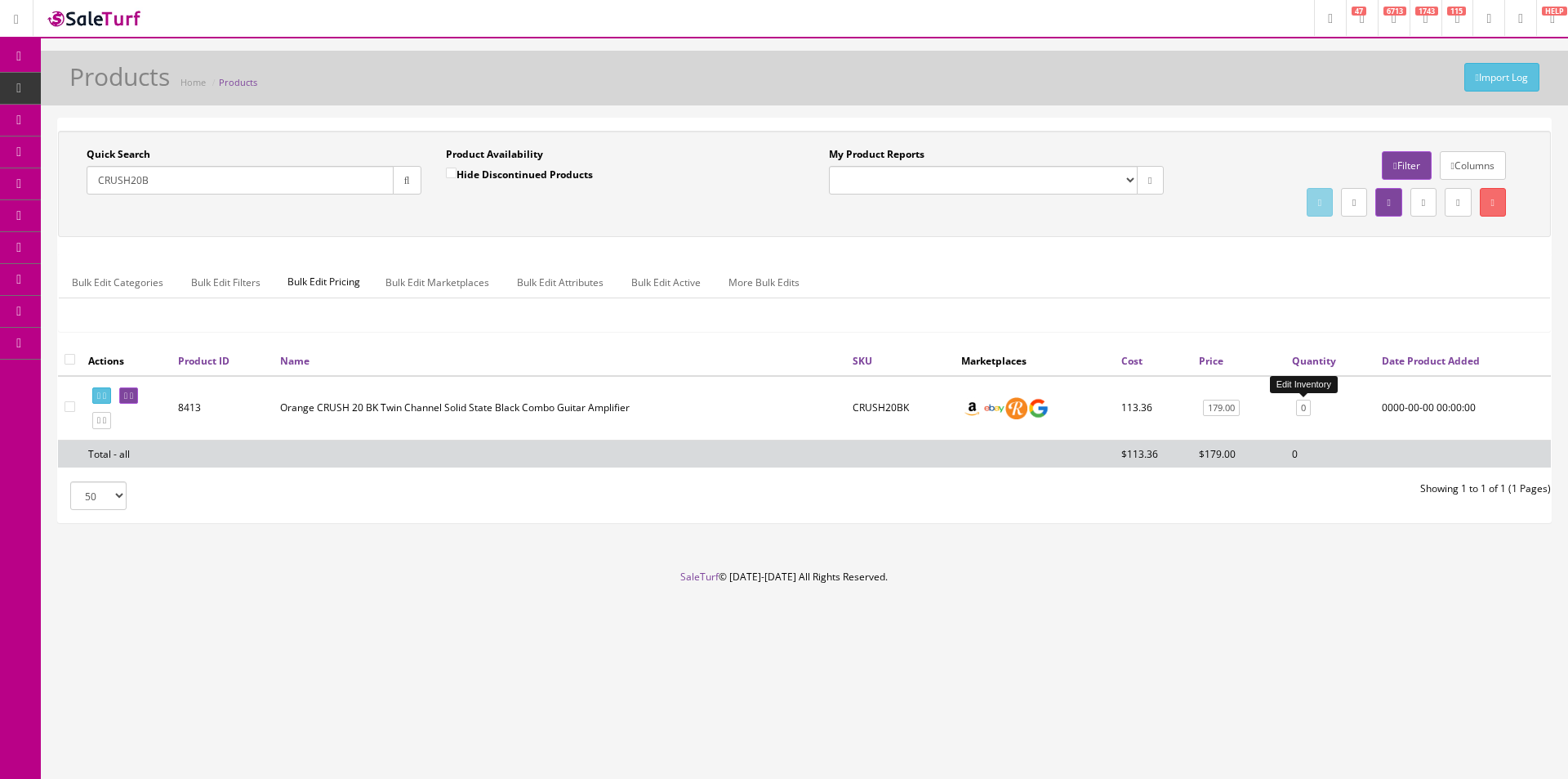
type input "CRUSH20B"
click at [1304, 409] on link "0" at bounding box center [1303, 408] width 15 height 17
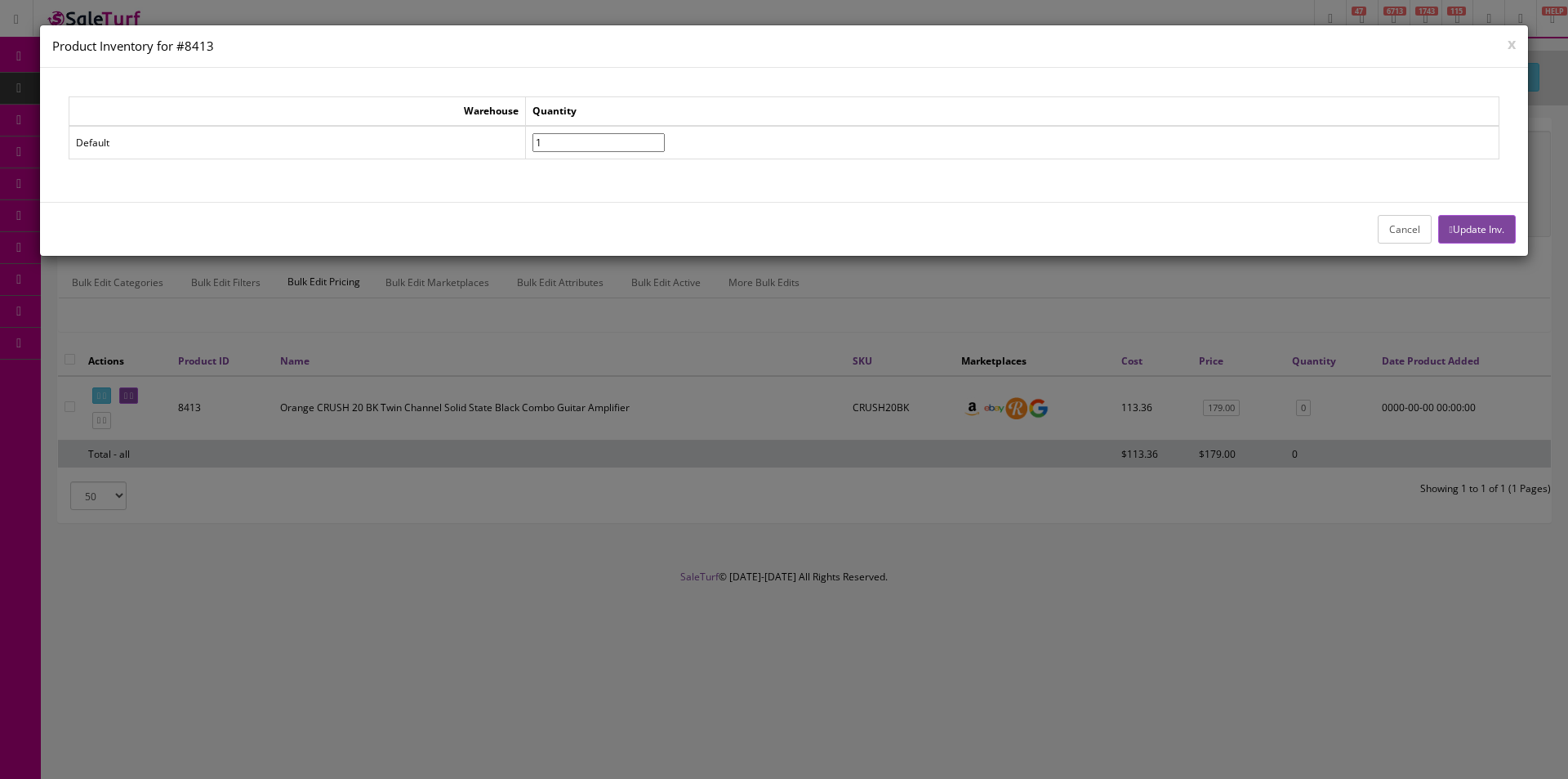
click at [665, 137] on input"] "1" at bounding box center [598, 142] width 132 height 18
type input"] "2"
click at [665, 137] on input"] "2" at bounding box center [598, 142] width 132 height 18
click at [1458, 220] on button "Update Inv." at bounding box center [1477, 228] width 78 height 28
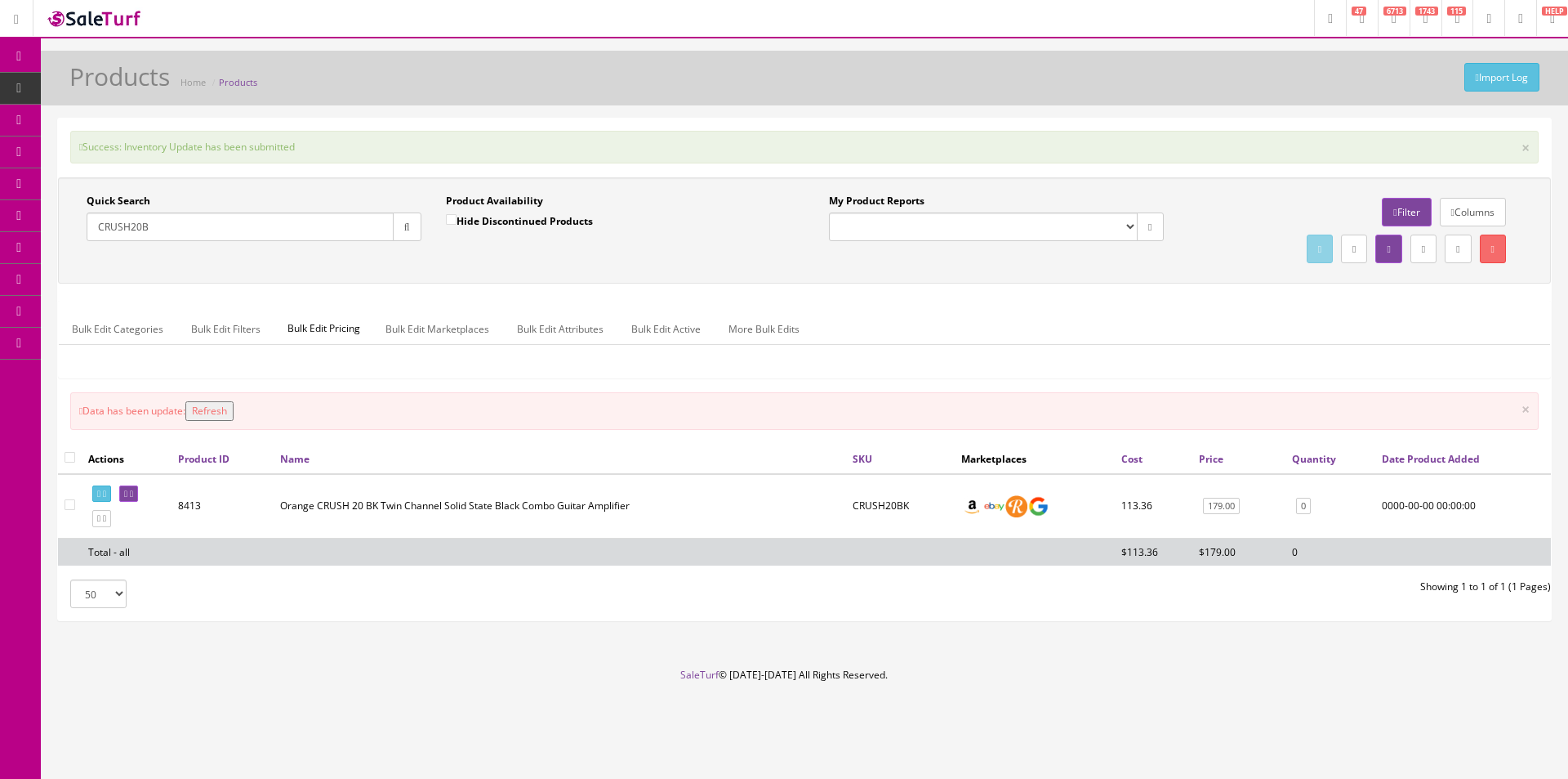
click at [223, 220] on input "CRUSH20B" at bounding box center [240, 226] width 307 height 28
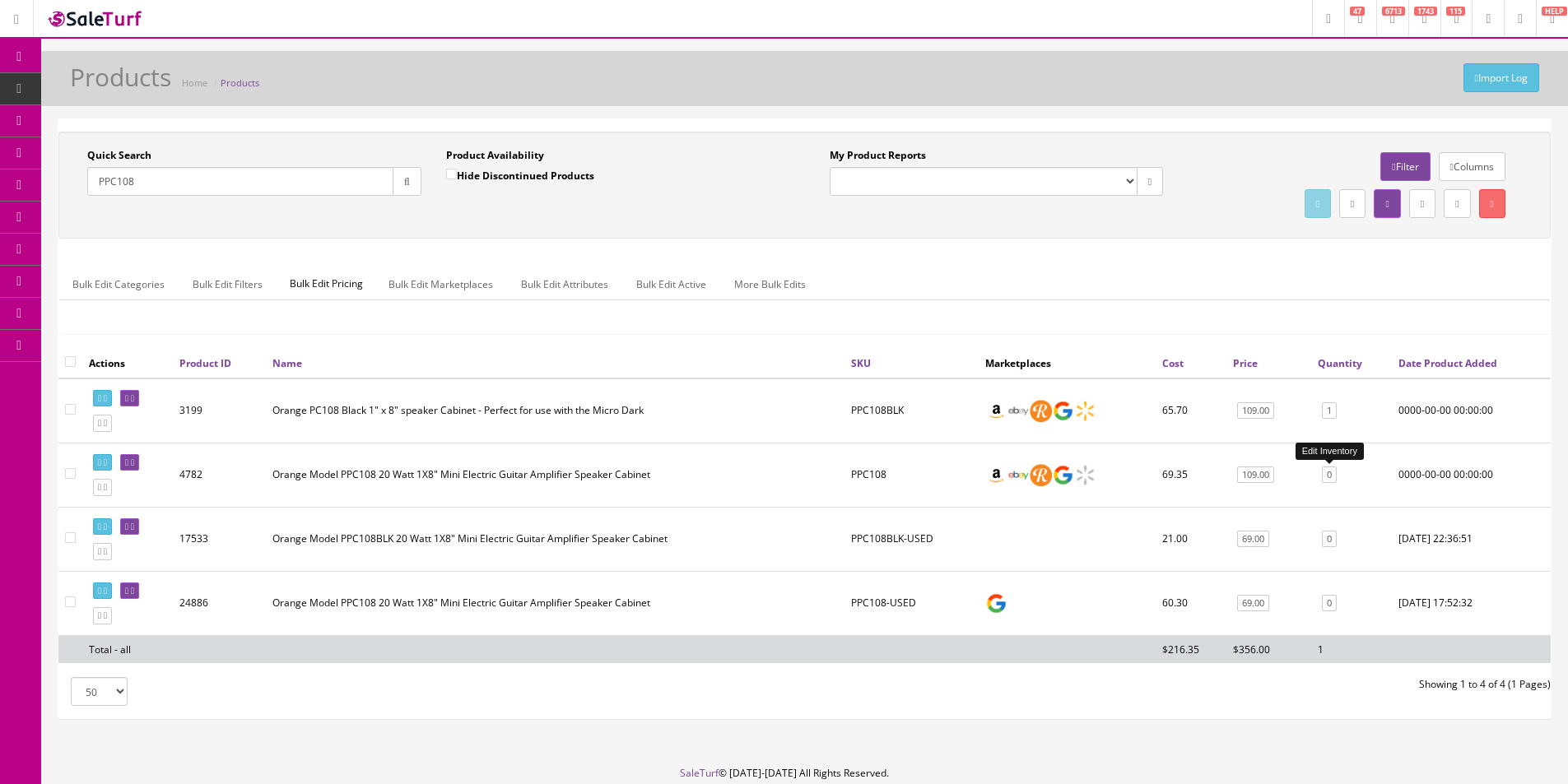
type input "PPC108"
click at [1329, 471] on link "0" at bounding box center [1328, 475] width 15 height 18
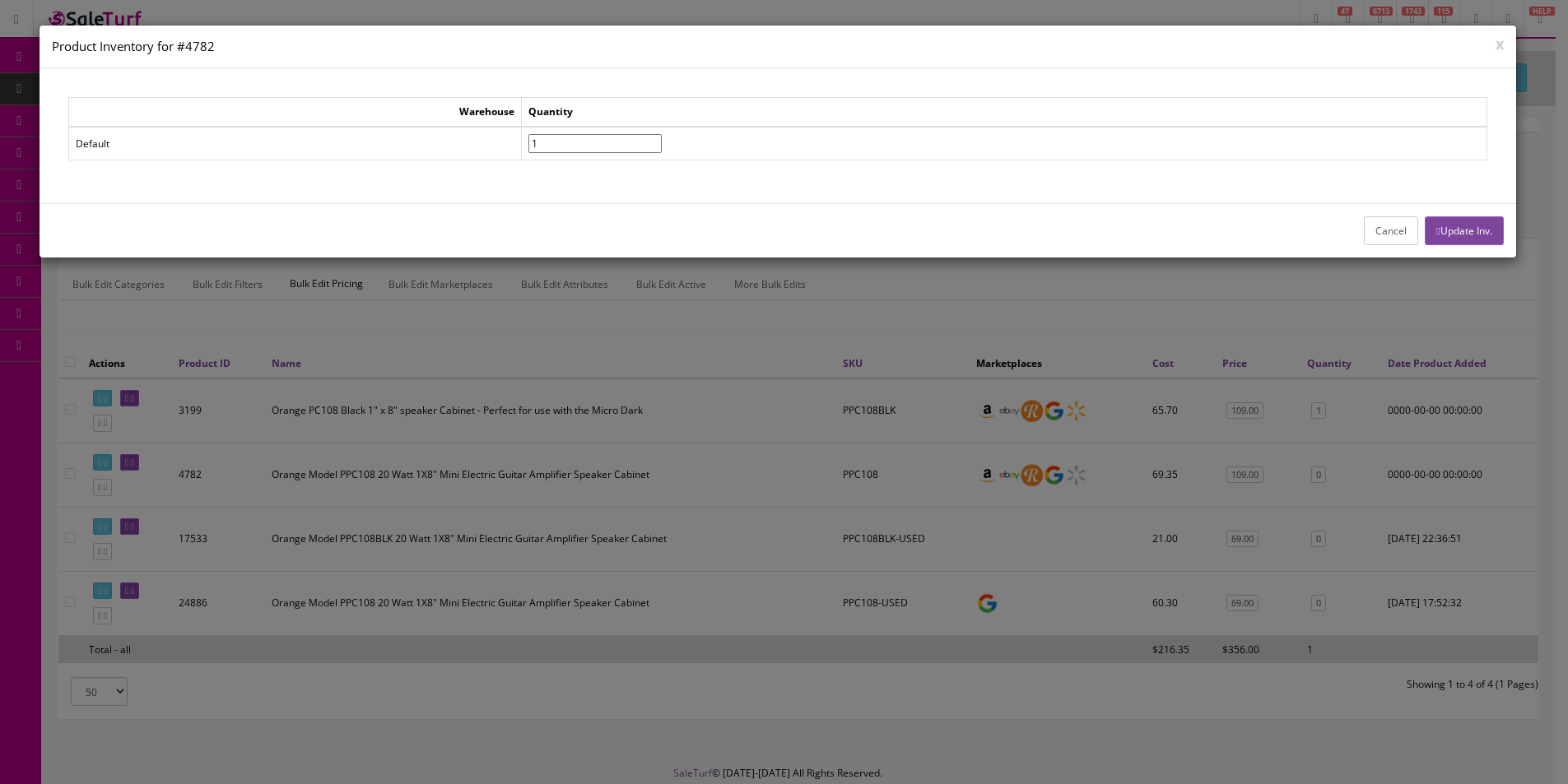
click at [661, 137] on input"] "1" at bounding box center [595, 143] width 133 height 19
click at [661, 137] on input"] "2" at bounding box center [595, 143] width 133 height 19
click at [661, 137] on input"] "3" at bounding box center [595, 143] width 133 height 19
type input"] "4"
click at [661, 137] on input"] "4" at bounding box center [595, 143] width 133 height 19
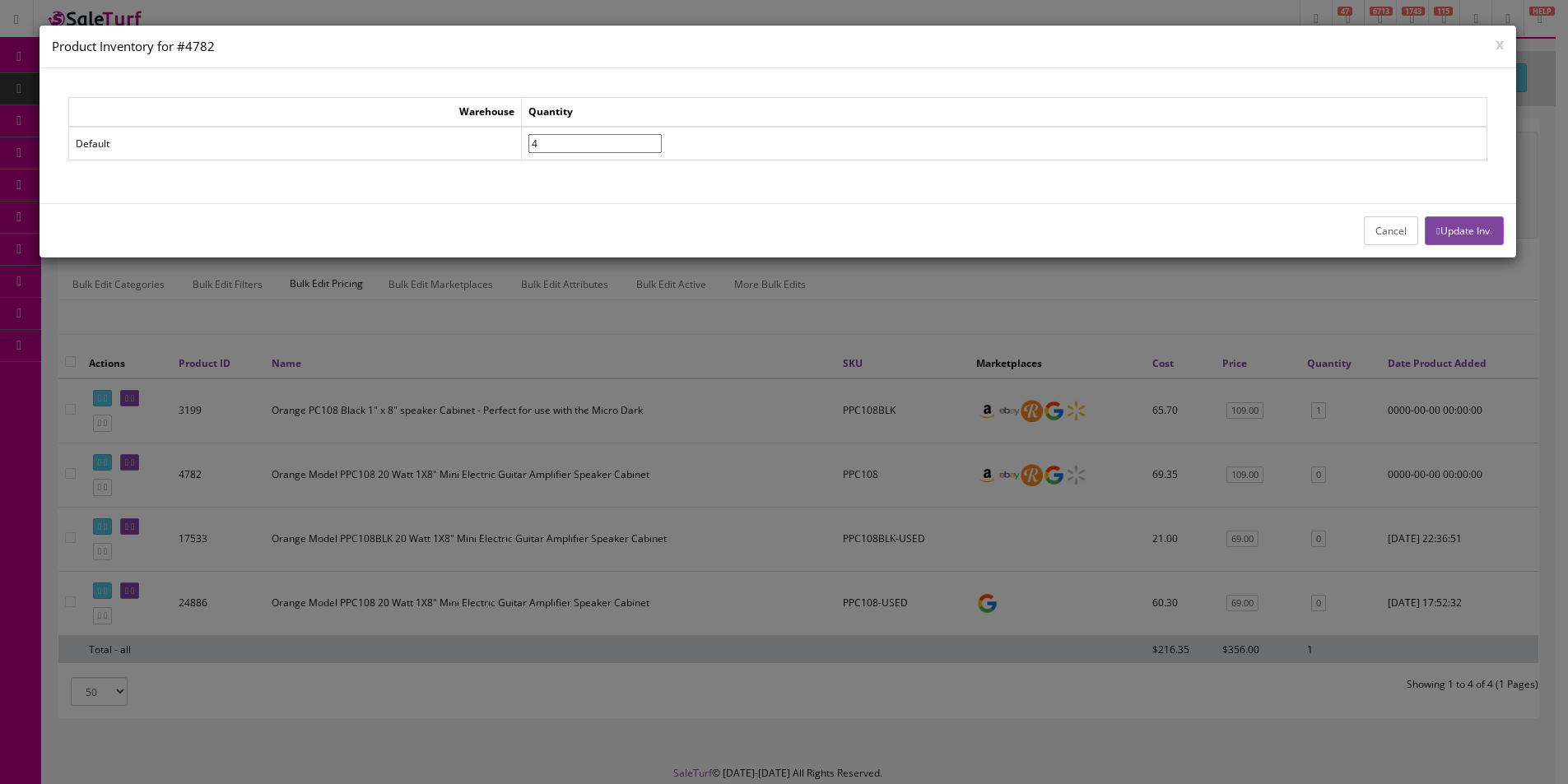
click at [1438, 239] on button "Update Inv." at bounding box center [1463, 230] width 78 height 28
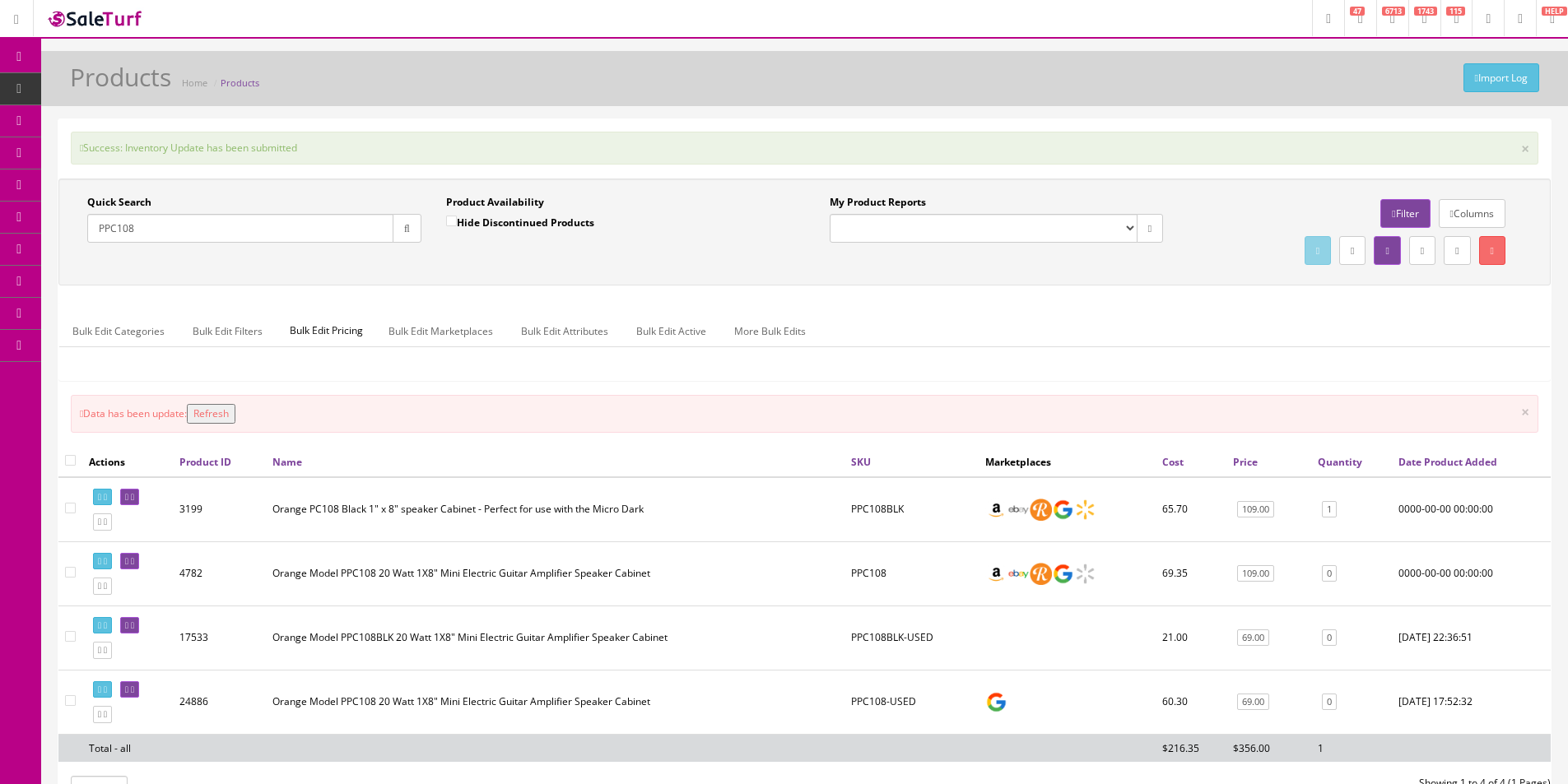
click at [348, 225] on input "PPC108" at bounding box center [240, 228] width 306 height 28
click at [348, 226] on input "PPC108" at bounding box center [240, 228] width 306 height 28
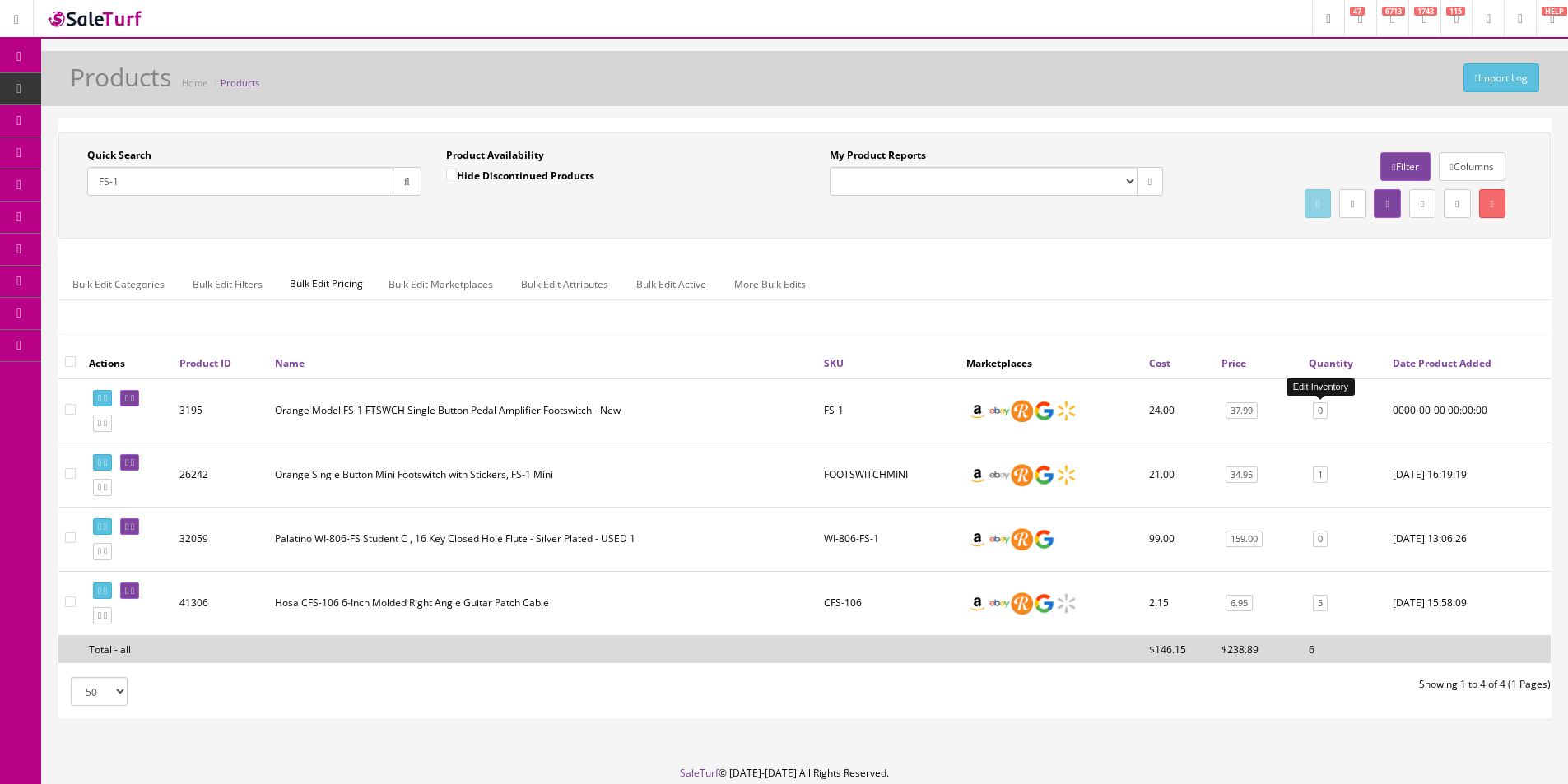
type input "FS-1"
click at [1318, 411] on link "0" at bounding box center [1320, 411] width 15 height 18
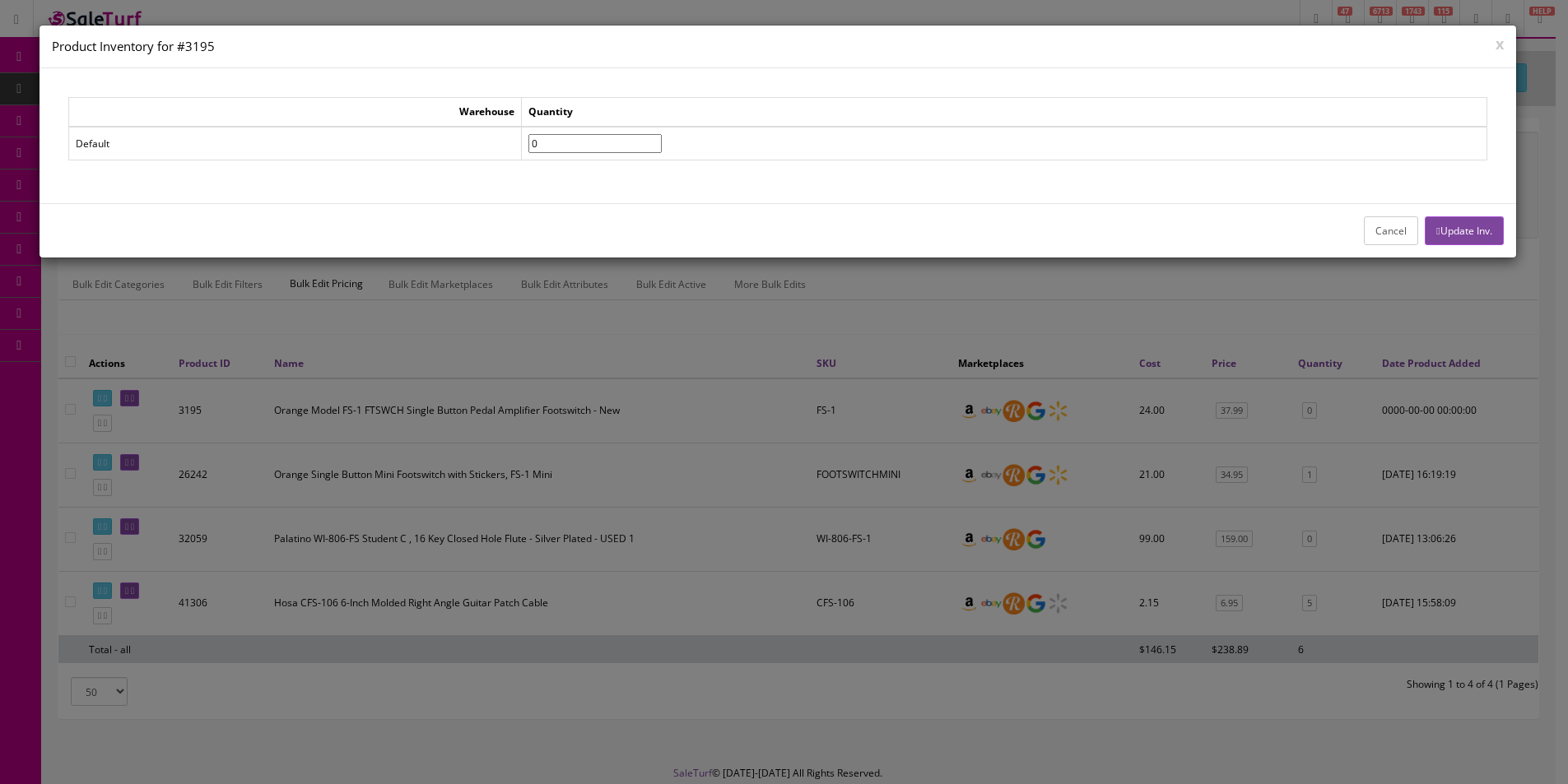
drag, startPoint x: 608, startPoint y: 148, endPoint x: 505, endPoint y: 141, distance: 103.2
click at [505, 141] on tr "Default 0" at bounding box center [778, 144] width 1417 height 33
type input"] "6"
click at [1457, 233] on button "Update Inv." at bounding box center [1463, 230] width 78 height 28
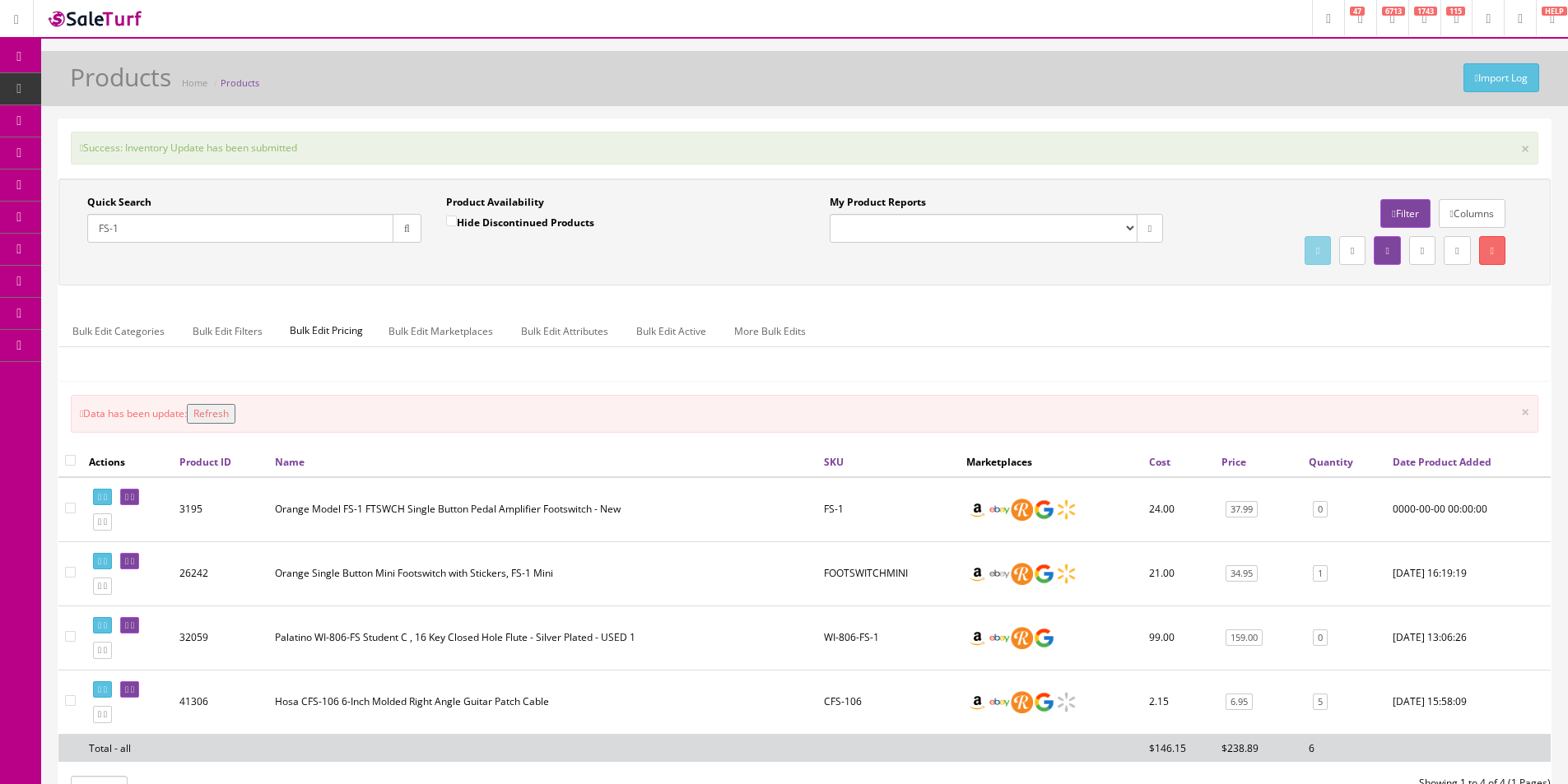
click at [252, 228] on input "FS-1" at bounding box center [240, 228] width 306 height 28
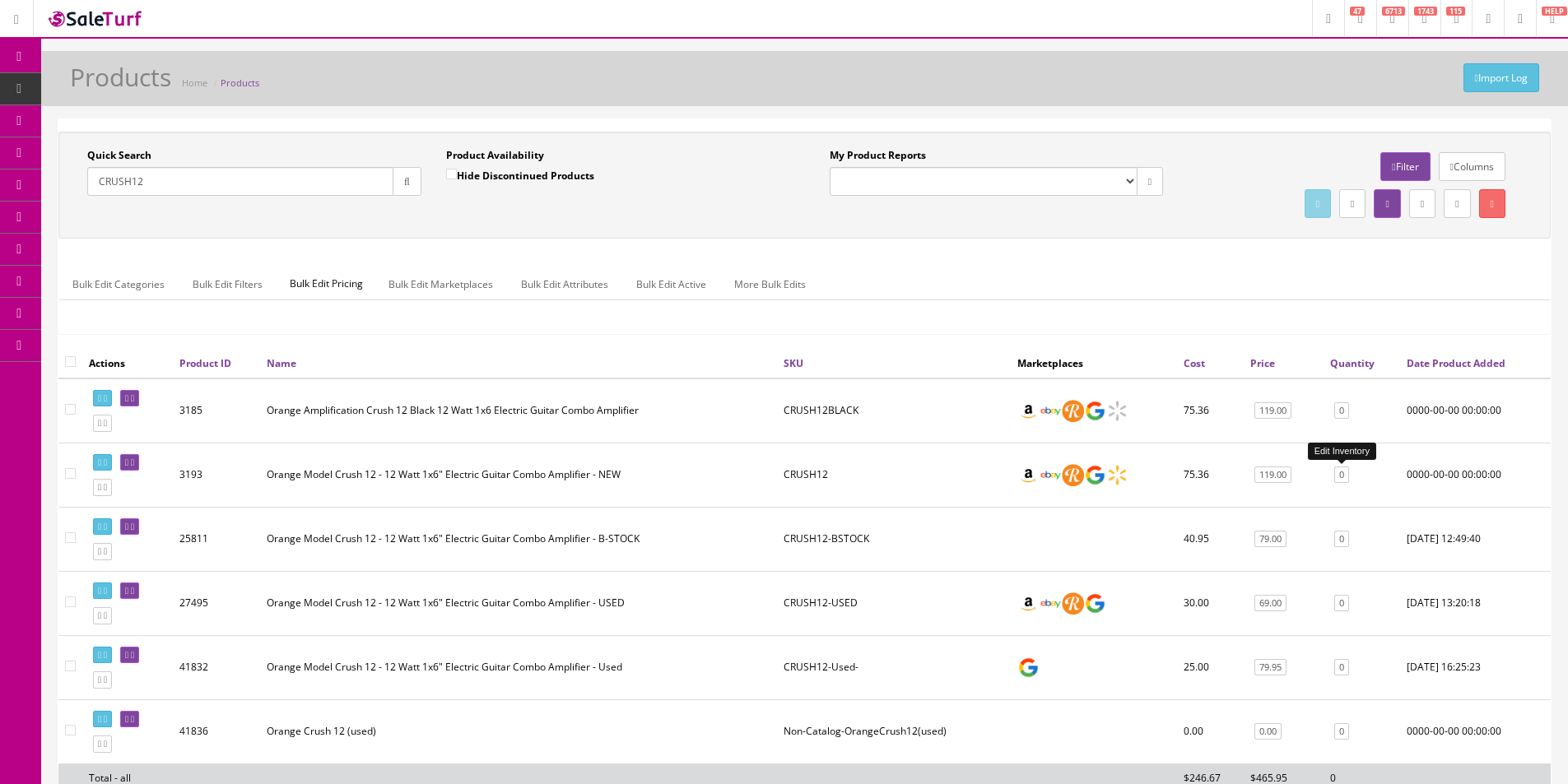
type input "CRUSH12"
click at [1341, 478] on link "0" at bounding box center [1341, 475] width 15 height 18
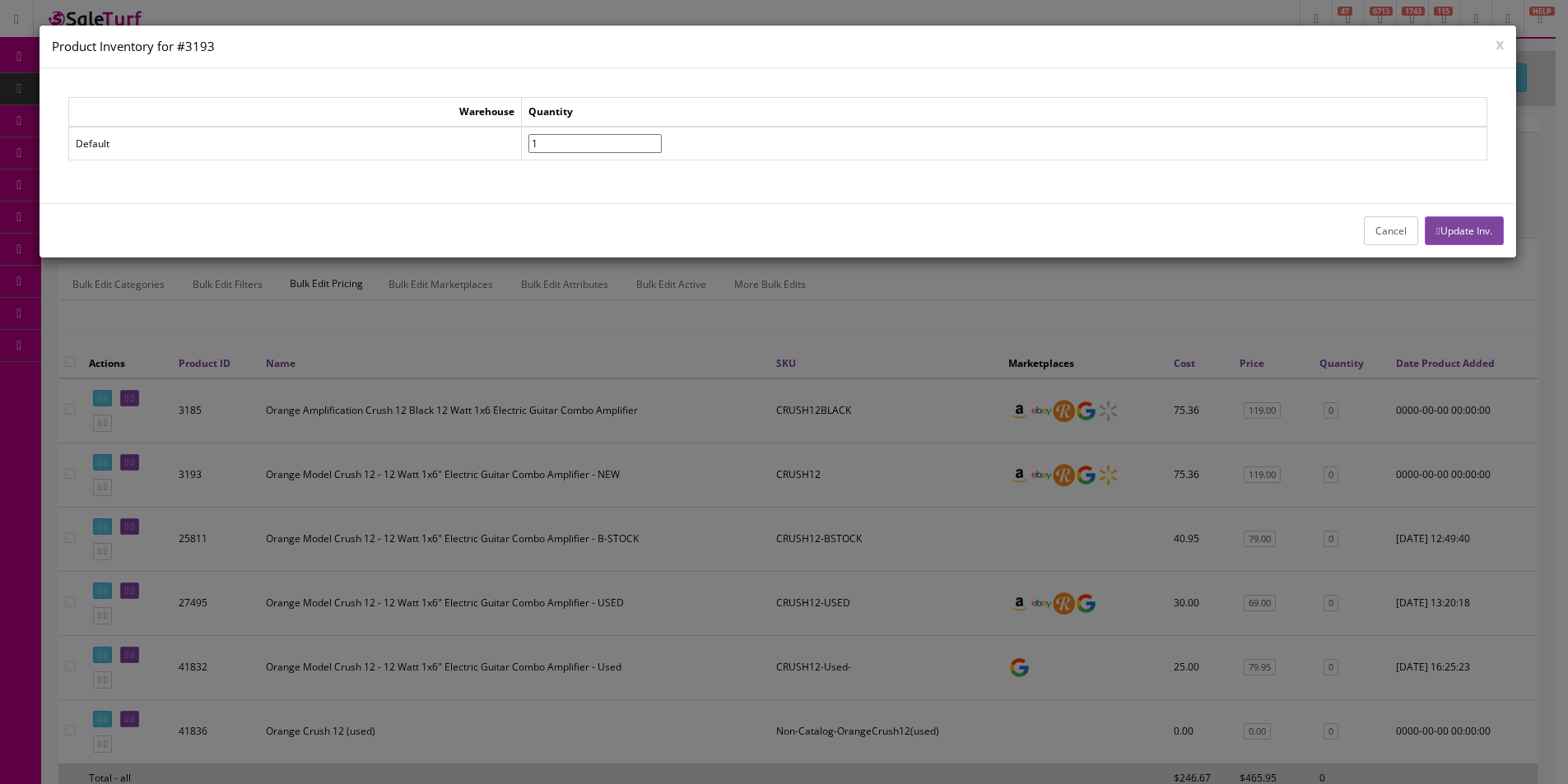
click at [661, 139] on input"] "1" at bounding box center [595, 143] width 133 height 19
click at [661, 139] on input"] "2" at bounding box center [595, 143] width 133 height 19
type input"] "3"
click at [661, 139] on input"] "3" at bounding box center [595, 143] width 133 height 19
click at [1467, 225] on button "Update Inv." at bounding box center [1463, 230] width 78 height 28
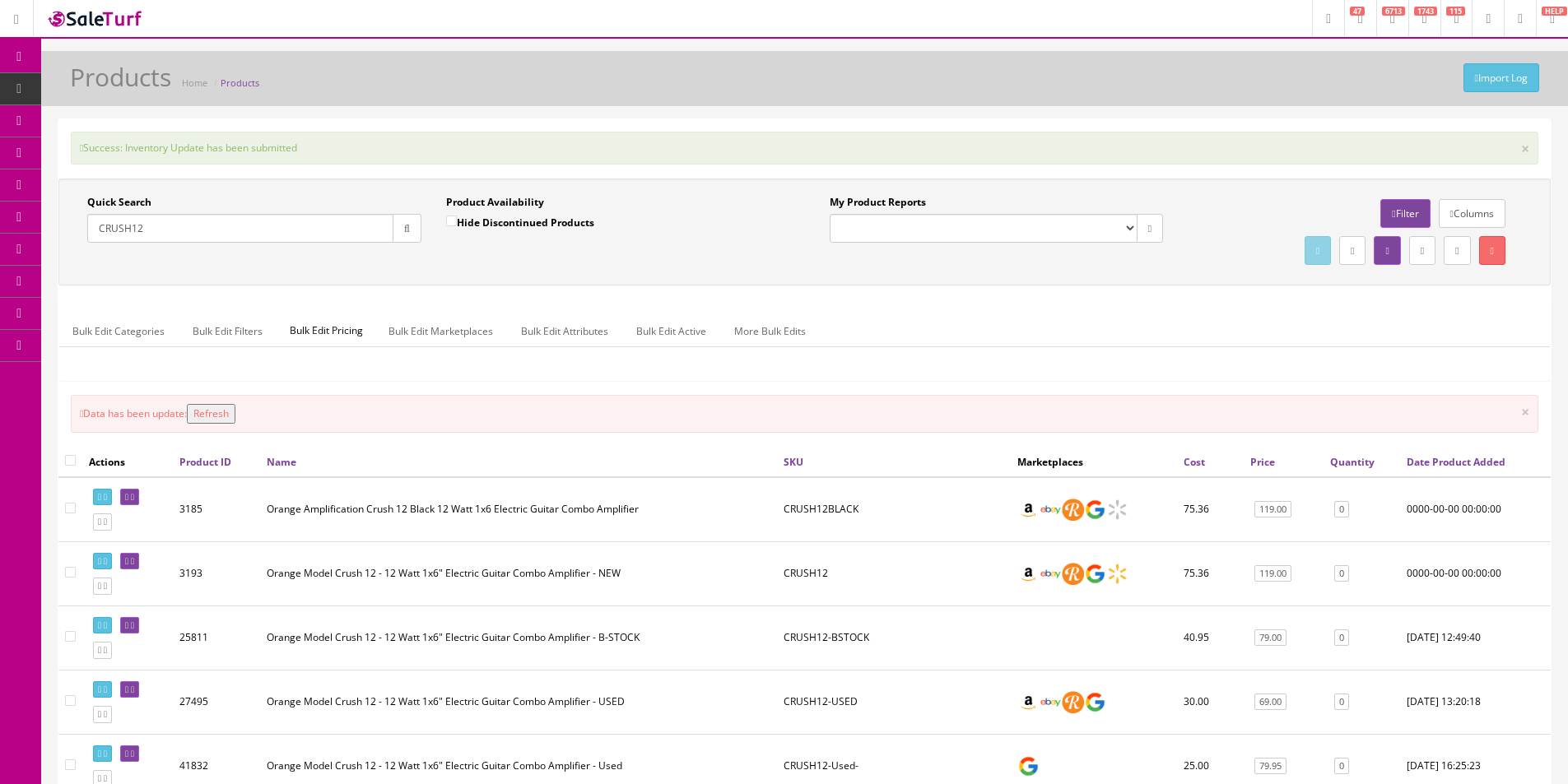
click at [183, 222] on input "CRUSH12" at bounding box center [240, 228] width 306 height 28
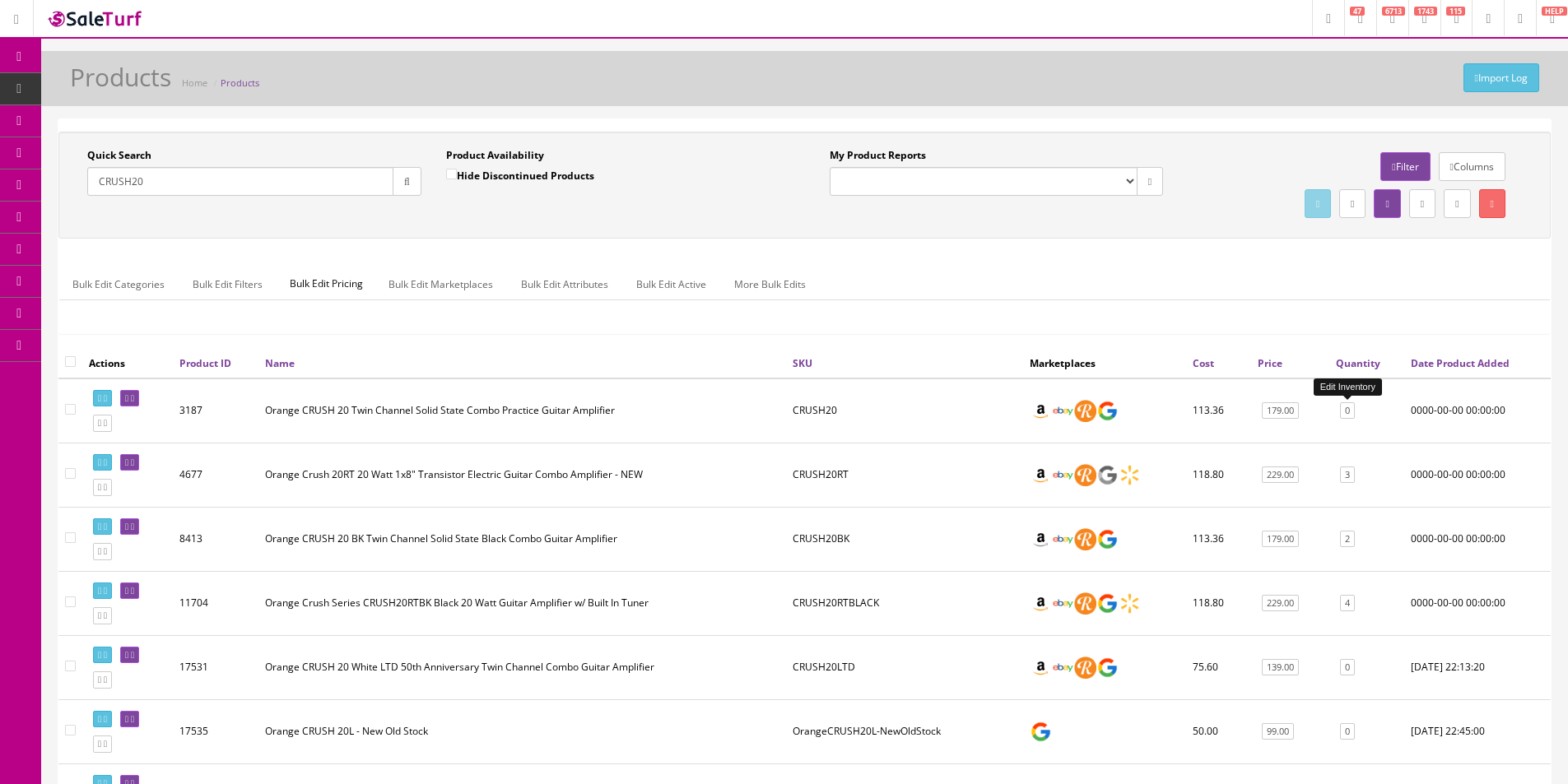
type input "CRUSH20"
click at [1348, 407] on link "0" at bounding box center [1346, 411] width 15 height 18
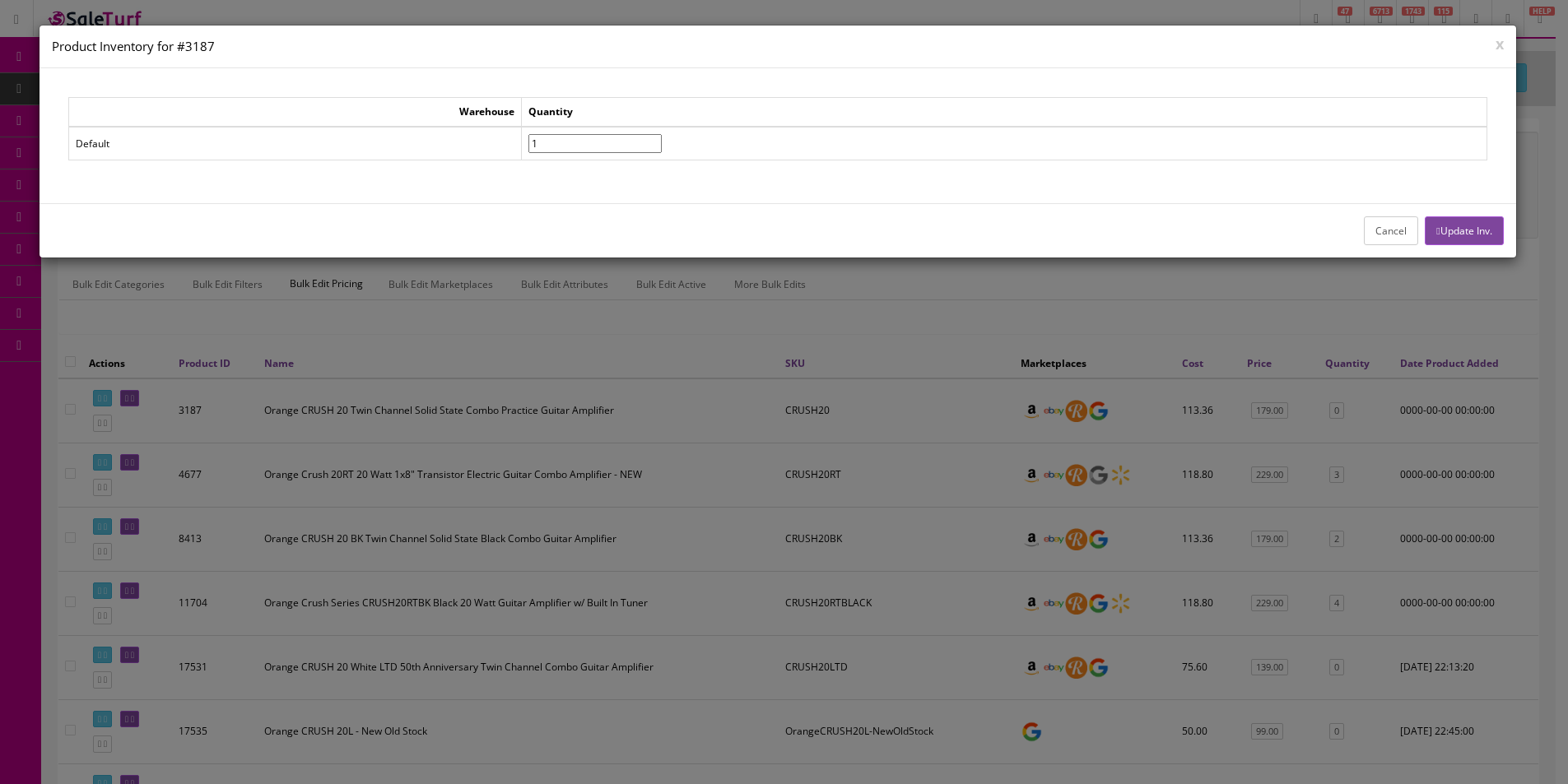
click at [661, 139] on input"] "1" at bounding box center [595, 143] width 133 height 19
type input"] "2"
click at [661, 139] on input"] "2" at bounding box center [595, 143] width 133 height 19
click at [1438, 231] on button "Update Inv." at bounding box center [1463, 230] width 78 height 28
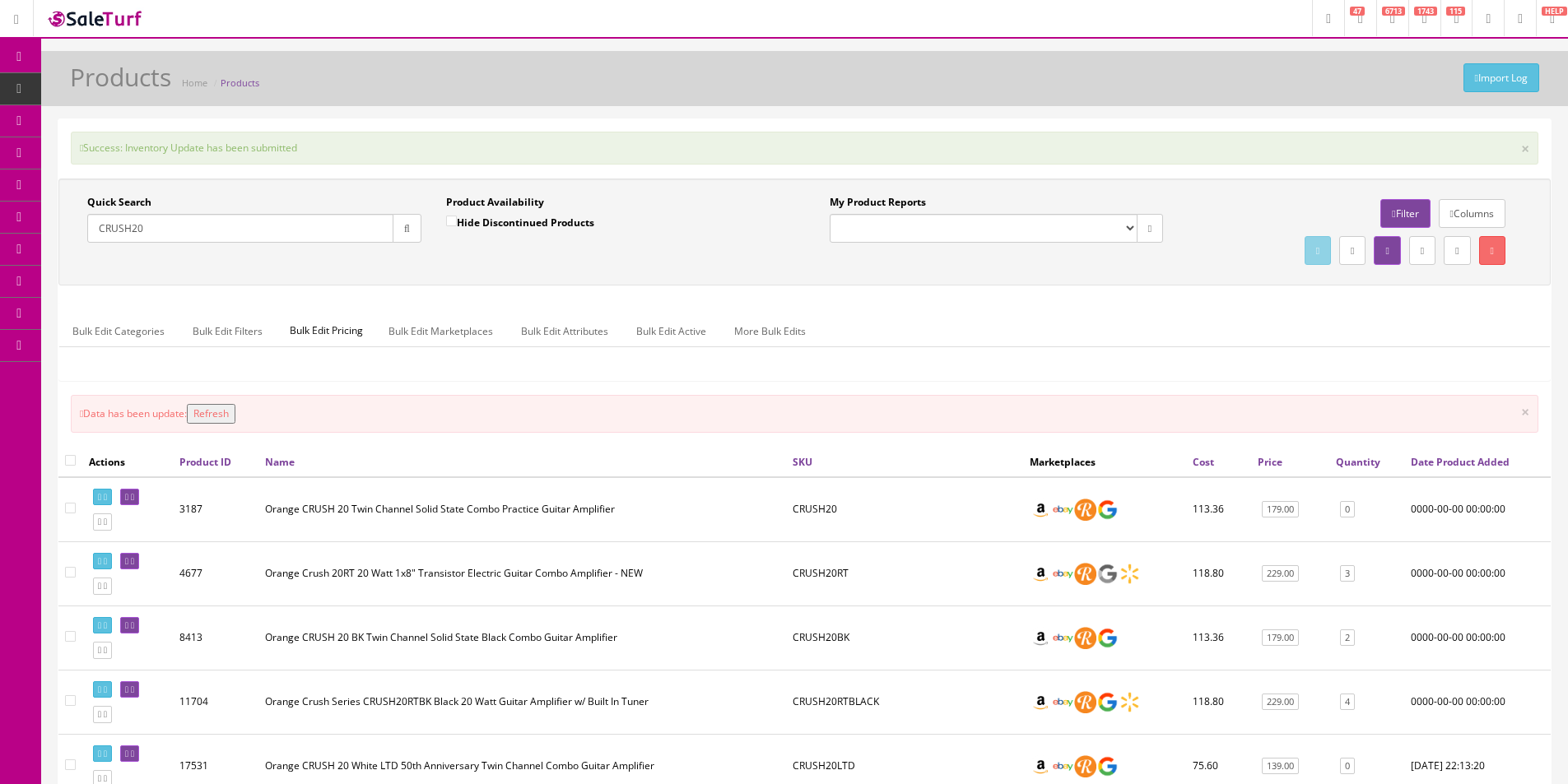
click at [246, 238] on input "CRUSH20" at bounding box center [240, 228] width 306 height 28
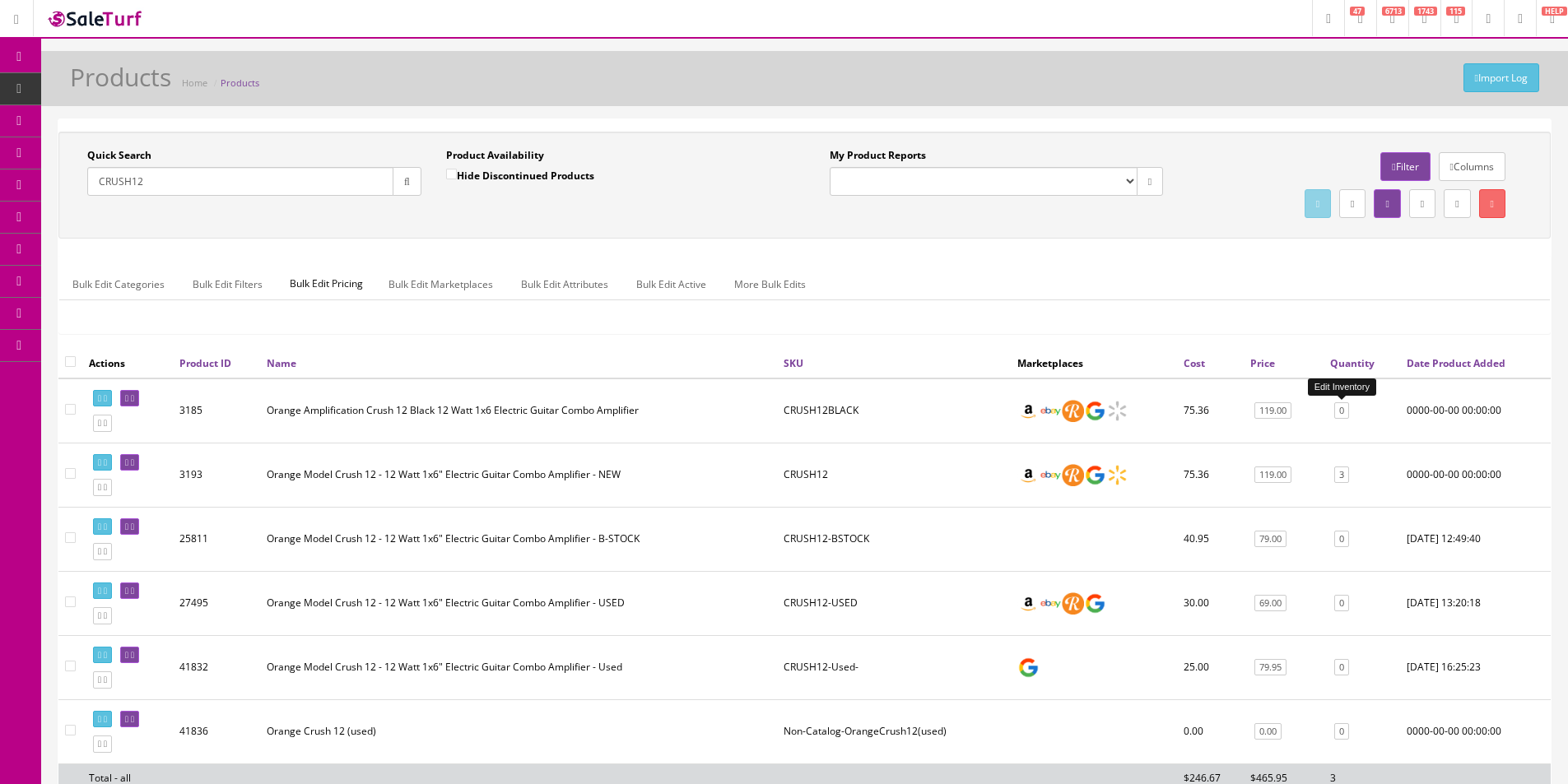
type input "CRUSH12"
click at [1345, 413] on link "0" at bounding box center [1341, 411] width 15 height 18
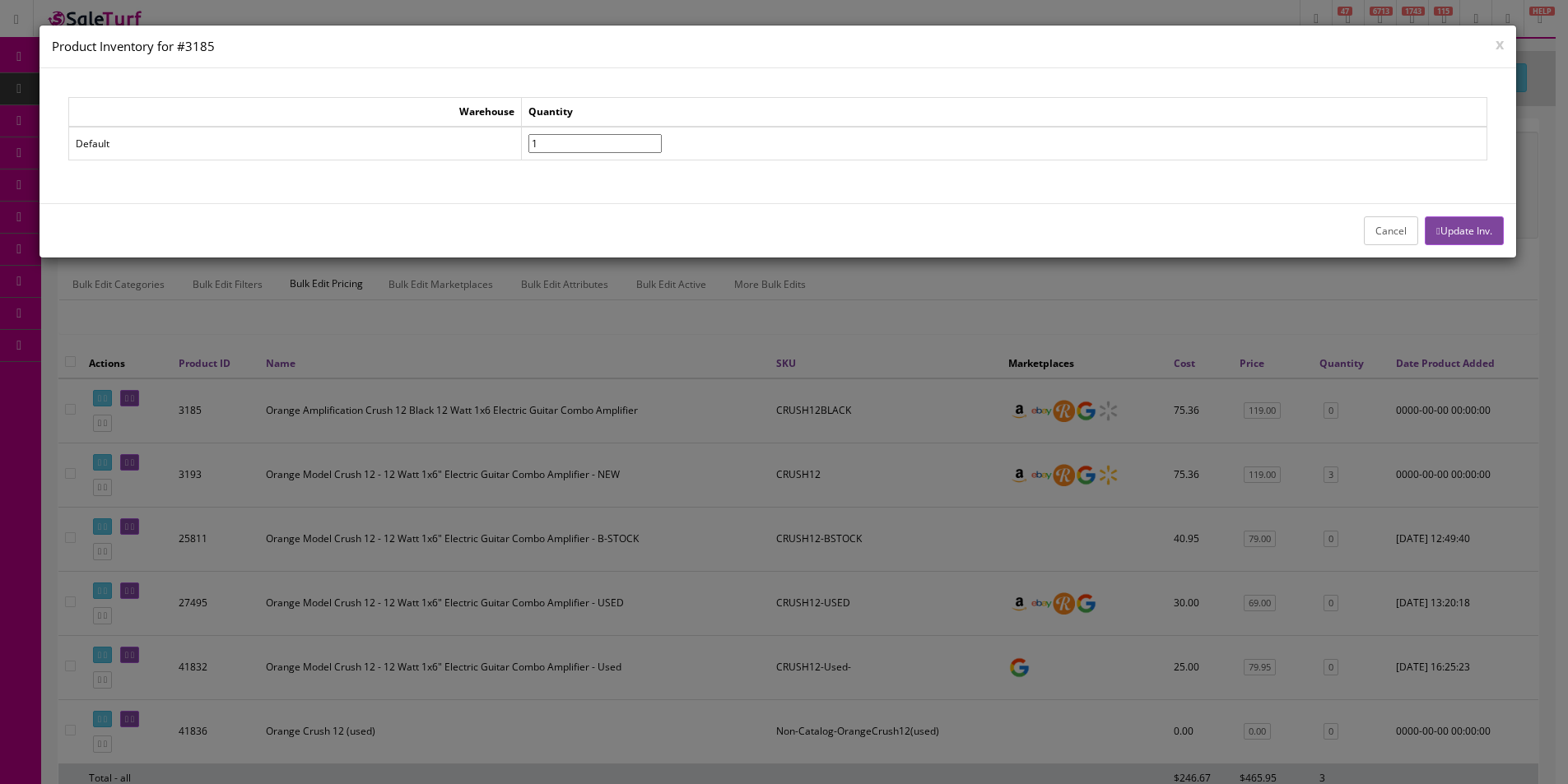
click at [661, 140] on input"] "1" at bounding box center [595, 143] width 133 height 19
click at [661, 140] on input"] "2" at bounding box center [595, 143] width 133 height 19
type input"] "3"
click at [661, 140] on input"] "3" at bounding box center [595, 143] width 133 height 19
click at [1478, 246] on div "Cancel Update Inv." at bounding box center [777, 231] width 1476 height 55
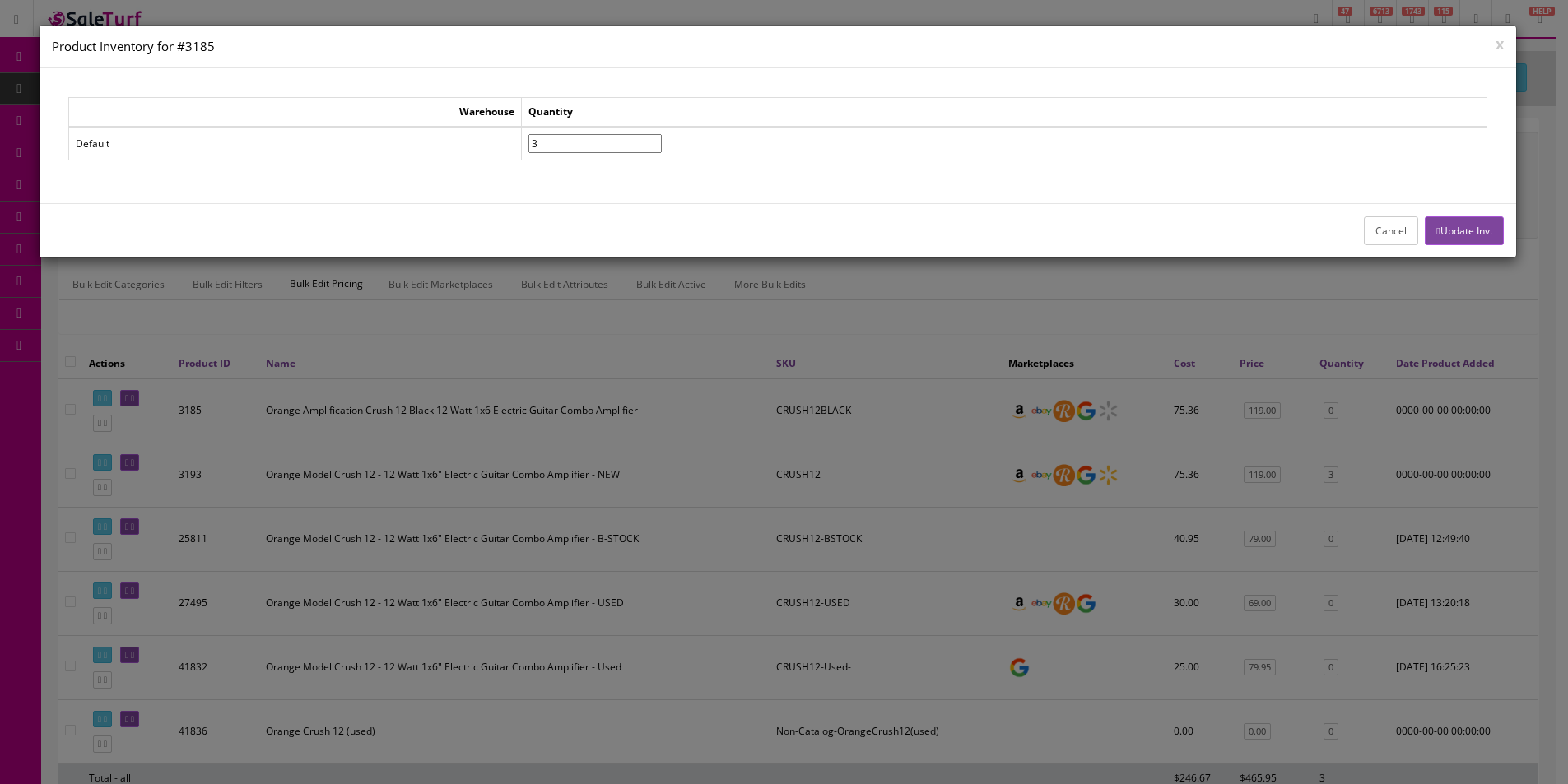
click at [1482, 240] on button "Update Inv." at bounding box center [1463, 230] width 78 height 28
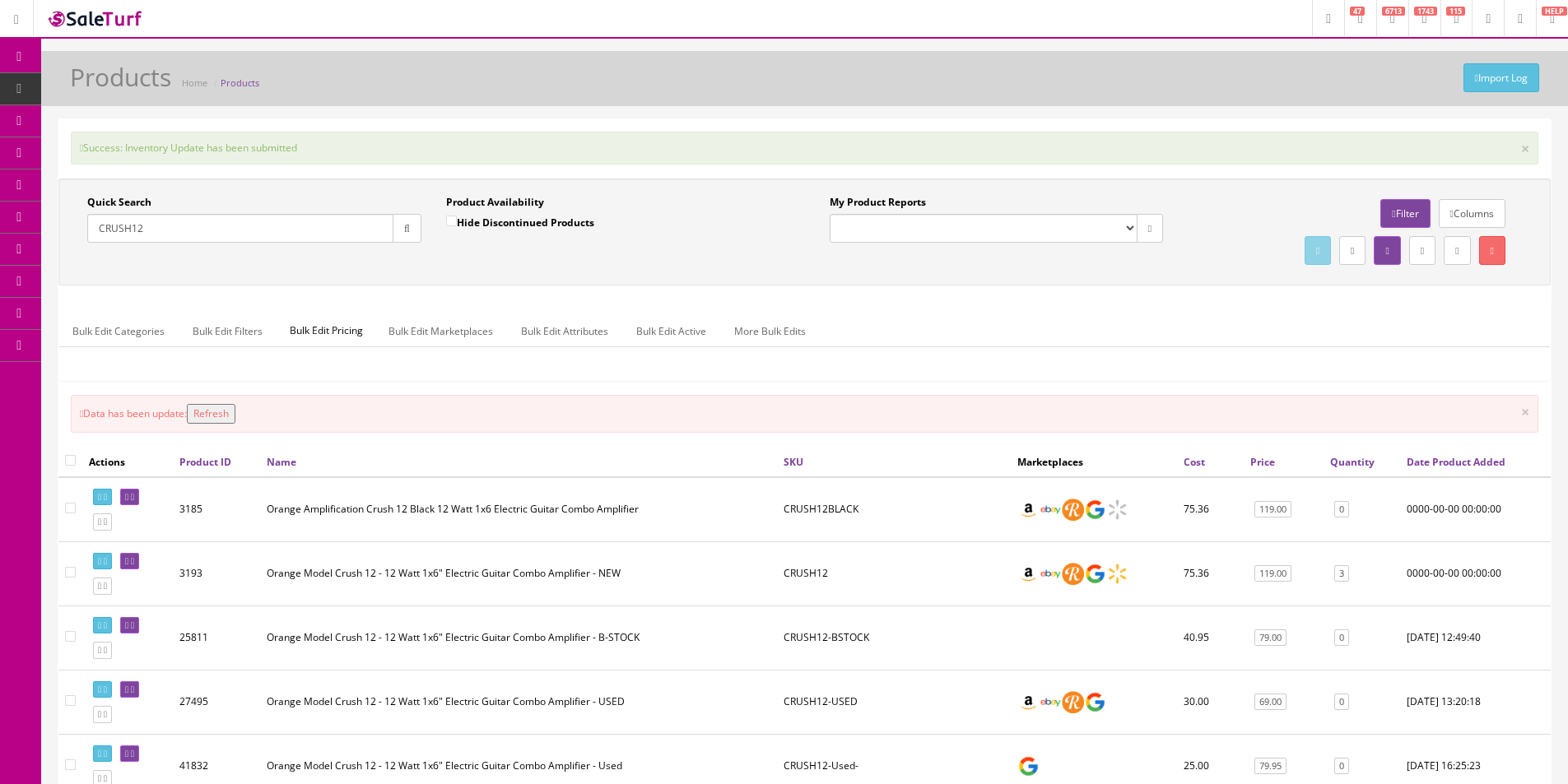
click at [203, 240] on input "CRUSH12" at bounding box center [240, 228] width 306 height 28
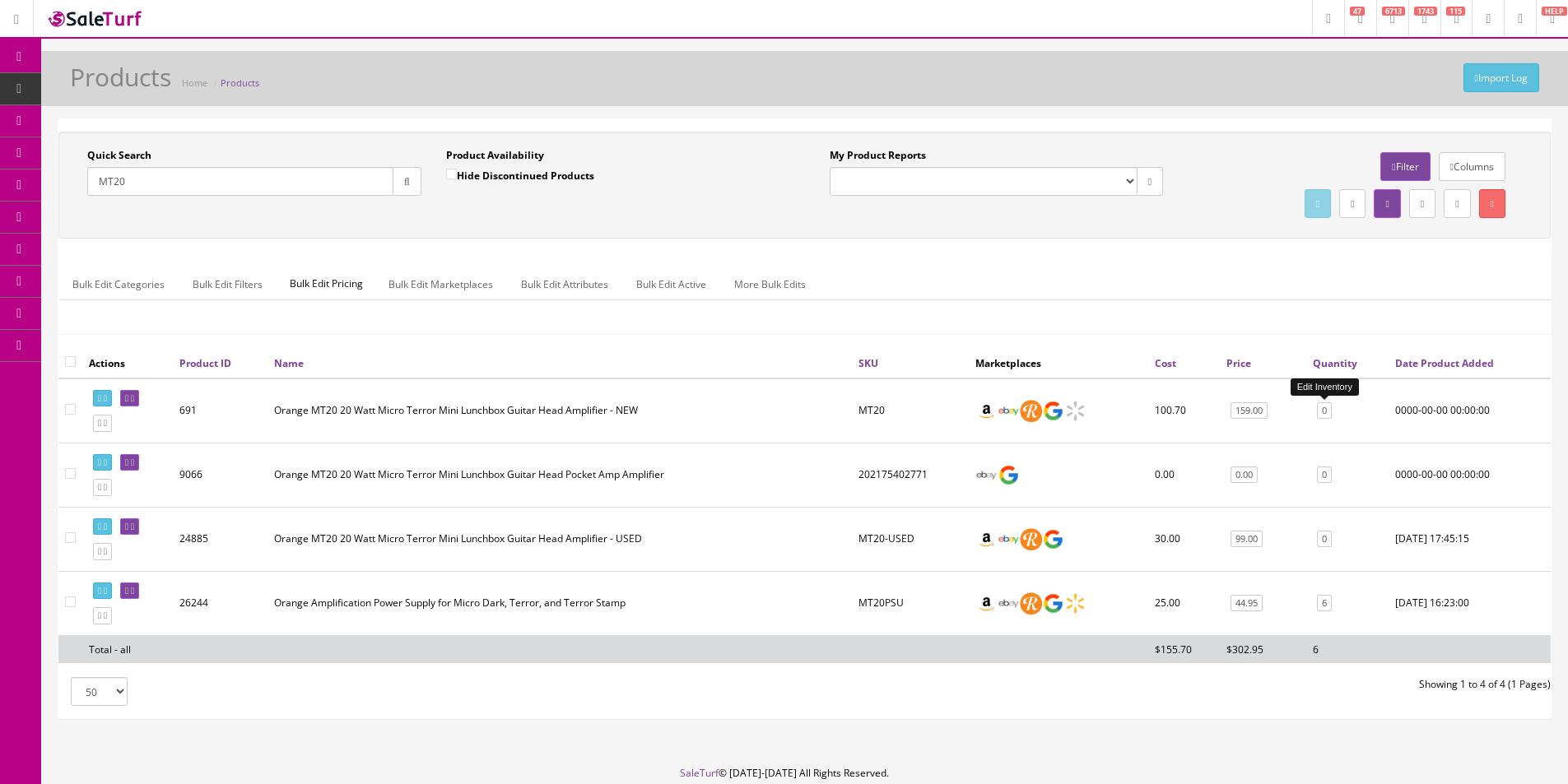
type input "MT20"
click at [1323, 412] on link "0" at bounding box center [1323, 411] width 15 height 18
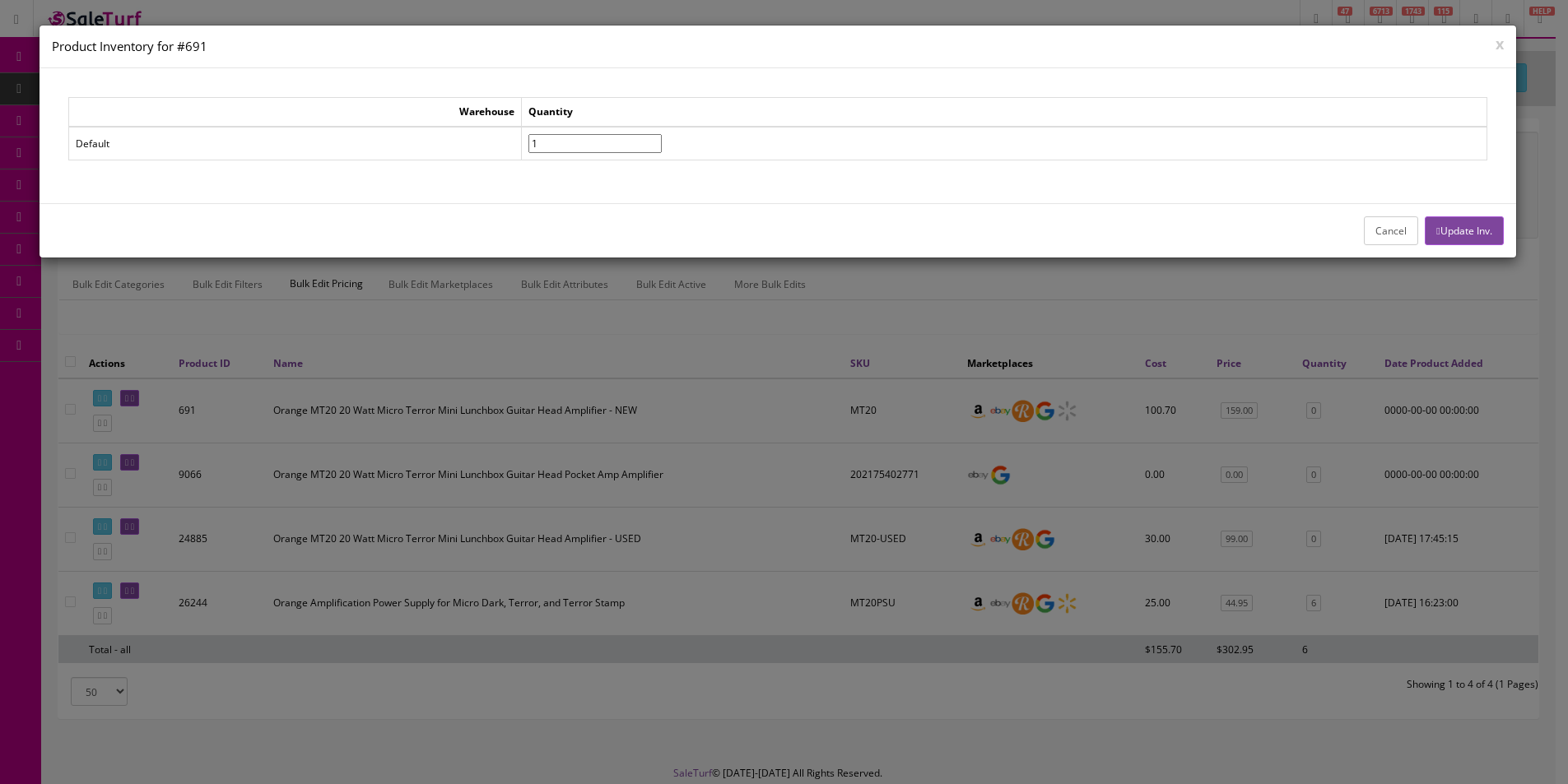
click at [661, 140] on input"] "1" at bounding box center [595, 143] width 133 height 19
click at [661, 140] on input"] "2" at bounding box center [595, 143] width 133 height 19
click at [661, 140] on input"] "3" at bounding box center [595, 143] width 133 height 19
type input"] "4"
click at [661, 140] on input"] "4" at bounding box center [595, 143] width 133 height 19
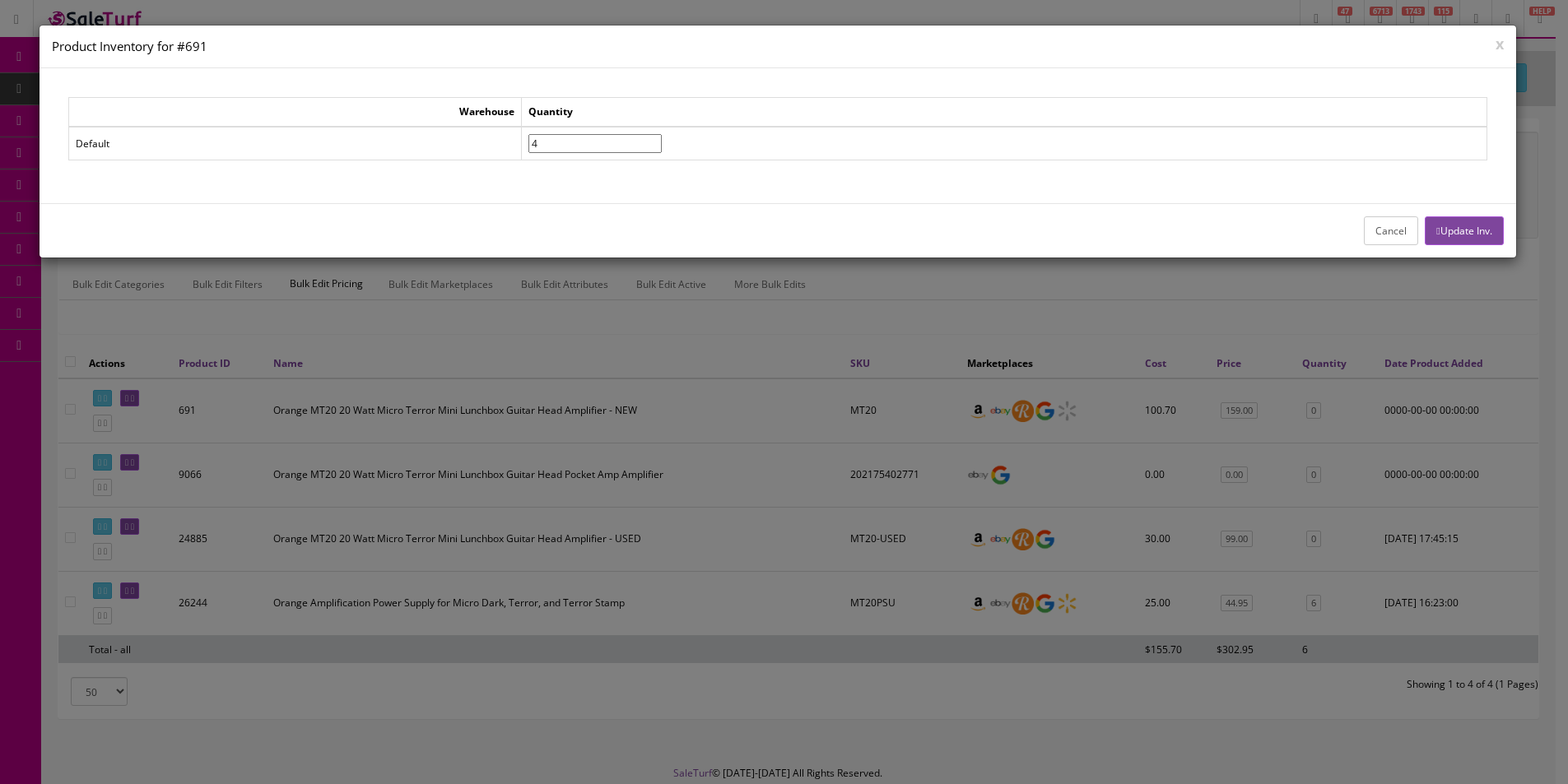
click at [1437, 224] on button "Update Inv." at bounding box center [1463, 230] width 78 height 28
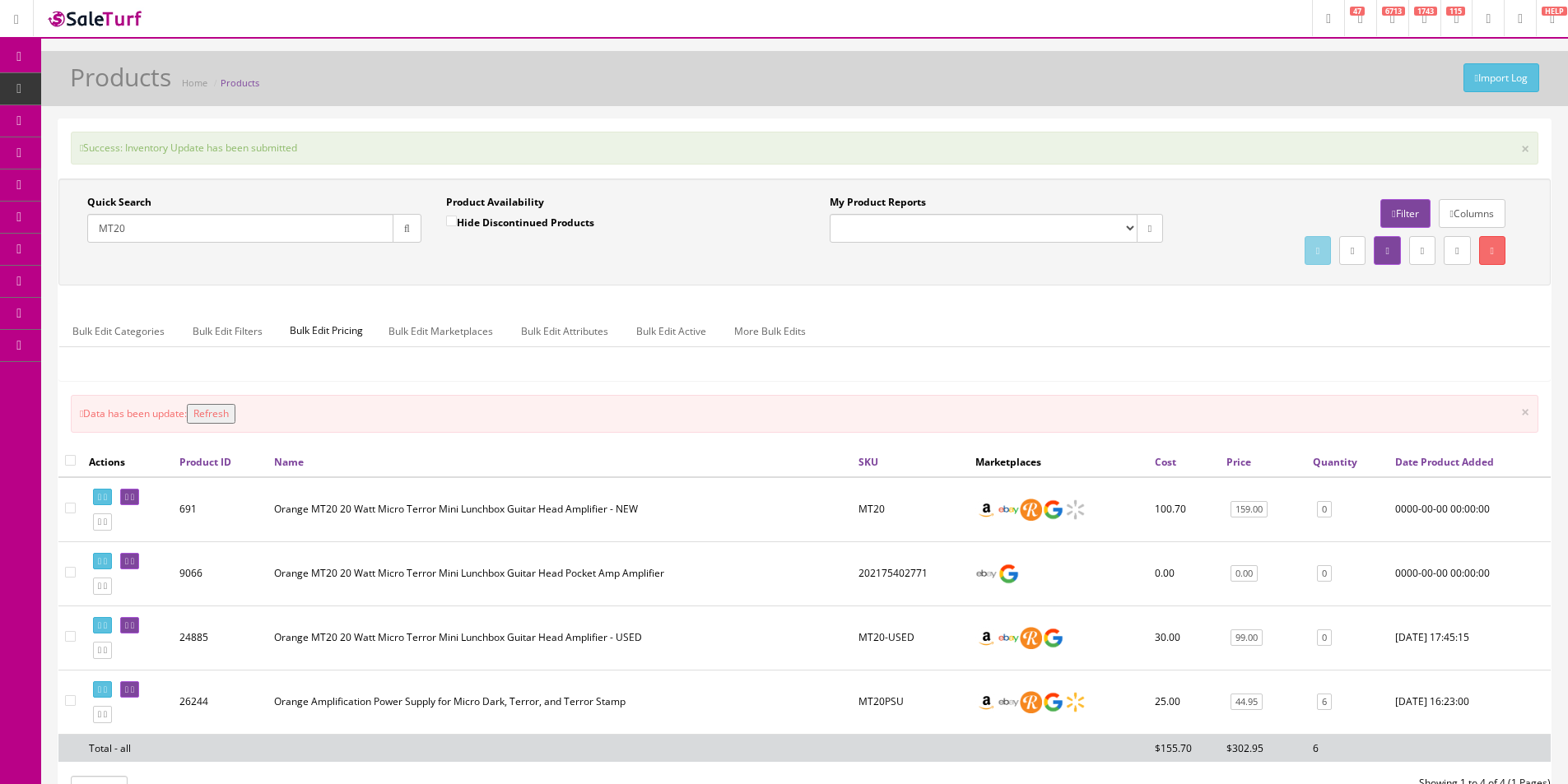
click at [353, 225] on input "MT20" at bounding box center [240, 228] width 306 height 28
click at [353, 224] on input "MT20" at bounding box center [240, 228] width 306 height 28
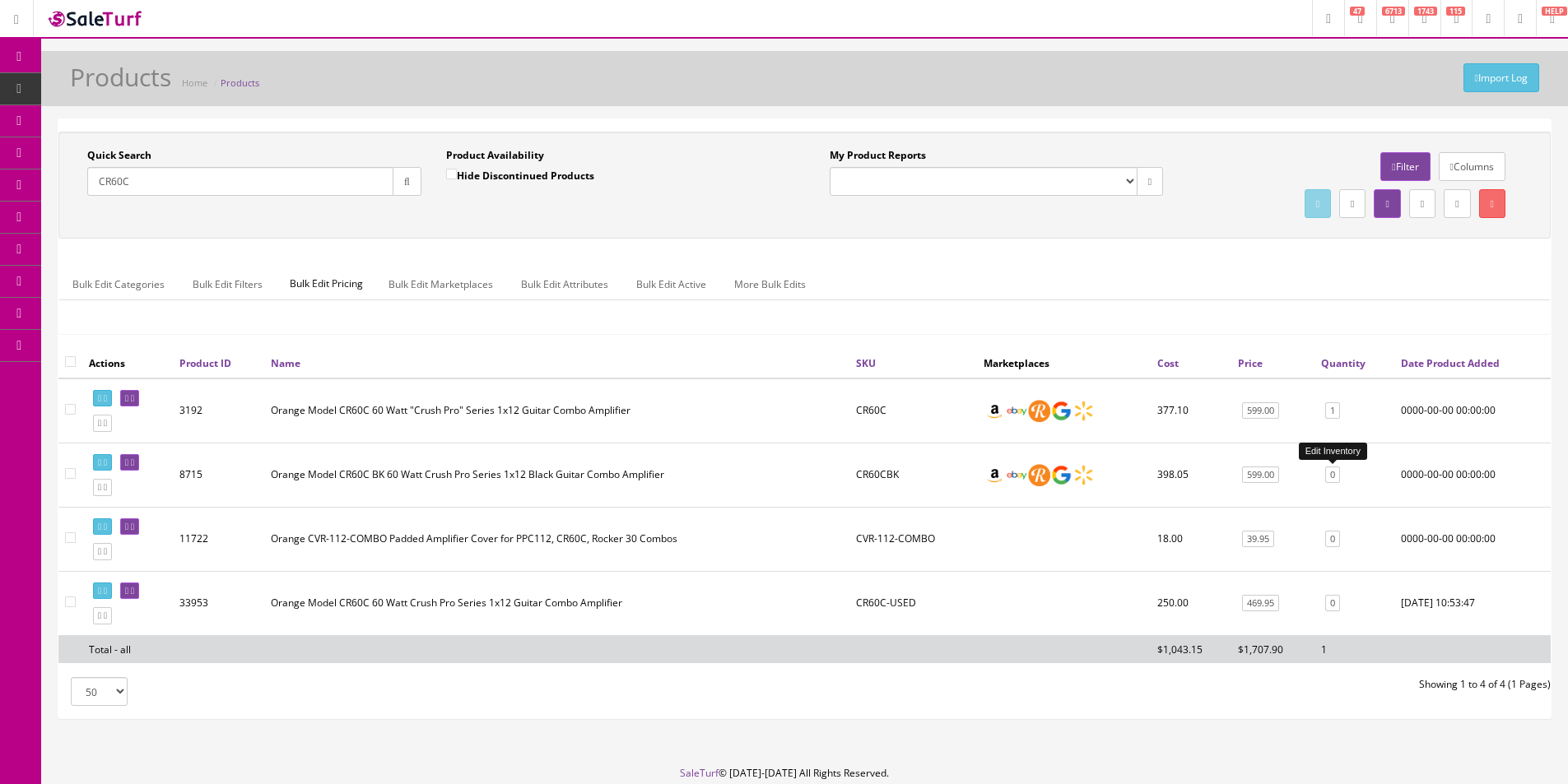
type input "CR60C"
click at [1334, 477] on link "0" at bounding box center [1331, 475] width 15 height 18
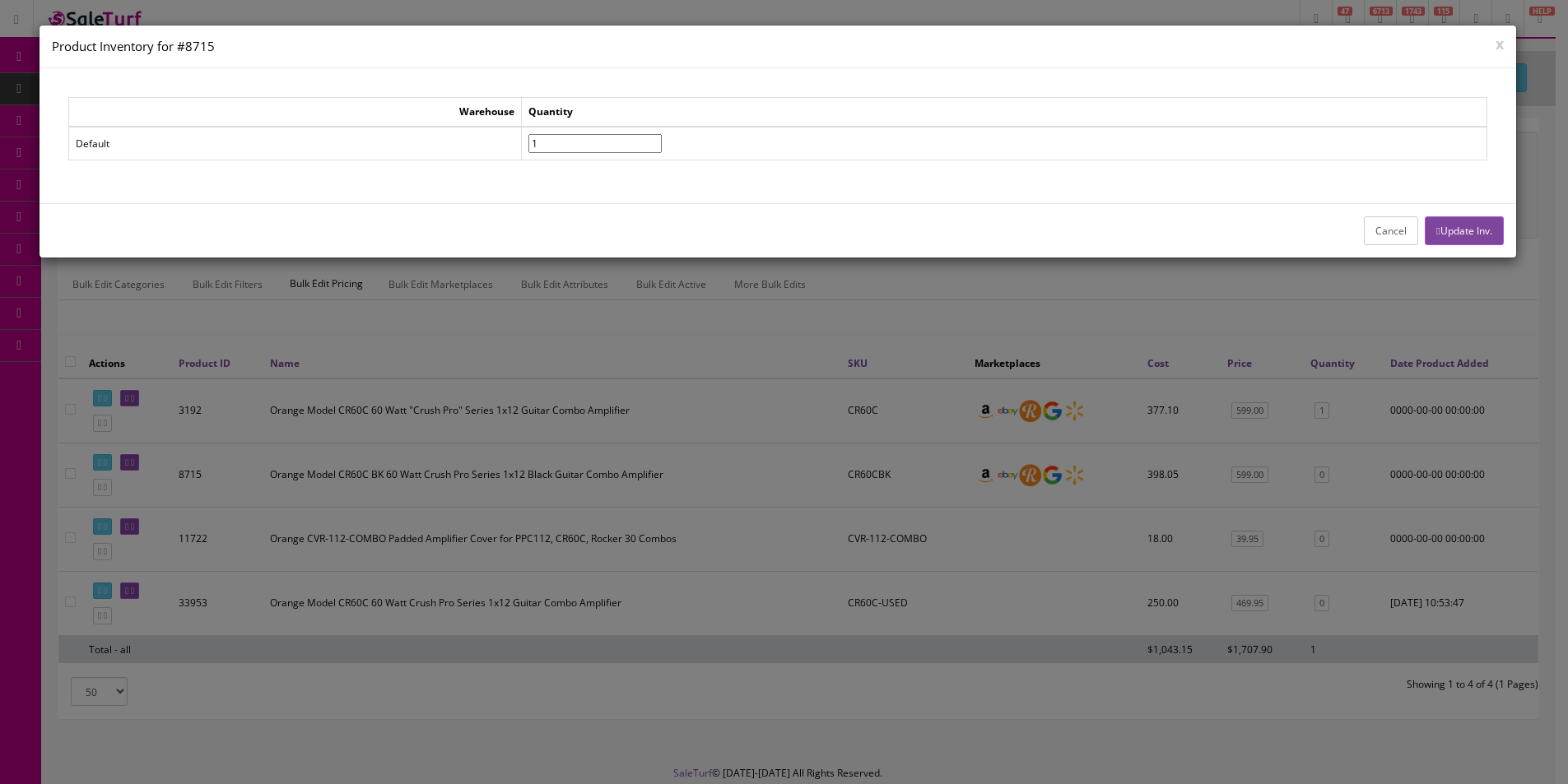
type input"] "1"
click at [661, 143] on input"] "1" at bounding box center [595, 143] width 133 height 19
click at [1443, 228] on button "Update Inv." at bounding box center [1463, 230] width 78 height 28
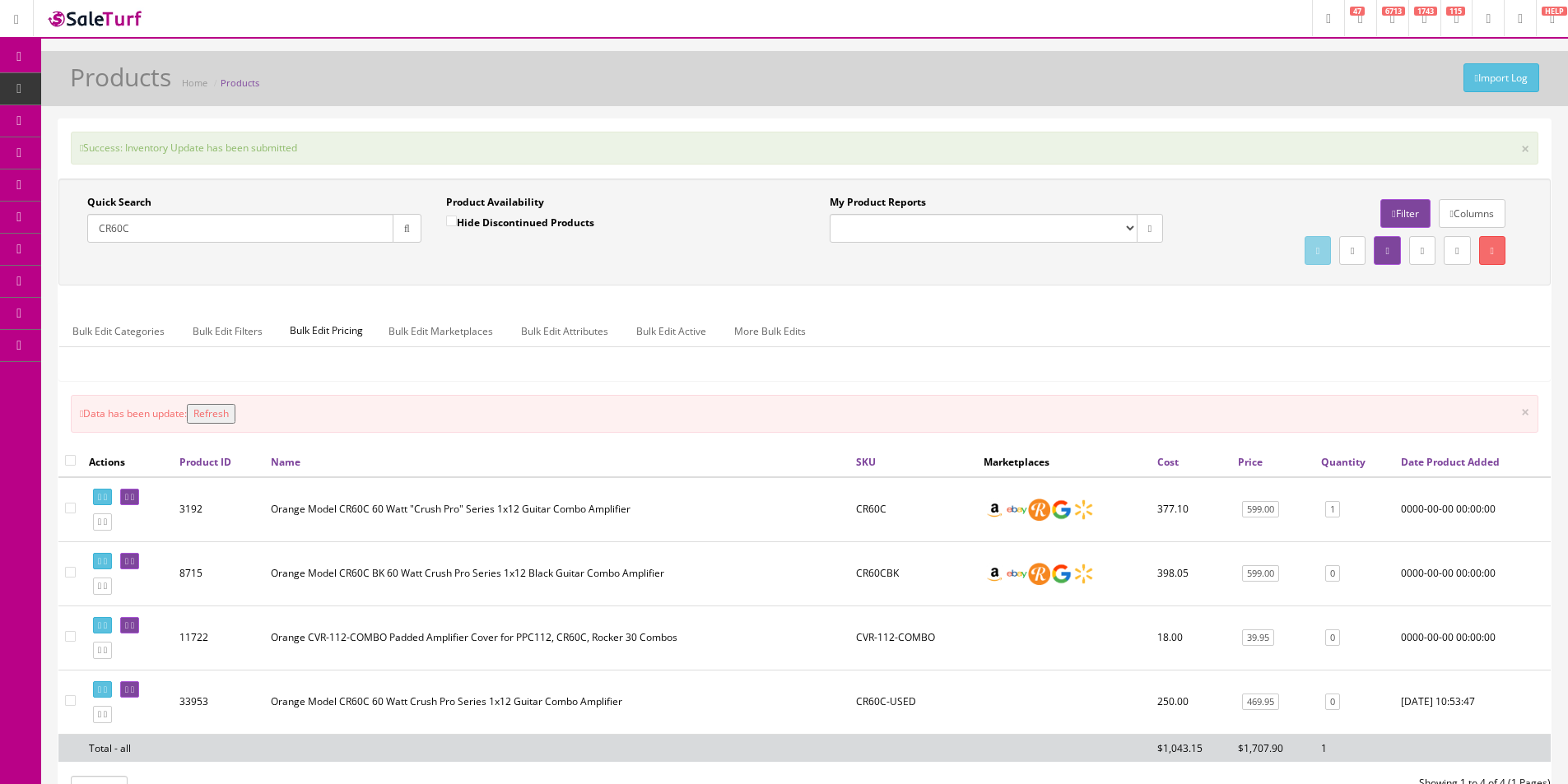
click at [379, 228] on input "CR60C" at bounding box center [240, 228] width 306 height 28
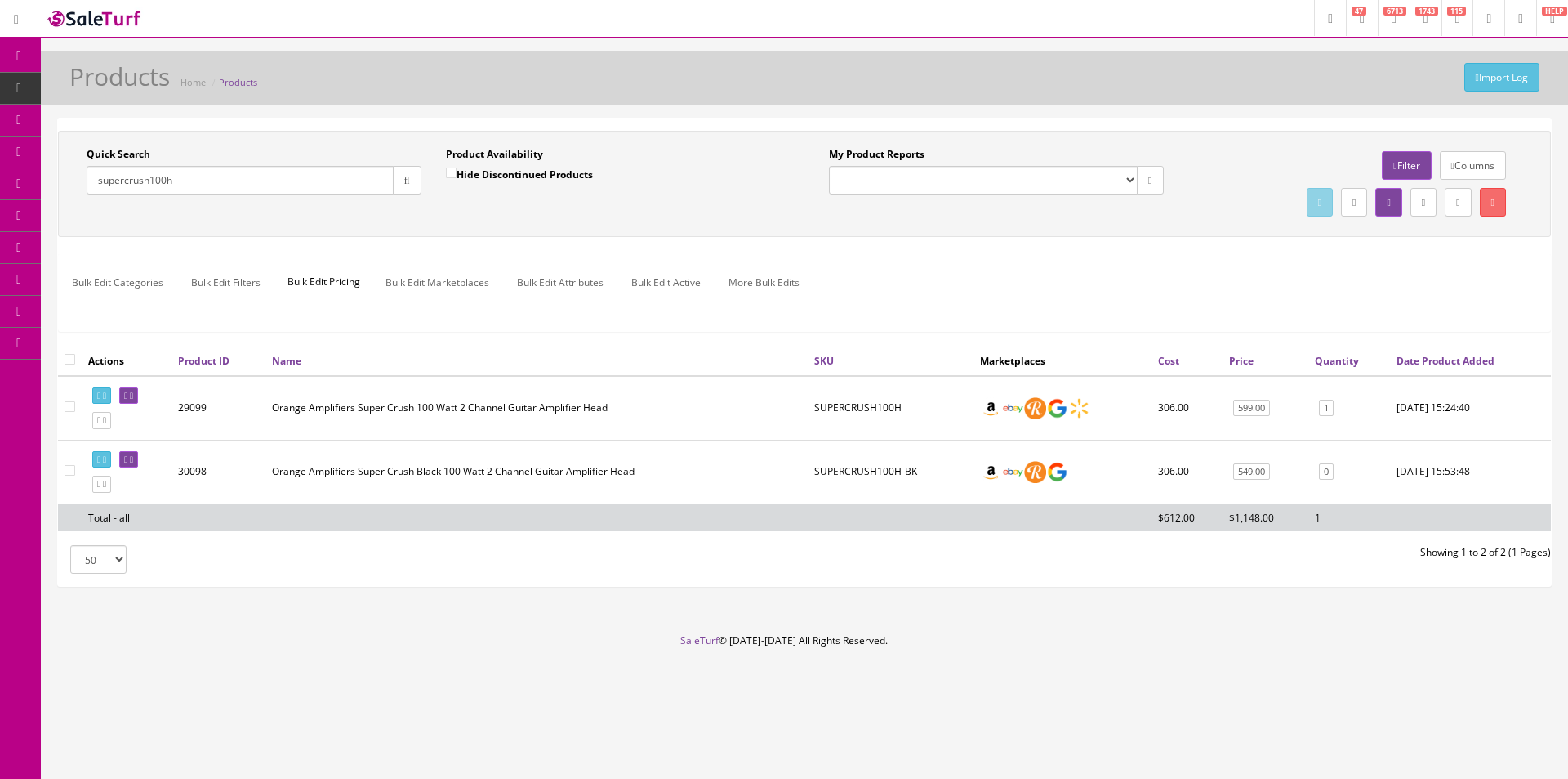
type input "supercrush100h"
click at [1329, 466] on link "0" at bounding box center [1326, 472] width 15 height 17
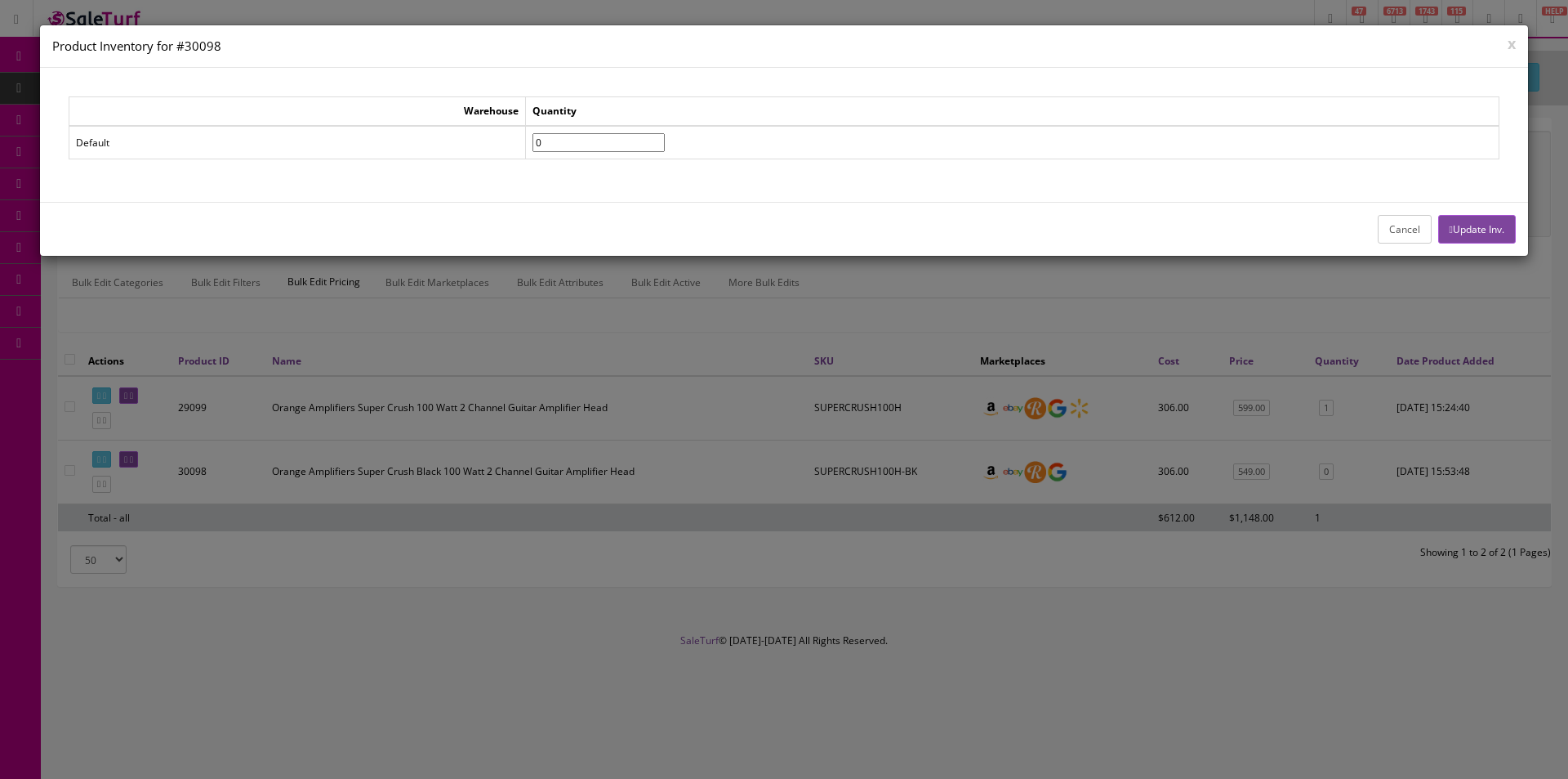
click at [1381, 234] on button "Cancel" at bounding box center [1405, 228] width 54 height 28
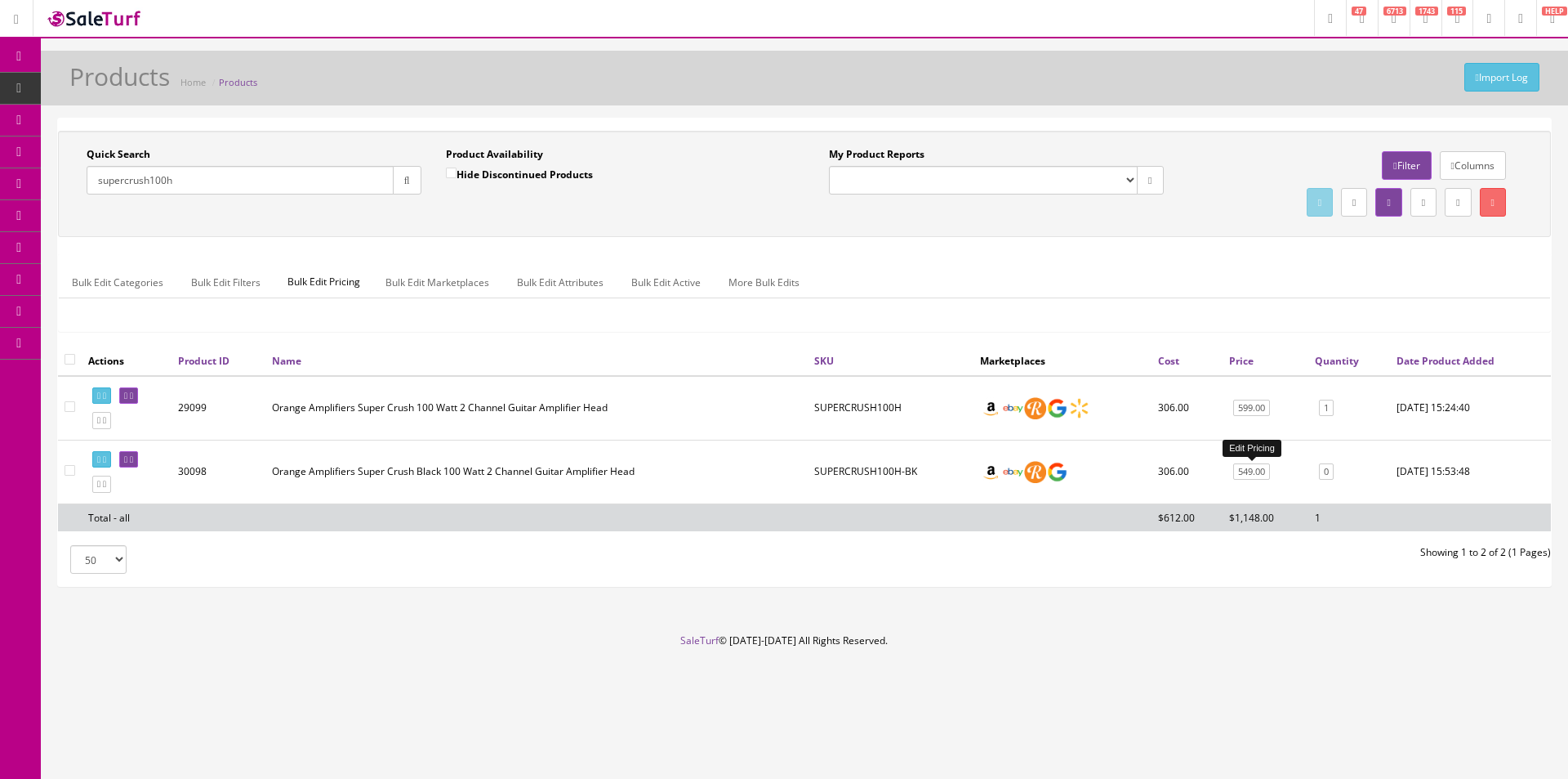
click at [1264, 472] on link "549.00" at bounding box center [1251, 472] width 37 height 17
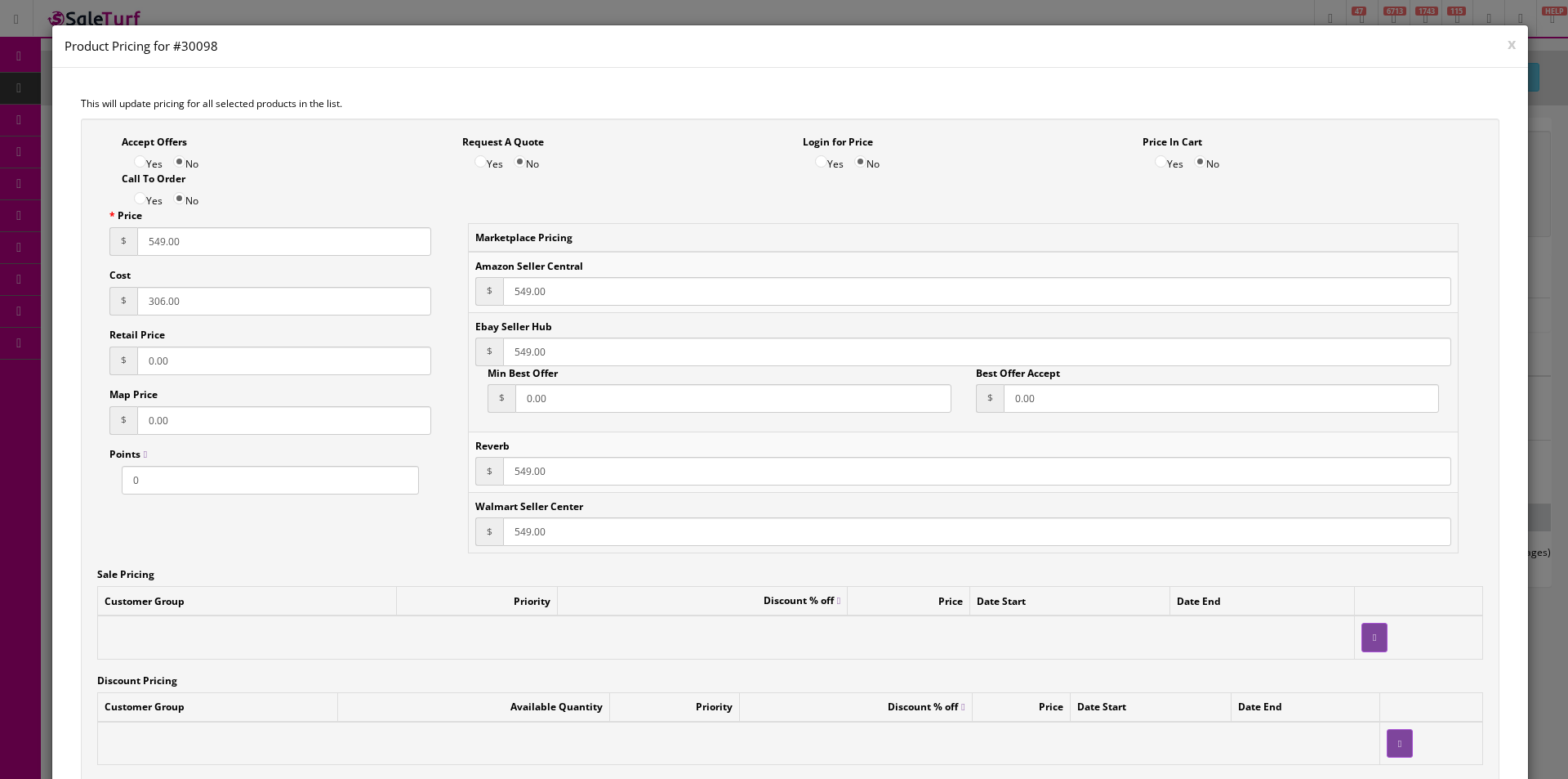
click at [180, 307] on input "306.00" at bounding box center [284, 300] width 294 height 28
type input "388.34"
click at [148, 255] on div "Price $ 549.00 Cost $ 388.34 Retail Price $ 0.00 Map Price $ 0.00 Points 0" at bounding box center [270, 352] width 347 height 286
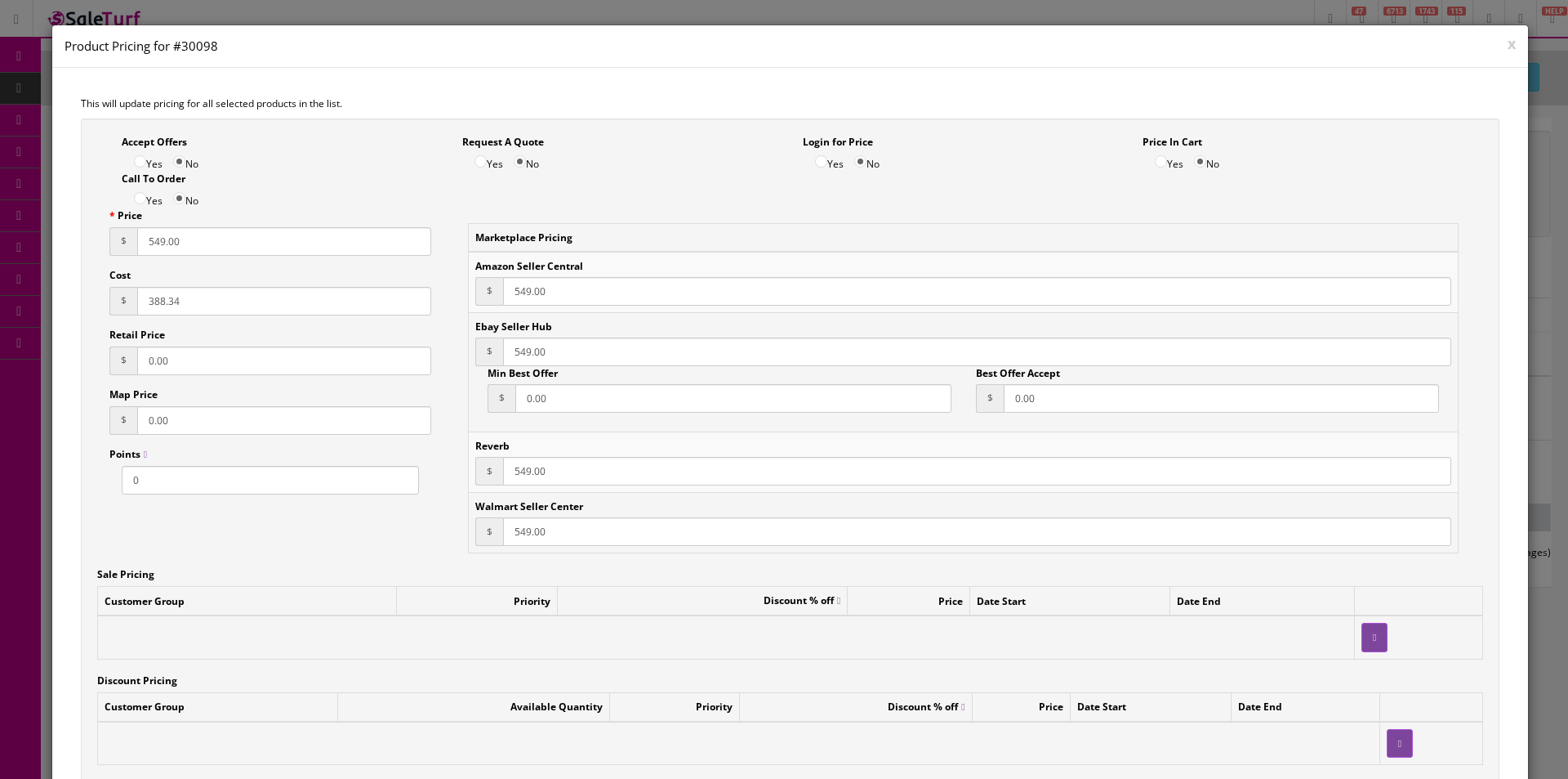
click at [153, 248] on input "549.00" at bounding box center [284, 241] width 294 height 28
type input "599"
paste input "599"
type input "599"
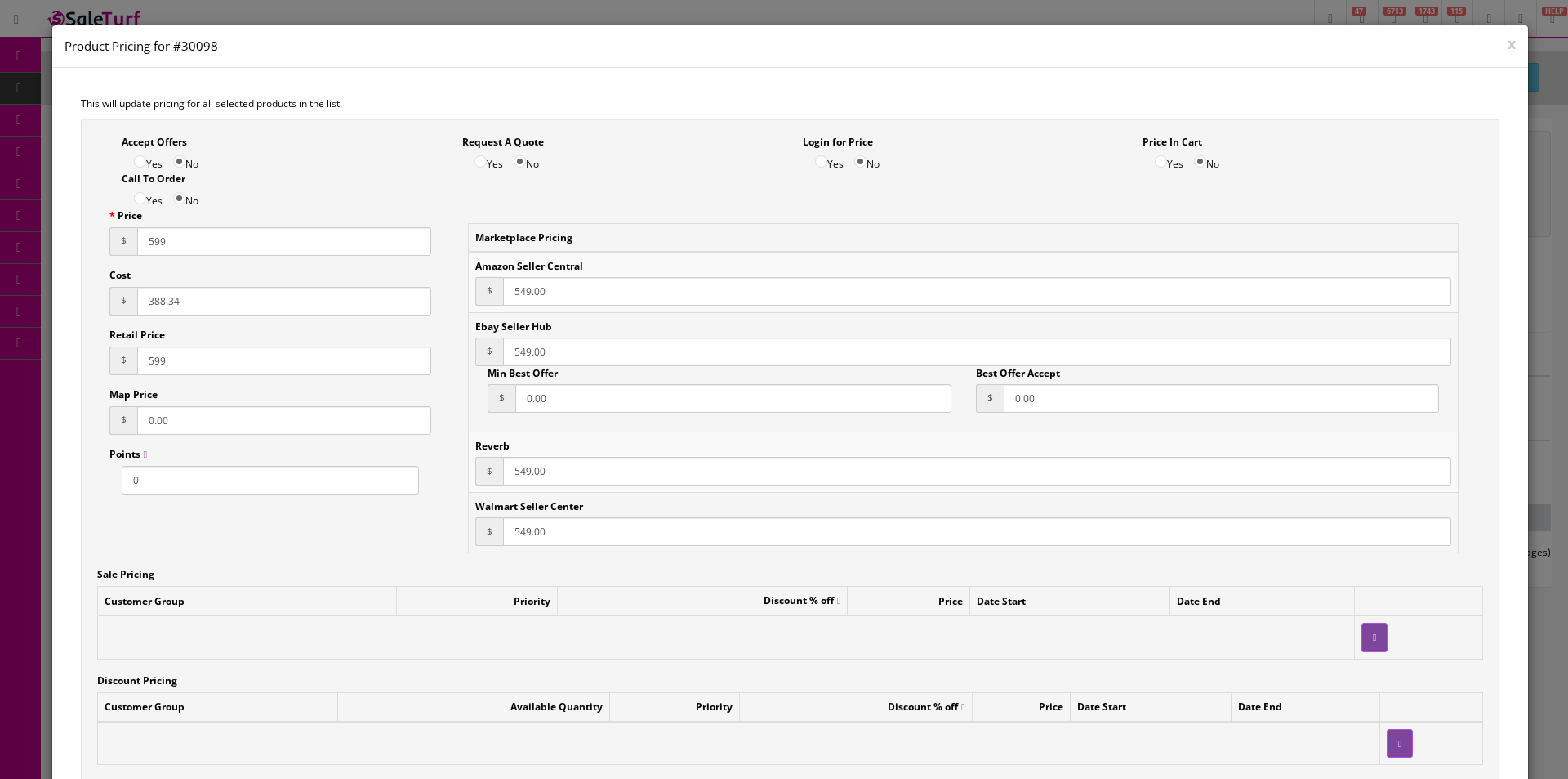
click at [520, 284] on input "549.00" at bounding box center [977, 290] width 949 height 28
paste input "99"
type input "599"
paste input "99"
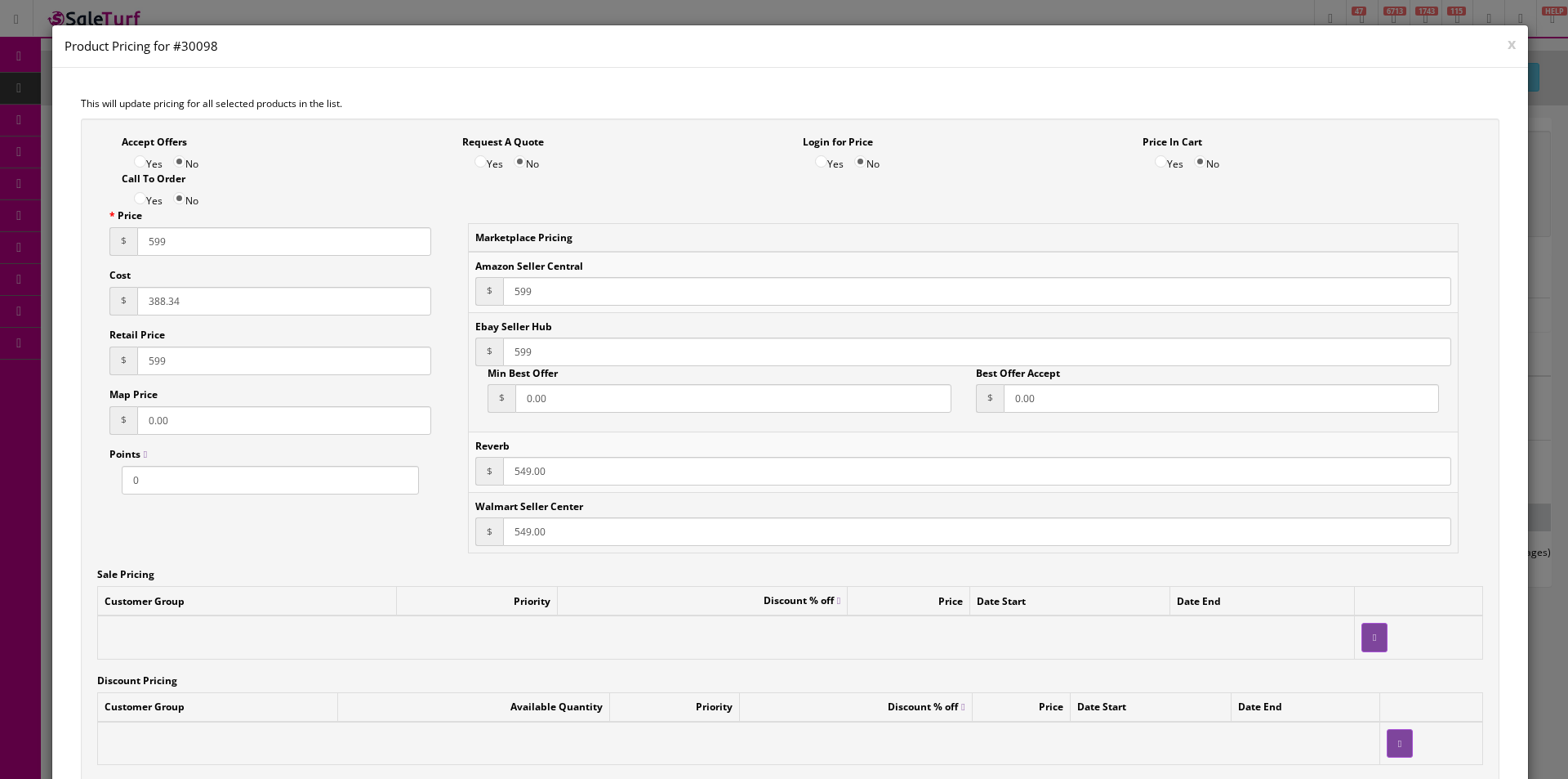
type input "599"
paste input "99"
type input "599"
paste input "99"
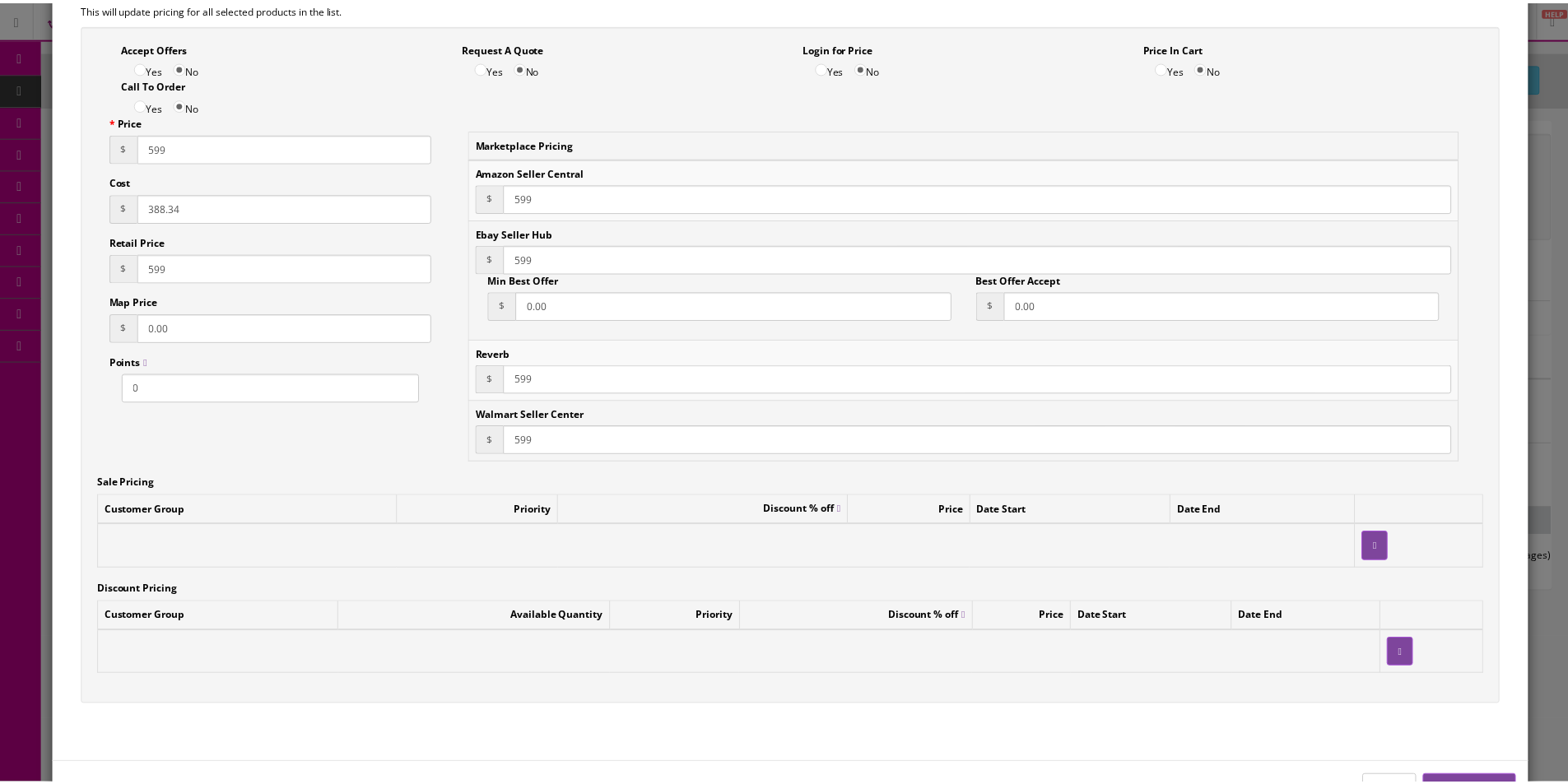
scroll to position [153, 0]
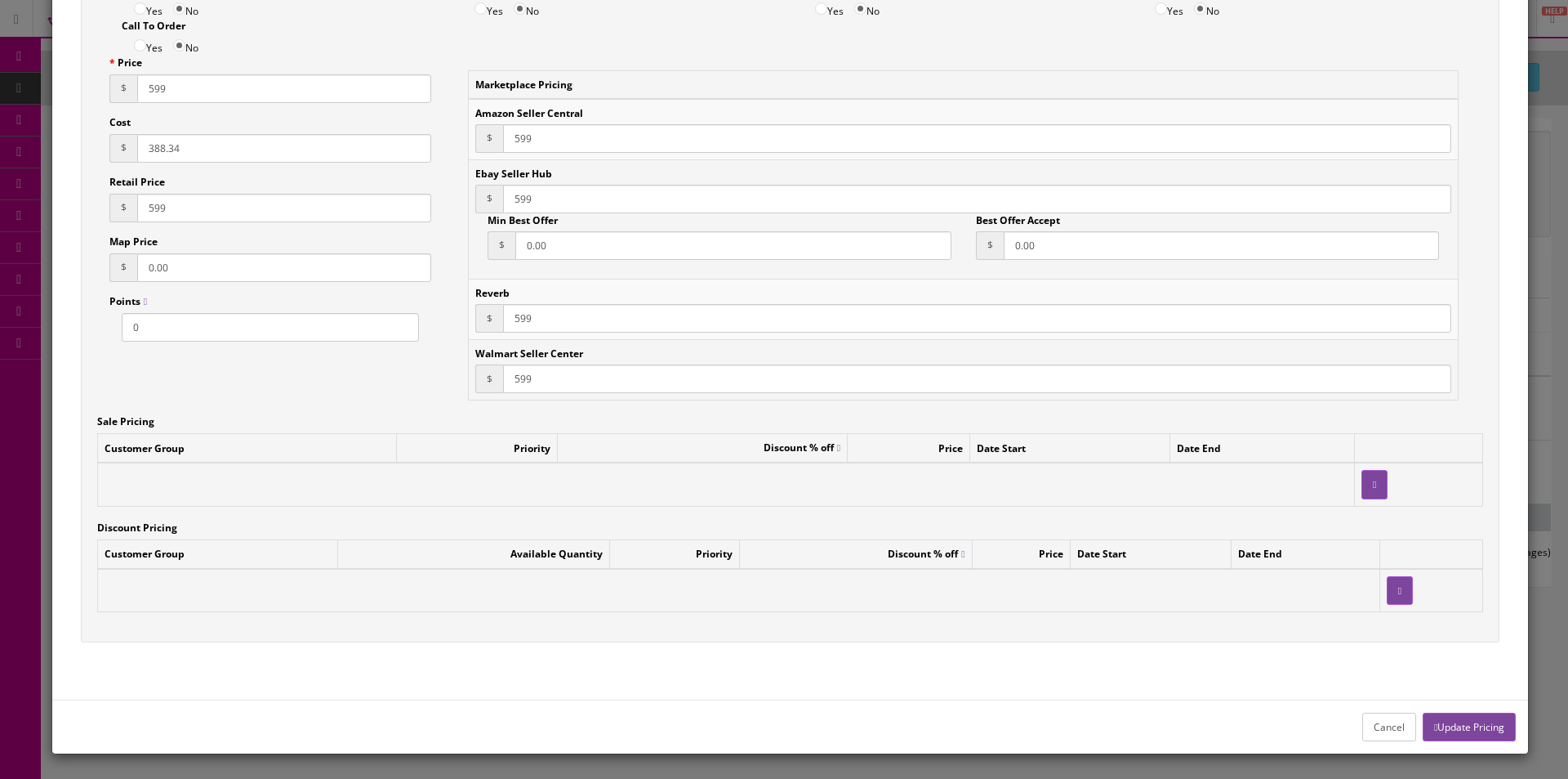
type input "599"
click at [1453, 744] on div "Cancel Update Pricing" at bounding box center [790, 727] width 1477 height 54
click at [1453, 729] on button "Update Pricing" at bounding box center [1469, 727] width 93 height 28
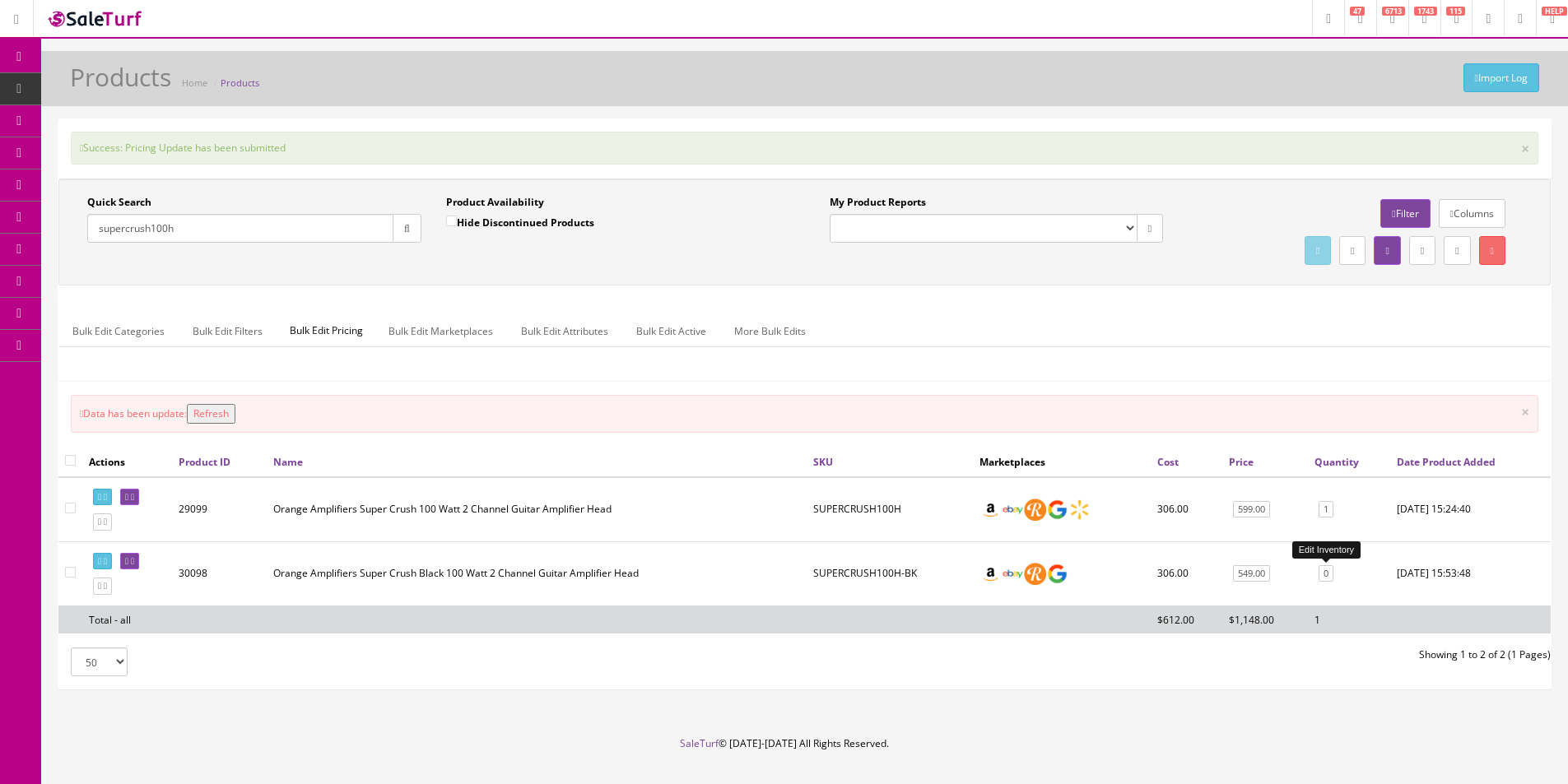
click at [1329, 571] on link "0" at bounding box center [1325, 574] width 15 height 18
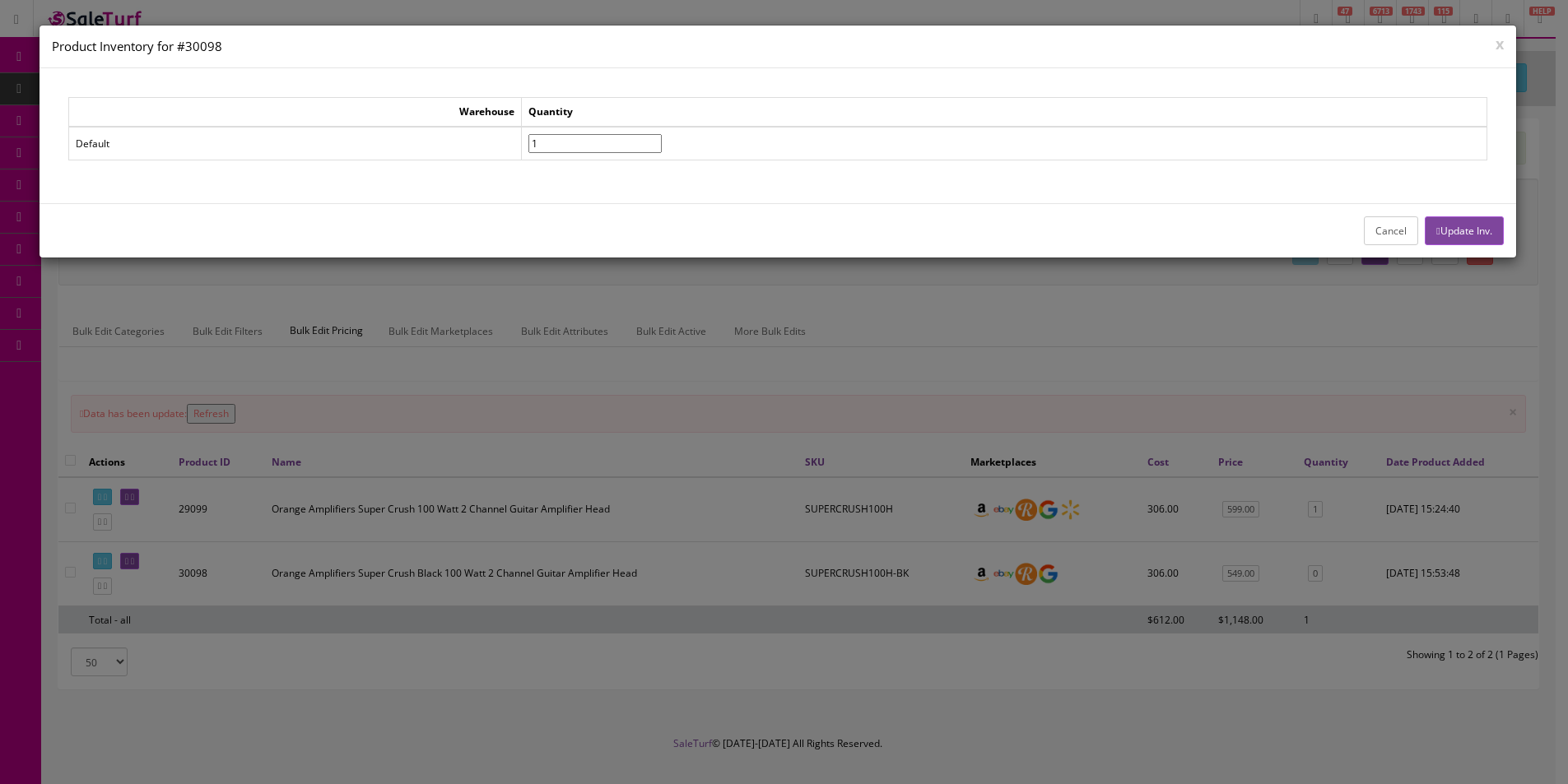
type input"] "1"
click at [661, 139] on input"] "1" at bounding box center [595, 143] width 133 height 19
click at [1411, 213] on div "Cancel Update Inv." at bounding box center [777, 231] width 1476 height 55
click at [1436, 229] on icon "button" at bounding box center [1437, 231] width 3 height 10
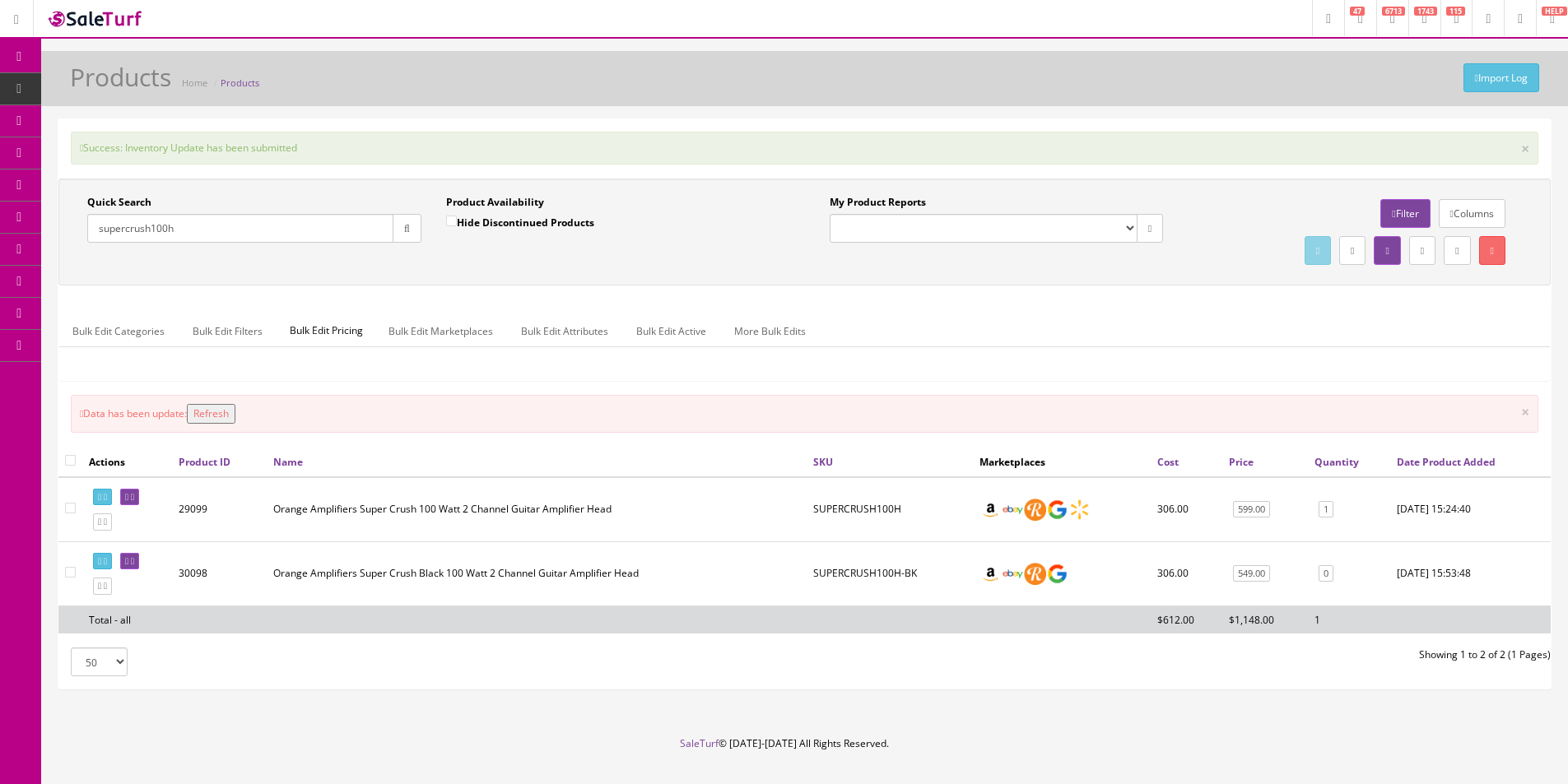
click at [285, 237] on input "supercrush100h" at bounding box center [240, 228] width 306 height 28
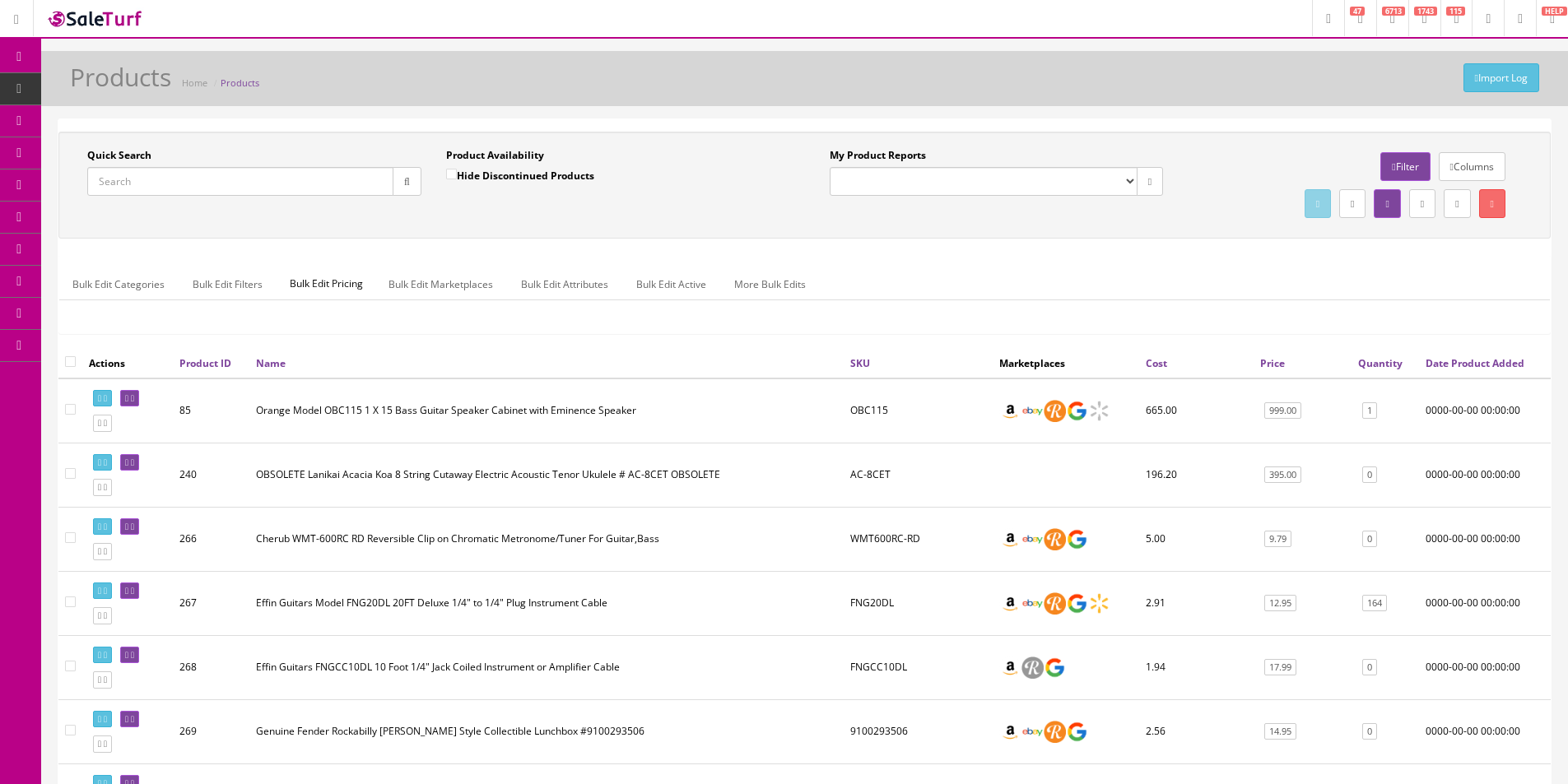
click at [195, 184] on input "Quick Search" at bounding box center [240, 181] width 306 height 28
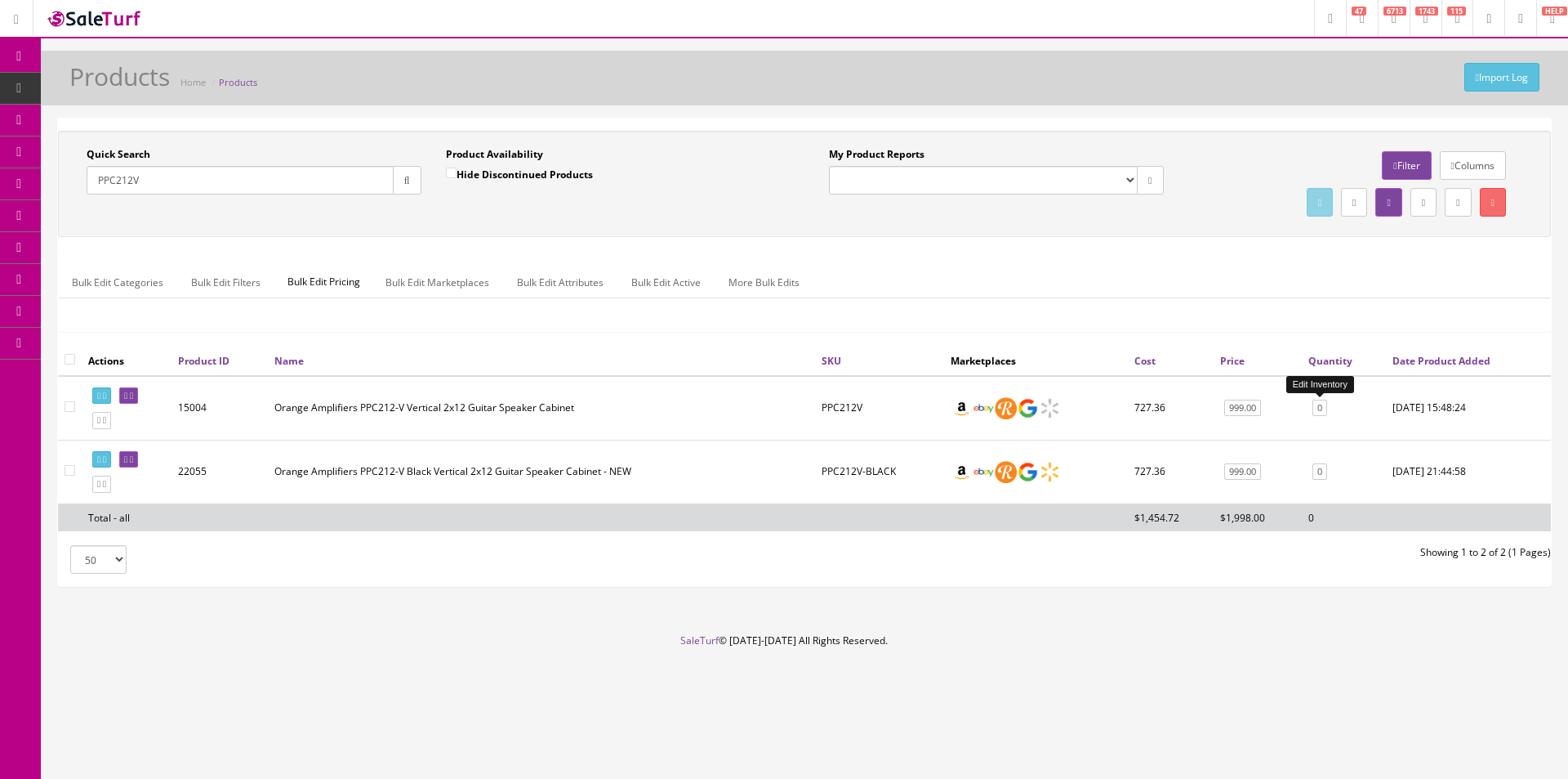
type input "PPC212V"
click at [1324, 404] on link "0" at bounding box center [1319, 408] width 15 height 17
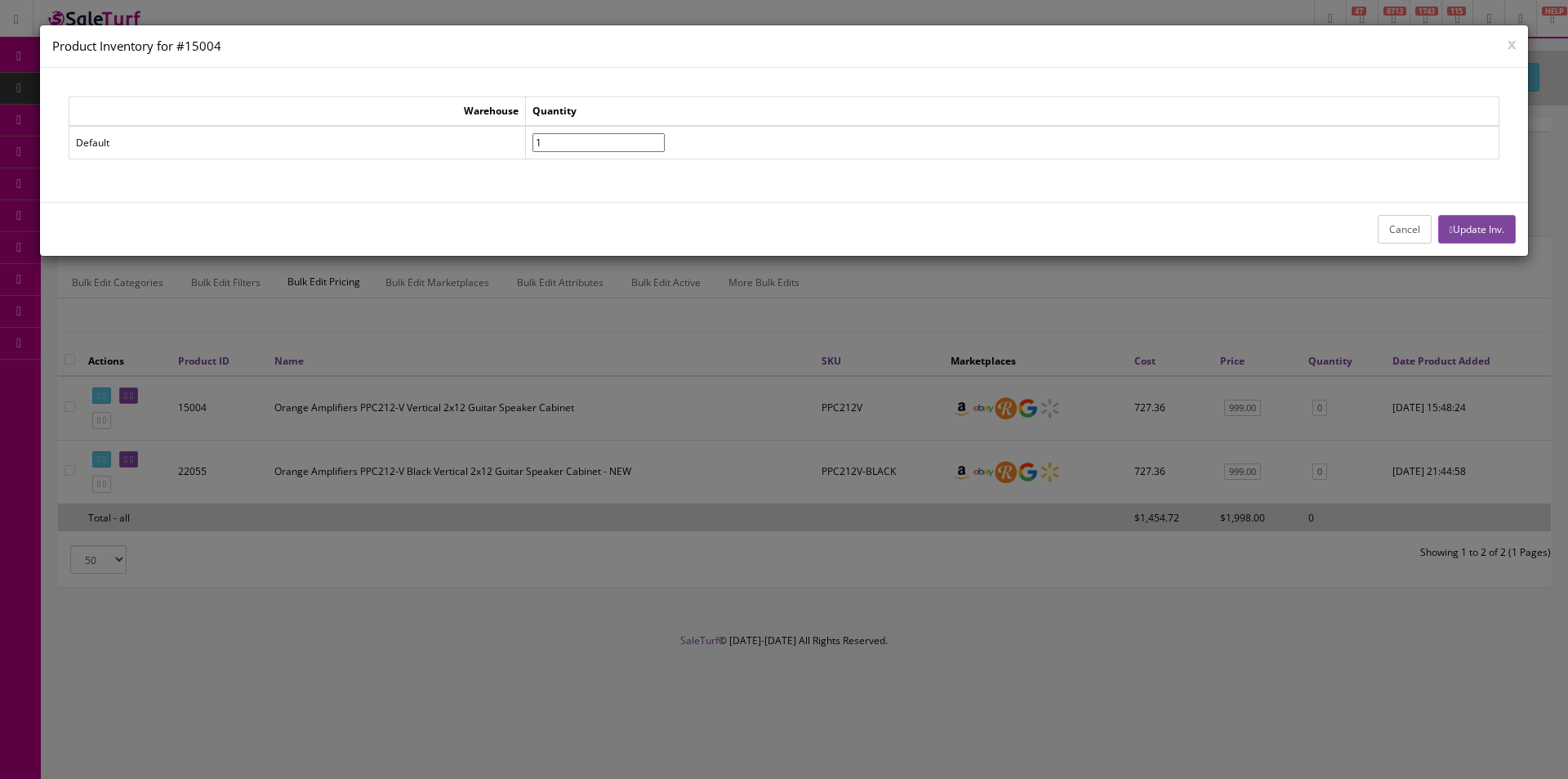
type input"] "1"
click at [665, 136] on input"] "1" at bounding box center [598, 142] width 132 height 18
click at [1480, 225] on button "Update Inv." at bounding box center [1477, 228] width 78 height 28
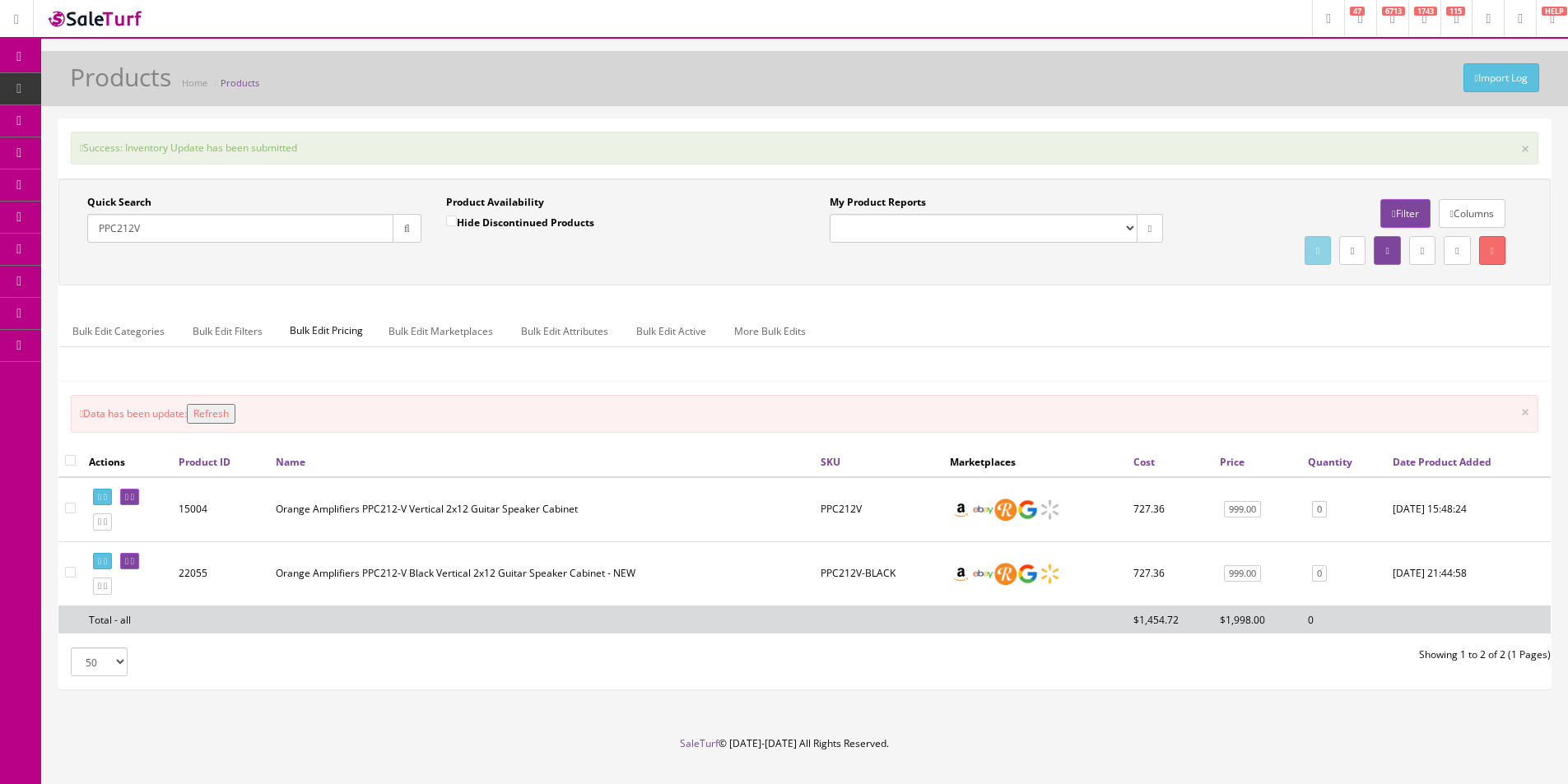
click at [308, 234] on input "PPC212V" at bounding box center [240, 228] width 306 height 28
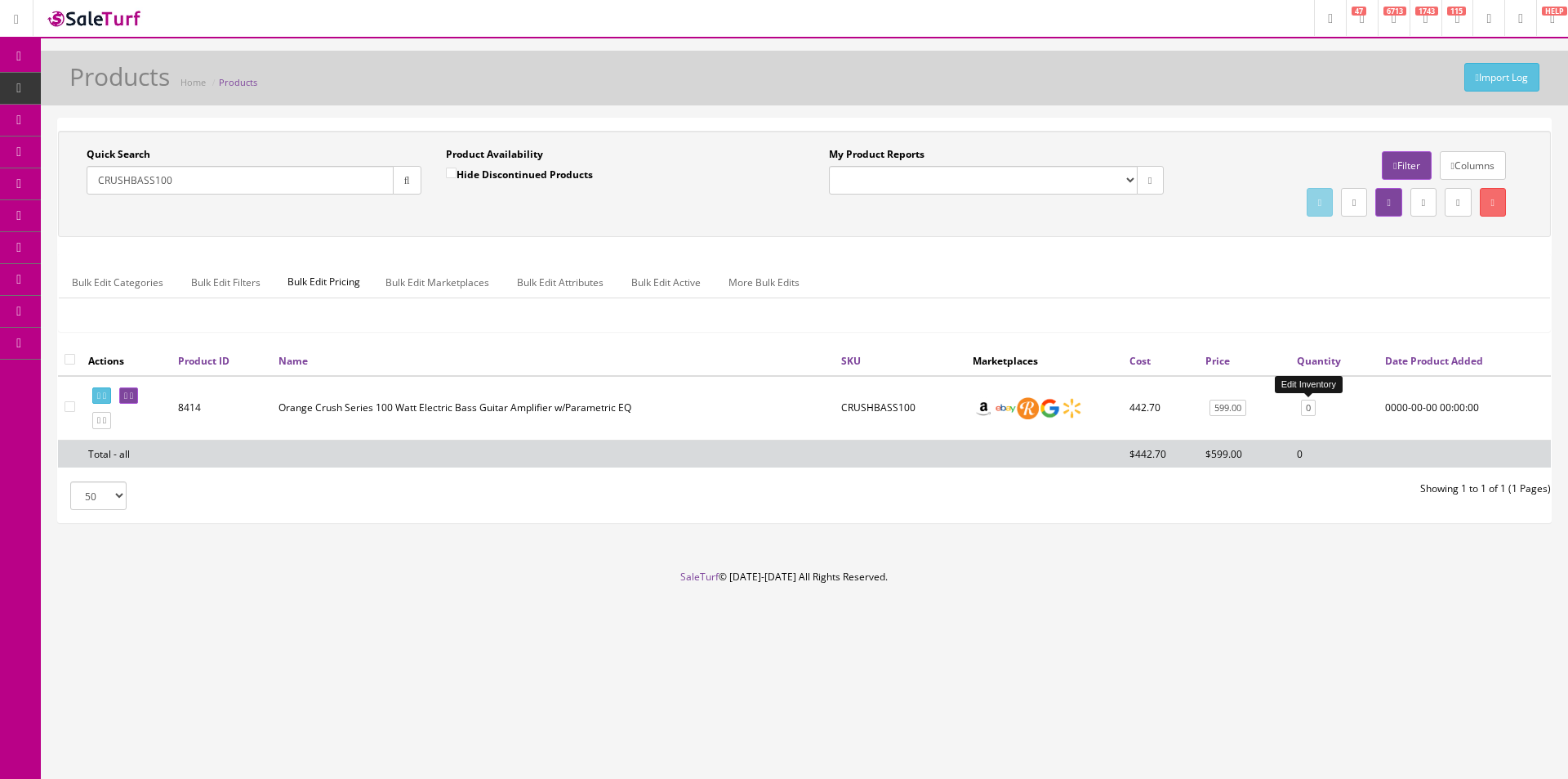
type input "CRUSHBASS100"
click at [1306, 407] on link "0" at bounding box center [1308, 408] width 15 height 17
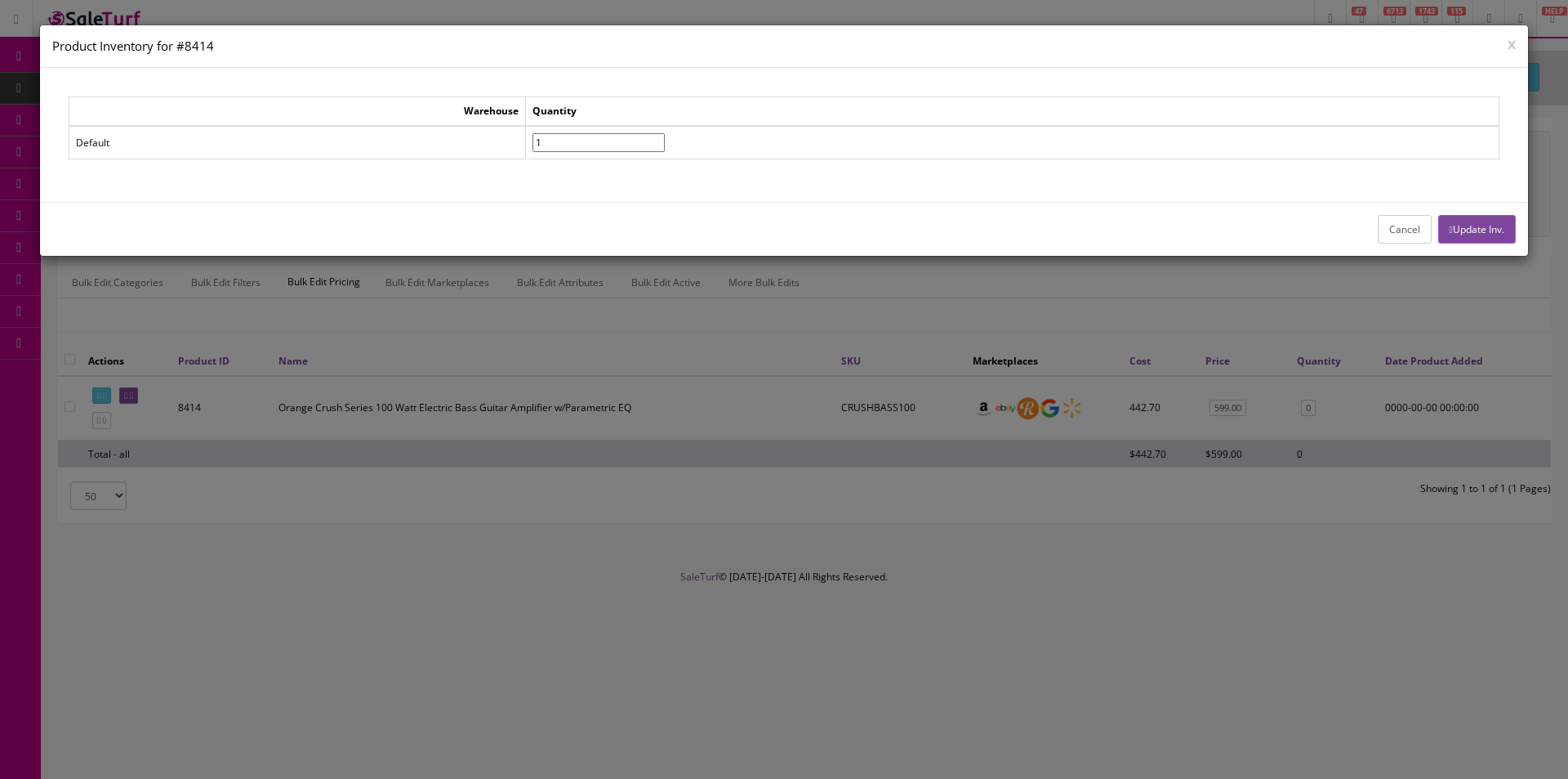
click at [665, 136] on input"] "1" at bounding box center [598, 142] width 132 height 18
type input"] "2"
click at [665, 136] on input"] "2" at bounding box center [598, 142] width 132 height 18
click at [1500, 238] on button "Update Inv." at bounding box center [1477, 228] width 78 height 28
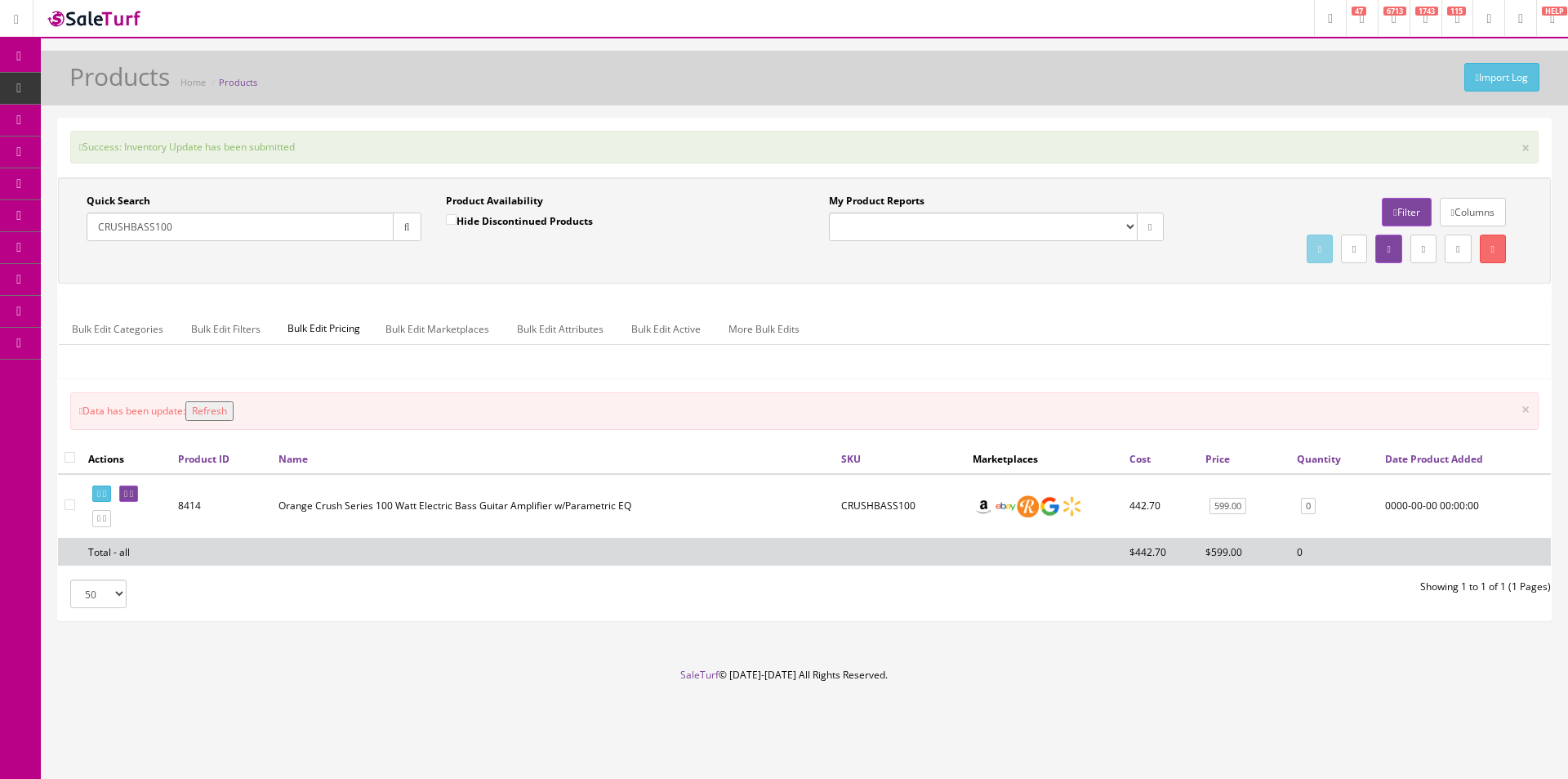
click at [172, 221] on input "CRUSHBASS100" at bounding box center [240, 226] width 307 height 28
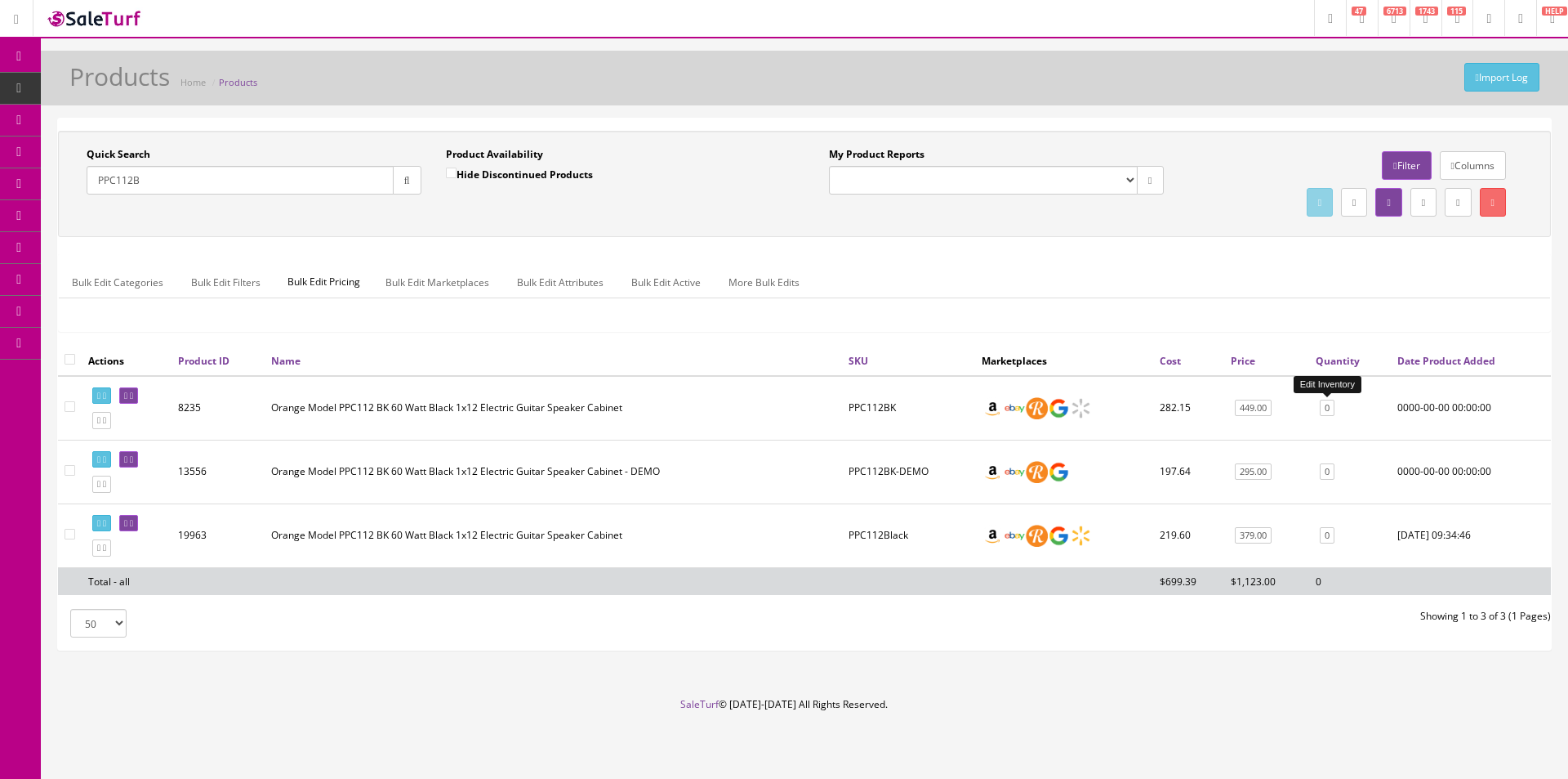
type input "PPC112B"
click at [1328, 405] on link "0" at bounding box center [1326, 408] width 15 height 17
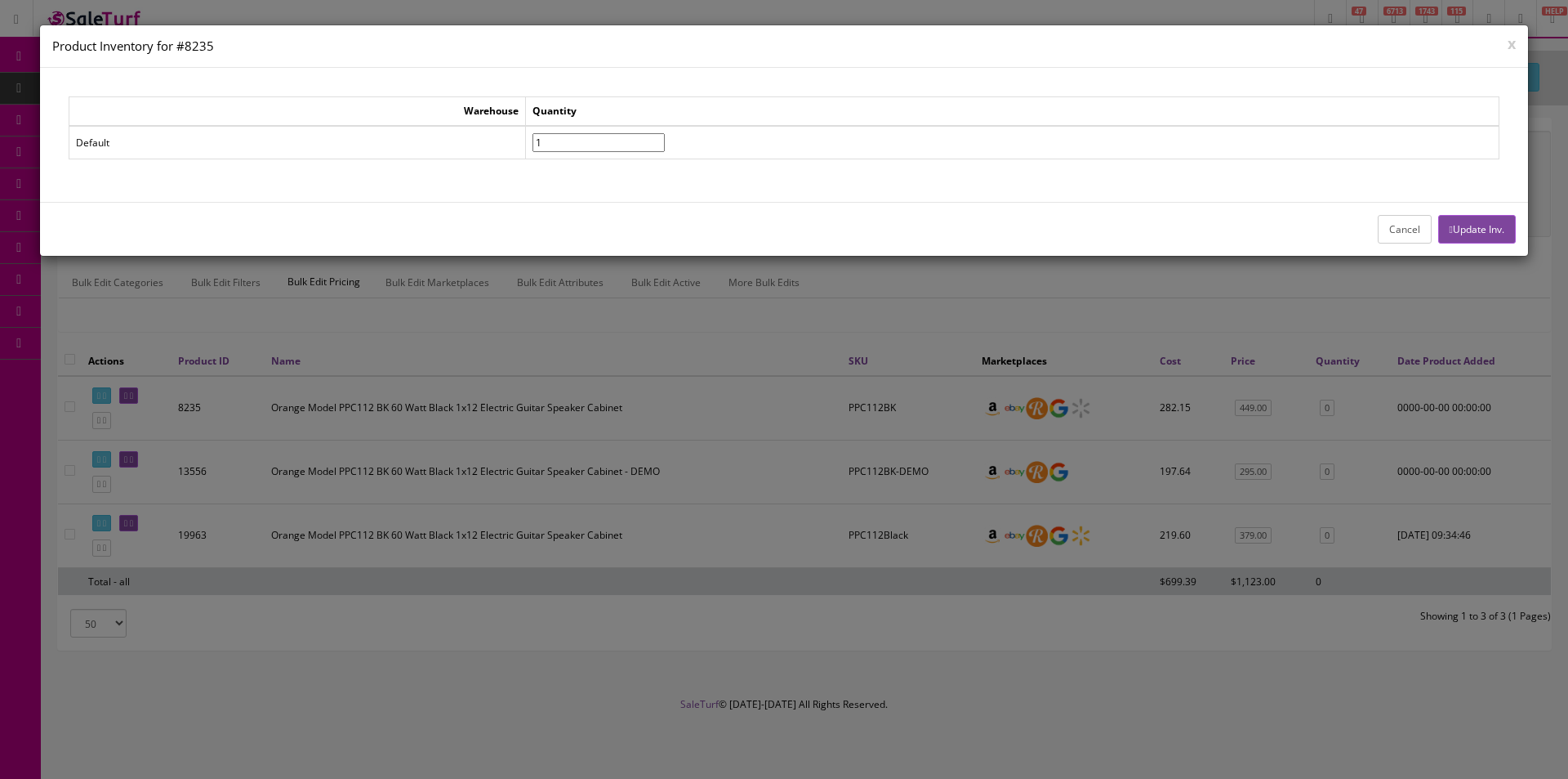
type input"] "1"
click at [665, 138] on input"] "1" at bounding box center [598, 142] width 132 height 18
click at [1470, 234] on button "Update Inv." at bounding box center [1477, 228] width 78 height 28
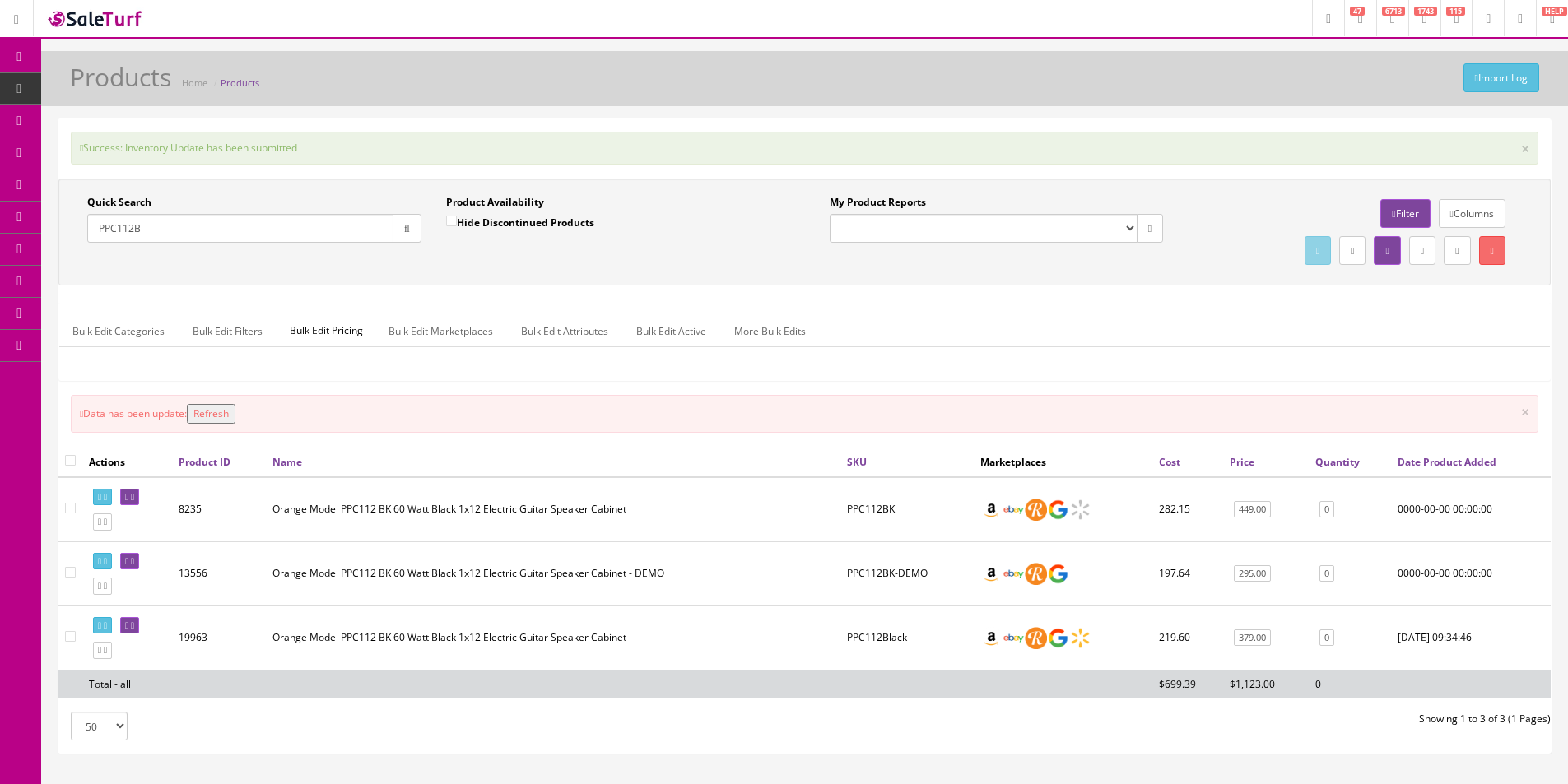
click at [153, 227] on input "PPC112B" at bounding box center [240, 228] width 306 height 28
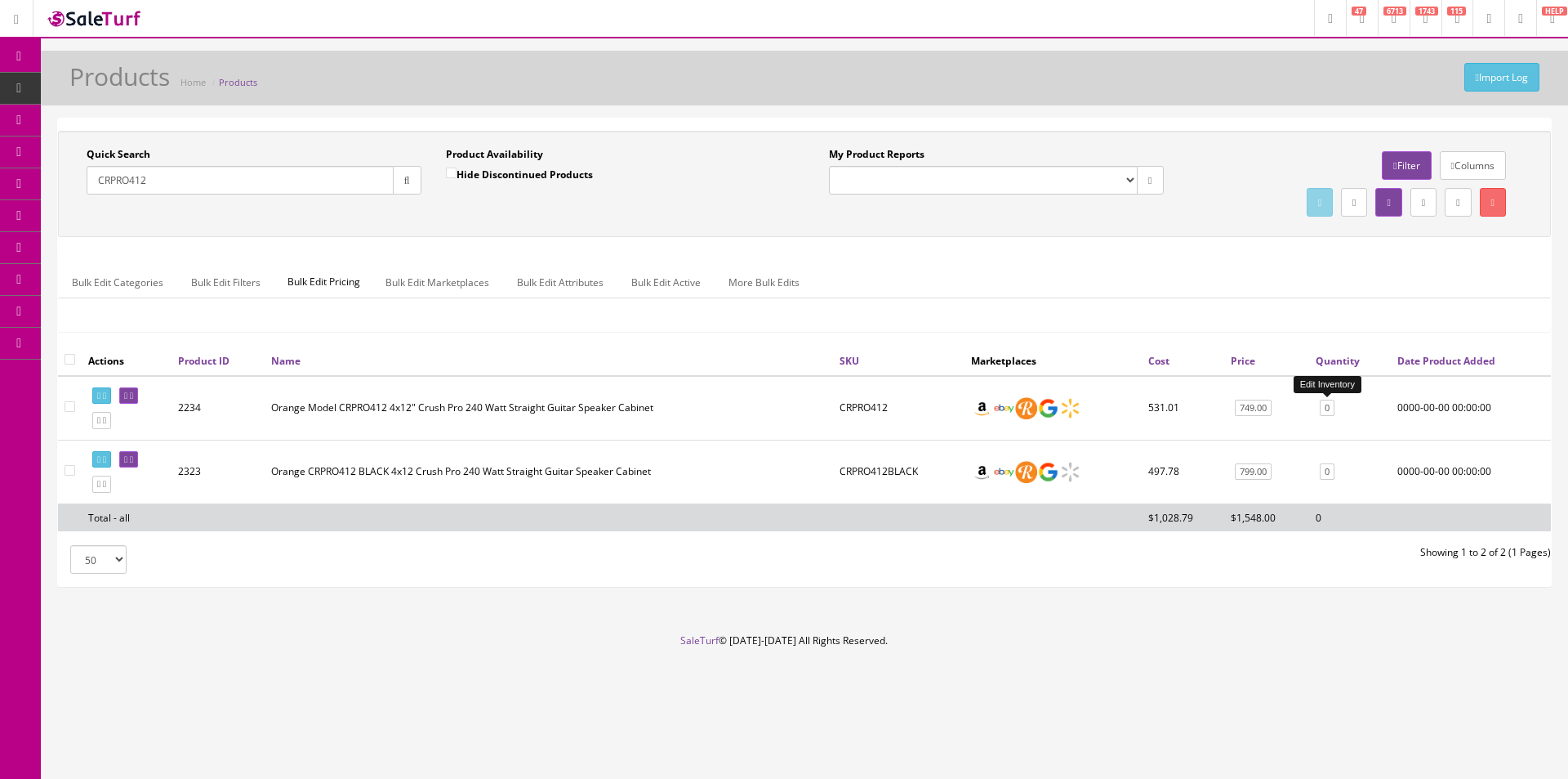
type input "CRPRO412"
click at [1329, 404] on link "0" at bounding box center [1326, 408] width 15 height 17
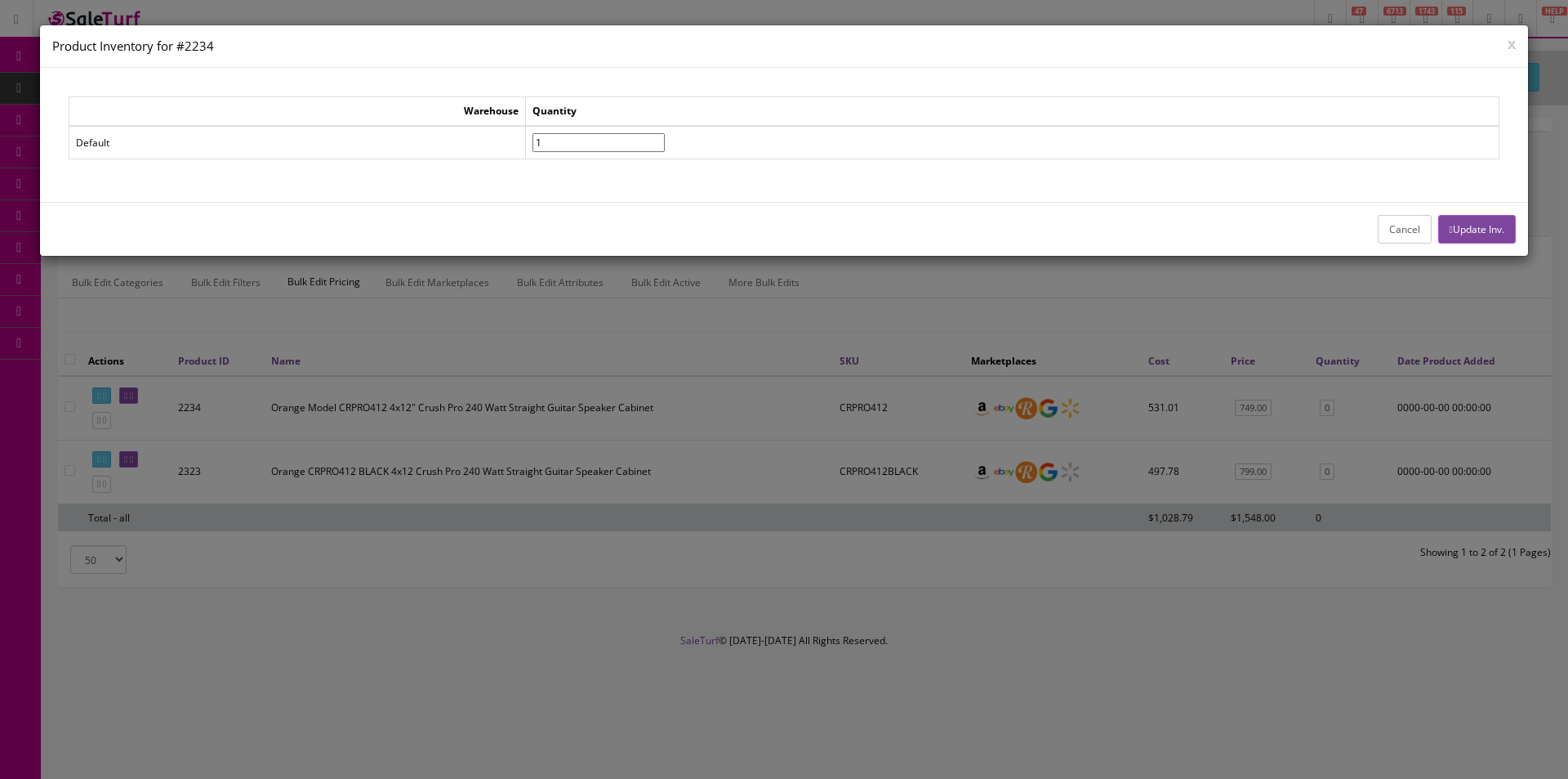
type input"] "1"
click at [665, 135] on input"] "1" at bounding box center [598, 142] width 132 height 18
click at [1460, 228] on button "Update Inv." at bounding box center [1477, 228] width 78 height 28
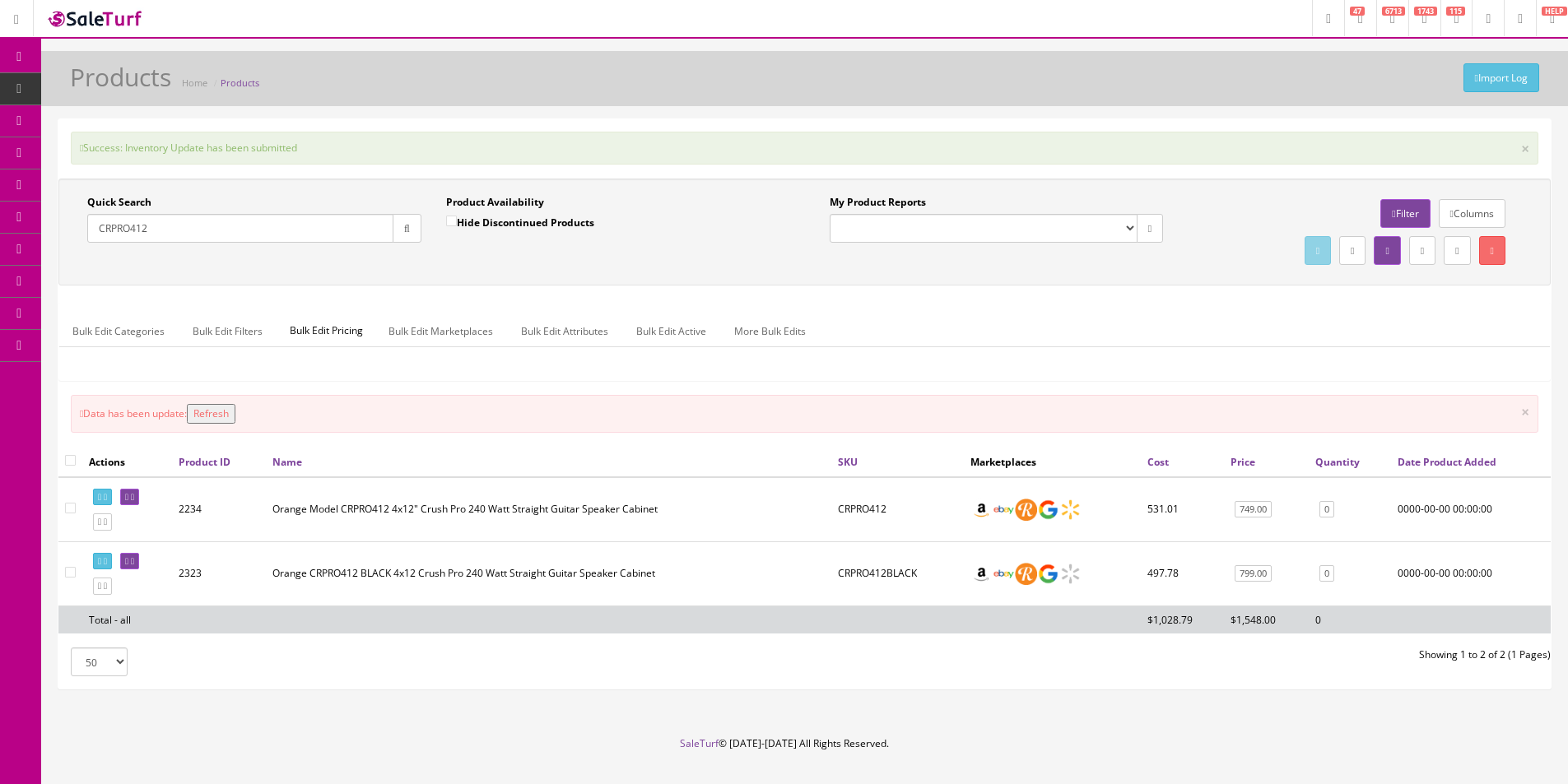
click at [283, 233] on input "CRPRO412" at bounding box center [240, 228] width 306 height 28
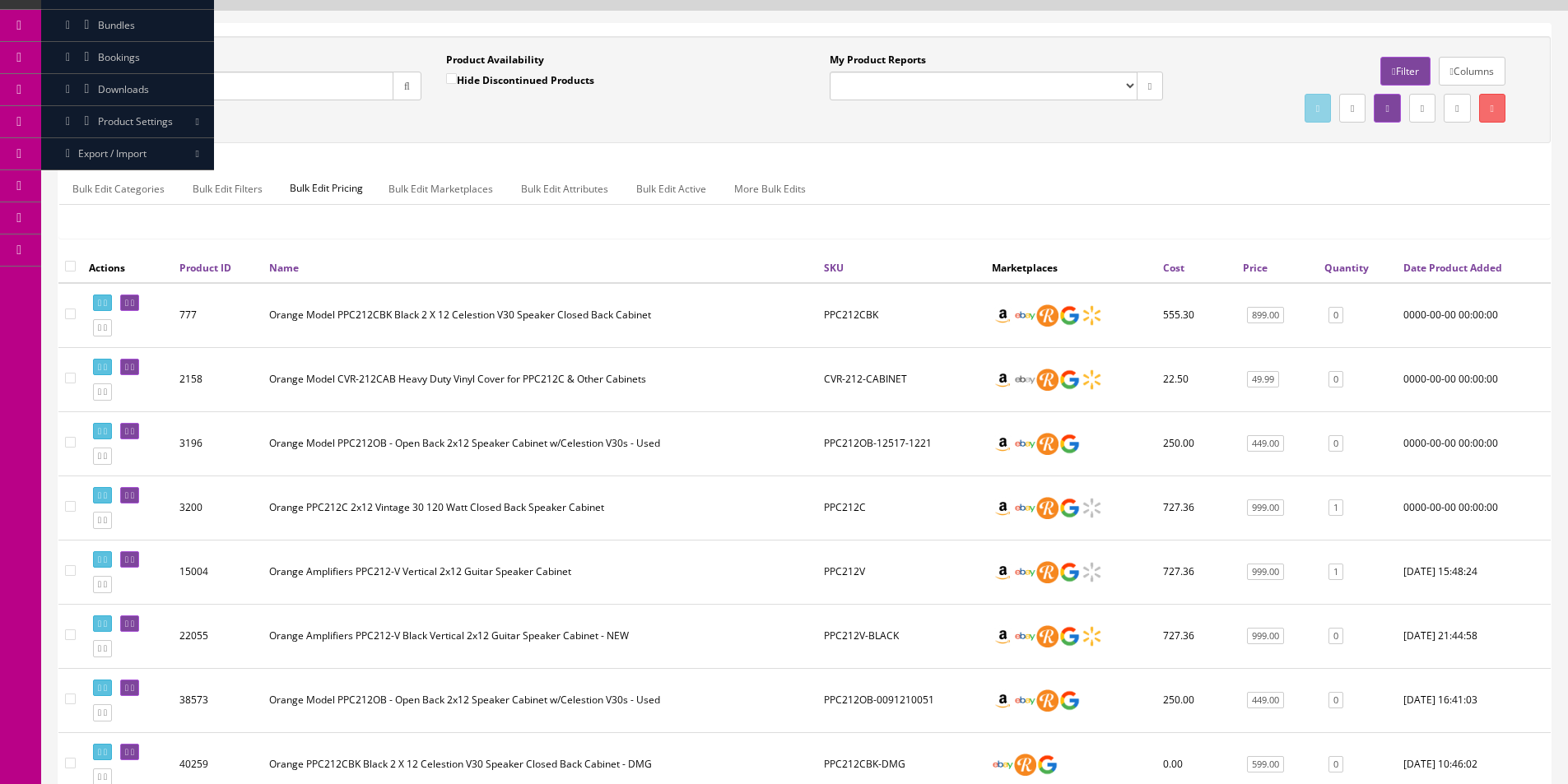
scroll to position [74, 0]
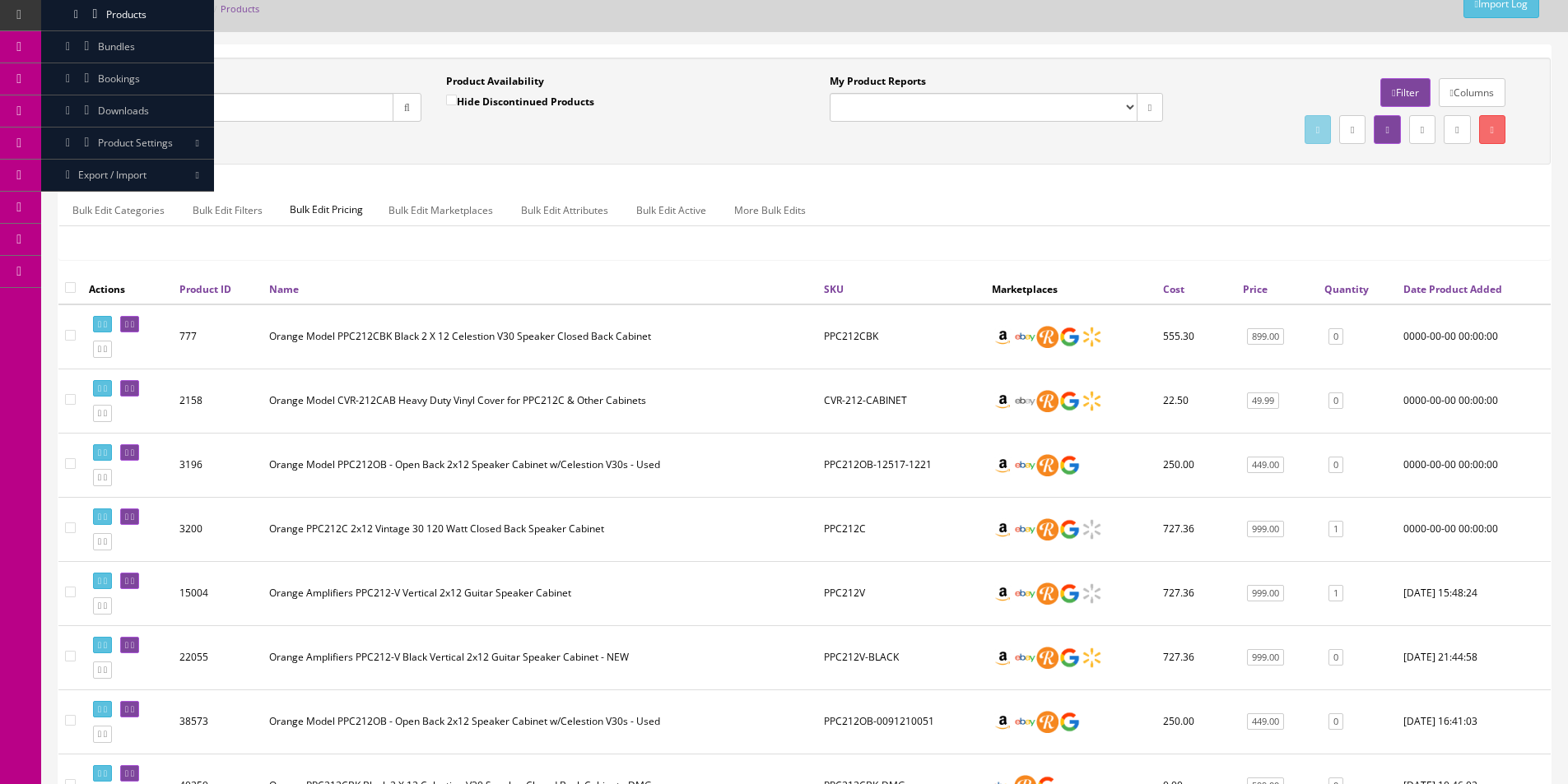
click at [117, 105] on input "PPC212" at bounding box center [240, 107] width 306 height 28
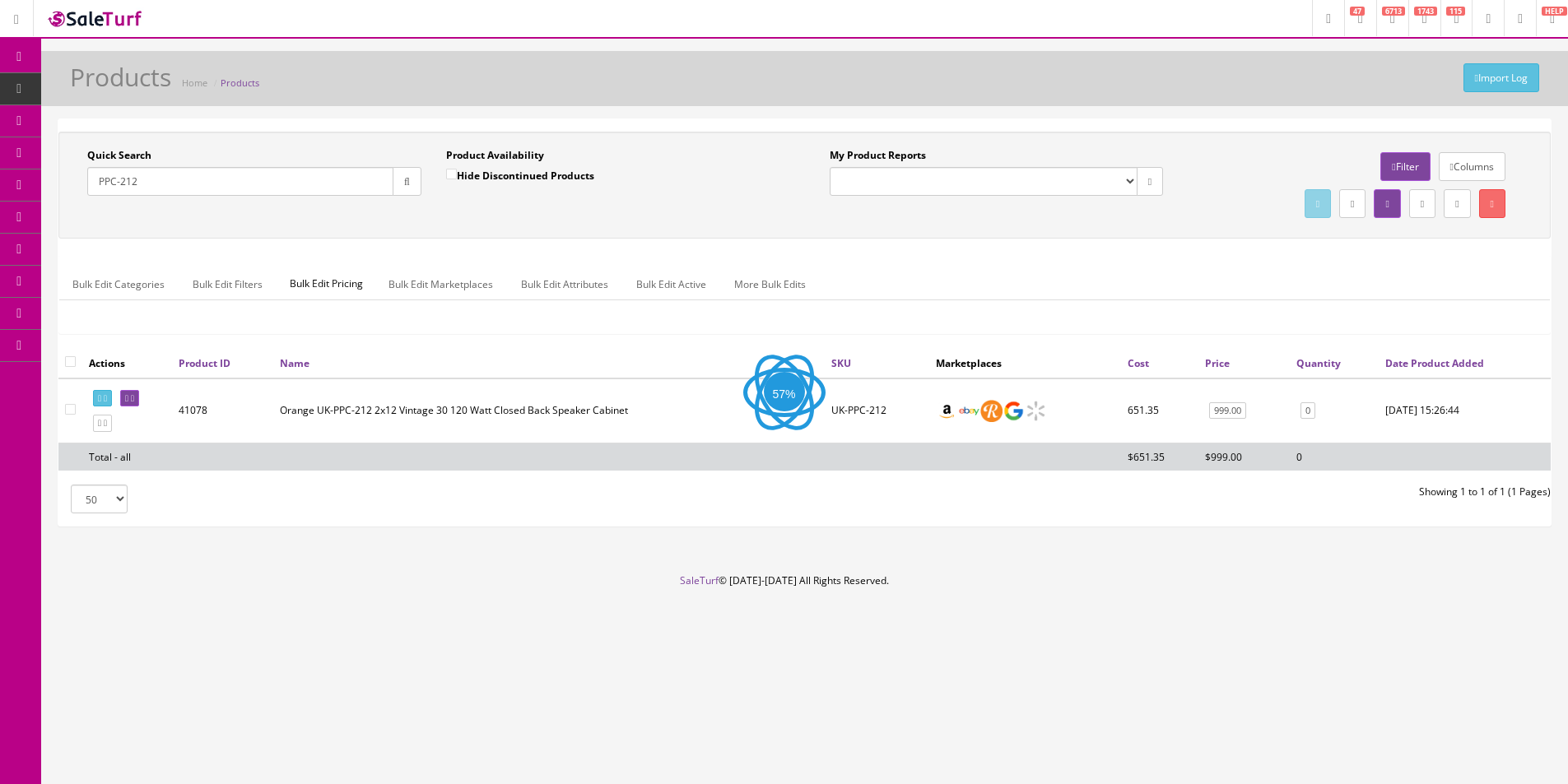
scroll to position [0, 0]
type input "PPC-212"
click at [1317, 410] on link "0" at bounding box center [1318, 411] width 15 height 18
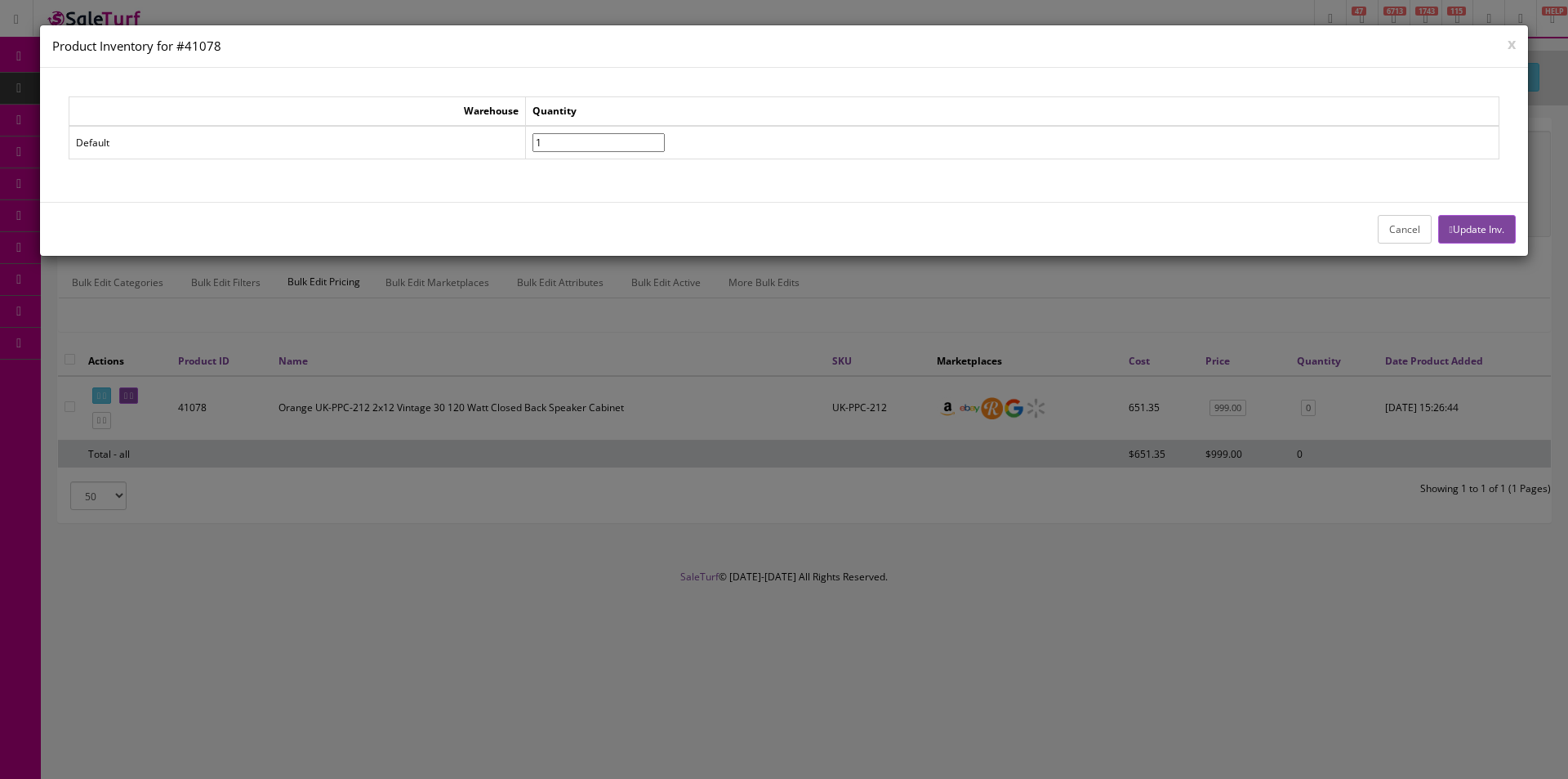
type input"] "1"
click at [665, 139] on input"] "1" at bounding box center [598, 142] width 132 height 18
click at [1450, 236] on button "Update Inv." at bounding box center [1477, 228] width 78 height 28
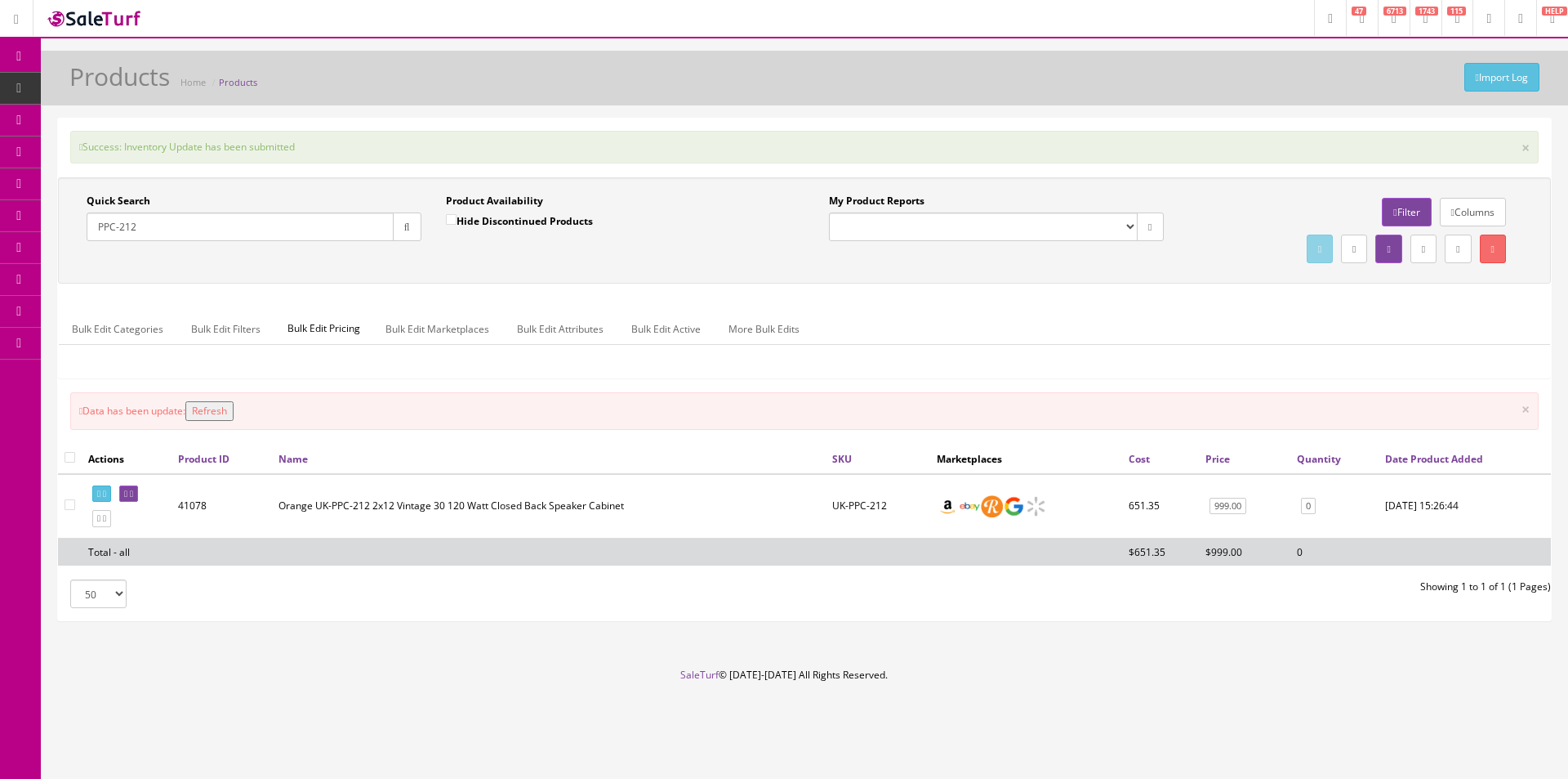
click at [241, 226] on input "PPC-212" at bounding box center [240, 226] width 307 height 28
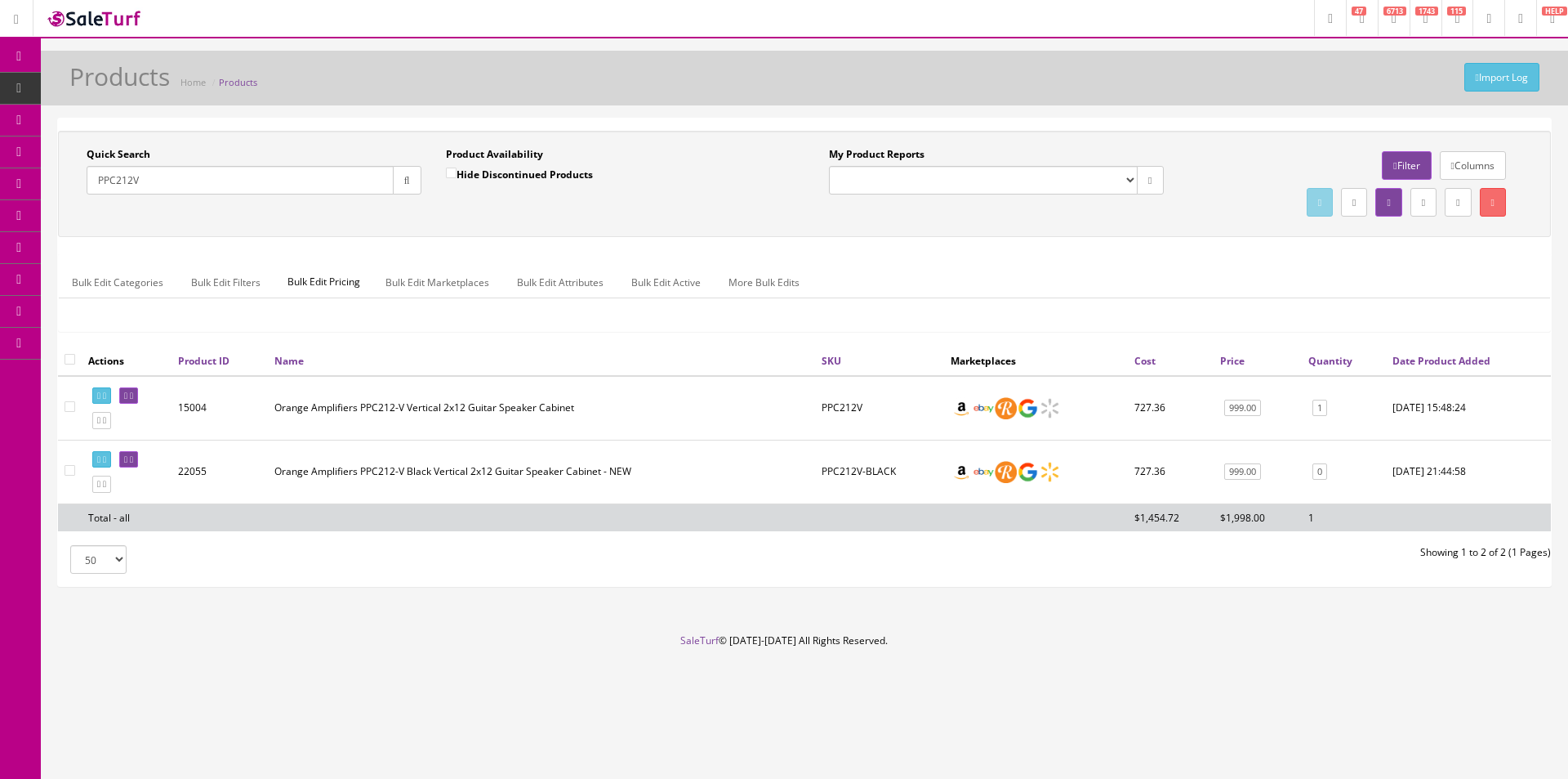
type input "PPC212V"
click at [1321, 470] on link "0" at bounding box center [1319, 472] width 15 height 17
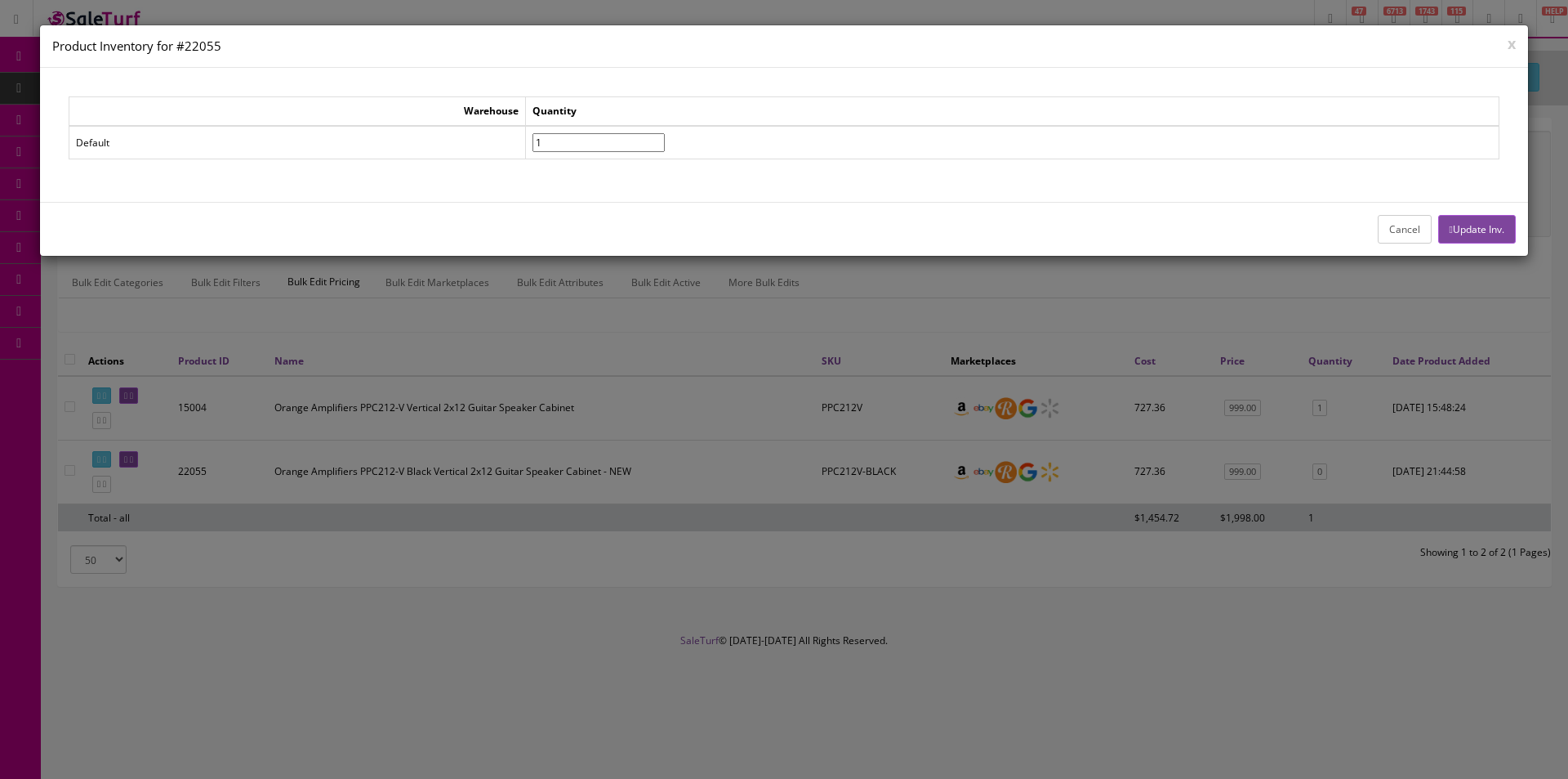
type input"] "1"
click at [665, 139] on input"] "1" at bounding box center [598, 142] width 132 height 18
click at [1498, 225] on button "Update Inv." at bounding box center [1477, 228] width 78 height 28
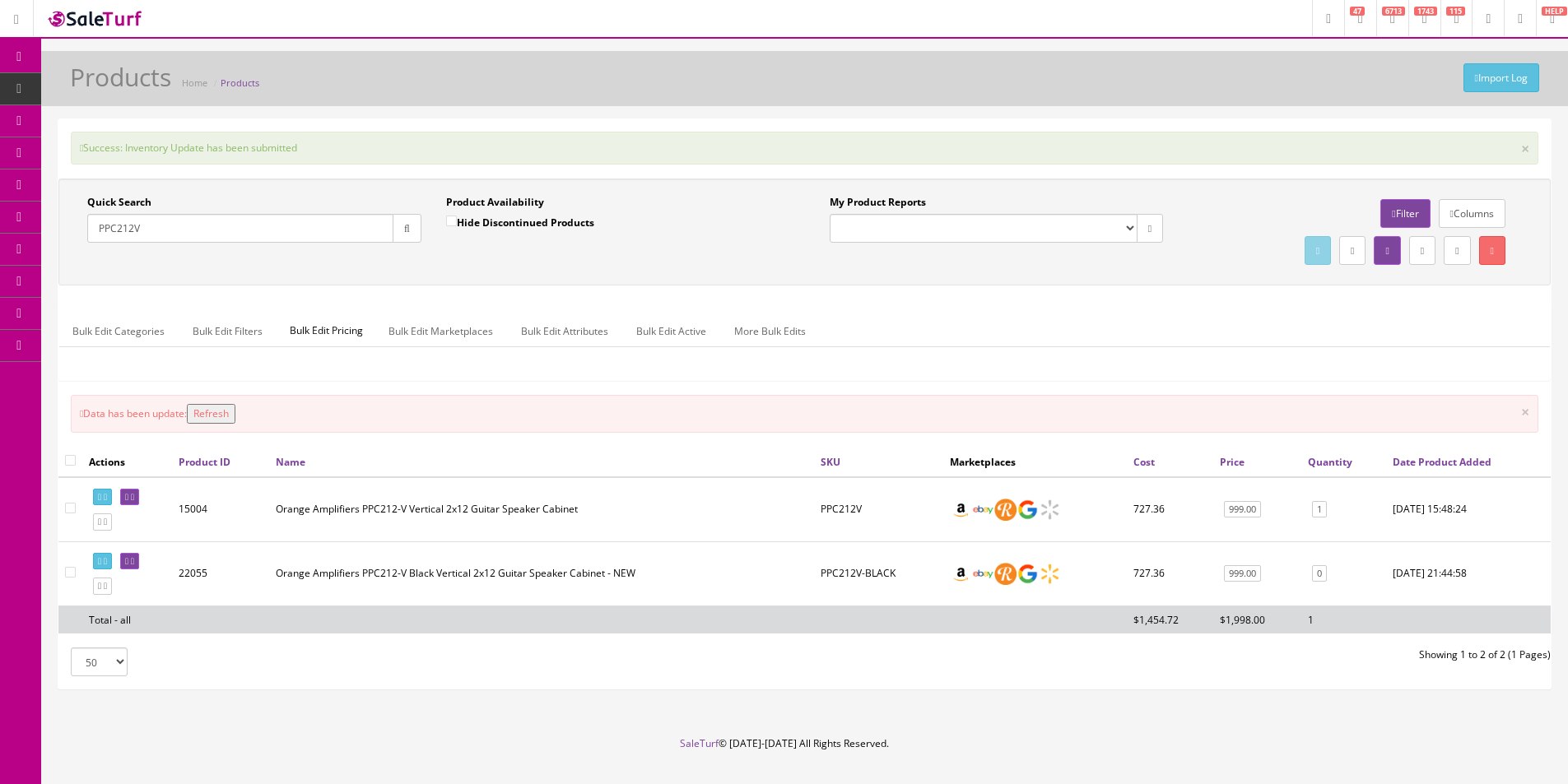
click at [1094, 292] on div "Quick Search PPC212V Date From Product Availability Hide Discontinued Products …" at bounding box center [804, 286] width 1492 height 216
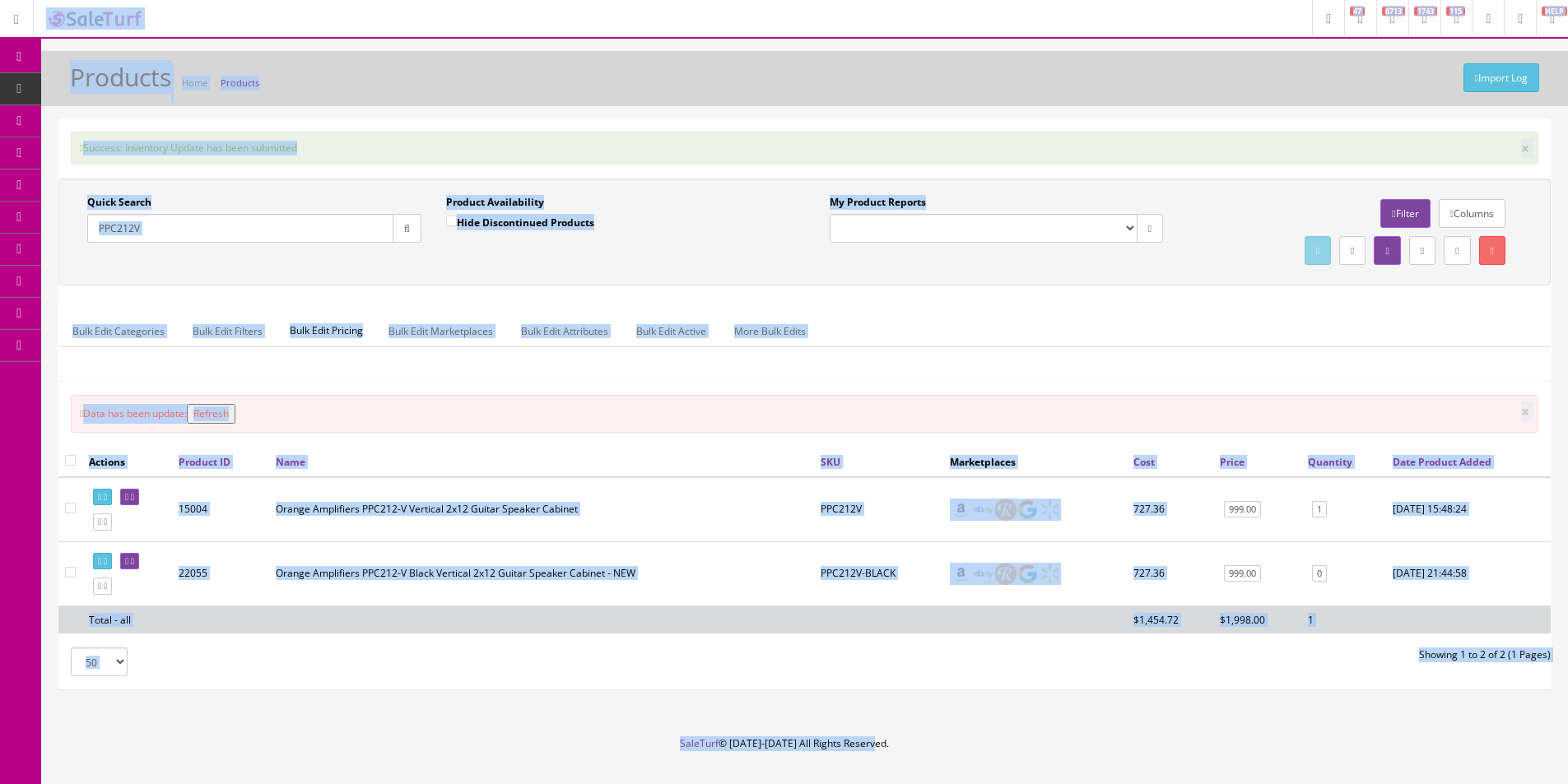
click at [1099, 314] on div "Bulk Edit Categories Bulk Edit Filters Bulk Edit Pricing Bulk Edit Marketplaces…" at bounding box center [804, 341] width 1490 height 77
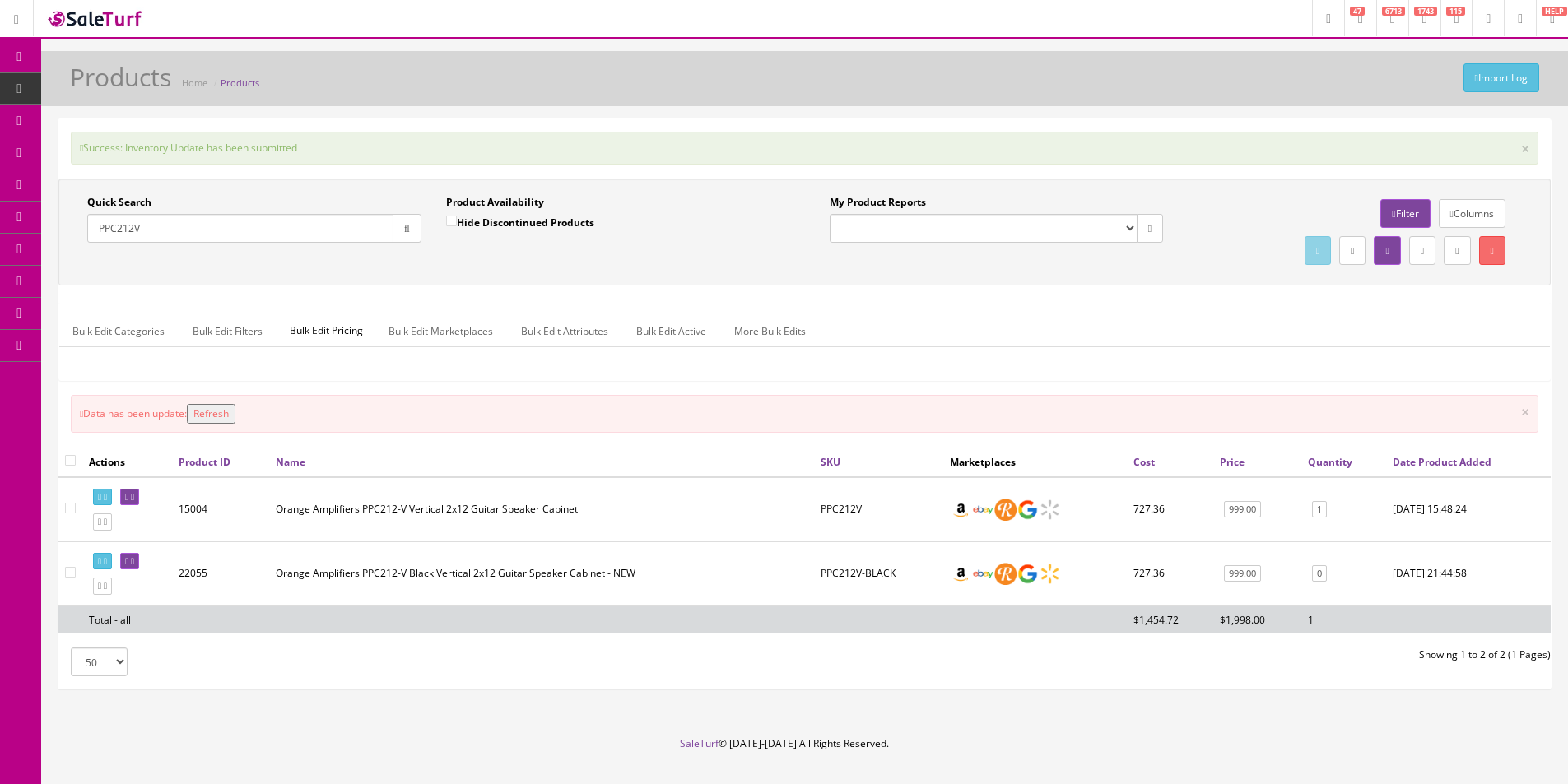
click at [1099, 314] on div "Bulk Edit Categories Bulk Edit Filters Bulk Edit Pricing Bulk Edit Marketplaces…" at bounding box center [804, 341] width 1490 height 77
